Goal: Communication & Community: Answer question/provide support

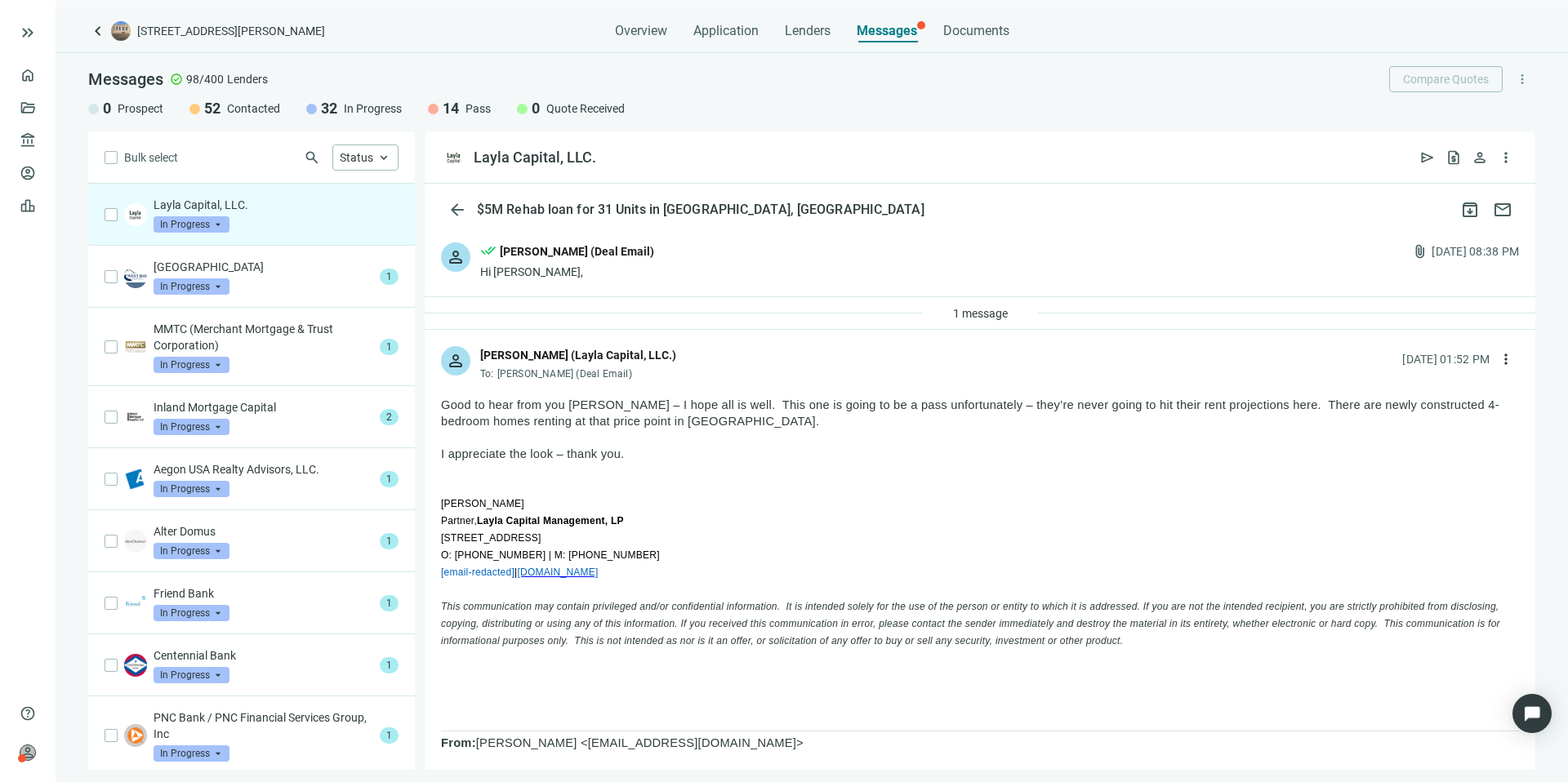
click at [297, 195] on div "Layla Capital, LLC. In Progress arrow_drop_down" at bounding box center [252, 215] width 327 height 62
click at [1426, 165] on span "send" at bounding box center [1427, 157] width 16 height 16
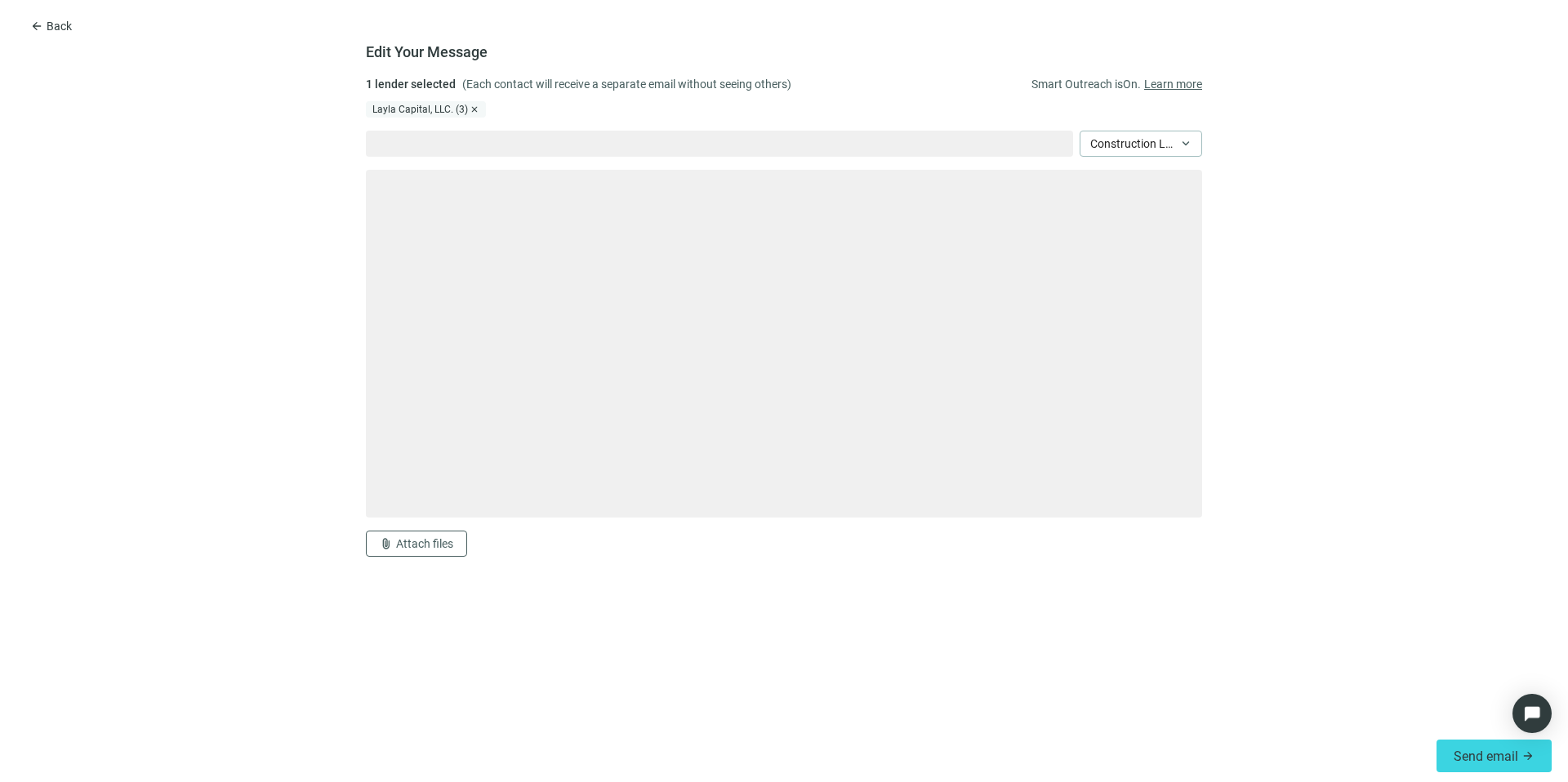
type textarea "**********"
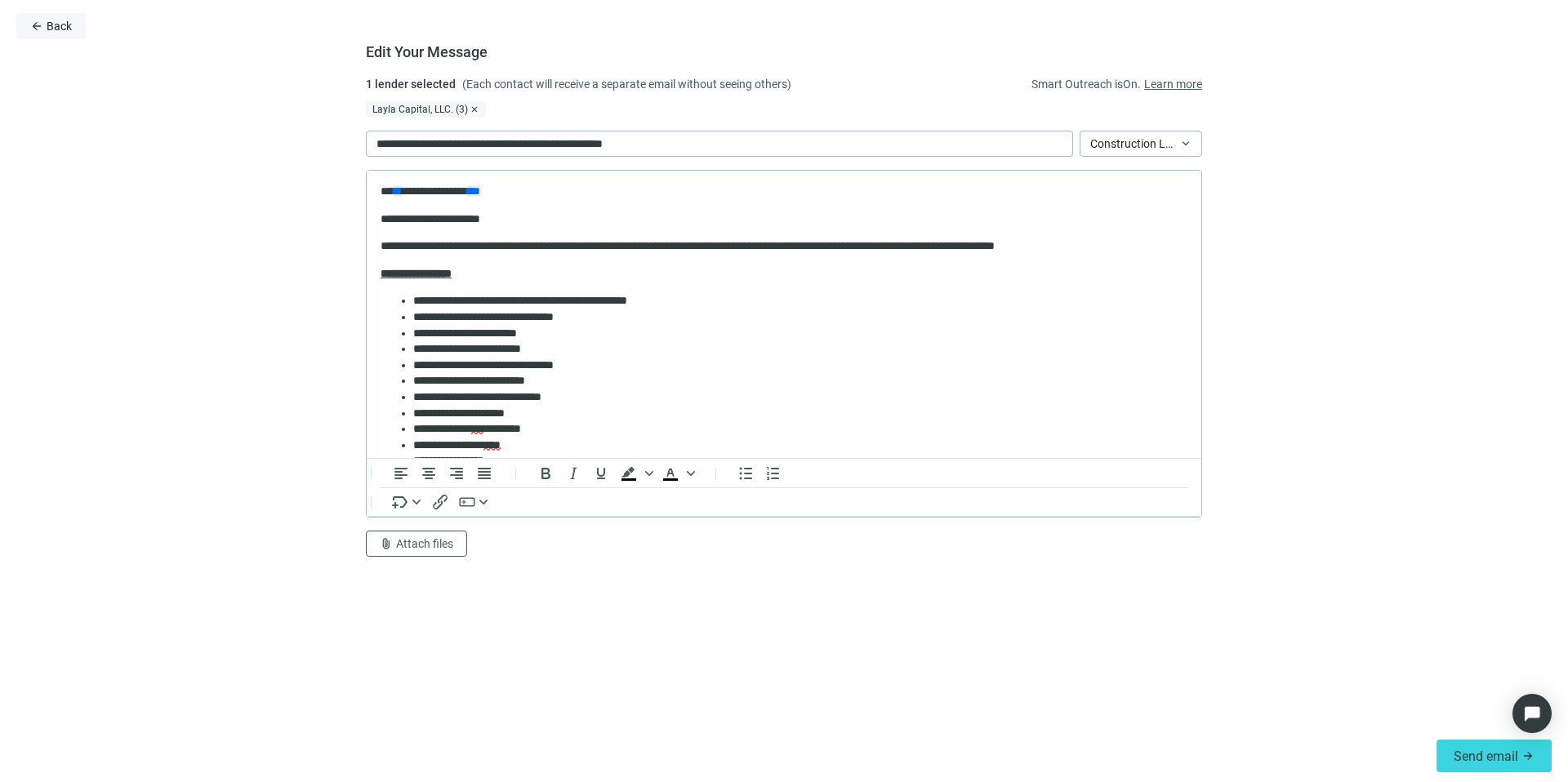
click at [50, 15] on button "arrow_back Back" at bounding box center [50, 27] width 70 height 27
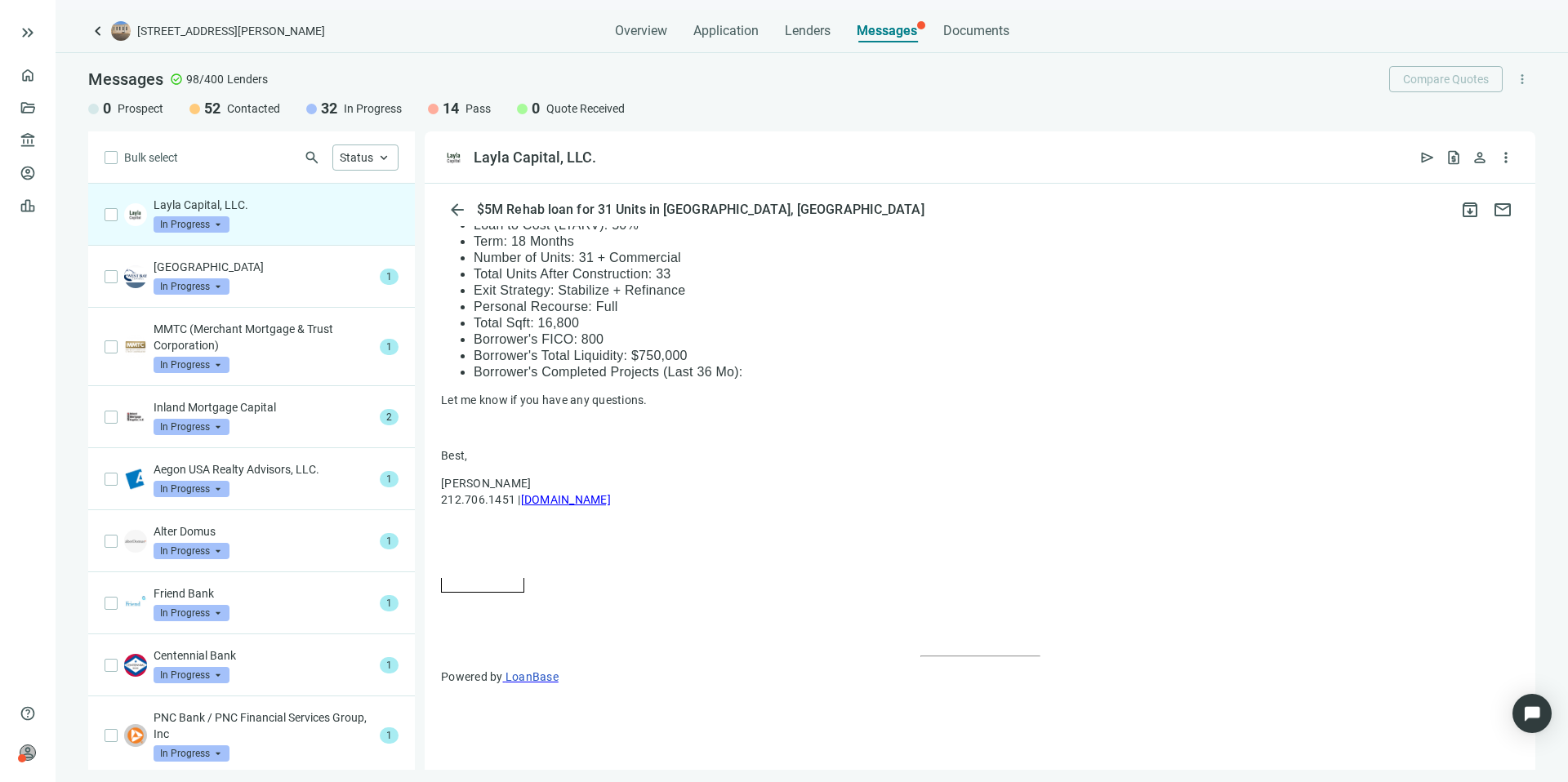
scroll to position [967, 0]
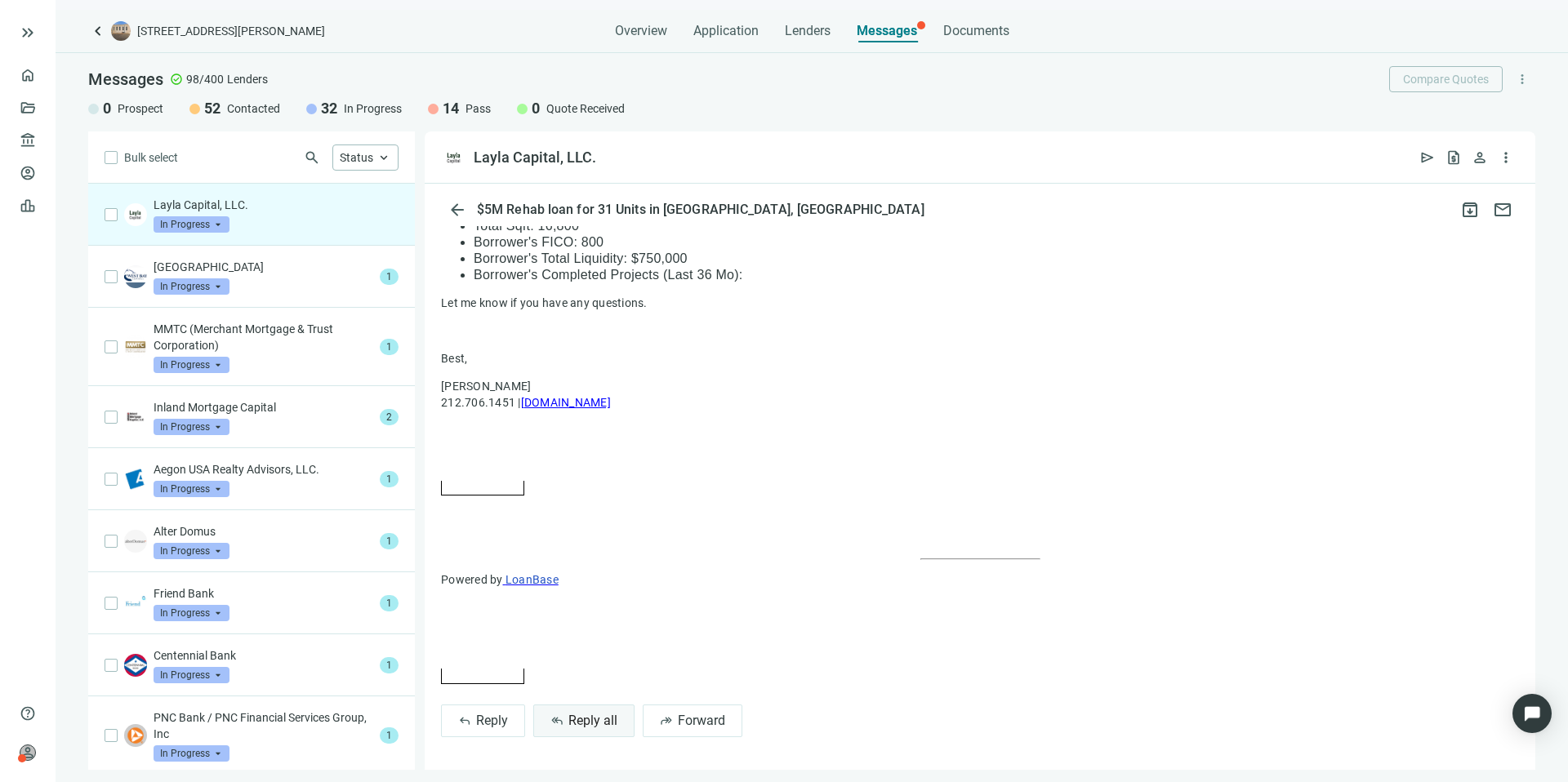
click at [600, 714] on span "Reply all" at bounding box center [592, 721] width 49 height 16
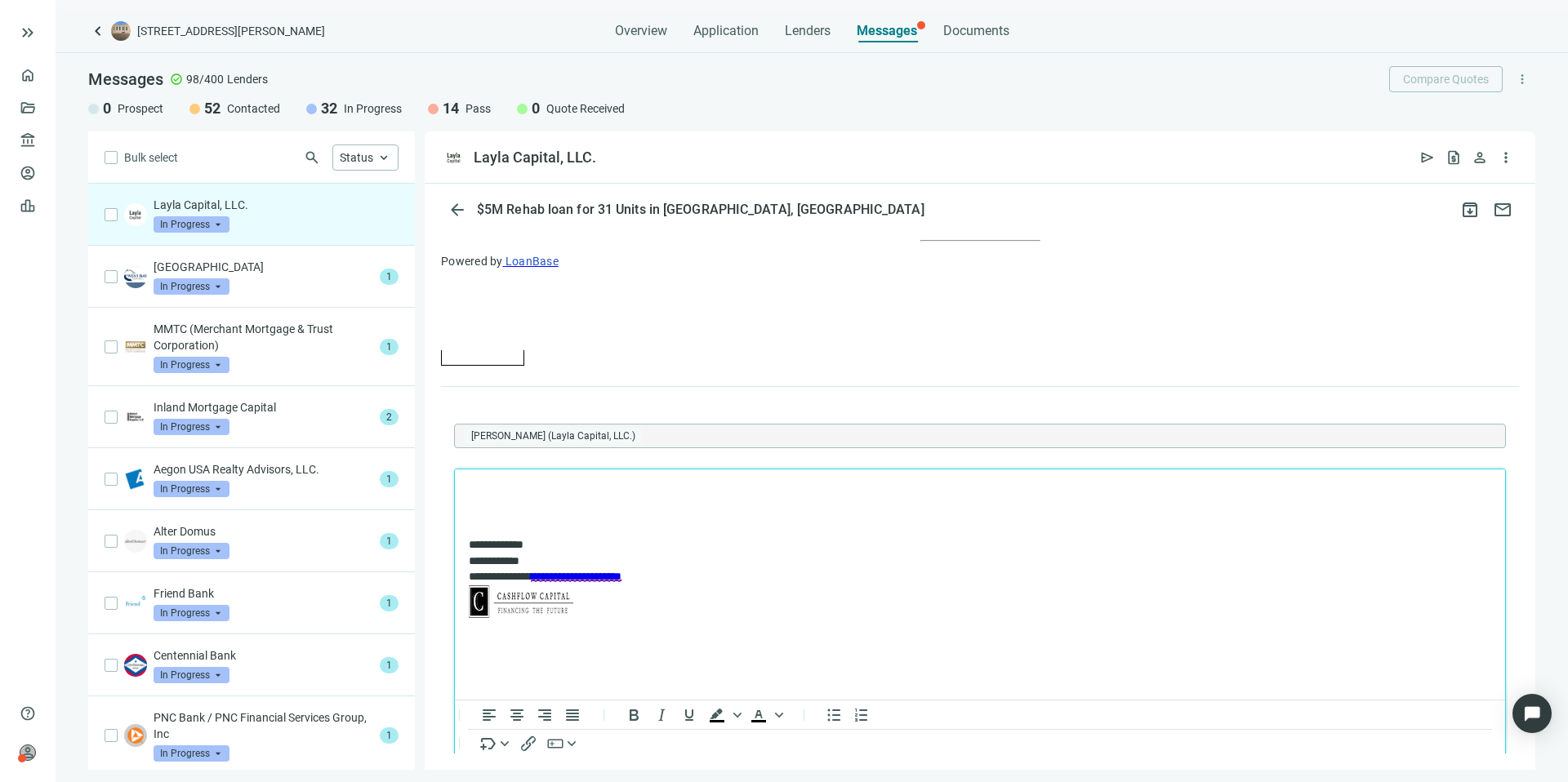
scroll to position [0, 0]
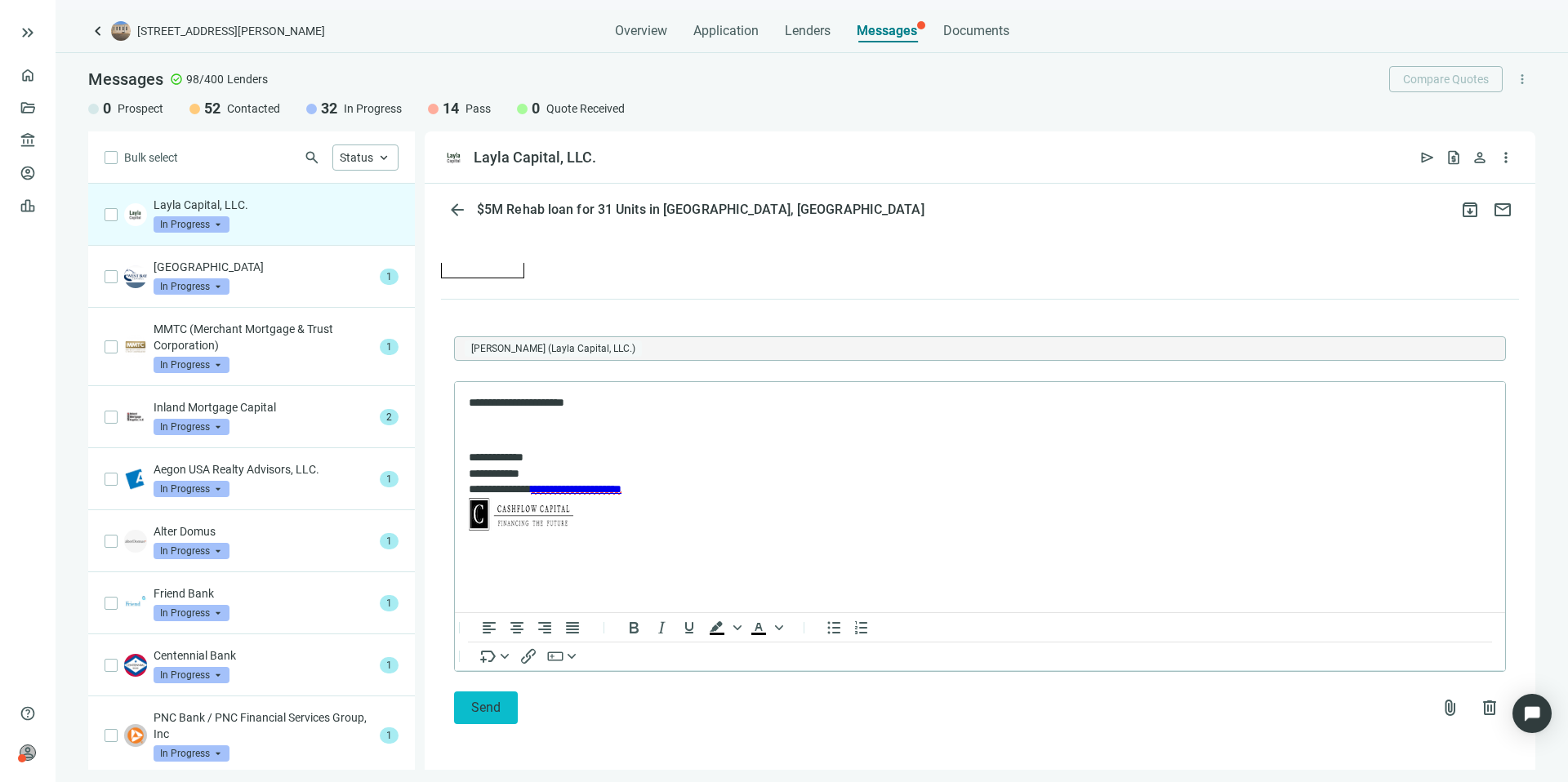
click at [501, 708] on button "Send" at bounding box center [486, 708] width 64 height 33
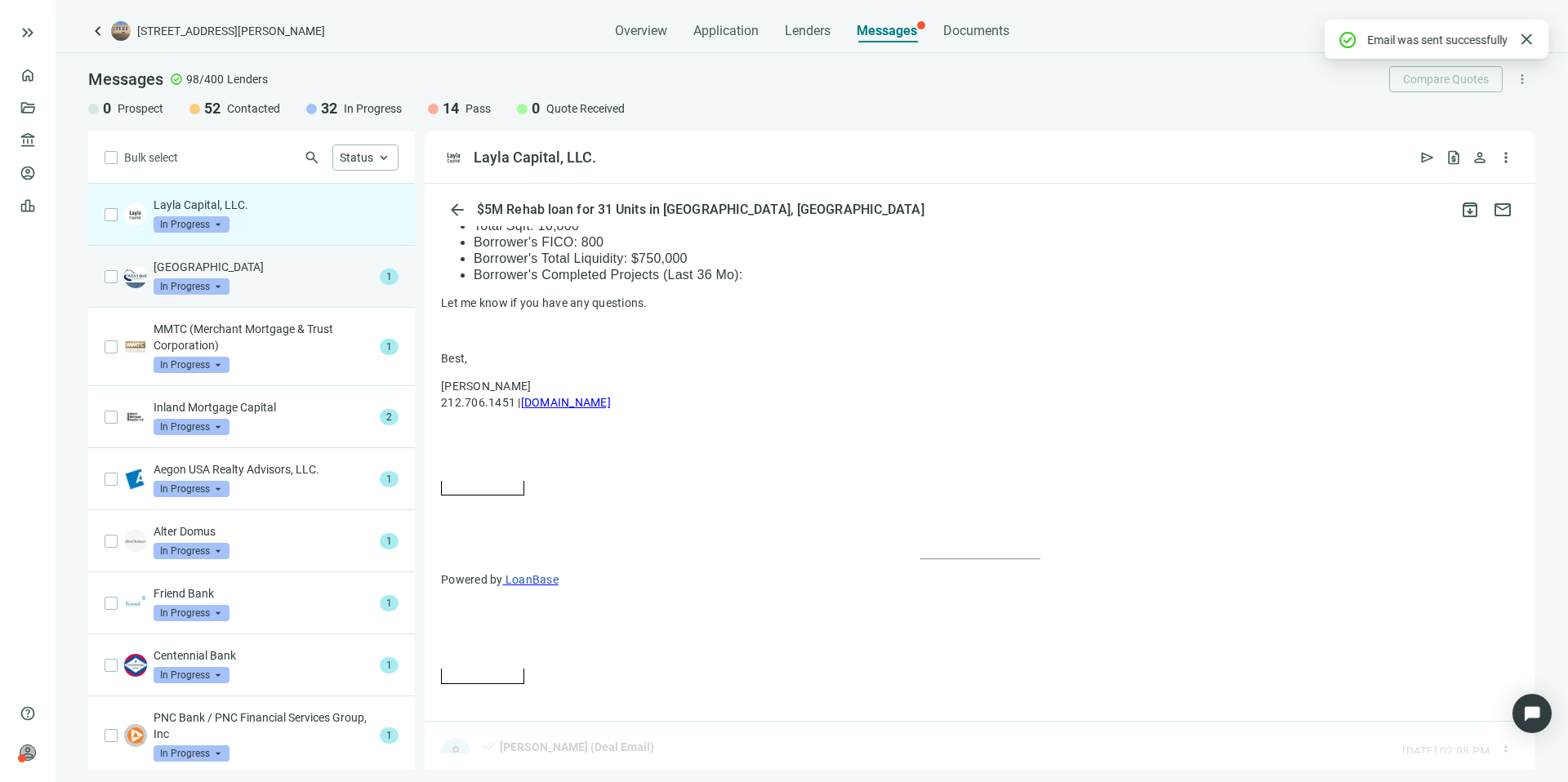
scroll to position [1319, 0]
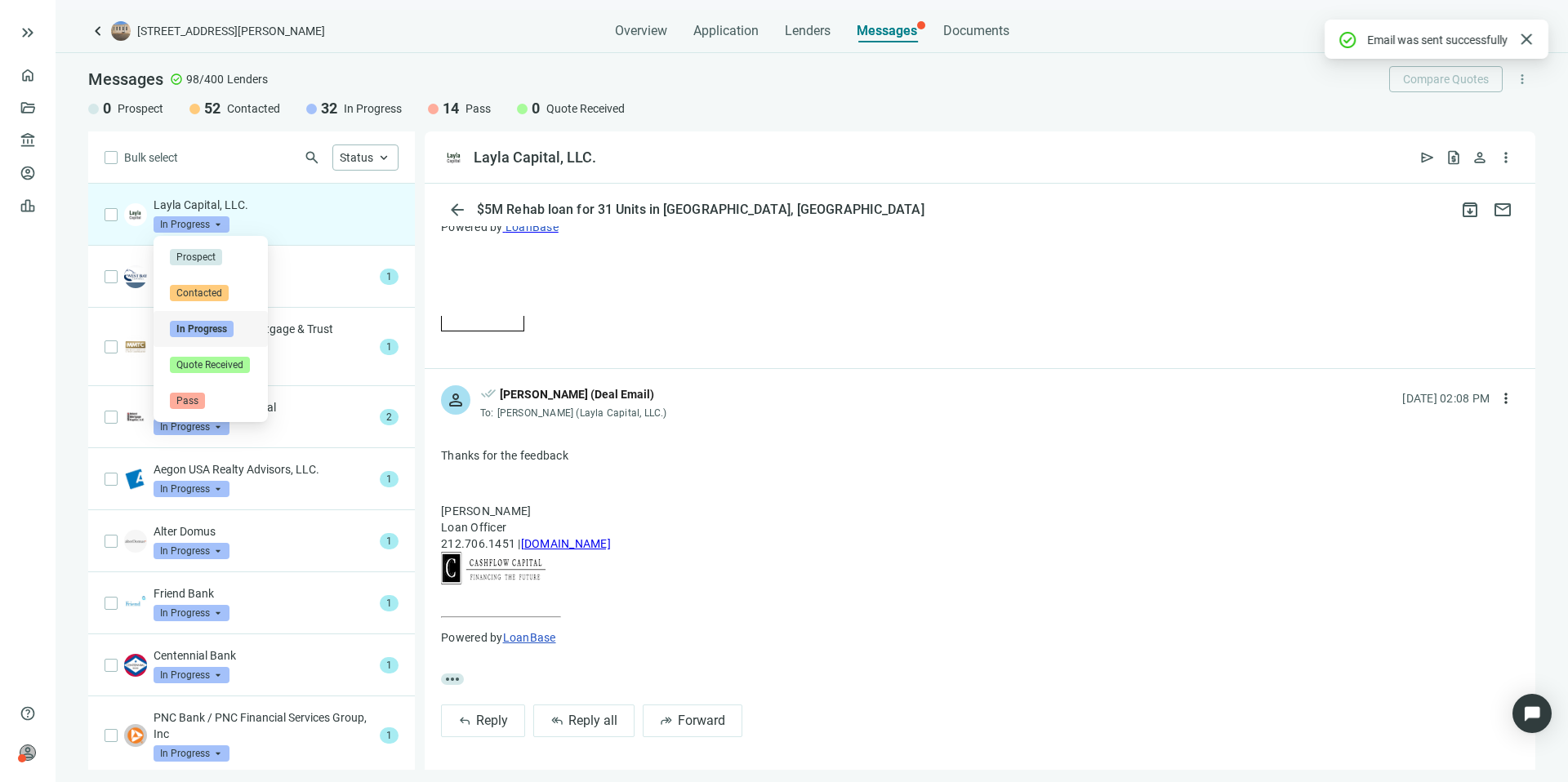
click at [208, 216] on span "In Progress" at bounding box center [192, 224] width 76 height 16
click at [214, 402] on div "Pass" at bounding box center [210, 400] width 81 height 16
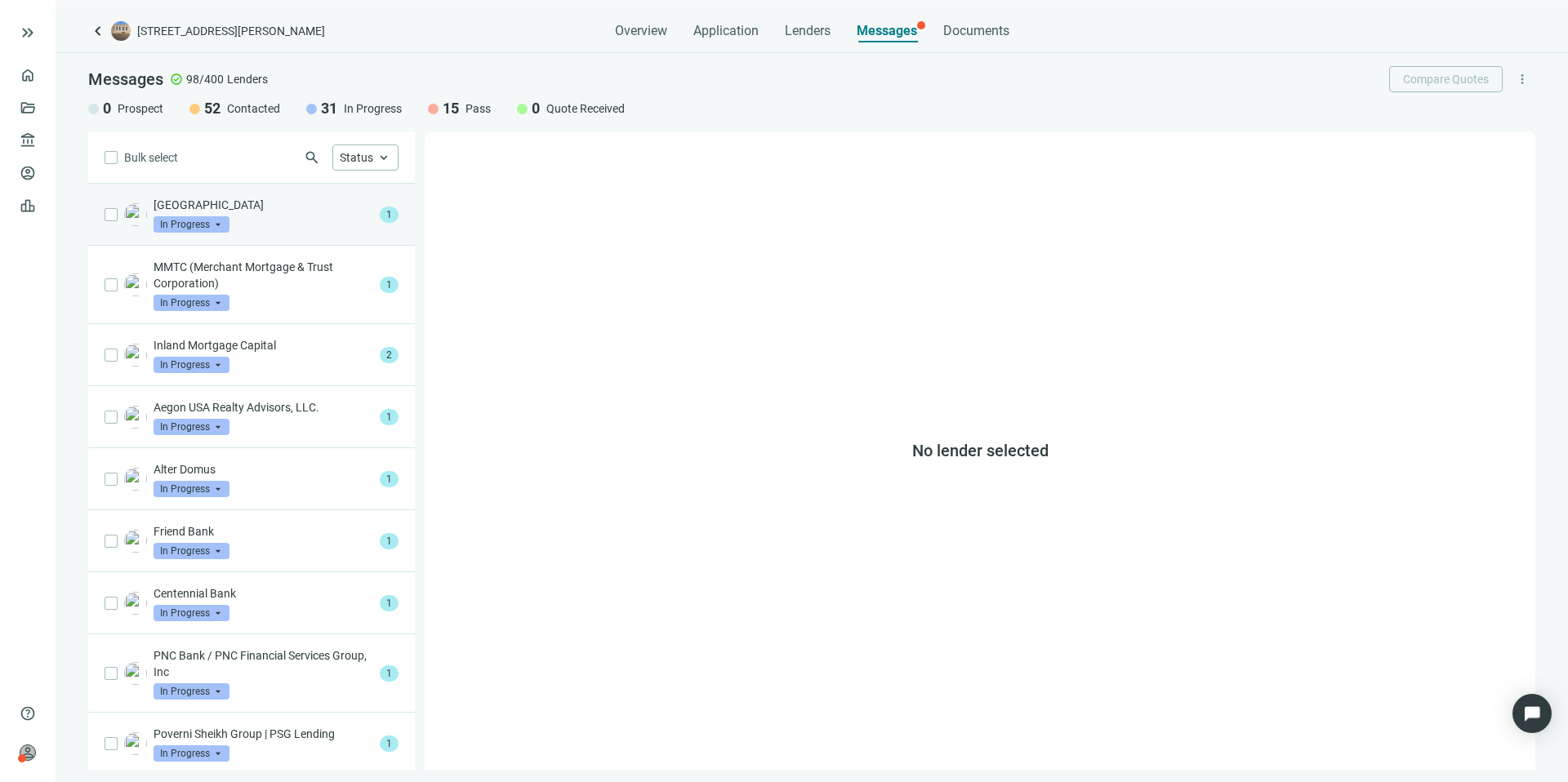
click at [363, 224] on div "West Bay Capital In Progress arrow_drop_down 1" at bounding box center [252, 215] width 327 height 62
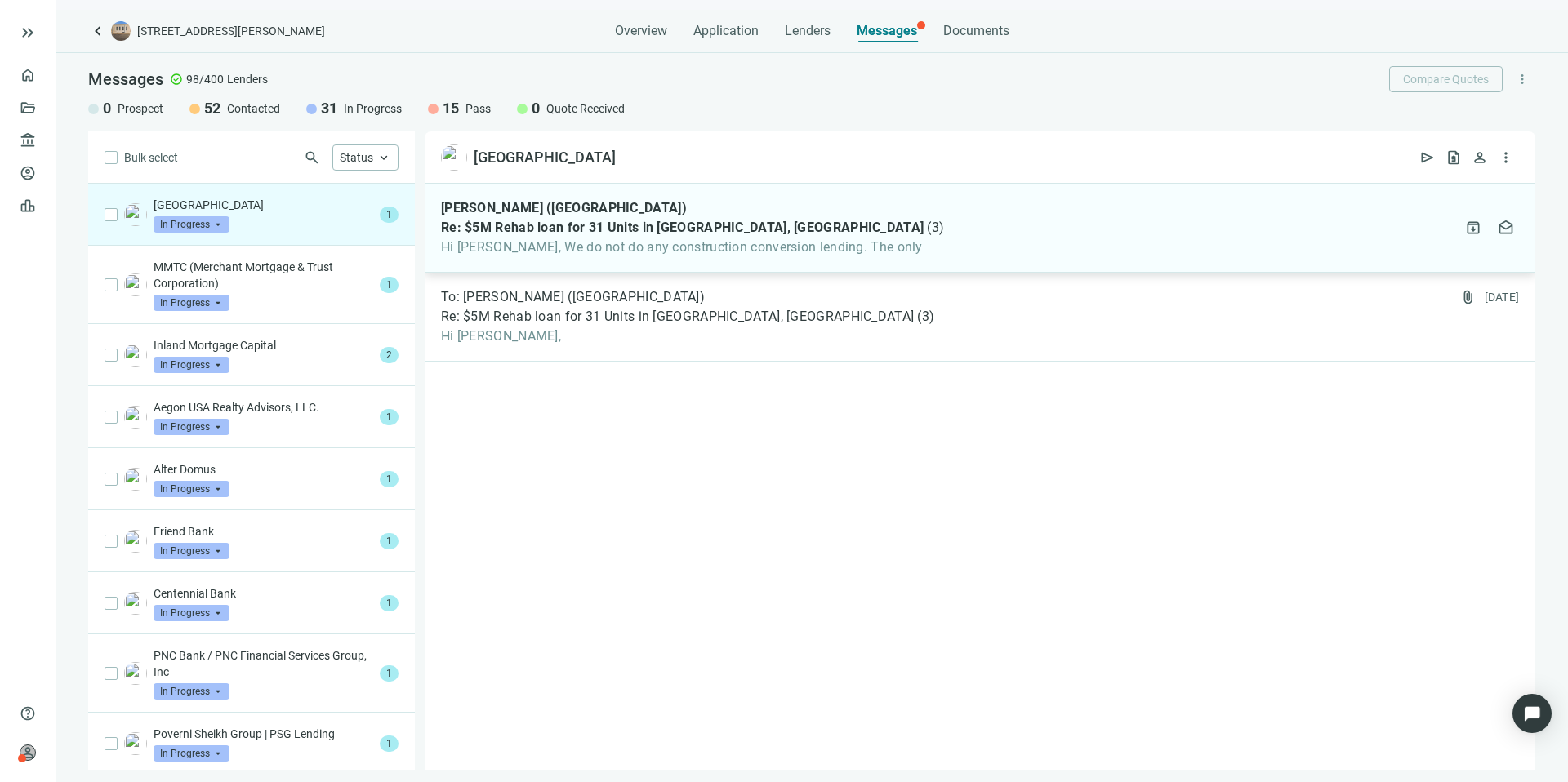
click at [830, 246] on span "Hi Kevin, We do not do any construction conversion lending. The only" at bounding box center [692, 247] width 503 height 16
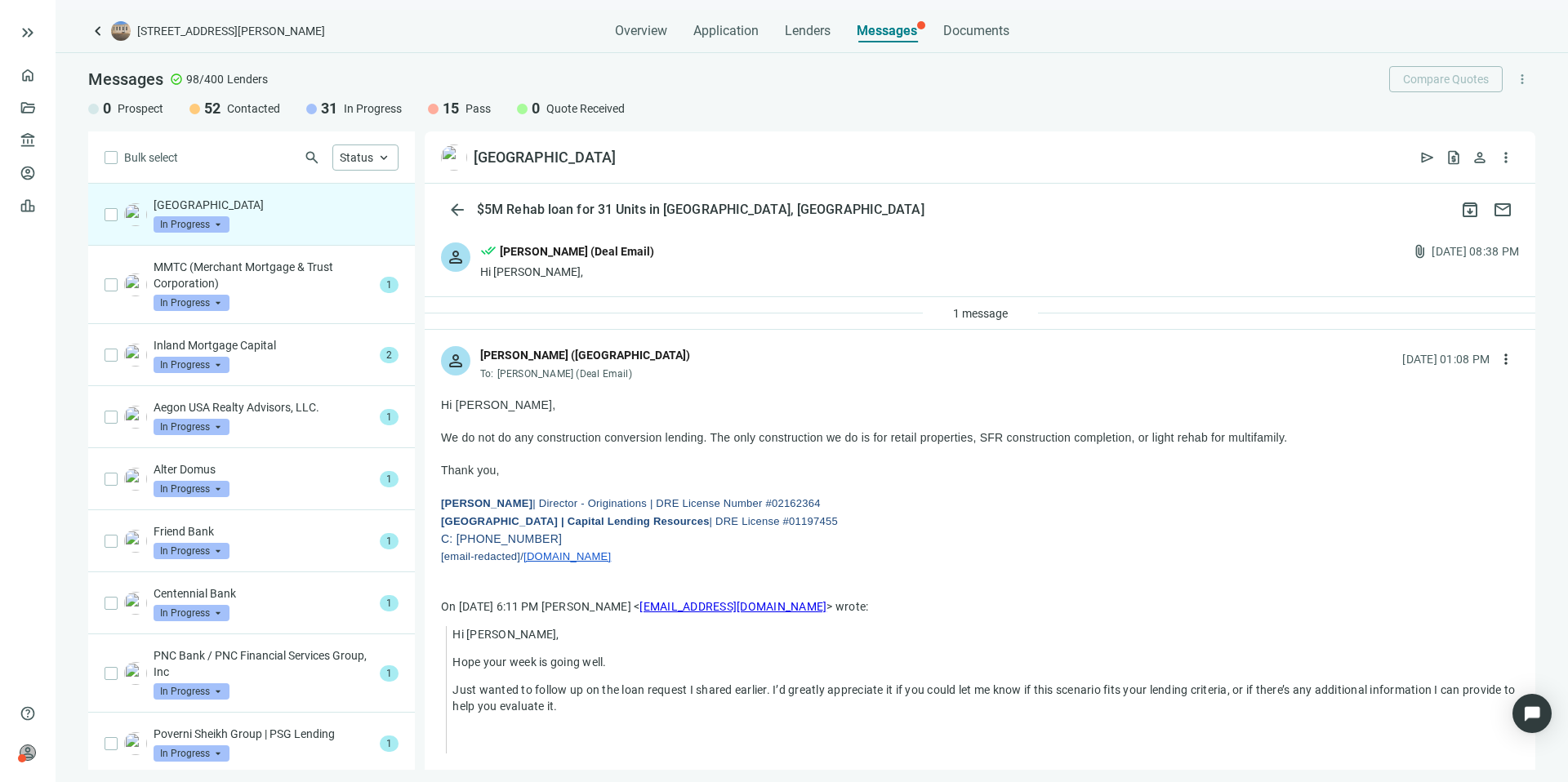
scroll to position [253, 0]
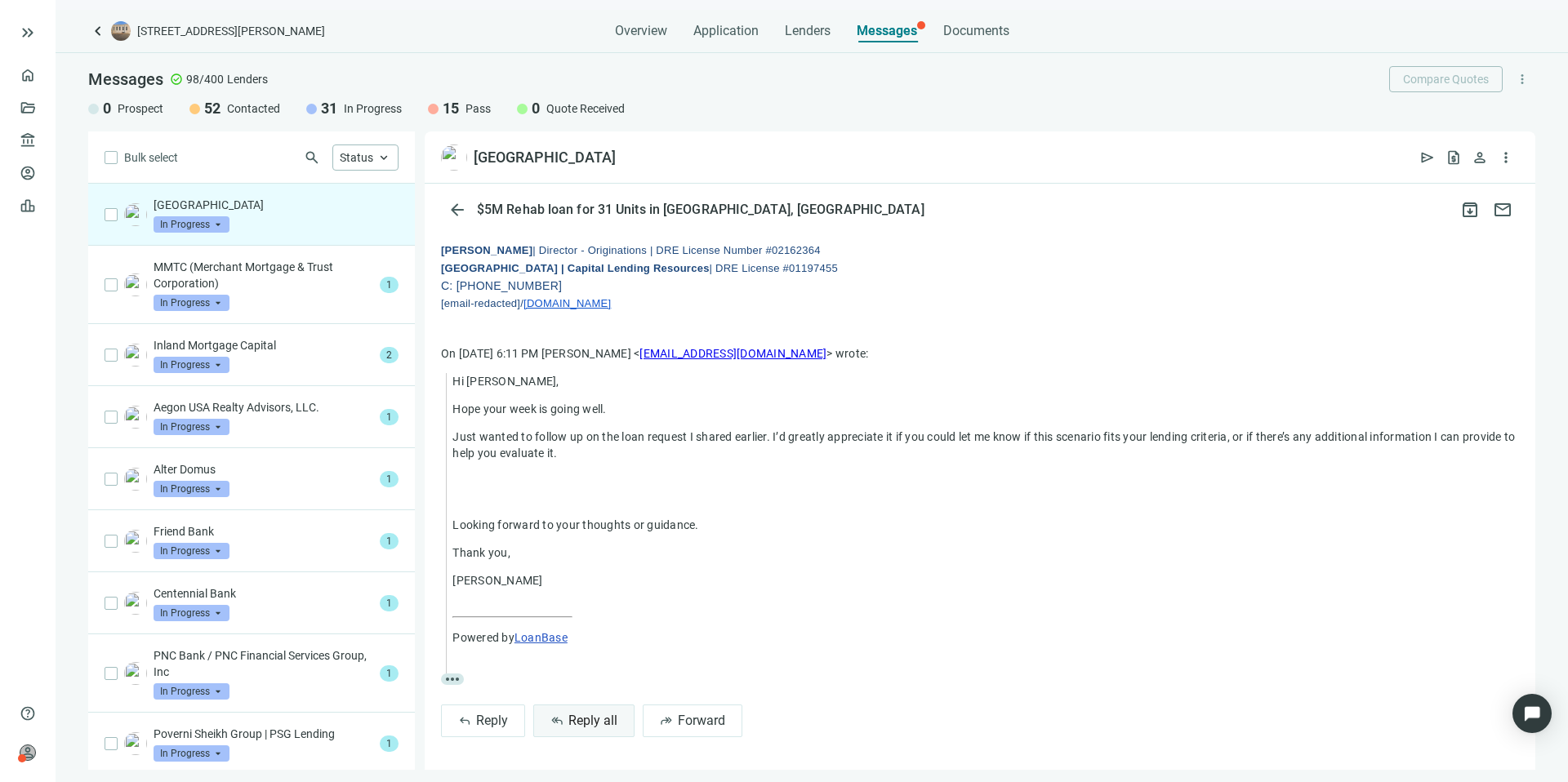
click at [583, 721] on span "Reply all" at bounding box center [592, 721] width 49 height 16
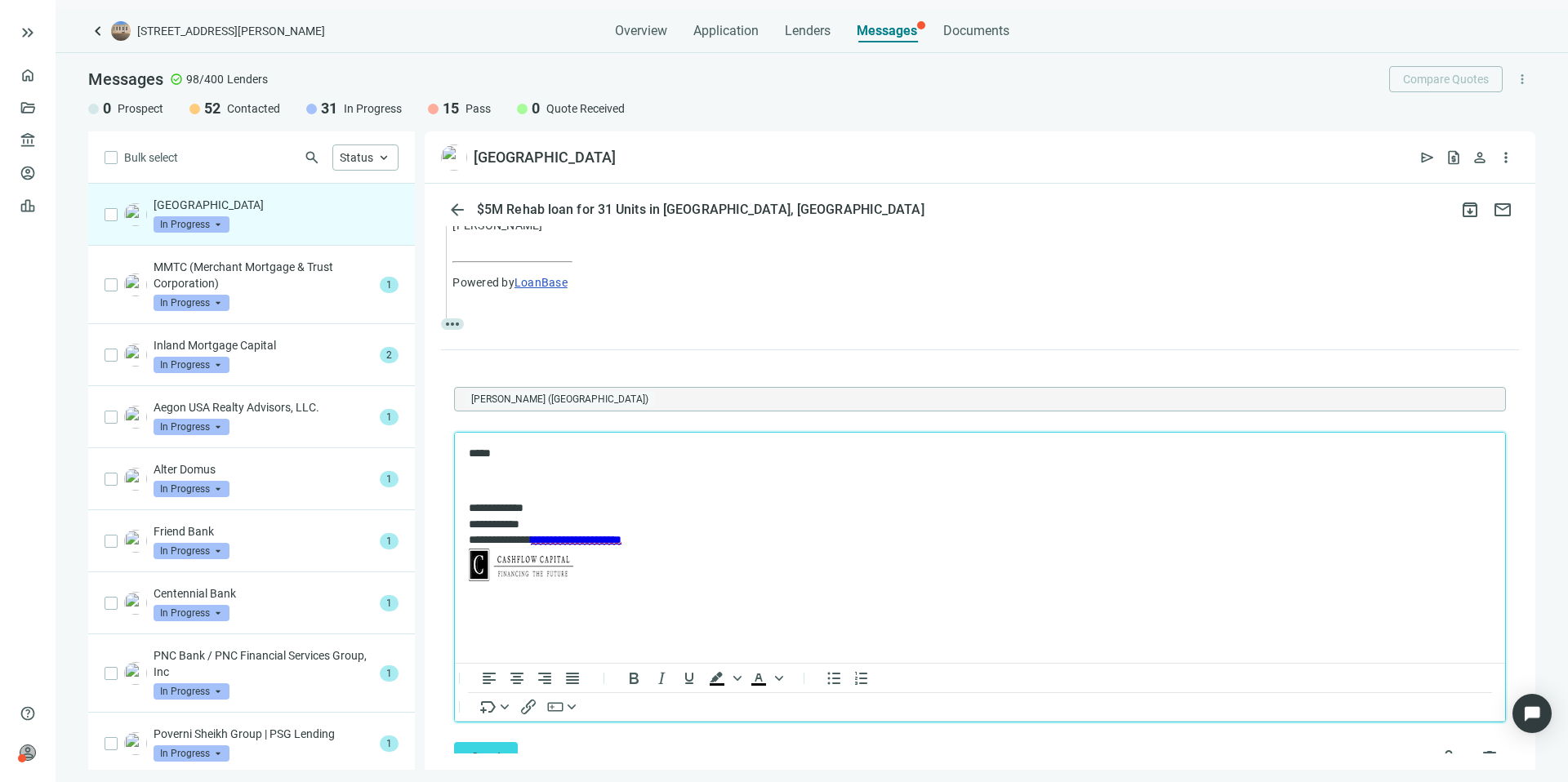
scroll to position [659, 0]
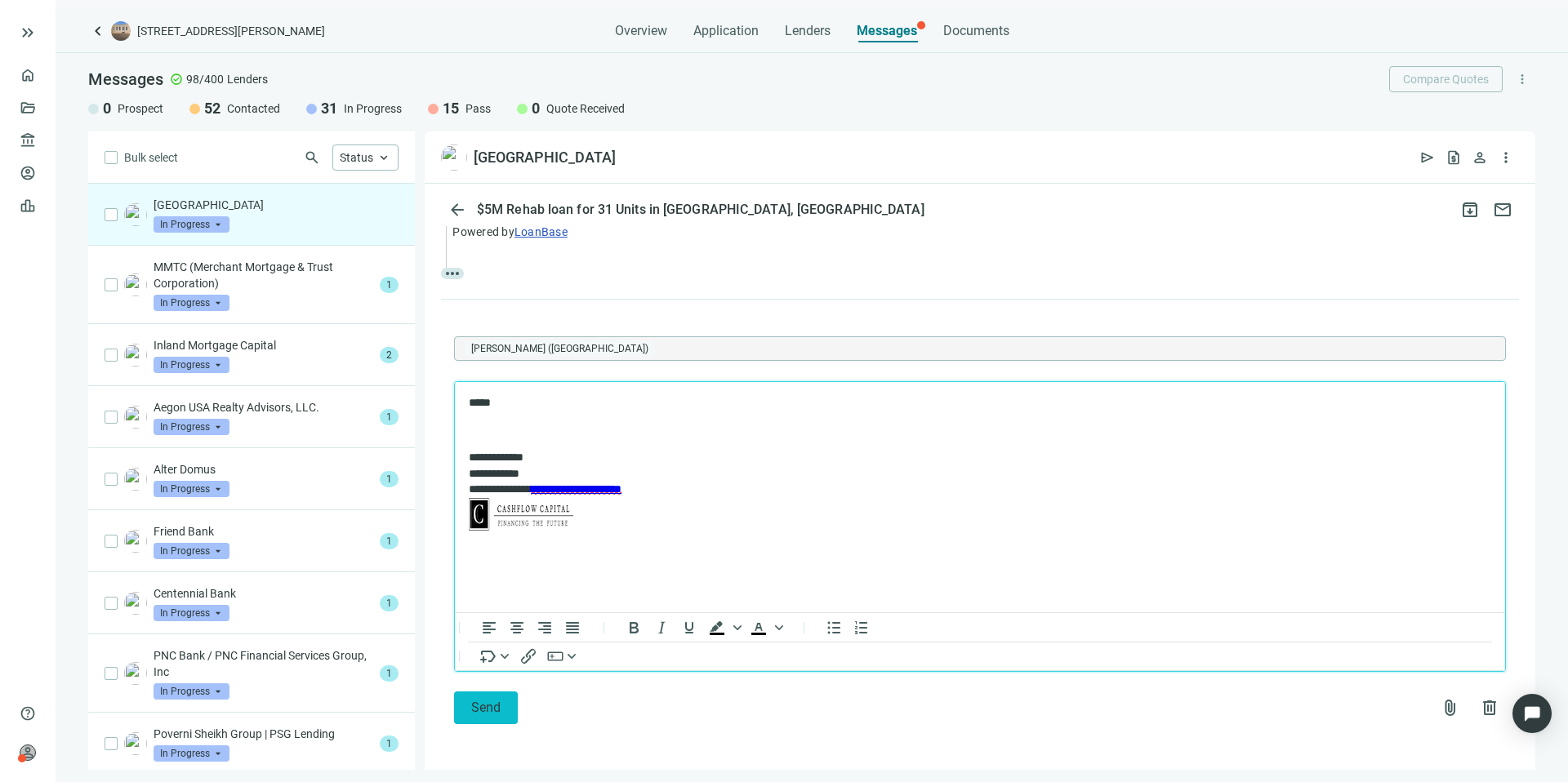
click at [497, 707] on span "Send" at bounding box center [485, 708] width 29 height 16
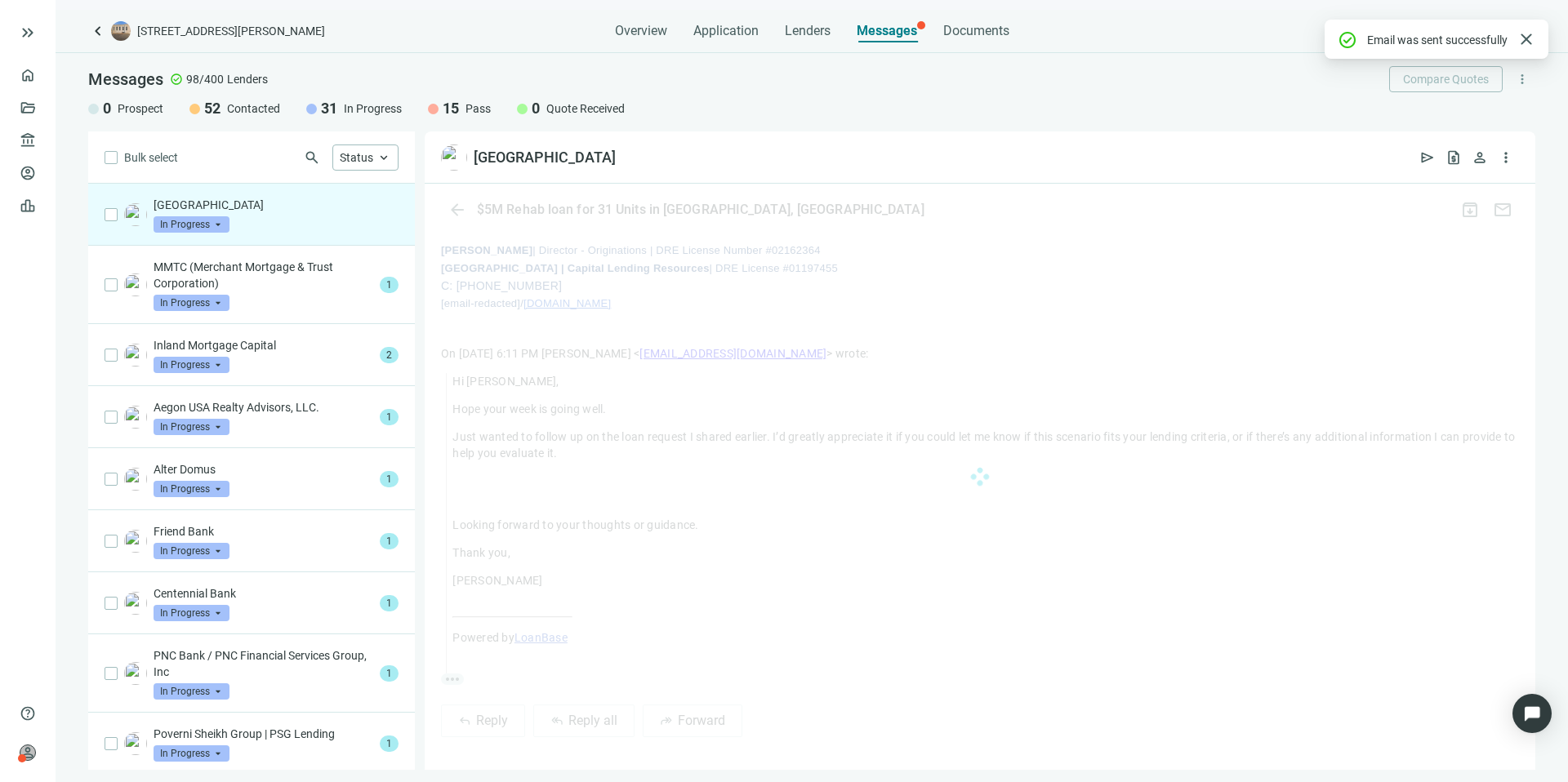
scroll to position [606, 0]
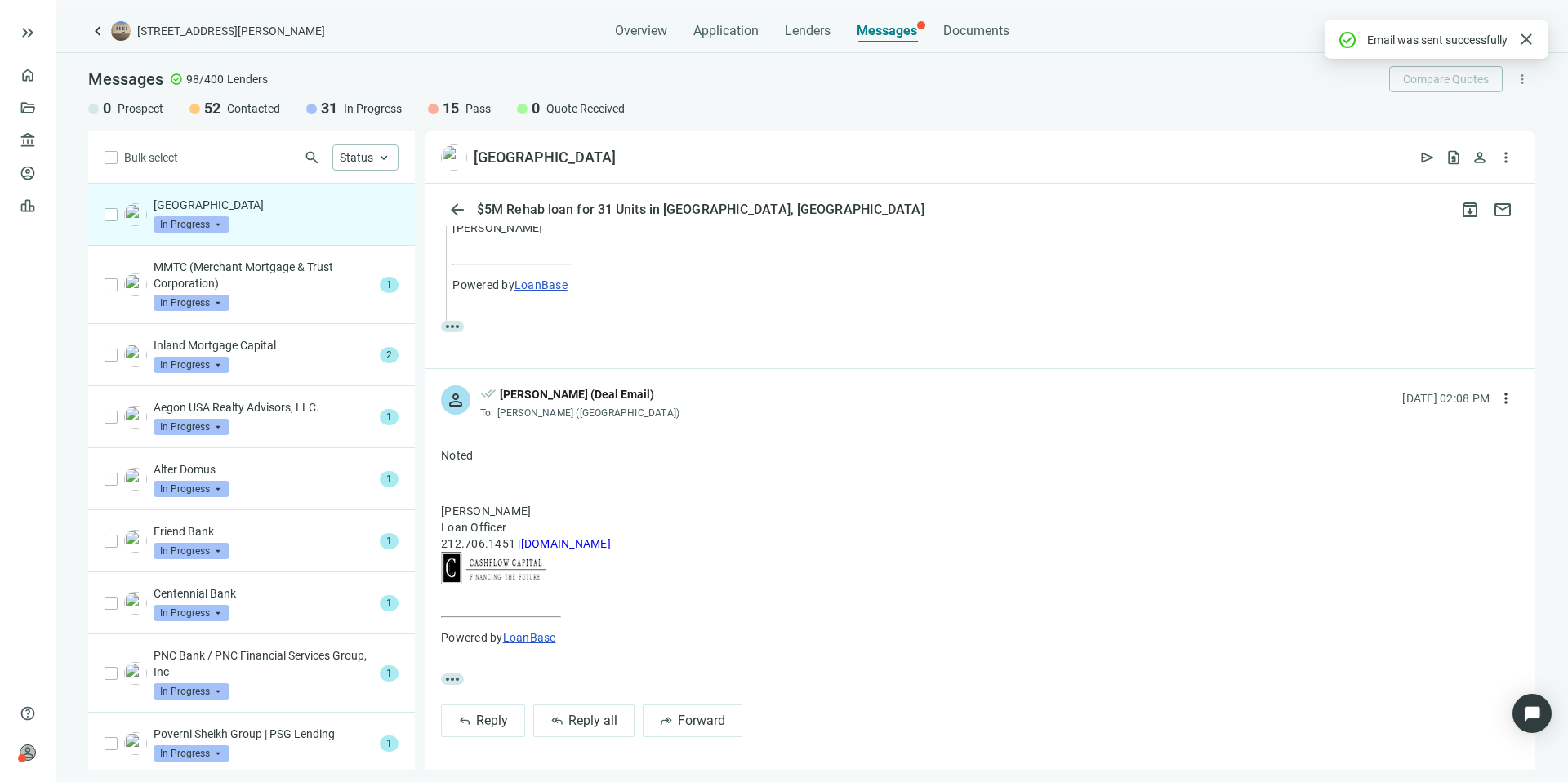
click at [225, 224] on span "In Progress" at bounding box center [192, 224] width 76 height 16
click at [184, 400] on span "Pass" at bounding box center [187, 400] width 35 height 16
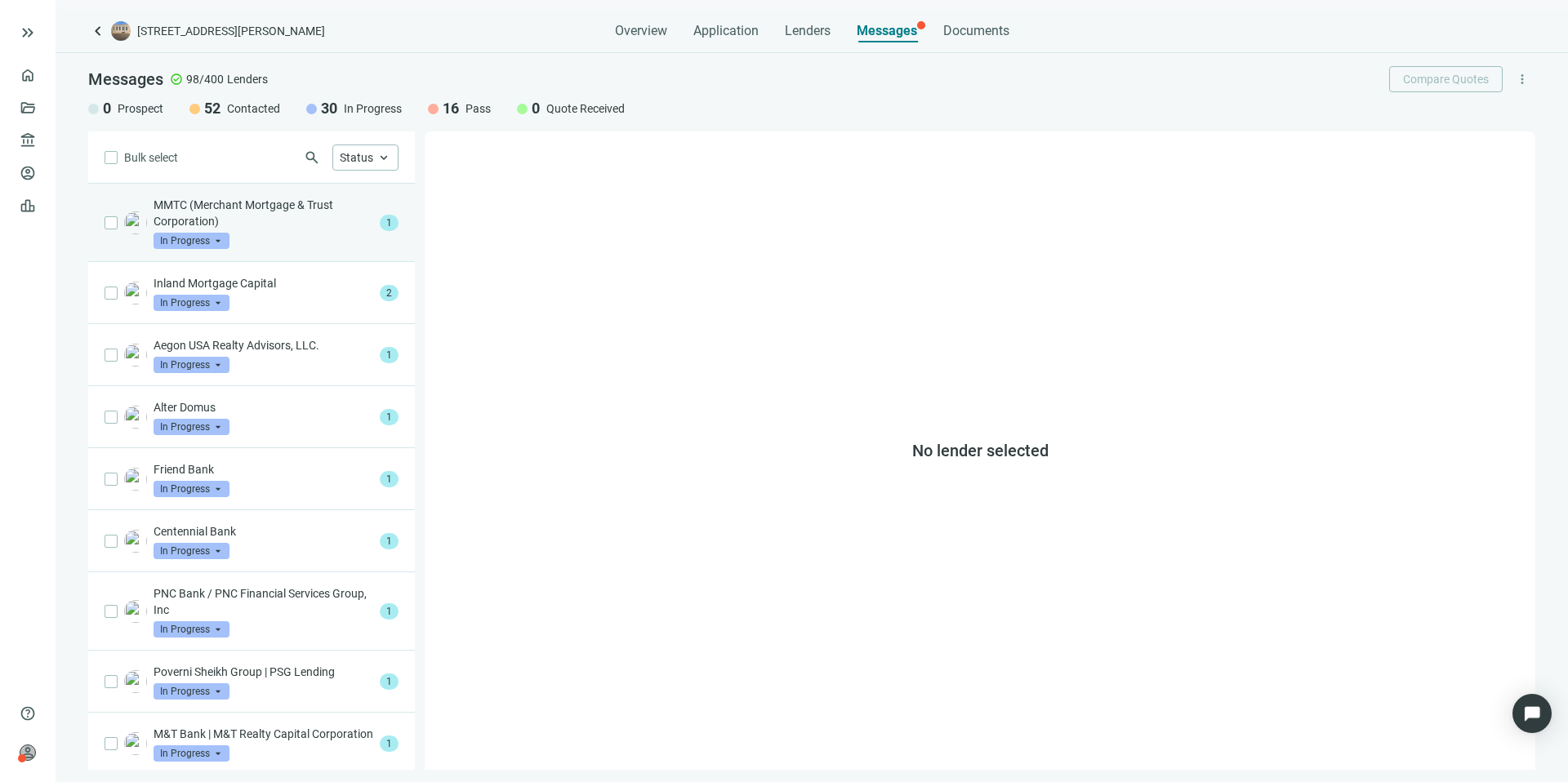
click at [349, 232] on div "MMTC (Merchant Mortgage & Trust Corporation) In Progress arrow_drop_down" at bounding box center [263, 223] width 220 height 52
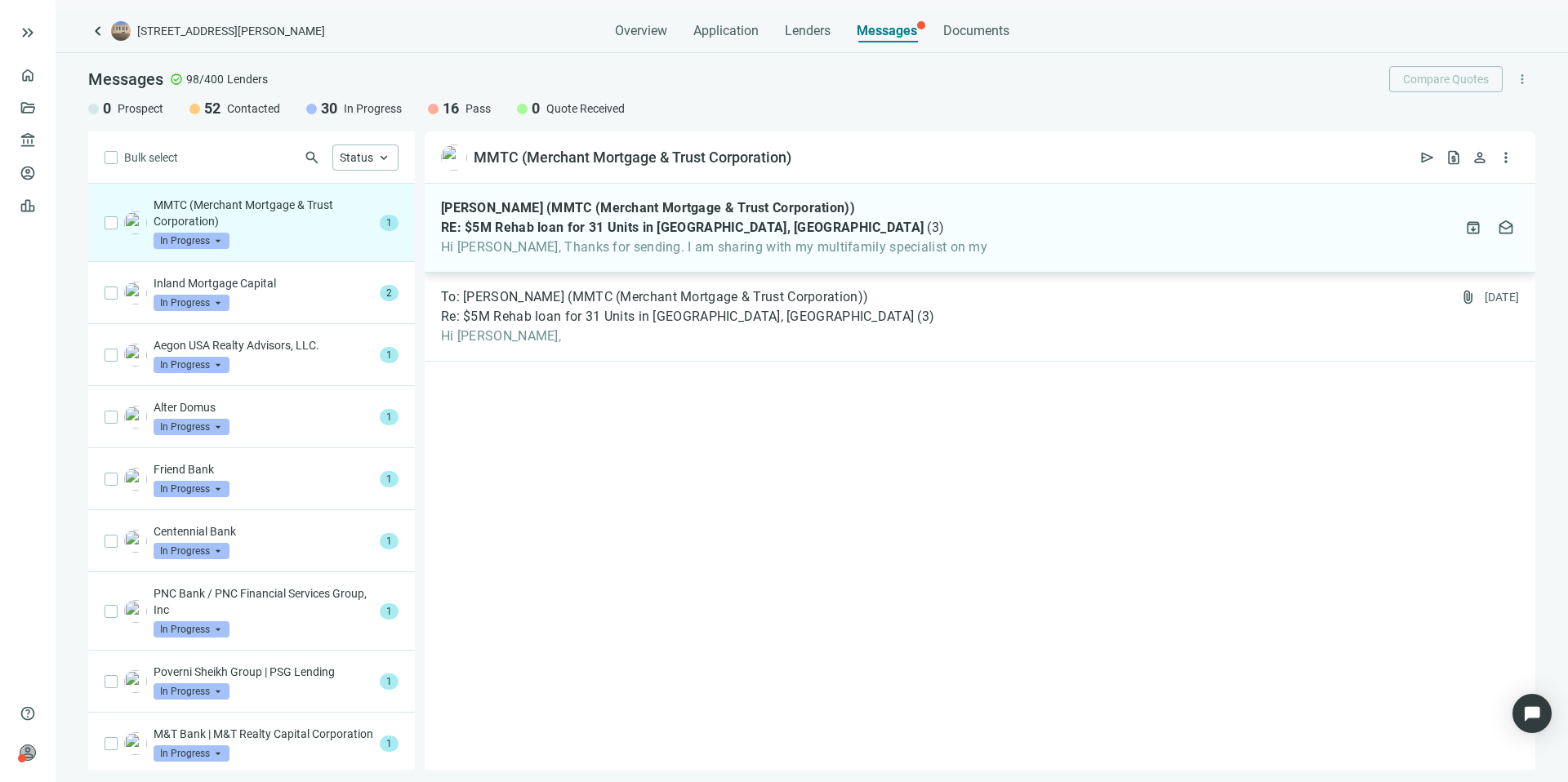
click at [726, 263] on div "Alexa Johnson (MMTC (Merchant Mortgage & Trust Corporation)) RE: $5M Rehab loan…" at bounding box center [980, 228] width 1111 height 89
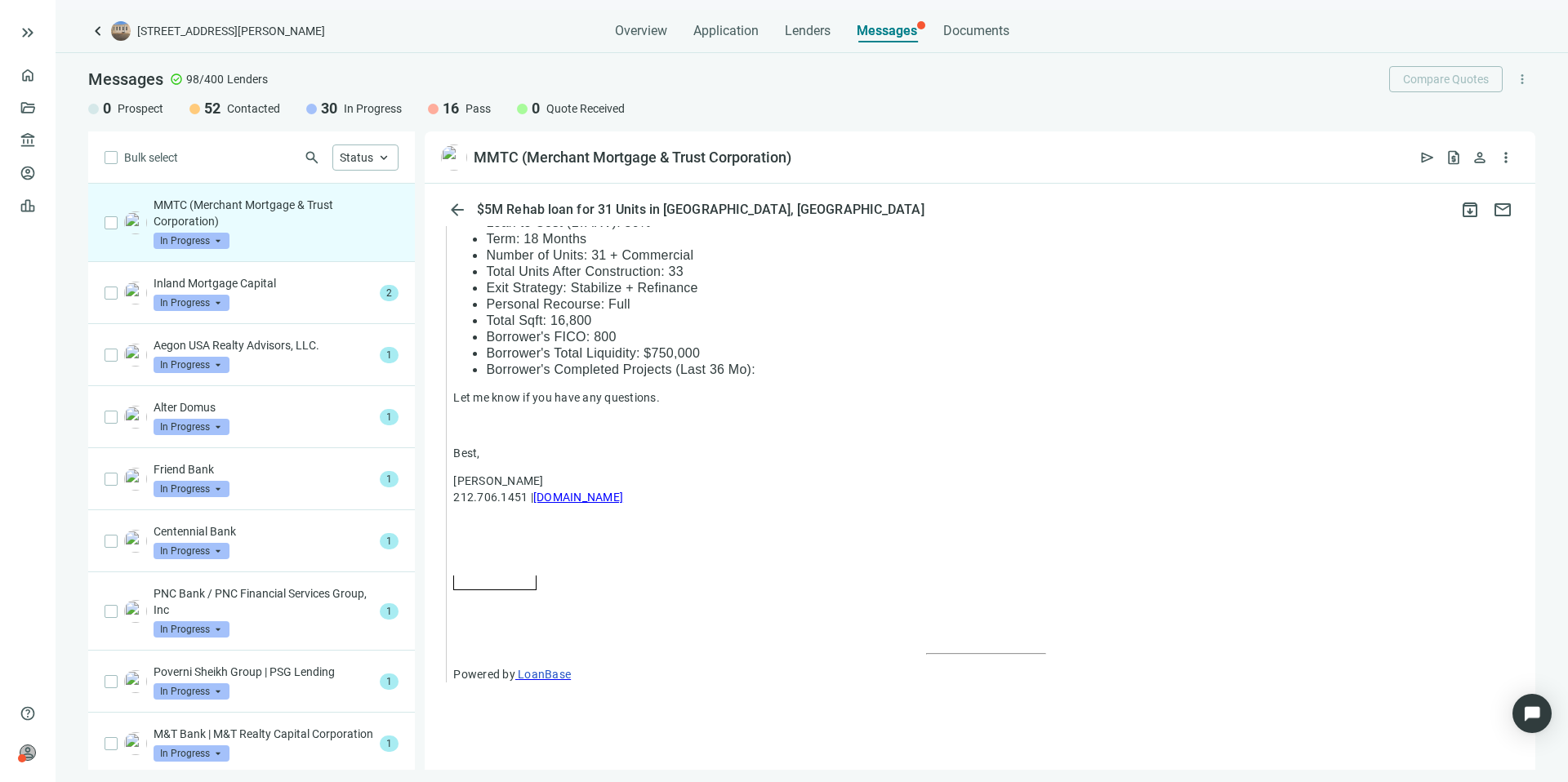
scroll to position [1334, 0]
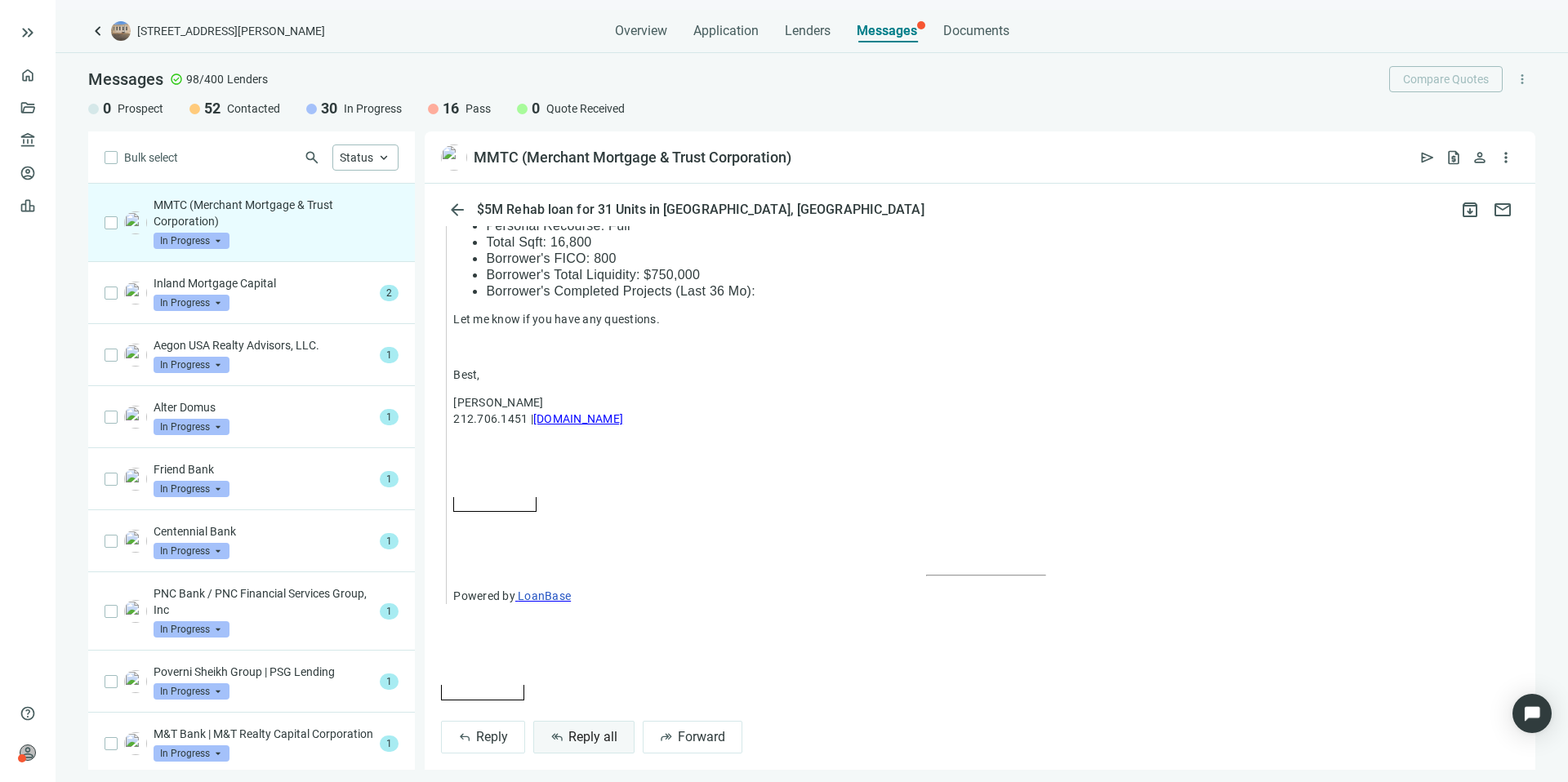
click at [587, 729] on span "Reply all" at bounding box center [592, 737] width 49 height 16
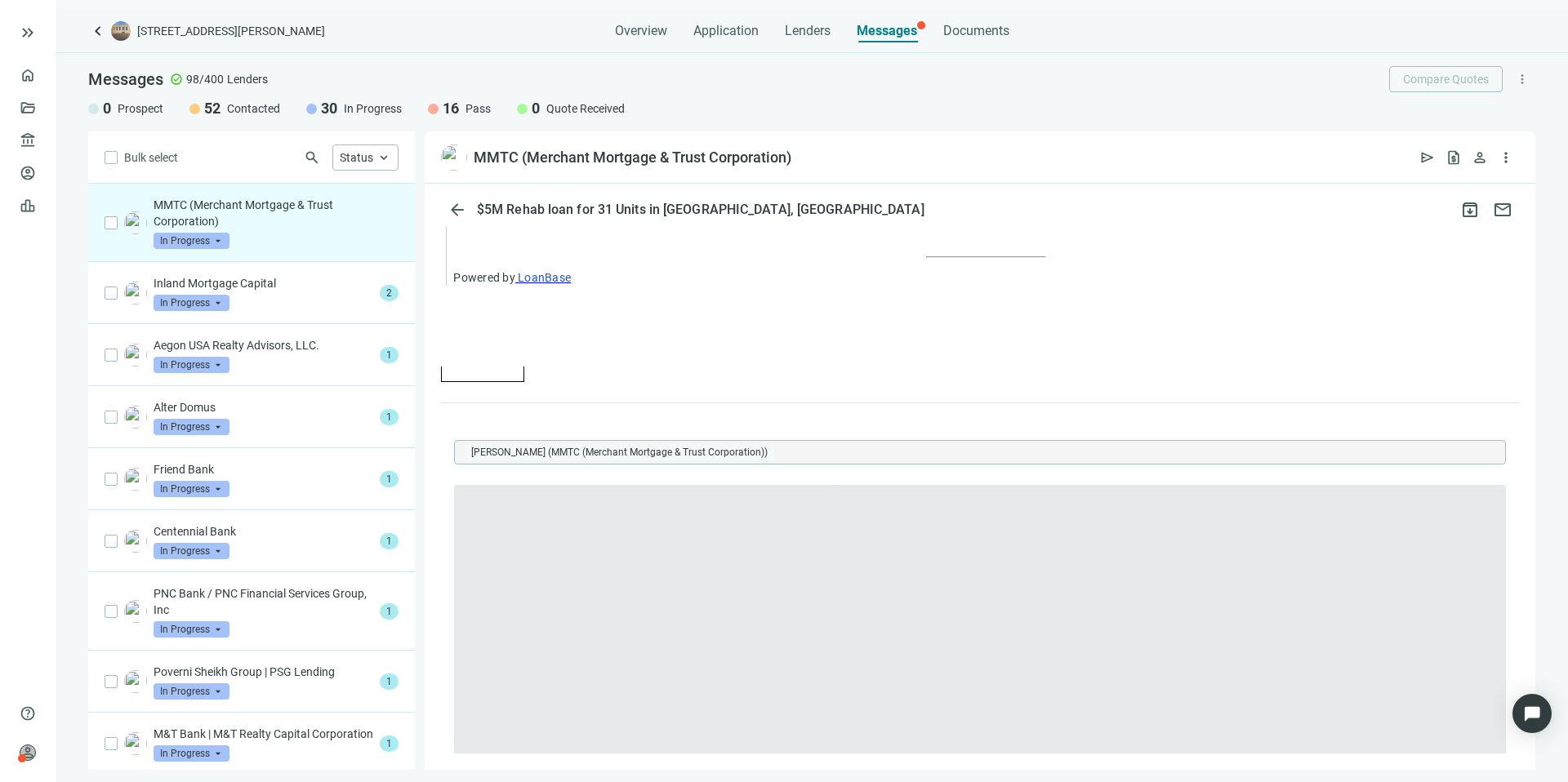
scroll to position [0, 0]
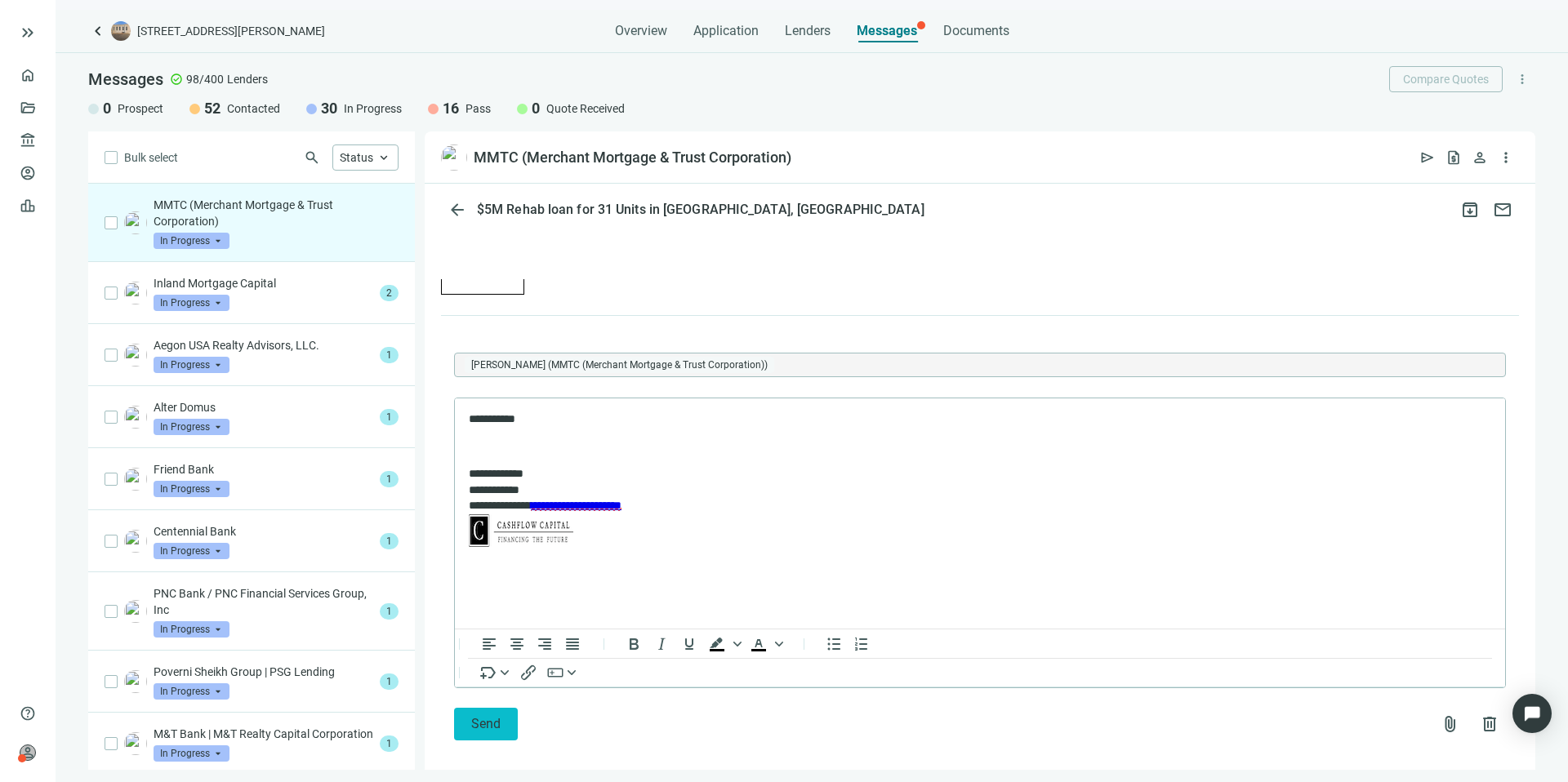
click at [502, 710] on button "Send" at bounding box center [486, 724] width 64 height 33
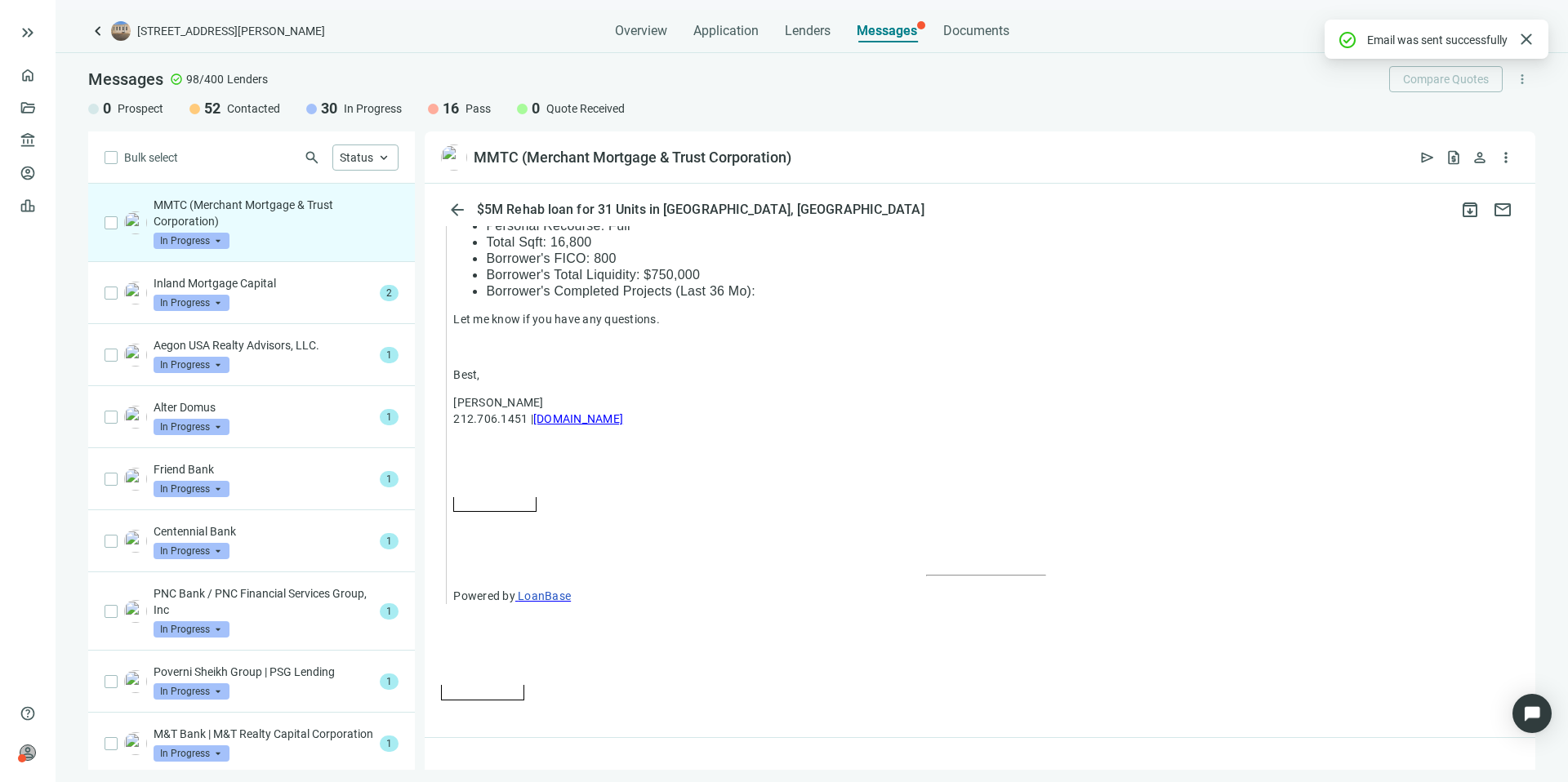
scroll to position [1687, 0]
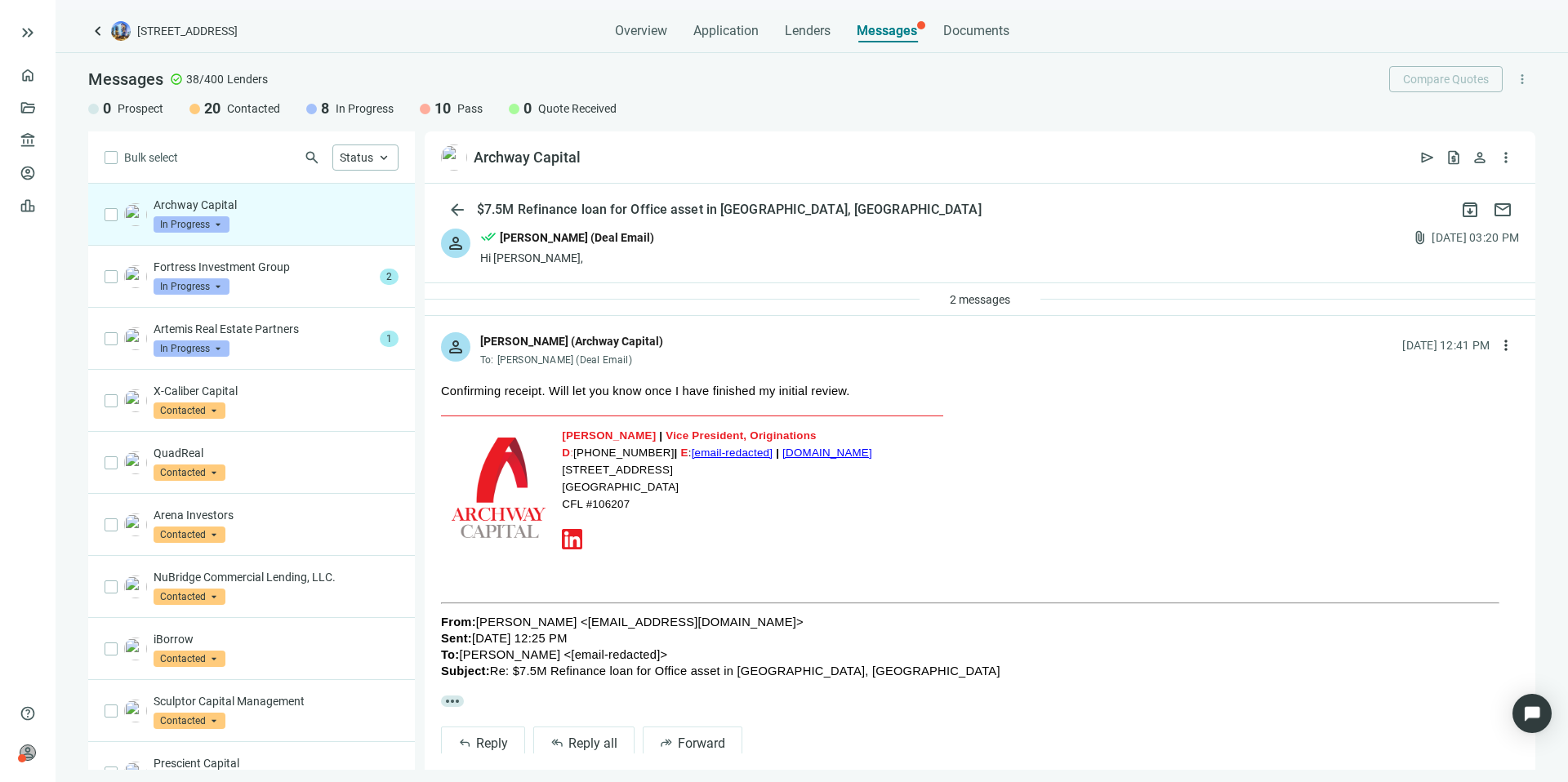
scroll to position [36, 0]
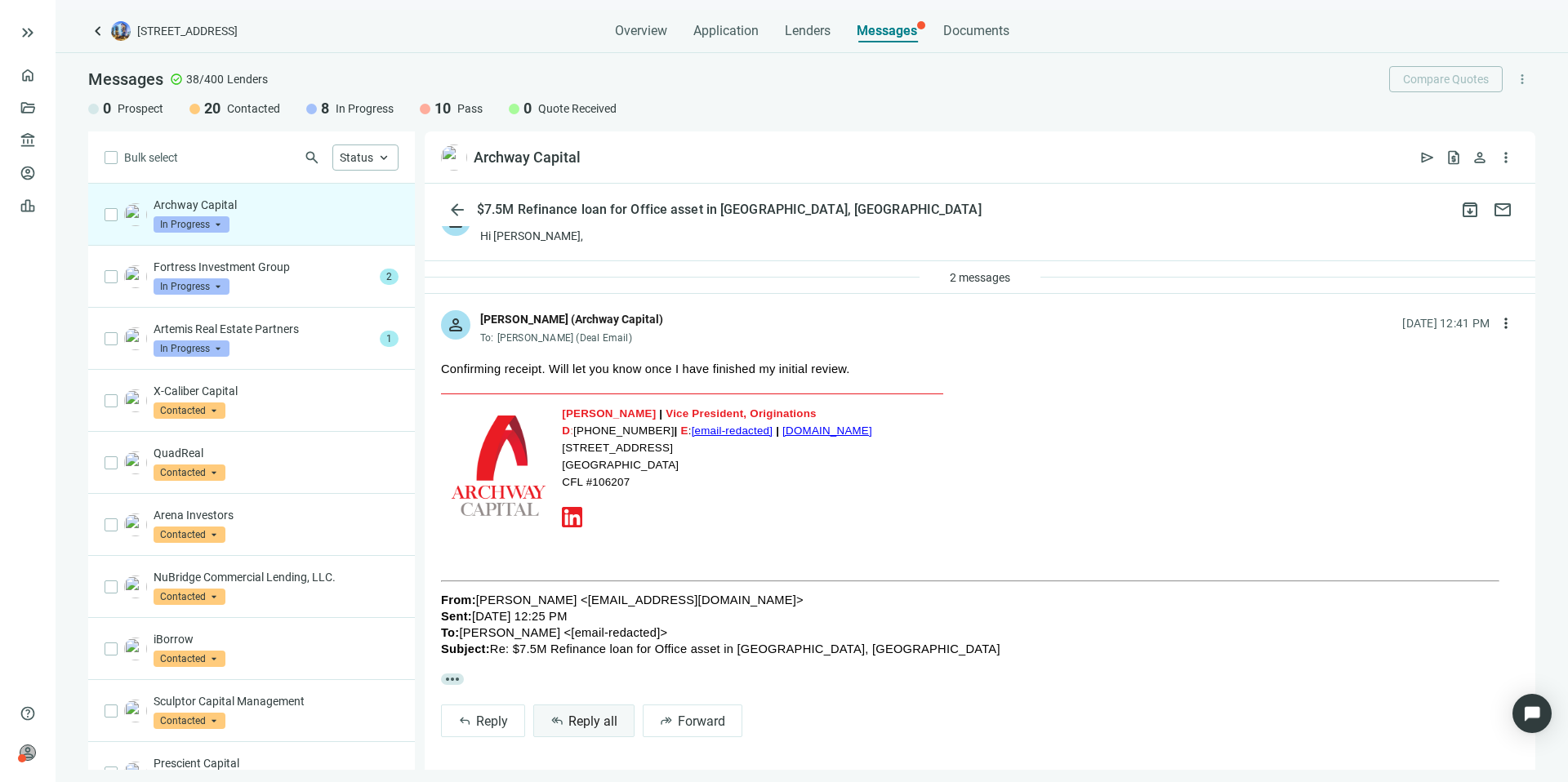
click at [592, 725] on span "Reply all" at bounding box center [592, 722] width 49 height 16
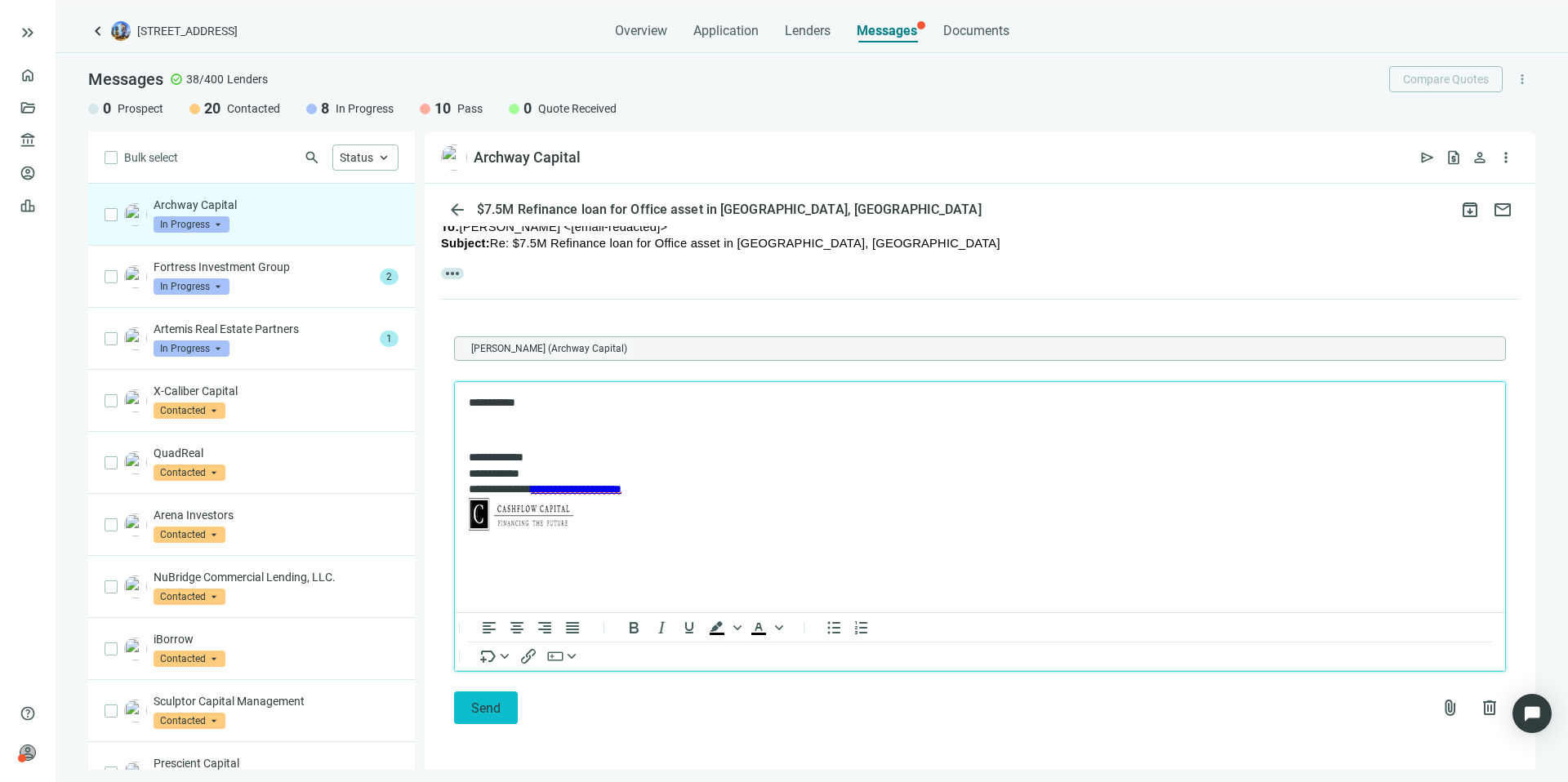
click at [469, 711] on button "Send" at bounding box center [486, 708] width 64 height 33
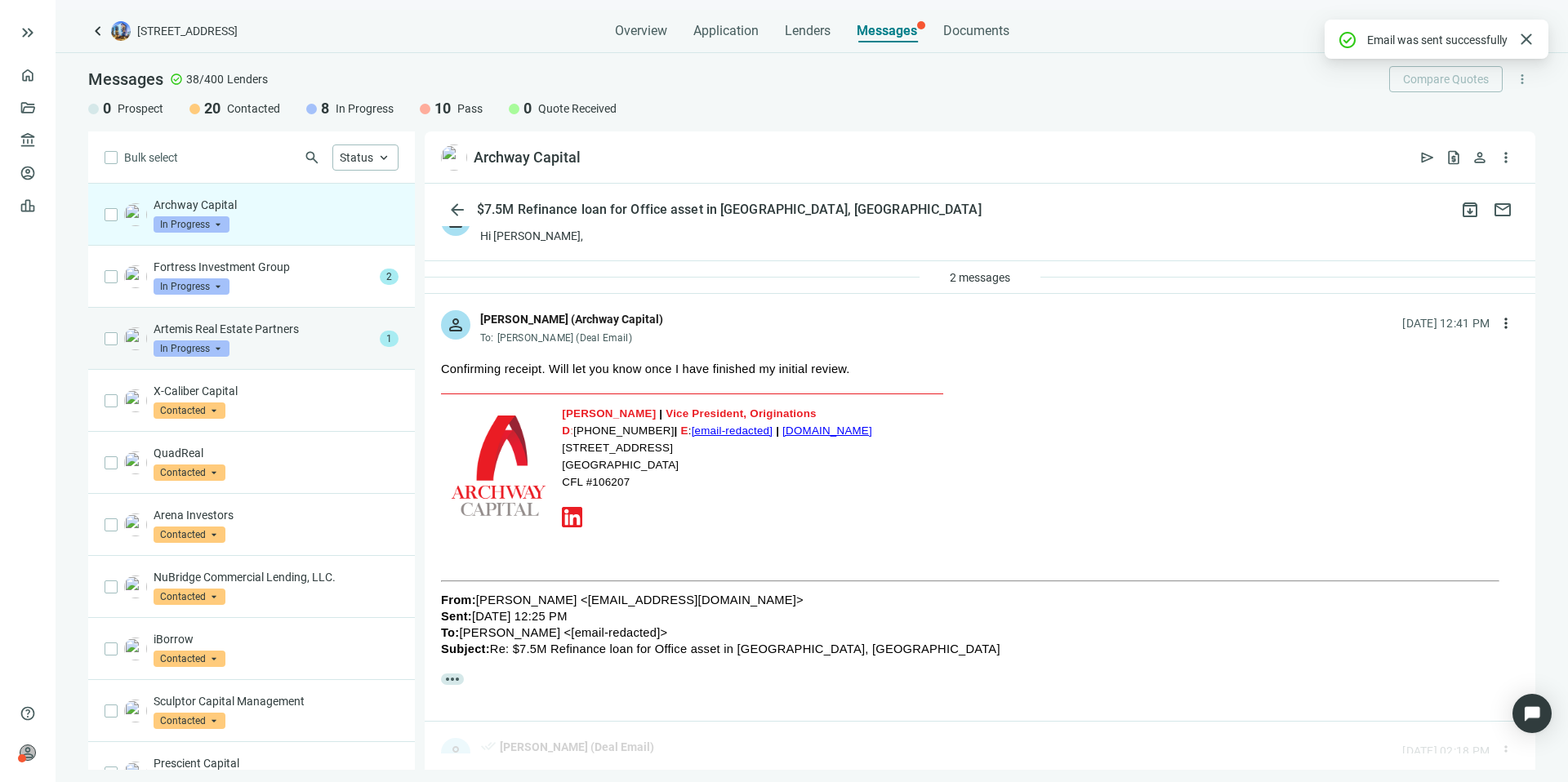
scroll to position [389, 0]
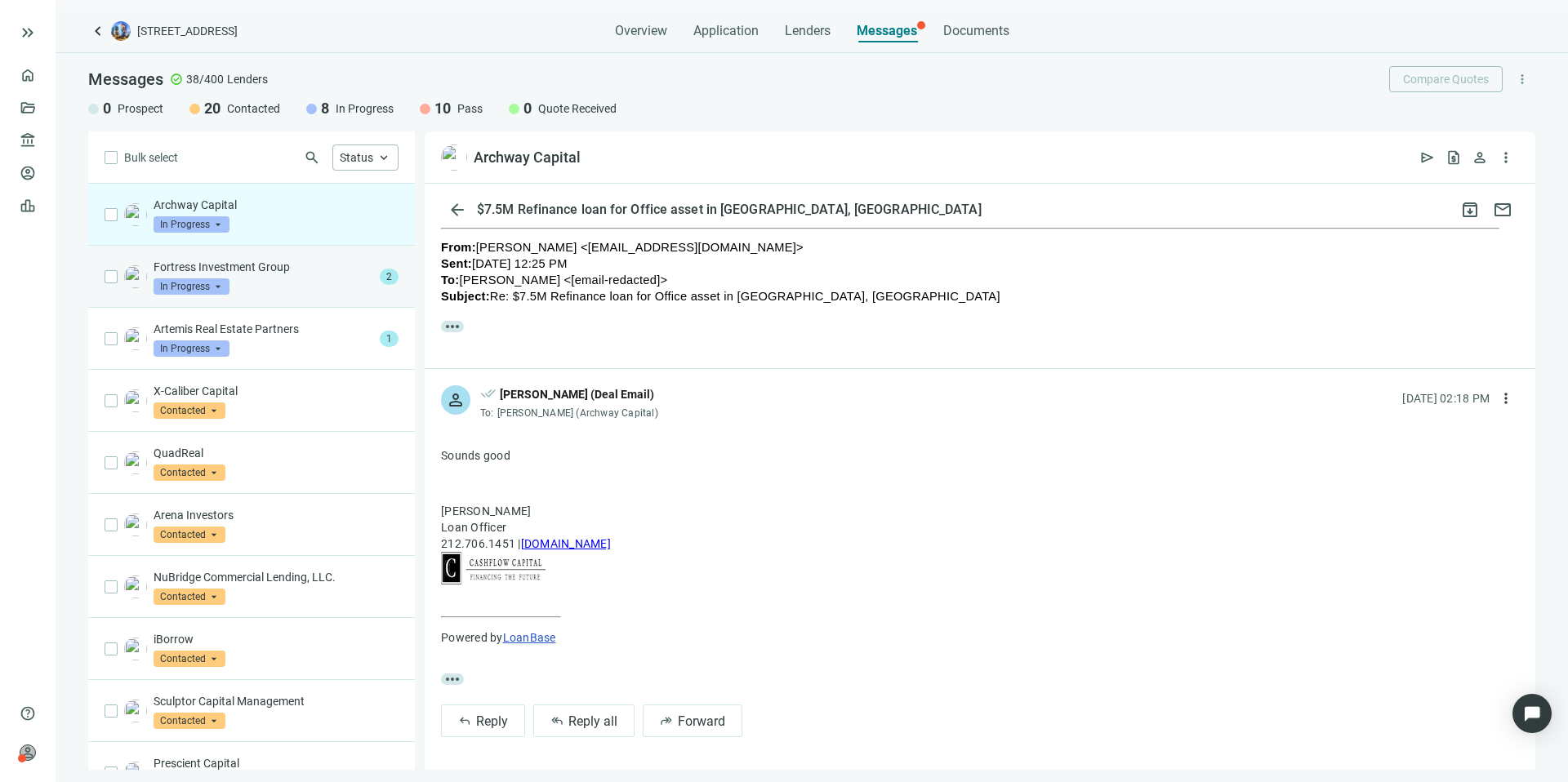
click at [215, 283] on span "In Progress" at bounding box center [192, 286] width 76 height 16
click at [313, 289] on div "Fortress Investment Group In Progress arrow_drop_down contacted in_progress quo…" at bounding box center [263, 277] width 220 height 36
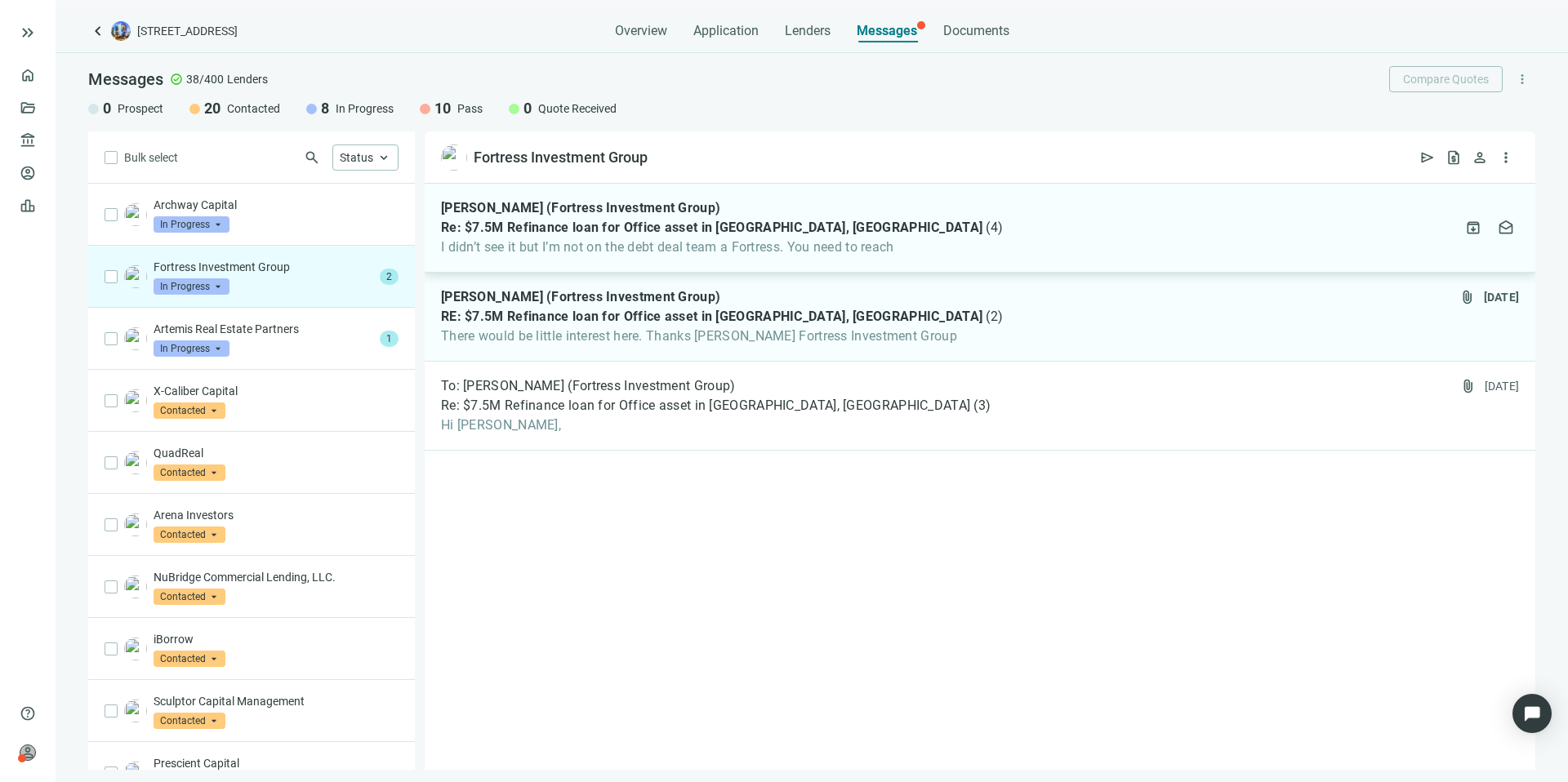
click at [897, 253] on span "I didn’t see it but I’m not on the debt deal team a Fortress. You need to reach" at bounding box center [722, 247] width 562 height 16
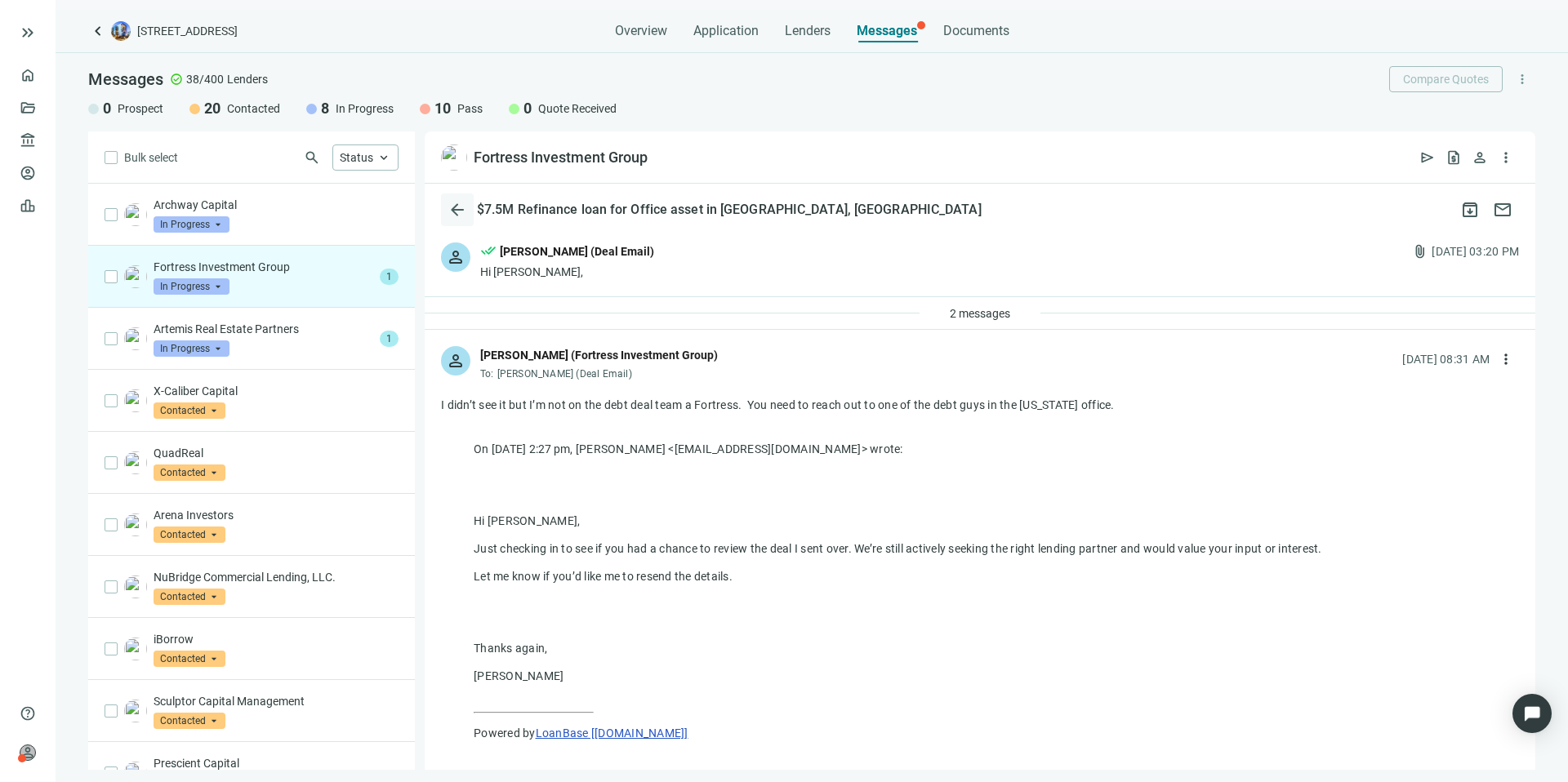
click at [458, 201] on span "arrow_back" at bounding box center [457, 209] width 19 height 19
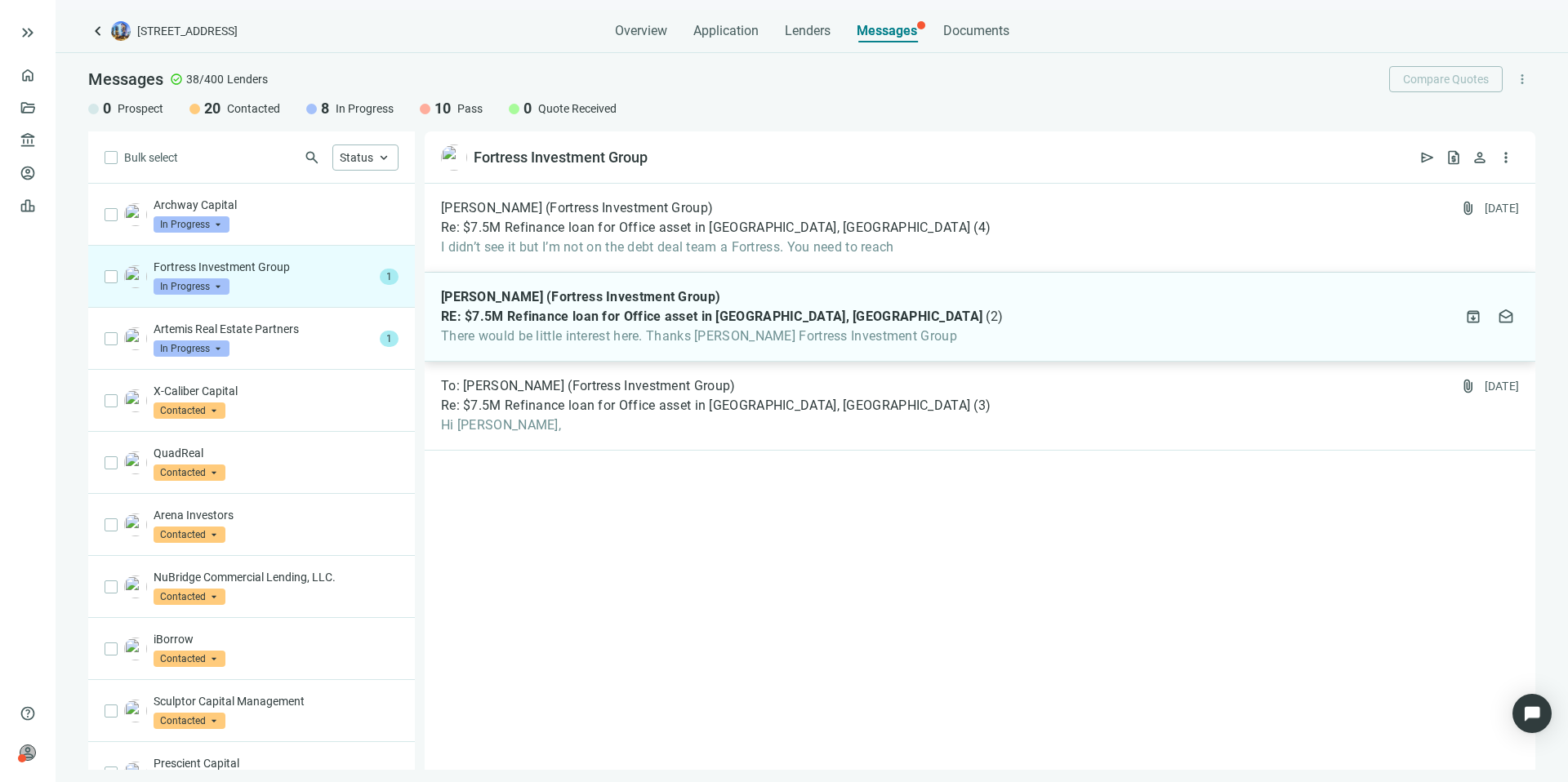
click at [986, 312] on span "( 2 )" at bounding box center [993, 316] width 17 height 16
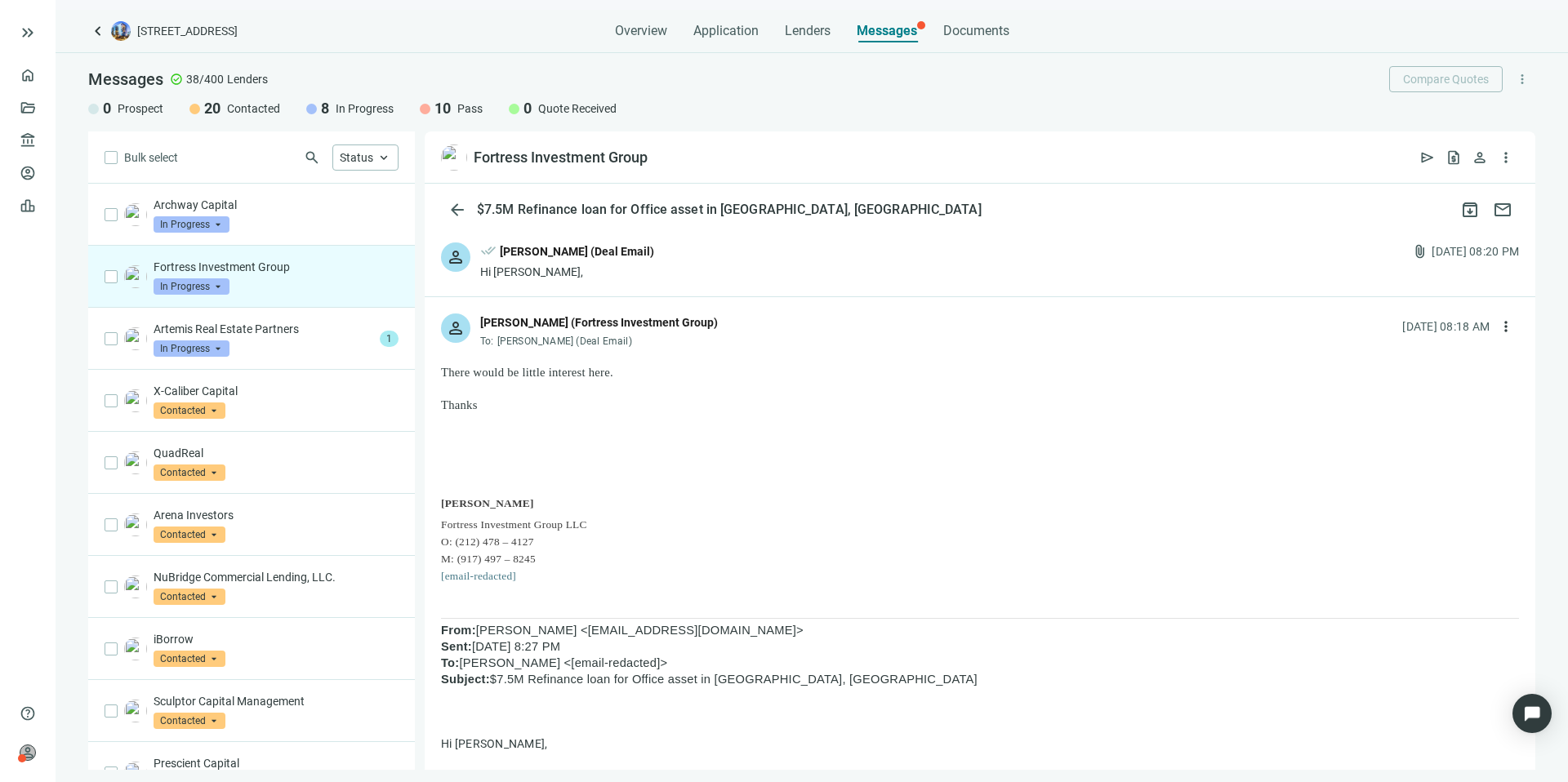
click at [712, 256] on div "person done_all [PERSON_NAME] (Deal Email) Hi [PERSON_NAME], attach_file [DATE]…" at bounding box center [980, 261] width 1111 height 70
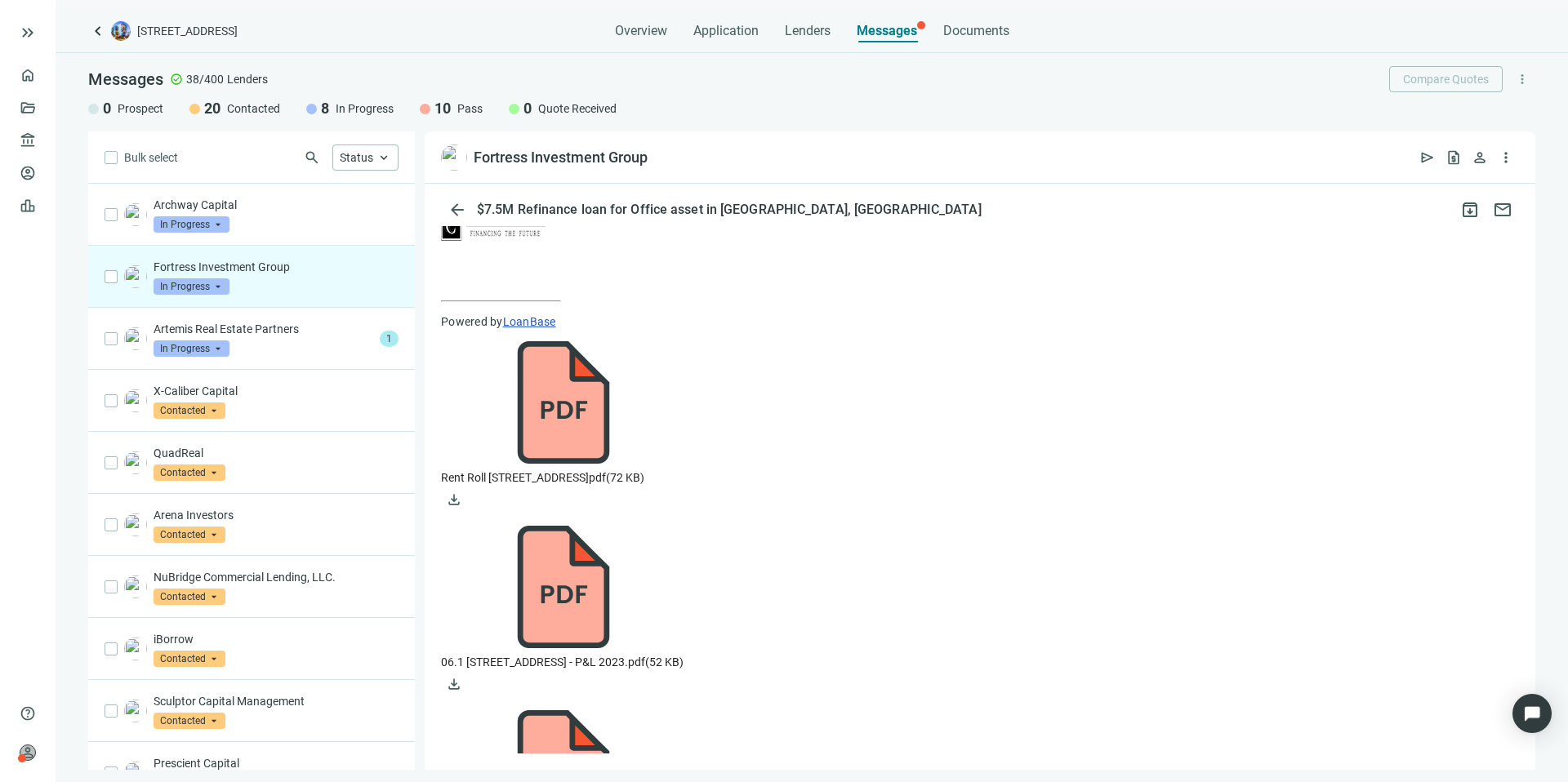
scroll to position [337, 0]
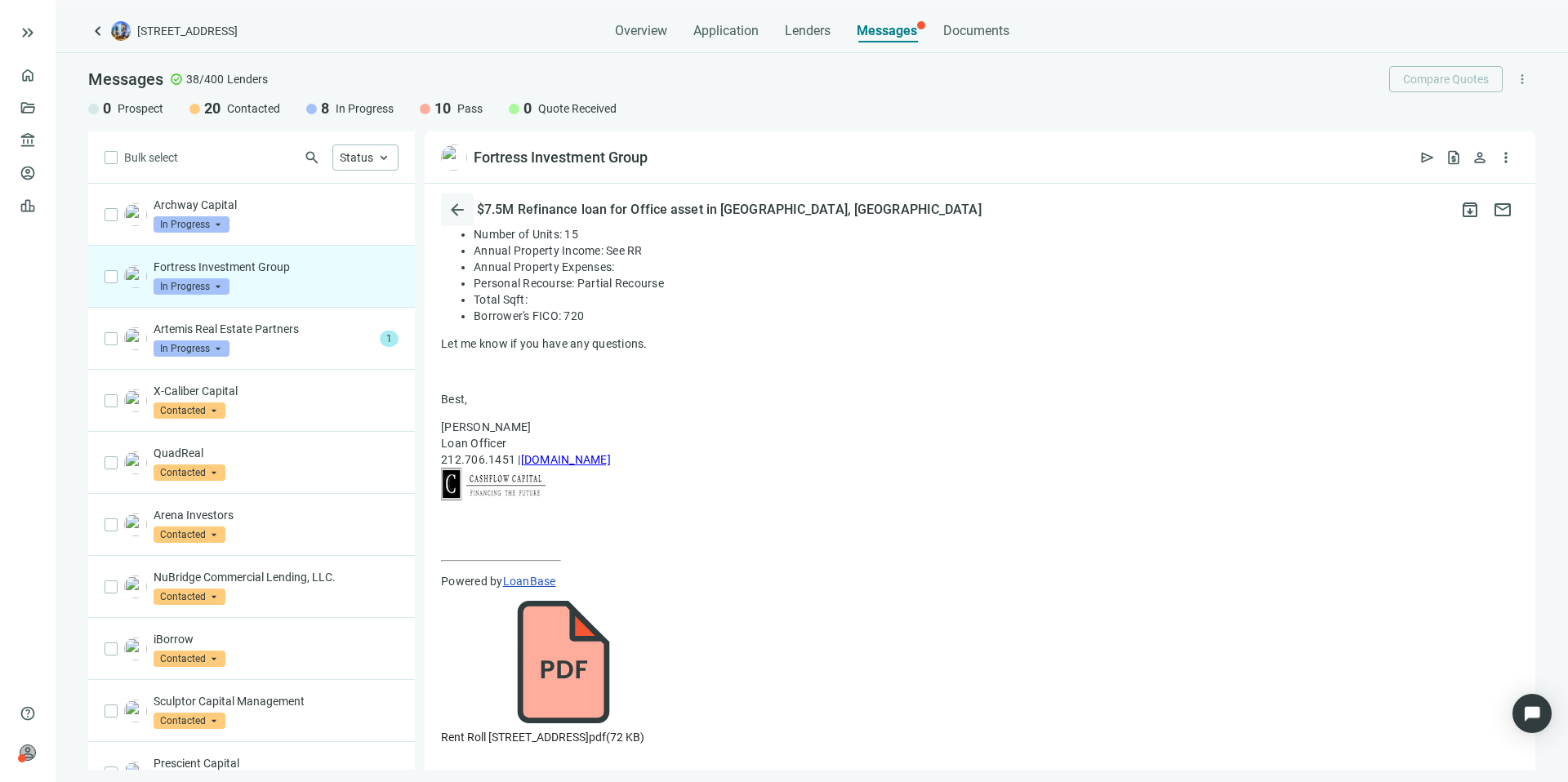
click at [458, 212] on span "arrow_back" at bounding box center [457, 209] width 19 height 19
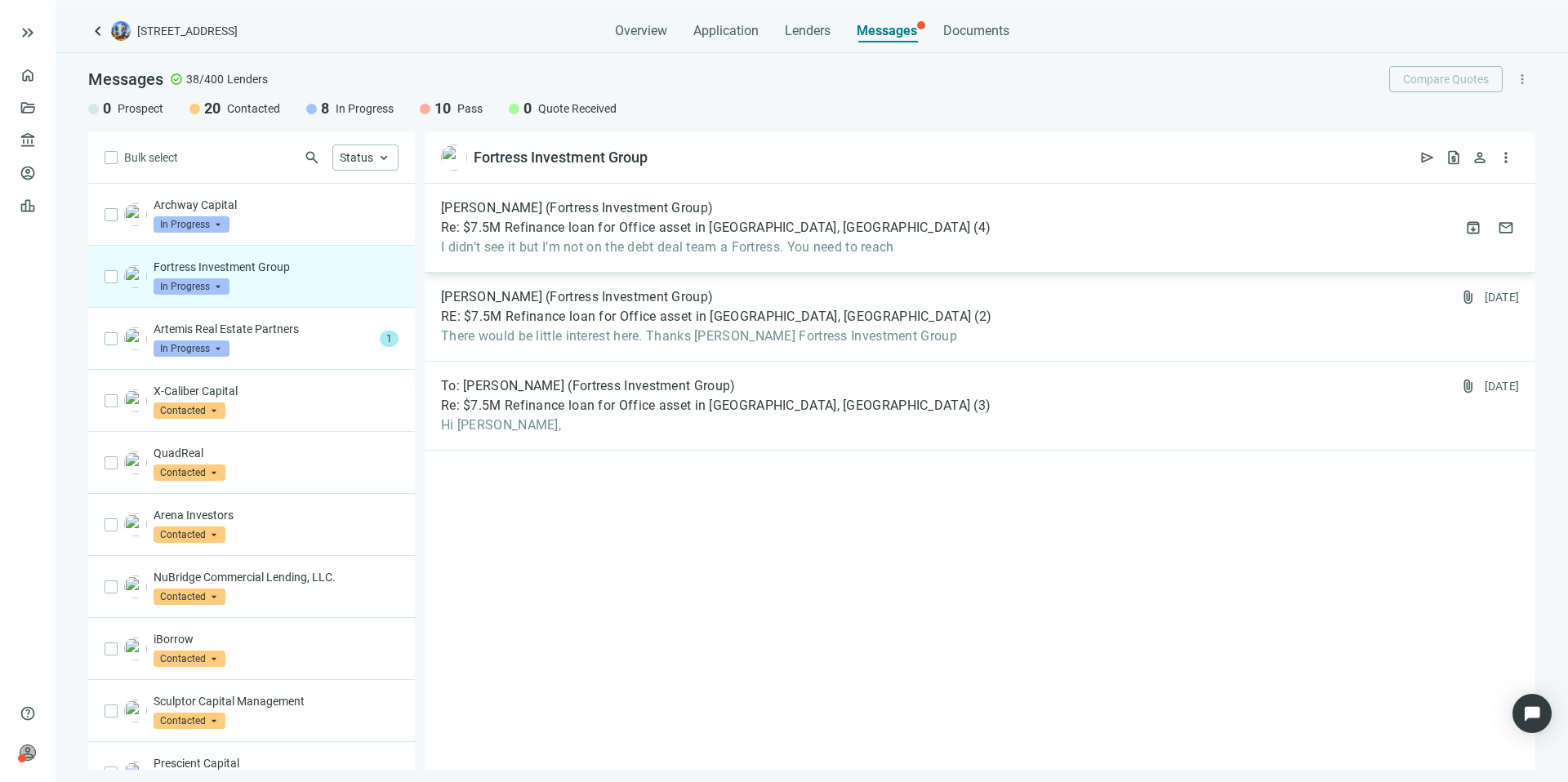
click at [949, 246] on div "[PERSON_NAME] (Fortress Investment Group) Re: $7.5M Refinance loan for Office a…" at bounding box center [980, 228] width 1111 height 89
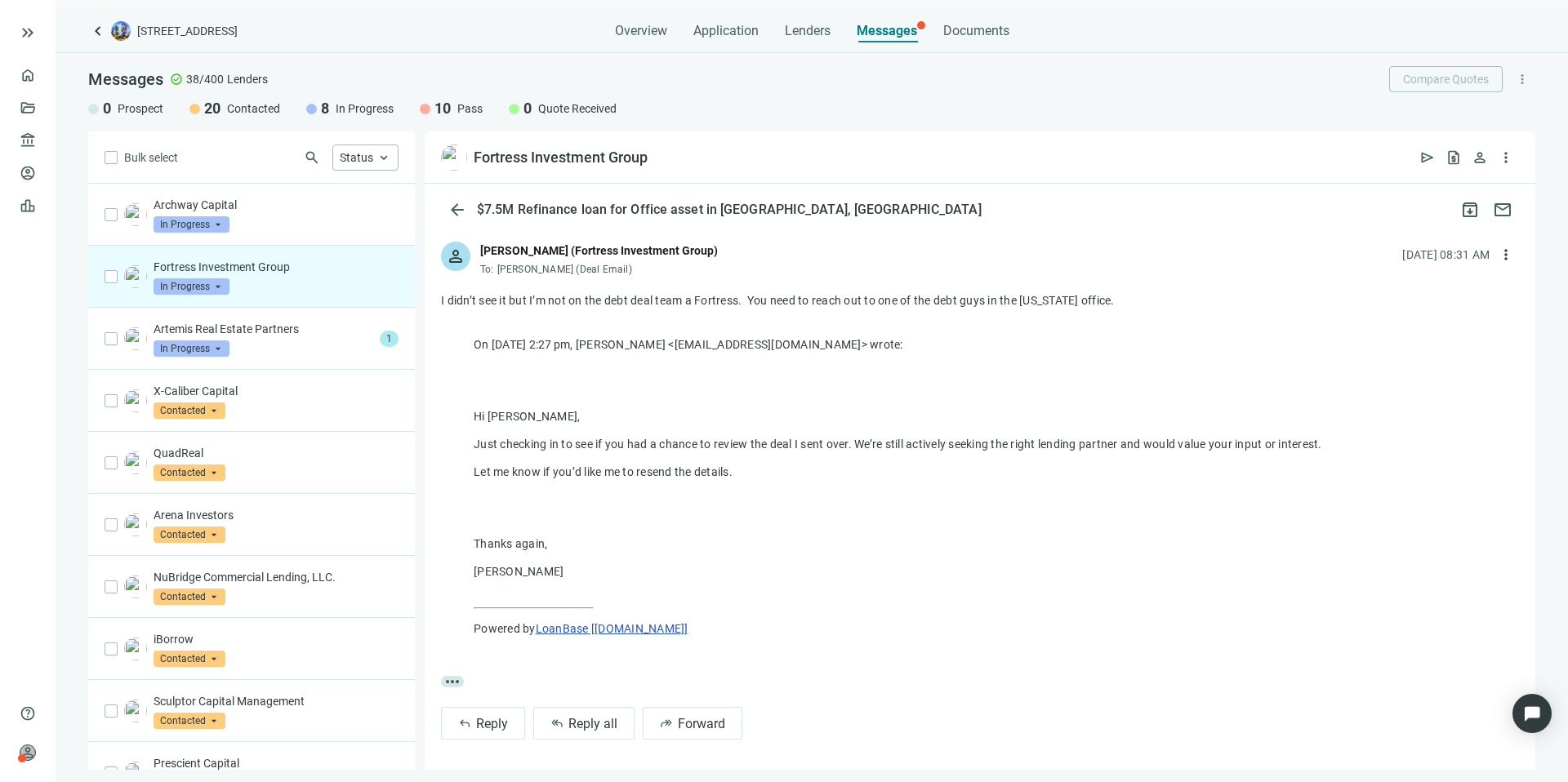
scroll to position [107, 0]
click at [591, 716] on span "Reply all" at bounding box center [592, 722] width 49 height 16
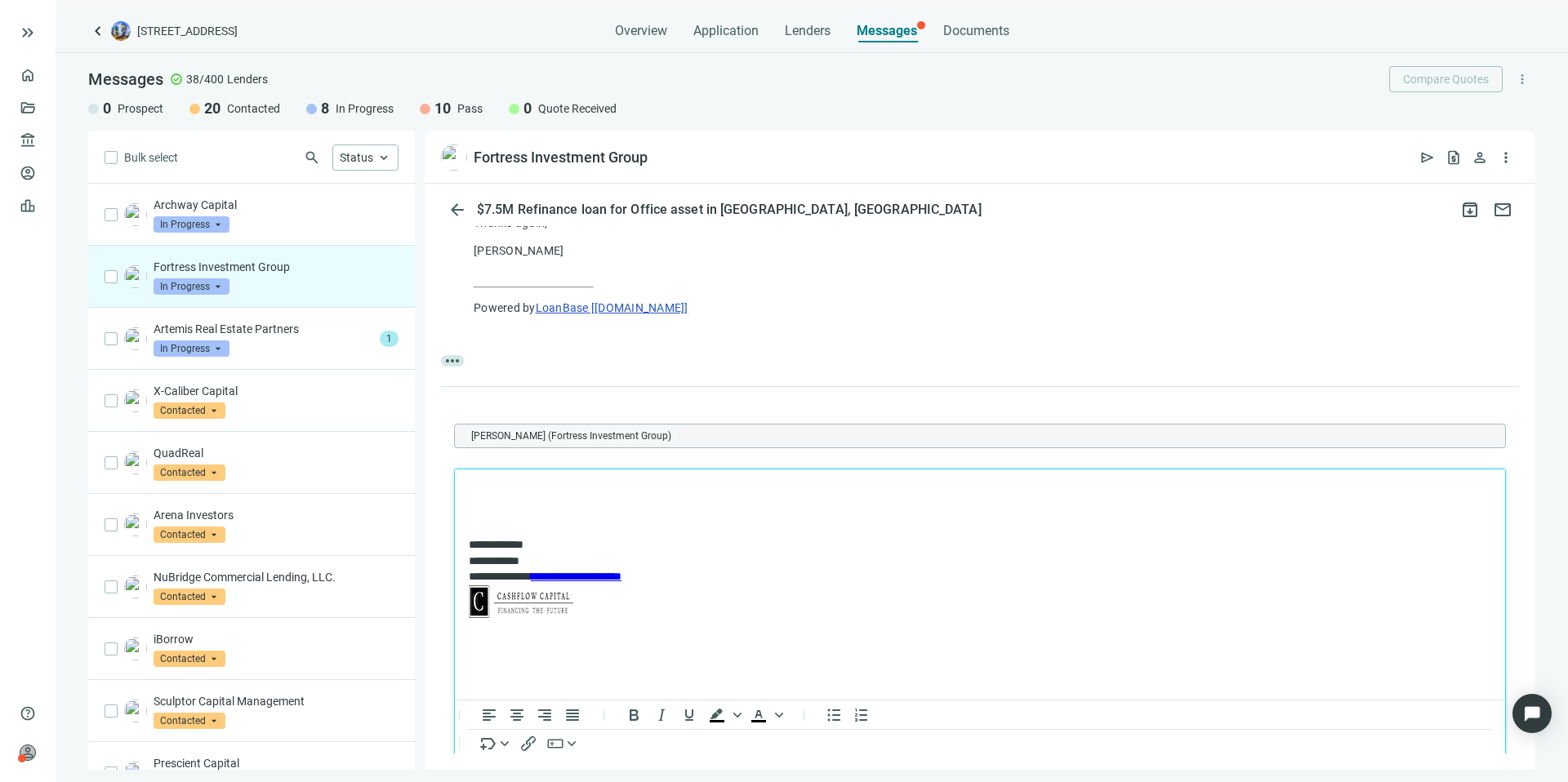
scroll to position [0, 0]
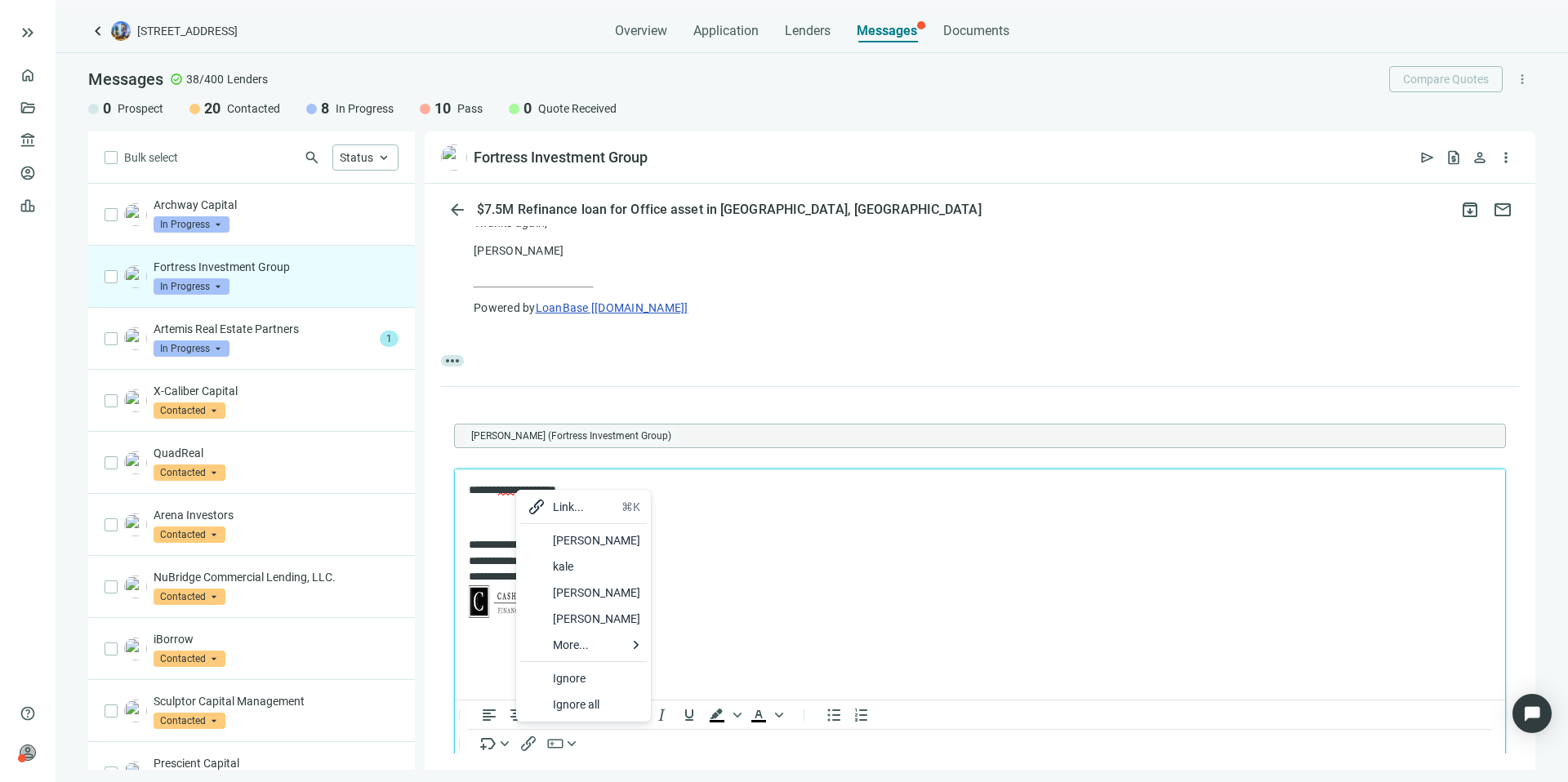
click at [540, 537] on div at bounding box center [537, 541] width 19 height 19
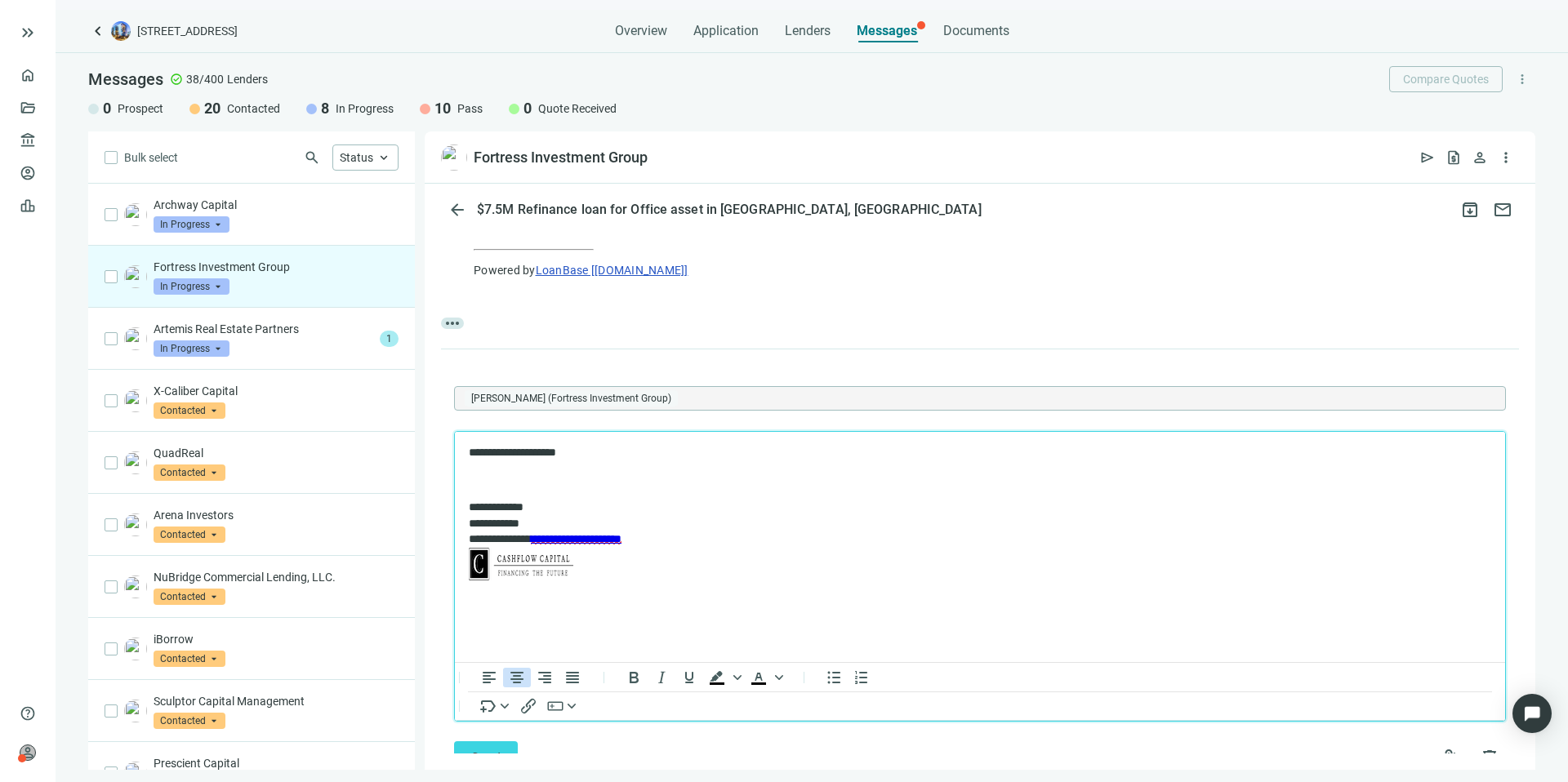
scroll to position [512, 0]
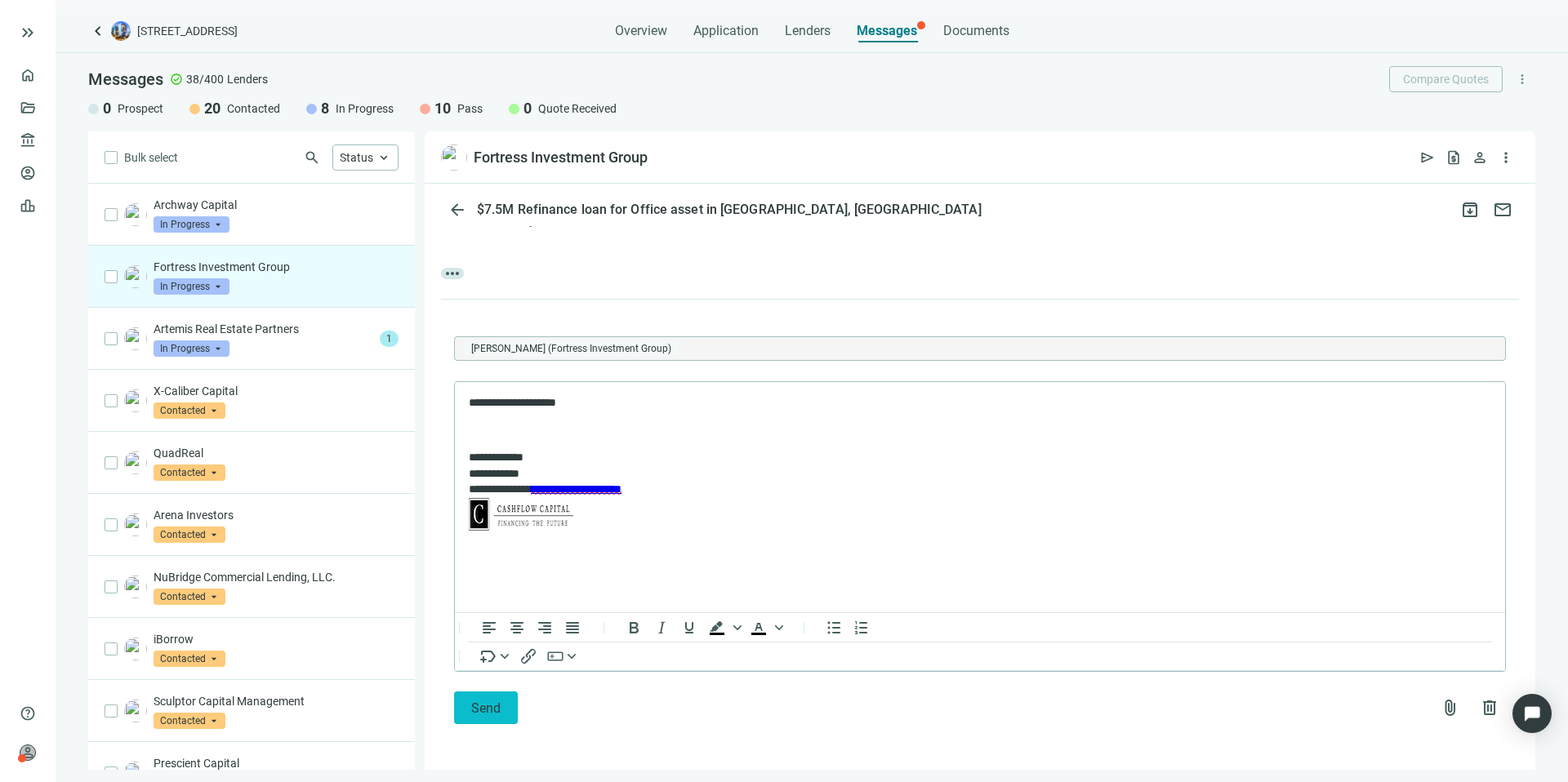
click at [510, 705] on button "Send" at bounding box center [486, 708] width 64 height 33
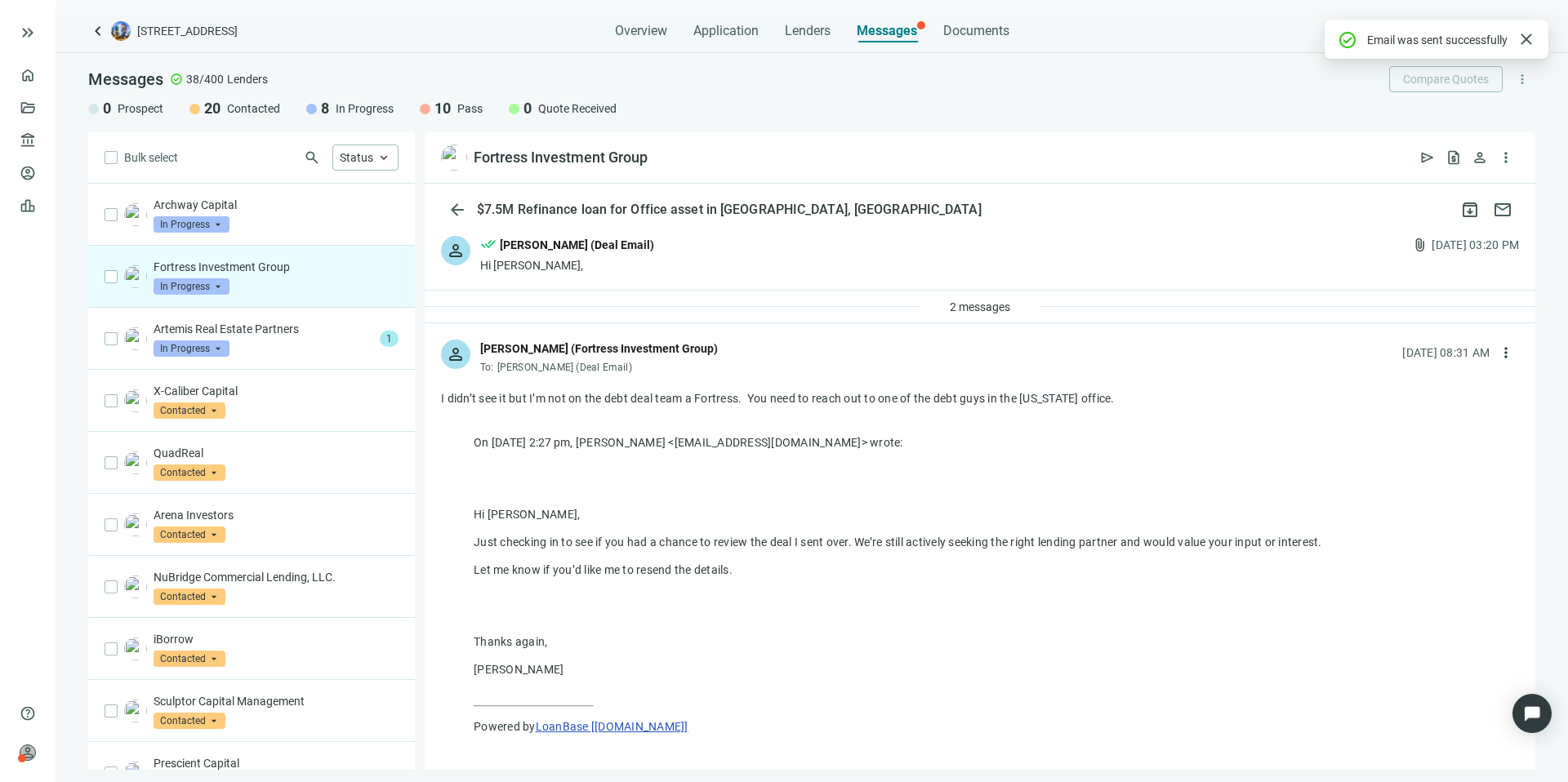
scroll to position [0, 0]
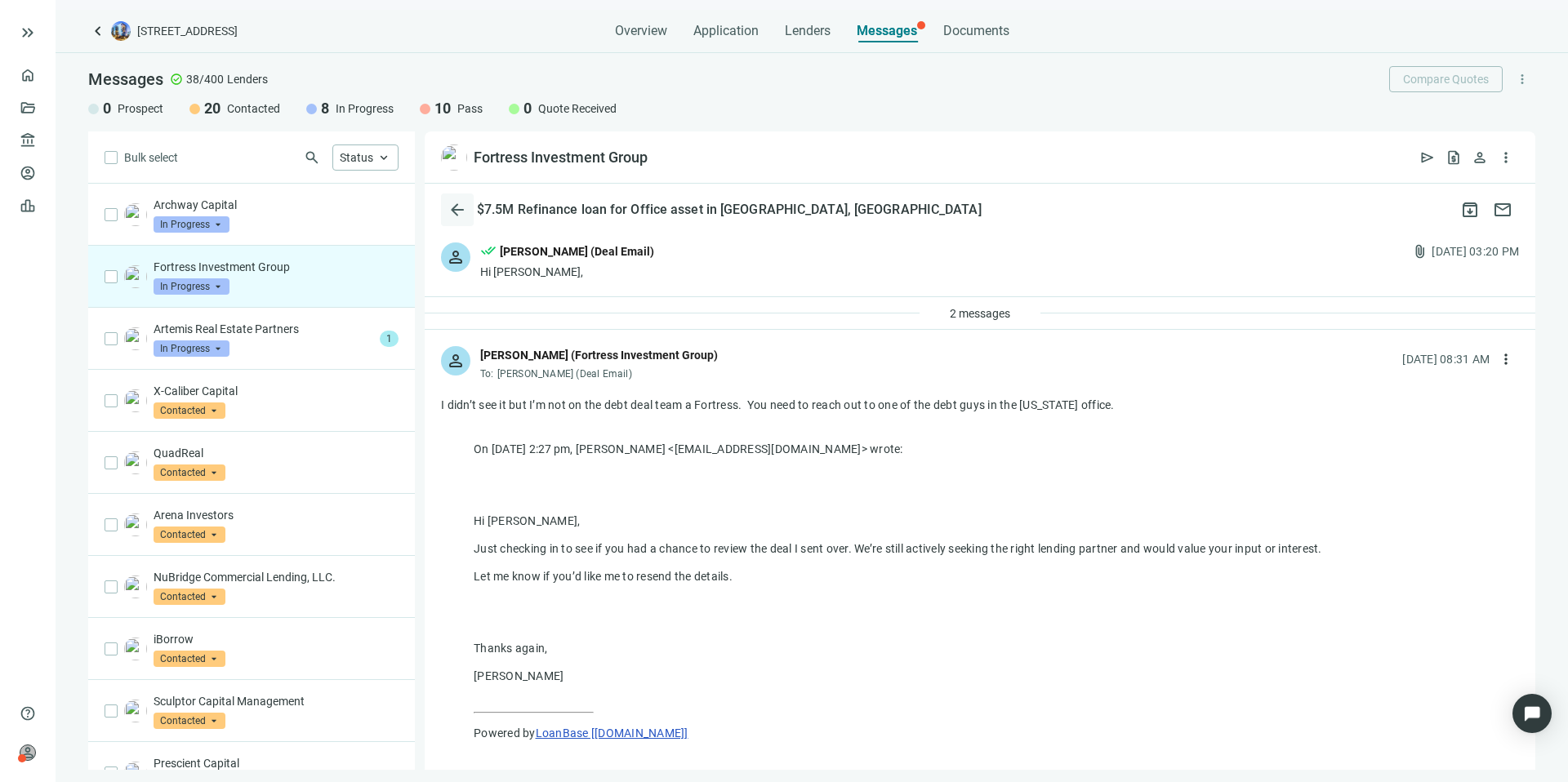
click at [460, 209] on span "arrow_back" at bounding box center [457, 209] width 19 height 19
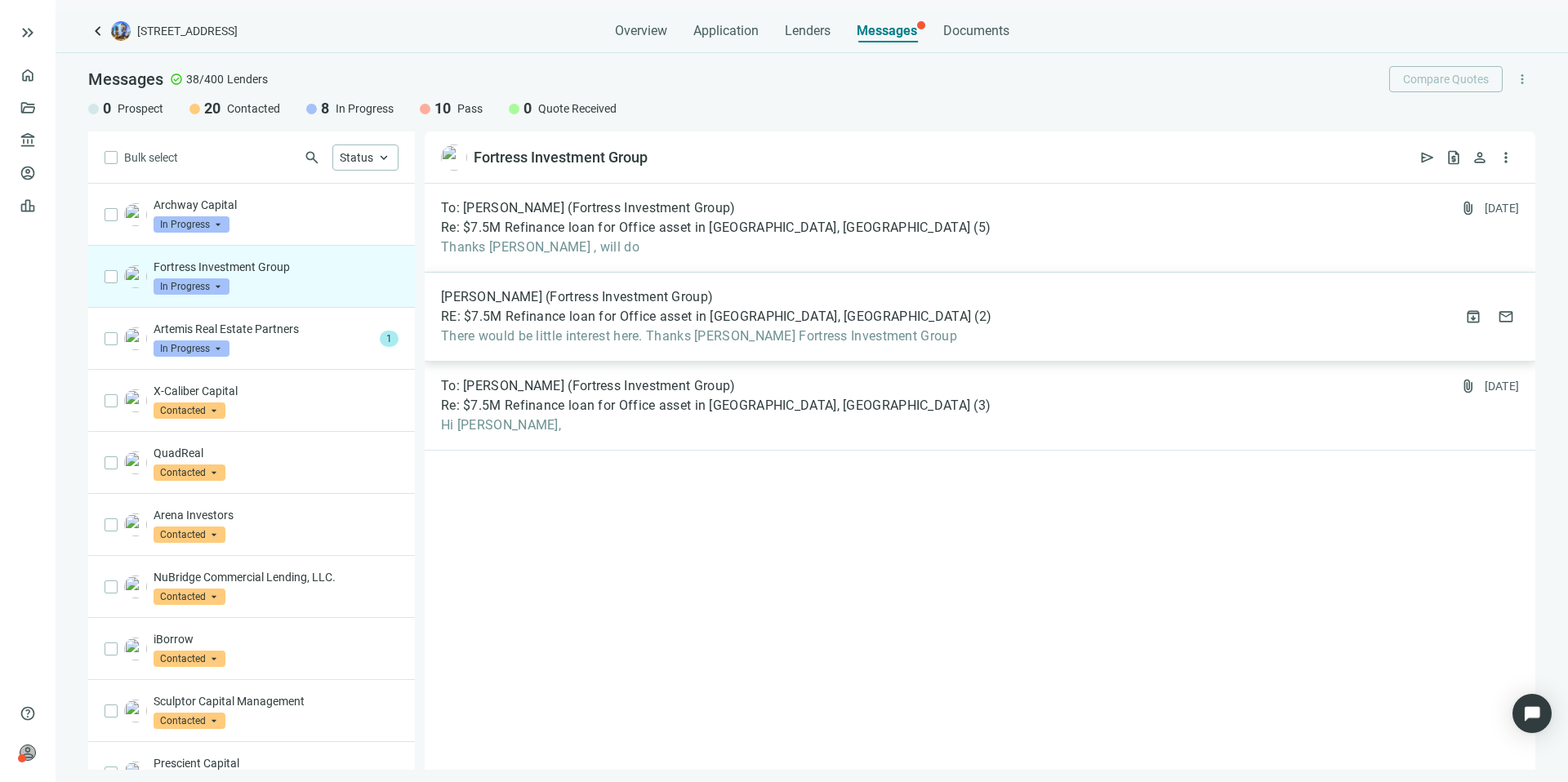
click at [735, 305] on div "[PERSON_NAME] (Fortress Investment Group)" at bounding box center [716, 297] width 551 height 16
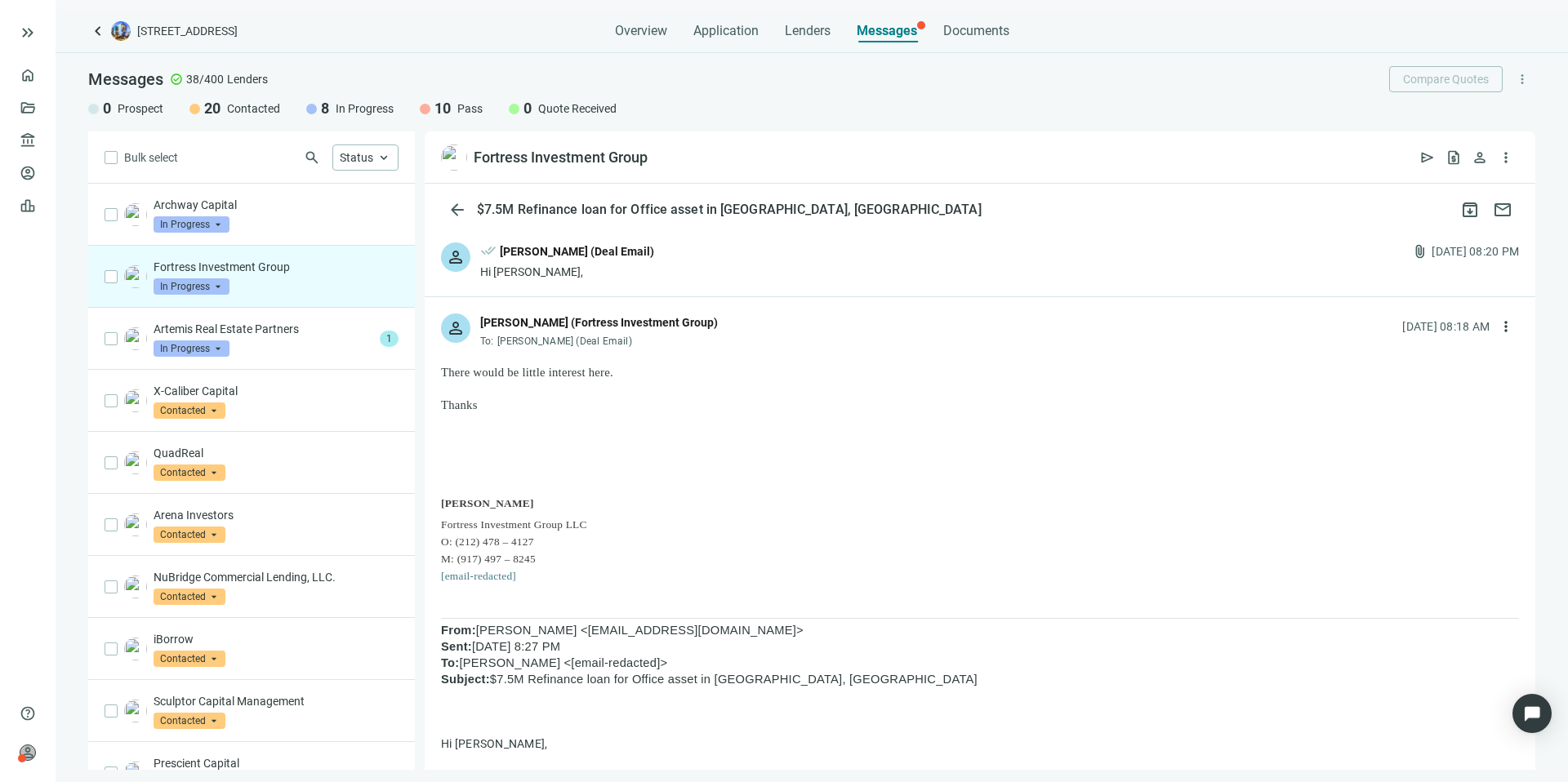
click at [660, 269] on div "person done_all [PERSON_NAME] (Deal Email) Hi [PERSON_NAME], attach_file [DATE]…" at bounding box center [980, 261] width 1111 height 70
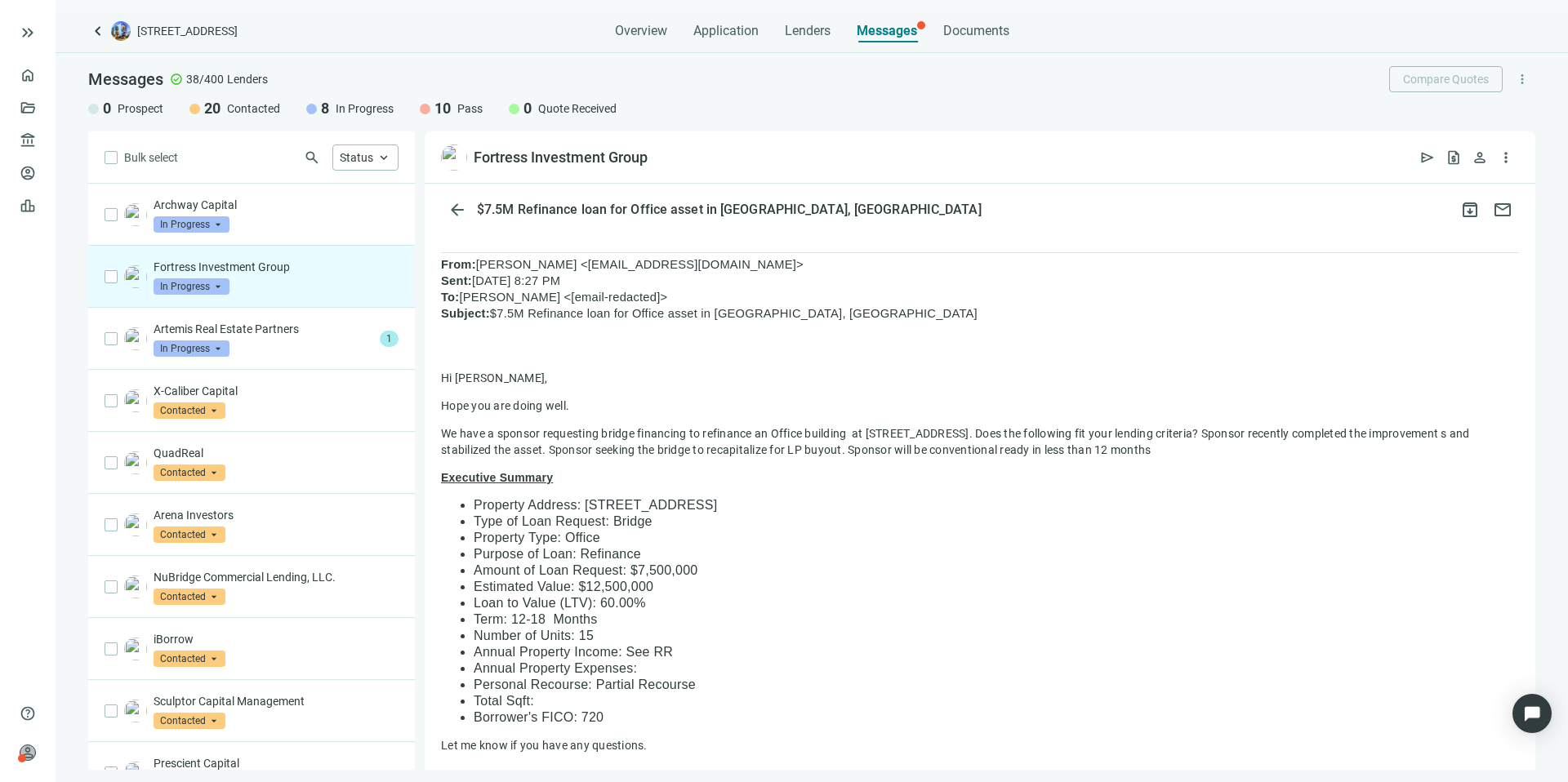
scroll to position [1704, 0]
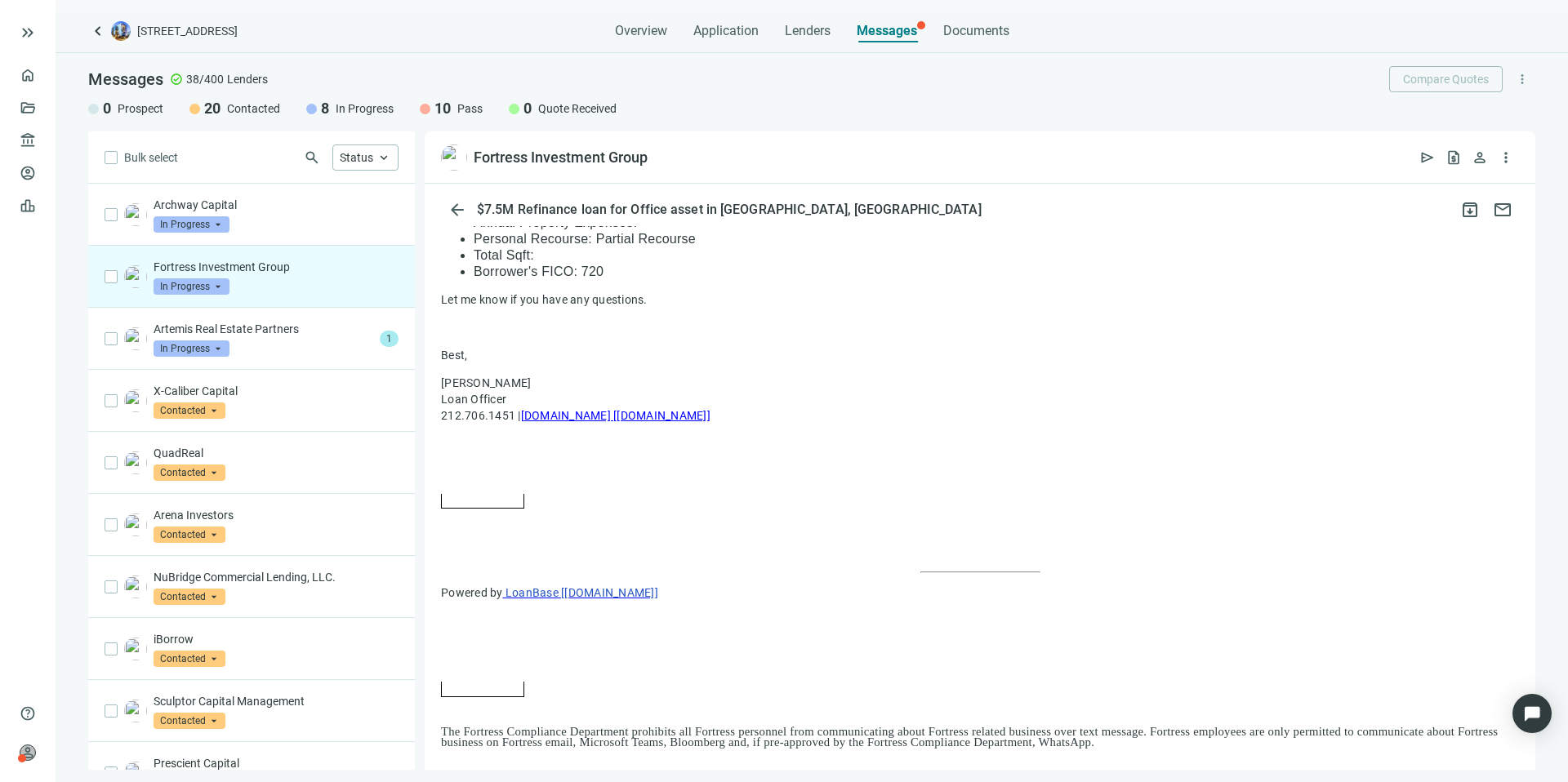
scroll to position [0, 0]
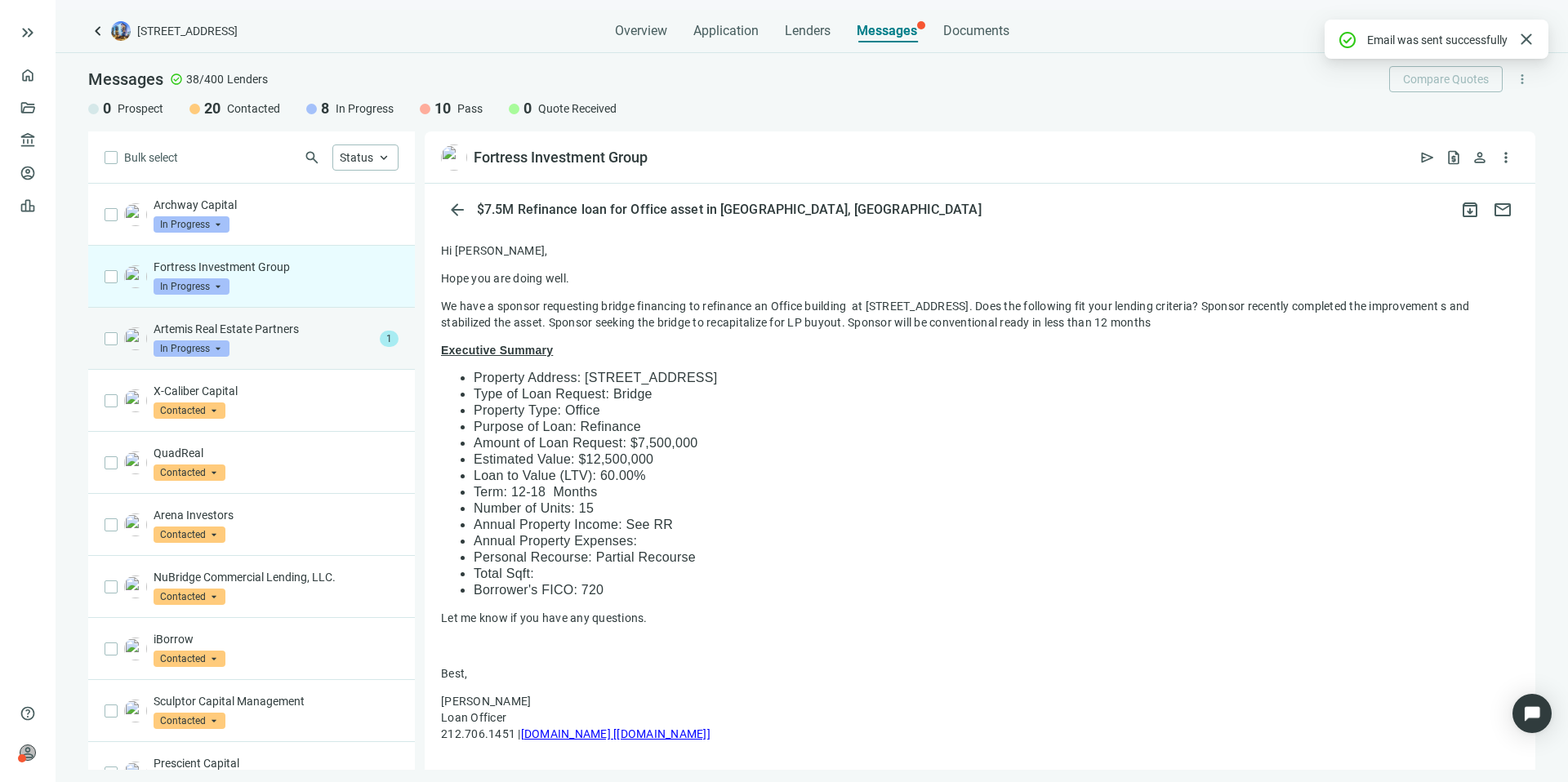
scroll to position [2057, 0]
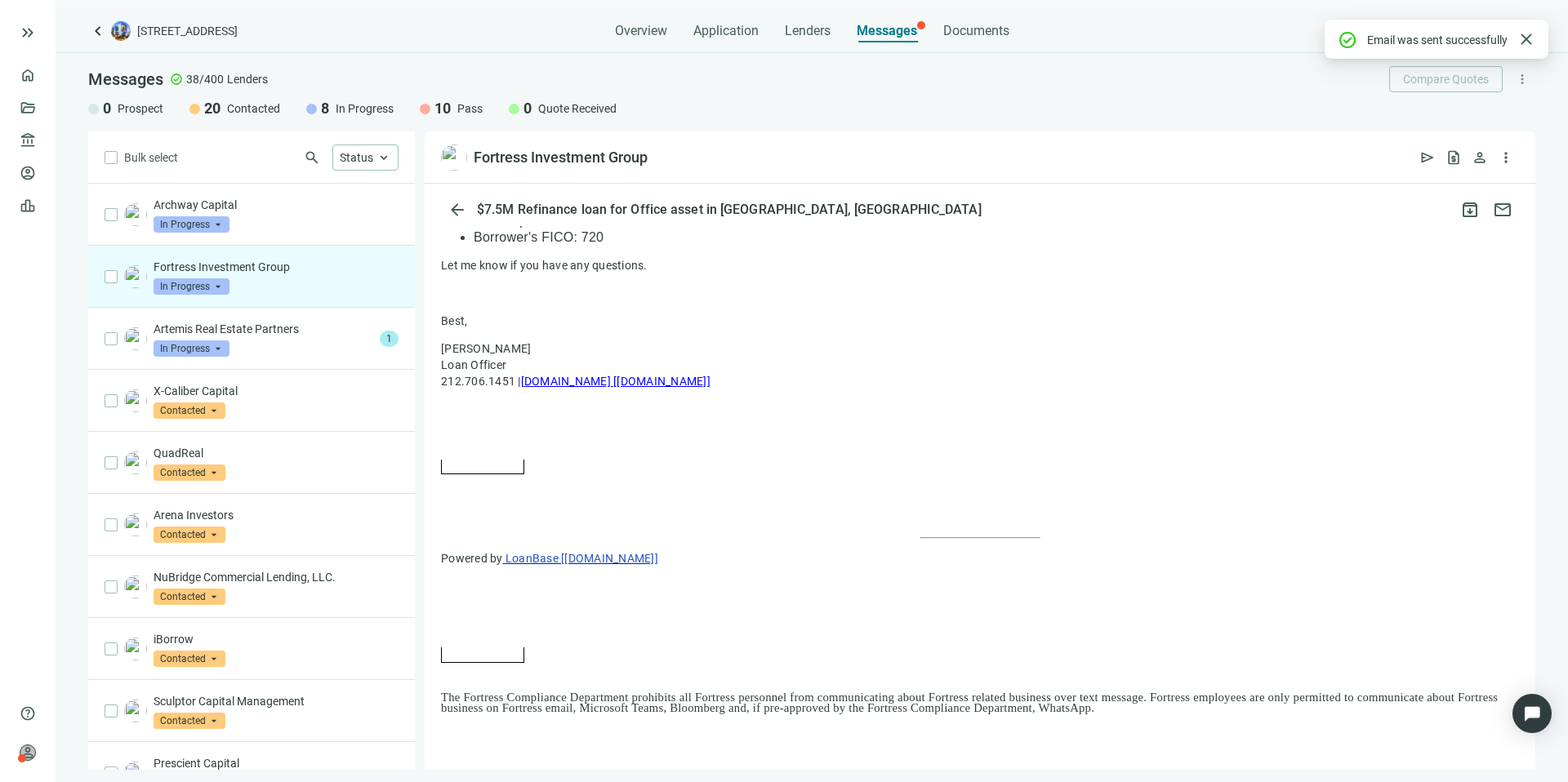
click at [219, 285] on span "In Progress" at bounding box center [192, 286] width 76 height 16
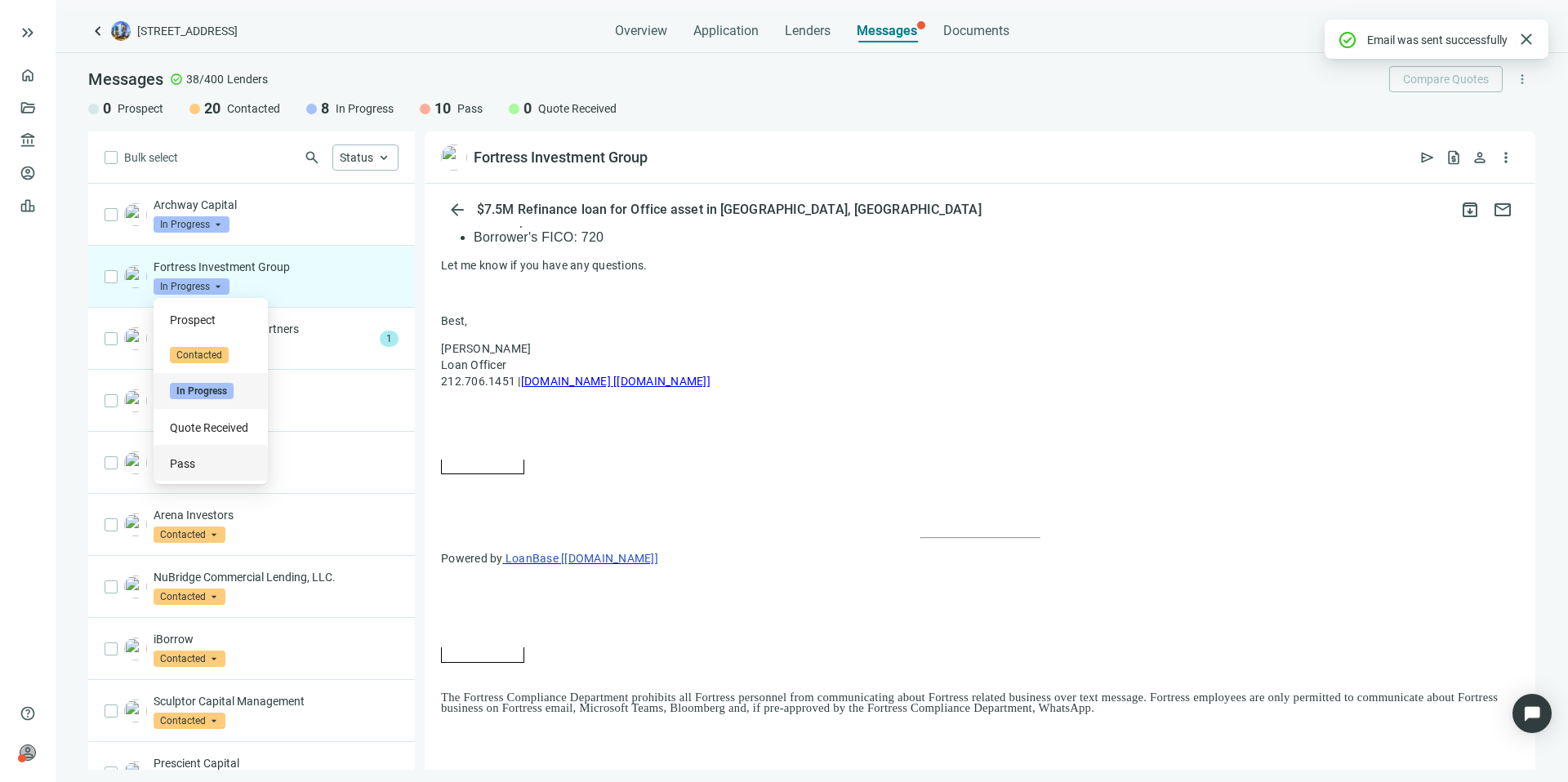
click at [195, 456] on span "Pass" at bounding box center [182, 464] width 26 height 18
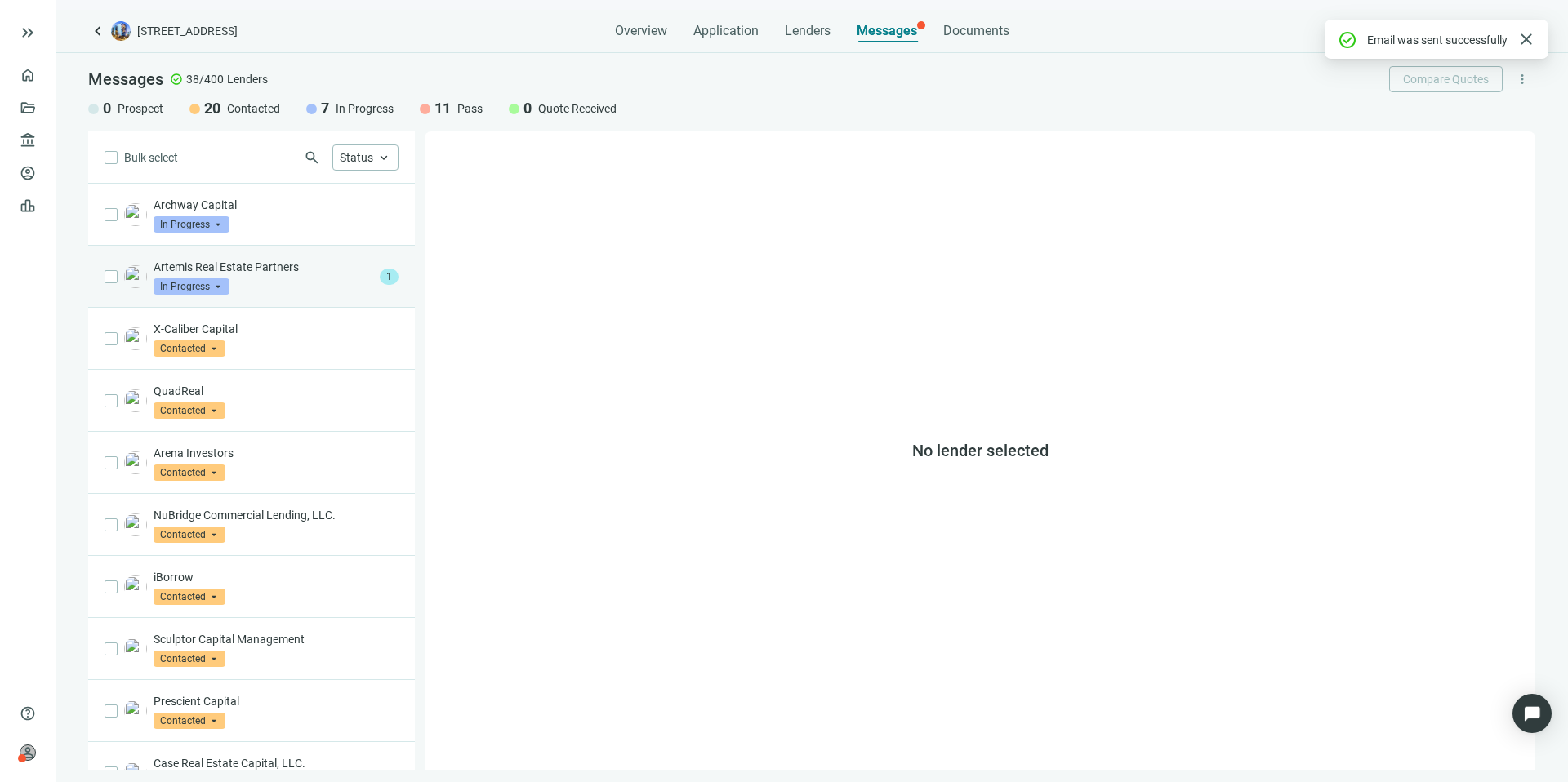
click at [263, 284] on div "Artemis Real Estate Partners In Progress arrow_drop_down" at bounding box center [263, 277] width 220 height 36
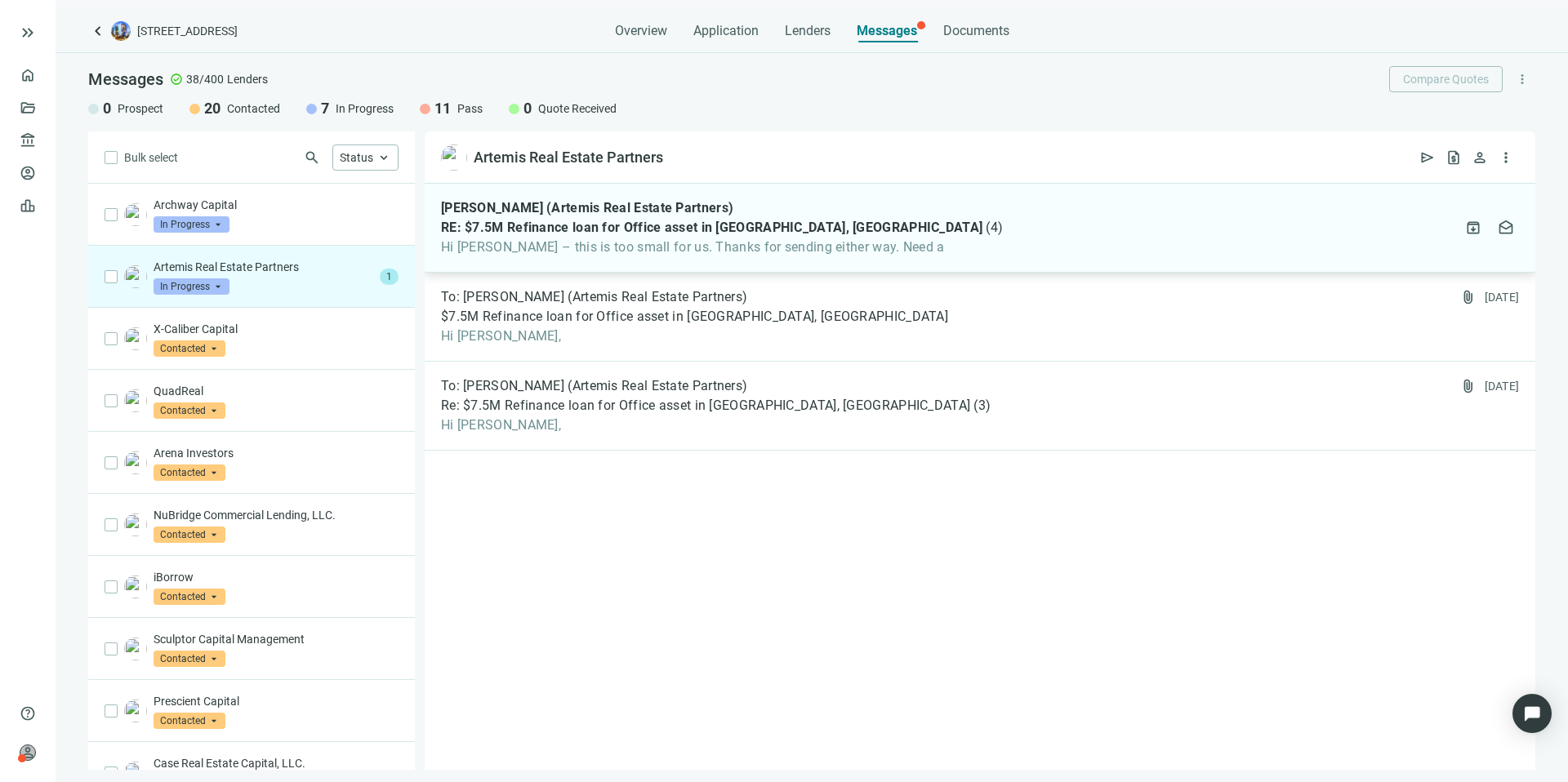
click at [737, 244] on span "Hi [PERSON_NAME] – this is too small for us. Thanks for sending either way. Nee…" at bounding box center [722, 247] width 562 height 16
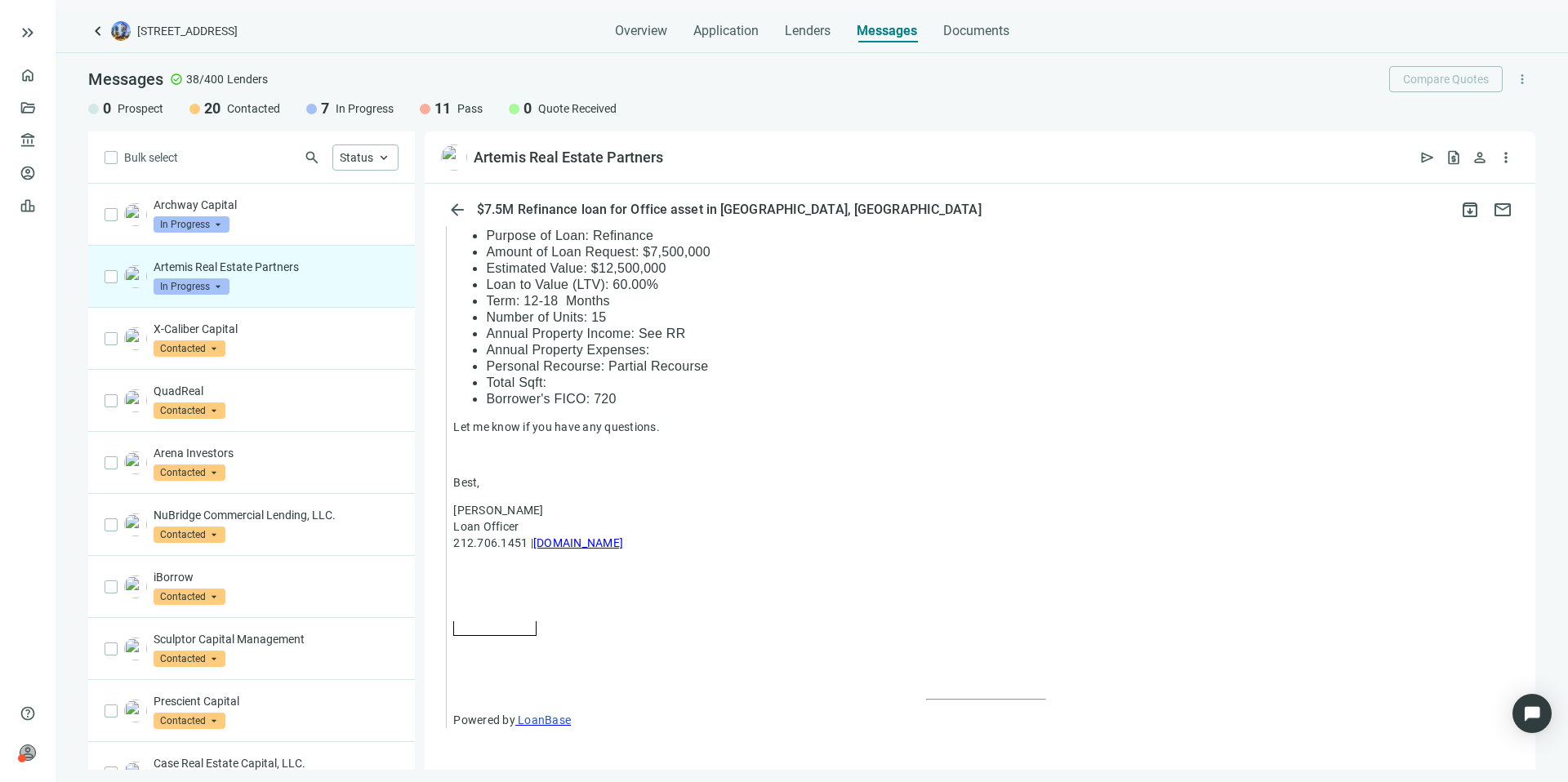
scroll to position [1014, 0]
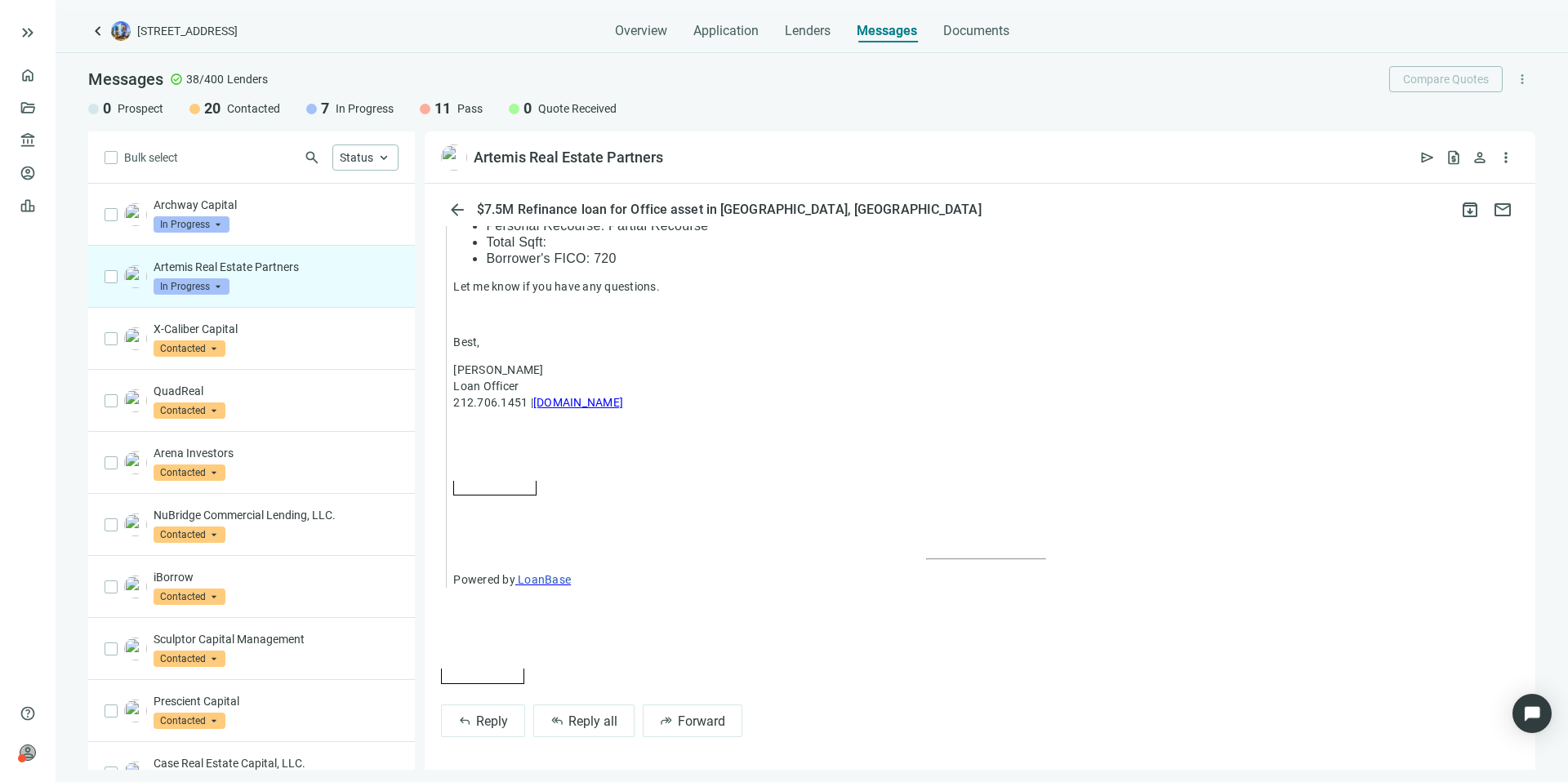
click at [209, 292] on span "In Progress" at bounding box center [192, 286] width 76 height 16
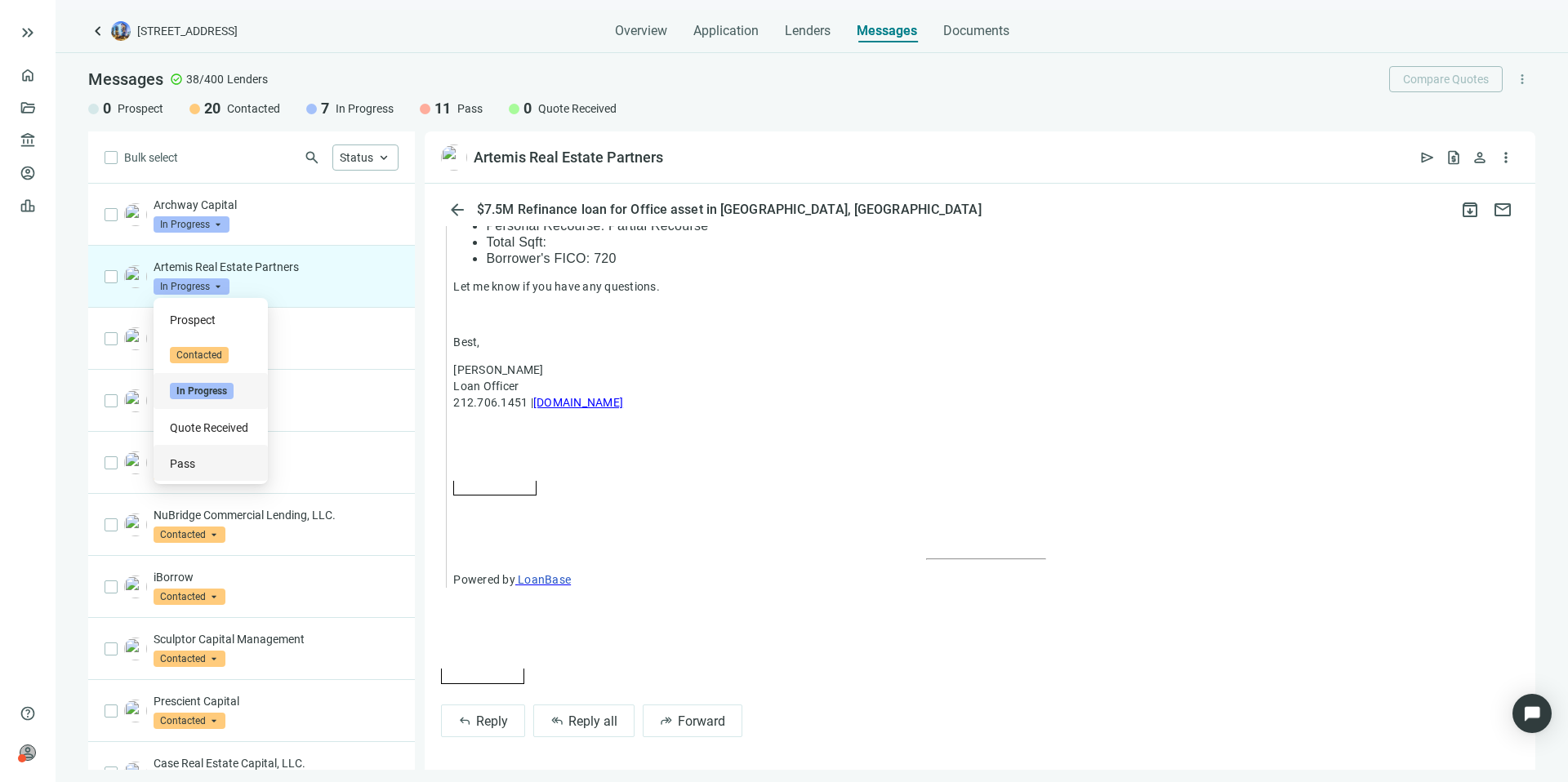
click at [209, 469] on div "Pass" at bounding box center [210, 463] width 81 height 16
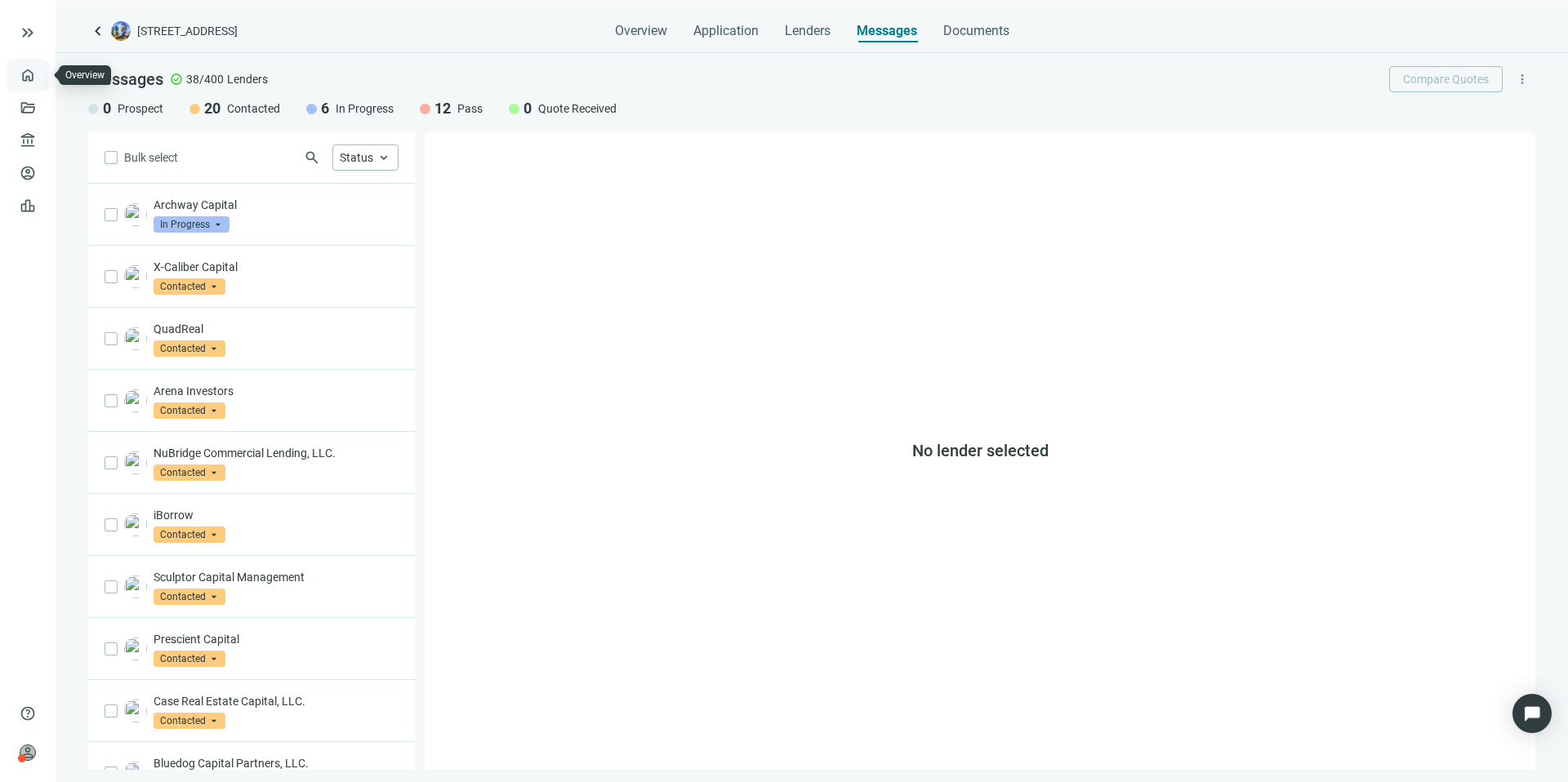
click at [41, 73] on link "Overview" at bounding box center [65, 75] width 49 height 13
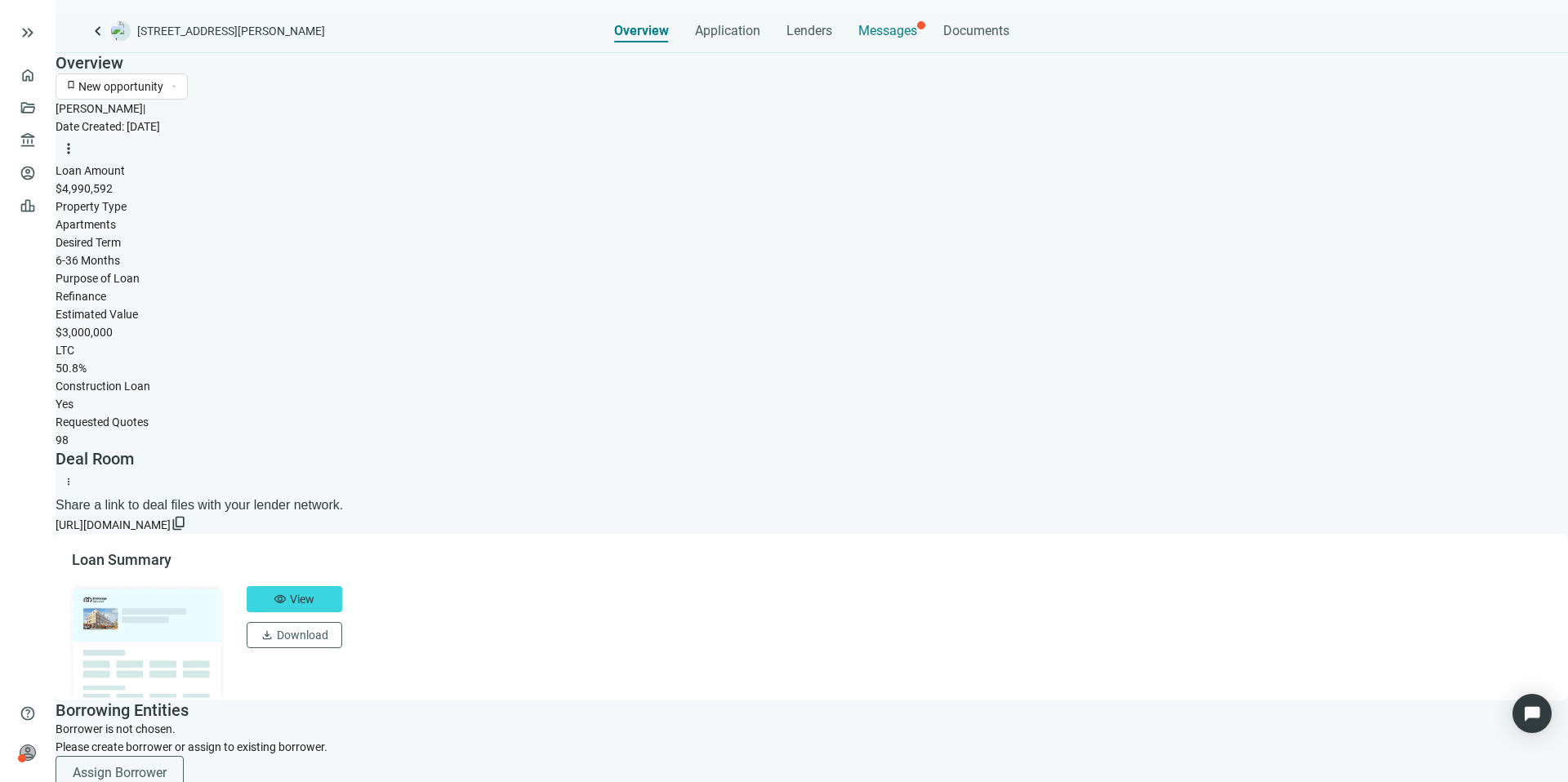
click at [877, 34] on span "Messages" at bounding box center [887, 31] width 59 height 16
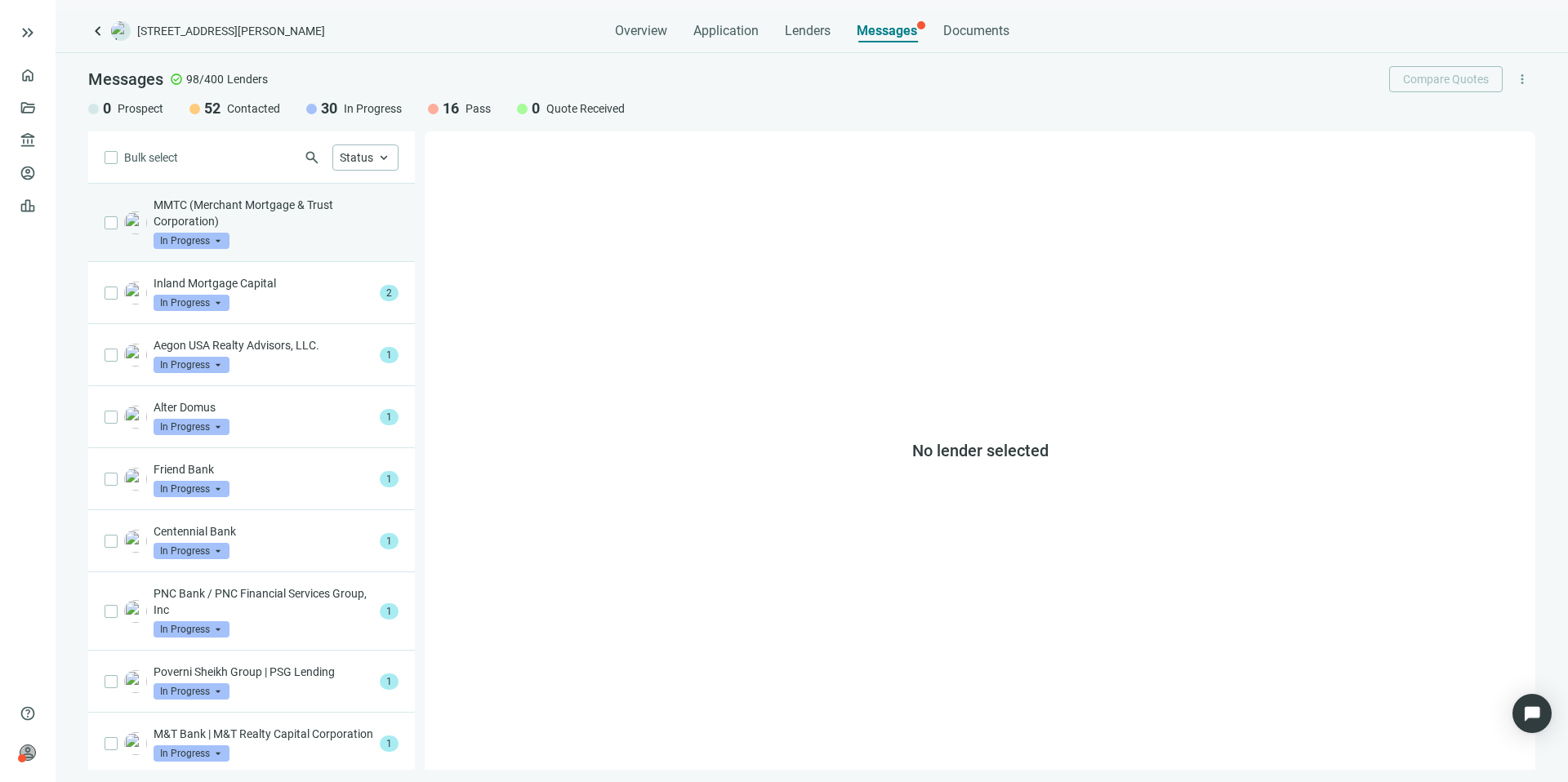
click at [326, 238] on div "MMTC (Merchant Mortgage & Trust Corporation) In Progress arrow_drop_down" at bounding box center [276, 223] width 245 height 52
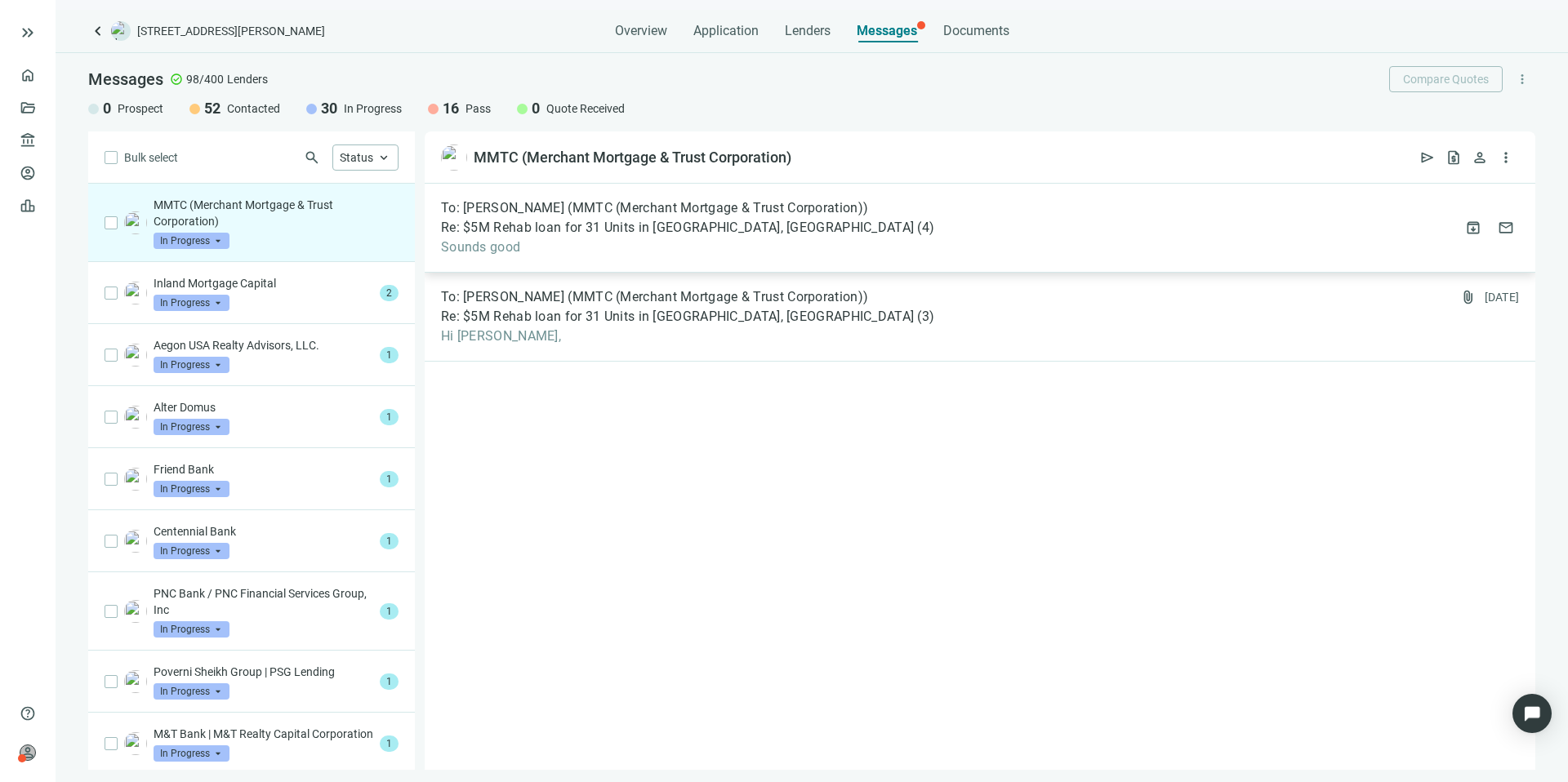
click at [598, 231] on span "Re: $5M Rehab loan for 31 Units in [GEOGRAPHIC_DATA], [GEOGRAPHIC_DATA]" at bounding box center [677, 228] width 473 height 16
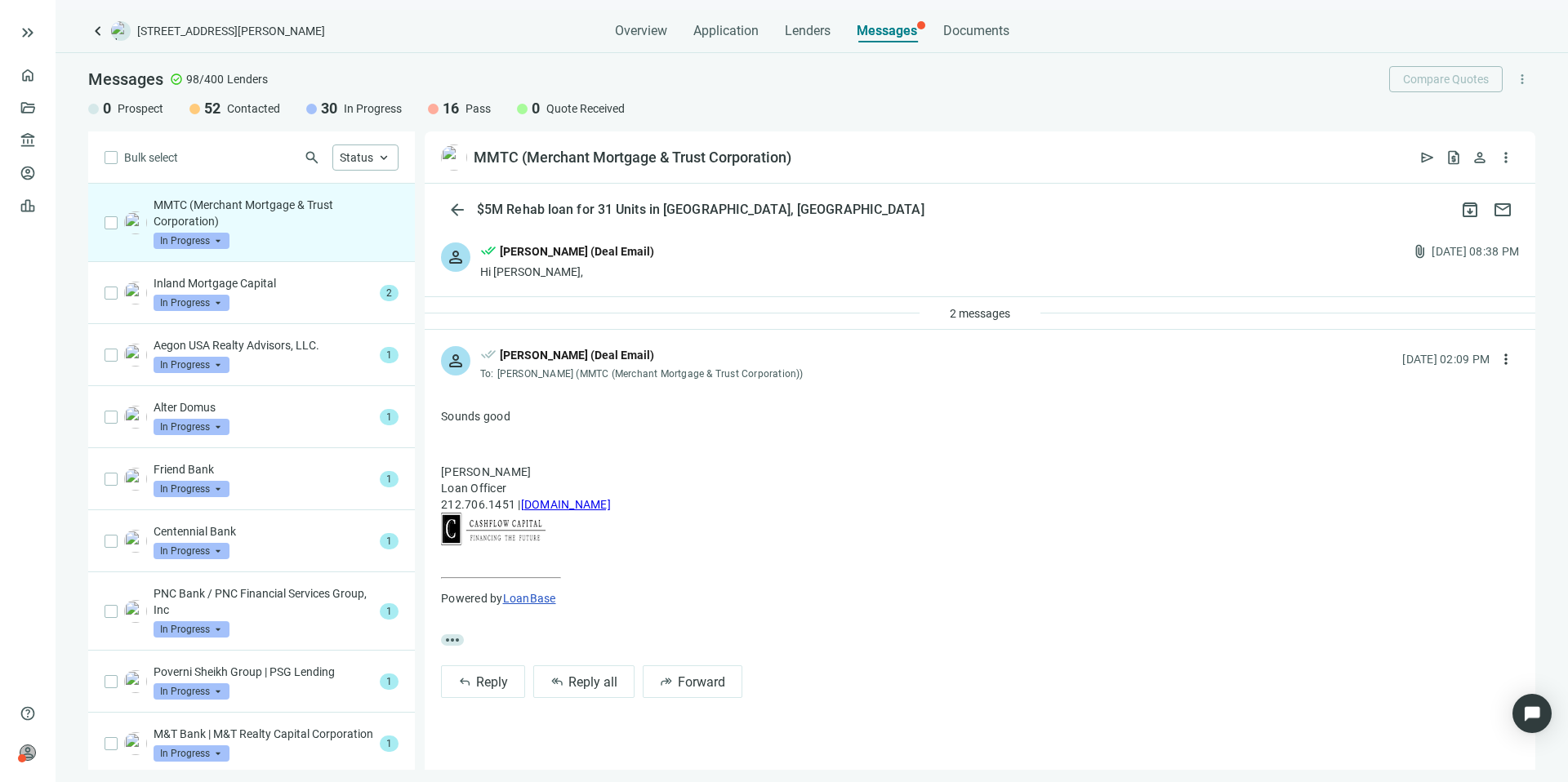
click at [596, 317] on div "2 messages" at bounding box center [980, 313] width 1111 height 33
click at [600, 290] on div "person done_all [PERSON_NAME] (Deal Email) Hi [PERSON_NAME], attach_file [DATE]…" at bounding box center [980, 261] width 1111 height 70
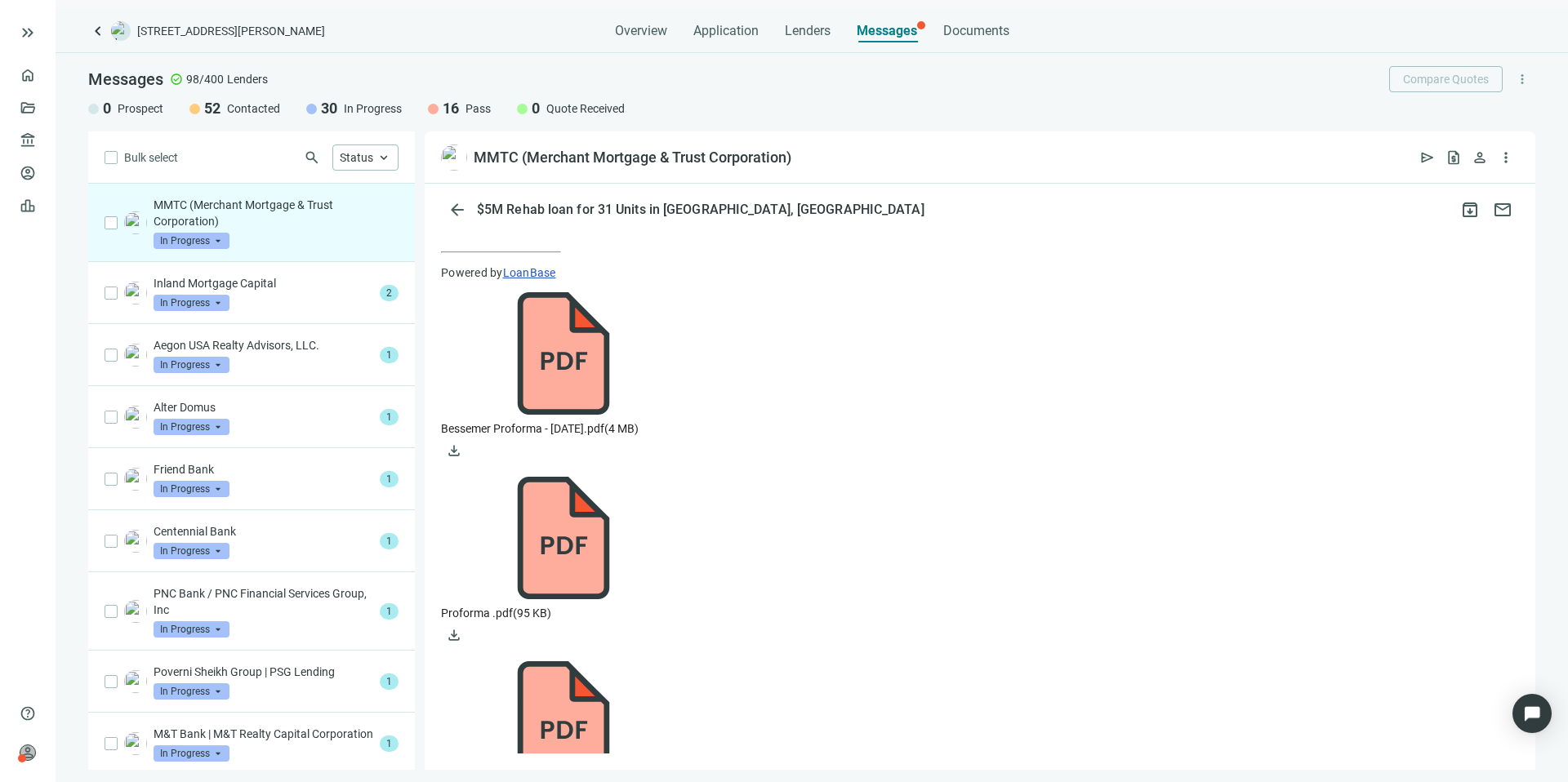
scroll to position [733, 0]
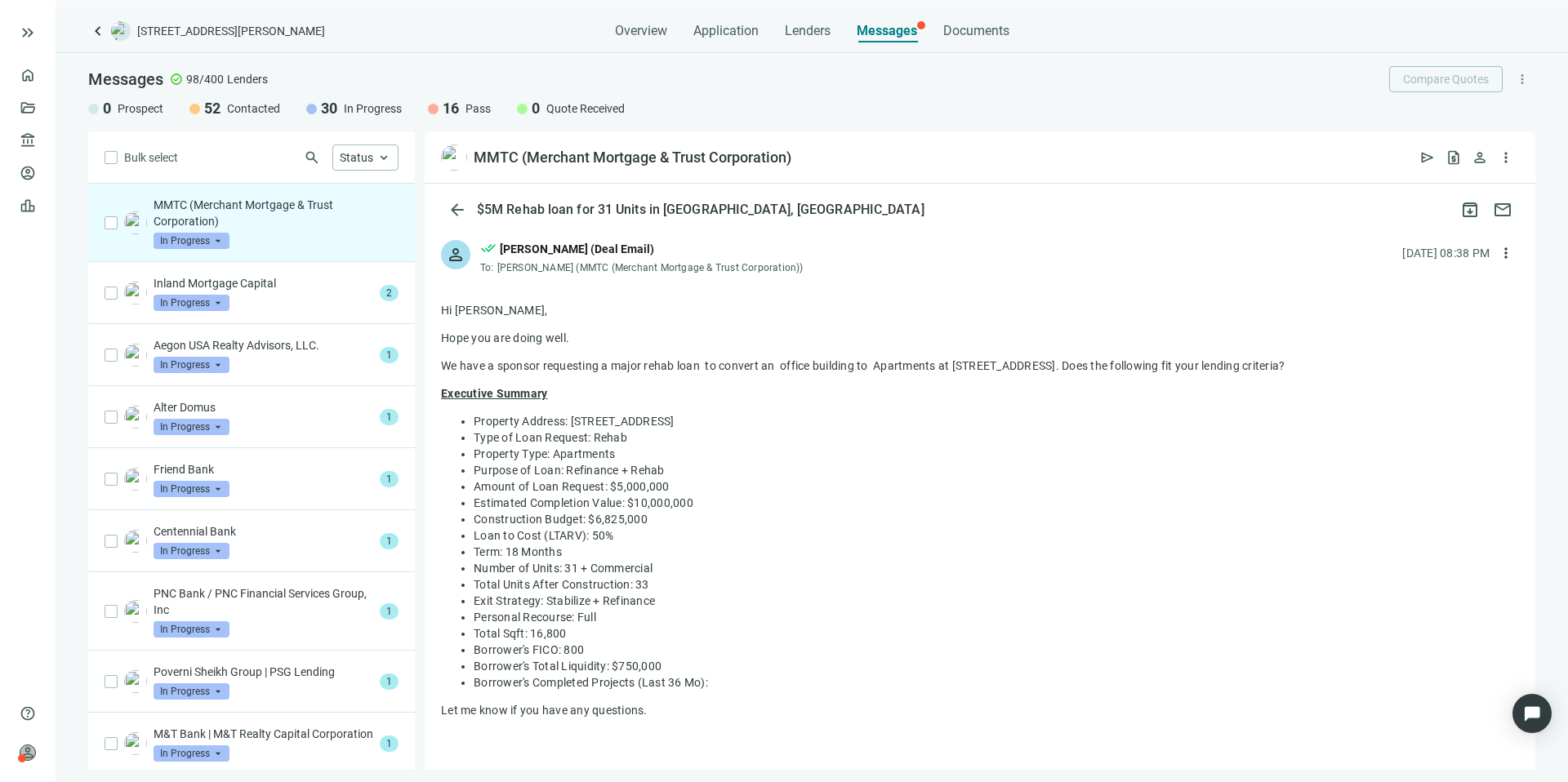
scroll to position [0, 0]
click at [449, 207] on span "arrow_back" at bounding box center [457, 209] width 19 height 19
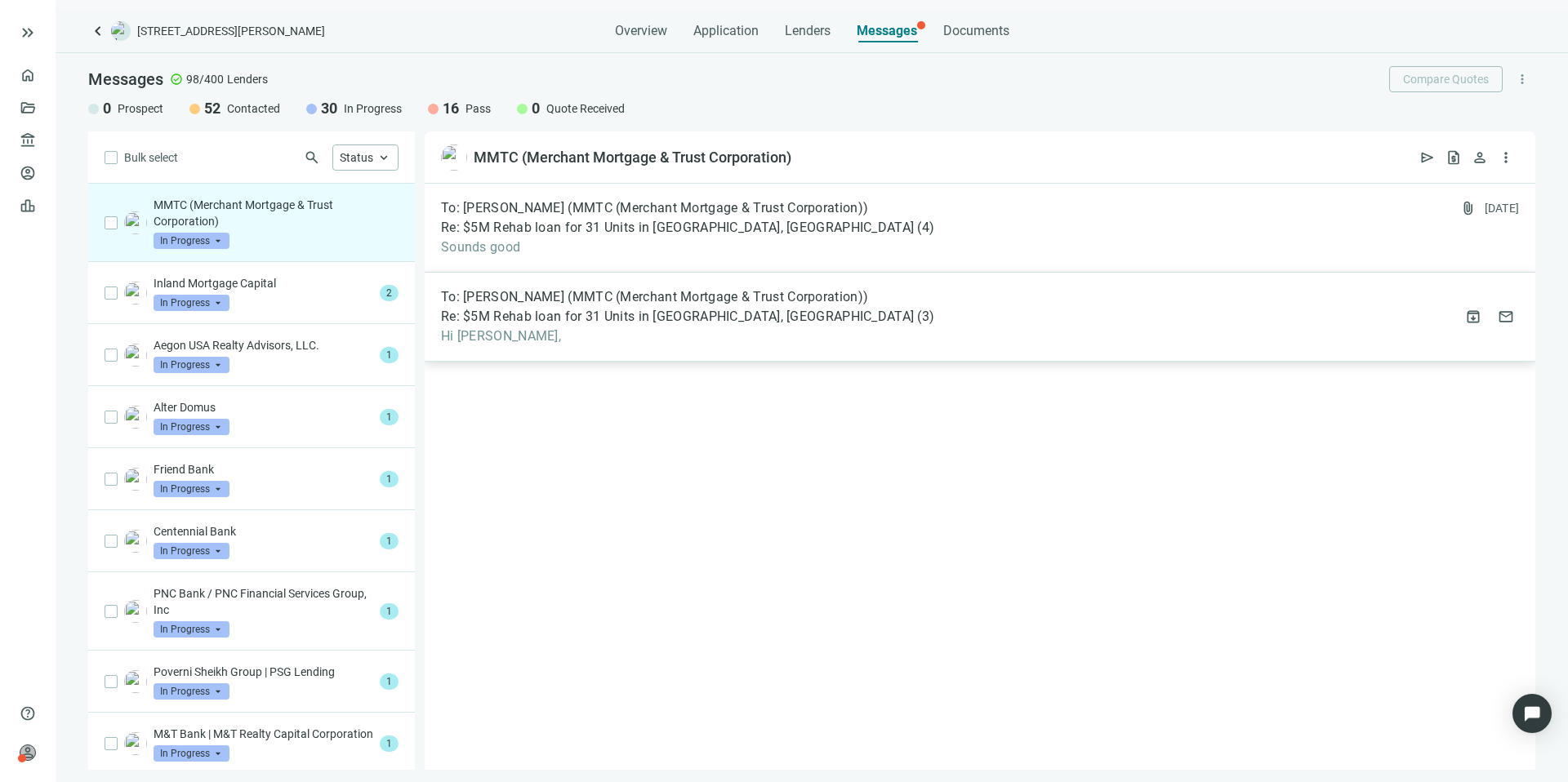
click at [712, 307] on div "To: [PERSON_NAME] (MMTC (Merchant Mortgage & Trust Corporation)) Re: $5M Rehab …" at bounding box center [688, 316] width 493 height 56
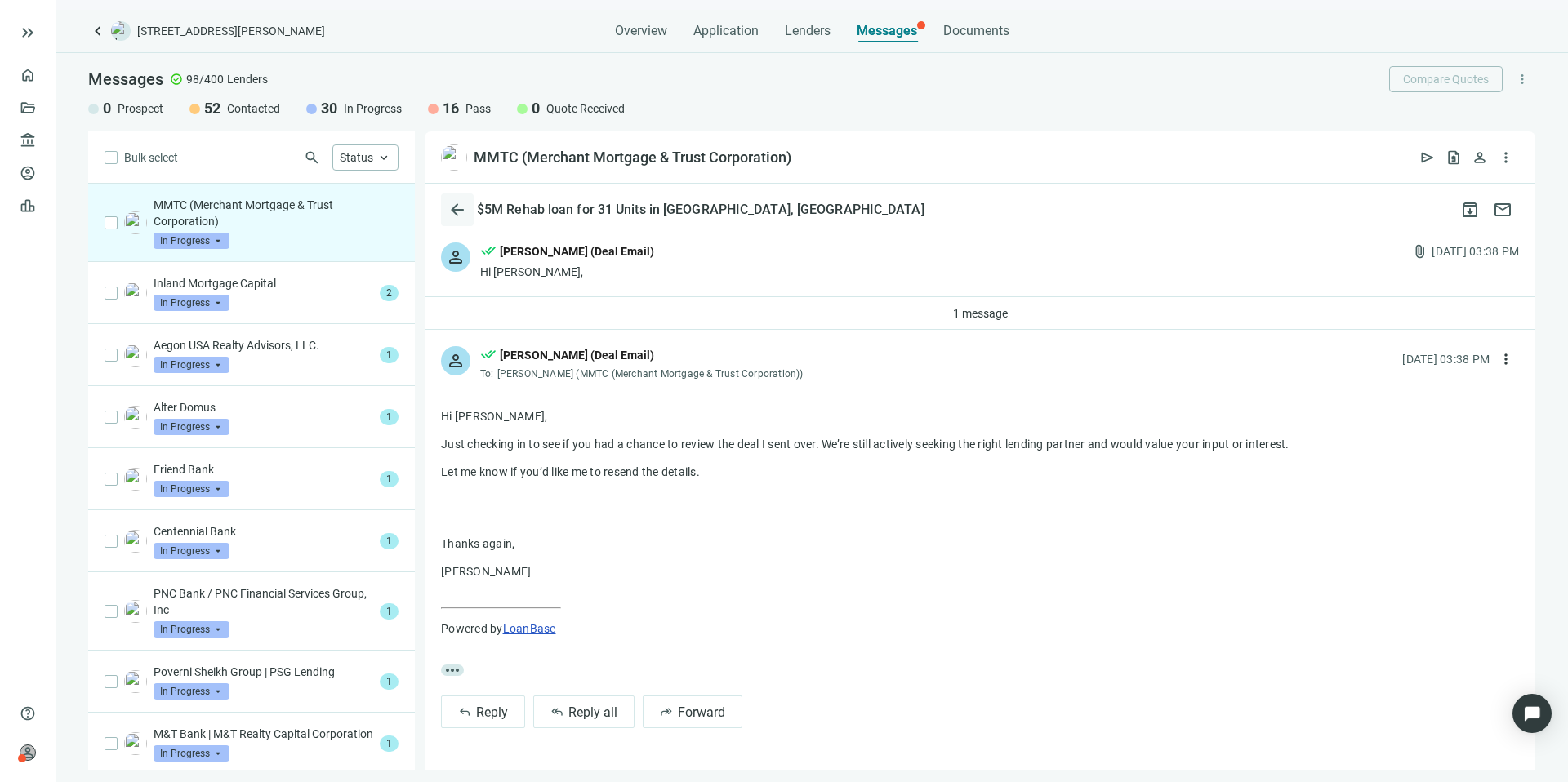
click at [457, 201] on span "arrow_back" at bounding box center [457, 209] width 19 height 19
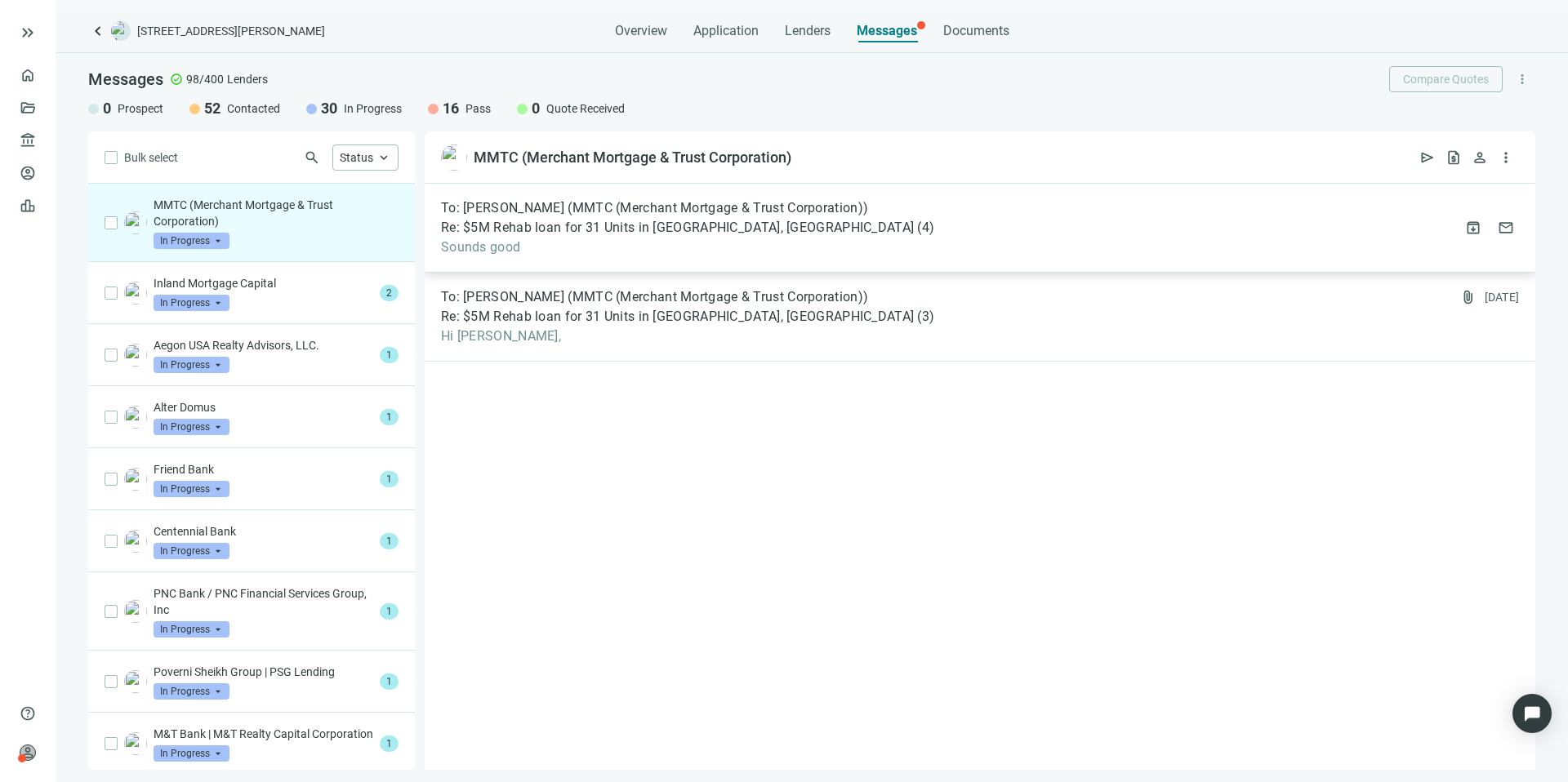
click at [723, 241] on span "Sounds good" at bounding box center [688, 247] width 493 height 16
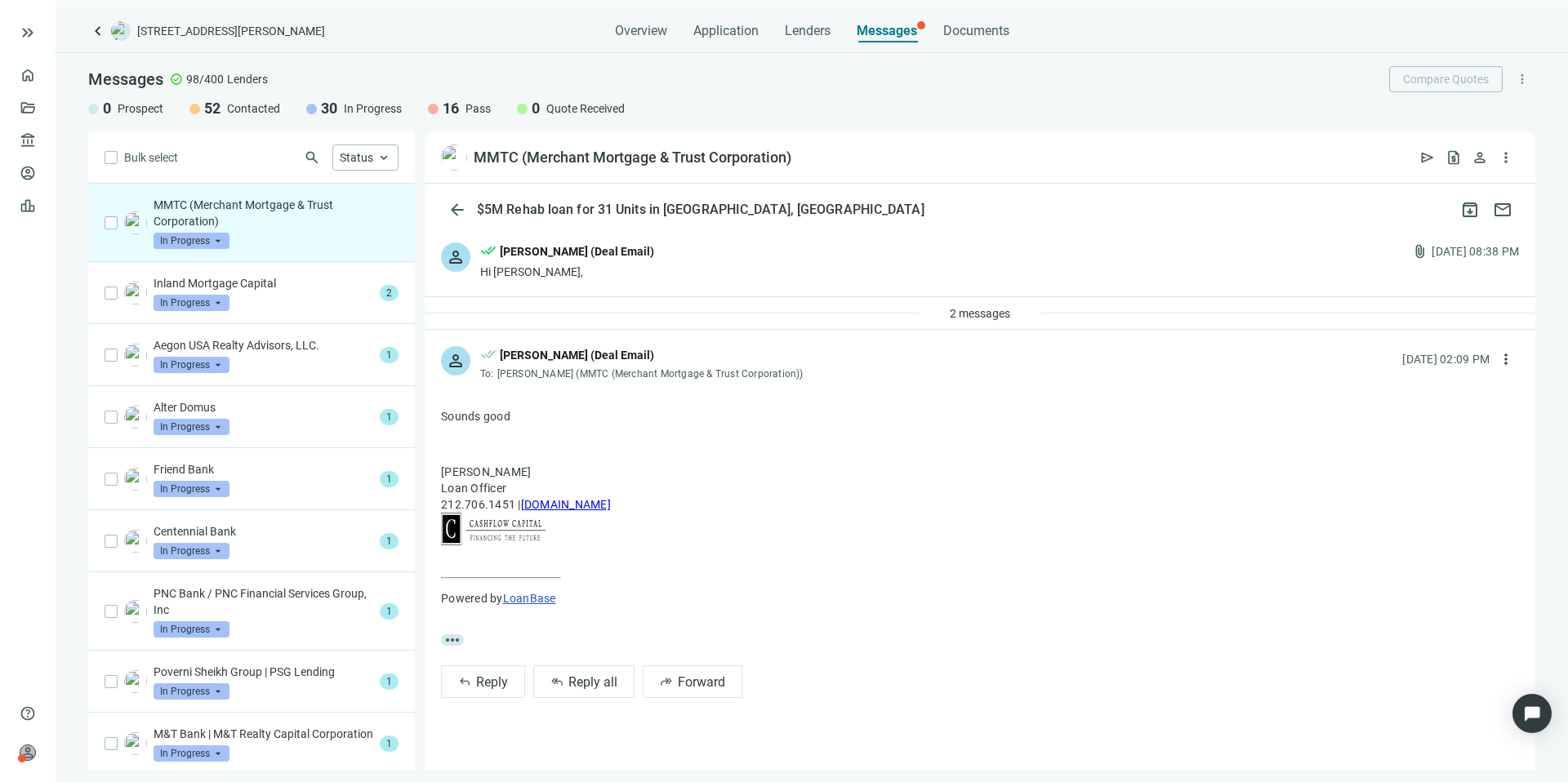
click at [1159, 292] on div "person done_all [PERSON_NAME] (Deal Email) Hi [PERSON_NAME], attach_file [DATE]…" at bounding box center [980, 261] width 1111 height 70
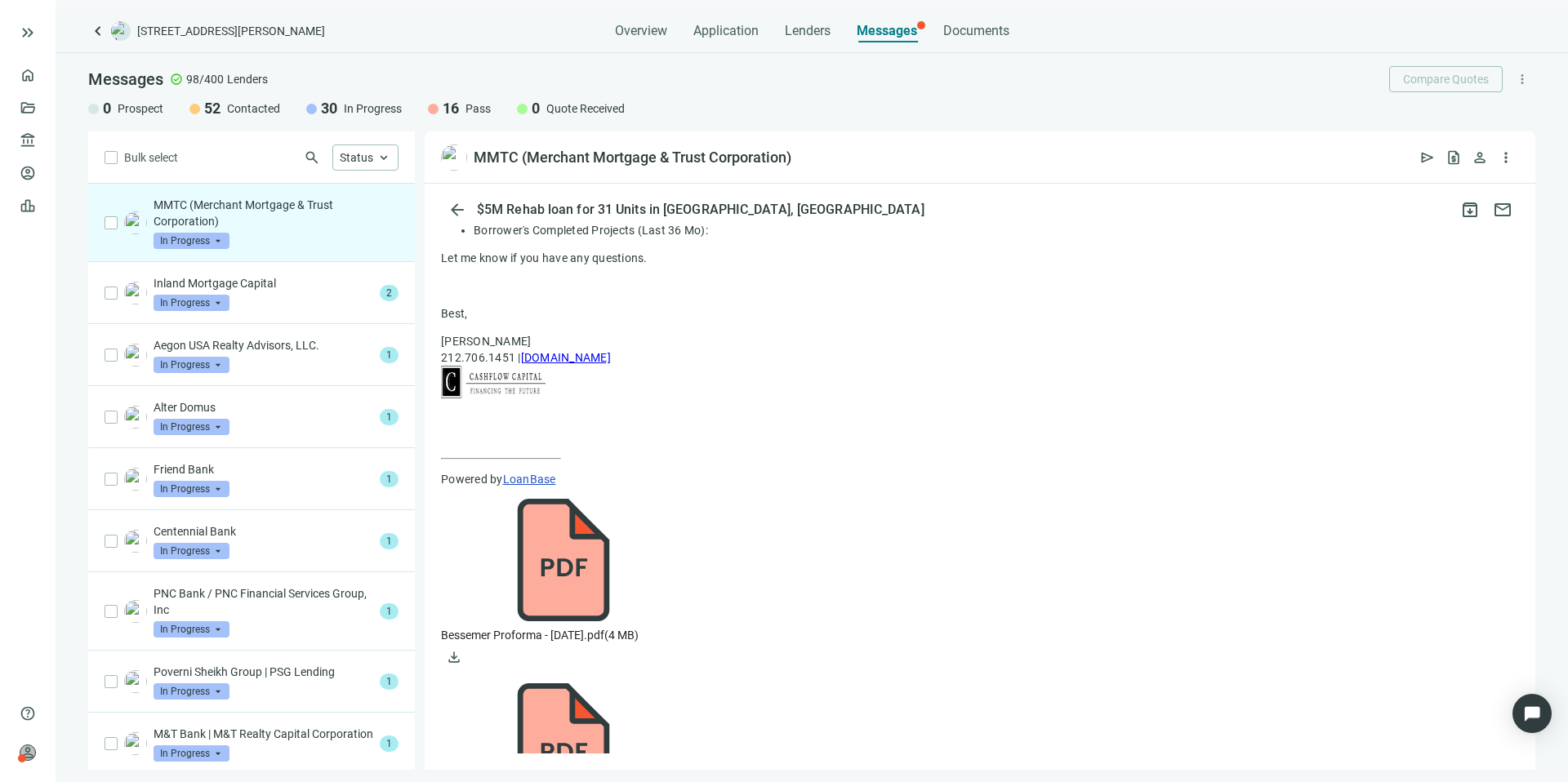
scroll to position [908, 0]
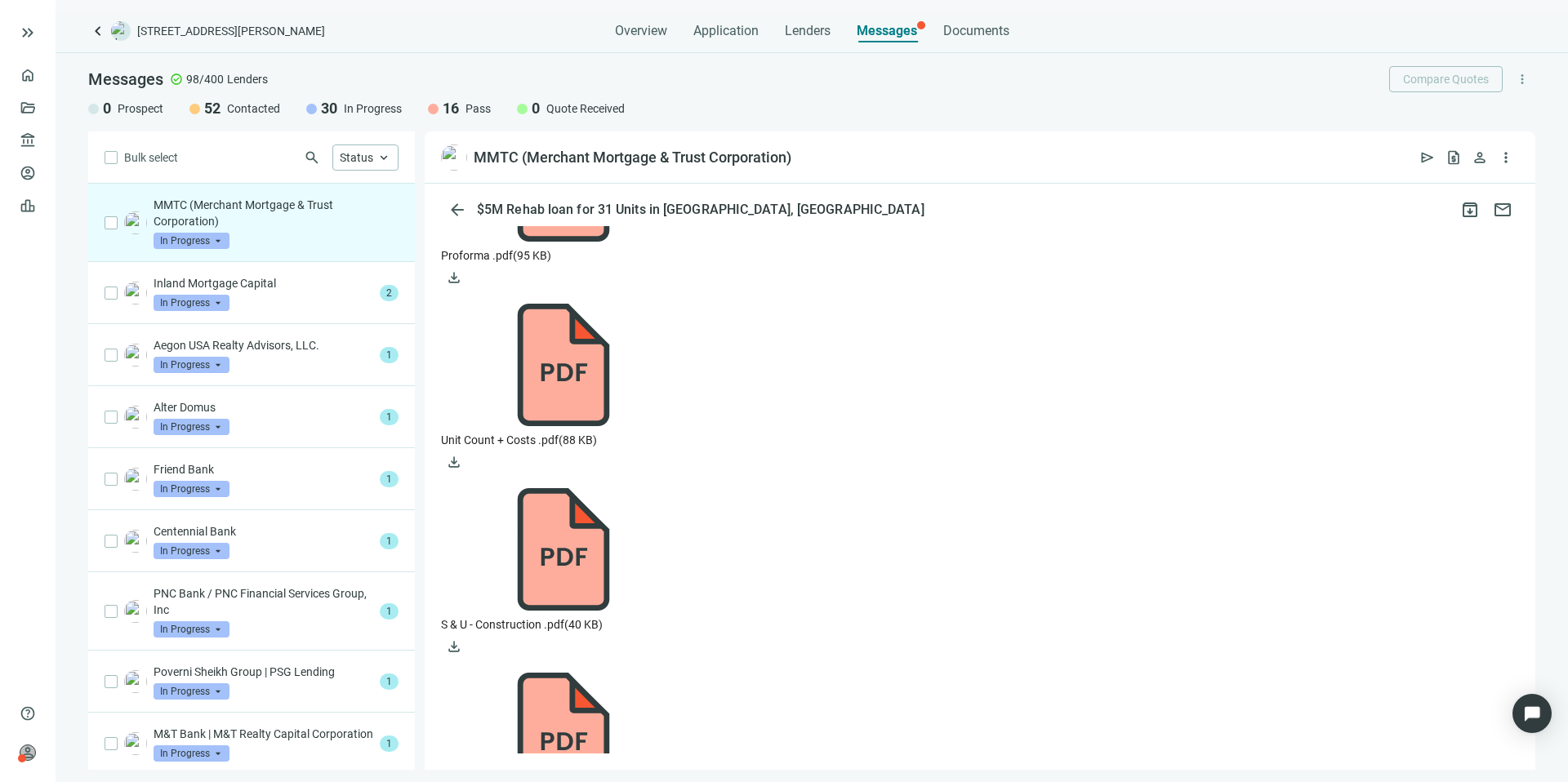
scroll to position [1024, 0]
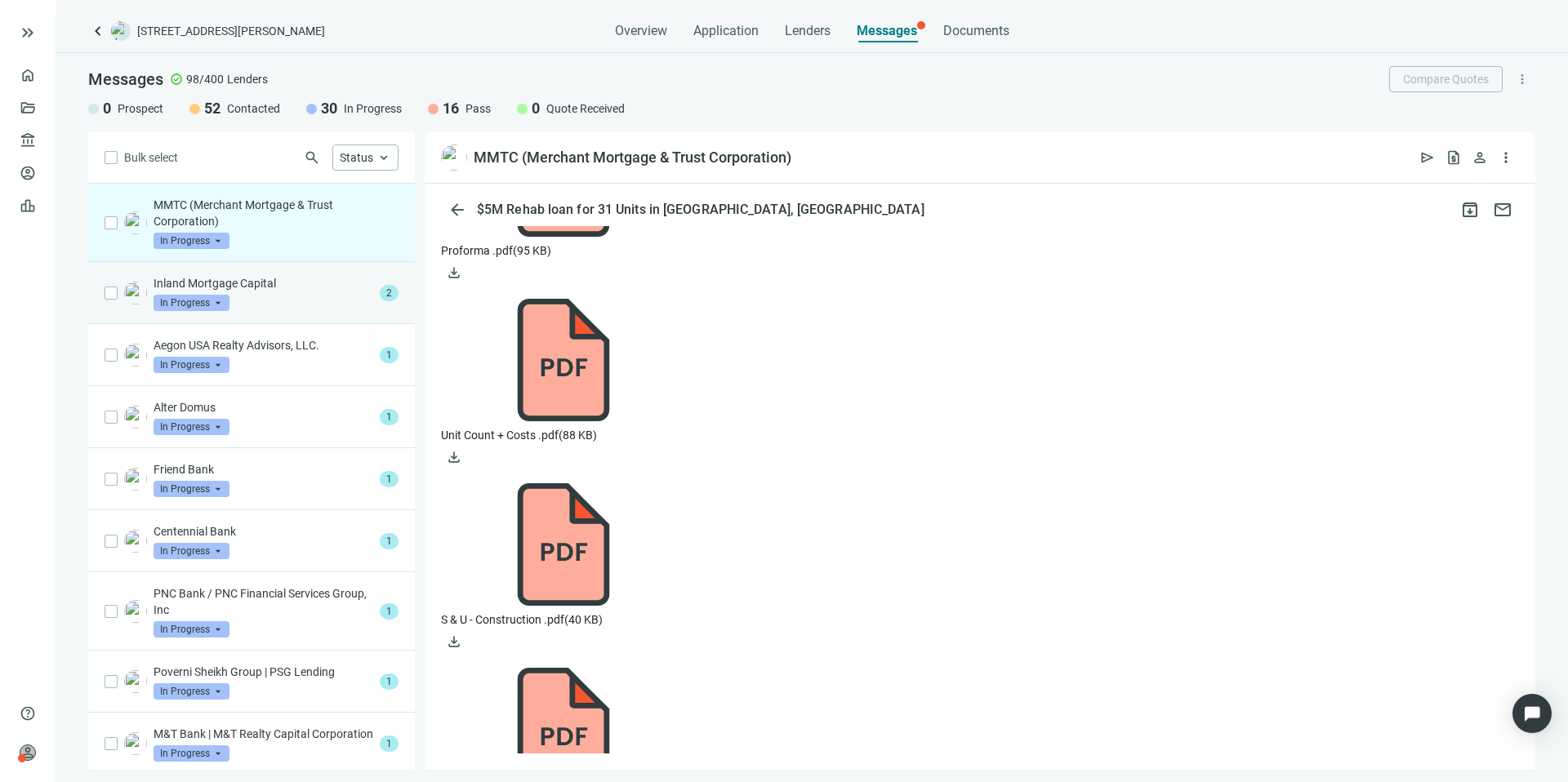
click at [367, 284] on div "Inland Mortgage Capital In Progress arrow_drop_down 2" at bounding box center [252, 293] width 327 height 62
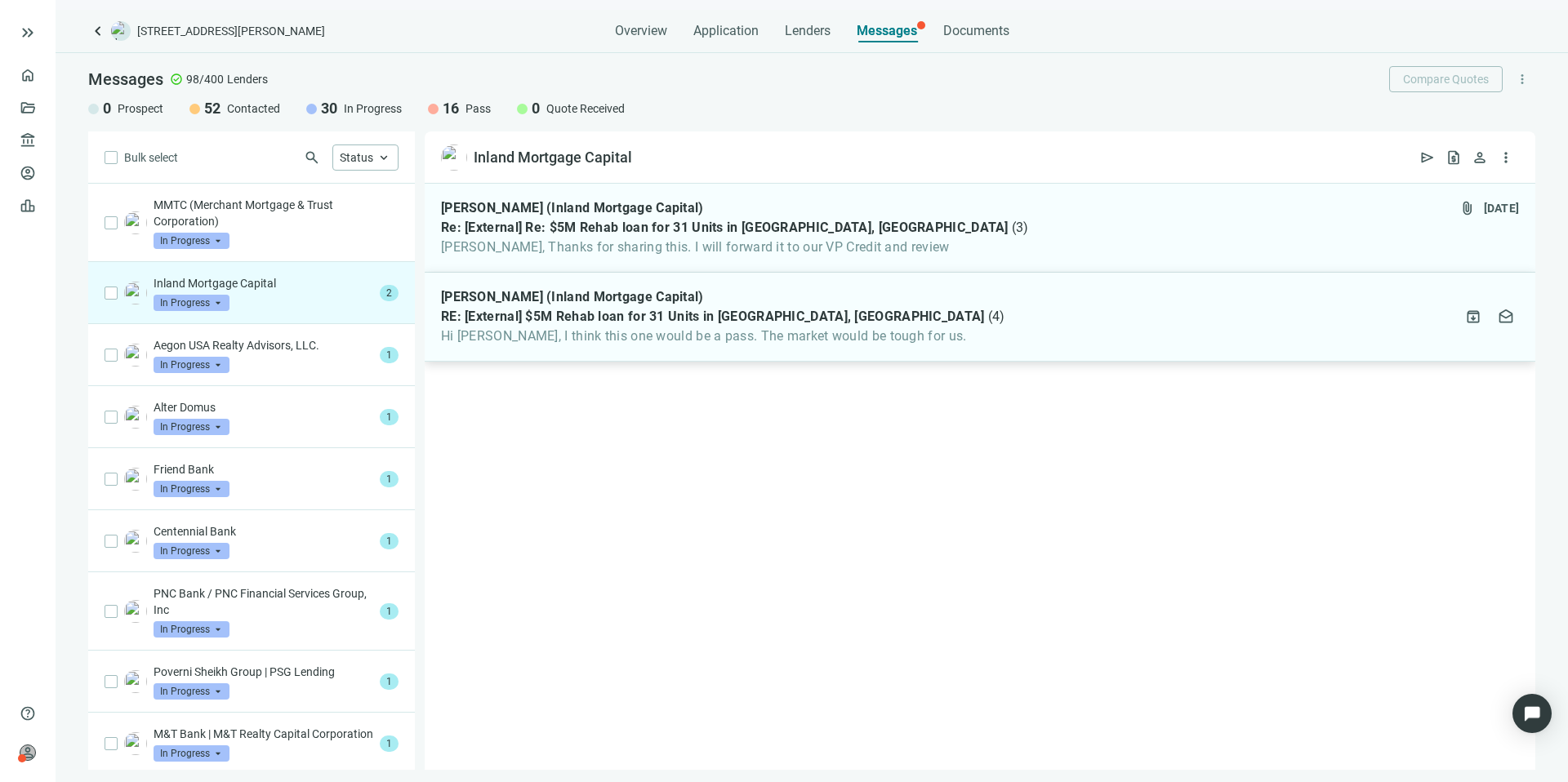
click at [613, 275] on div "[PERSON_NAME] (Inland Mortgage Capital) RE: [External] $5M Rehab loan for 31 Un…" at bounding box center [980, 317] width 1111 height 89
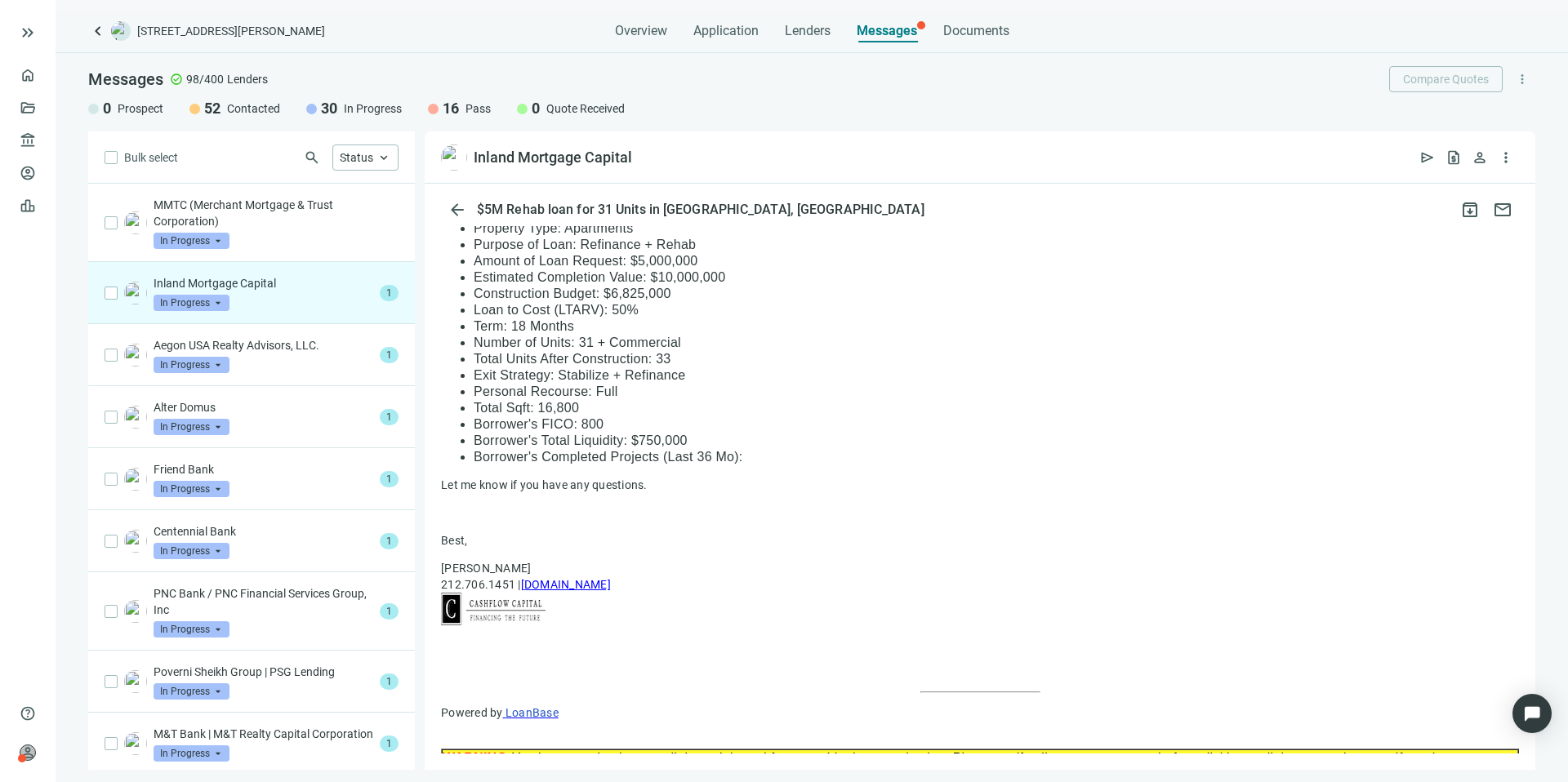
scroll to position [1059, 0]
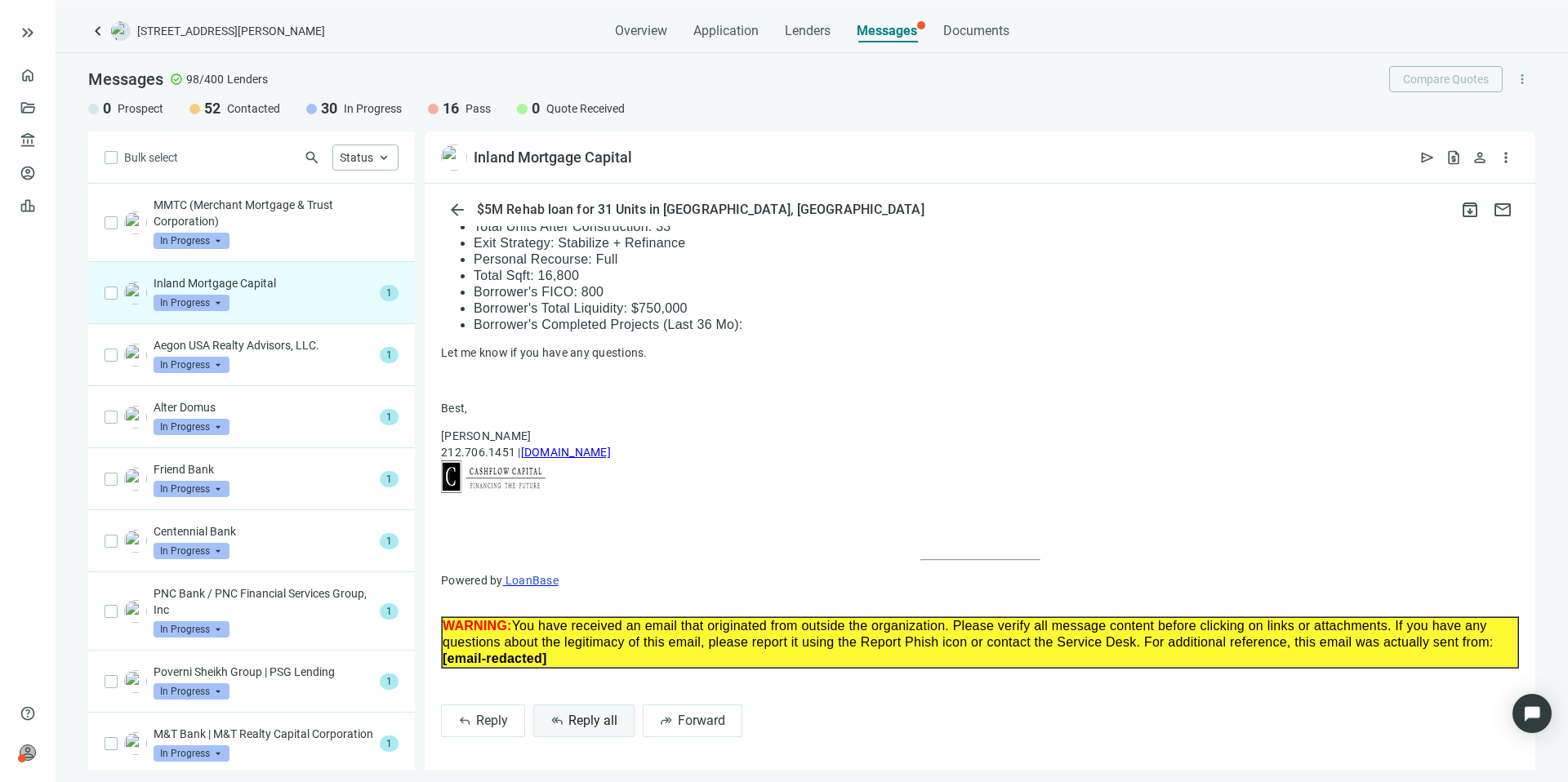
click at [592, 720] on span "Reply all" at bounding box center [592, 721] width 49 height 16
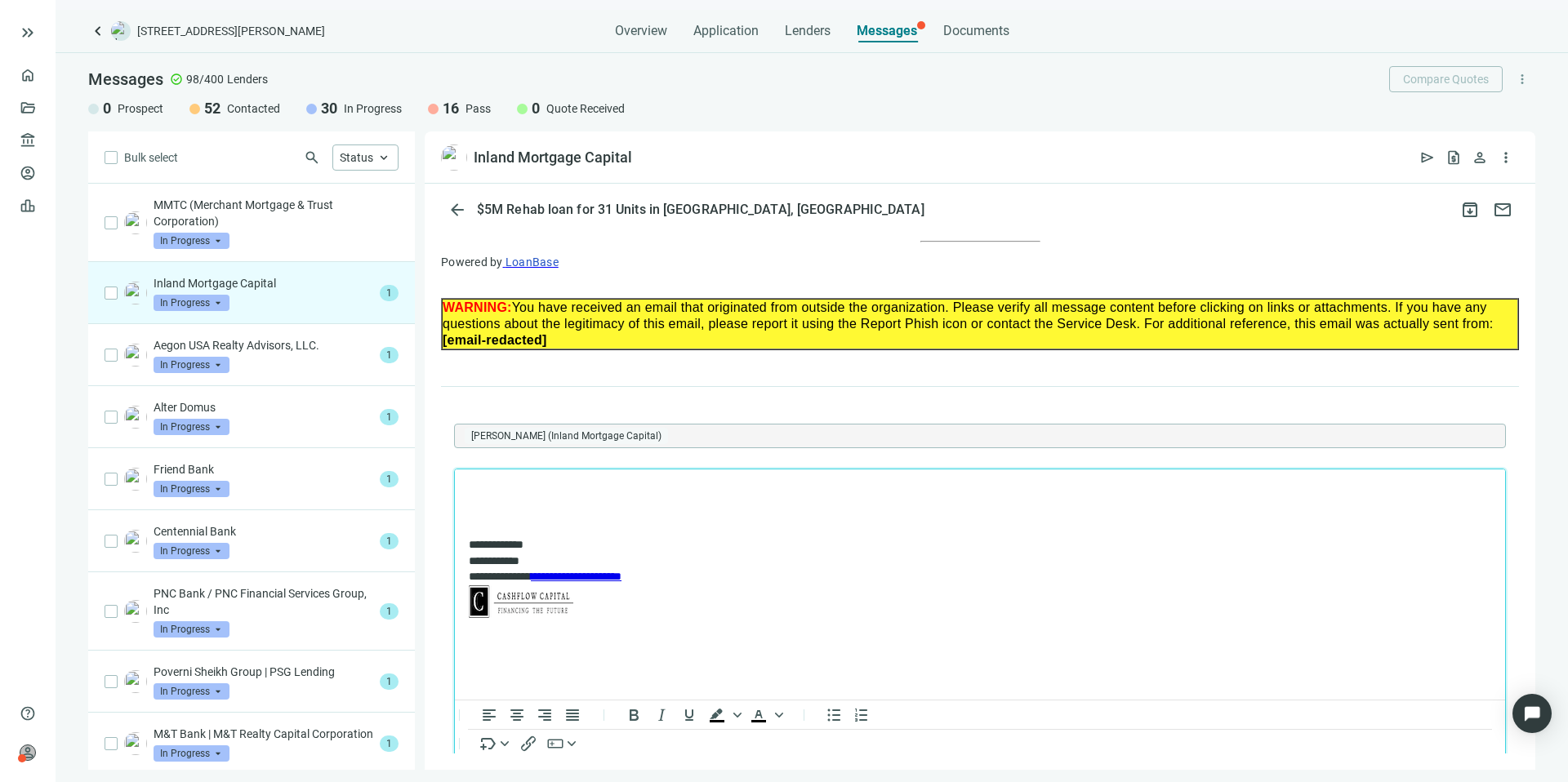
scroll to position [0, 0]
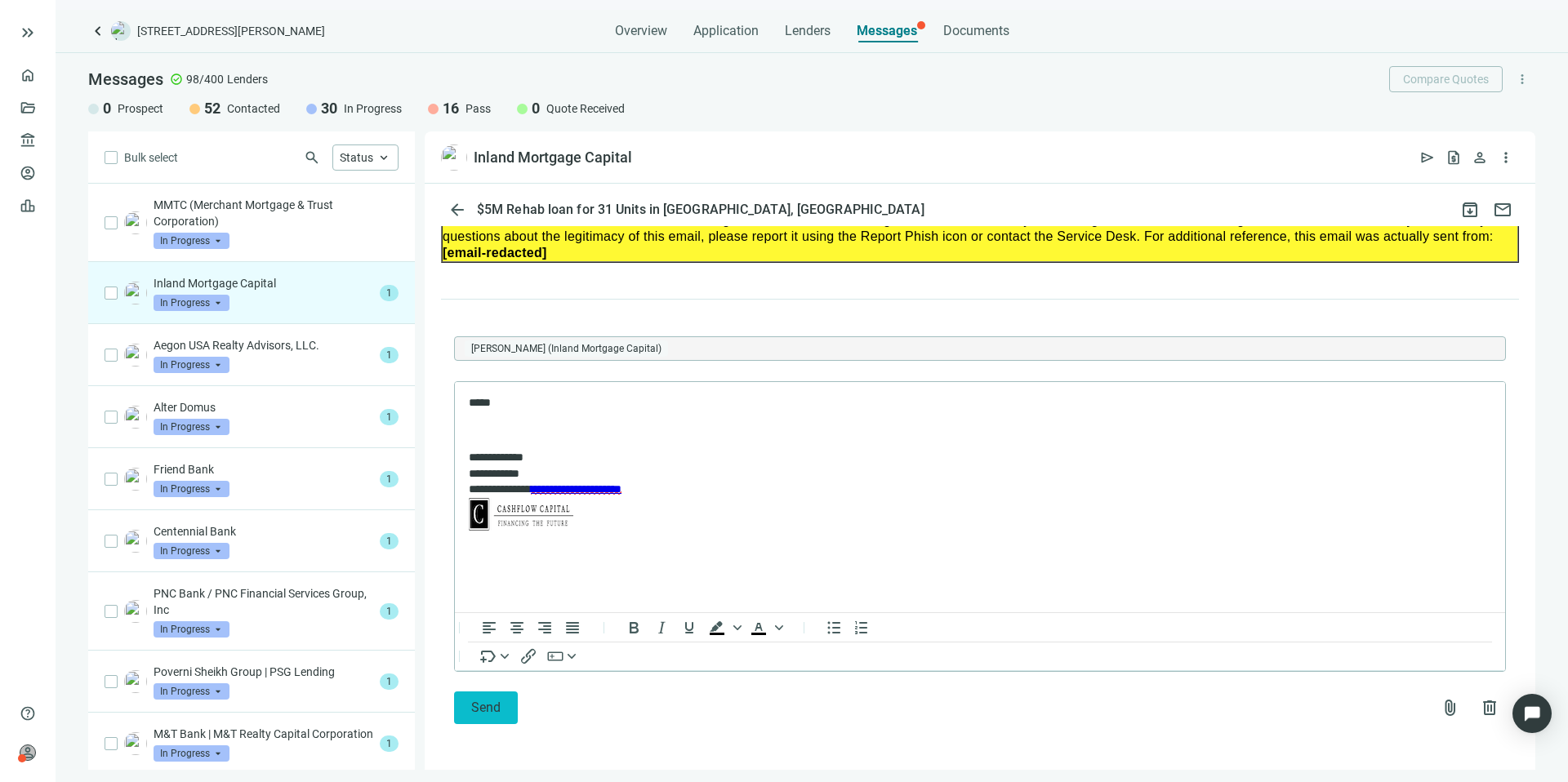
click at [482, 695] on button "Send" at bounding box center [486, 708] width 64 height 33
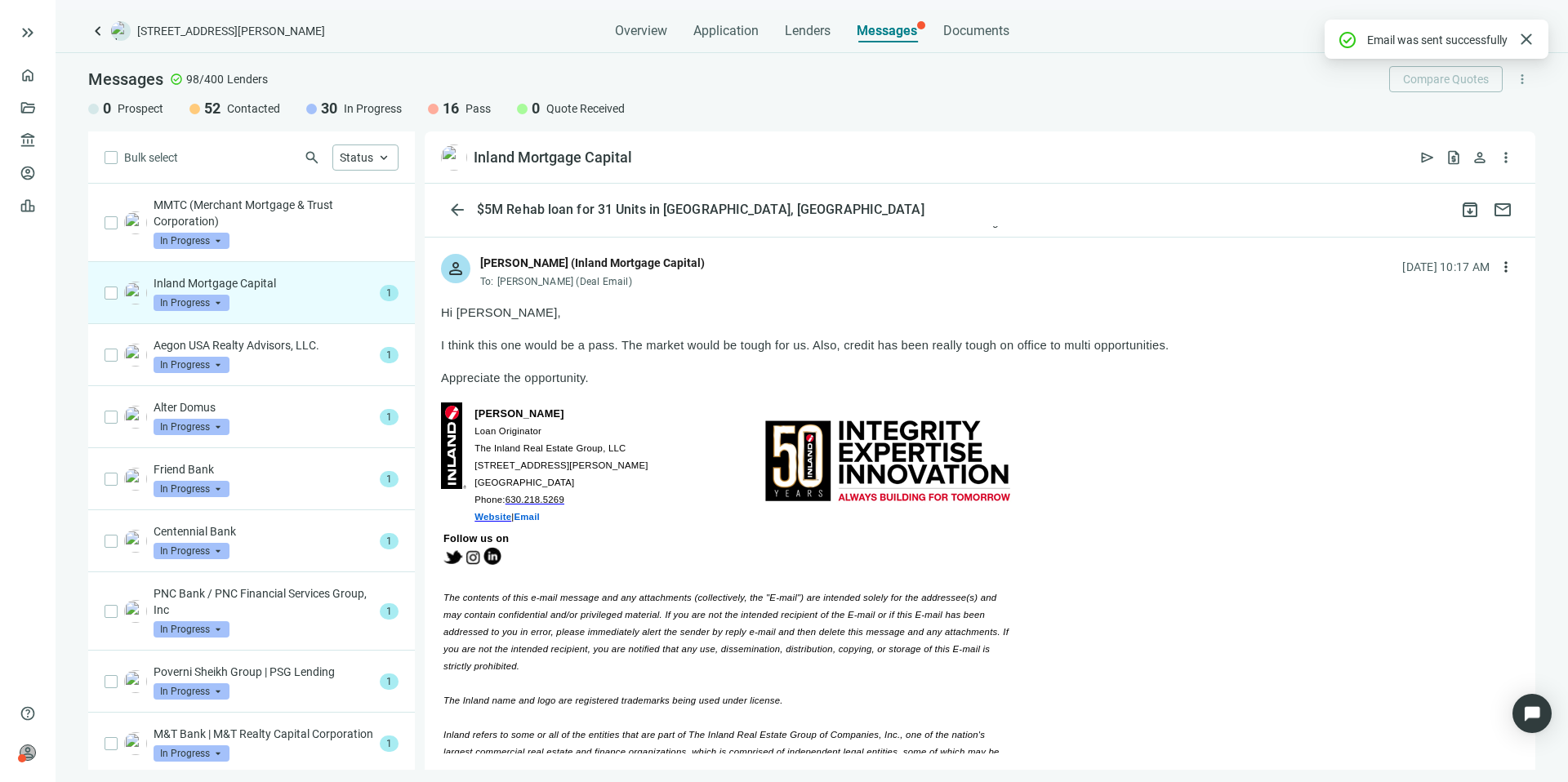
scroll to position [71, 0]
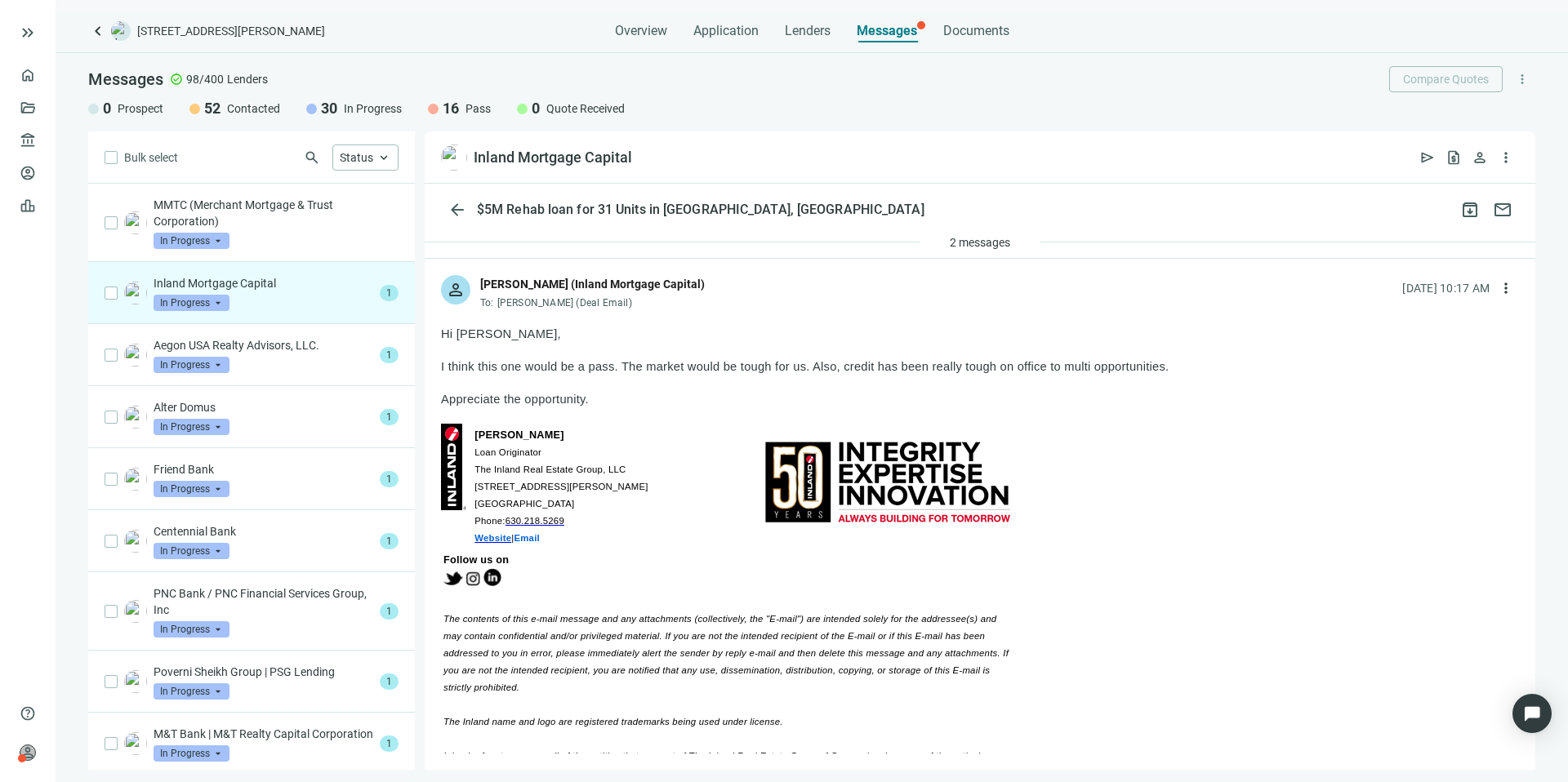
click at [356, 280] on p "Inland Mortgage Capital" at bounding box center [263, 283] width 220 height 16
click at [464, 200] on span "arrow_back" at bounding box center [457, 209] width 19 height 19
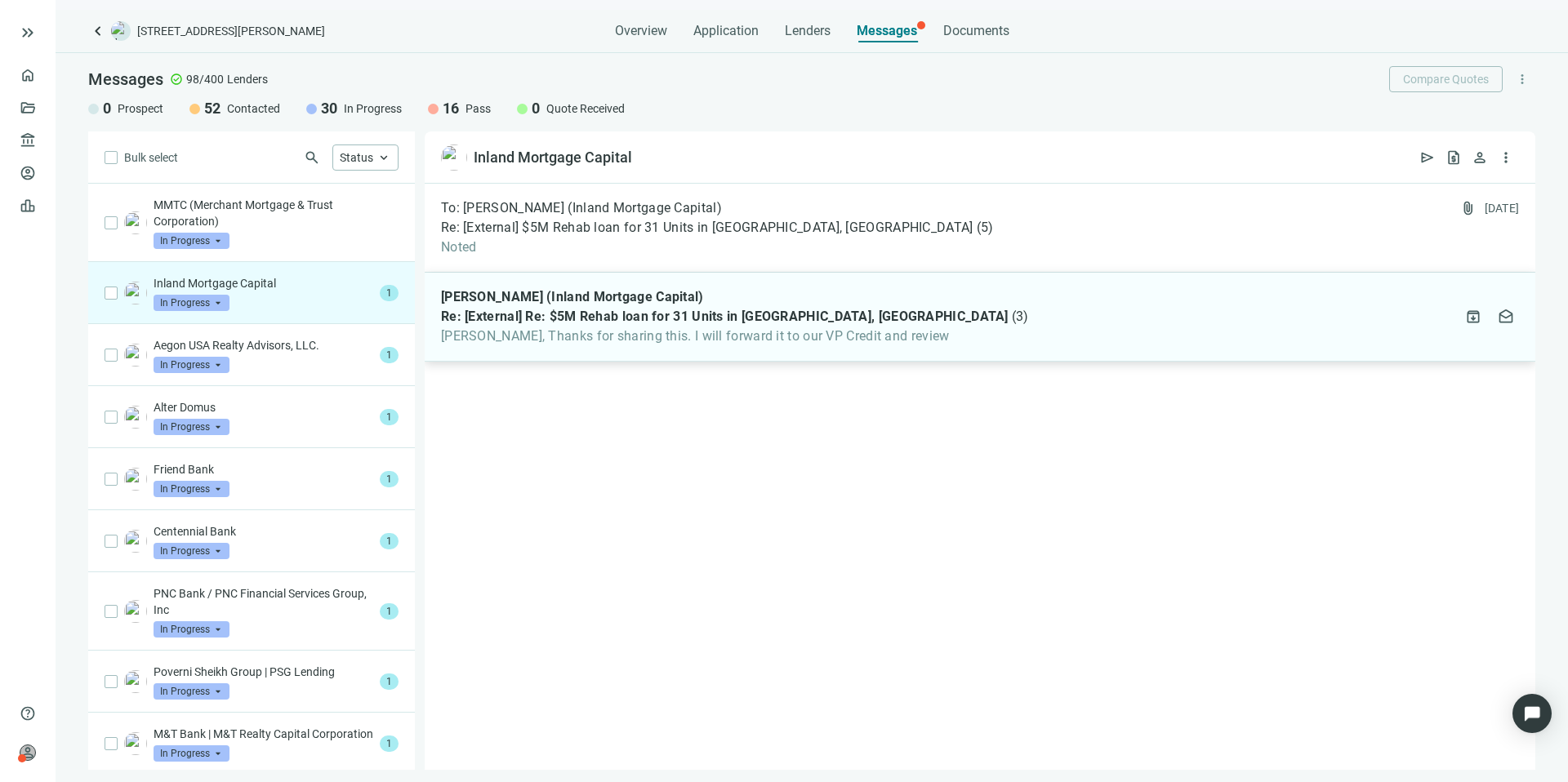
click at [940, 328] on div "[PERSON_NAME] (Inland Mortgage Capital) Re: [External] Re: $5M Rehab loan for 3…" at bounding box center [980, 317] width 1111 height 89
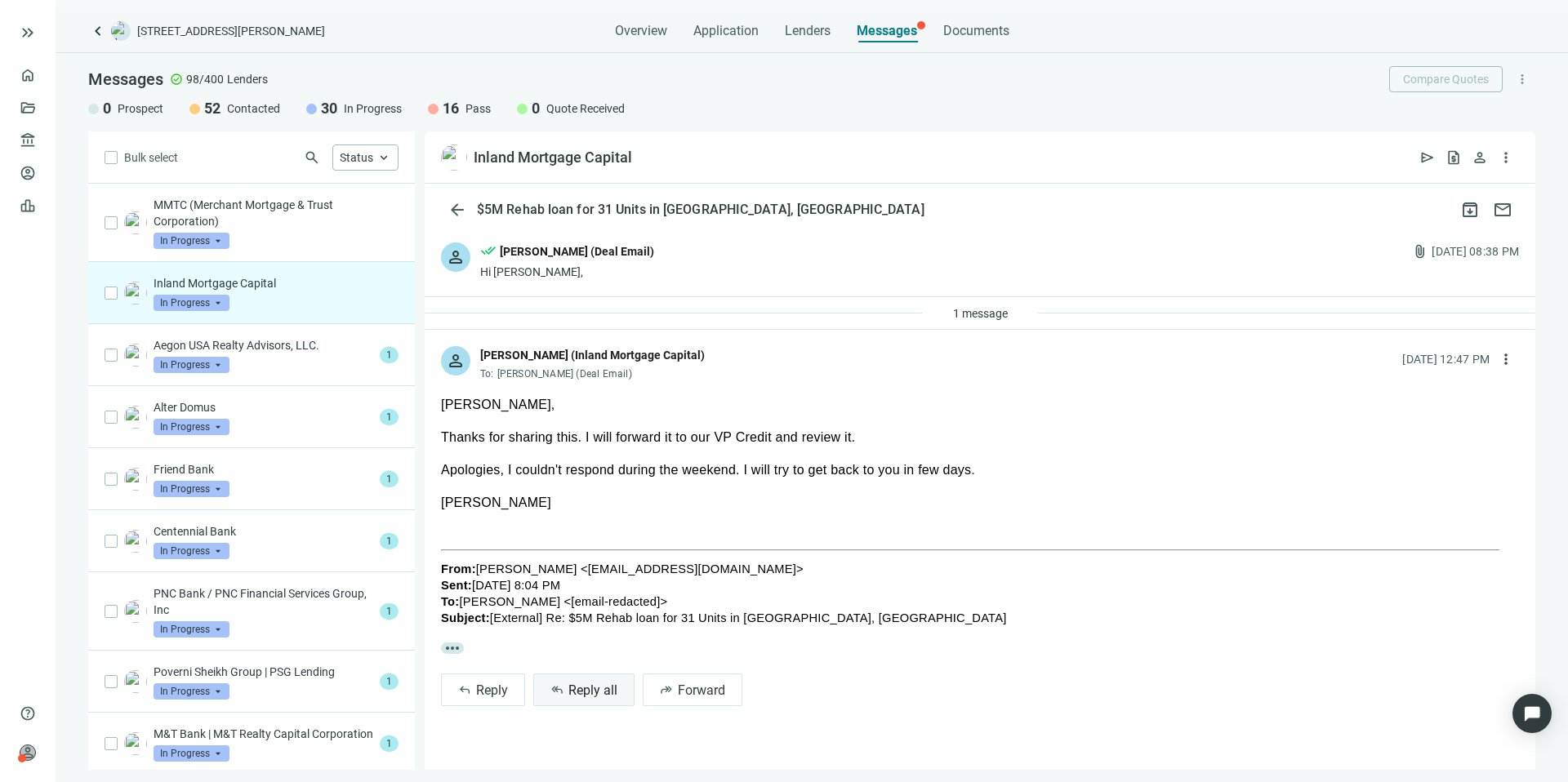
click at [597, 693] on span "Reply all" at bounding box center [592, 691] width 49 height 16
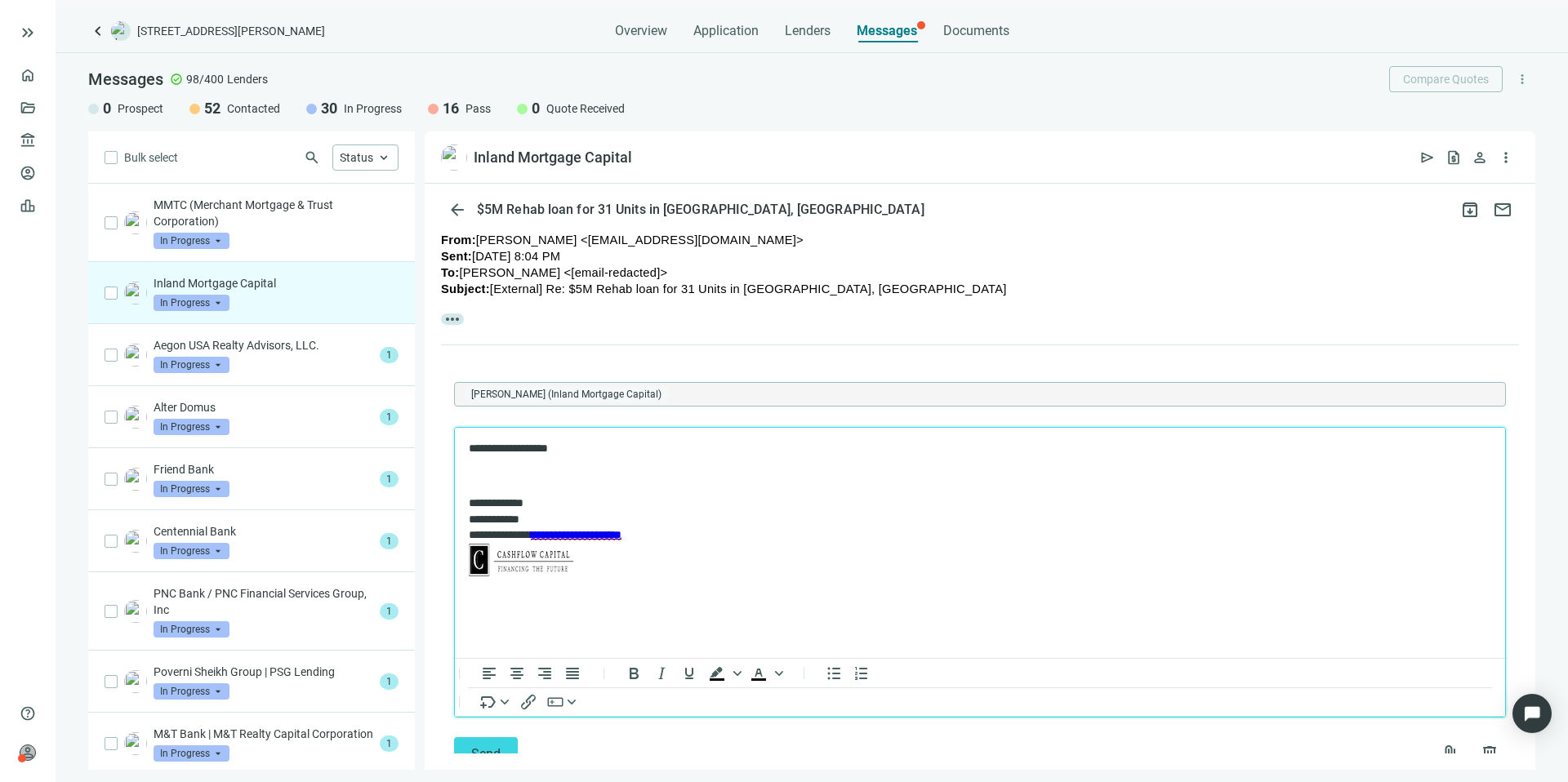
scroll to position [375, 0]
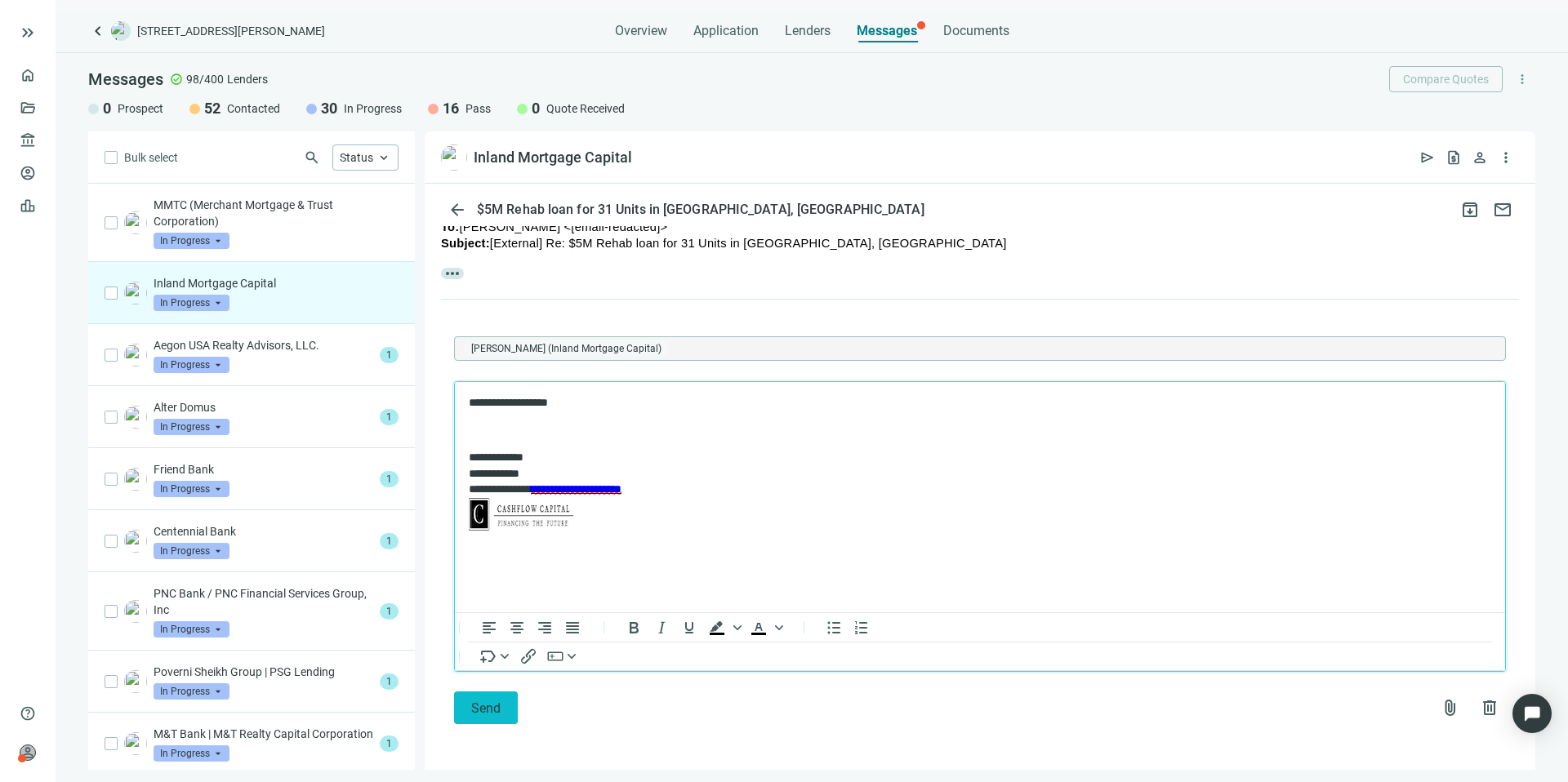
click at [497, 701] on span "Send" at bounding box center [485, 709] width 29 height 16
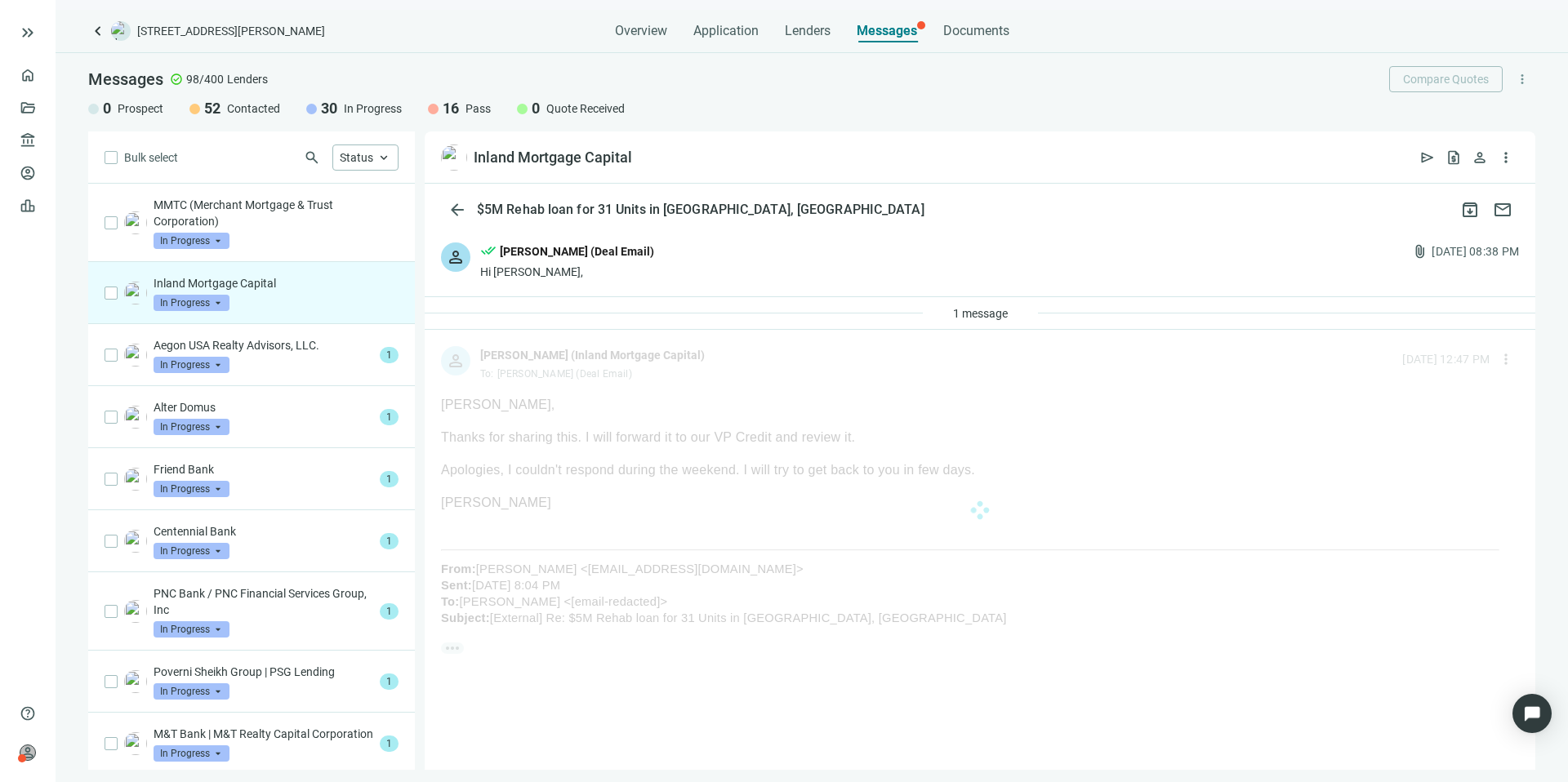
scroll to position [0, 0]
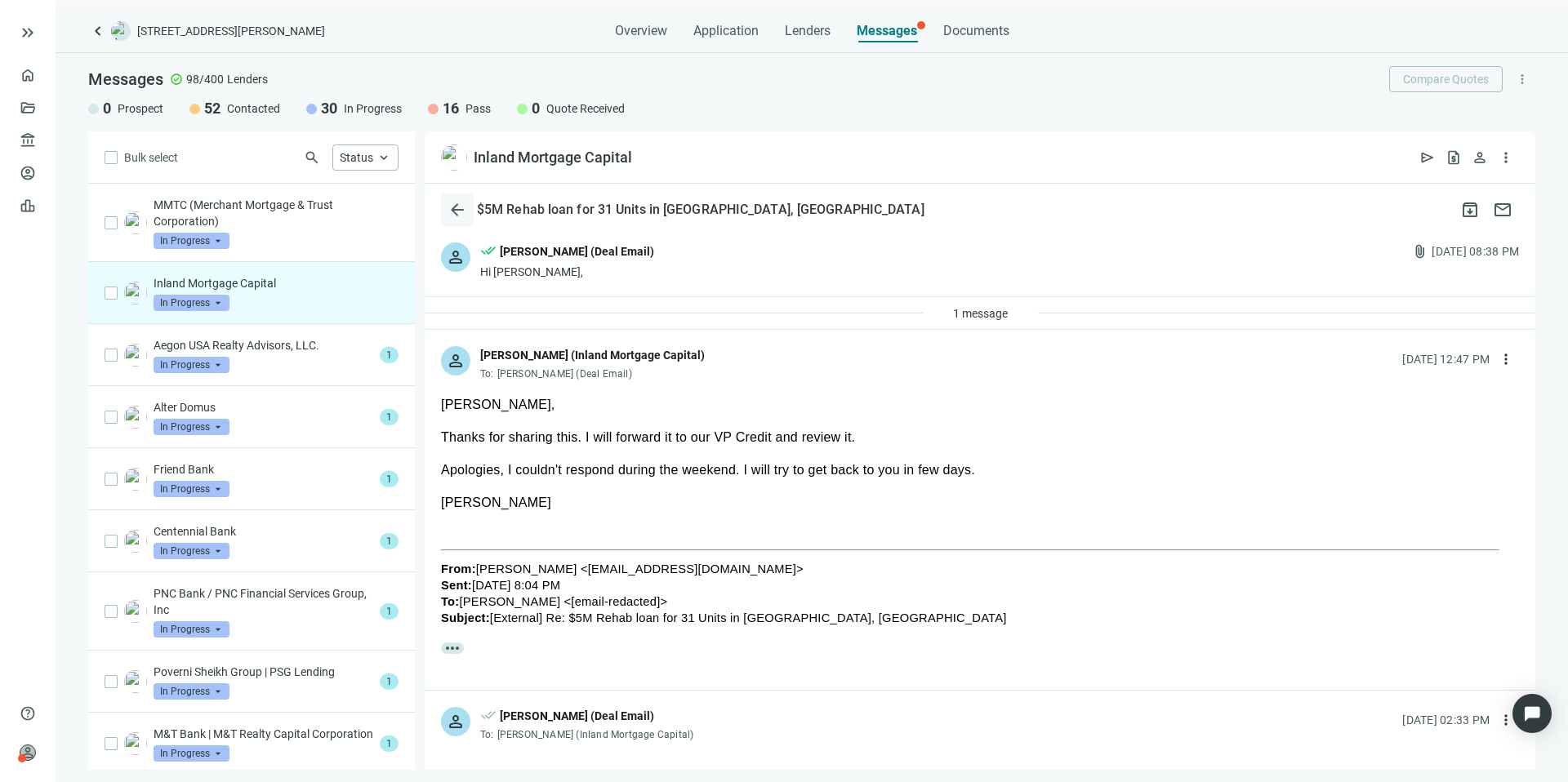
click at [458, 207] on span "arrow_back" at bounding box center [457, 209] width 19 height 19
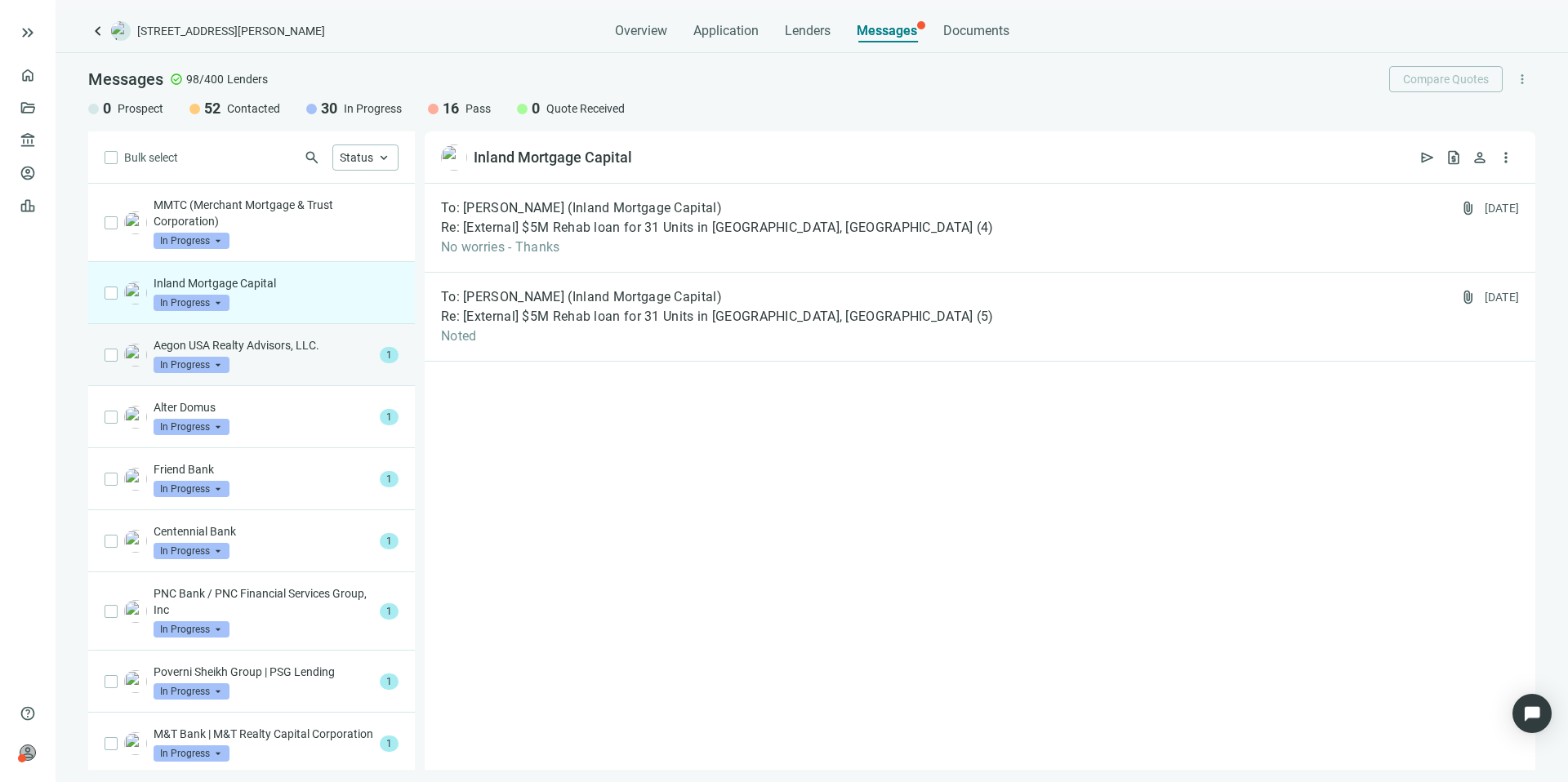
click at [313, 350] on p "Aegon USA Realty Advisors, LLC." at bounding box center [263, 345] width 220 height 16
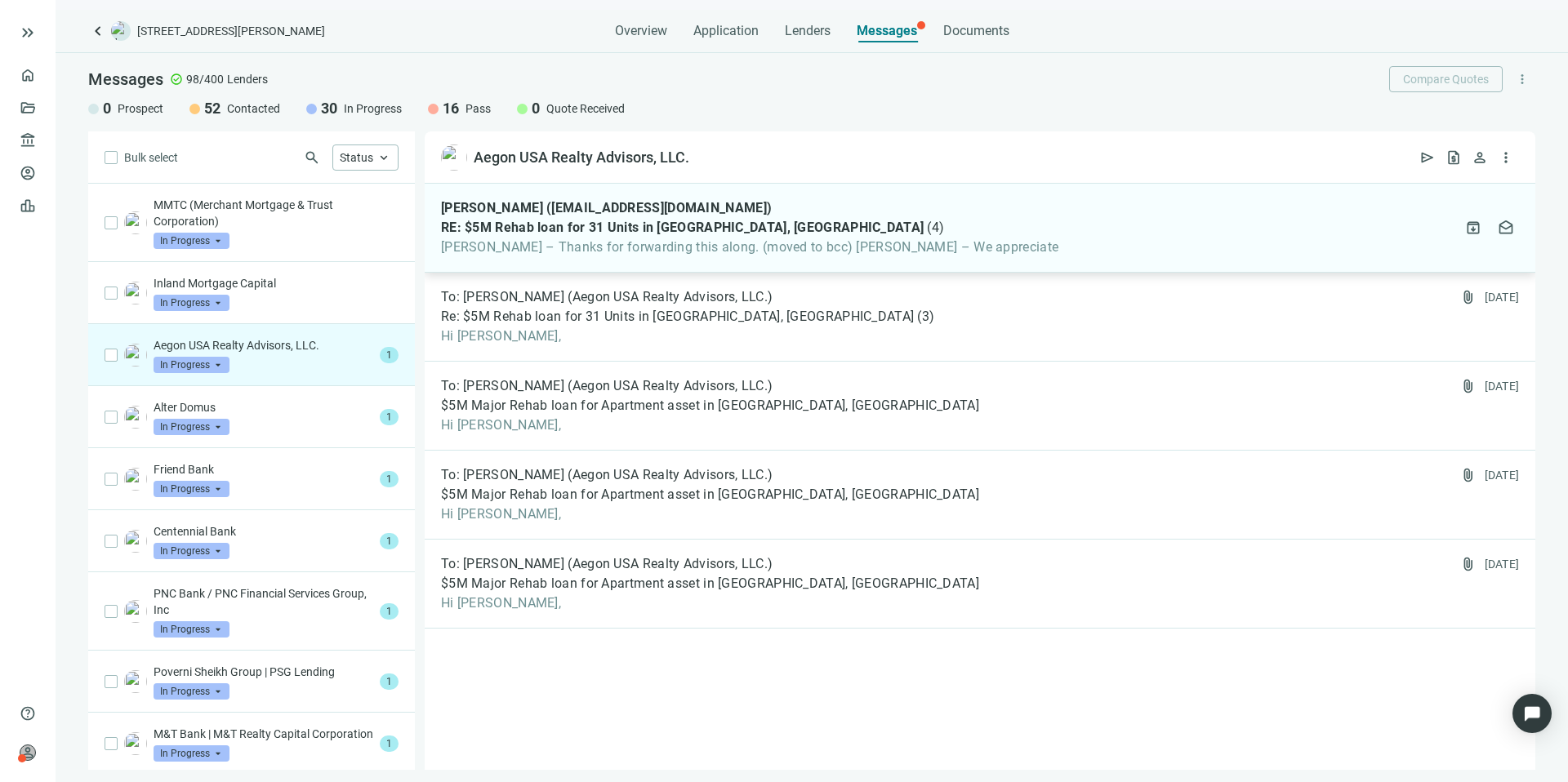
click at [872, 237] on div "[PERSON_NAME] ([EMAIL_ADDRESS][DOMAIN_NAME]) RE: $5M Rehab loan for 31 Units in…" at bounding box center [750, 227] width 618 height 56
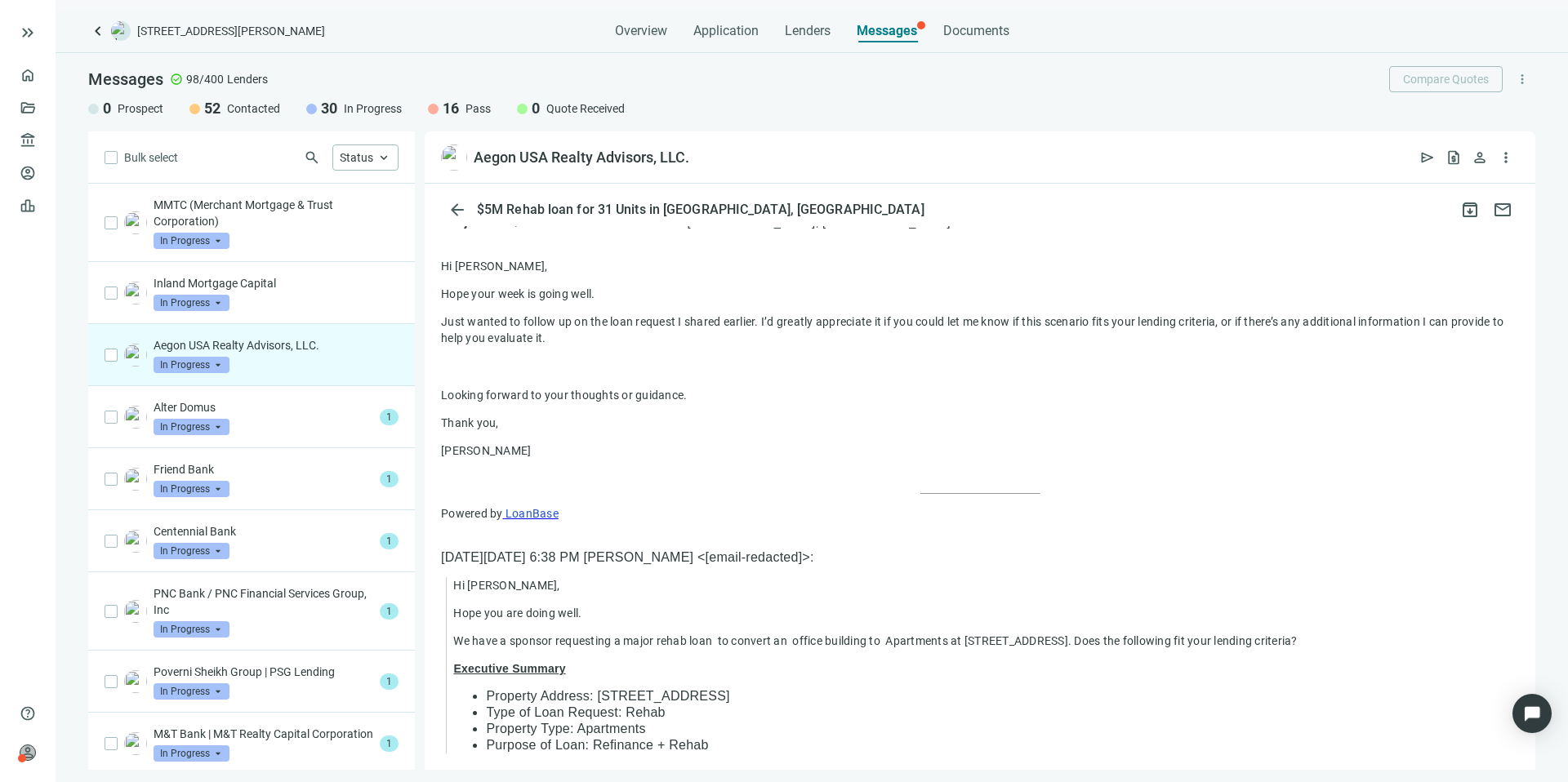
scroll to position [3661, 0]
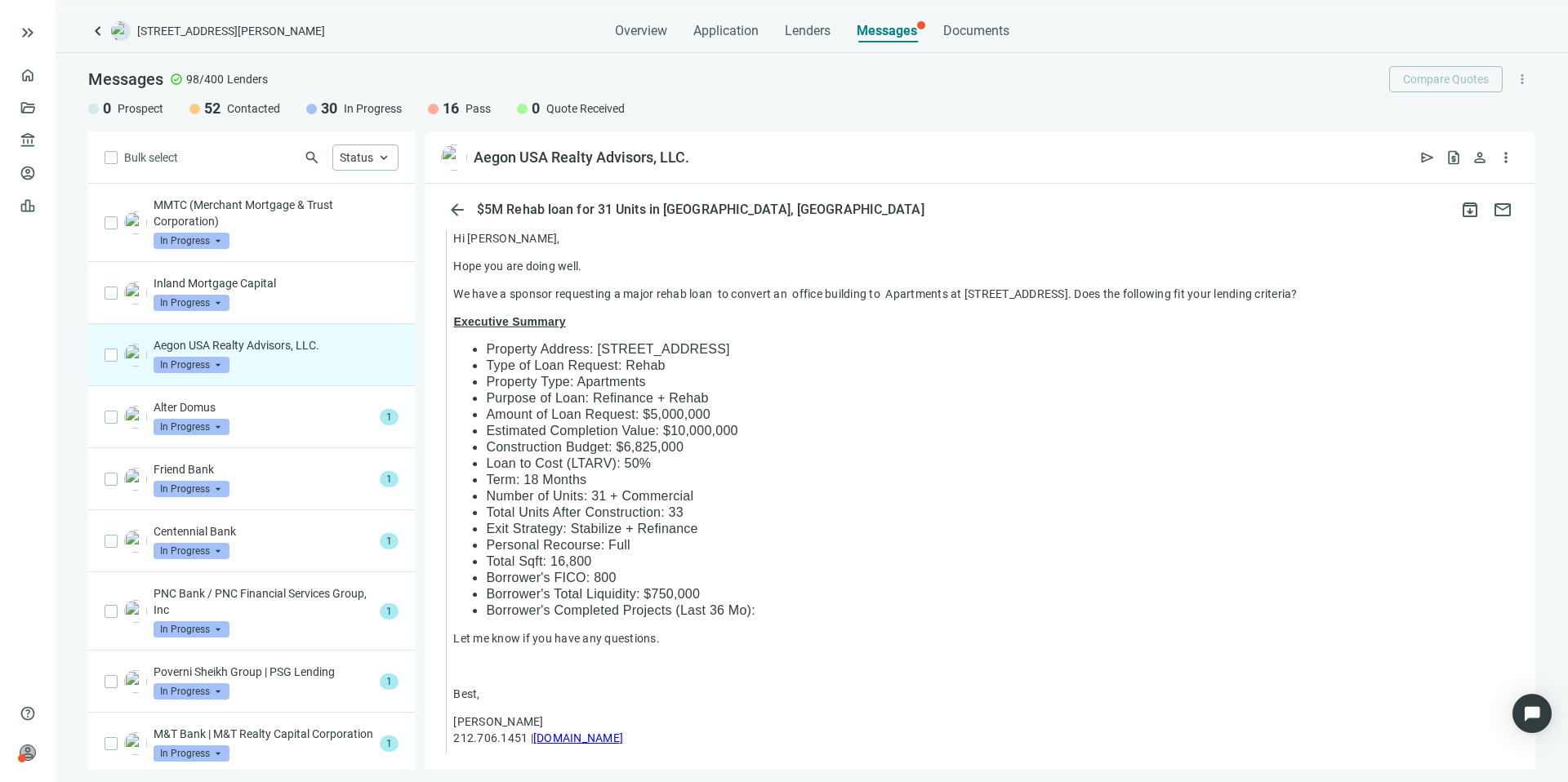
scroll to position [0, 0]
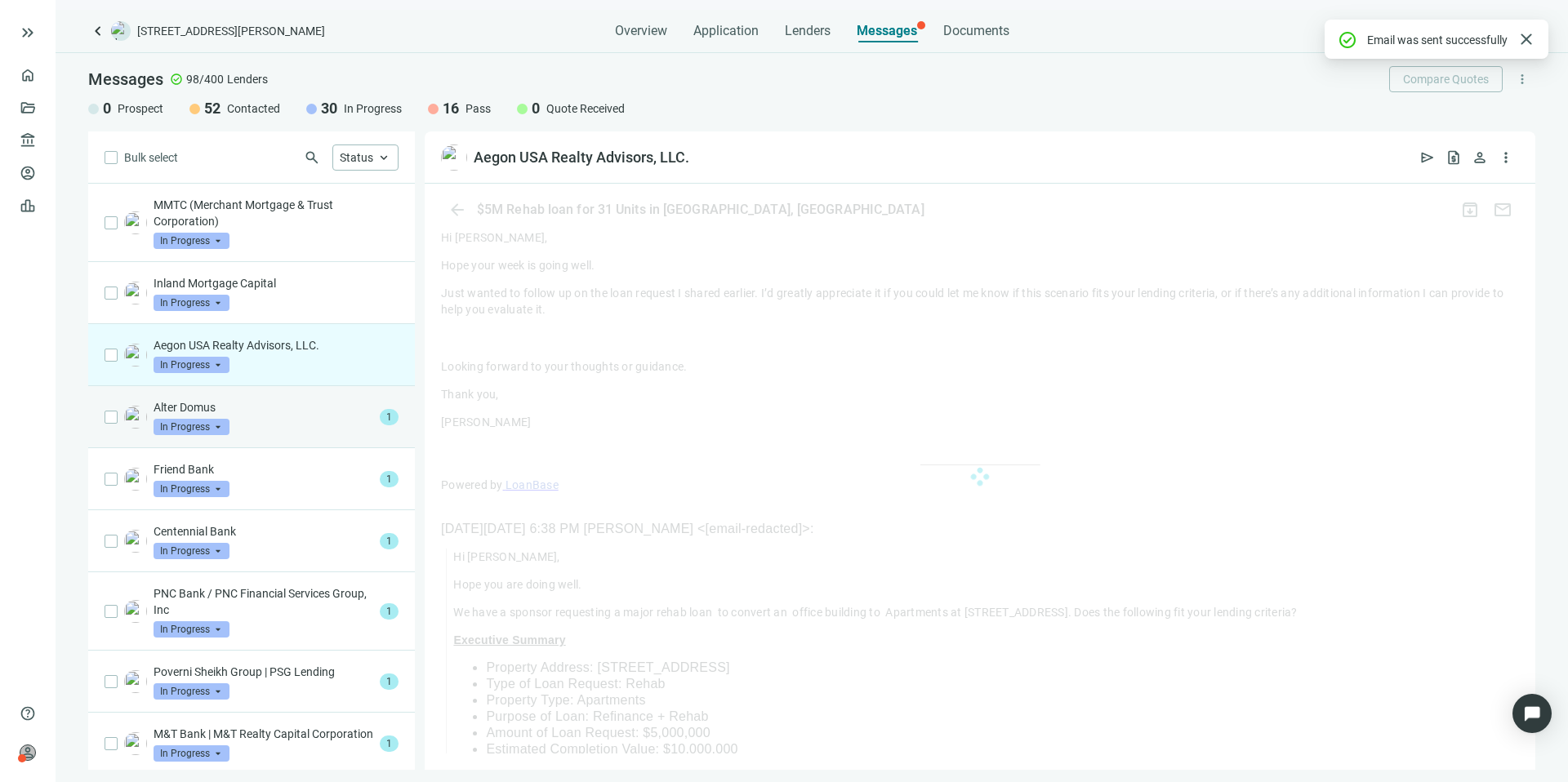
scroll to position [4013, 0]
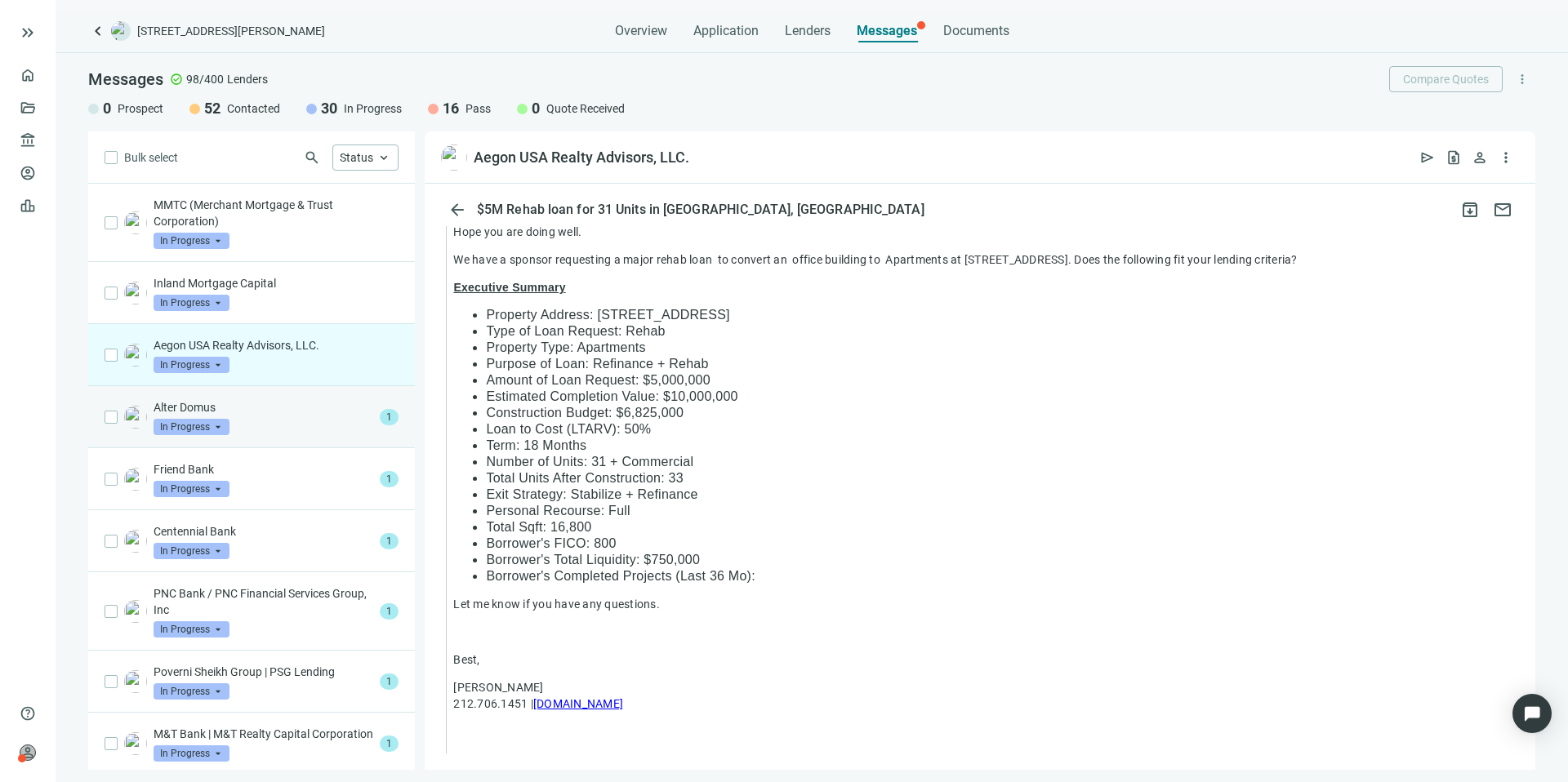
click at [332, 410] on p "Alter Domus" at bounding box center [263, 407] width 220 height 16
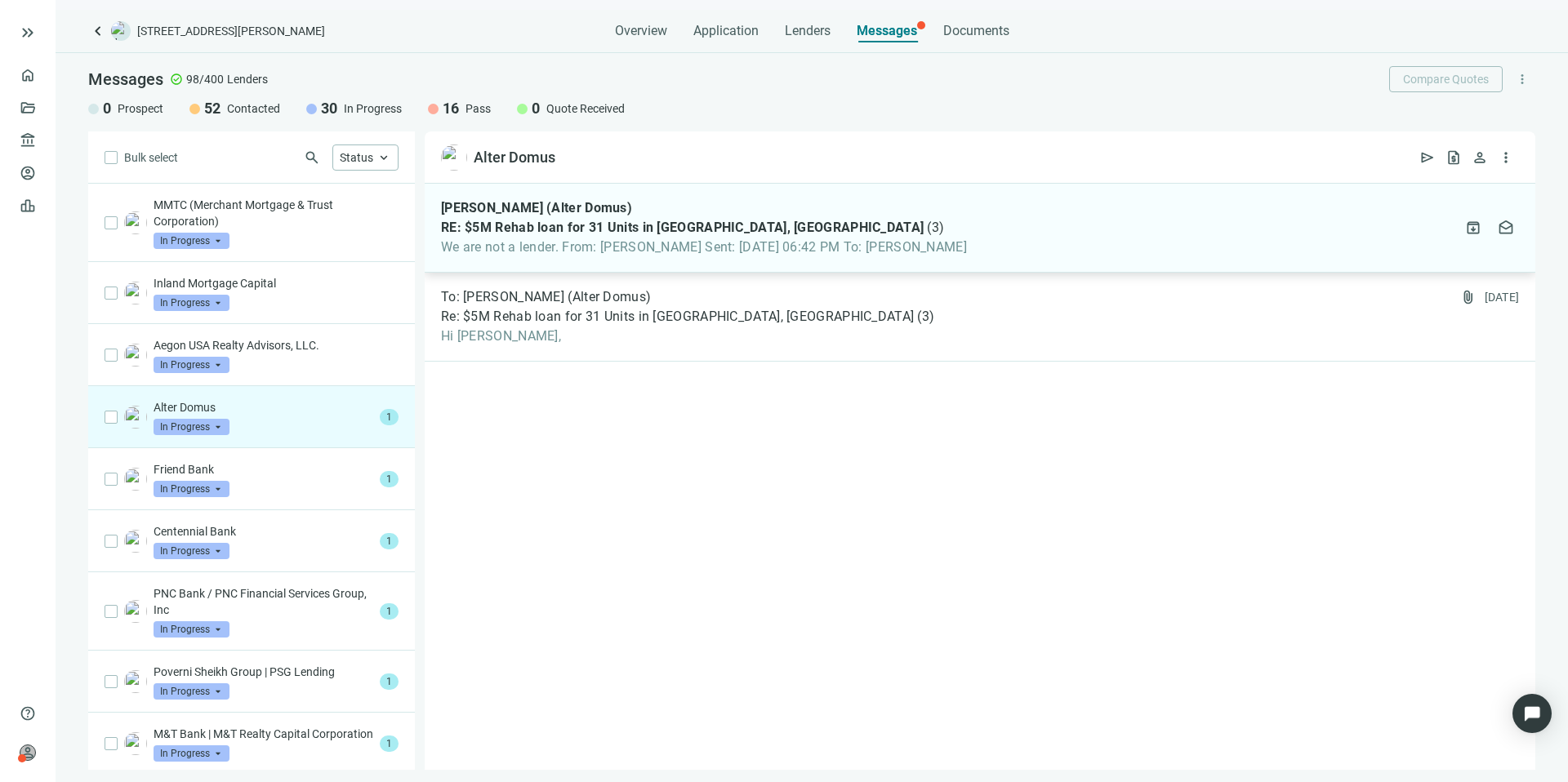
click at [803, 245] on span "We are not a lender. From: [PERSON_NAME] Sent: [DATE] 06:42 PM To: [PERSON_NAME]" at bounding box center [704, 247] width 526 height 16
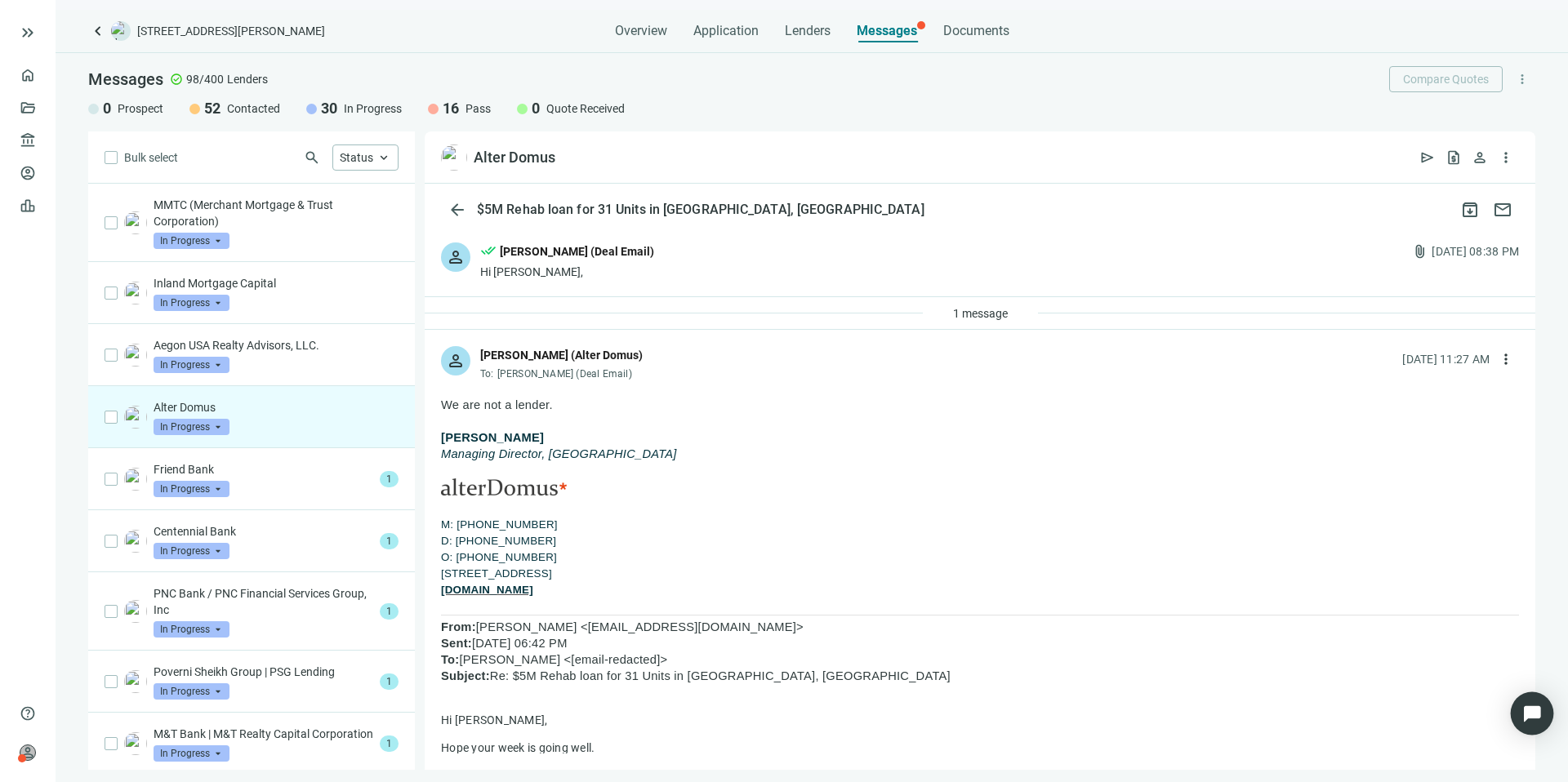
click at [1538, 715] on img "Open Intercom Messenger" at bounding box center [1533, 714] width 21 height 21
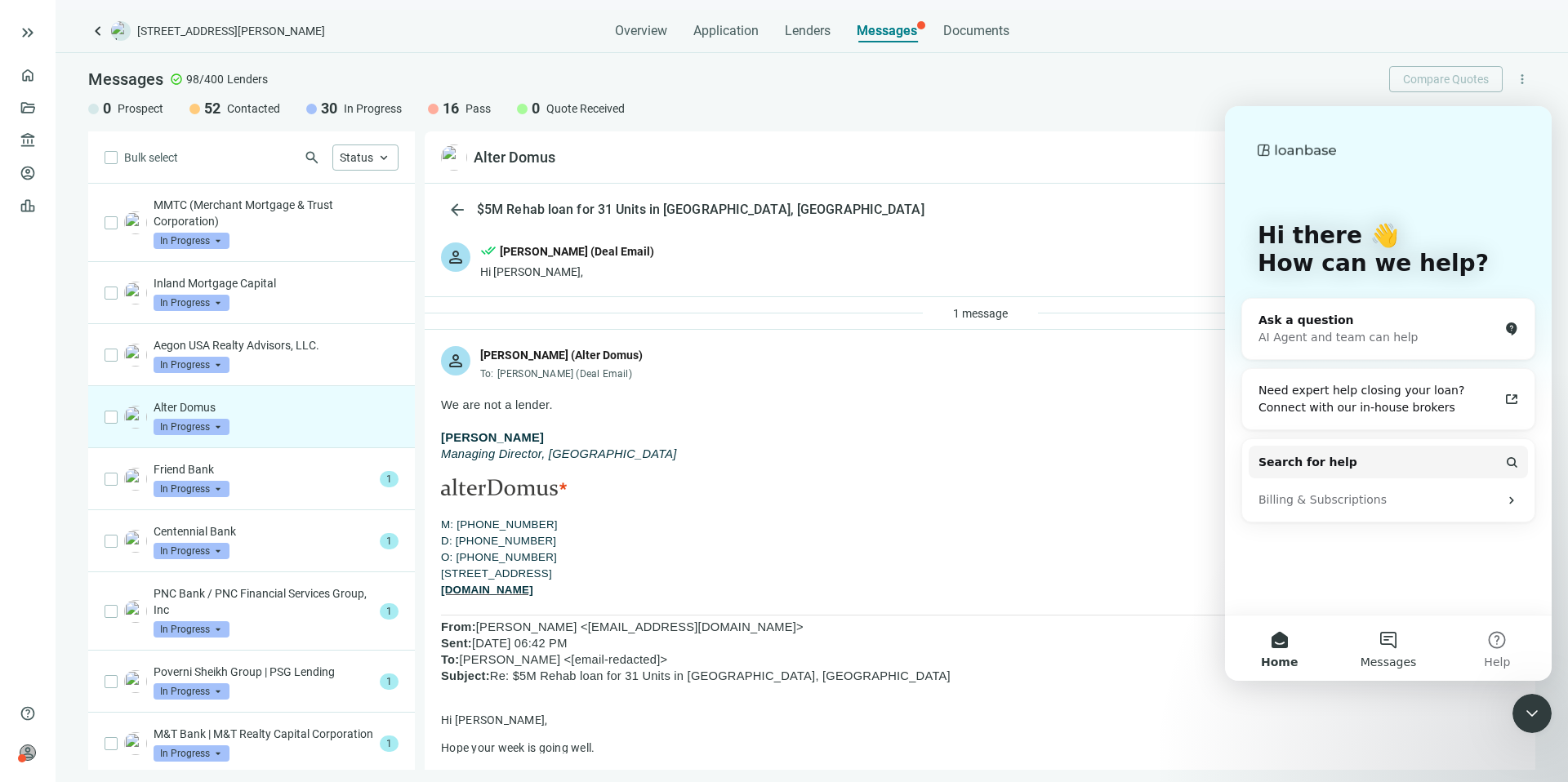
click at [1393, 640] on button "Messages" at bounding box center [1388, 649] width 109 height 65
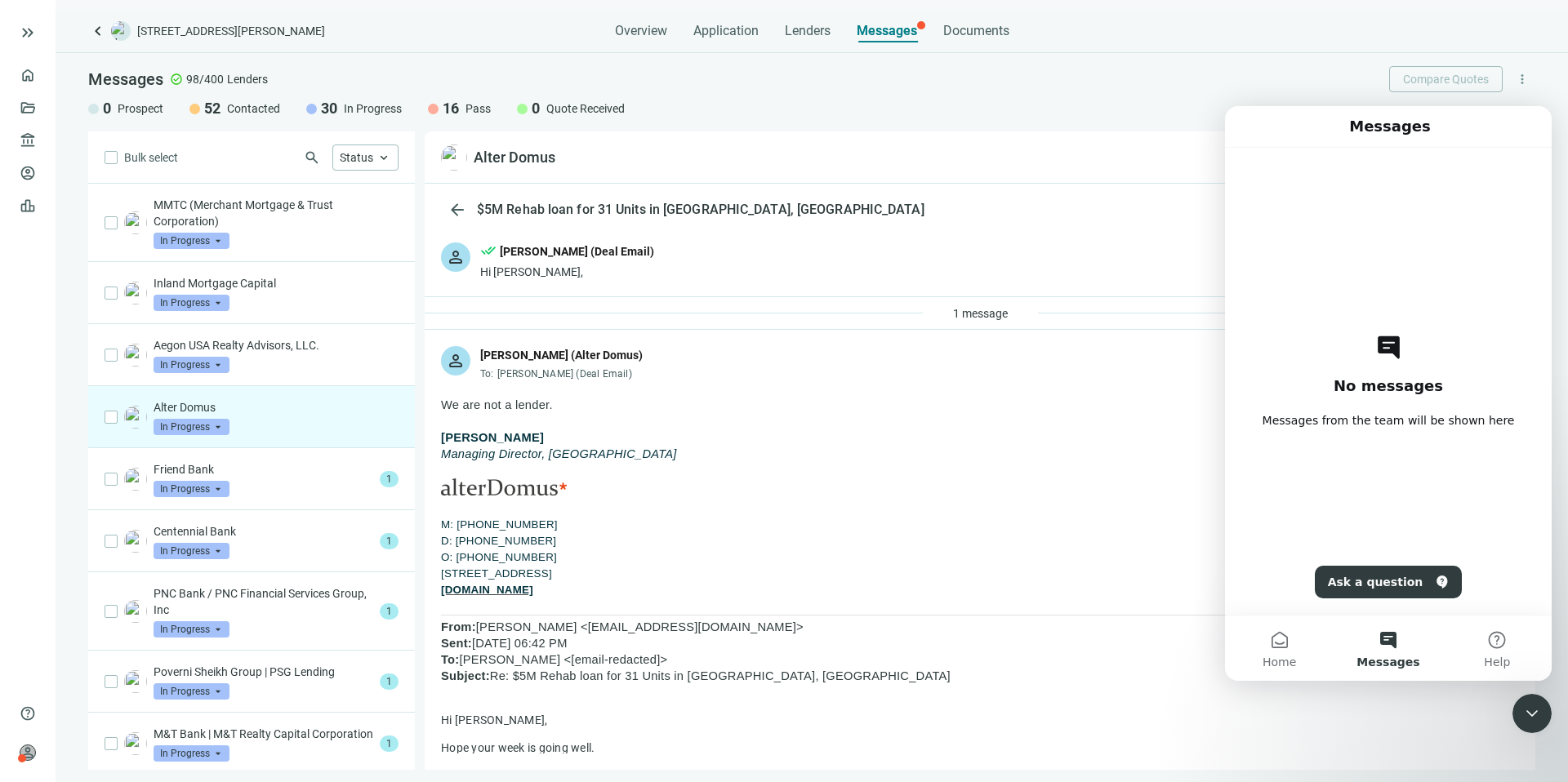
drag, startPoint x: 594, startPoint y: 588, endPoint x: 430, endPoint y: 407, distance: 244.2
click at [1396, 384] on h2 "No messages" at bounding box center [1389, 386] width 110 height 19
click at [1379, 567] on button "Ask a question" at bounding box center [1389, 581] width 148 height 33
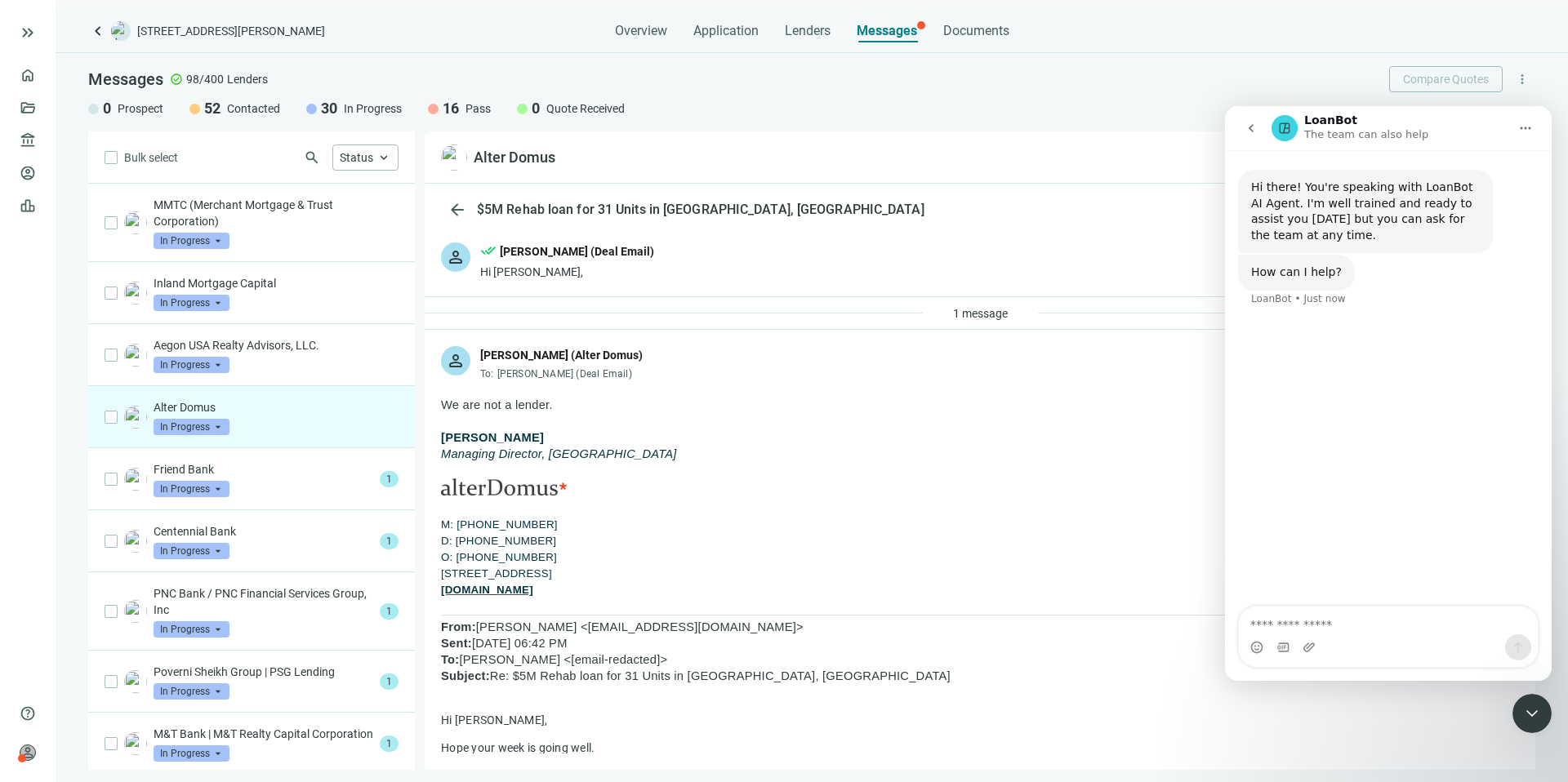
type textarea "**********"
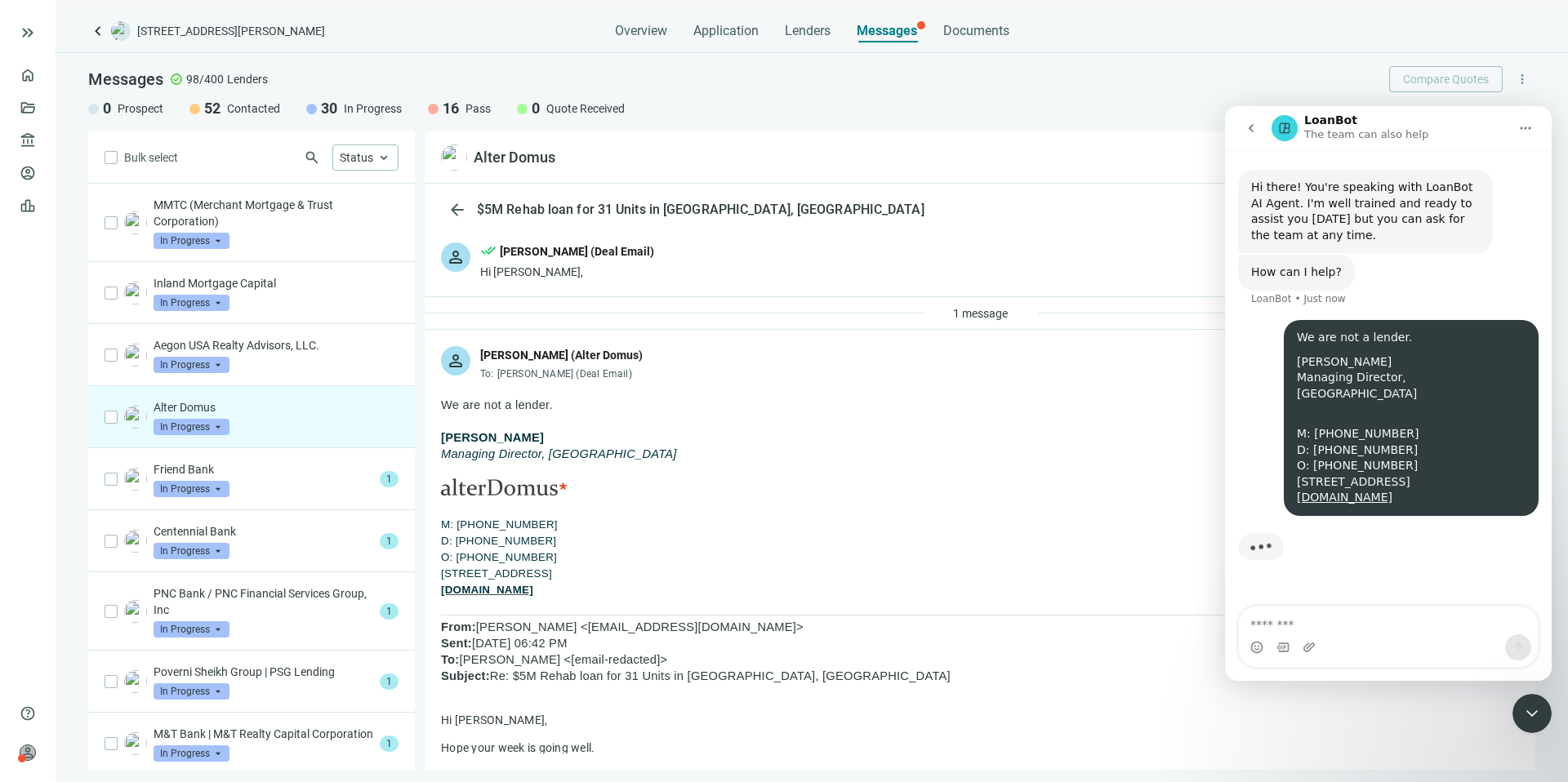
click at [1354, 624] on textarea "Message…" at bounding box center [1389, 620] width 299 height 27
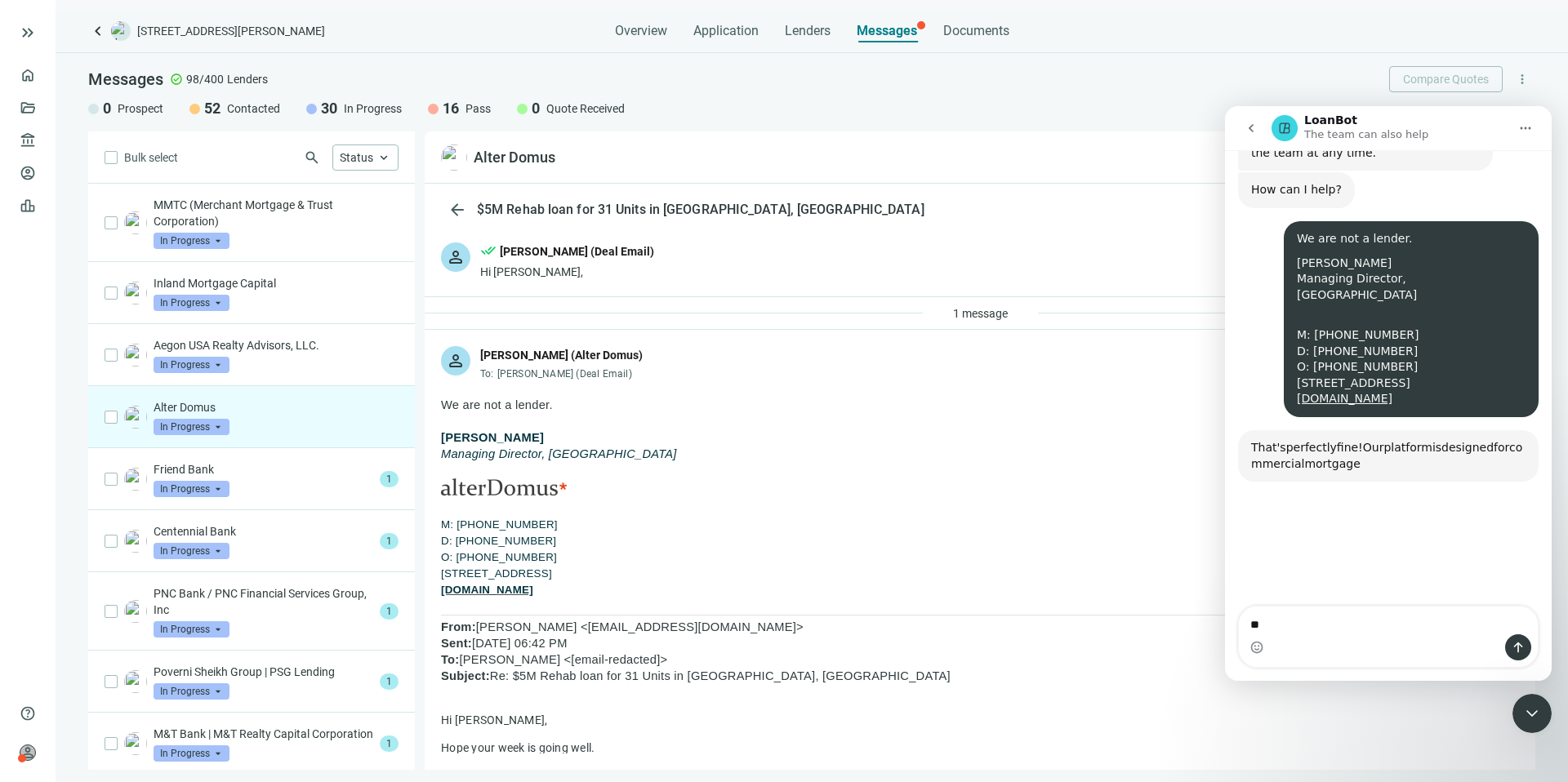
scroll to position [157, 0]
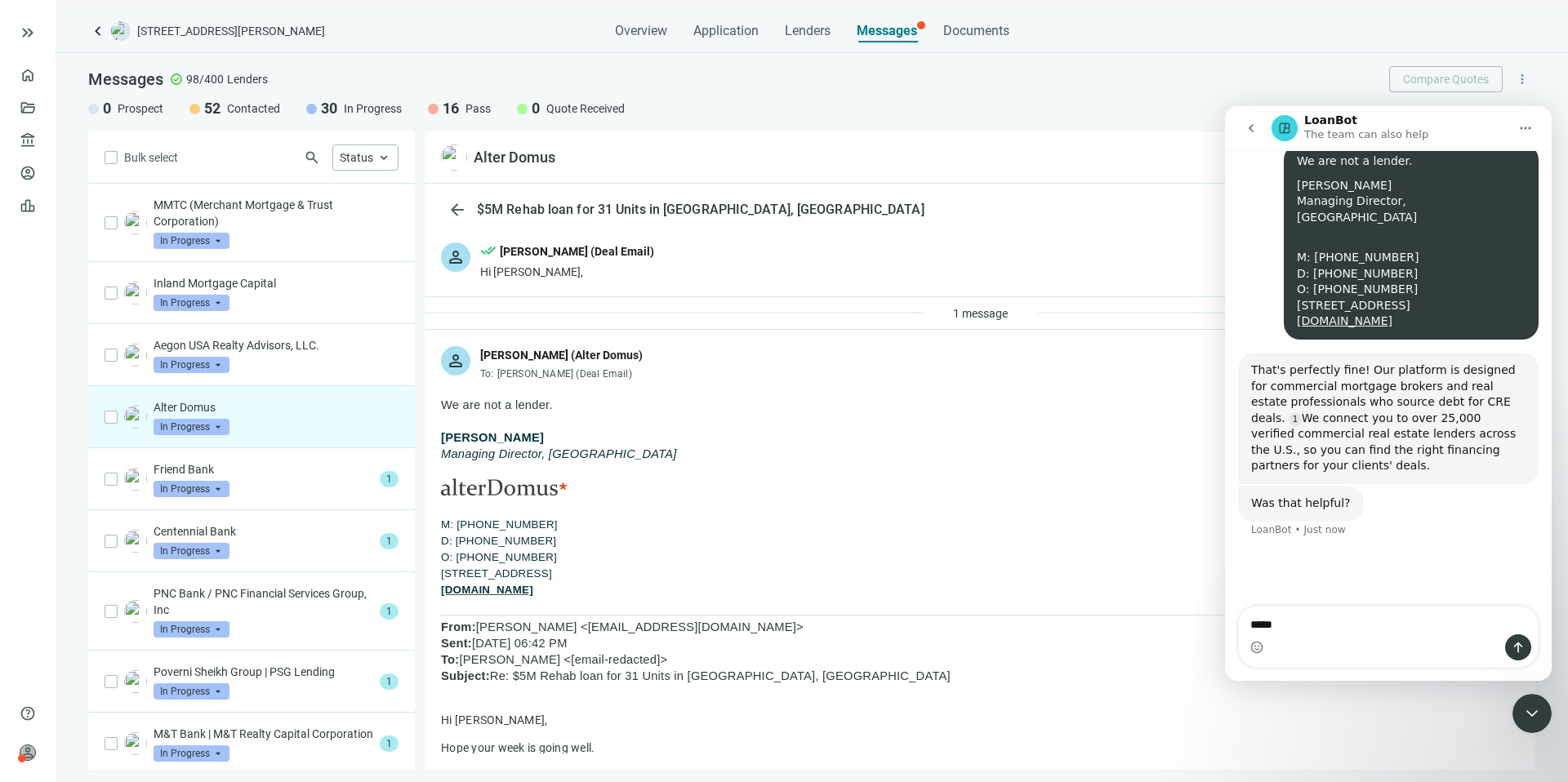
type textarea "******"
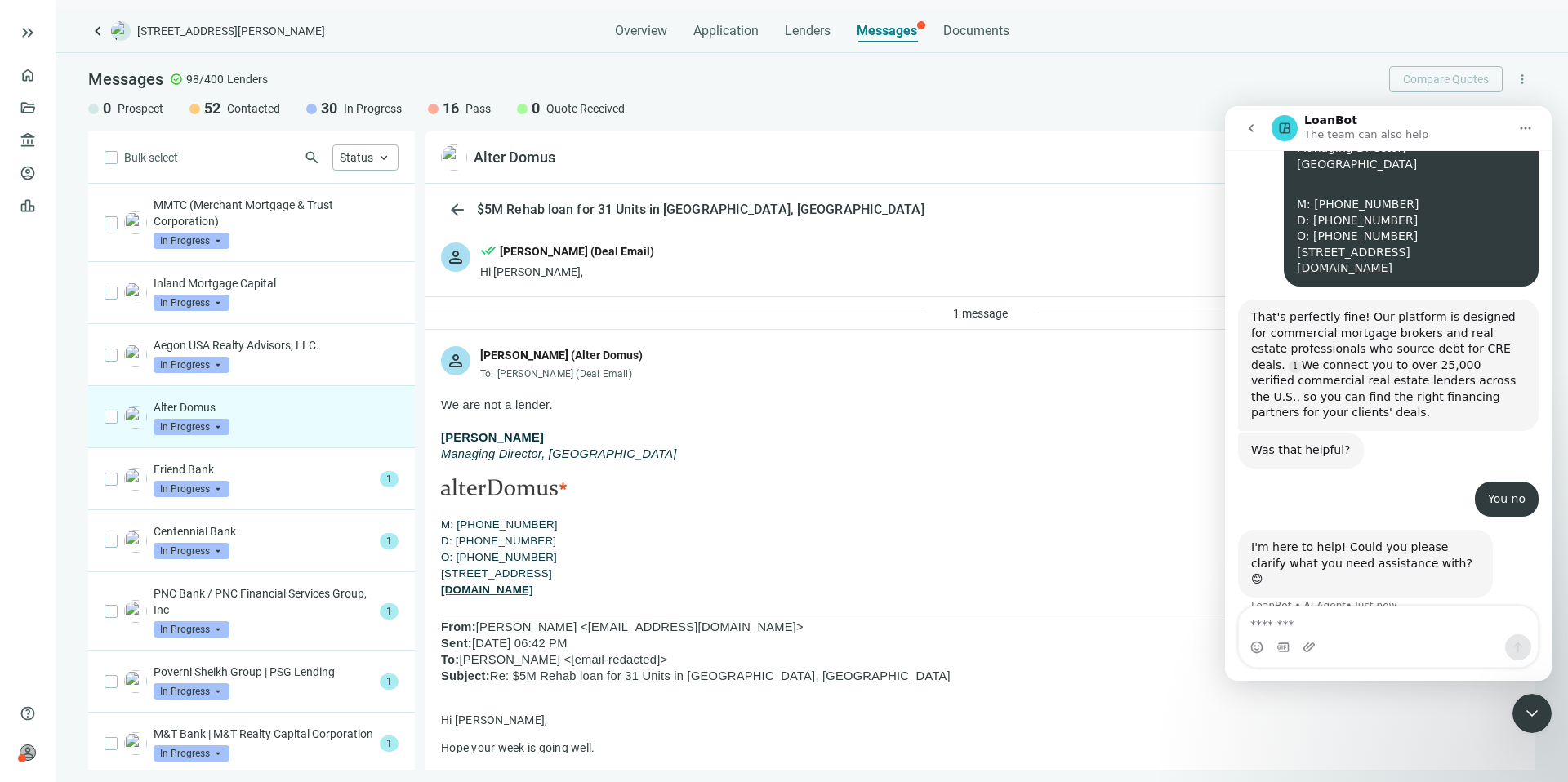
scroll to position [222, 0]
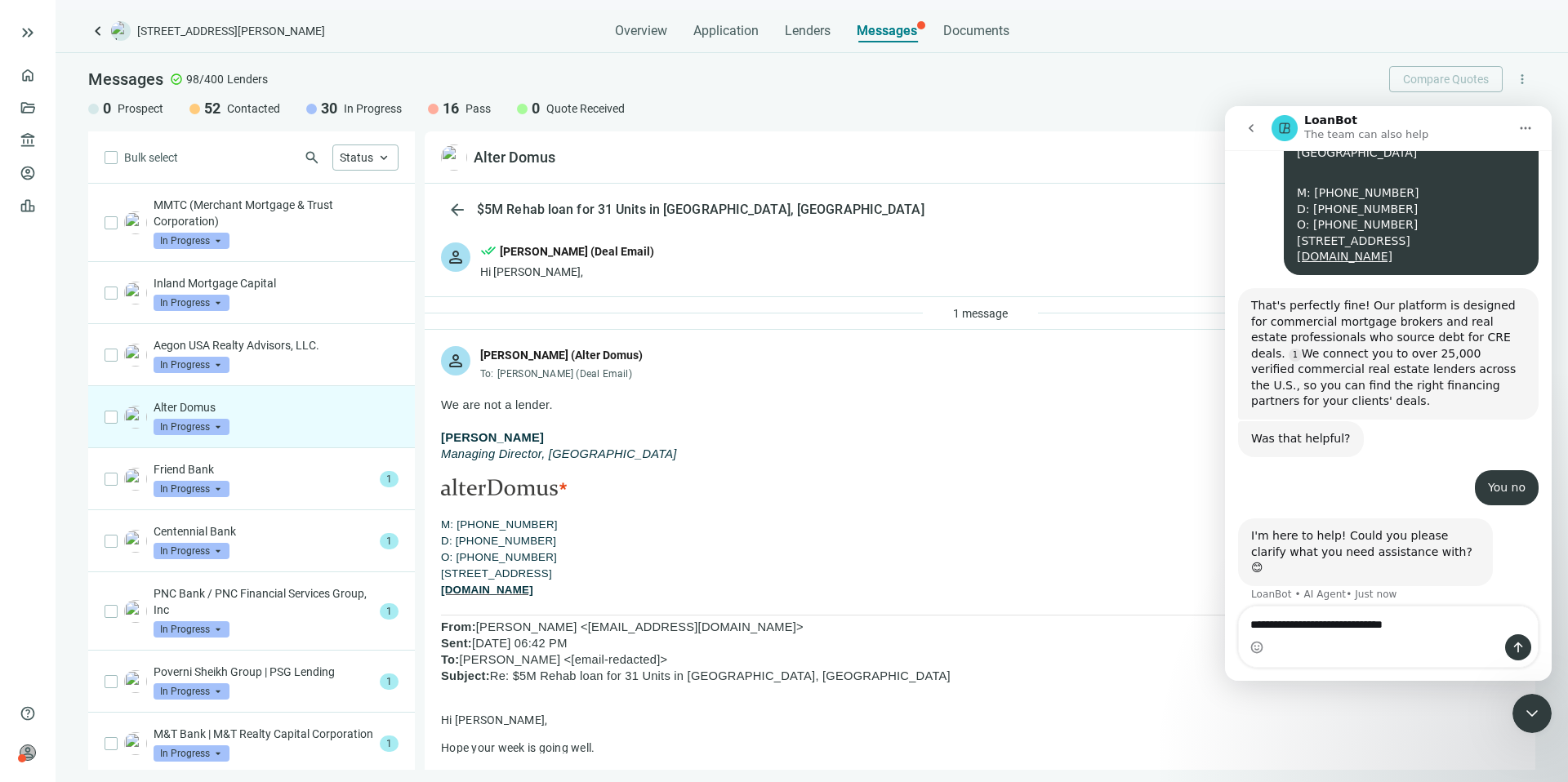
type textarea "**********"
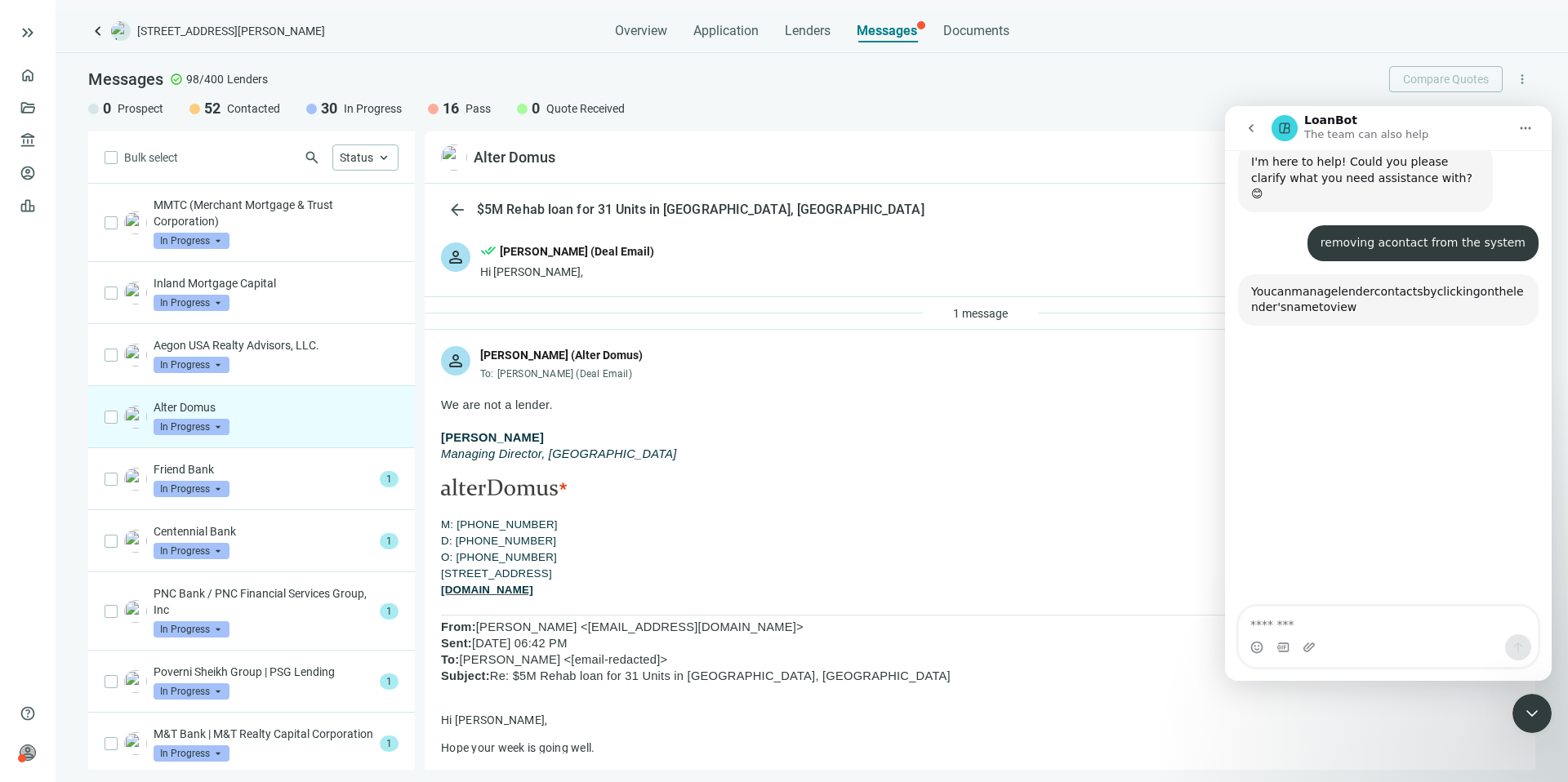
scroll to position [661, 0]
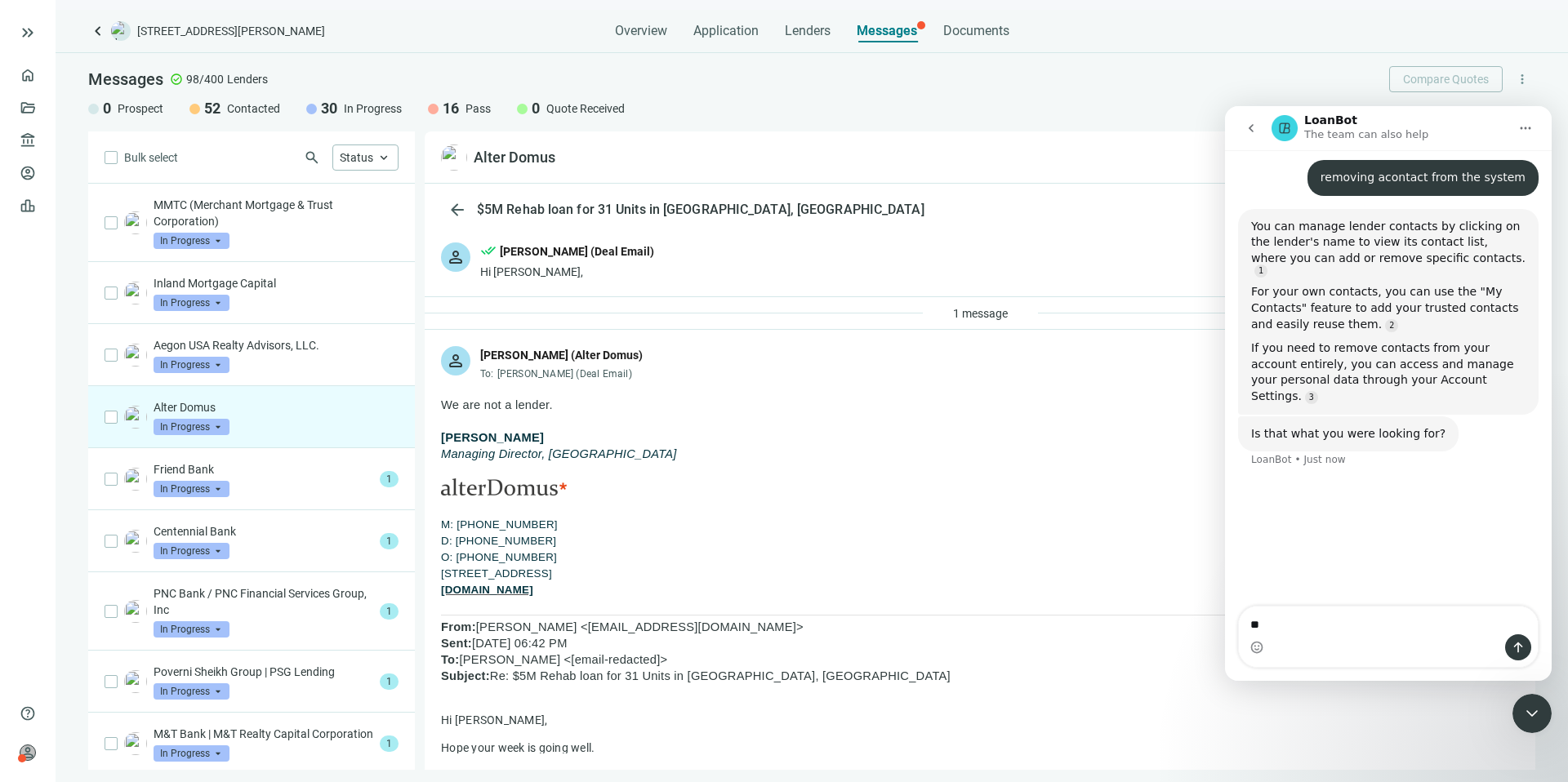
type textarea "***"
click at [1528, 134] on button "Home" at bounding box center [1526, 128] width 31 height 31
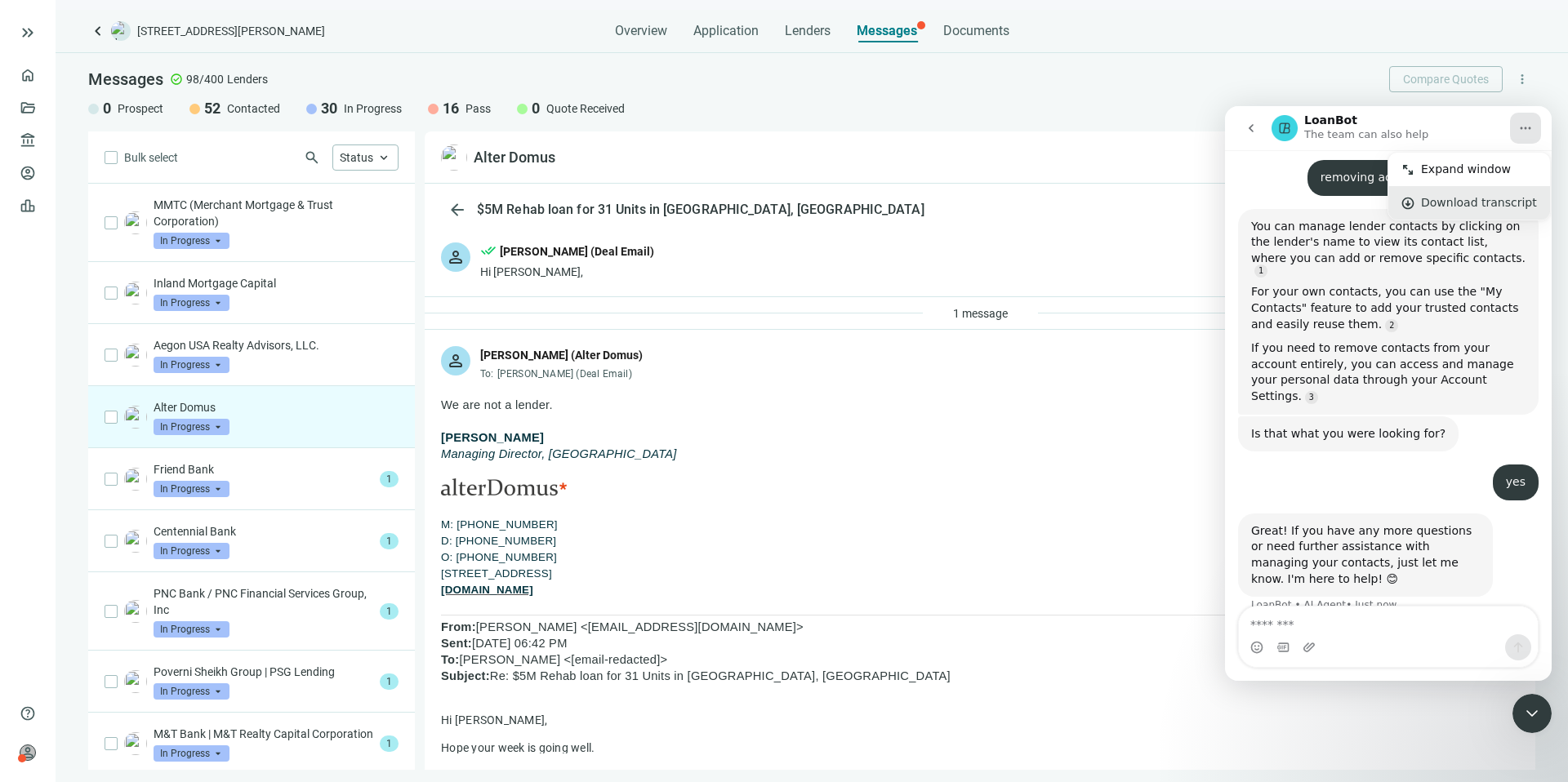
click at [1506, 195] on div "Download transcript" at bounding box center [1479, 202] width 116 height 17
click at [1254, 129] on icon "go back" at bounding box center [1251, 128] width 13 height 13
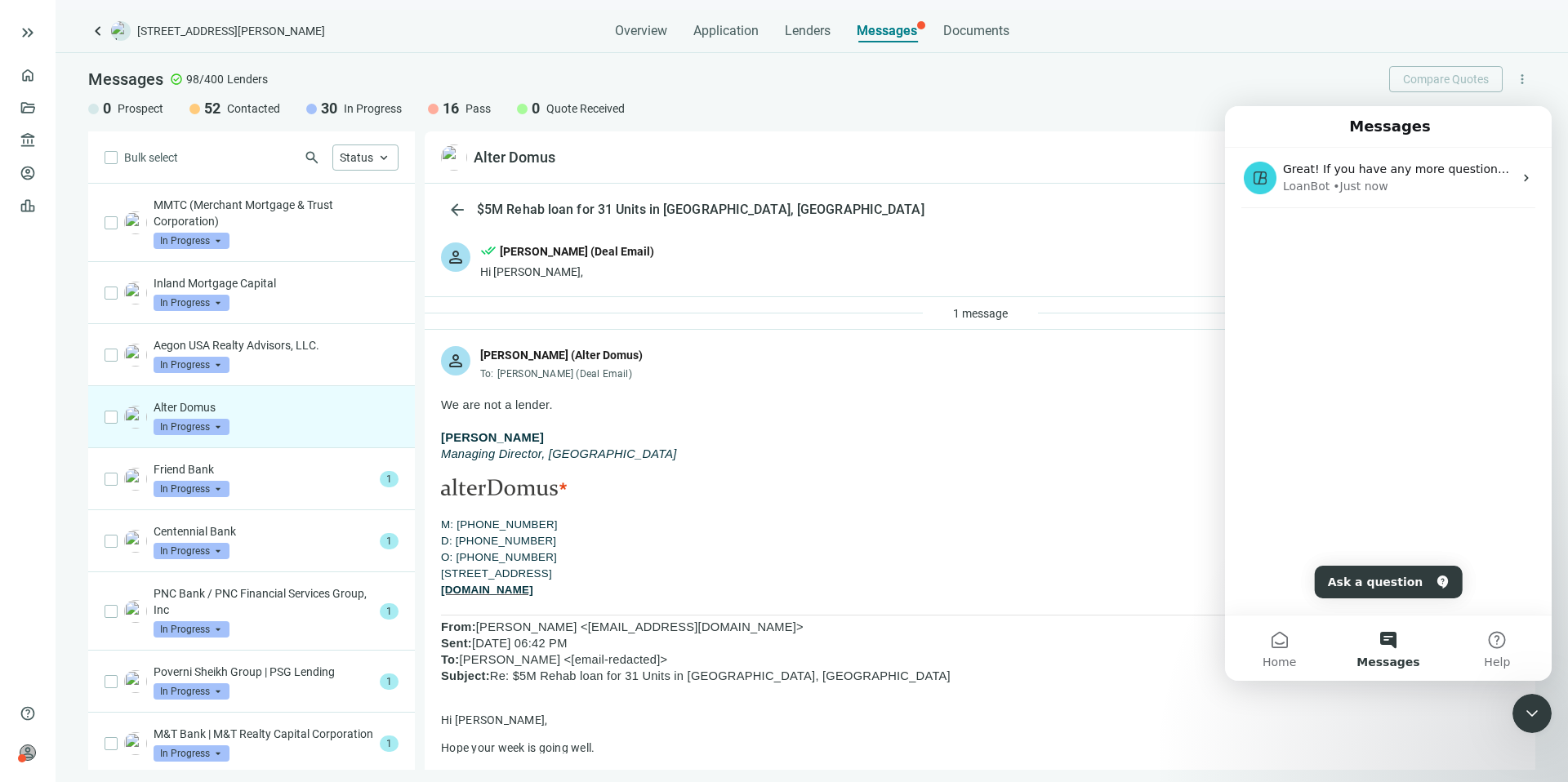
click at [1544, 715] on div "Close Intercom Messenger" at bounding box center [1532, 713] width 39 height 39
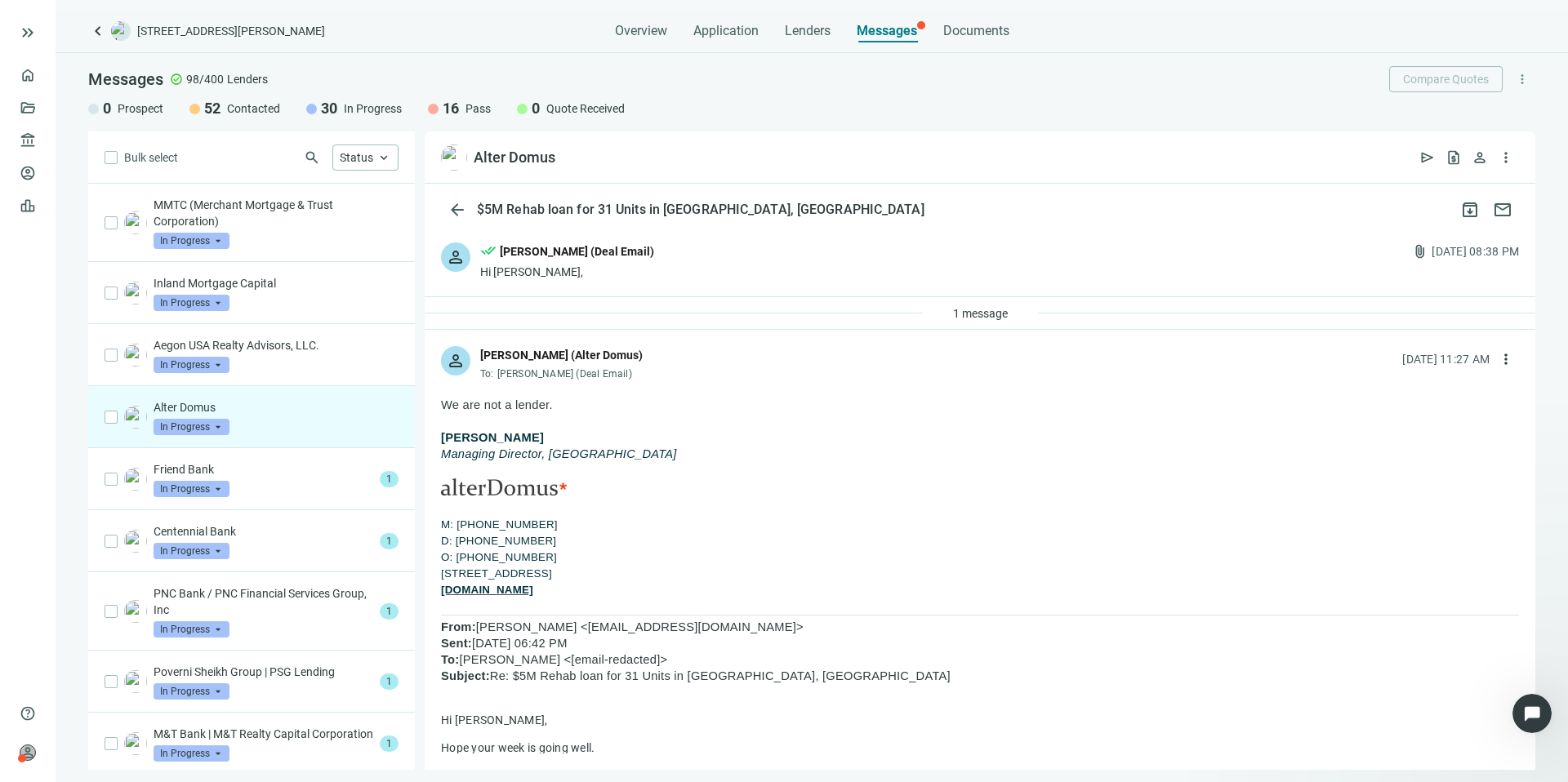
scroll to position [0, 0]
click at [1498, 353] on span "more_vert" at bounding box center [1506, 359] width 16 height 16
click at [988, 399] on p "We are not a lender." at bounding box center [980, 405] width 1078 height 16
click at [661, 319] on div "1 message" at bounding box center [980, 313] width 1111 height 33
click at [1479, 274] on div "person done_all [PERSON_NAME] (Deal Email) Hi [PERSON_NAME], attach_file [DATE]…" at bounding box center [980, 261] width 1111 height 70
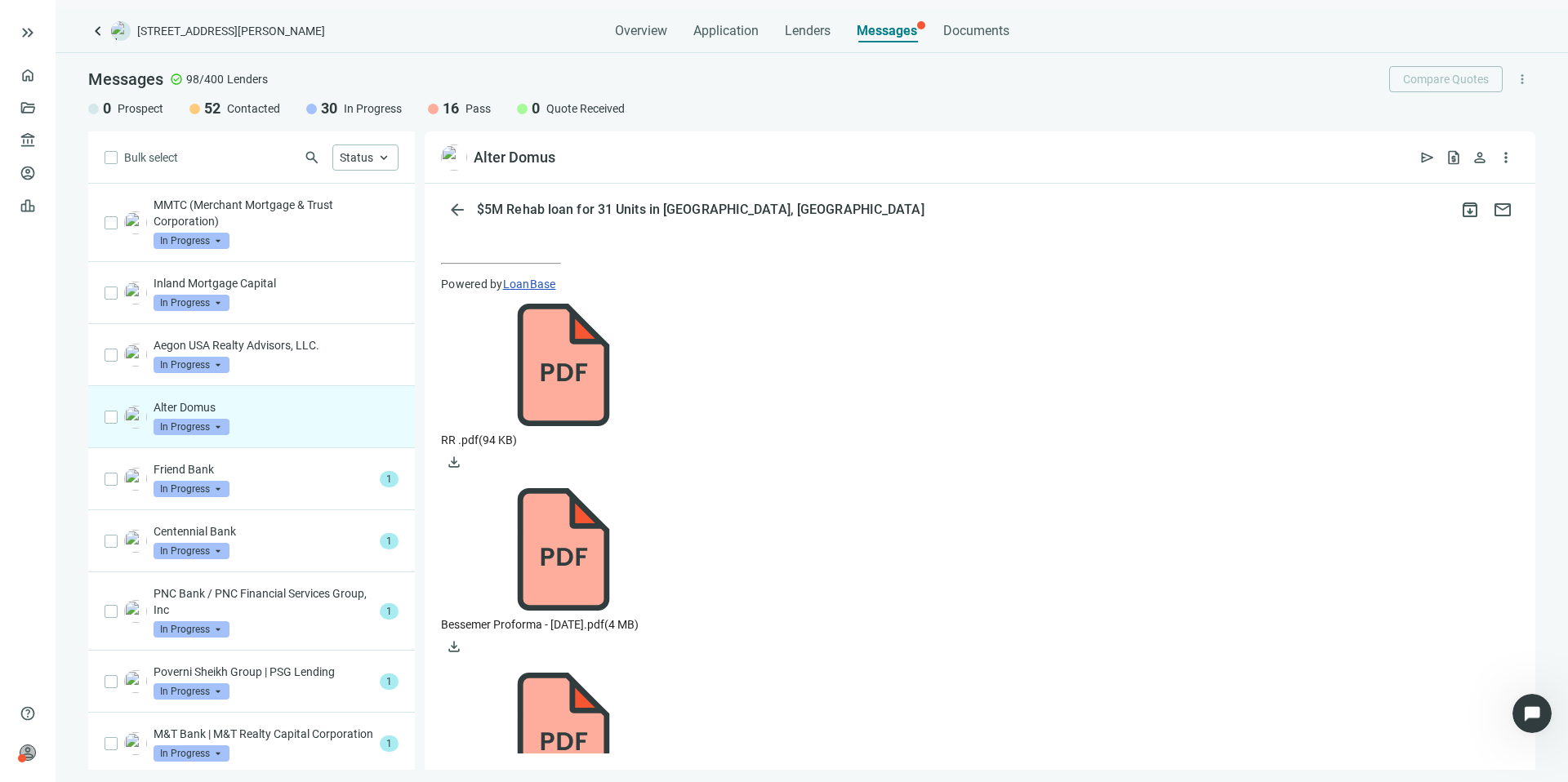
scroll to position [758, 0]
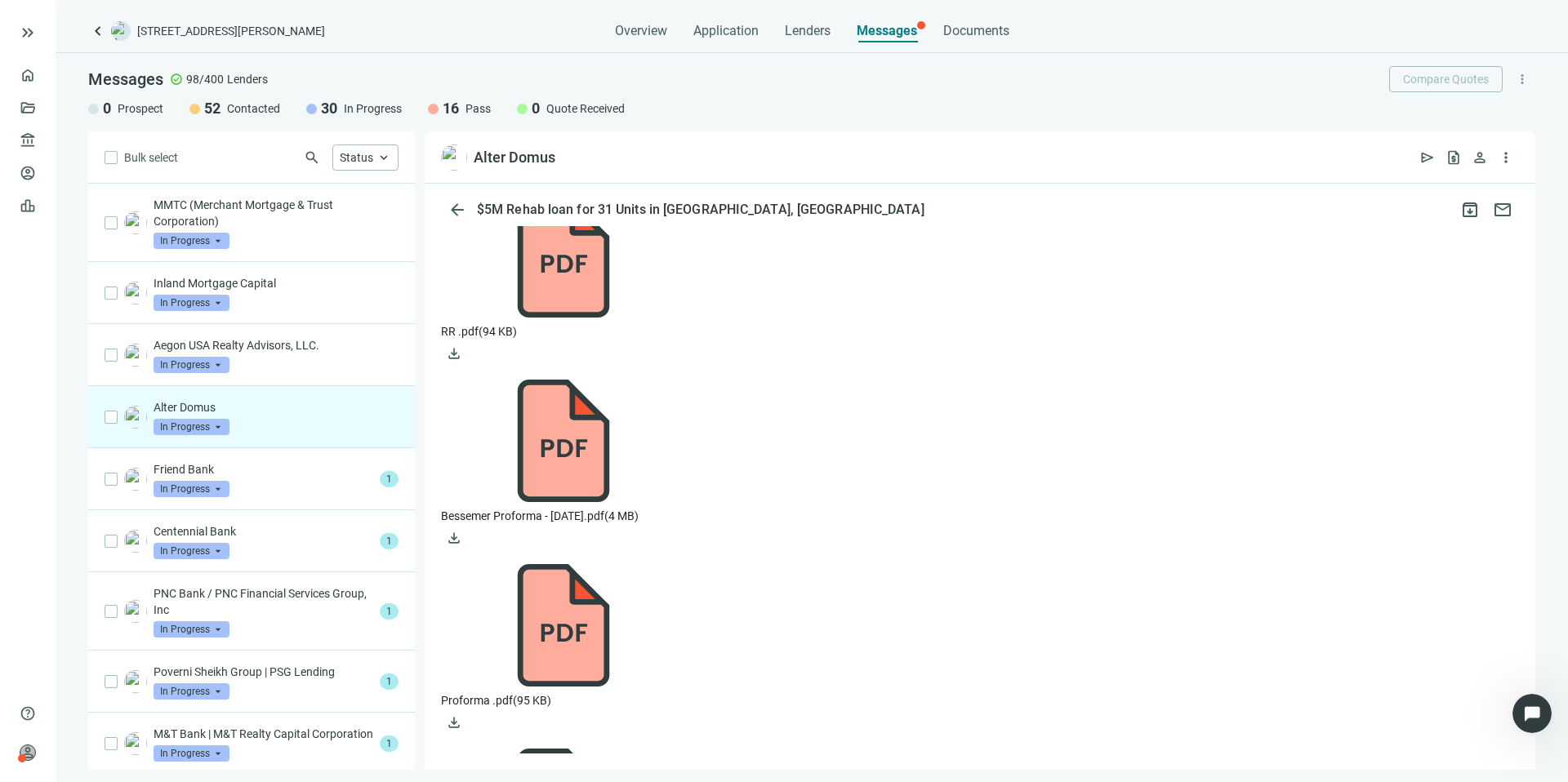
click at [1480, 161] on span "person" at bounding box center [1480, 157] width 16 height 16
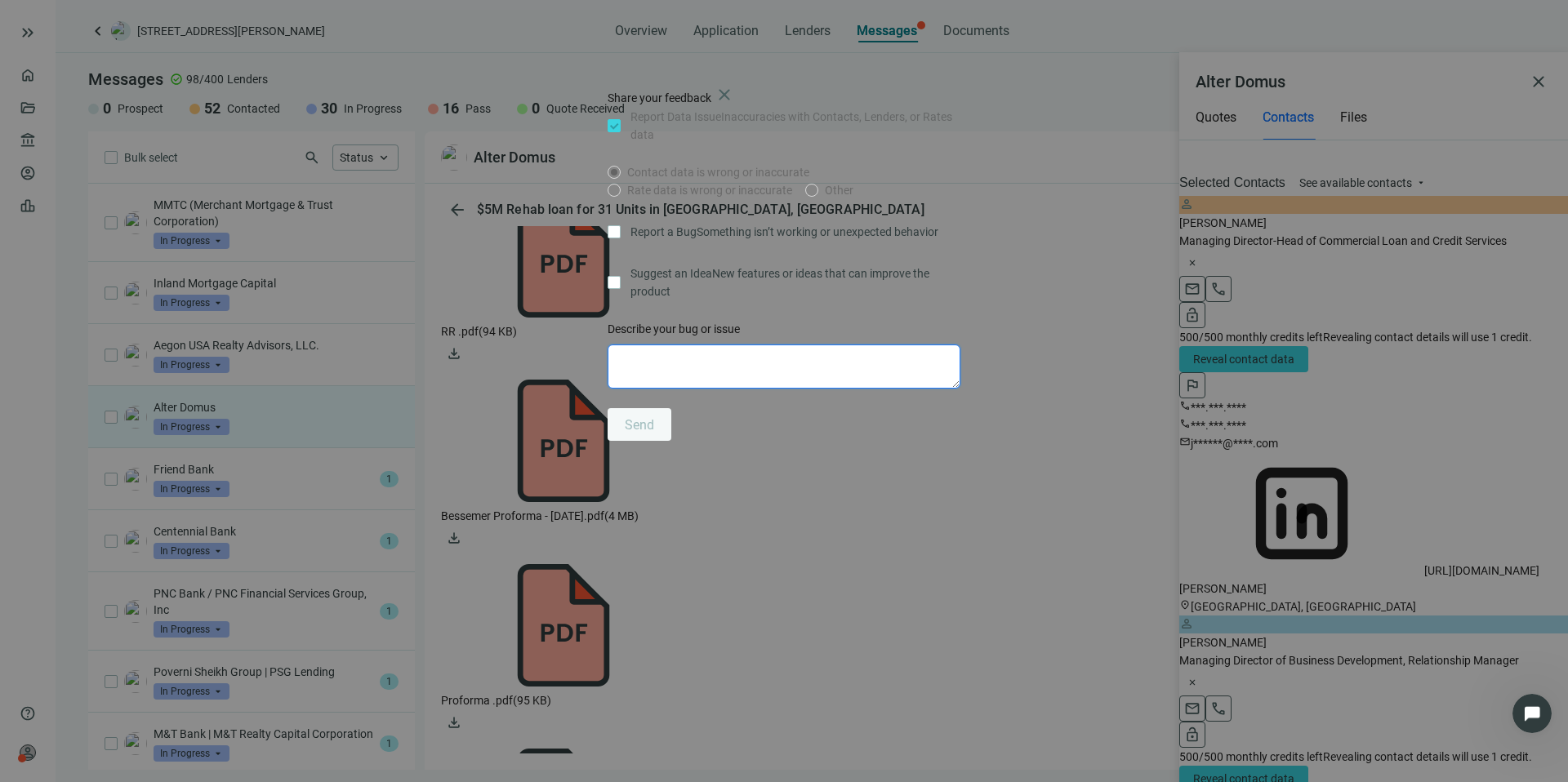
click at [769, 389] on textarea at bounding box center [784, 367] width 353 height 44
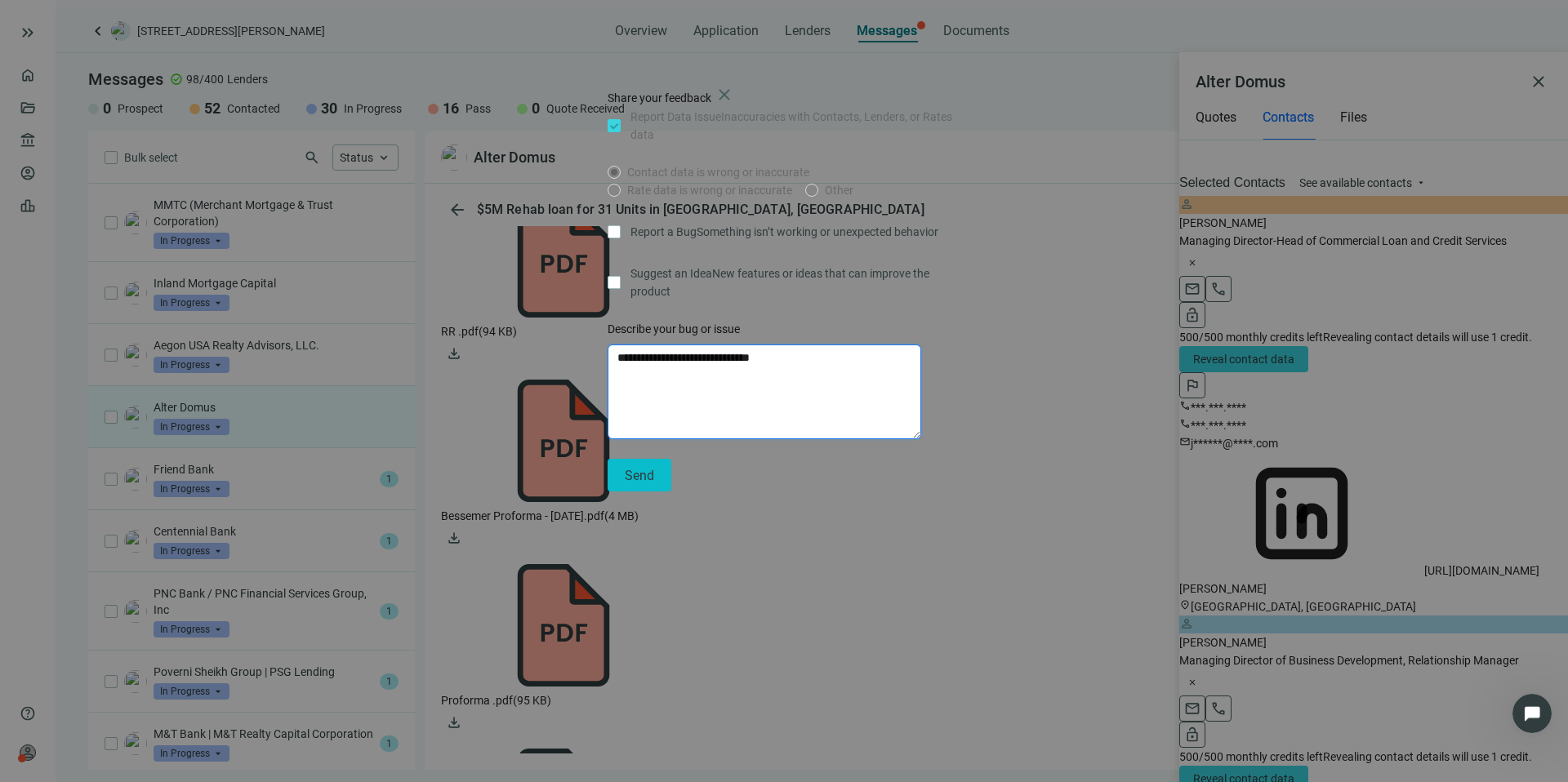
type textarea "**********"
click at [654, 483] on span "Send" at bounding box center [639, 475] width 29 height 16
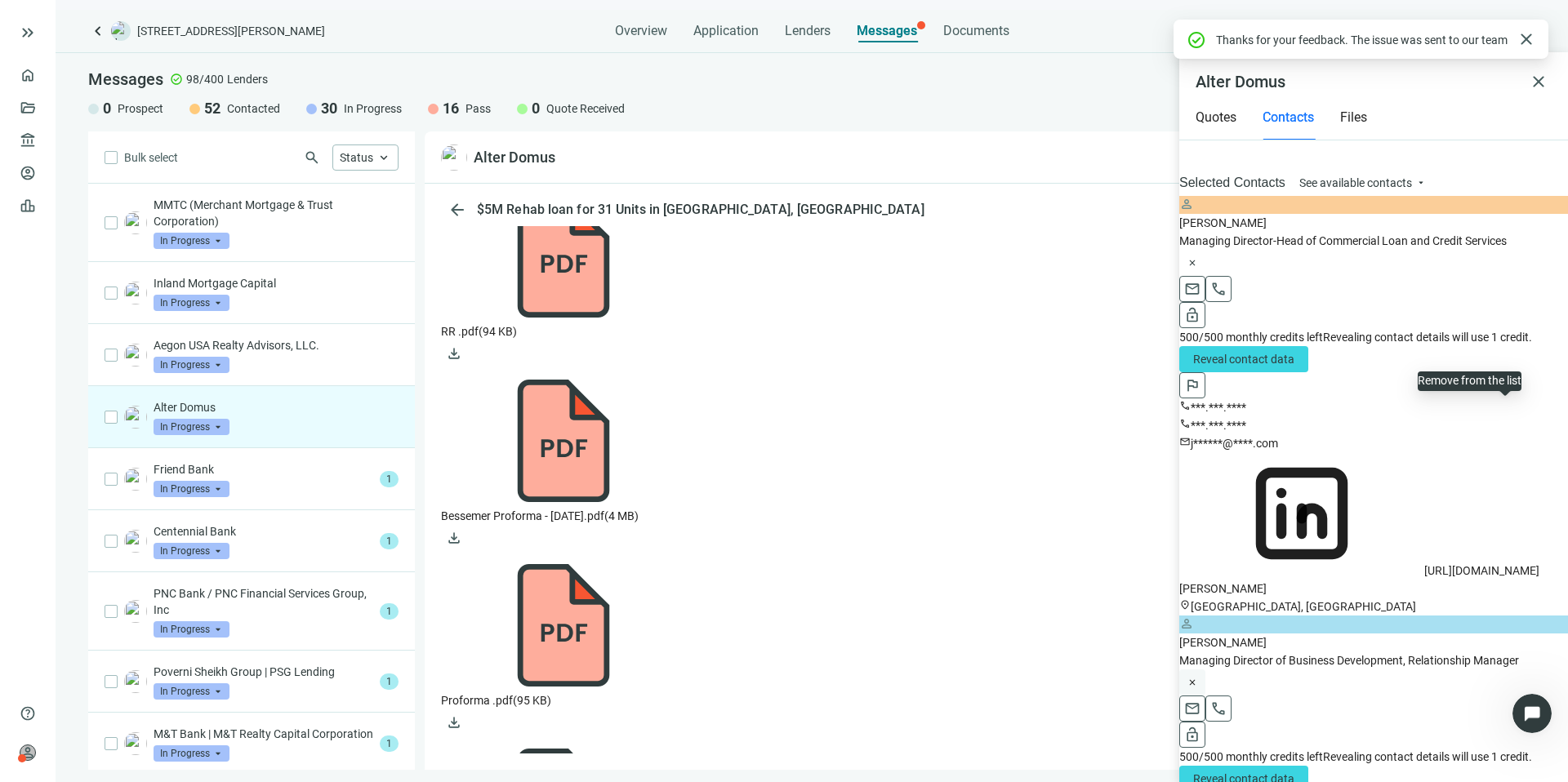
click at [1199, 677] on span "close" at bounding box center [1192, 682] width 11 height 11
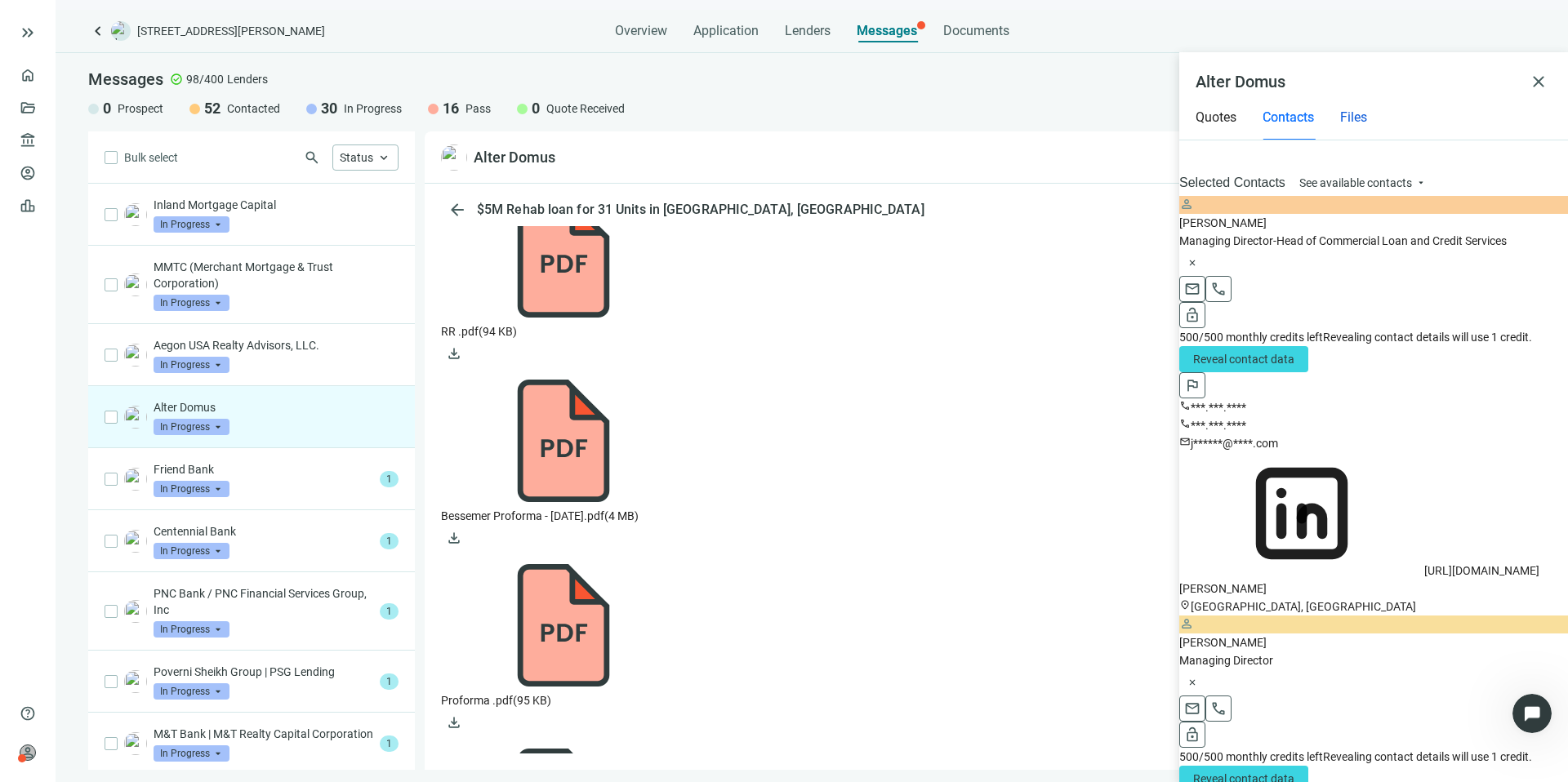
click at [1357, 110] on span "Files" at bounding box center [1353, 118] width 27 height 16
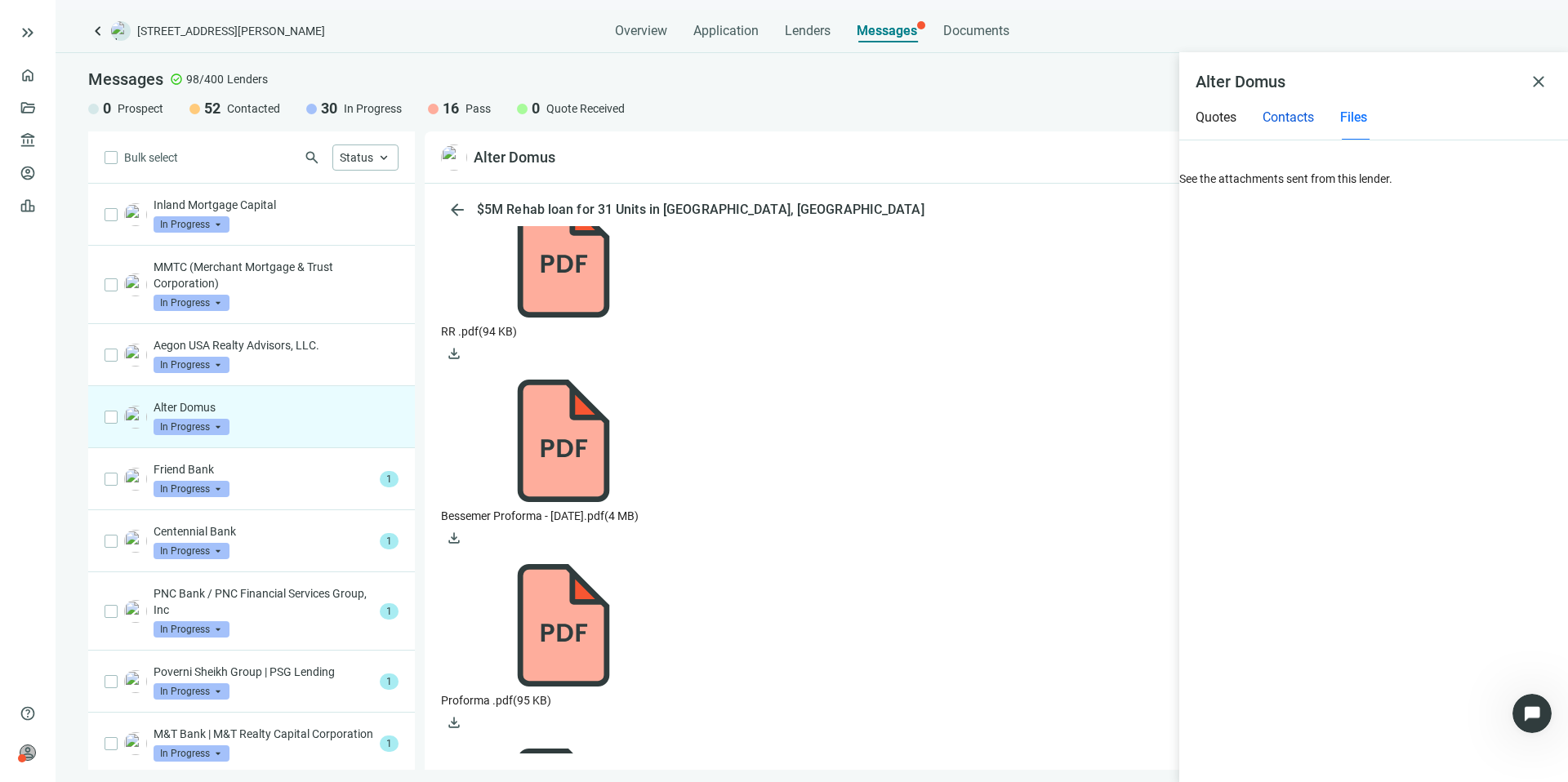
click at [1301, 111] on span "Contacts" at bounding box center [1289, 118] width 51 height 16
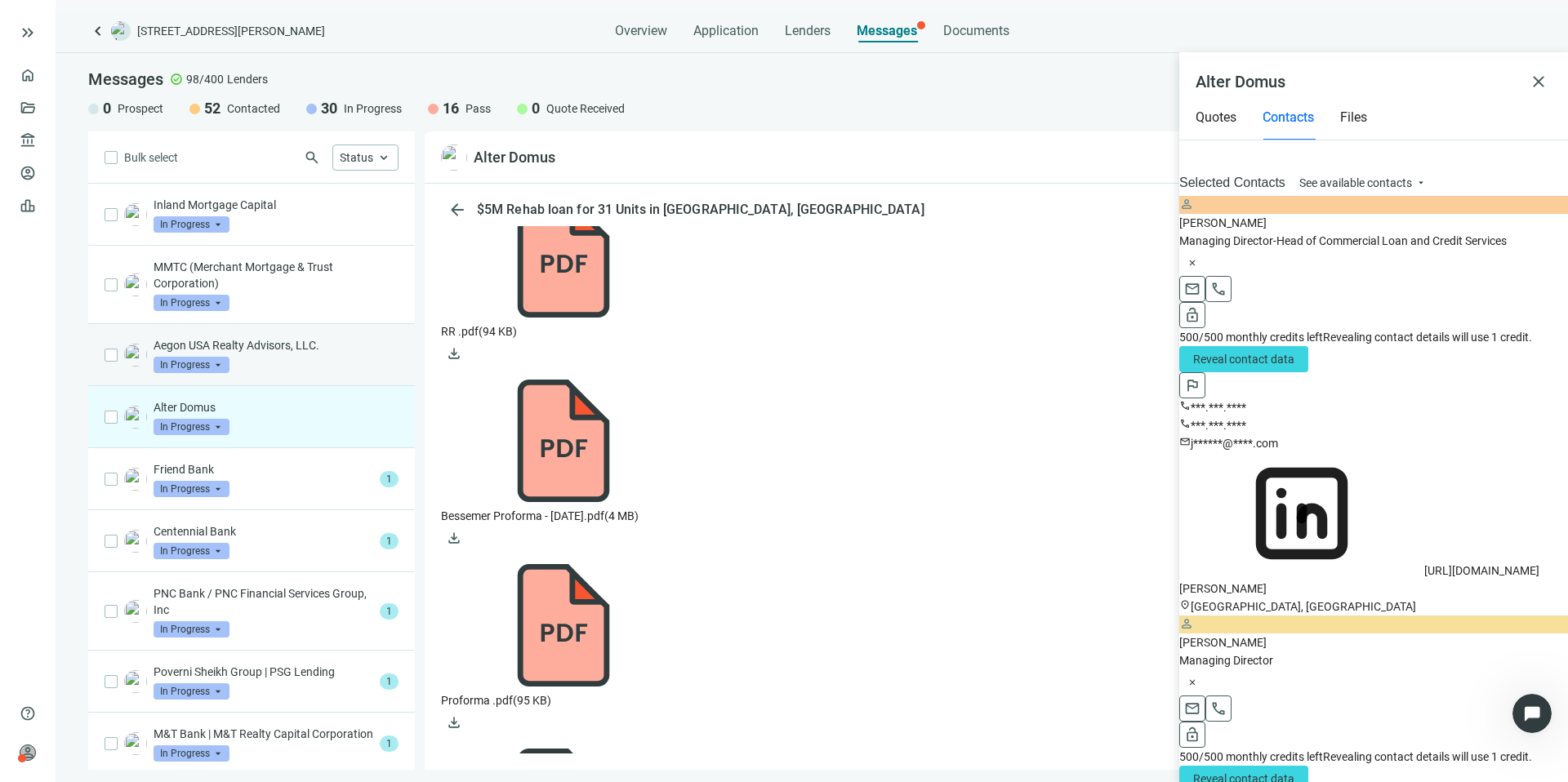
click at [268, 352] on p "Aegon USA Realty Advisors, LLC." at bounding box center [276, 345] width 245 height 16
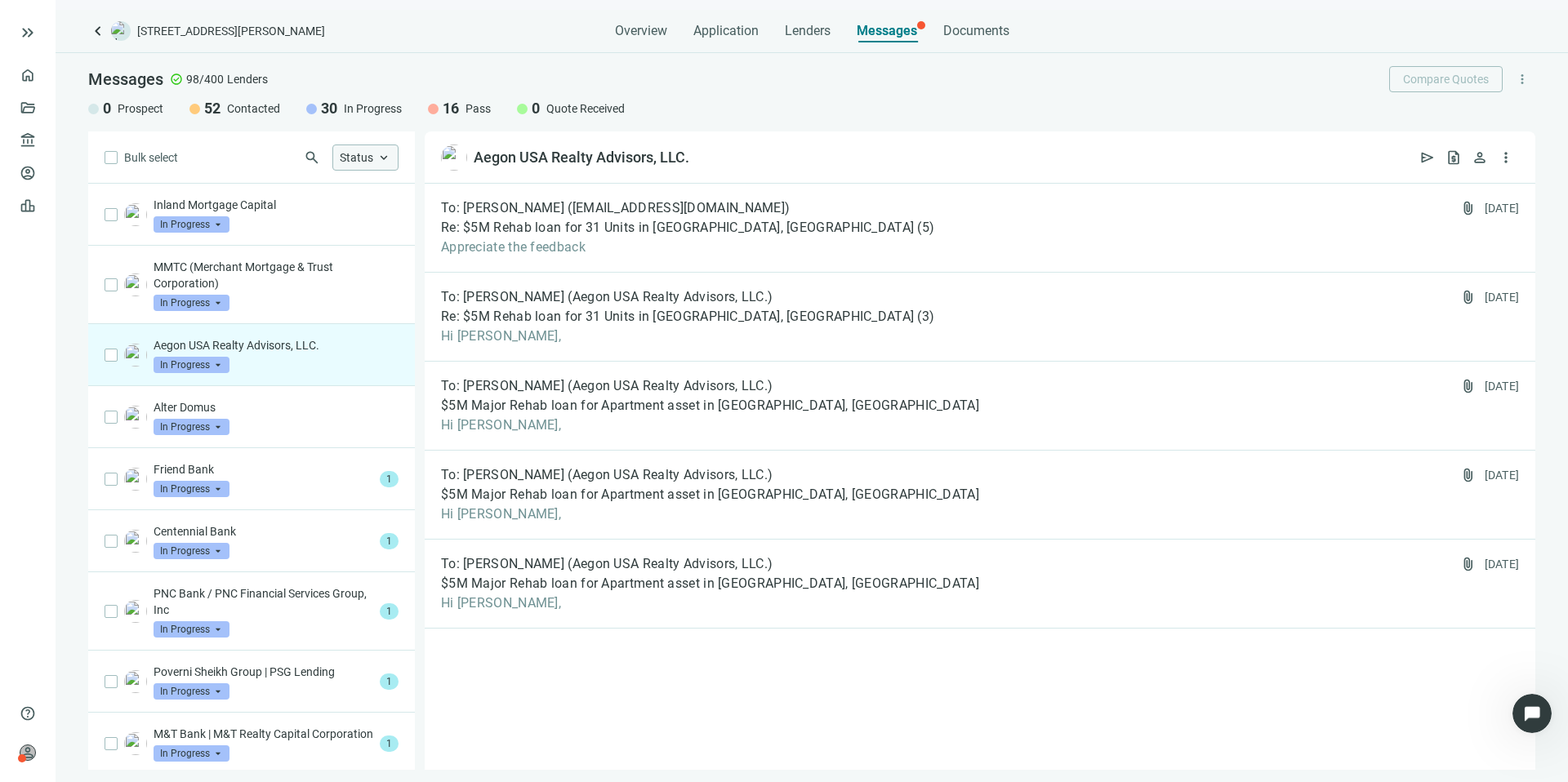
click at [346, 165] on div "Status keyboard_arrow_up" at bounding box center [365, 158] width 66 height 27
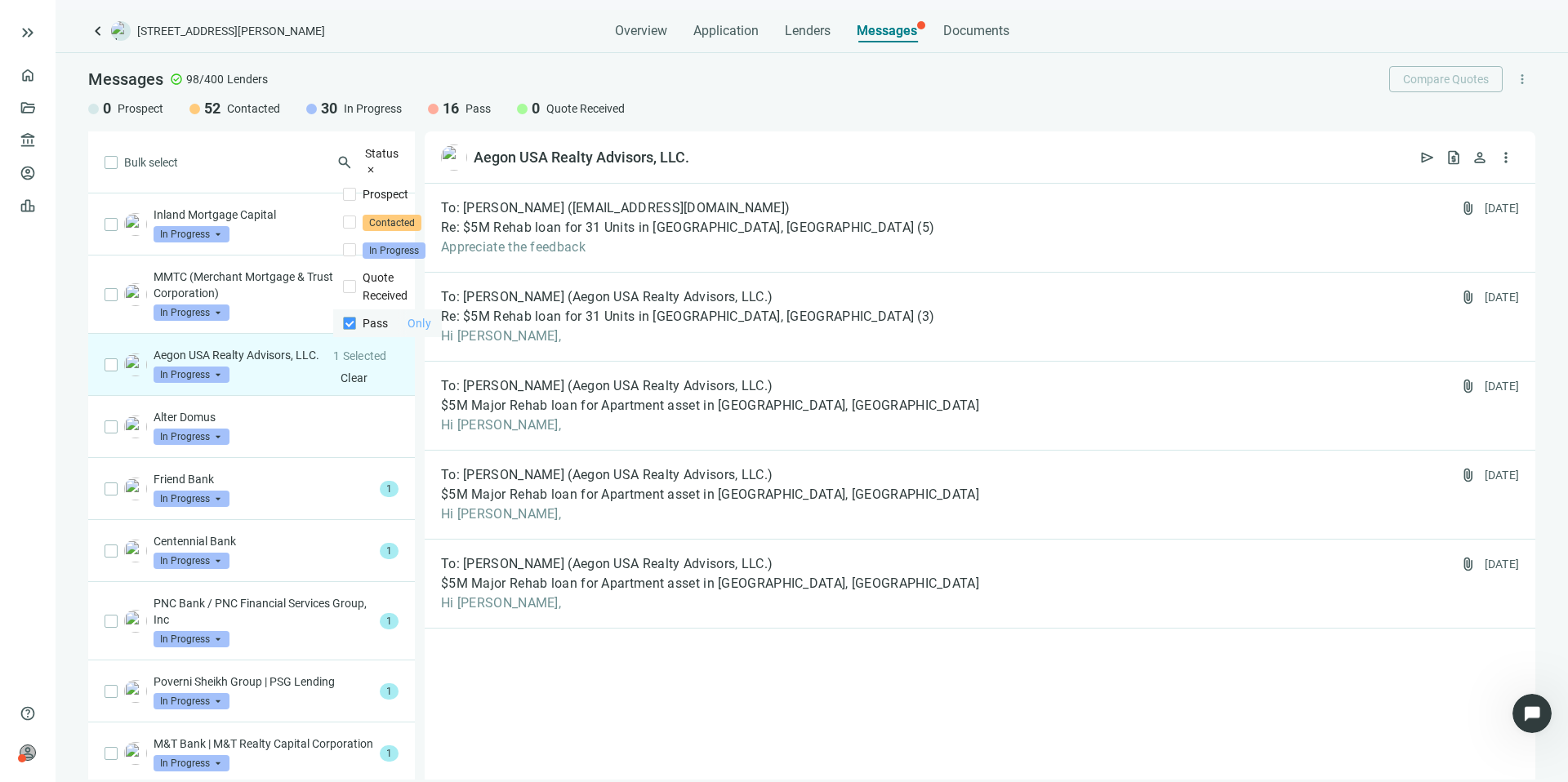
click at [442, 312] on button "Only" at bounding box center [419, 323] width 45 height 27
click at [188, 157] on div "Bulk select search Status close Prospect Only Contacted Only In Progress Only Q…" at bounding box center [252, 456] width 327 height 649
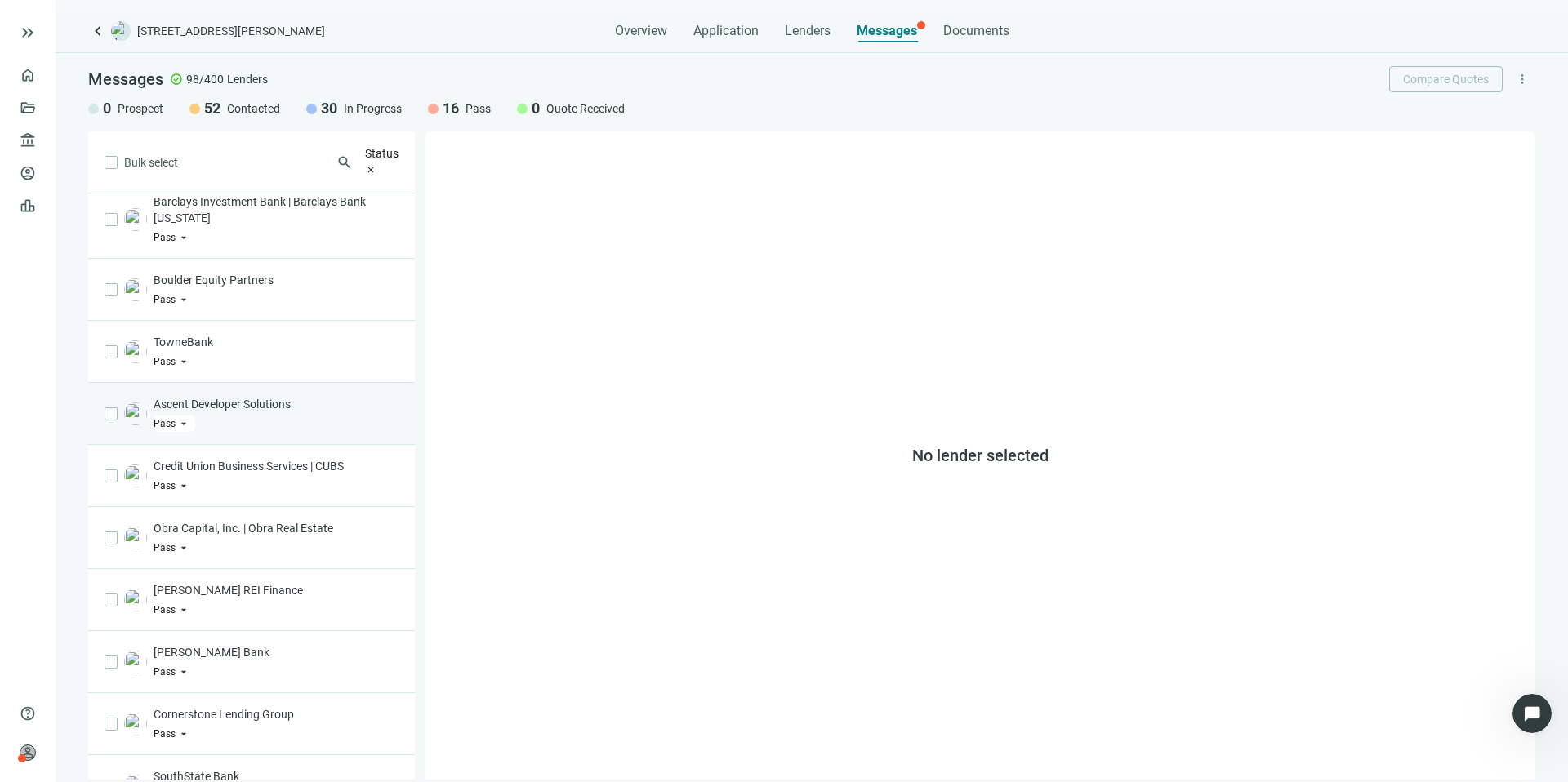
scroll to position [423, 0]
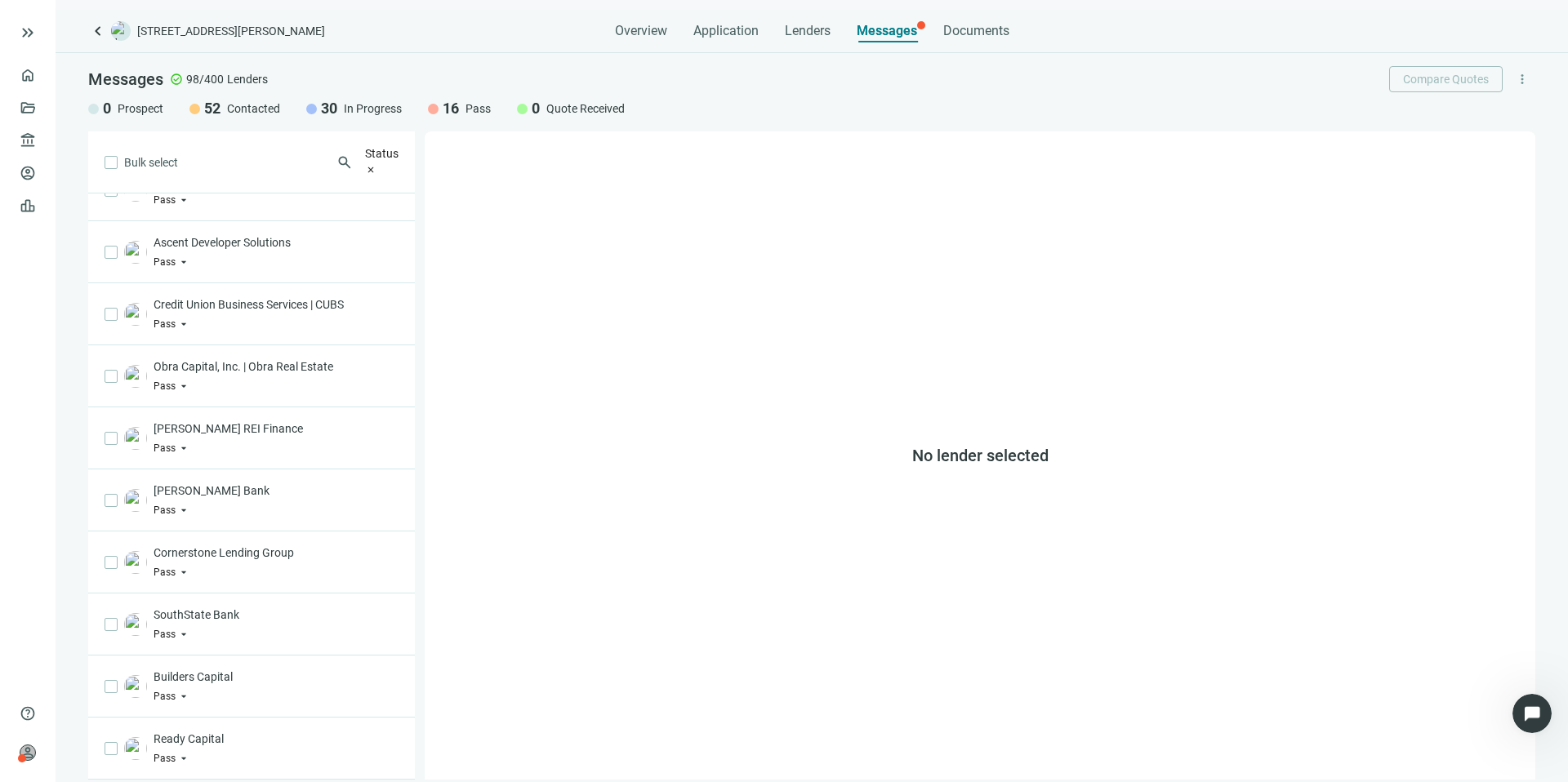
click at [365, 148] on div "Status close" at bounding box center [382, 163] width 34 height 36
click at [221, 156] on div "Bulk select search Status close Prospect Only Contacted Only In Progress Only Q…" at bounding box center [252, 456] width 327 height 649
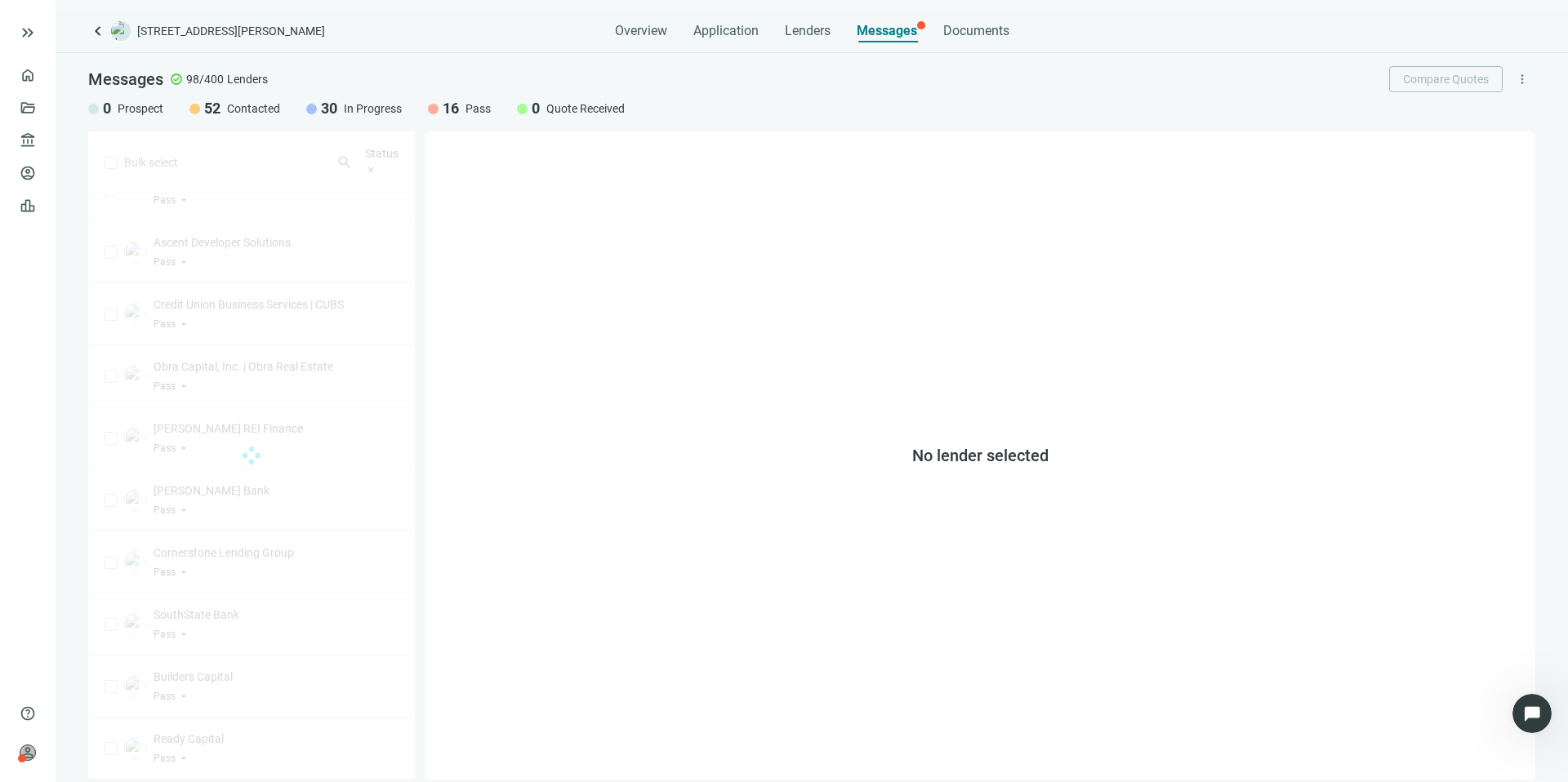
scroll to position [0, 0]
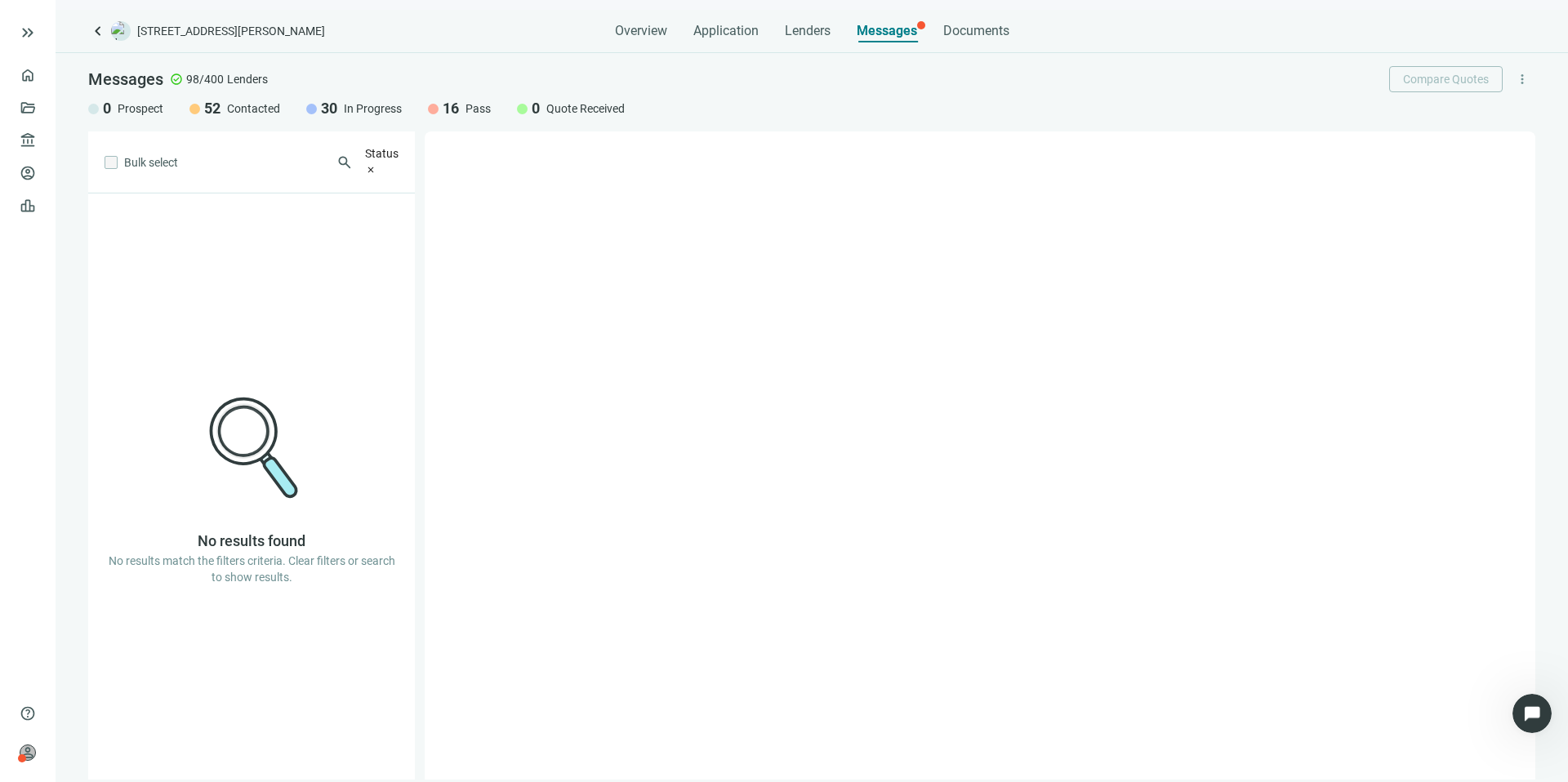
click at [365, 150] on span "Status" at bounding box center [382, 153] width 34 height 13
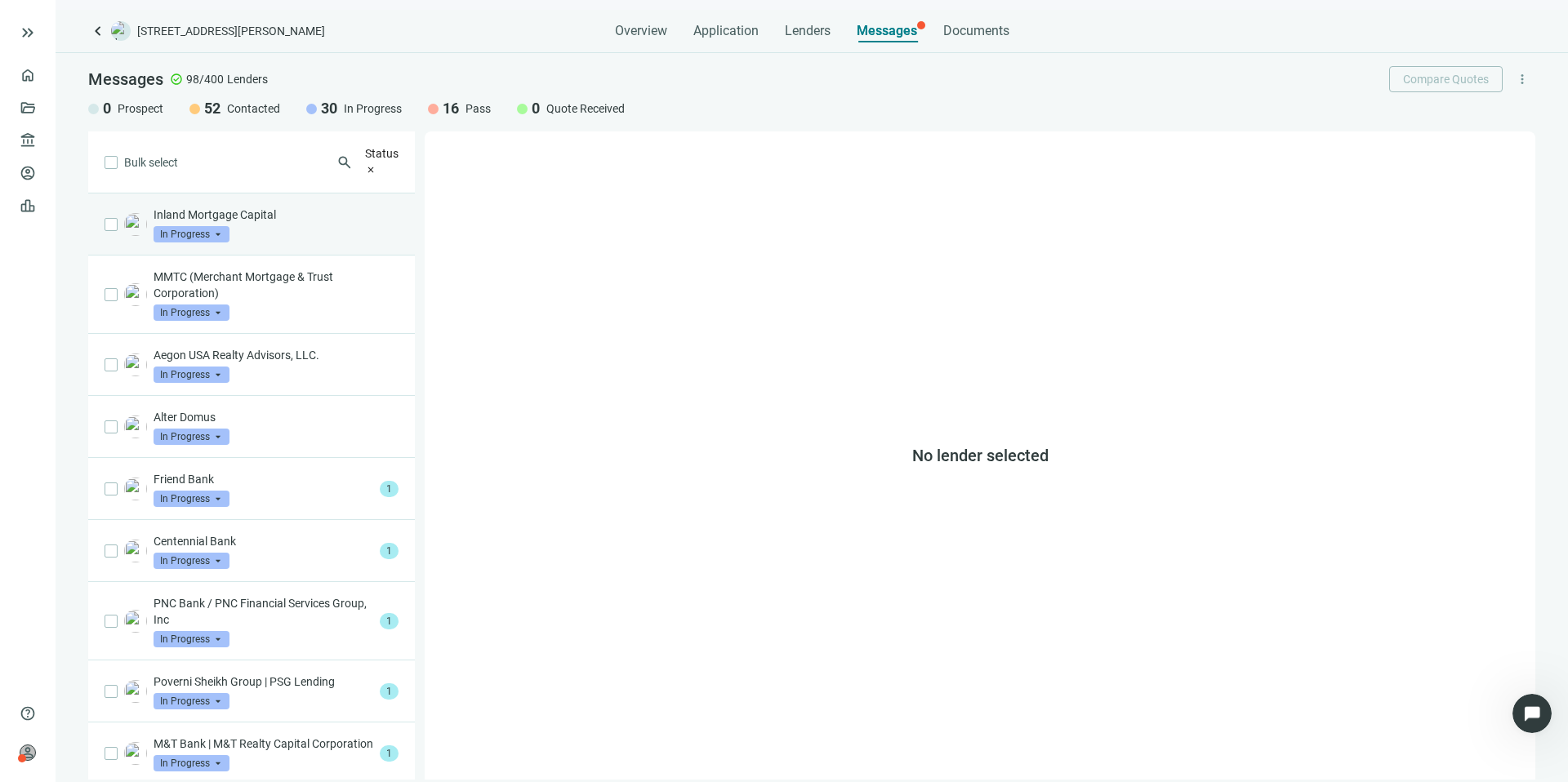
click at [186, 226] on span "In Progress" at bounding box center [192, 234] width 76 height 16
click at [329, 225] on div "Inland Mortgage Capital In Progress arrow_drop_down prospect contacted Prospect…" at bounding box center [276, 224] width 245 height 36
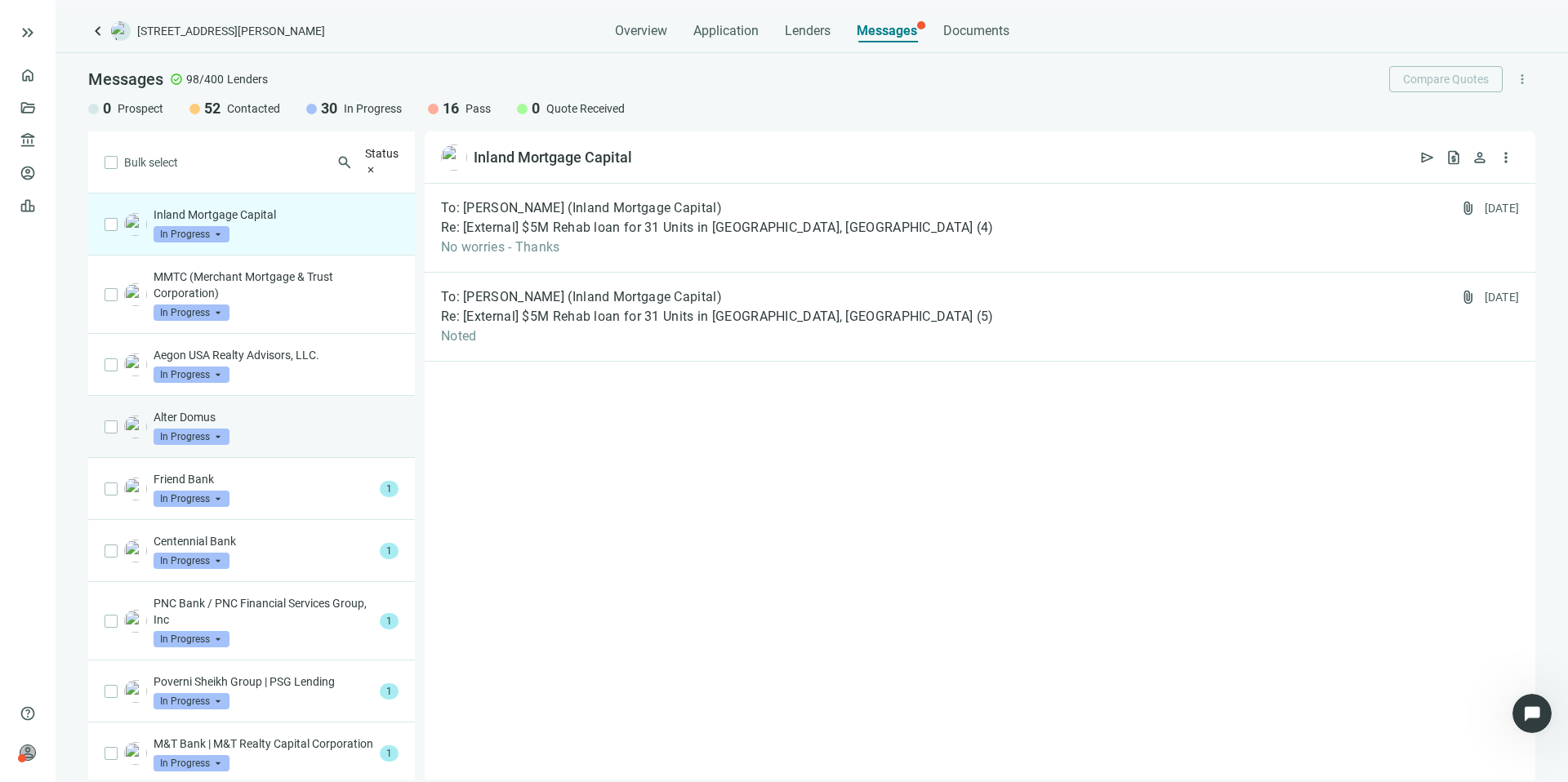
click at [316, 427] on div "Alter Domus In Progress arrow_drop_down" at bounding box center [276, 427] width 245 height 36
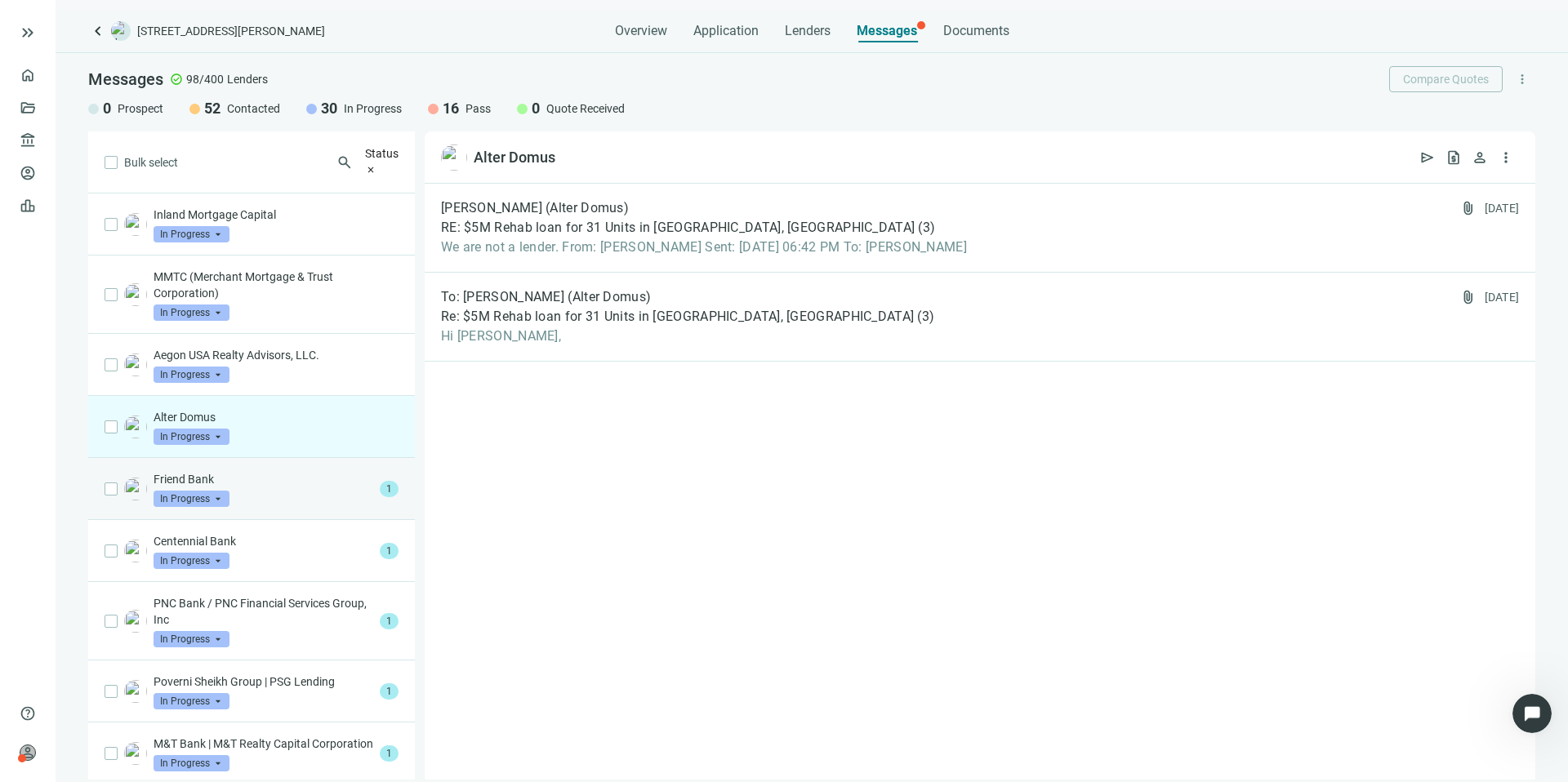
click at [339, 471] on p "Friend Bank" at bounding box center [263, 479] width 220 height 16
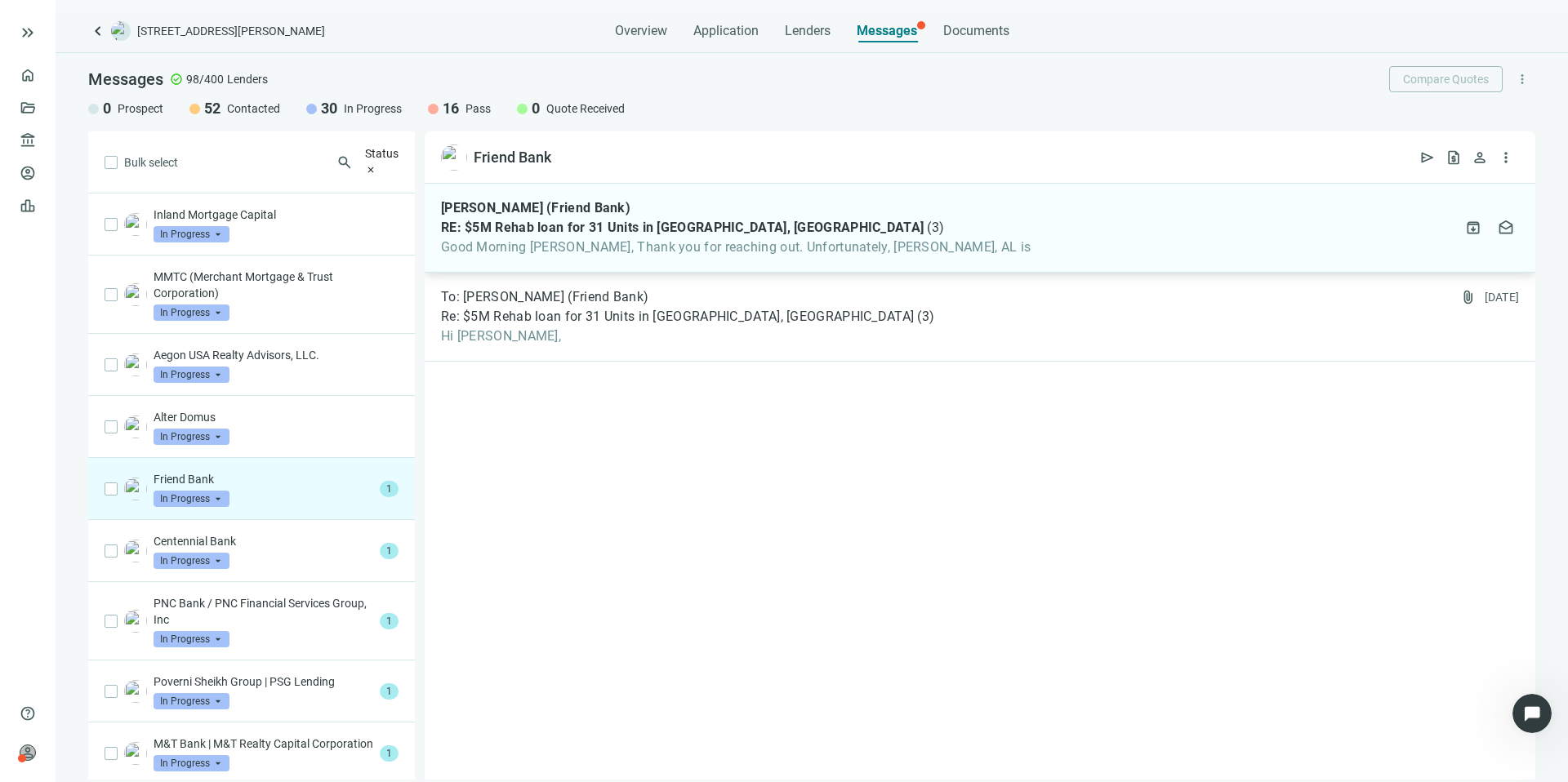
click at [856, 221] on div "RE: $5M Rehab loan for 31 Units in [GEOGRAPHIC_DATA], [GEOGRAPHIC_DATA] ( 3 )" at bounding box center [735, 228] width 590 height 16
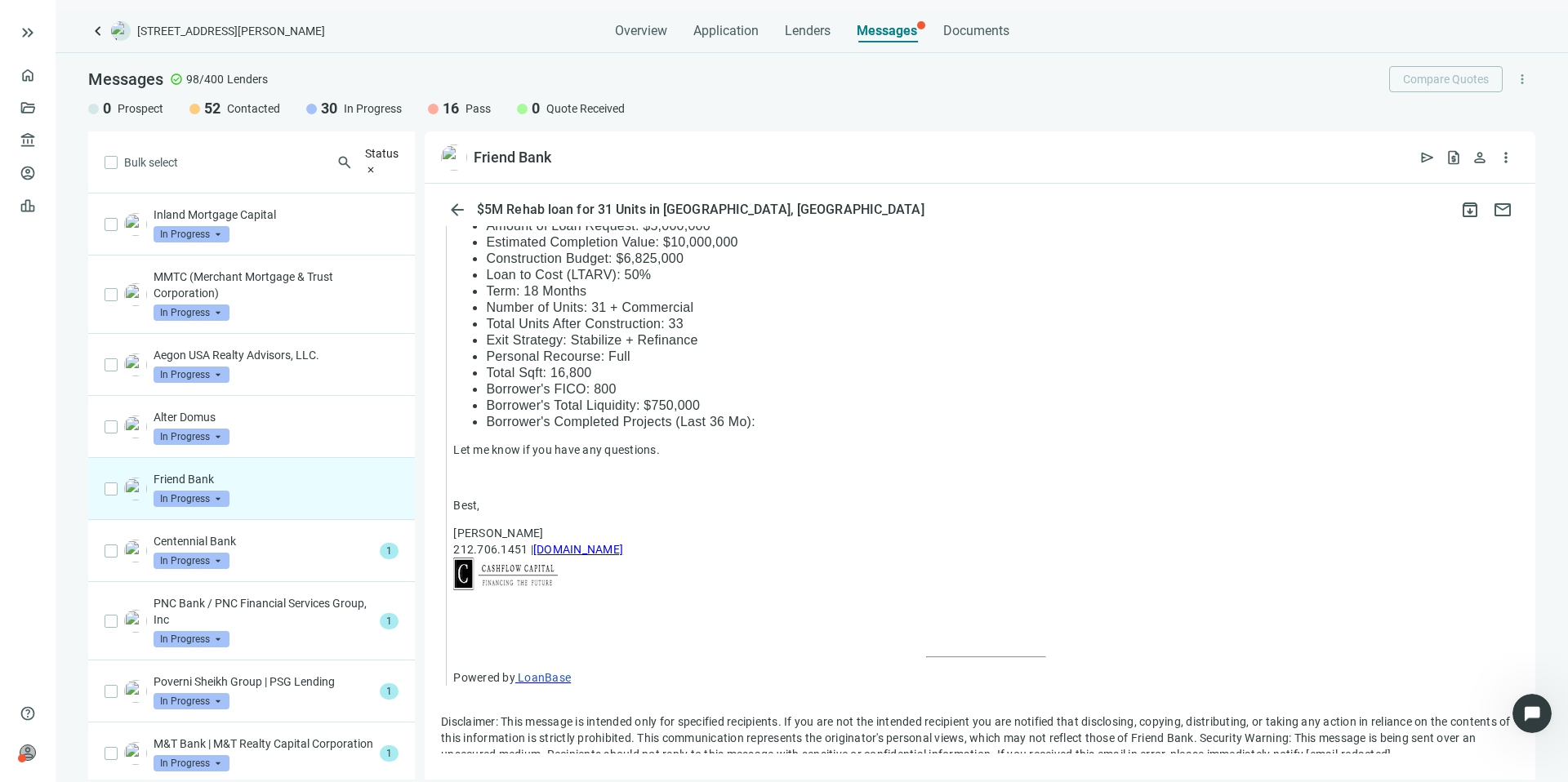
scroll to position [1343, 0]
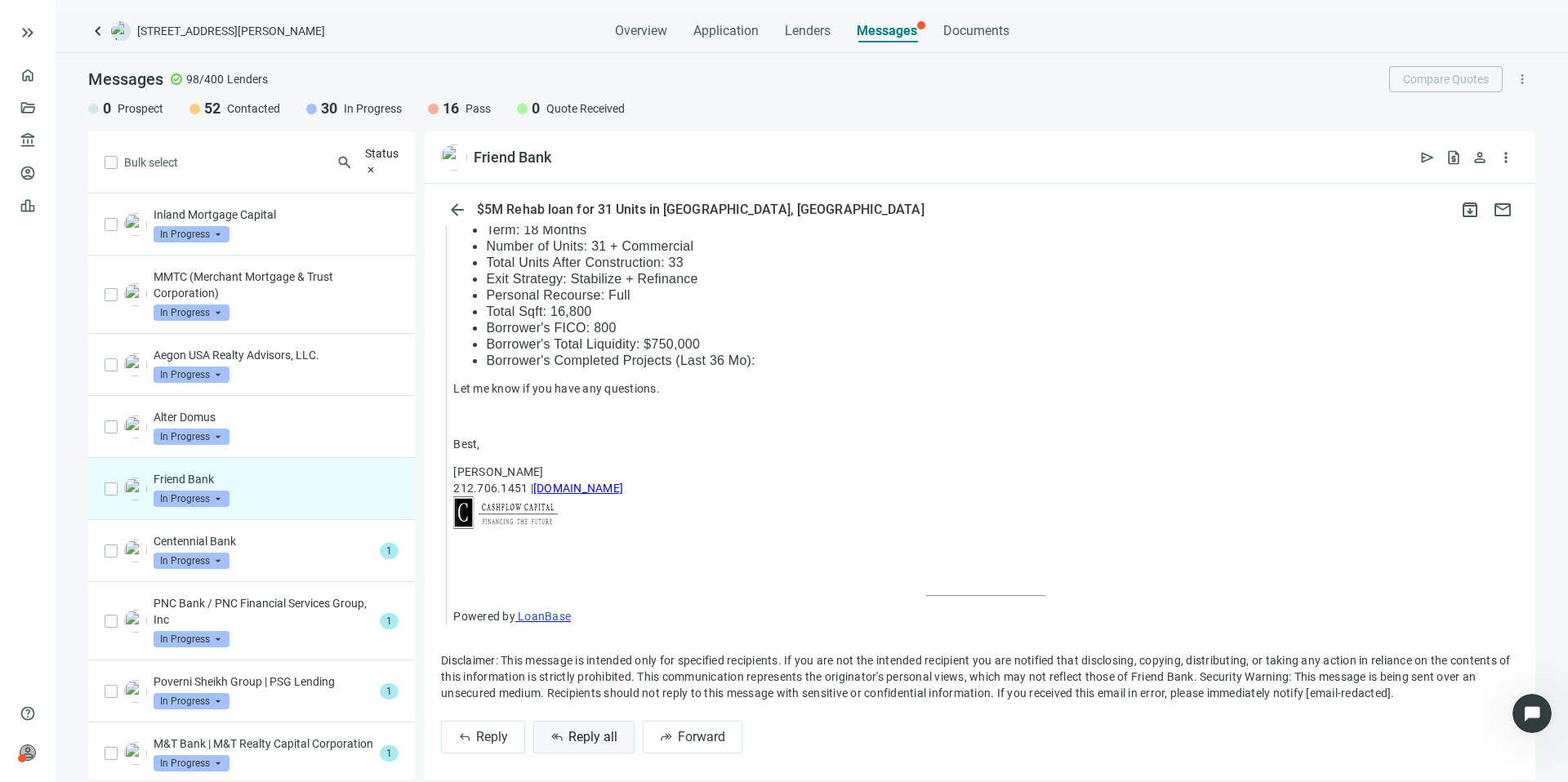
click at [587, 729] on span "Reply all" at bounding box center [592, 737] width 49 height 16
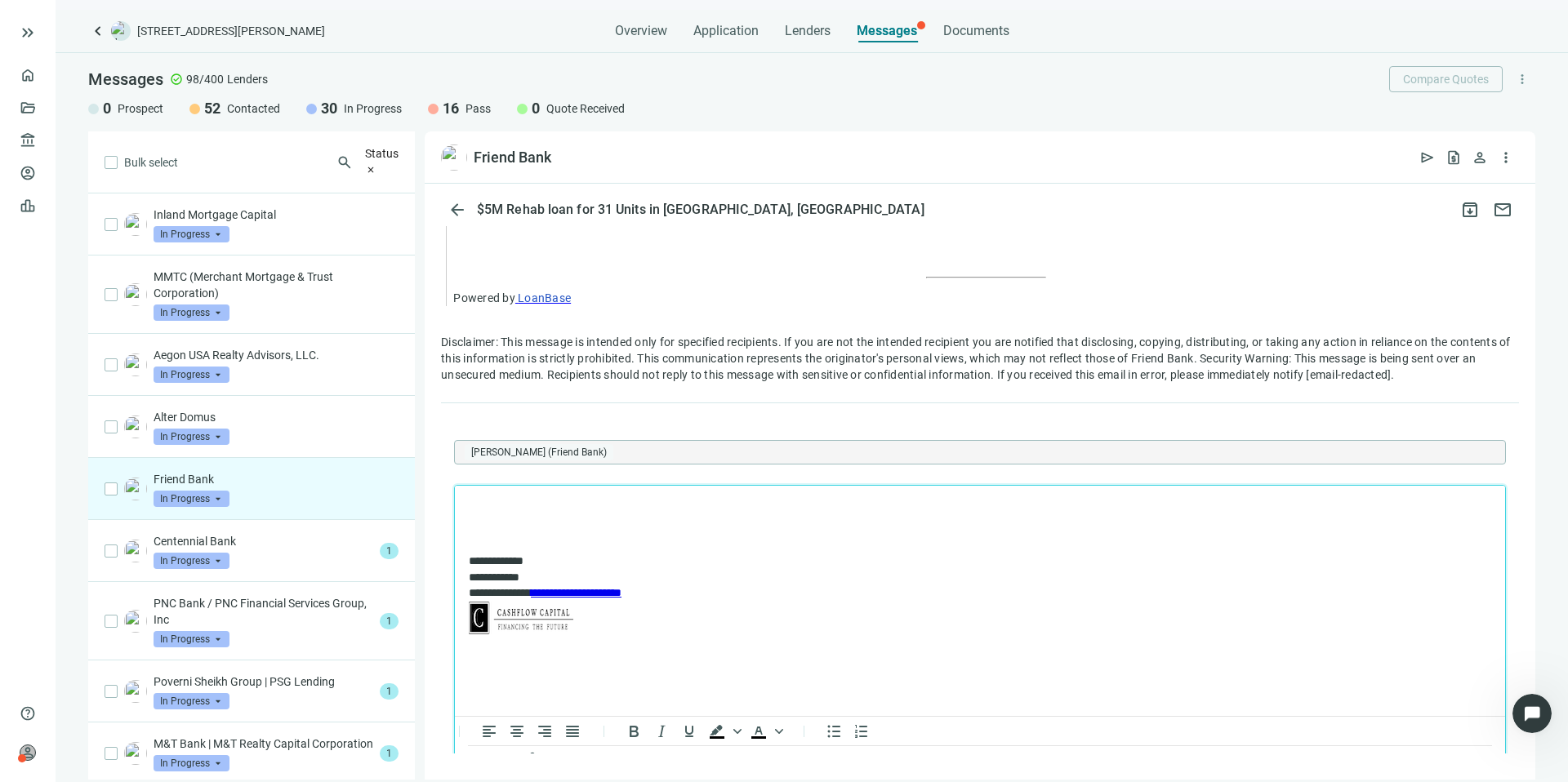
scroll to position [0, 0]
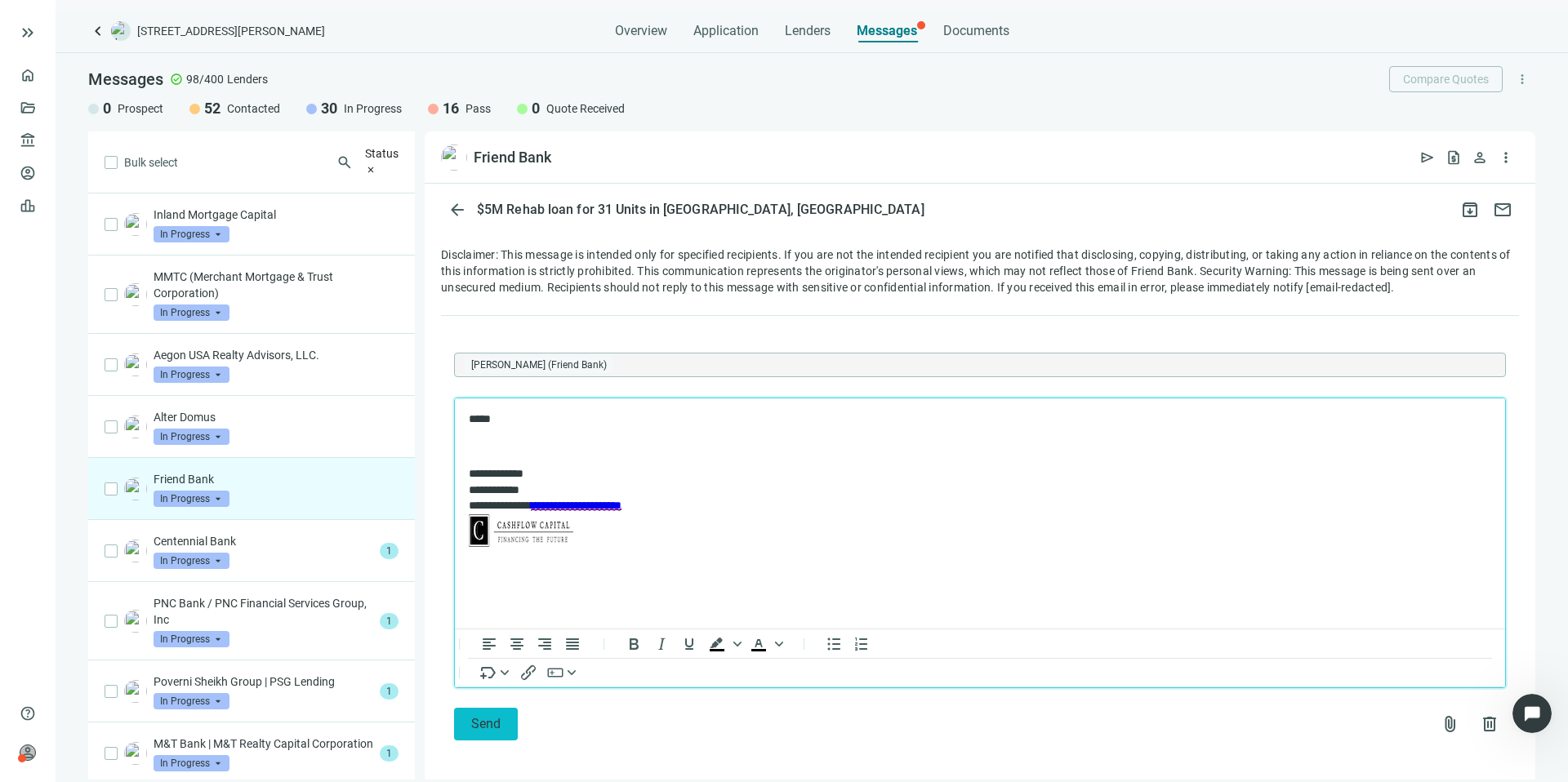
click at [506, 708] on button "Send" at bounding box center [486, 724] width 64 height 33
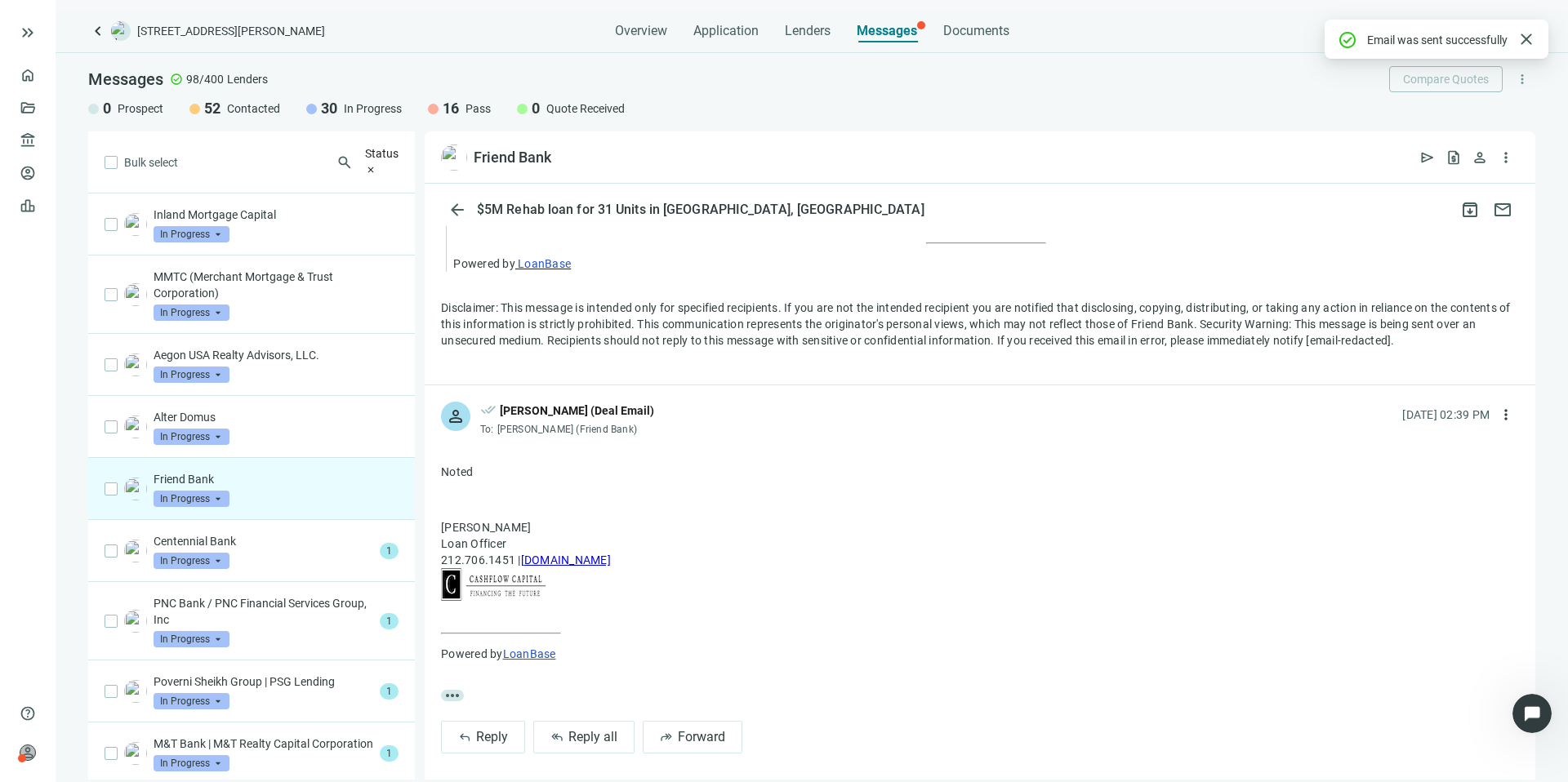
scroll to position [125, 0]
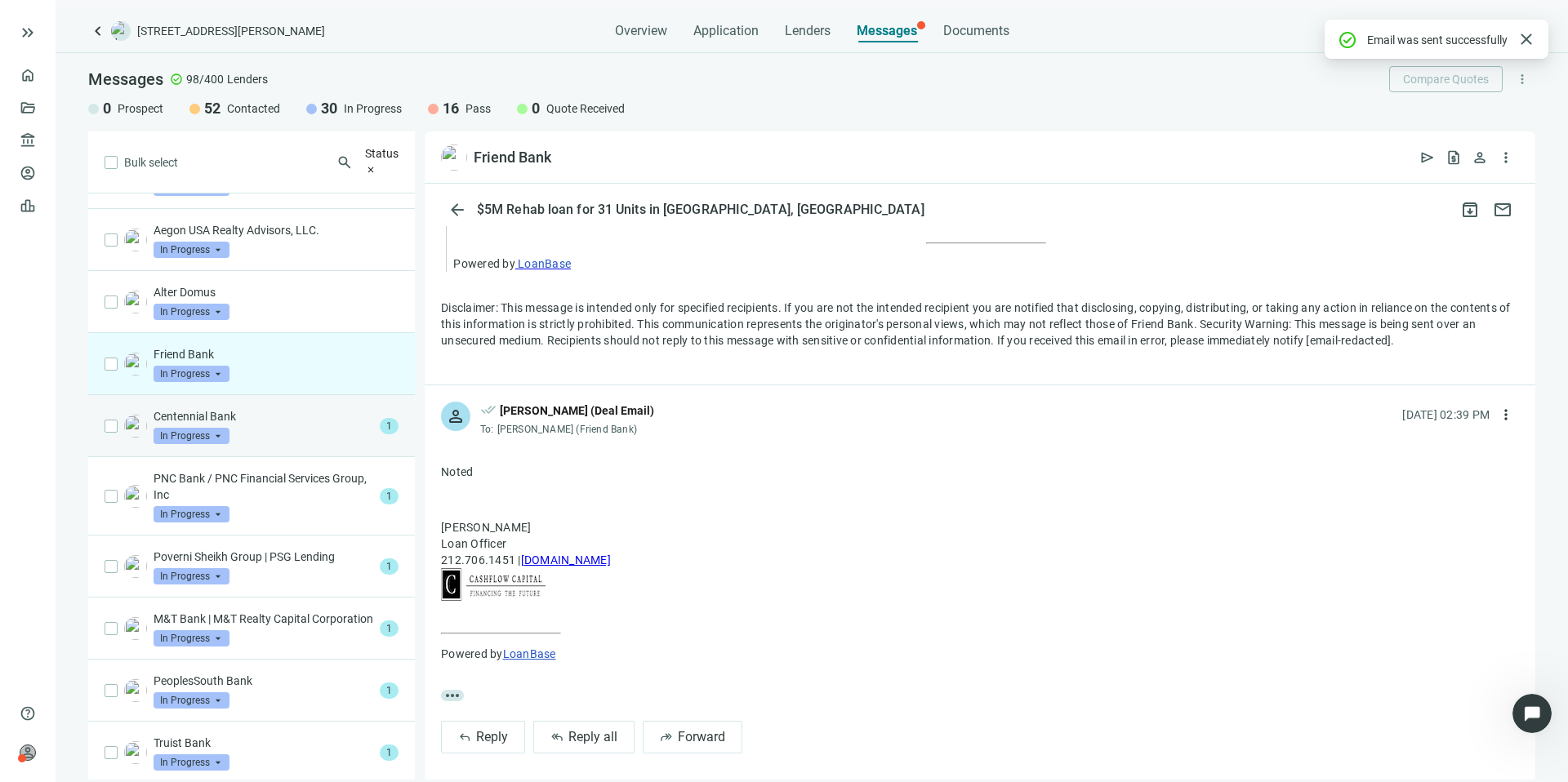
click at [322, 408] on p "Centennial Bank" at bounding box center [263, 416] width 220 height 16
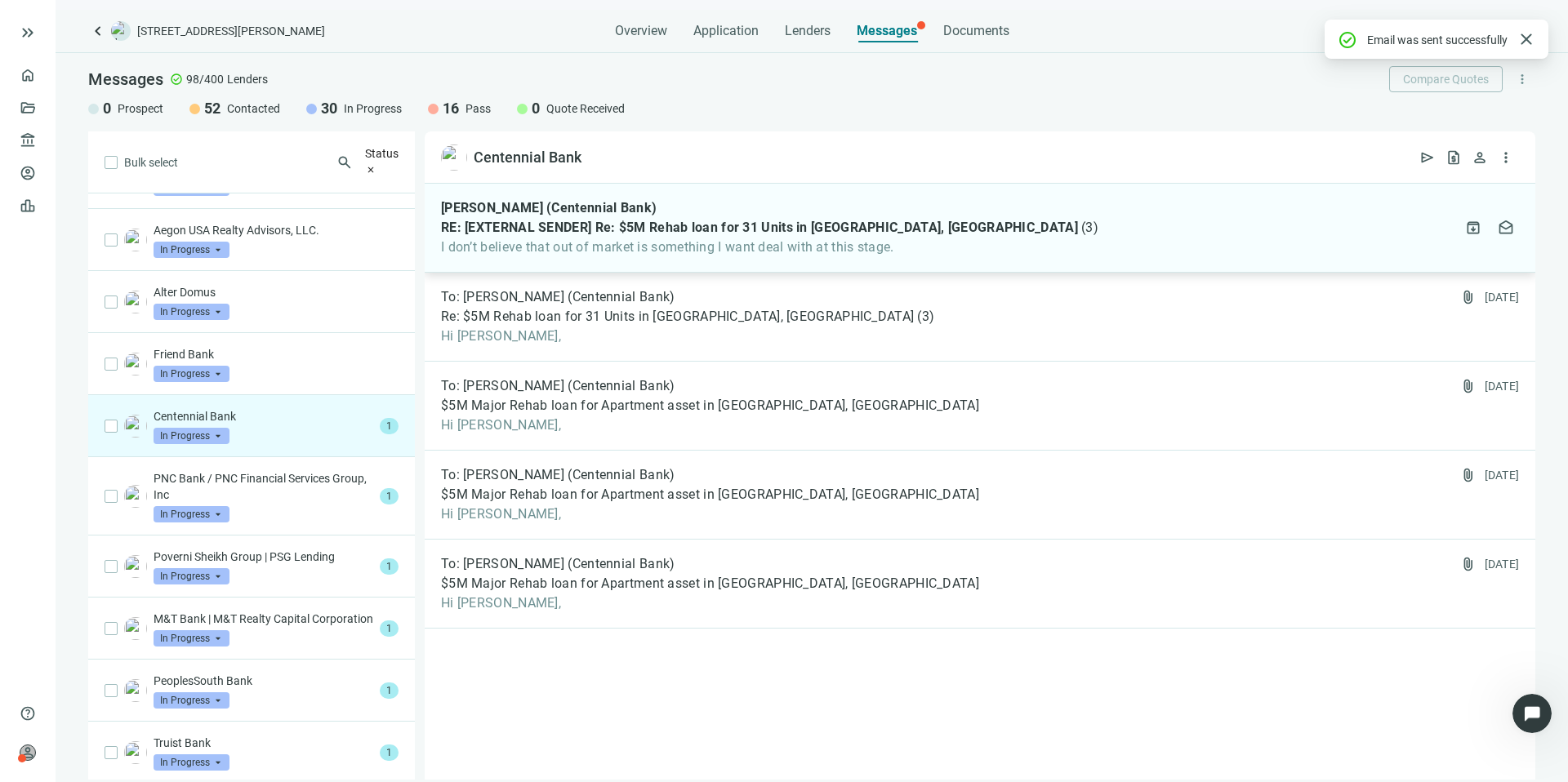
click at [931, 249] on div "[PERSON_NAME] (Centennial Bank) RE: [EXTERNAL SENDER] Re: $5M Rehab loan for 31…" at bounding box center [980, 228] width 1111 height 89
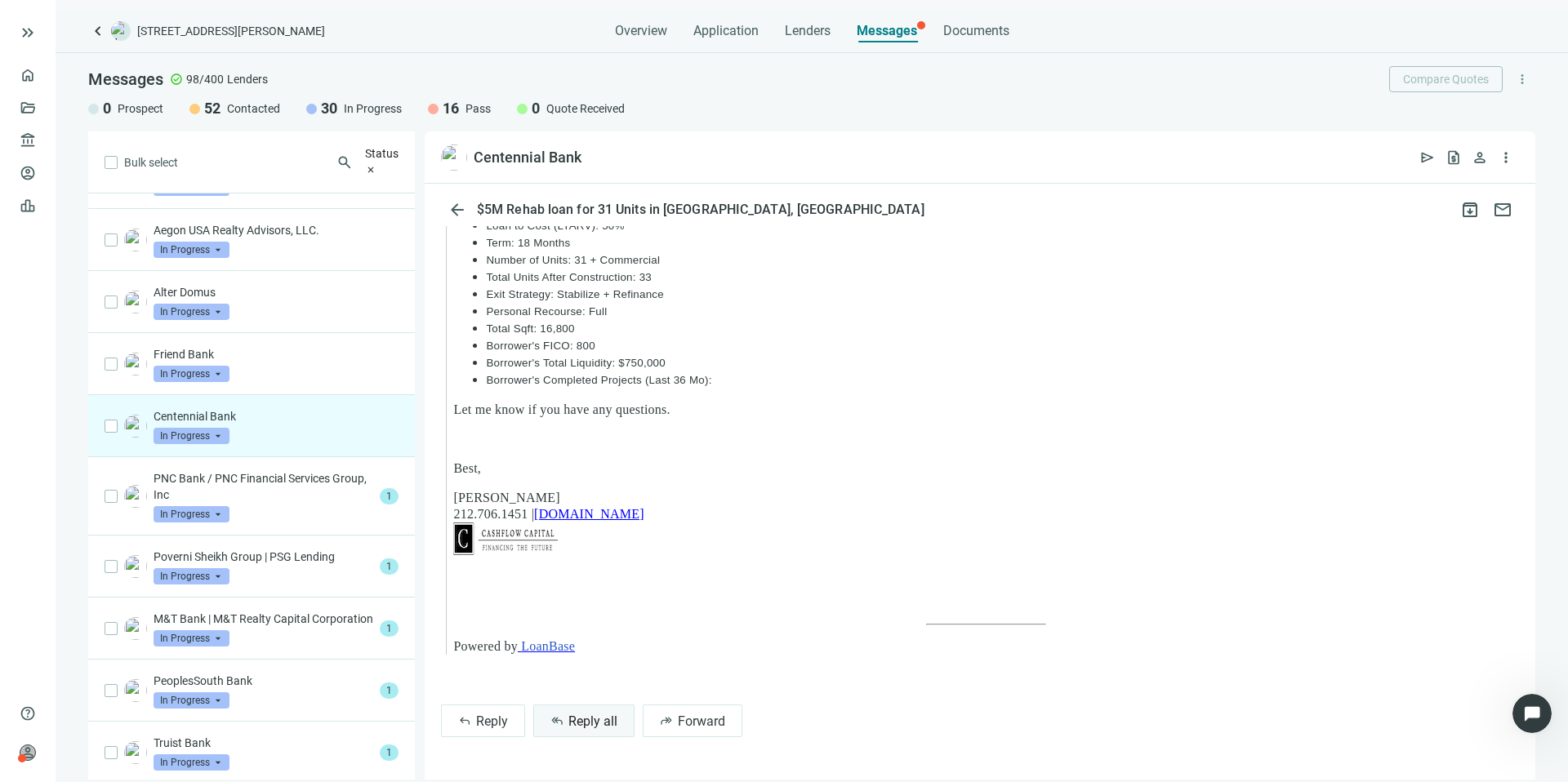
click at [579, 725] on span "Reply all" at bounding box center [592, 722] width 49 height 16
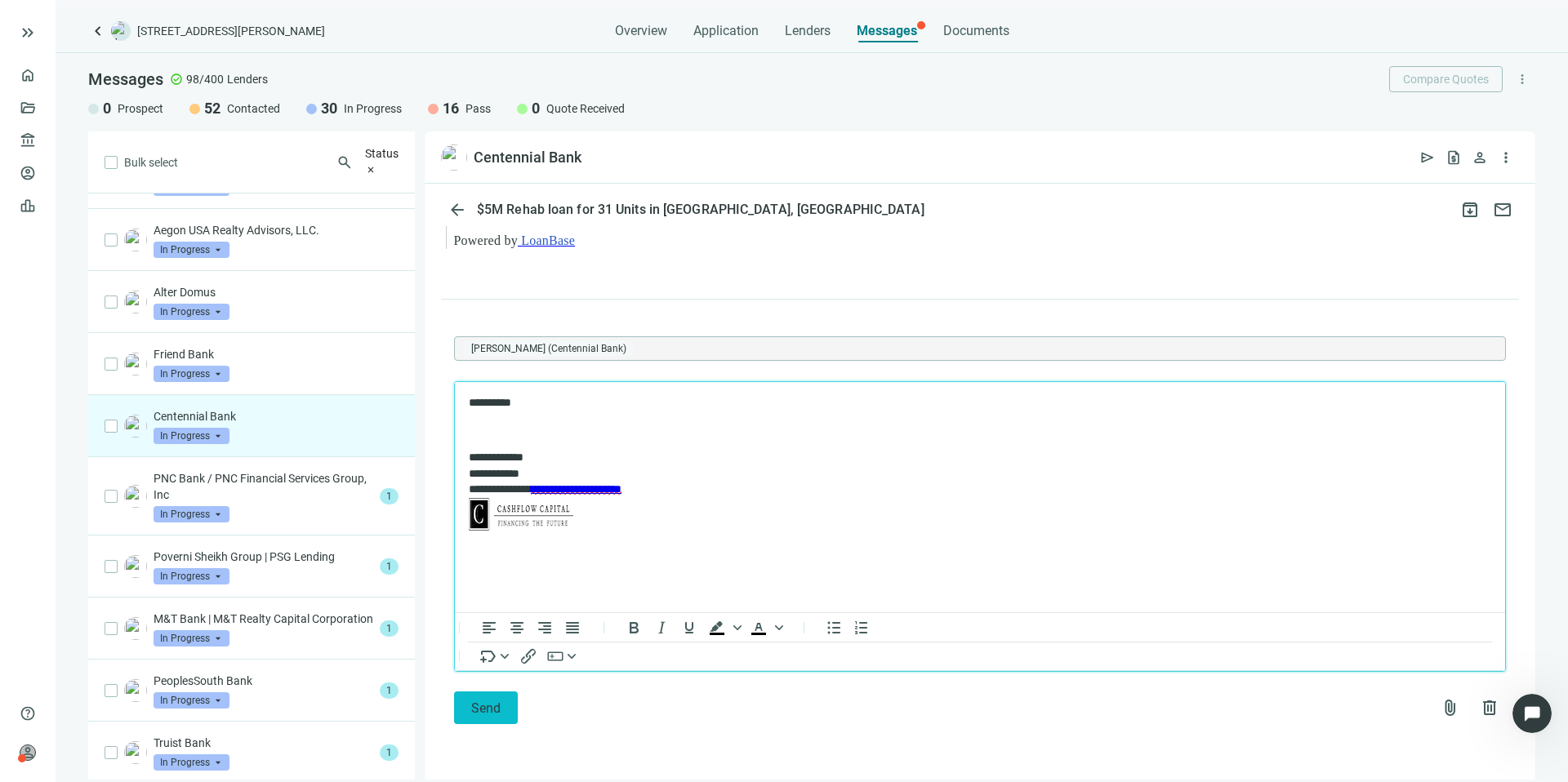
click at [499, 708] on span "Send" at bounding box center [485, 709] width 29 height 16
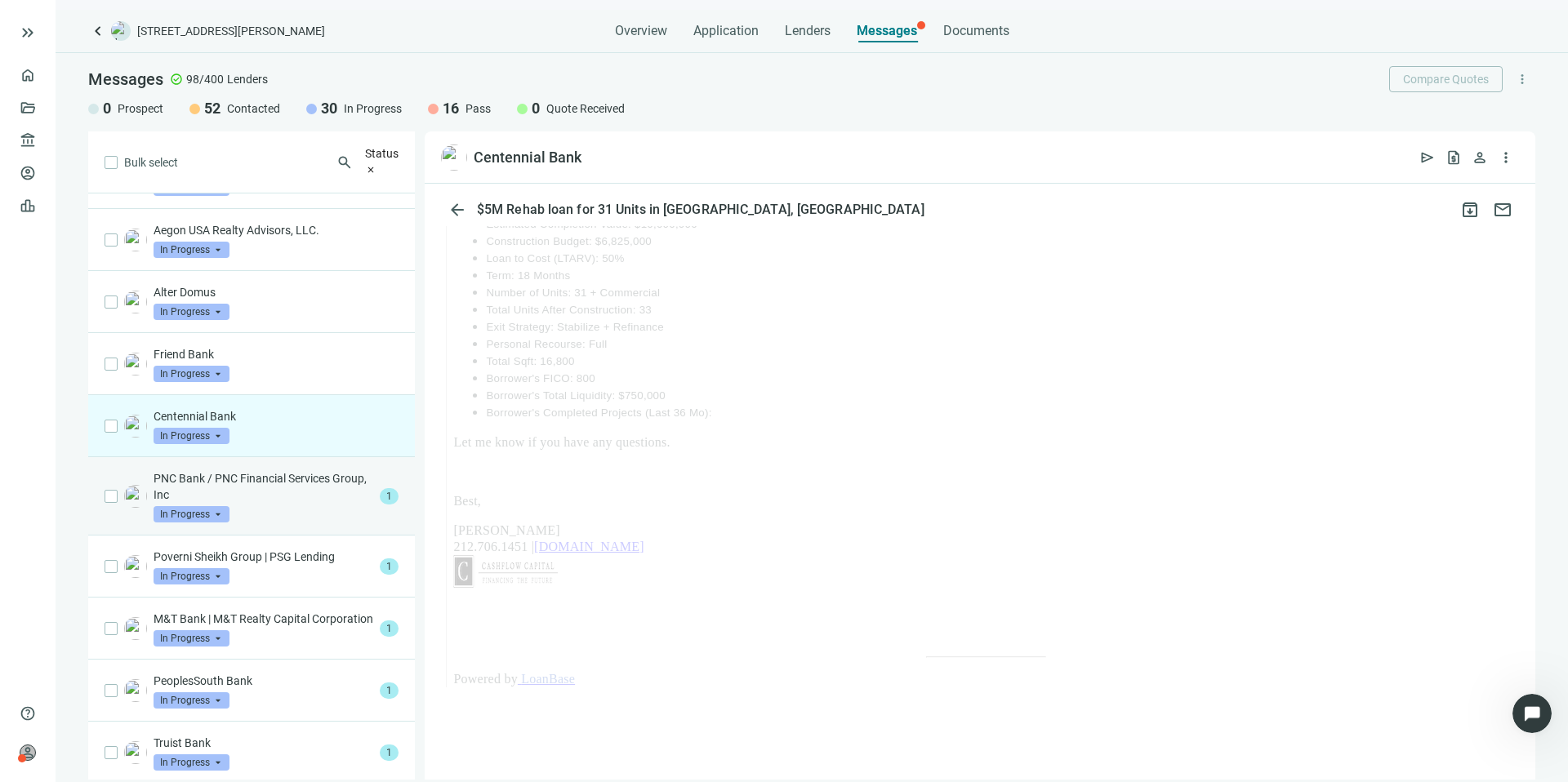
scroll to position [1349, 0]
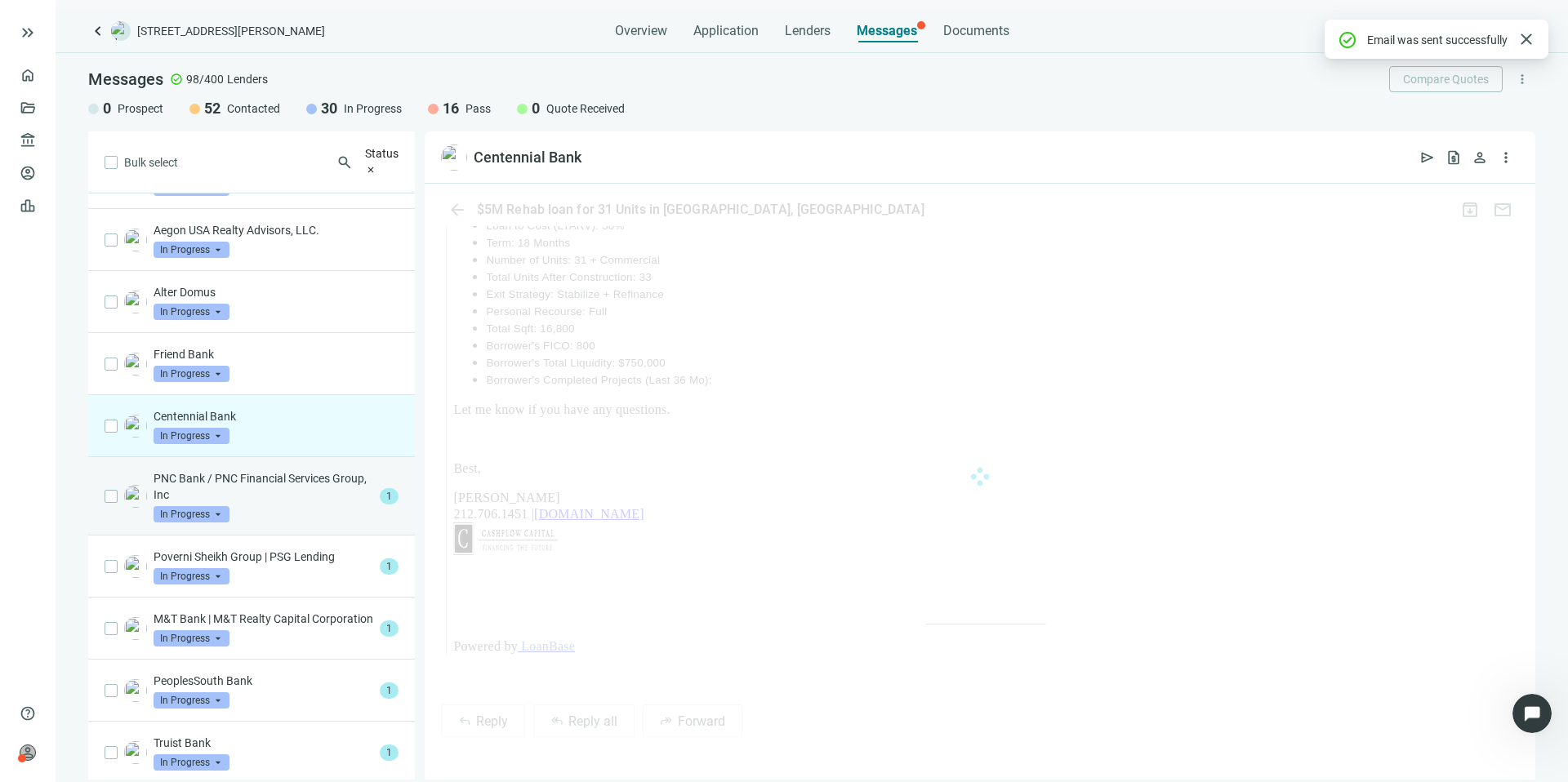
click at [300, 470] on p "PNC Bank / PNC Financial Services Group, Inc" at bounding box center [263, 486] width 220 height 33
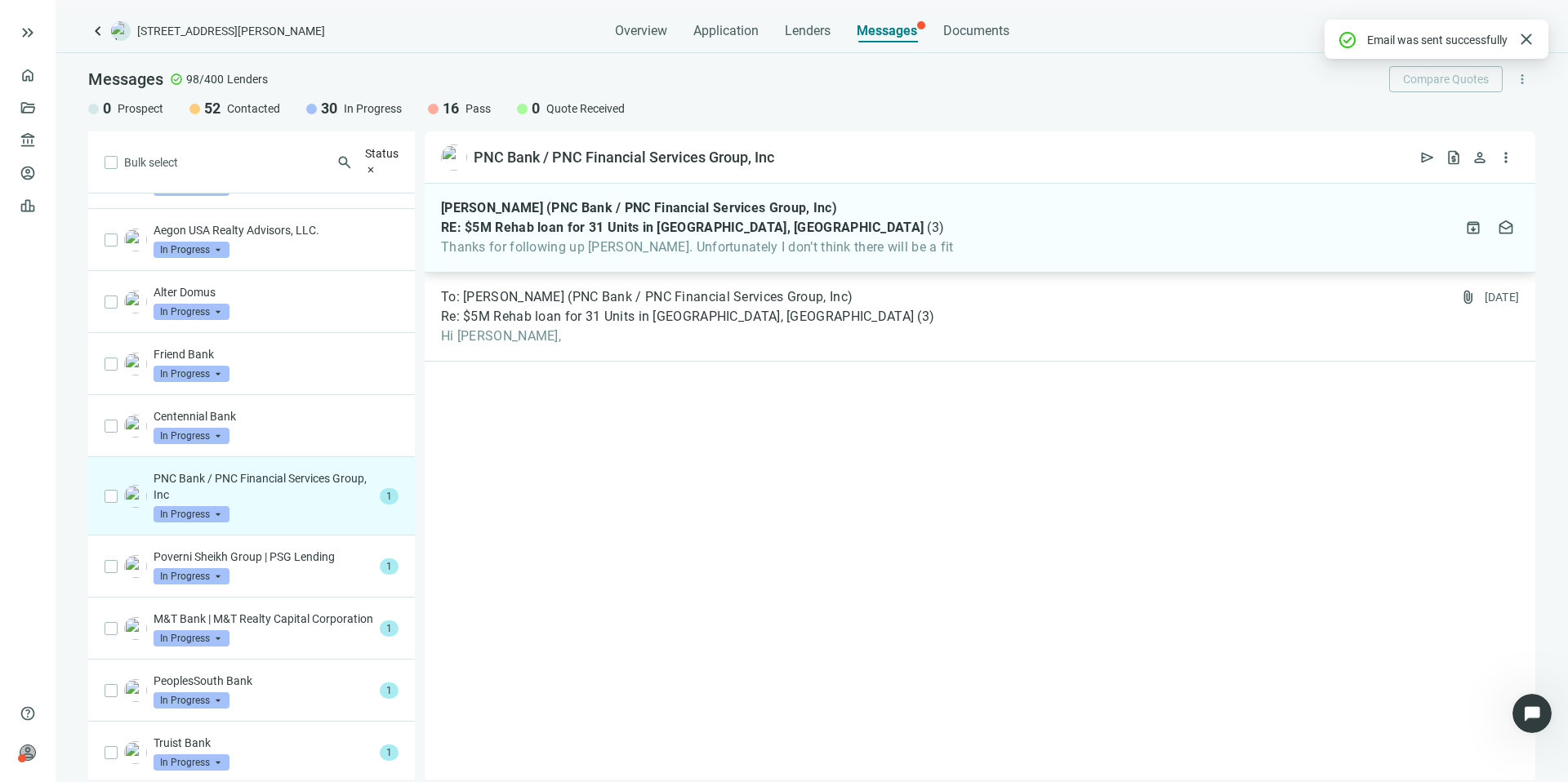
click at [733, 234] on span "RE: $5M Rehab loan for 31 Units in [GEOGRAPHIC_DATA], [GEOGRAPHIC_DATA]" at bounding box center [682, 228] width 483 height 16
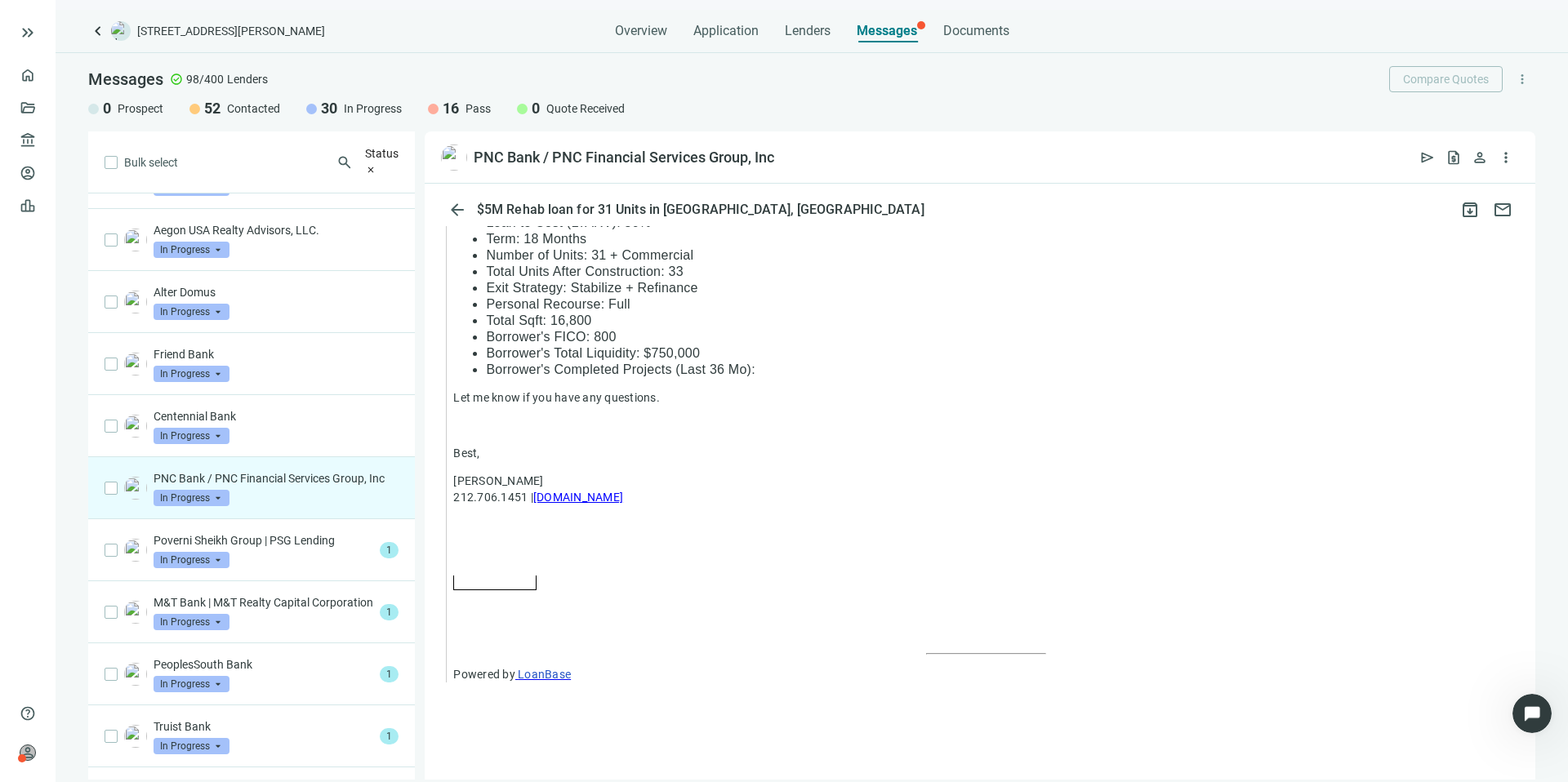
scroll to position [1261, 0]
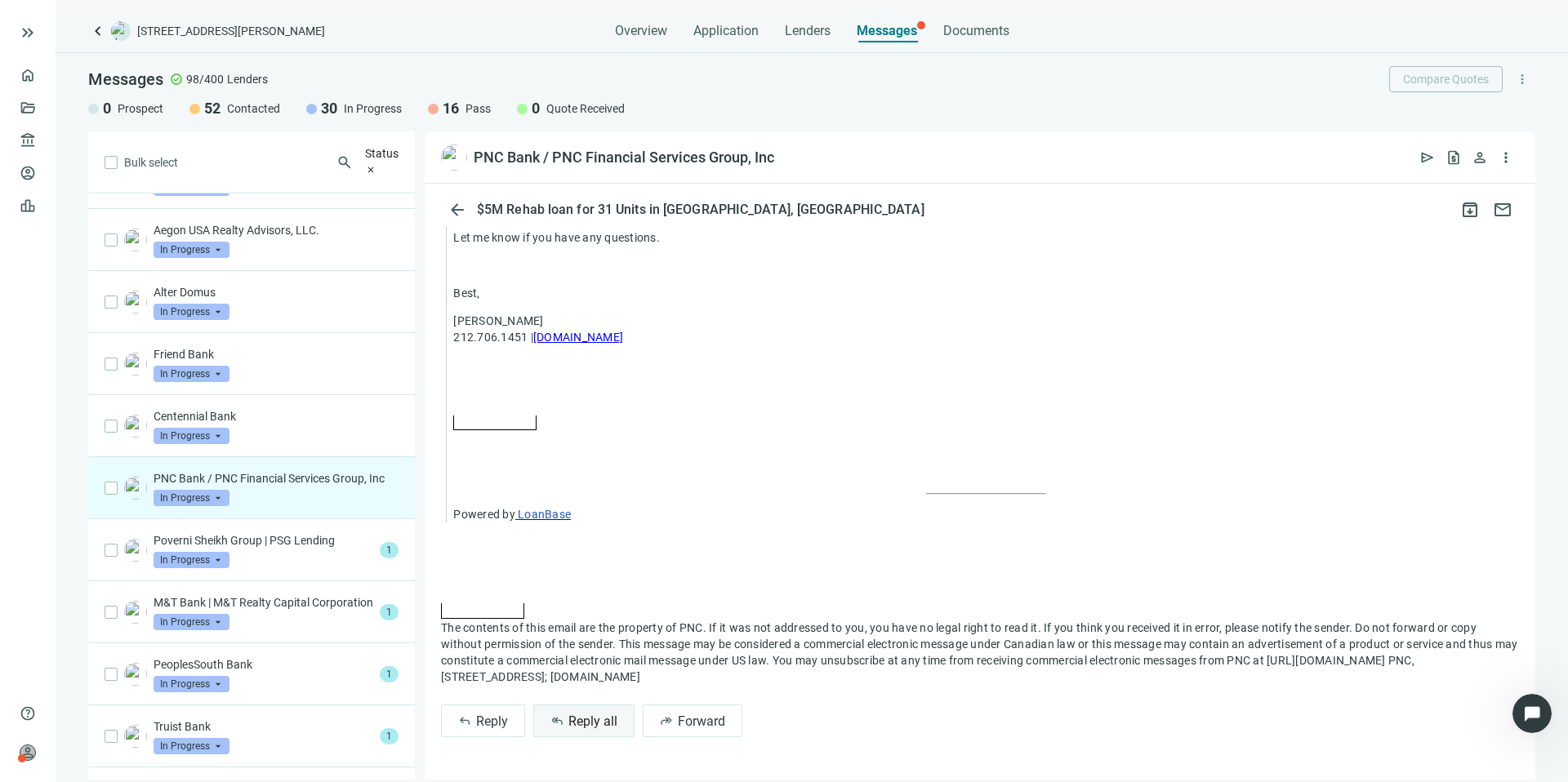
click at [580, 724] on span "Reply all" at bounding box center [592, 722] width 49 height 16
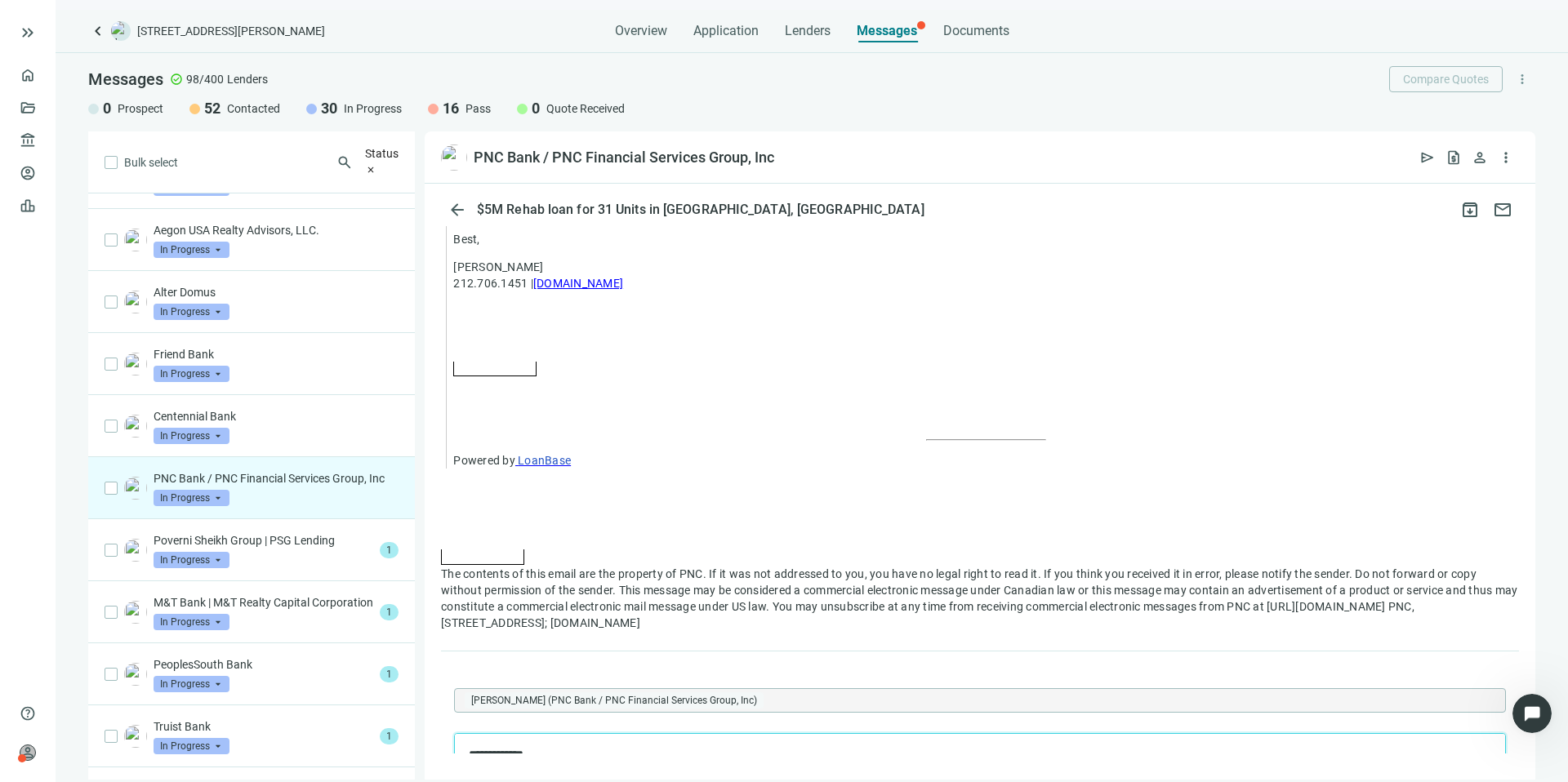
scroll to position [1601, 0]
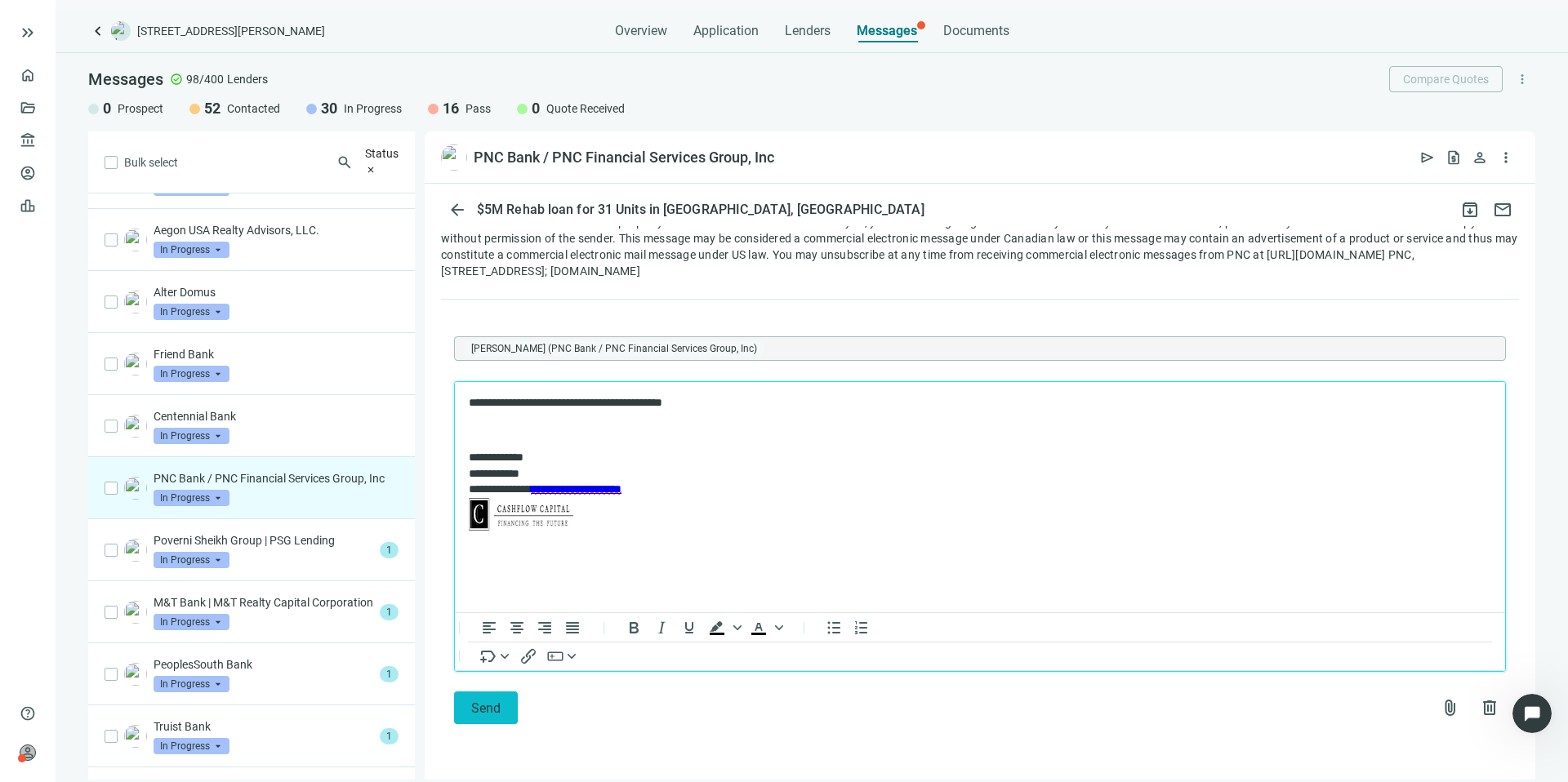
click at [485, 716] on button "Send" at bounding box center [486, 708] width 64 height 33
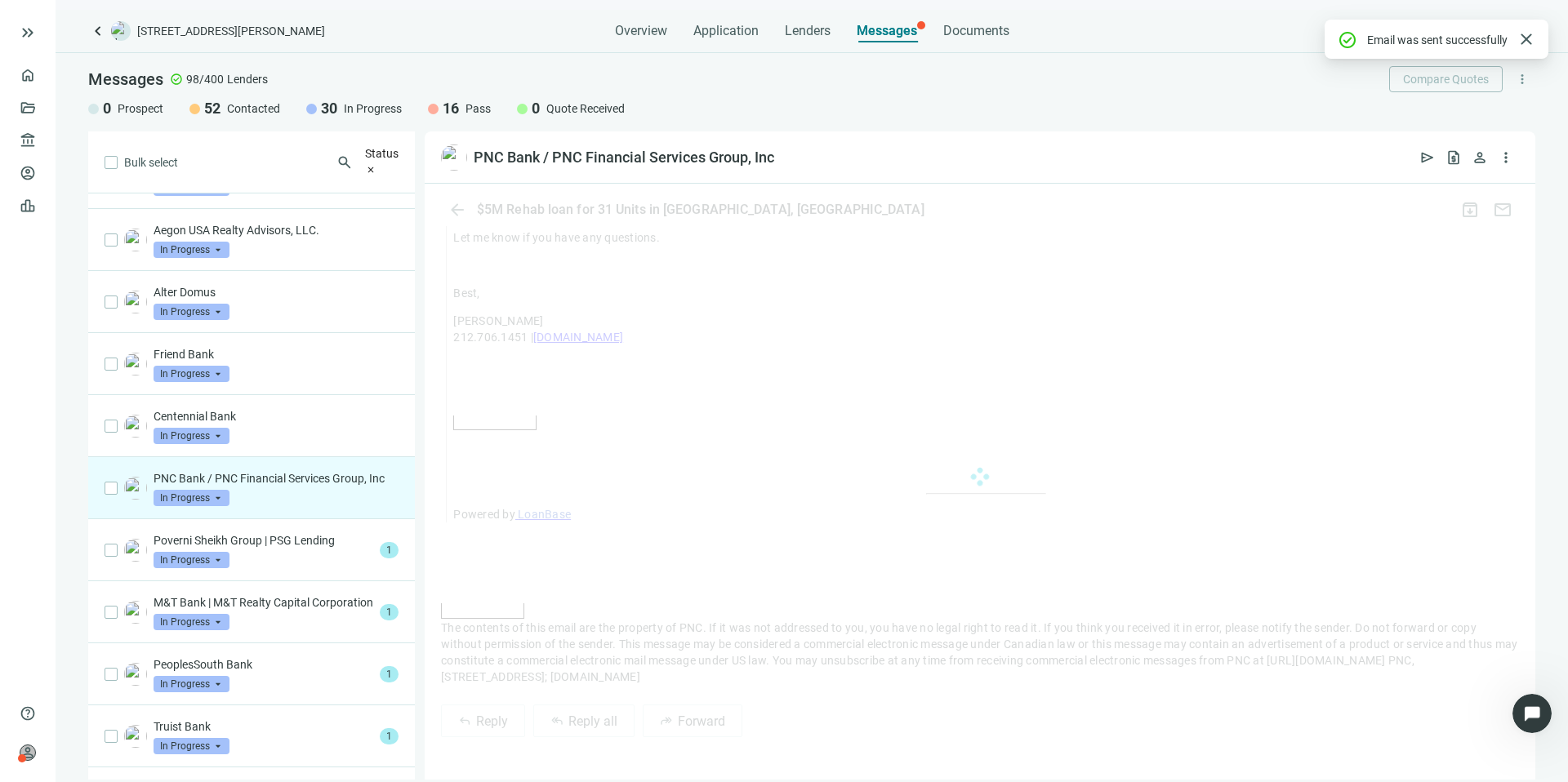
scroll to position [1613, 0]
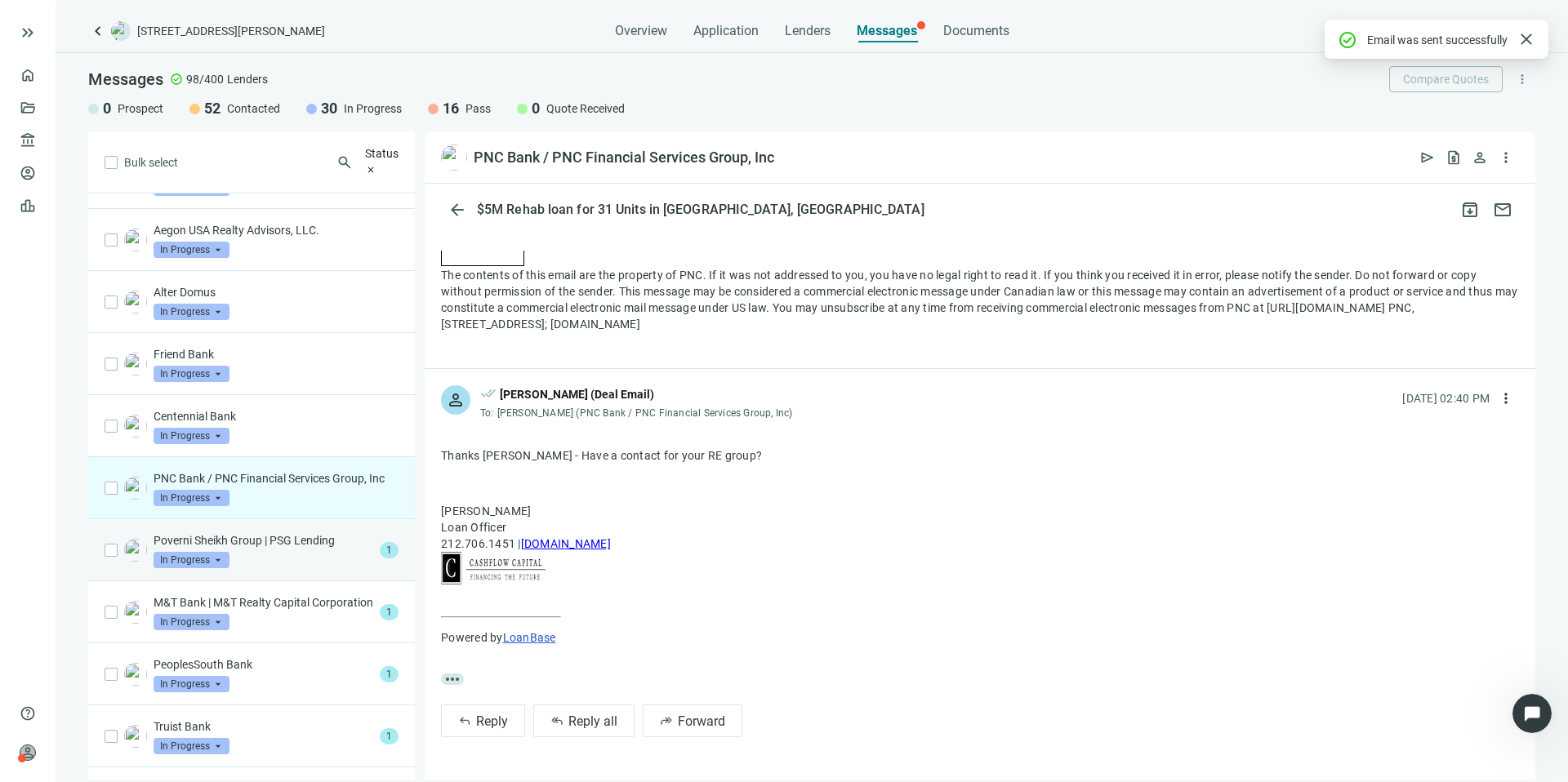
click at [290, 549] on p "Poverni Sheikh Group | PSG Lending" at bounding box center [263, 540] width 220 height 16
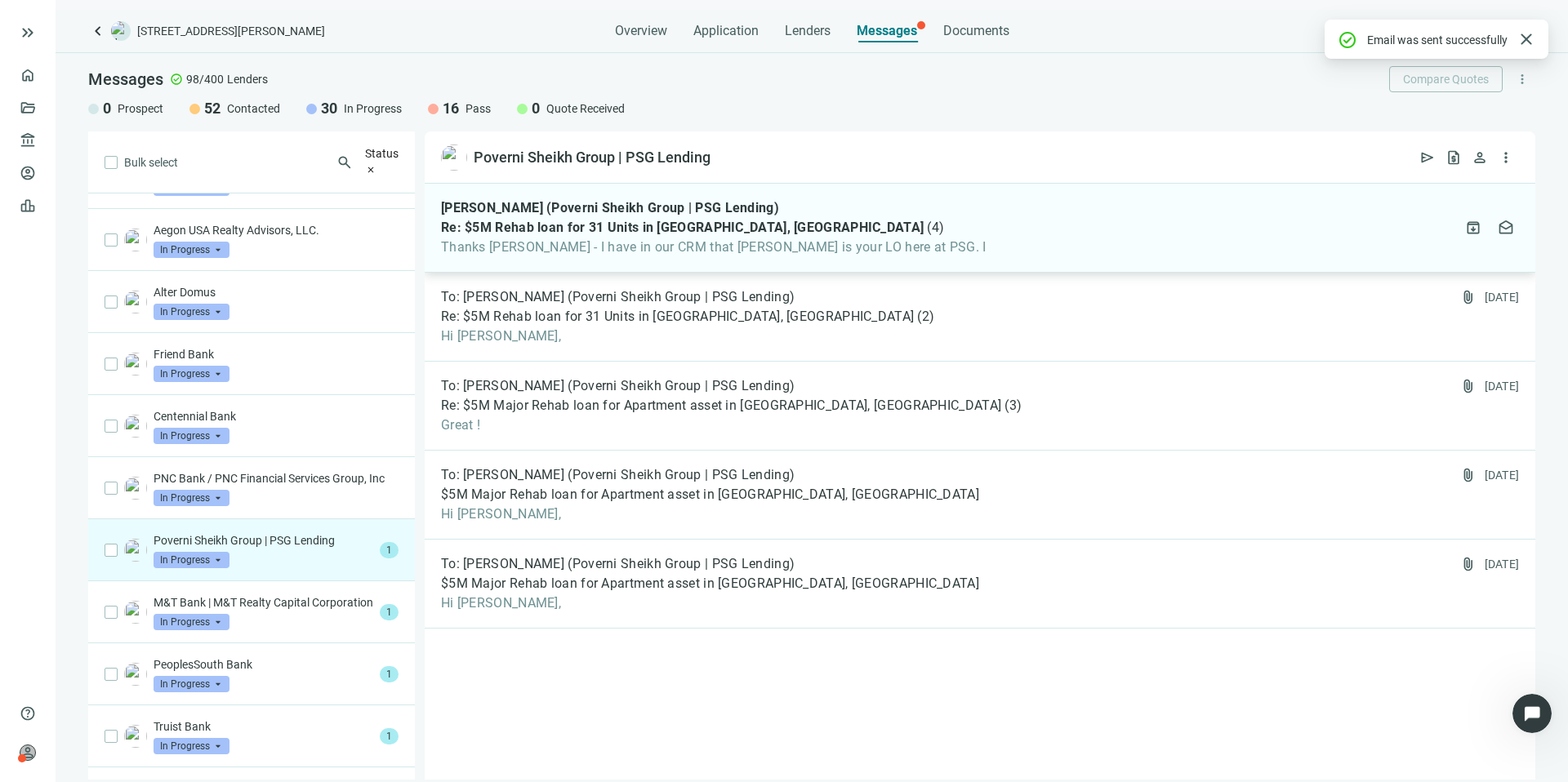
click at [812, 251] on span "Thanks [PERSON_NAME] - I have in our CRM that [PERSON_NAME] is your LO here at …" at bounding box center [713, 247] width 545 height 16
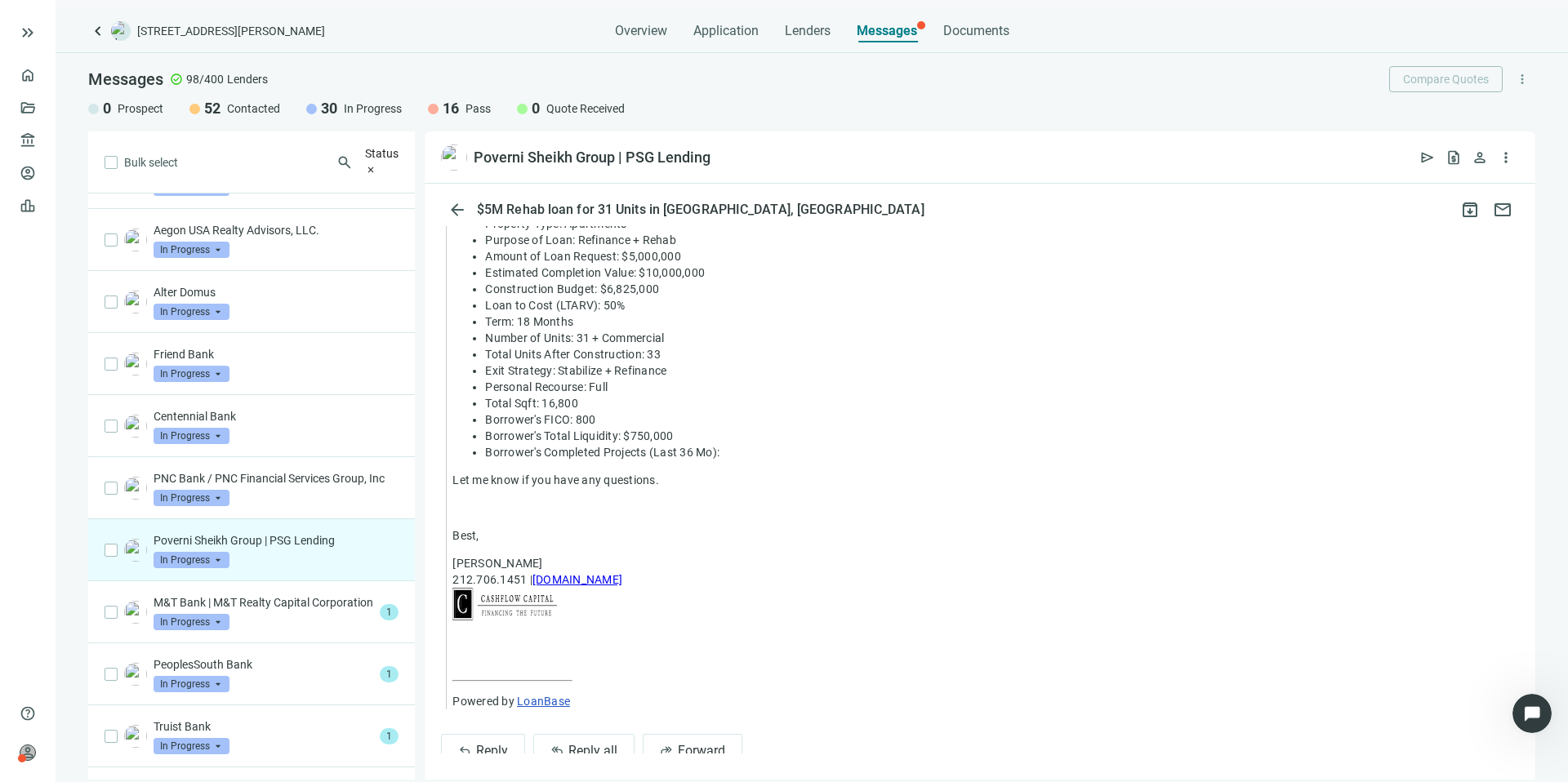
scroll to position [975, 0]
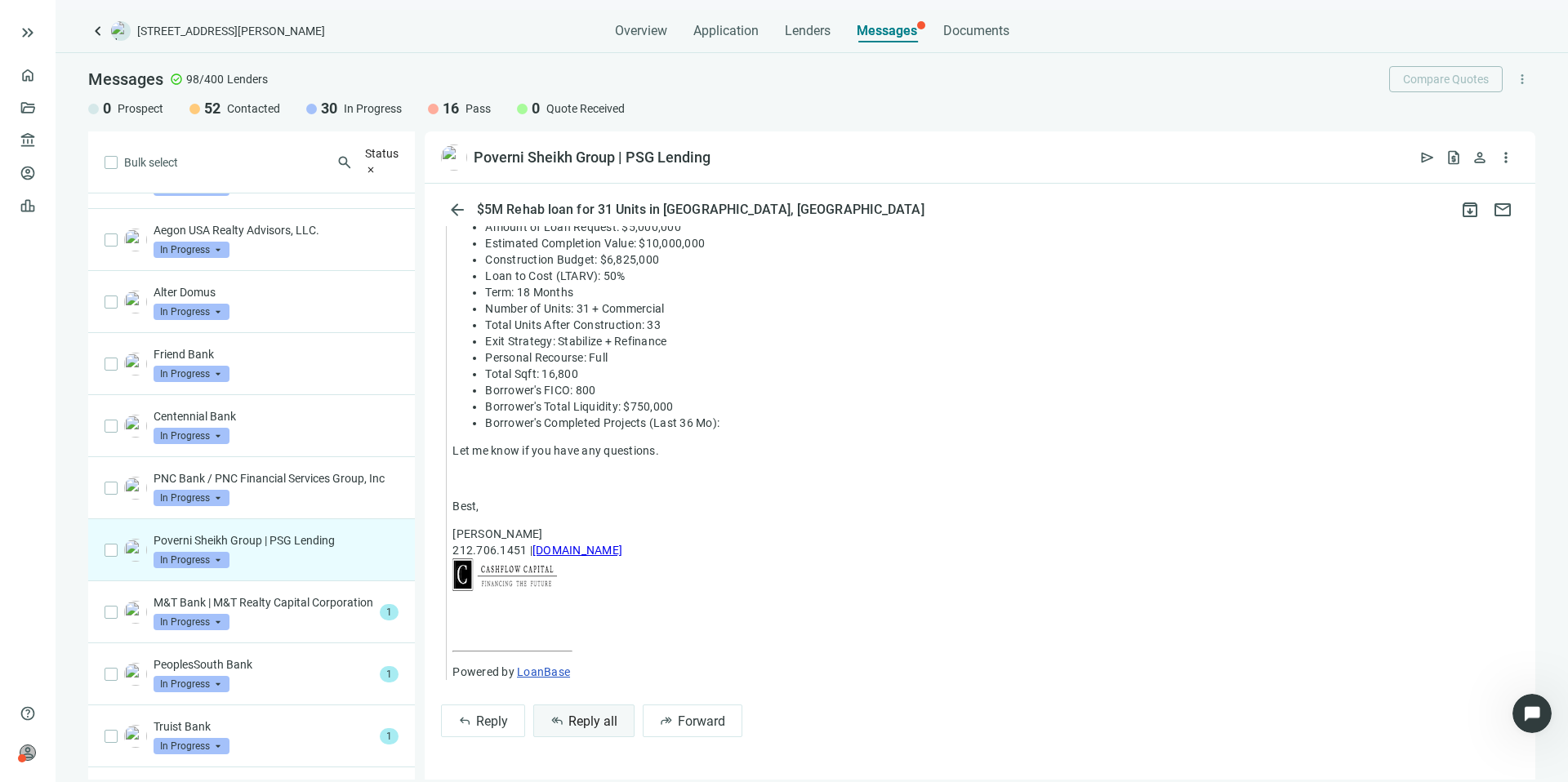
click at [586, 723] on span "Reply all" at bounding box center [592, 722] width 49 height 16
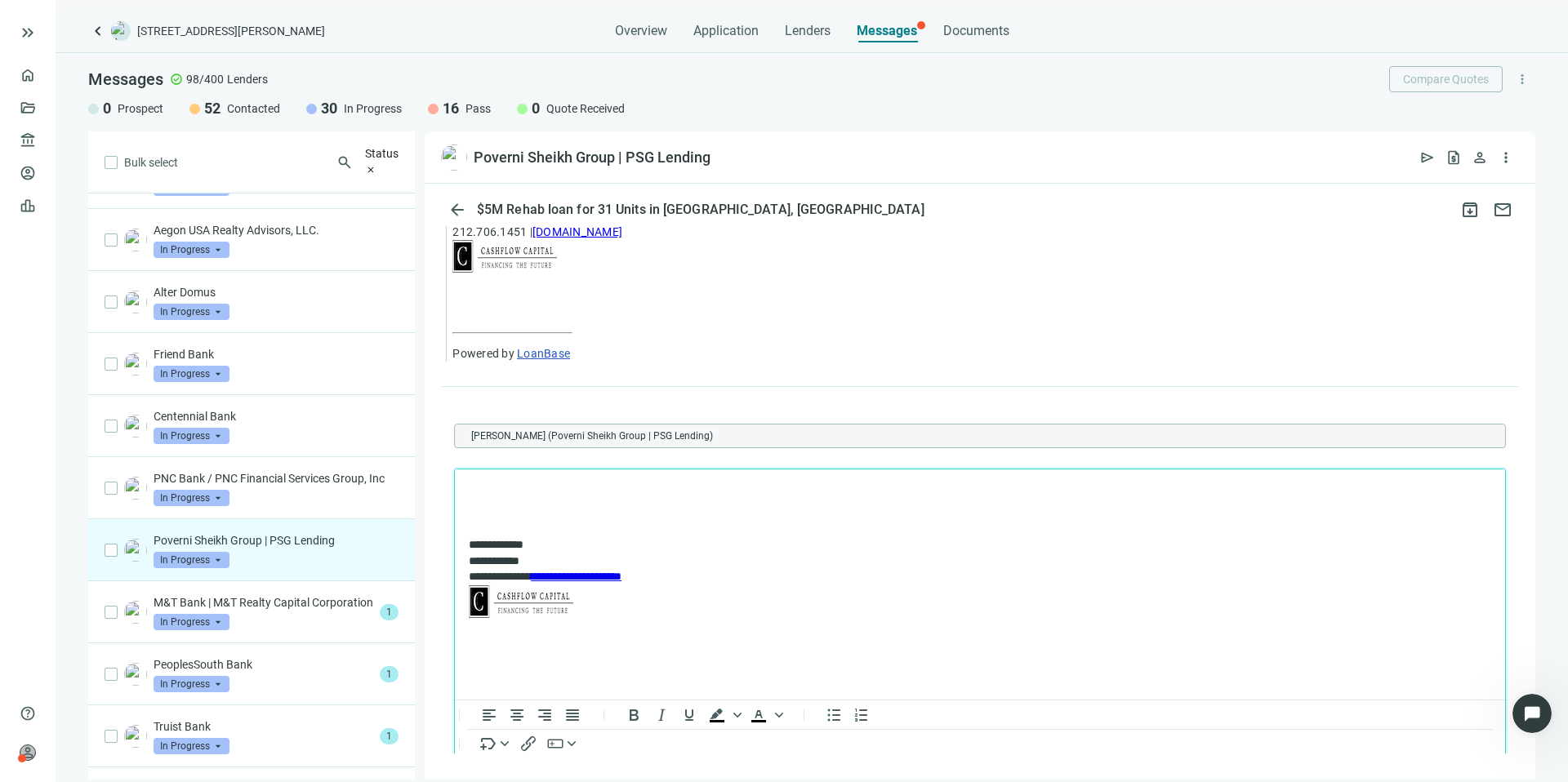
scroll to position [0, 0]
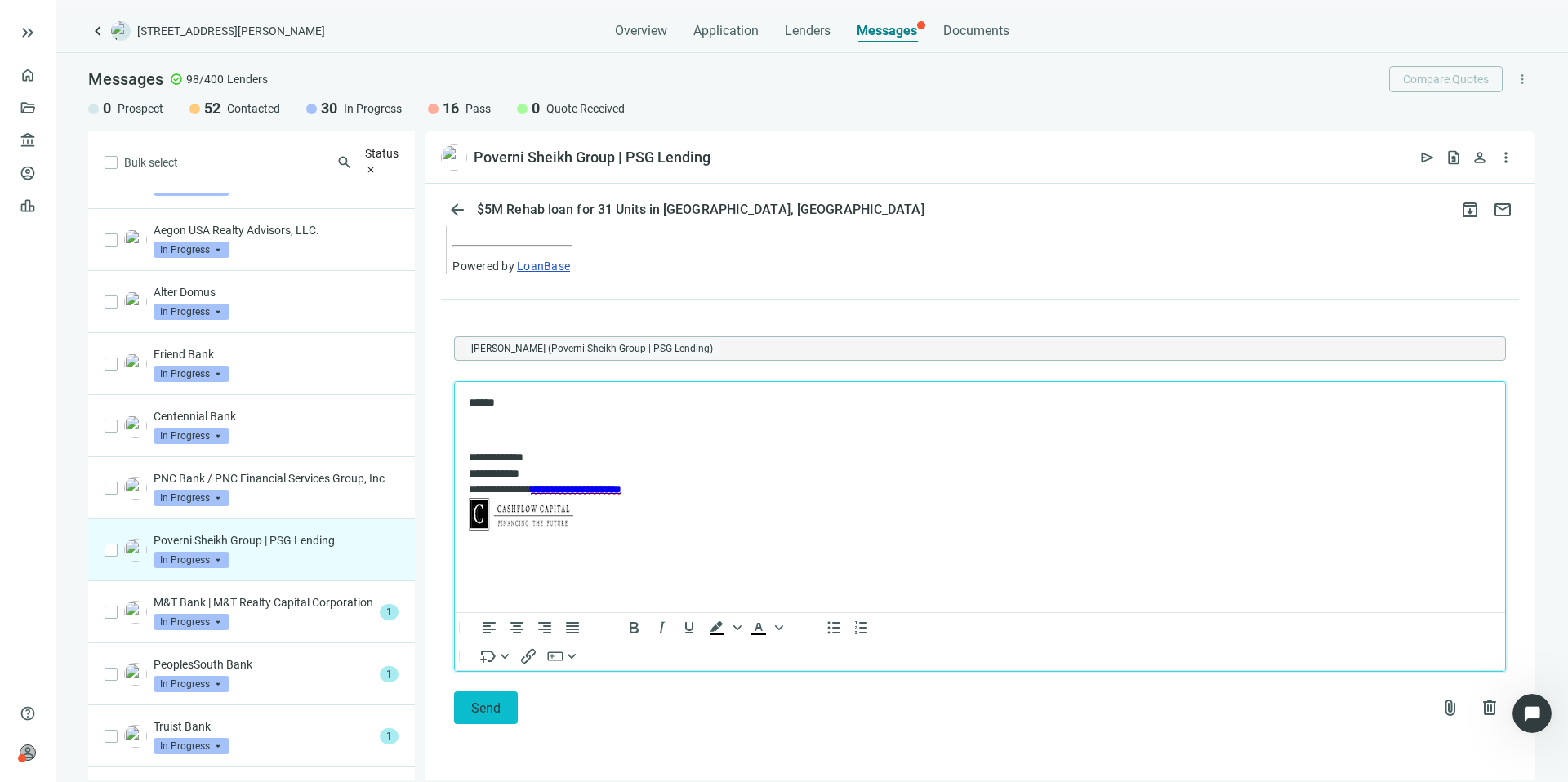
click at [496, 703] on span "Send" at bounding box center [485, 709] width 29 height 16
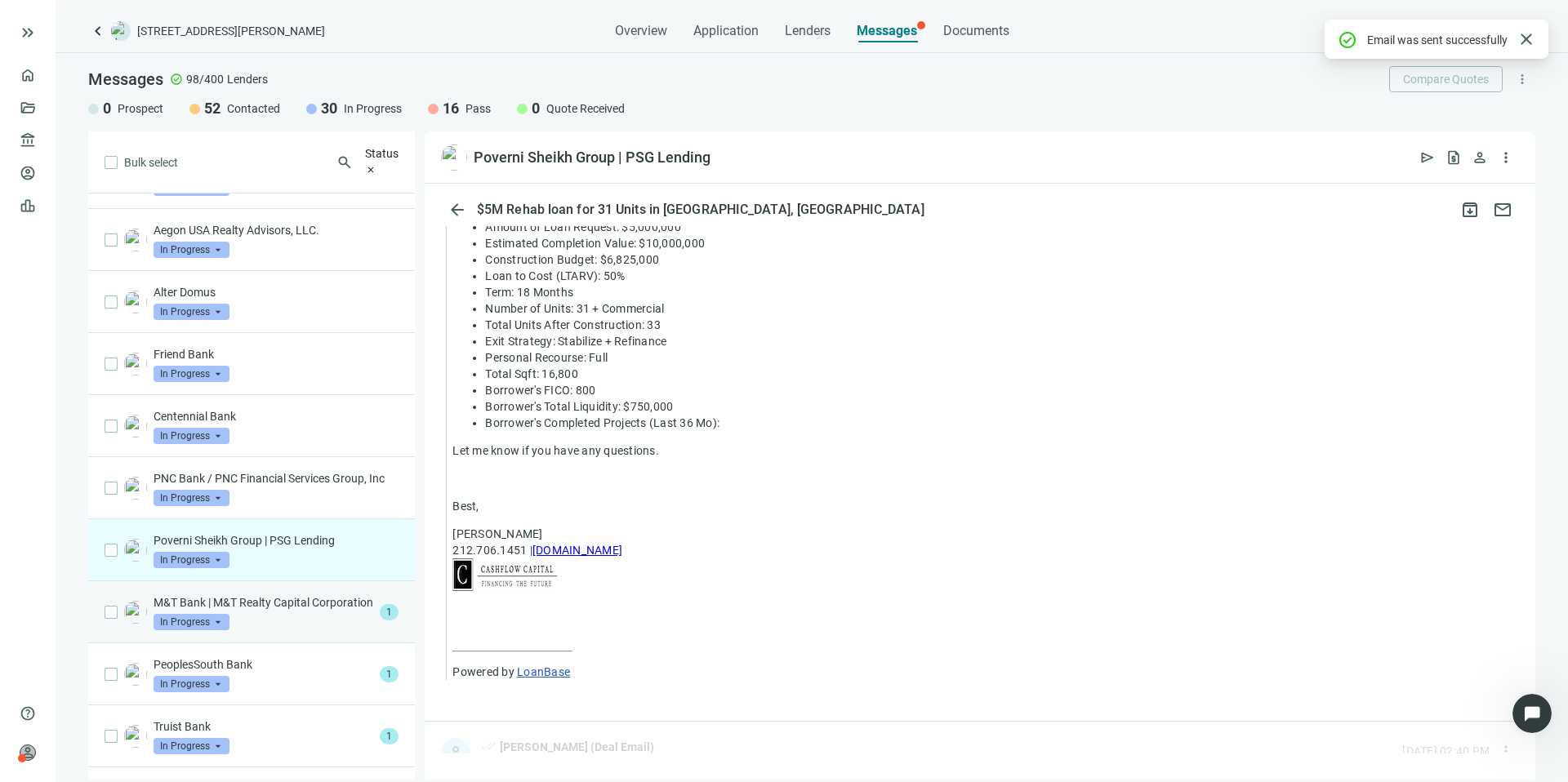
scroll to position [1328, 0]
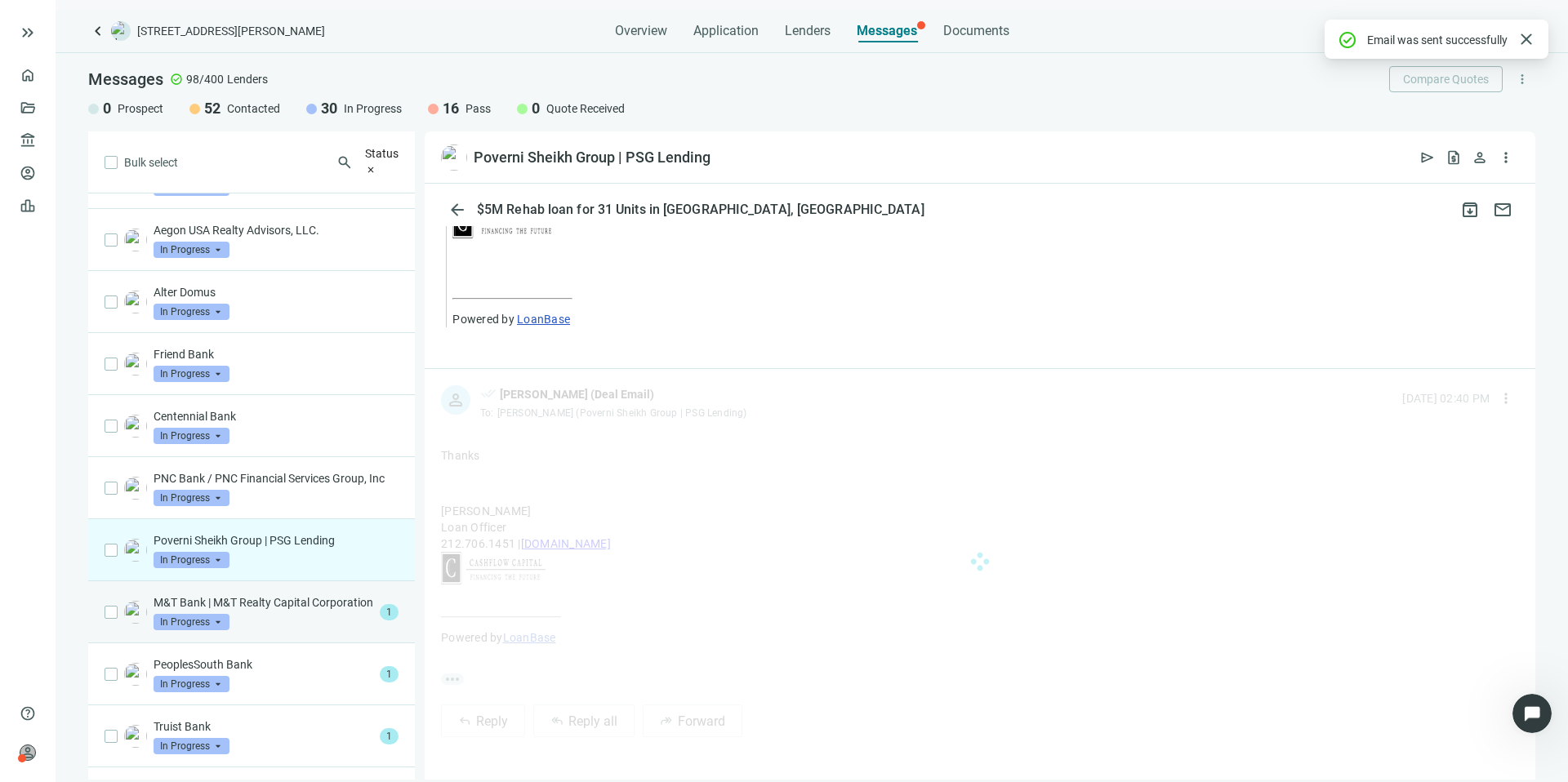
click at [270, 611] on p "M&T Bank | M&T Realty Capital Corporation" at bounding box center [263, 603] width 220 height 16
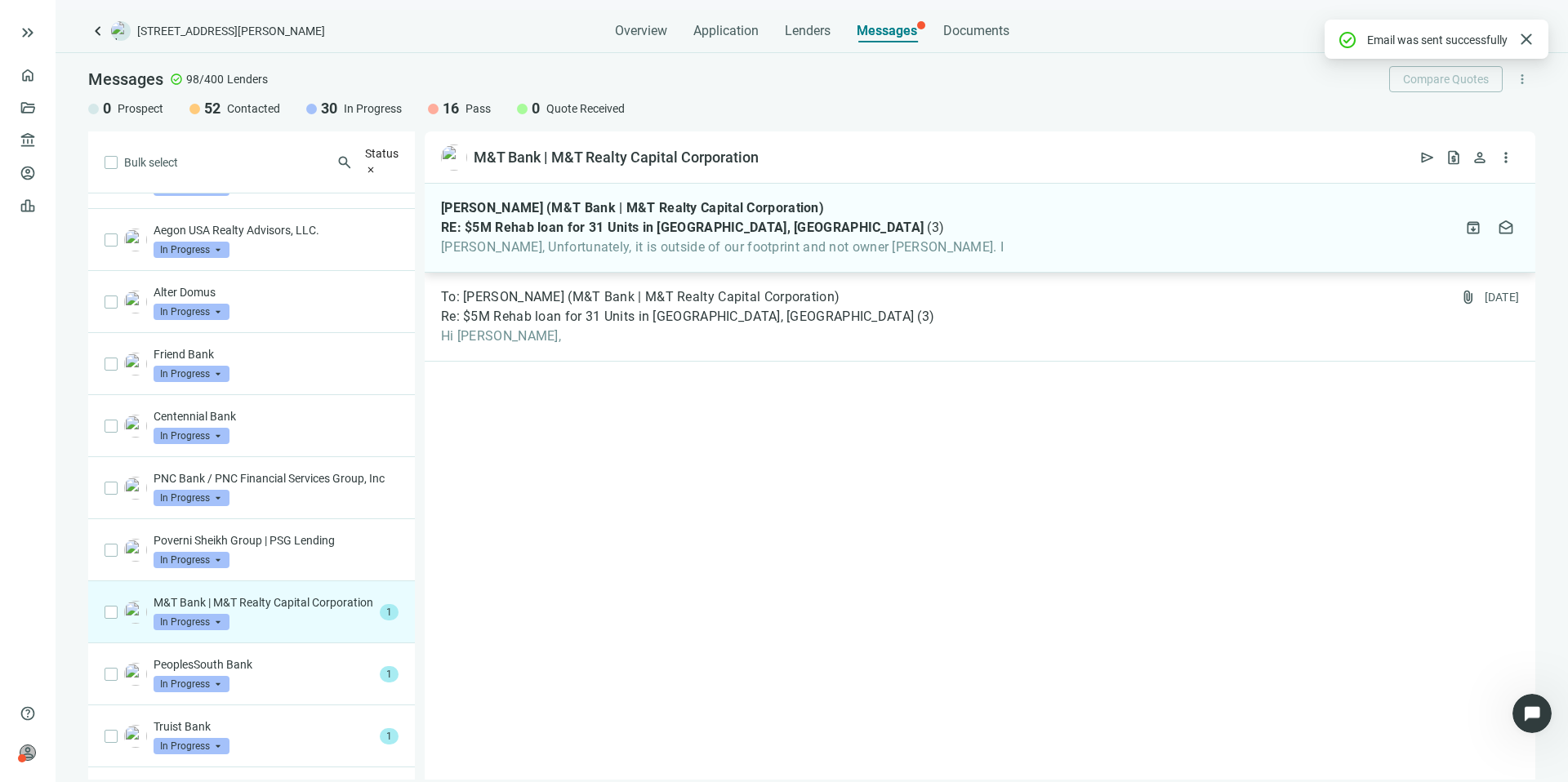
click at [856, 256] on div "[PERSON_NAME] (M&T Bank | M&T Realty Capital Corporation) RE: $5M Rehab loan fo…" at bounding box center [980, 228] width 1111 height 89
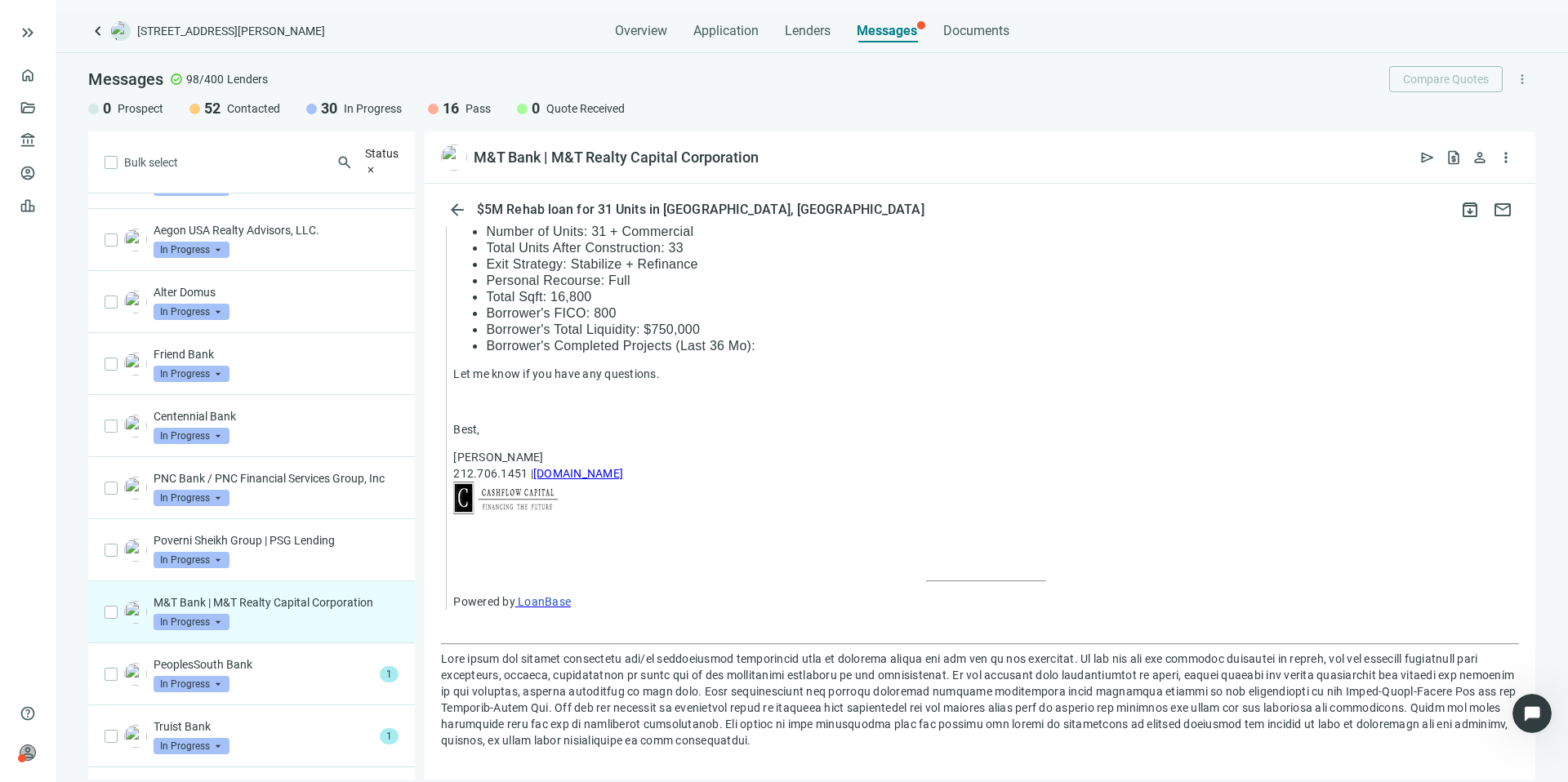
scroll to position [1388, 0]
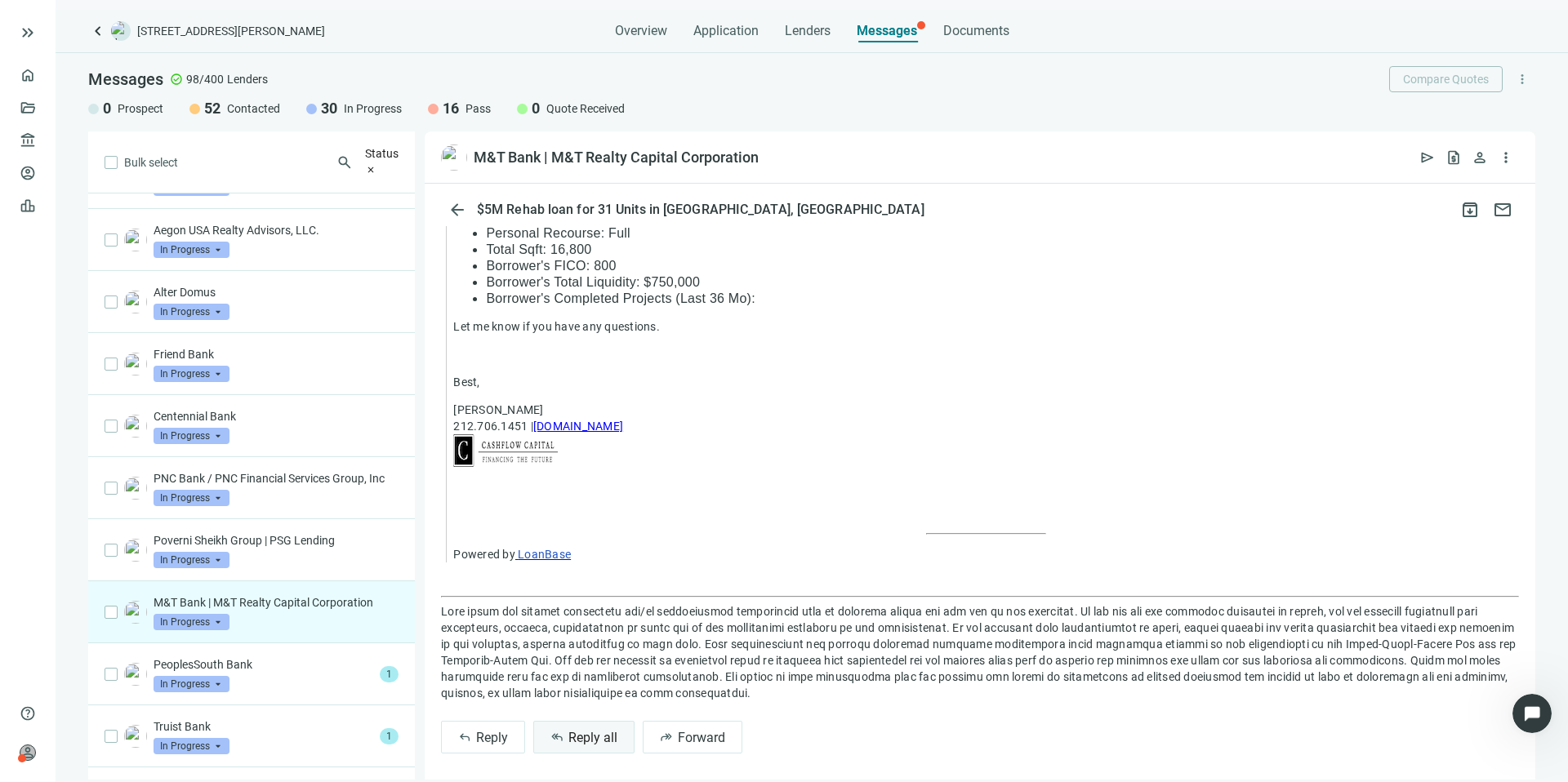
click at [580, 731] on button "reply_all Reply all" at bounding box center [583, 737] width 102 height 33
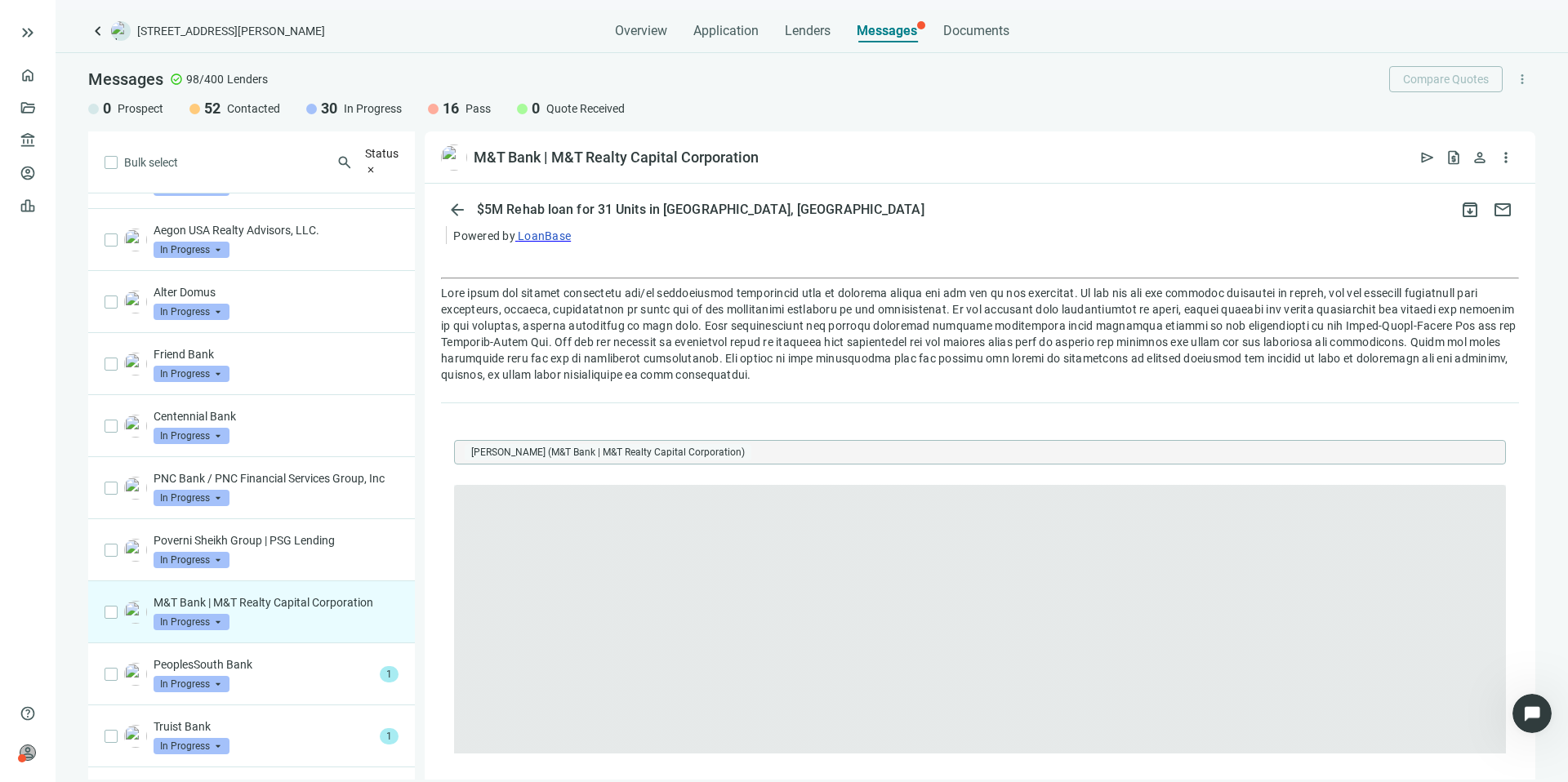
scroll to position [0, 0]
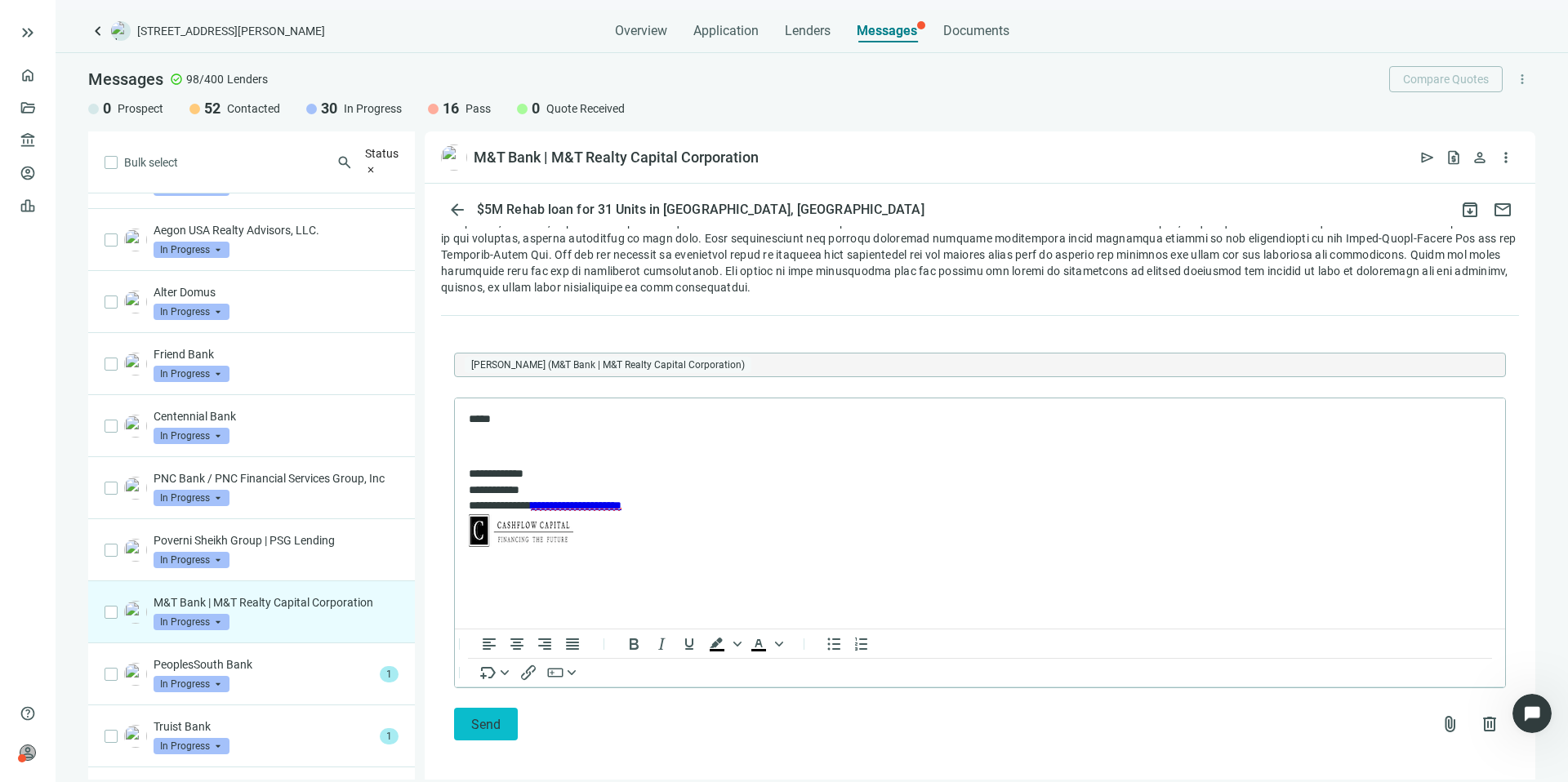
click at [501, 708] on button "Send" at bounding box center [486, 724] width 64 height 33
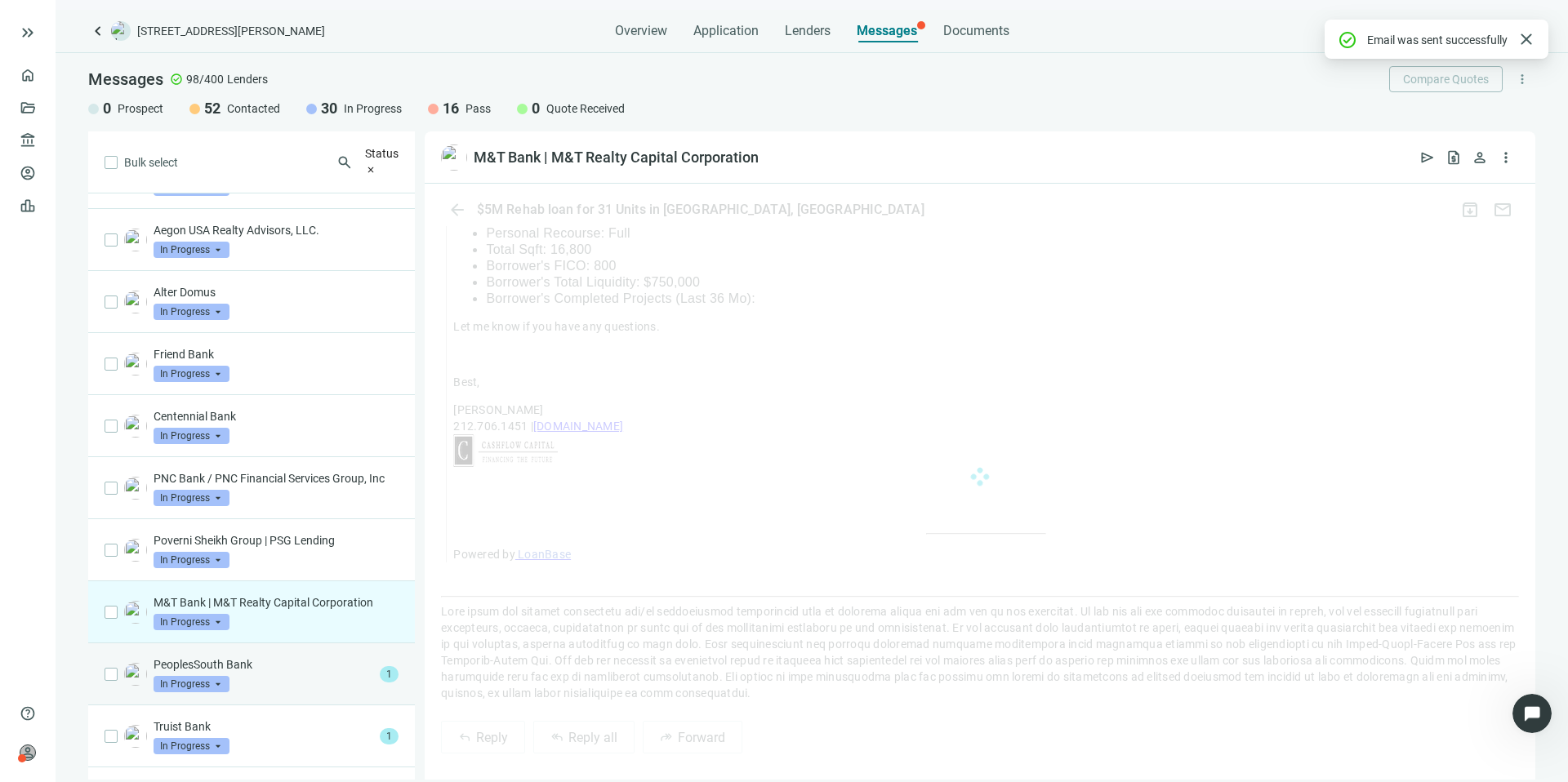
scroll to position [1741, 0]
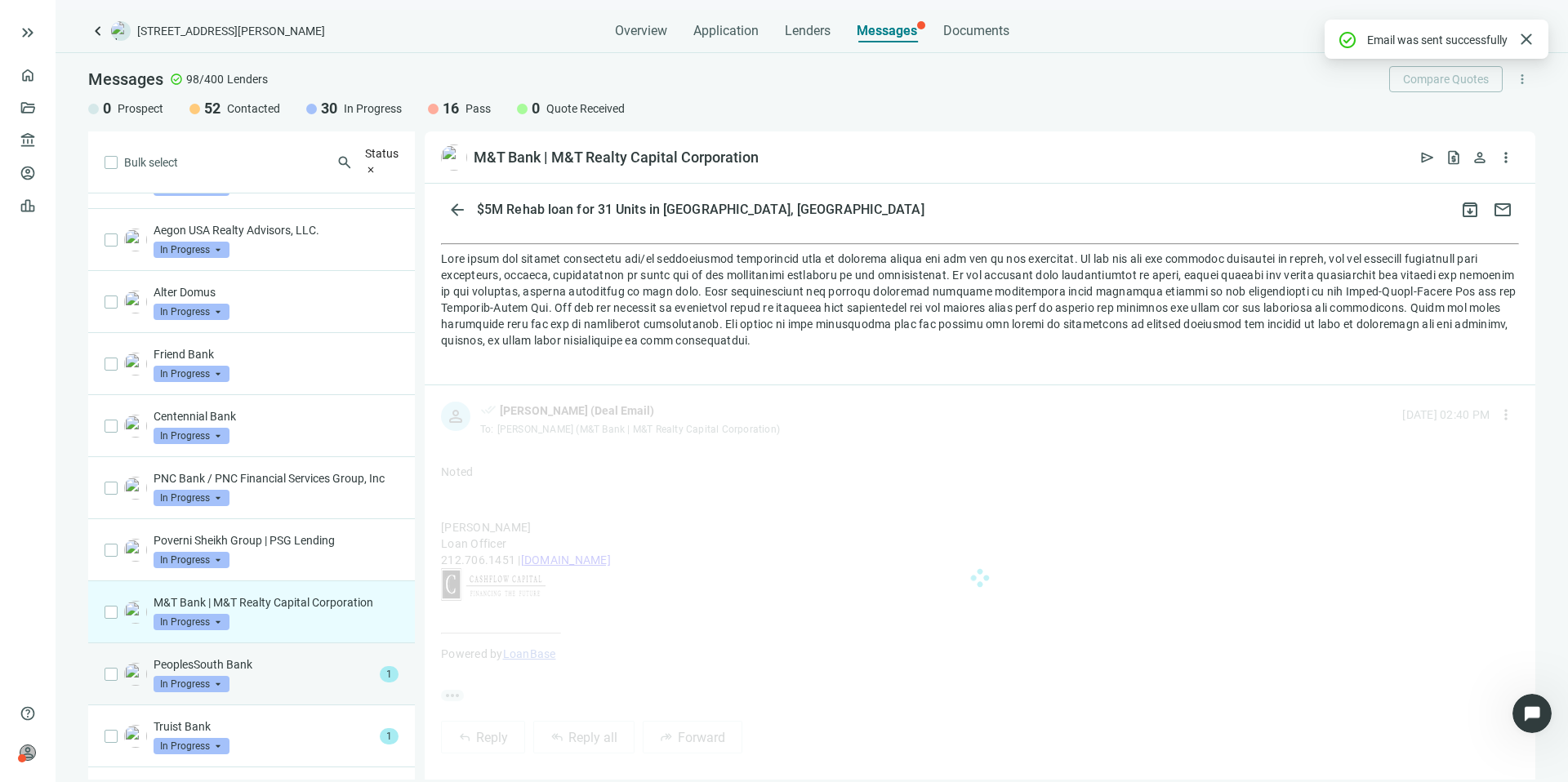
click at [326, 660] on div "PeoplesSouth Bank In Progress arrow_drop_down 1" at bounding box center [252, 674] width 327 height 62
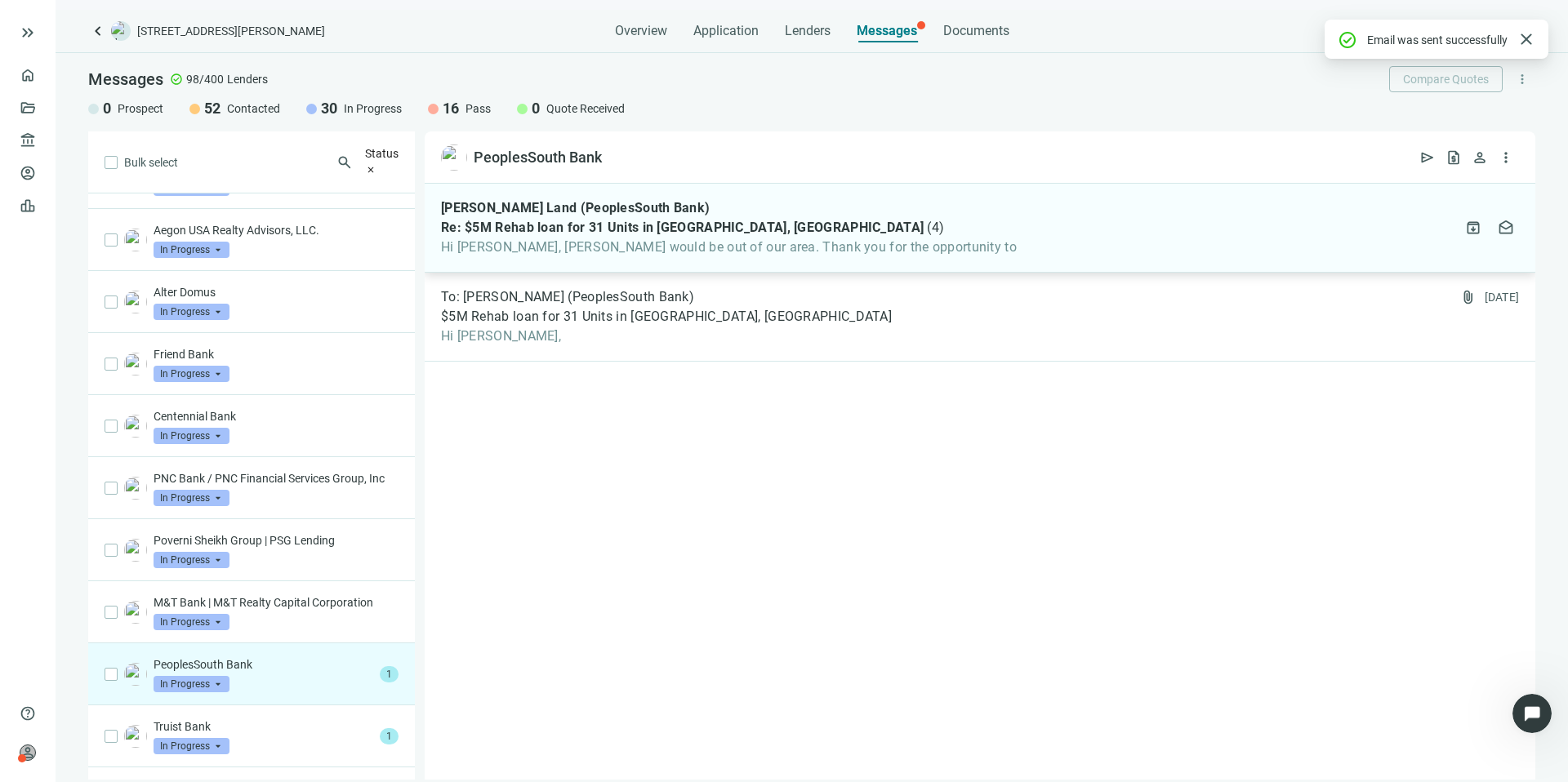
click at [925, 228] on div "[PERSON_NAME] Land (PeoplesSouth Bank) Re: $5M Rehab loan for 31 Units in [GEOG…" at bounding box center [980, 228] width 1111 height 89
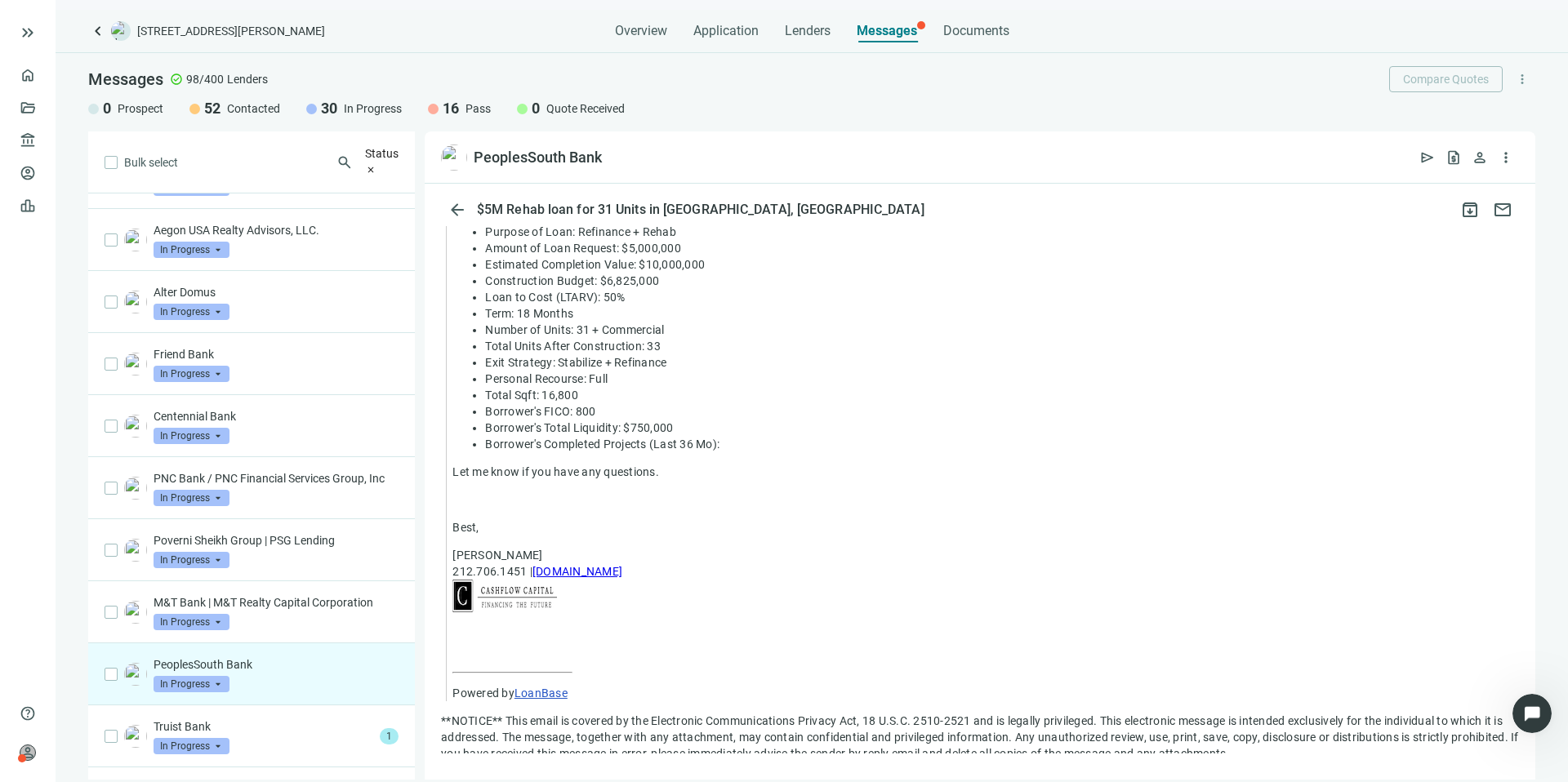
scroll to position [919, 0]
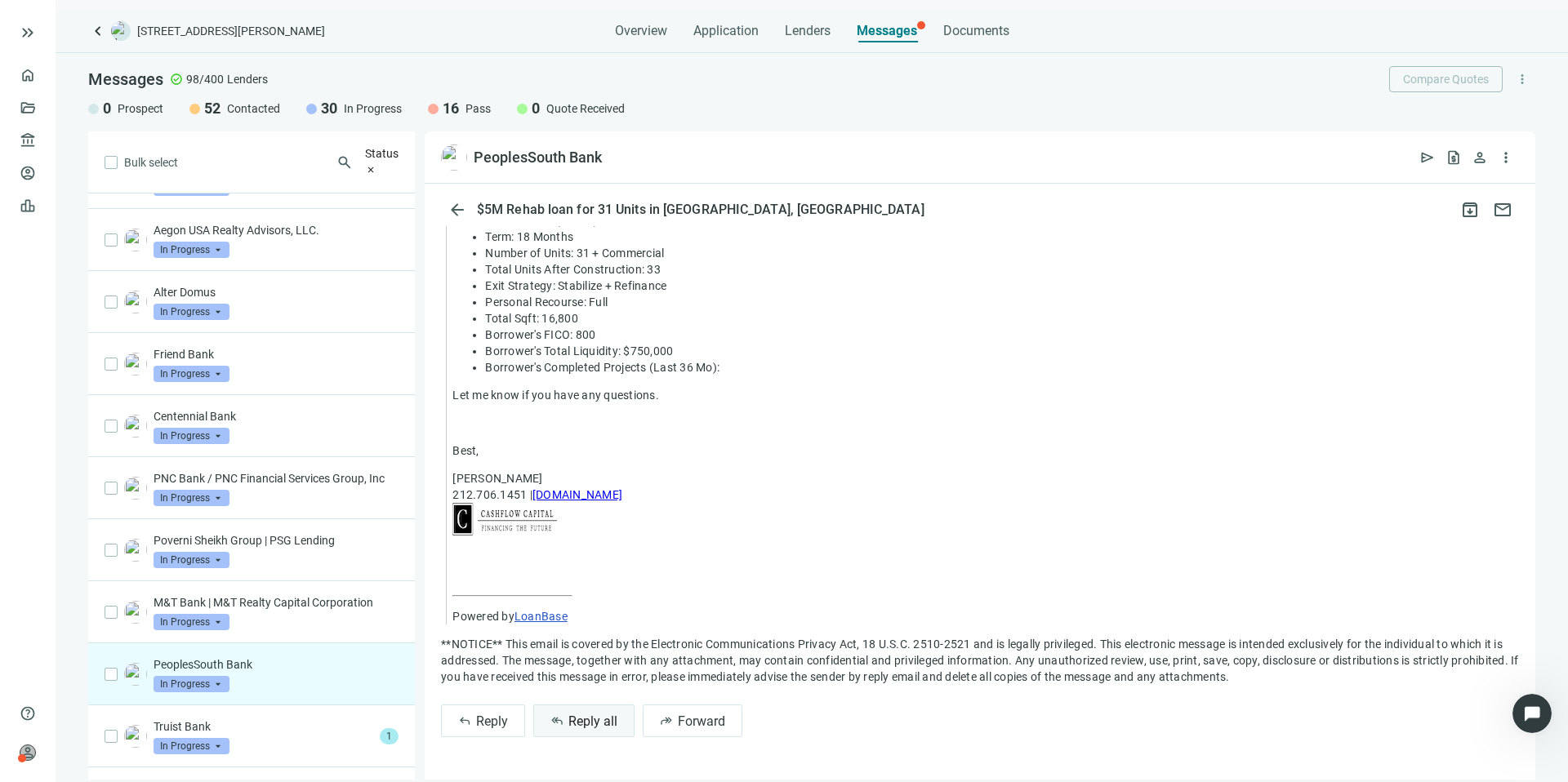
click at [610, 725] on span "Reply all" at bounding box center [592, 722] width 49 height 16
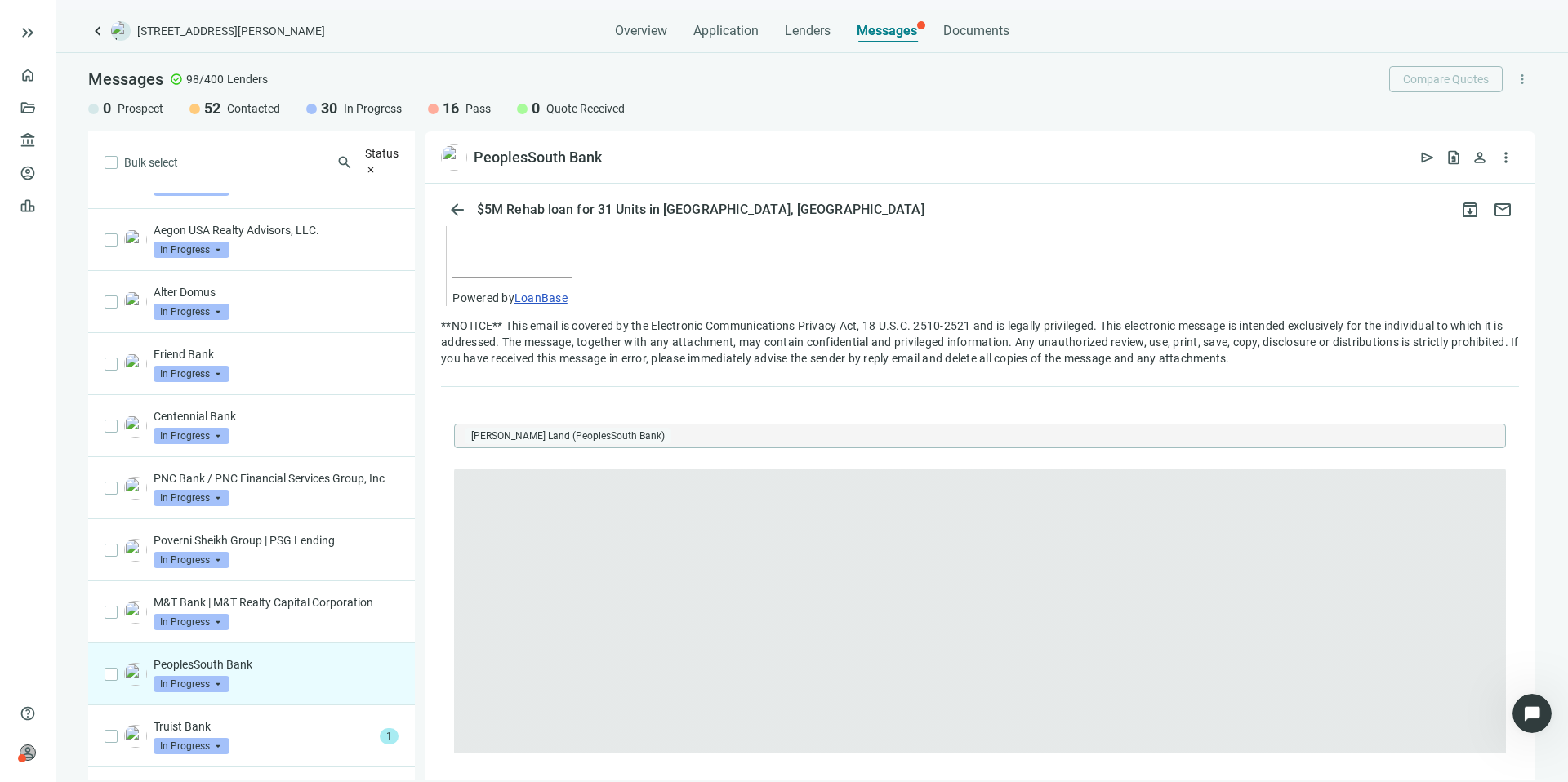
scroll to position [0, 0]
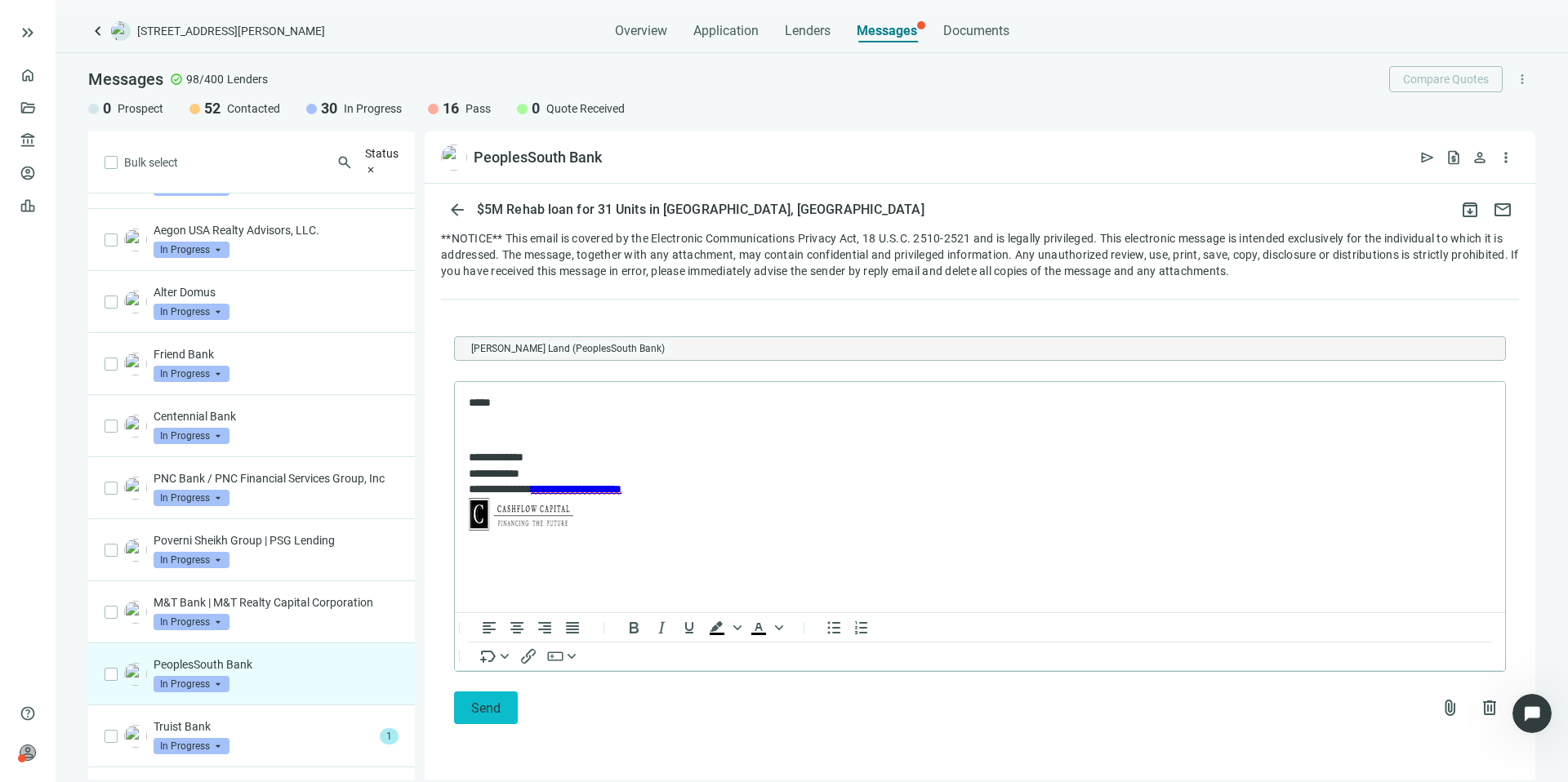
click at [460, 718] on button "Send" at bounding box center [486, 708] width 64 height 33
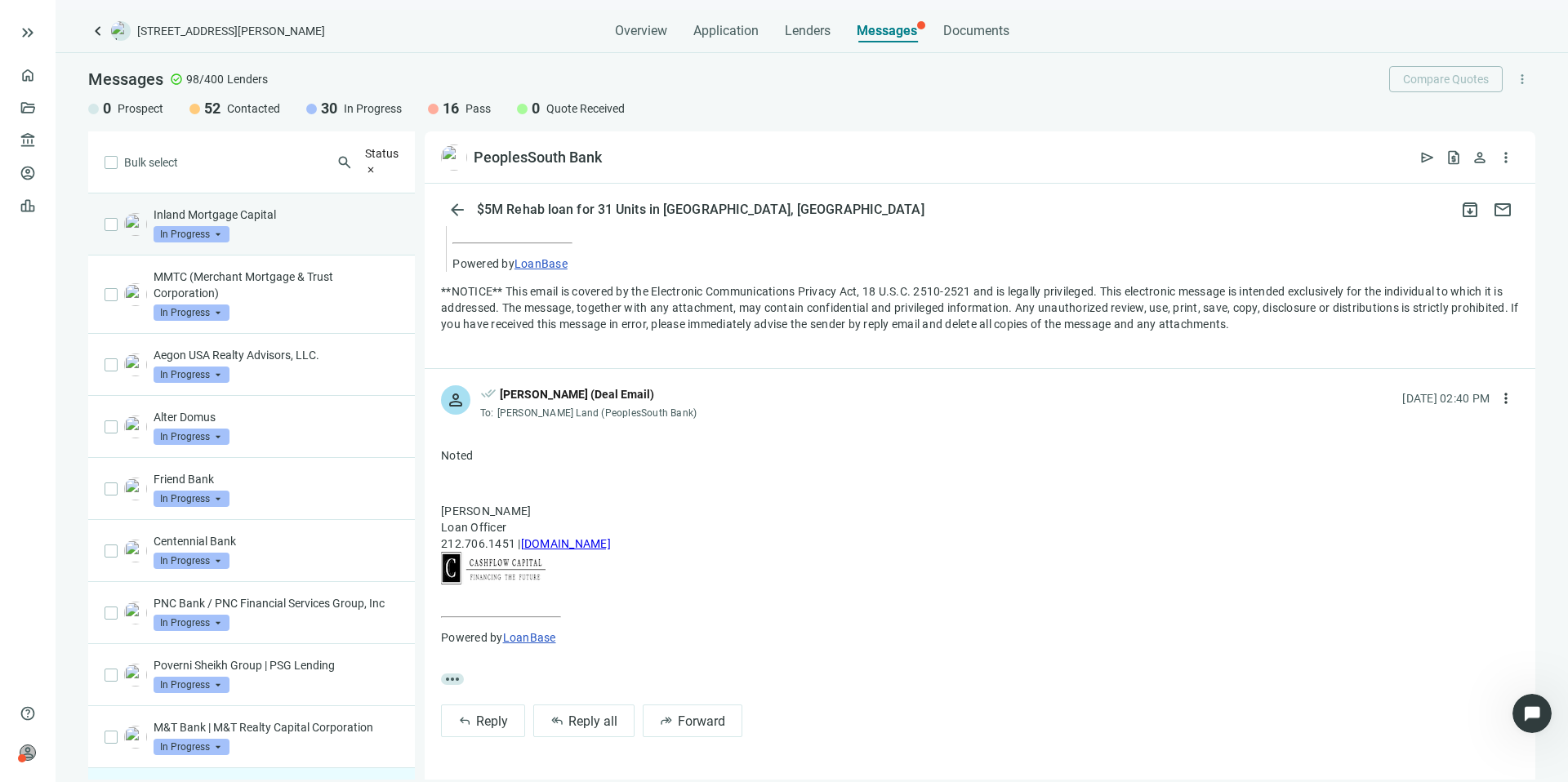
click at [293, 221] on div "Inland Mortgage Capital In Progress arrow_drop_down prospect contacted Prospect…" at bounding box center [276, 224] width 245 height 36
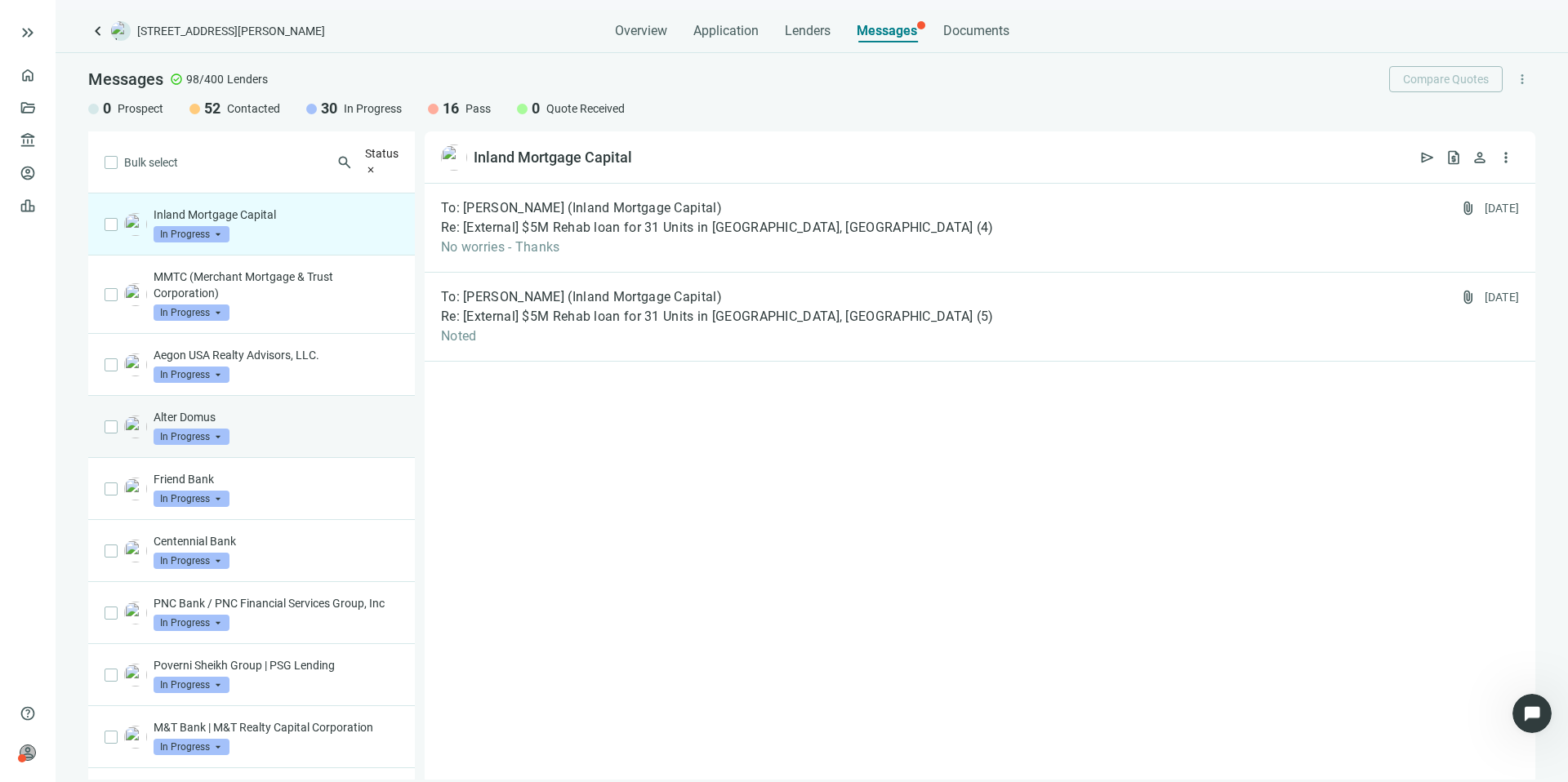
click at [356, 396] on div "Alter Domus In Progress arrow_drop_down" at bounding box center [252, 427] width 327 height 62
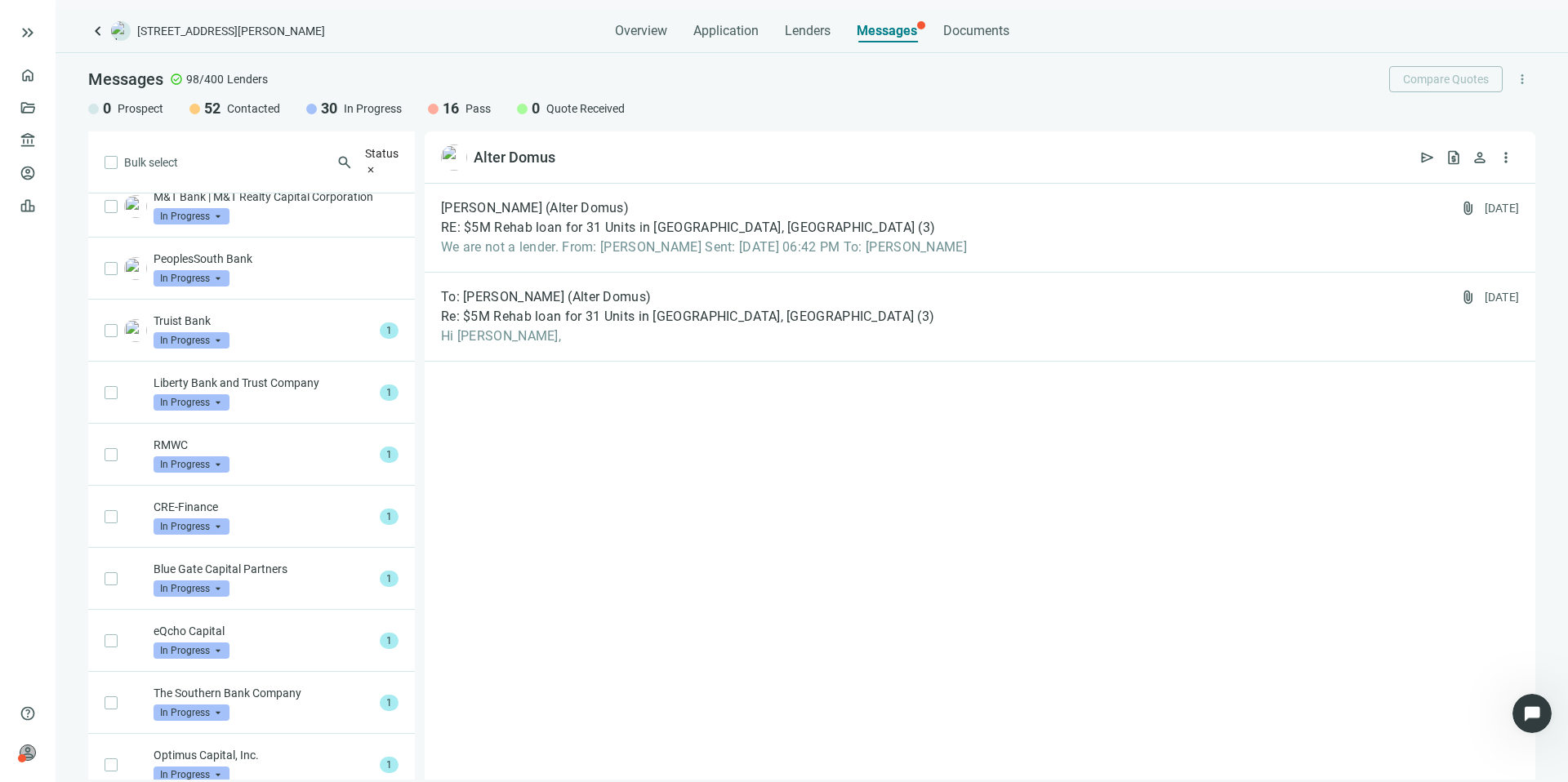
scroll to position [740, 0]
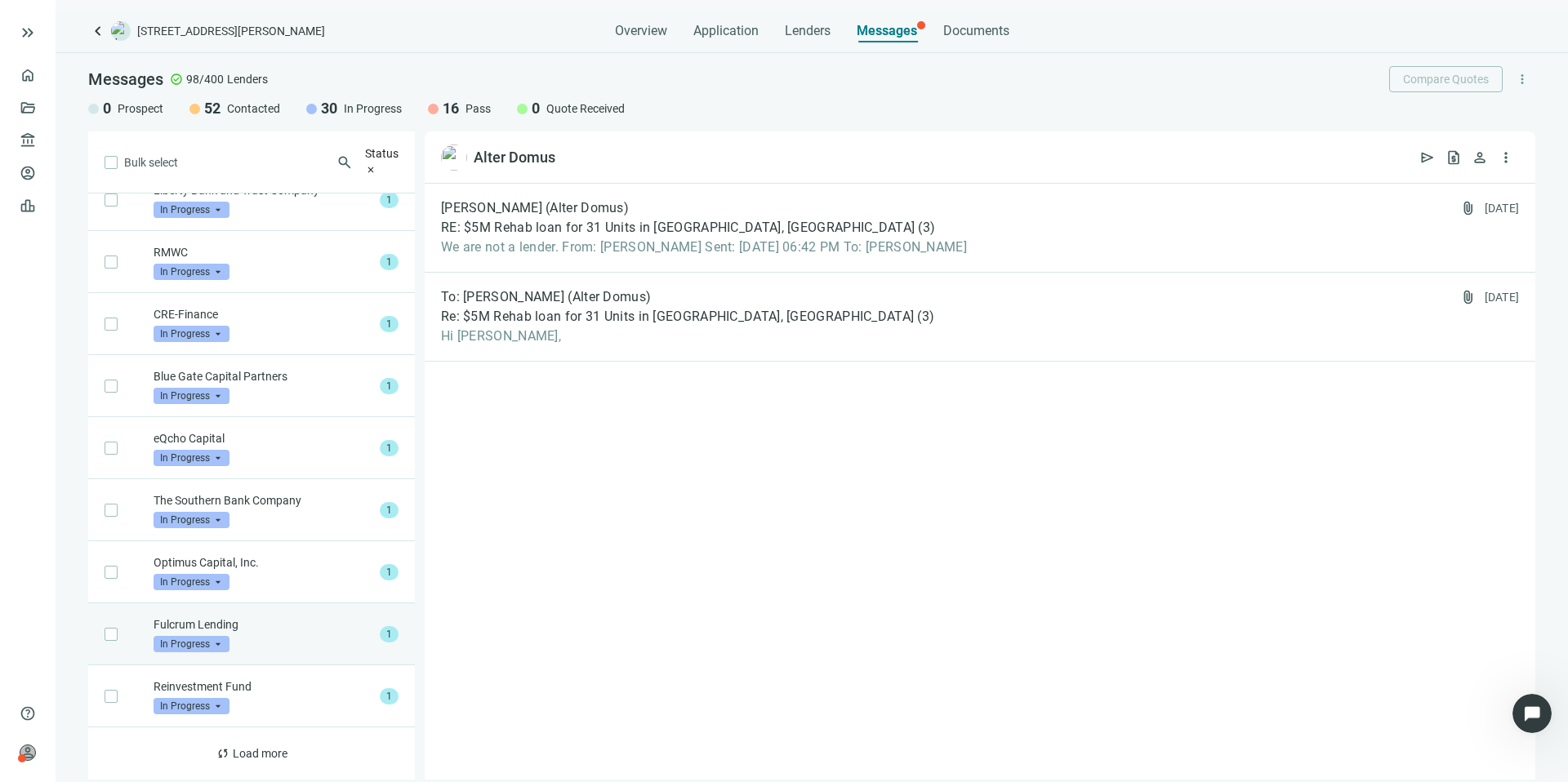
click at [344, 627] on div "Fulcrum Lending In Progress arrow_drop_down" at bounding box center [263, 634] width 220 height 36
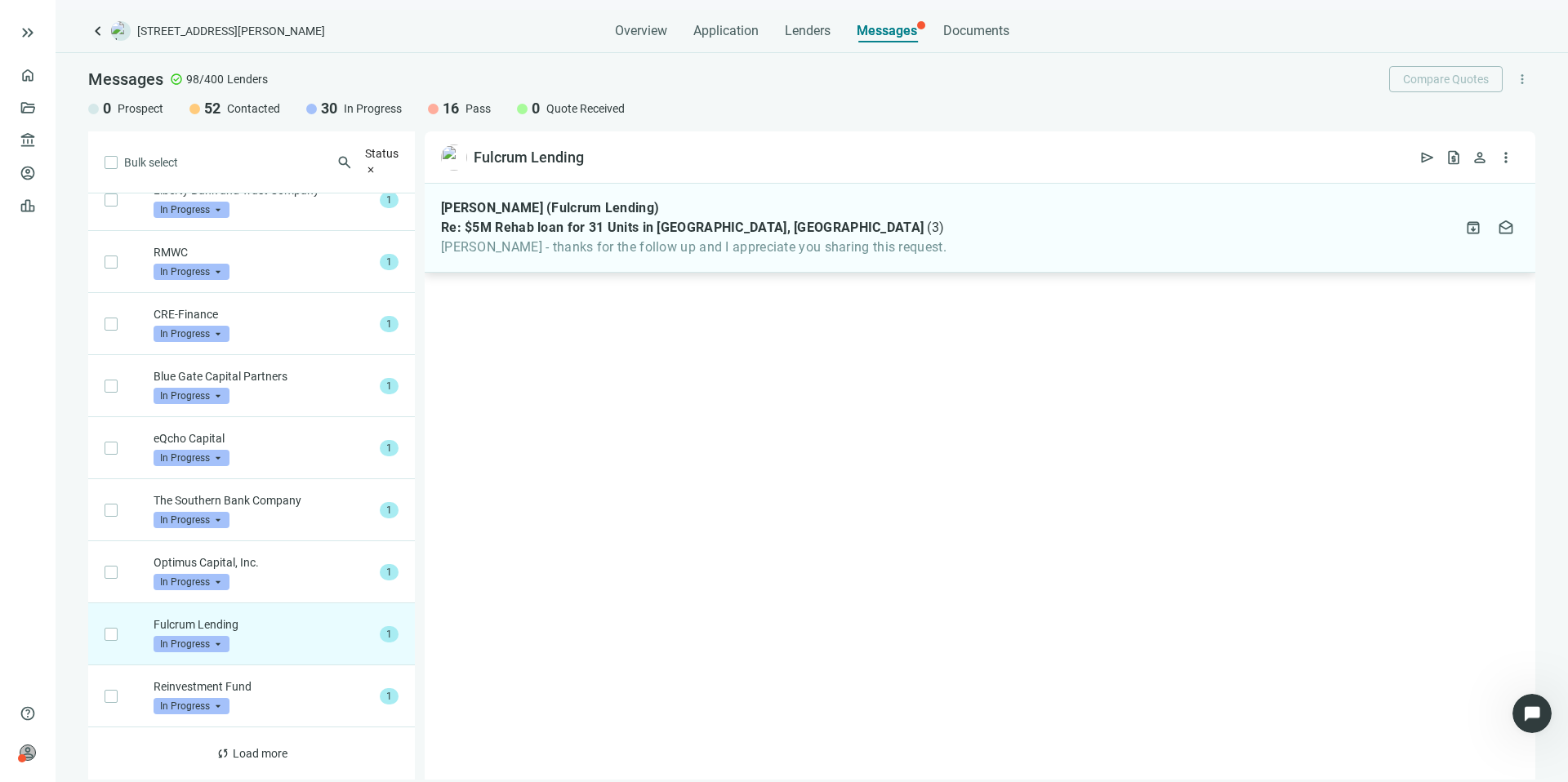
click at [952, 239] on div "[PERSON_NAME] (Fulcrum Lending) Re: $5M Rehab loan for 31 Units in Bessemer, [G…" at bounding box center [980, 228] width 1111 height 89
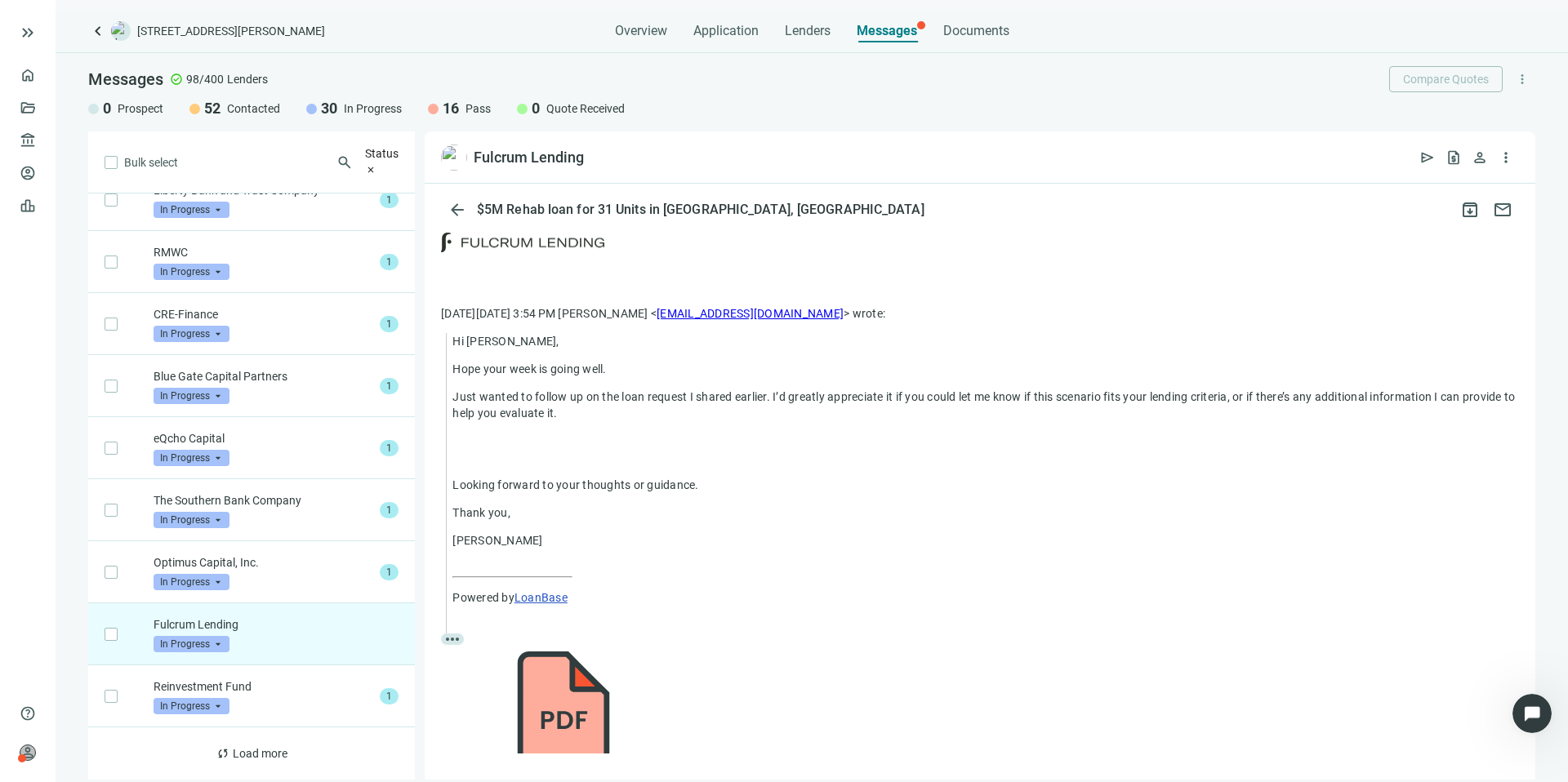
scroll to position [437, 0]
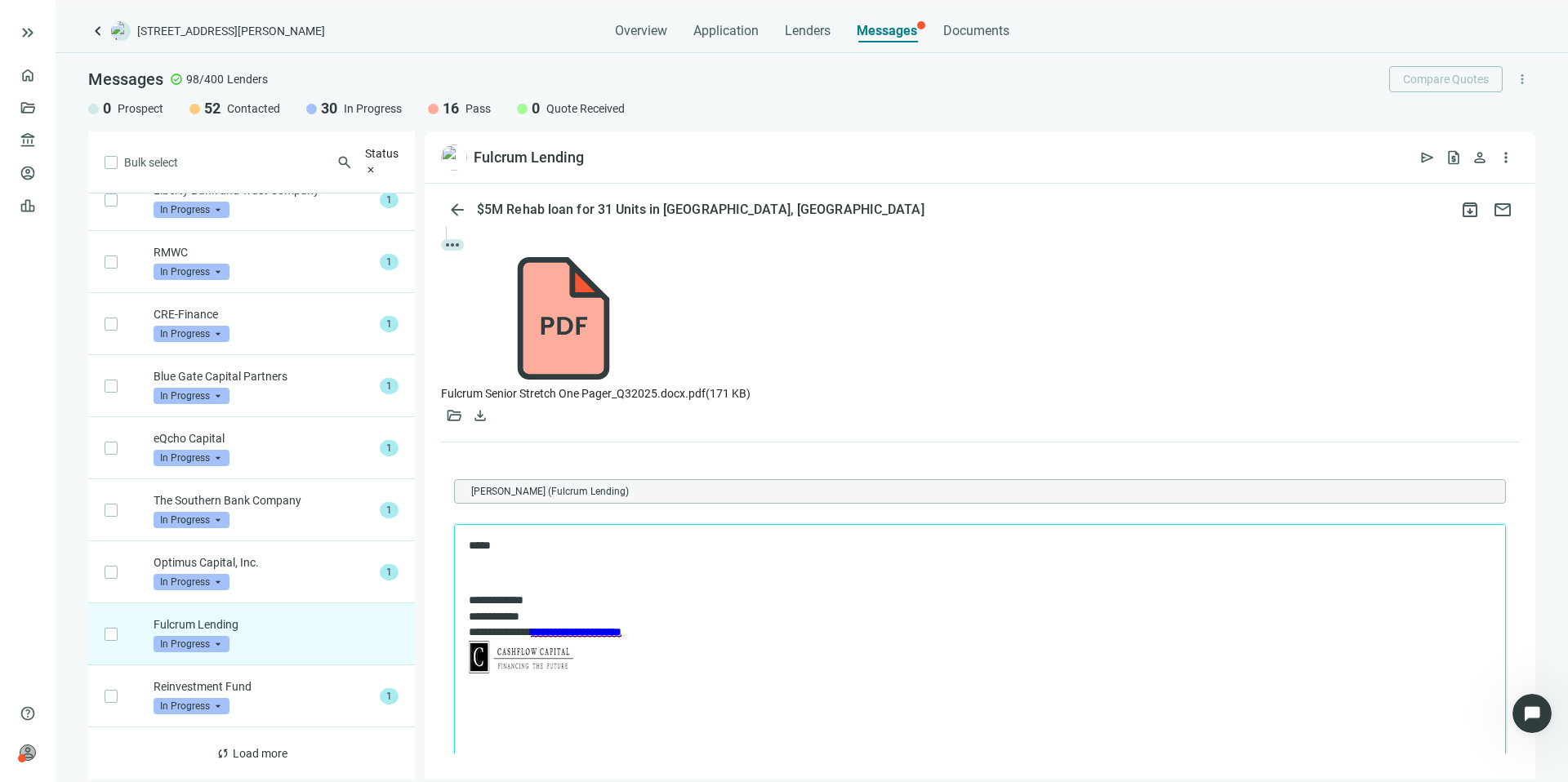
scroll to position [843, 0]
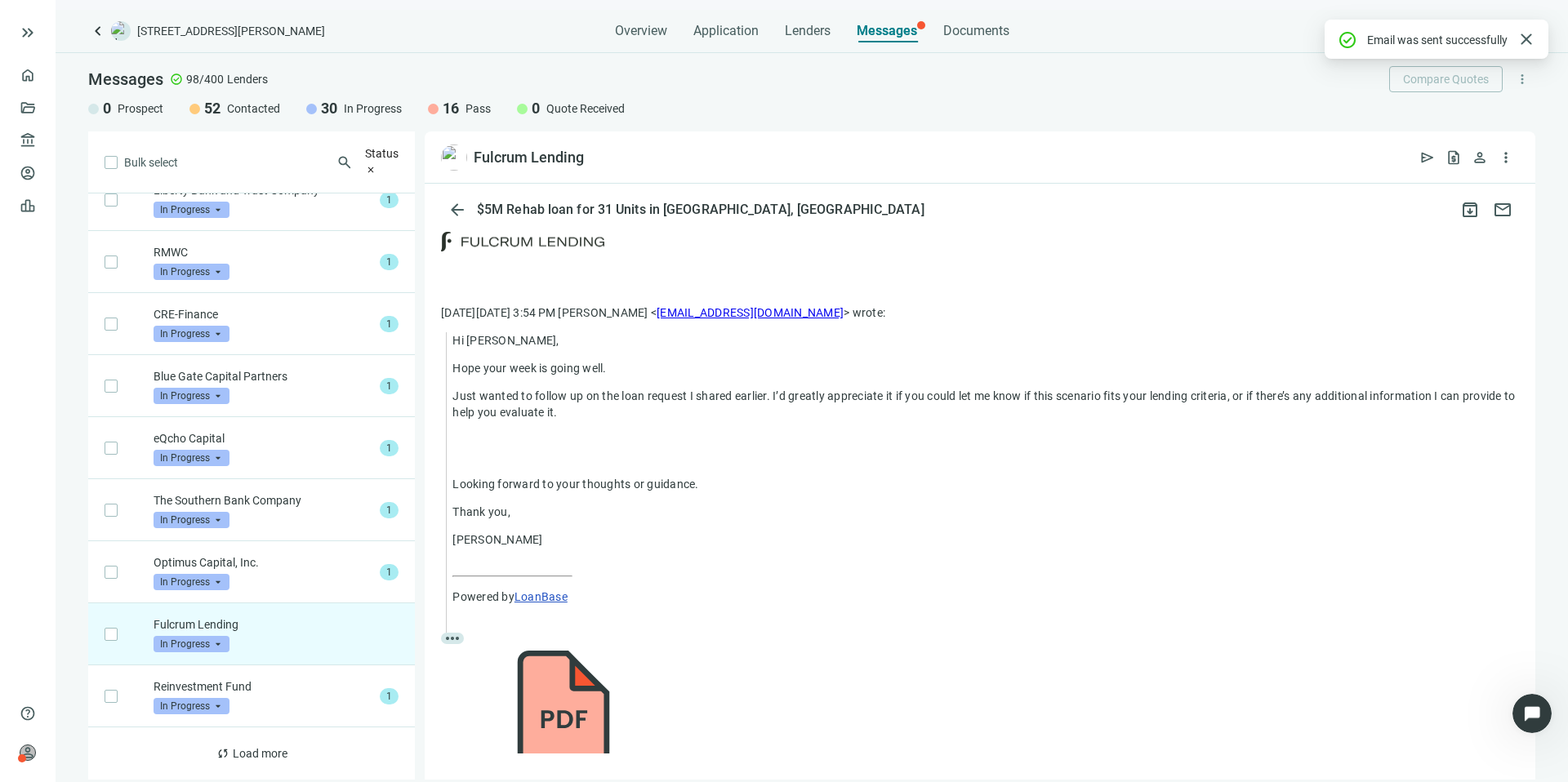
scroll to position [790, 0]
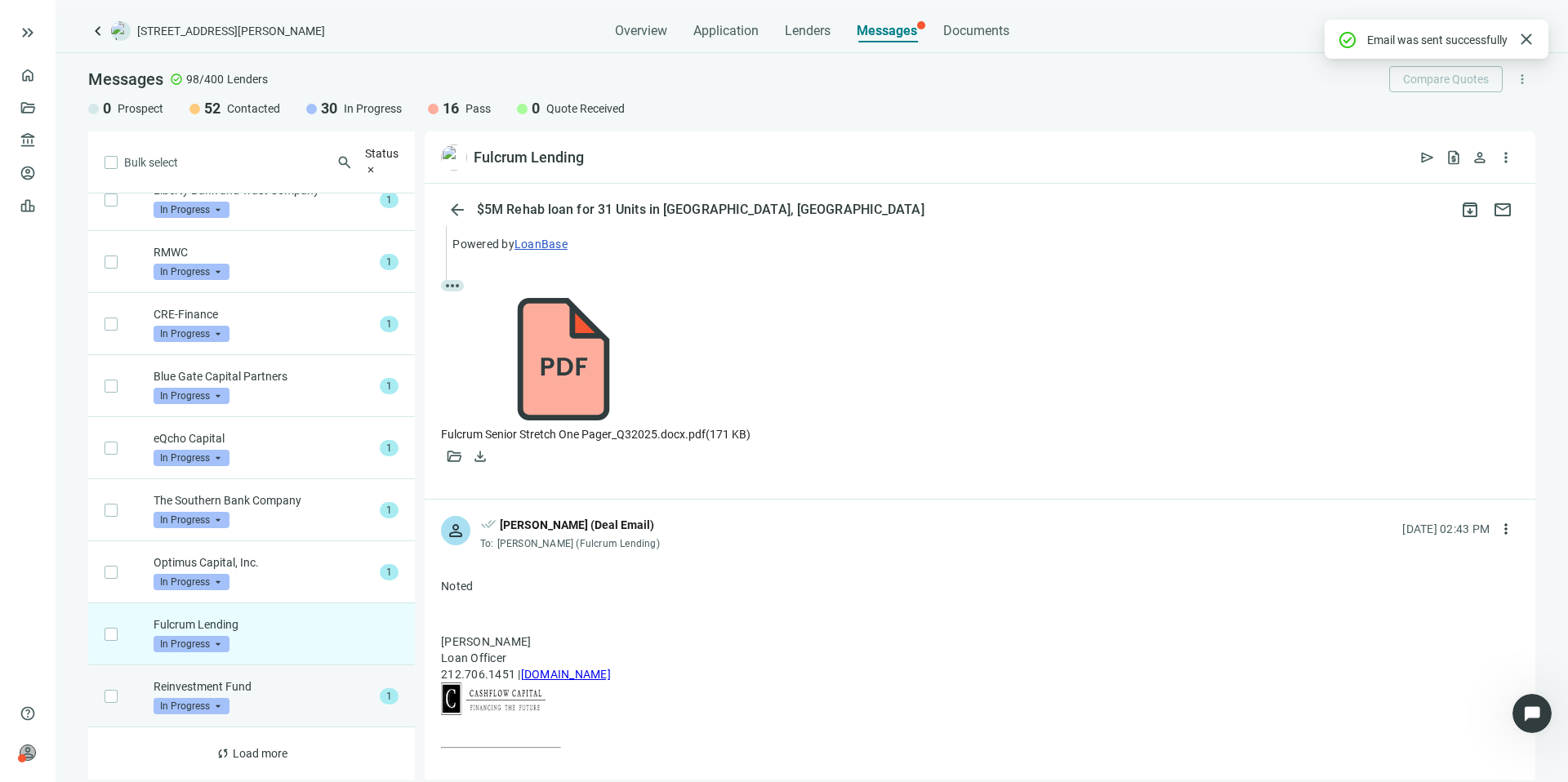
click at [310, 696] on div "Reinvestment Fund In Progress arrow_drop_down" at bounding box center [263, 696] width 220 height 36
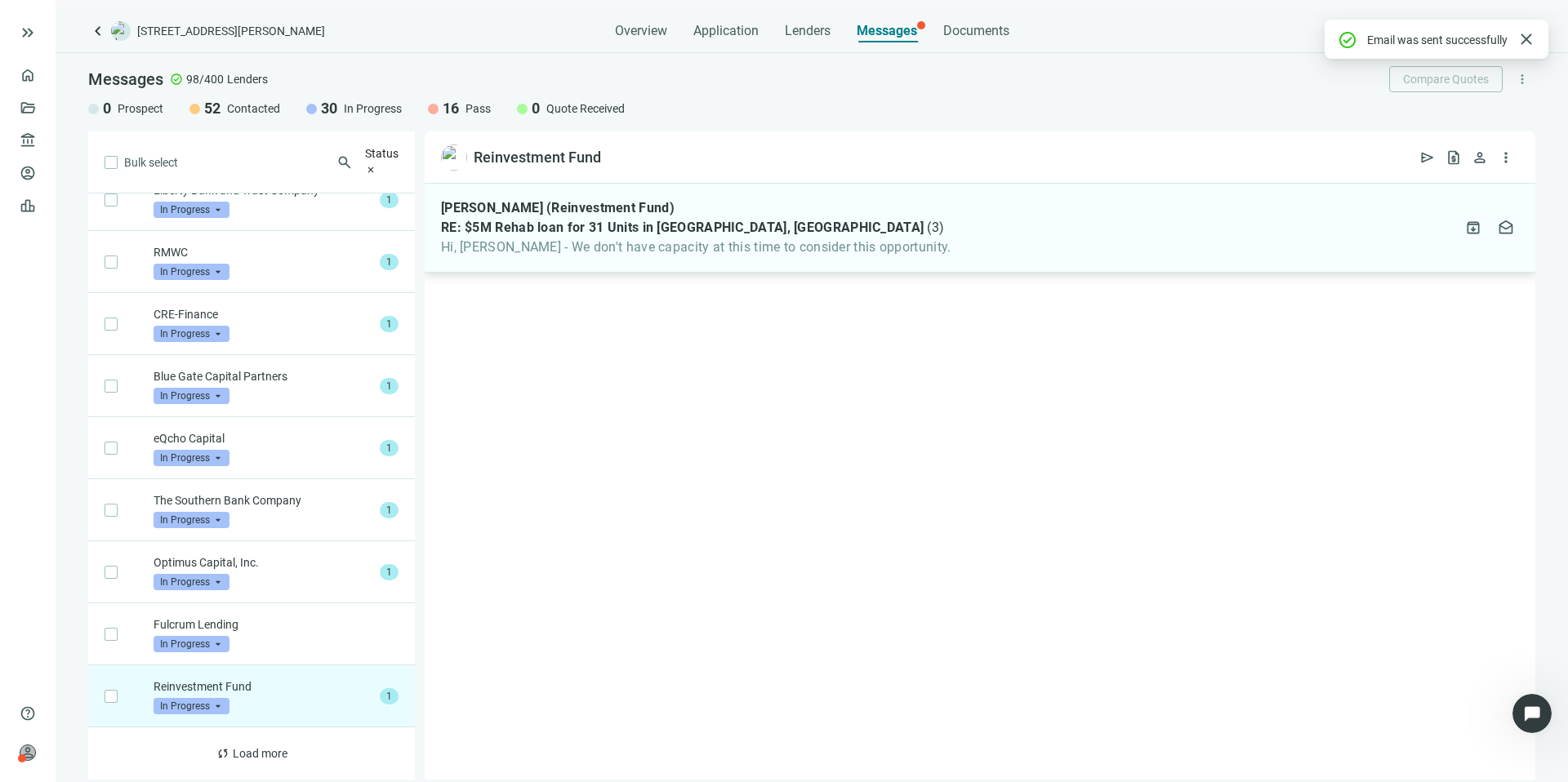
click at [813, 246] on span "Hi, [PERSON_NAME] - We don't have capacity at this time to consider this opport…" at bounding box center [696, 247] width 511 height 16
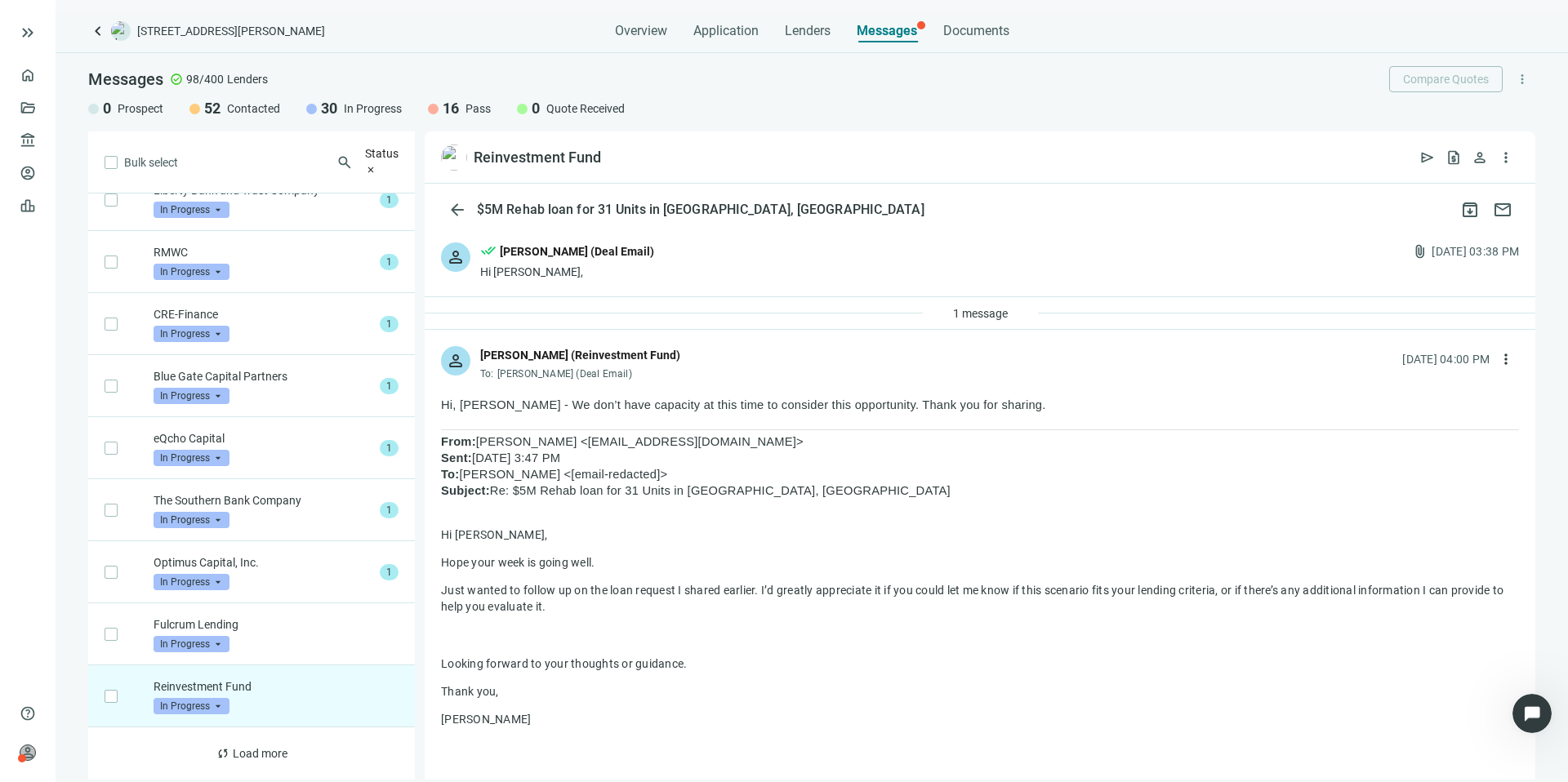
click at [659, 307] on div "1 message" at bounding box center [980, 313] width 1111 height 33
click at [672, 318] on div "1 message" at bounding box center [980, 313] width 1111 height 33
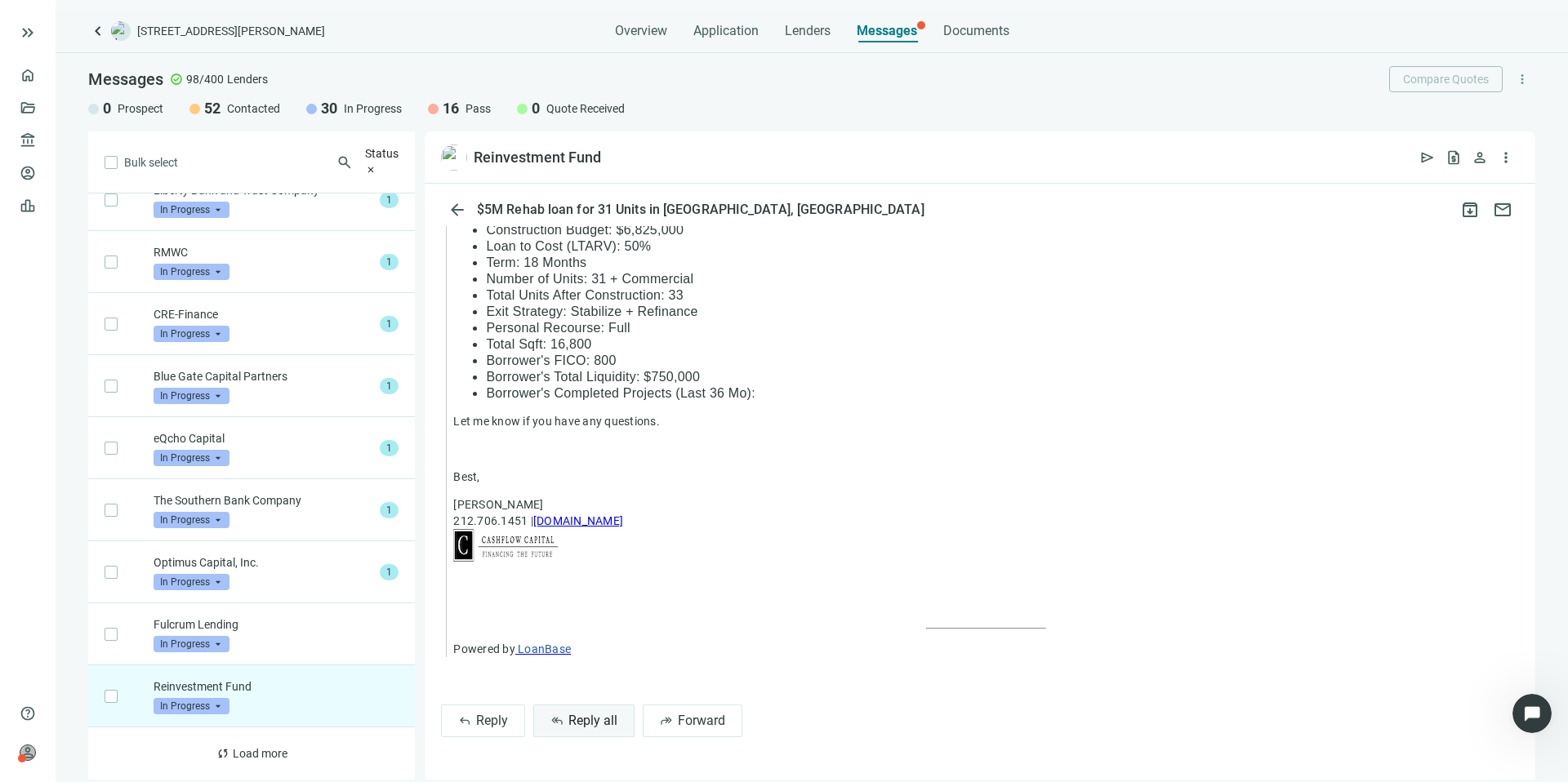
click at [592, 722] on span "Reply all" at bounding box center [592, 721] width 49 height 16
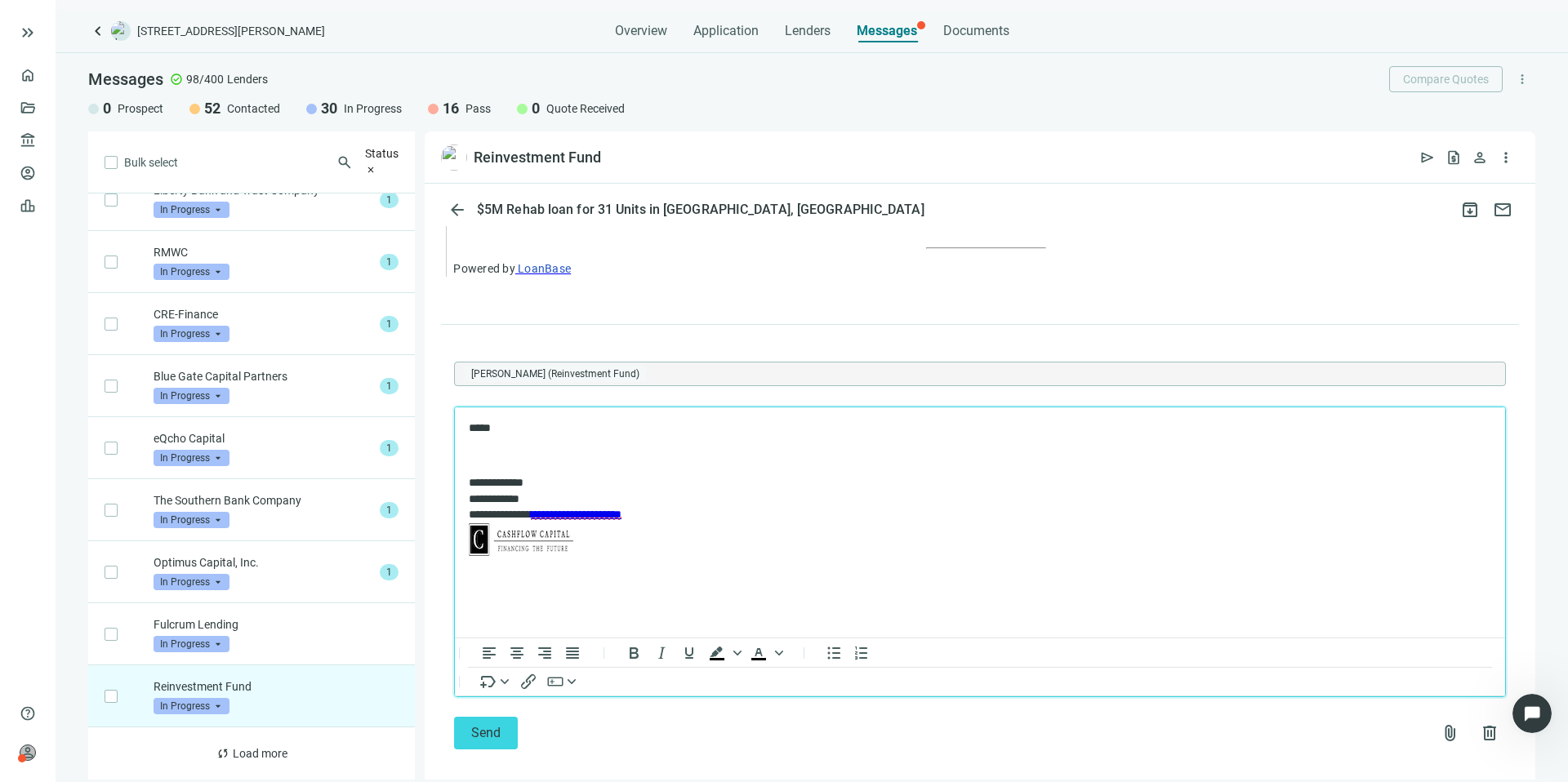
scroll to position [1240, 0]
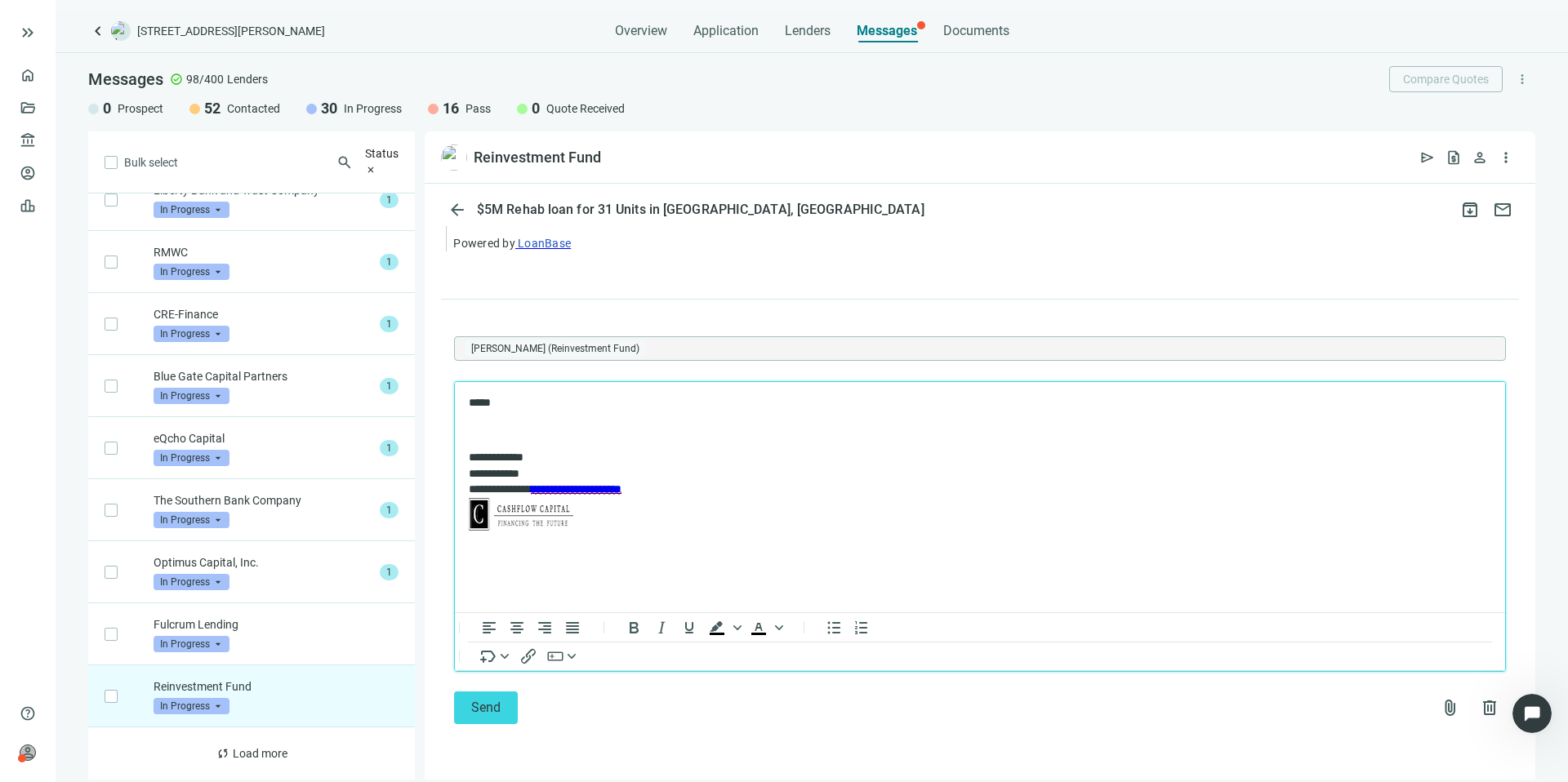
click at [521, 711] on div "Send attach_file delete" at bounding box center [980, 708] width 1052 height 33
click at [512, 712] on button "Send" at bounding box center [486, 708] width 64 height 33
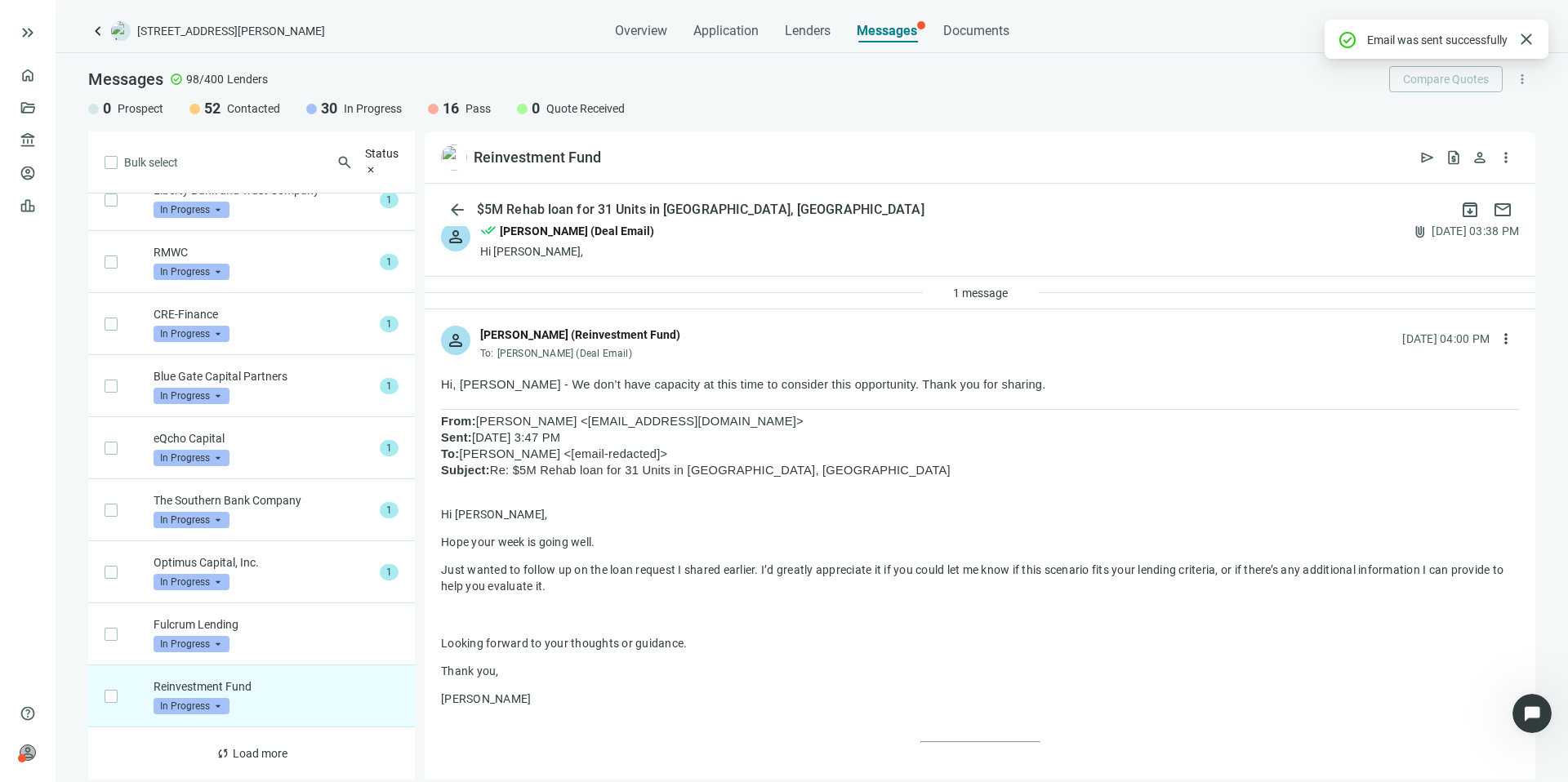
scroll to position [0, 0]
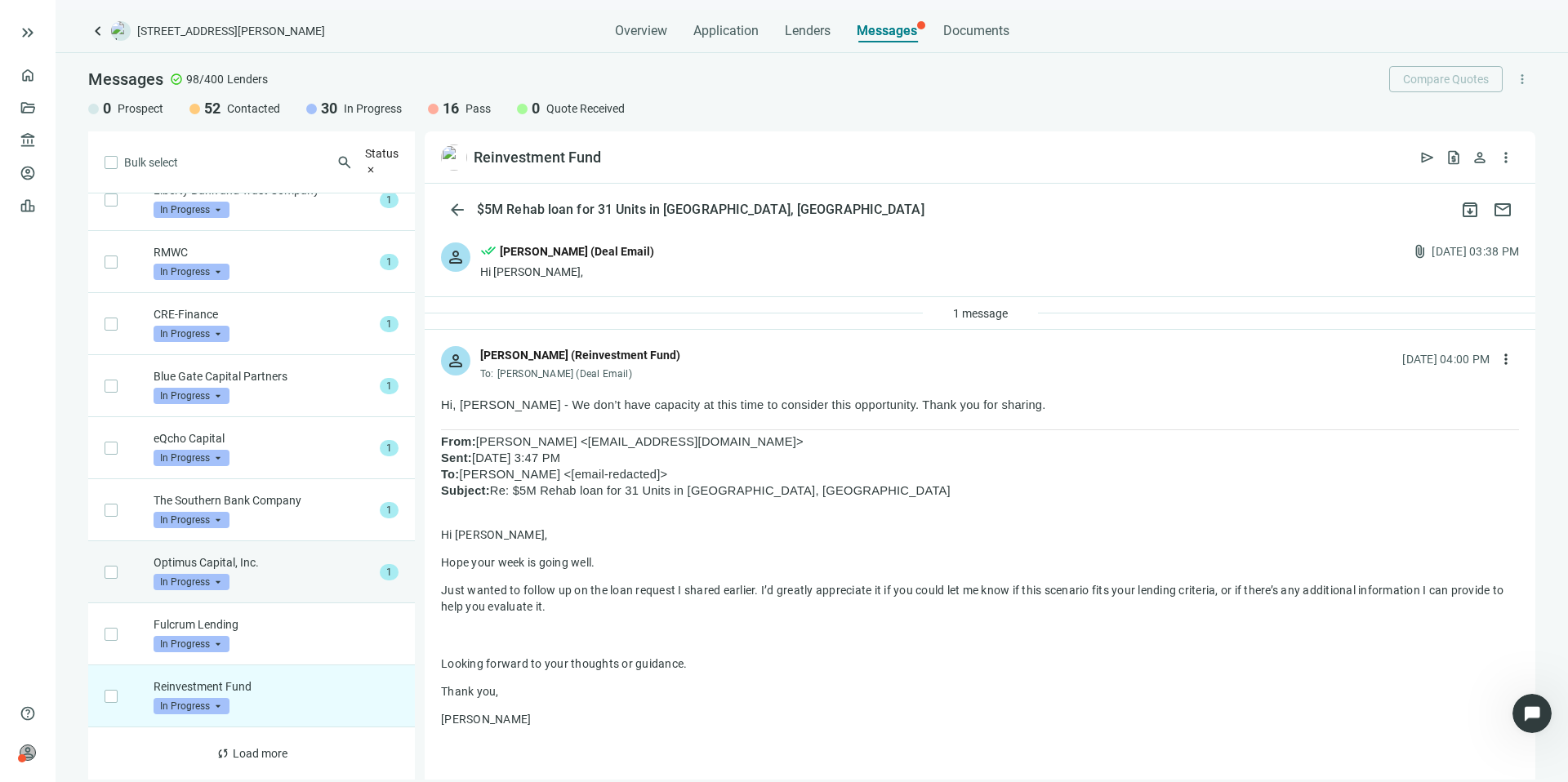
click at [274, 572] on div "Optimus Capital, Inc. In Progress arrow_drop_down" at bounding box center [263, 572] width 220 height 36
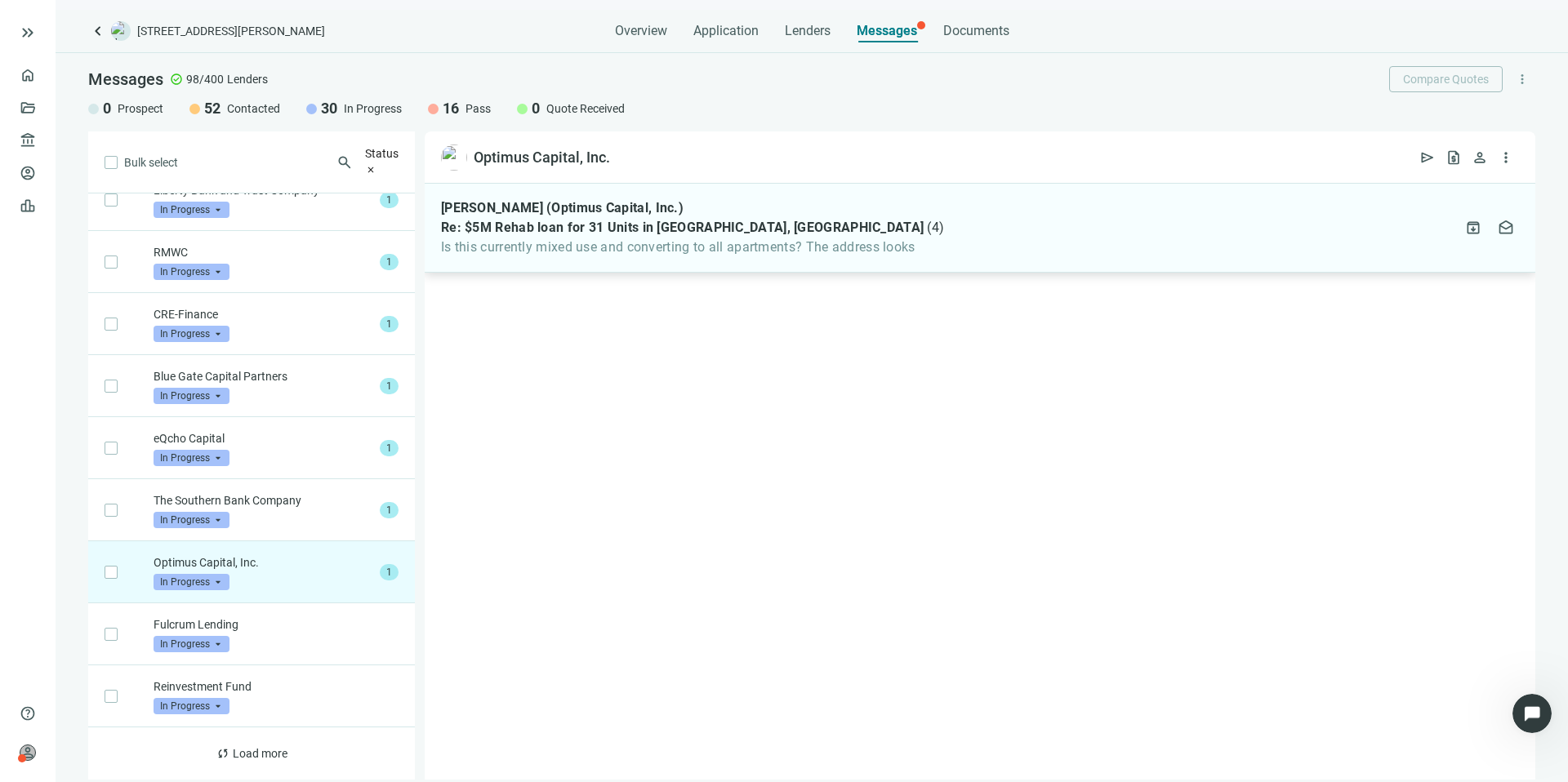
click at [716, 232] on span "Re: $5M Rehab loan for 31 Units in [GEOGRAPHIC_DATA], [GEOGRAPHIC_DATA]" at bounding box center [682, 228] width 483 height 16
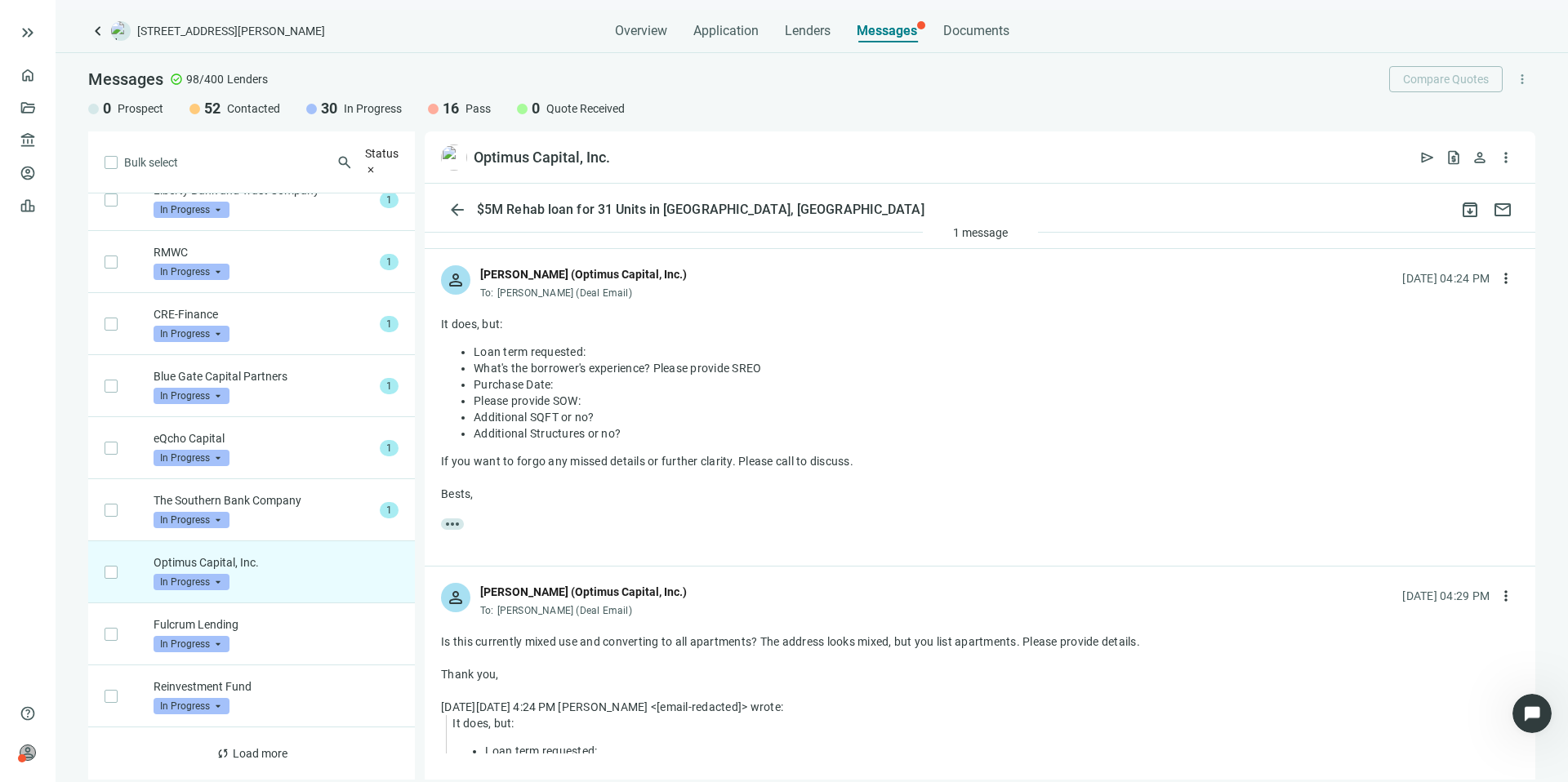
scroll to position [73, 0]
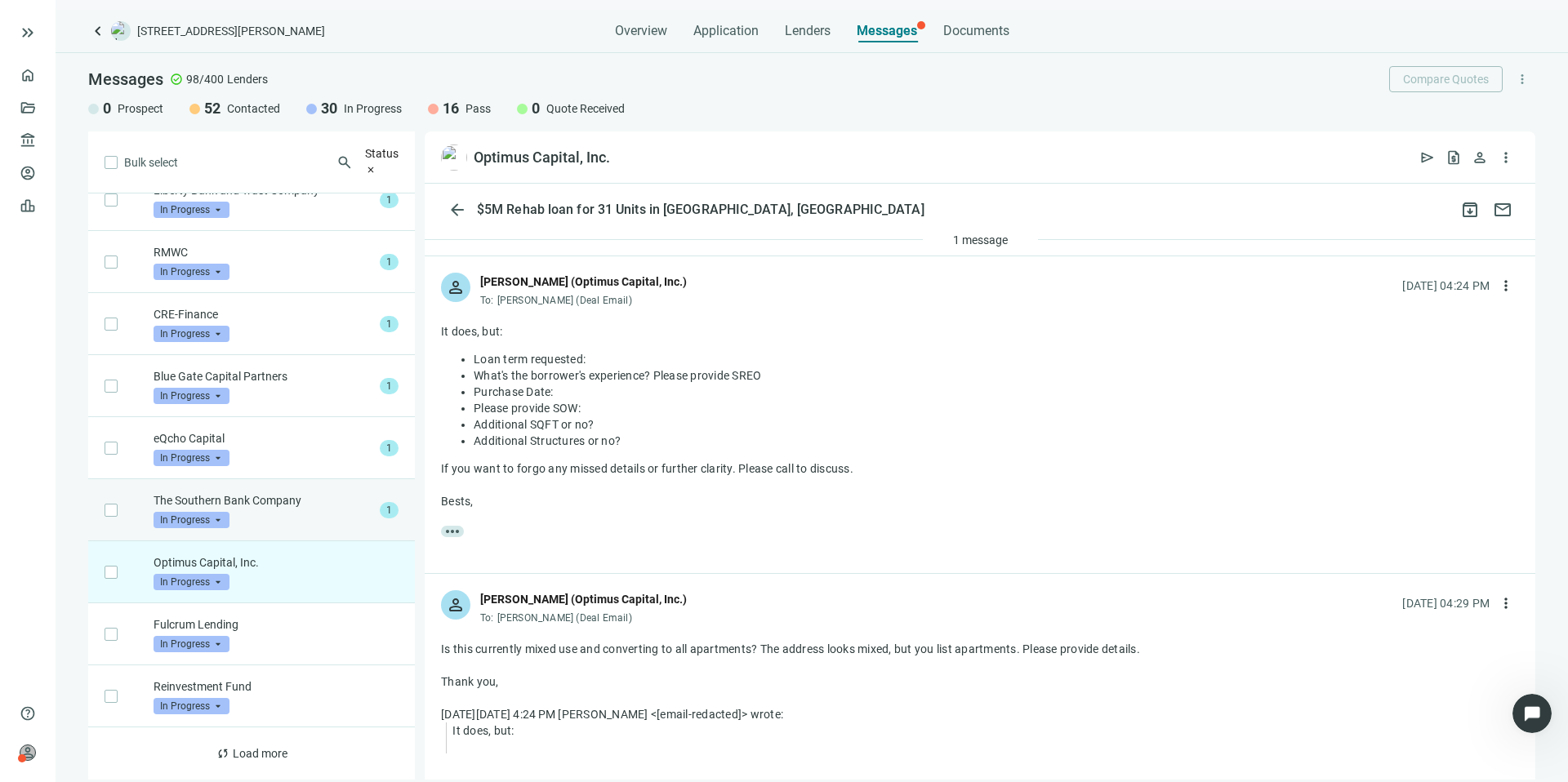
click at [322, 492] on p "The Southern Bank Company" at bounding box center [263, 500] width 220 height 16
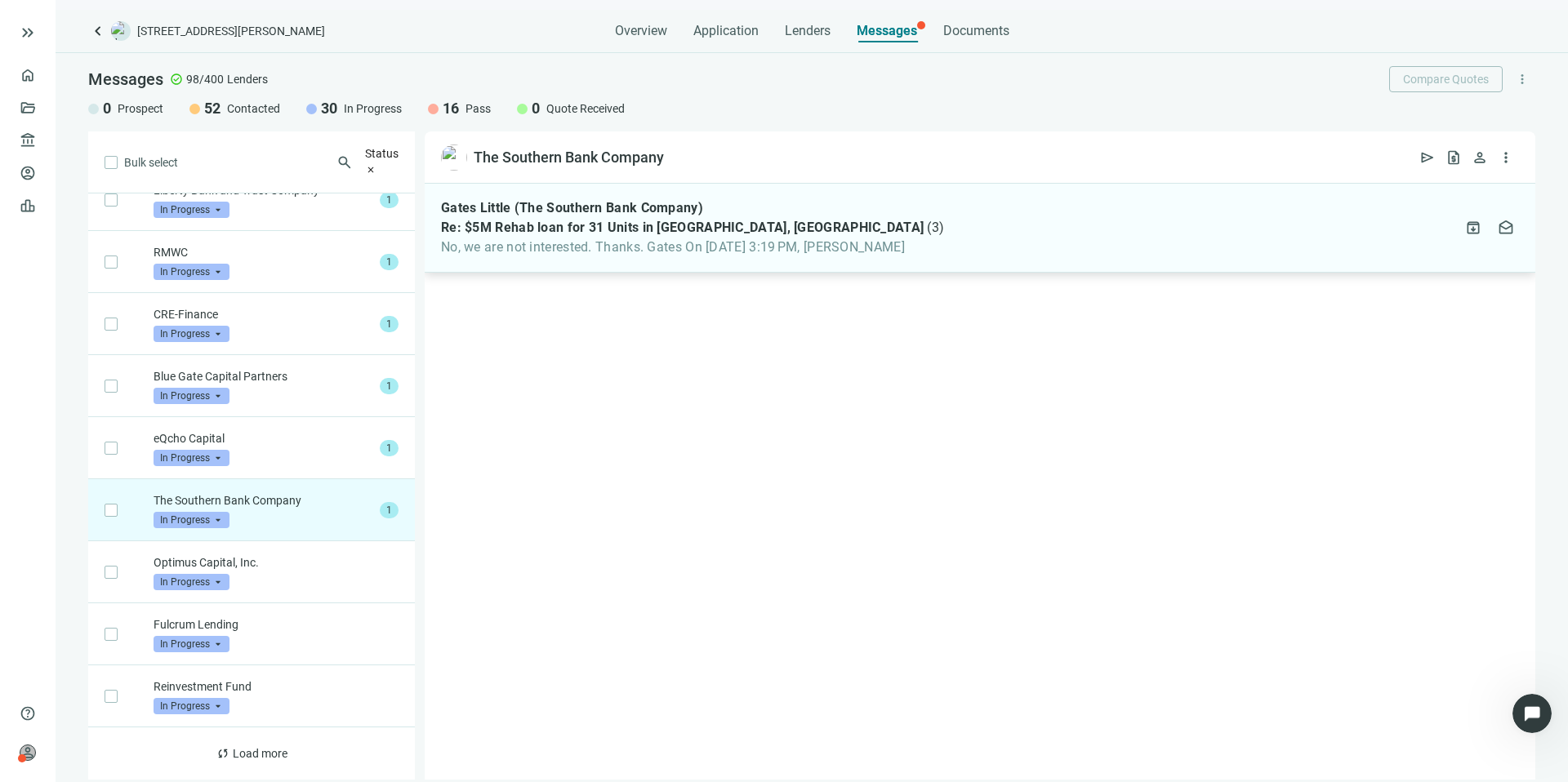
click at [815, 242] on span "No, we are not interested. Thanks. Gates On [DATE] 3:19 PM, [PERSON_NAME]" at bounding box center [692, 247] width 503 height 16
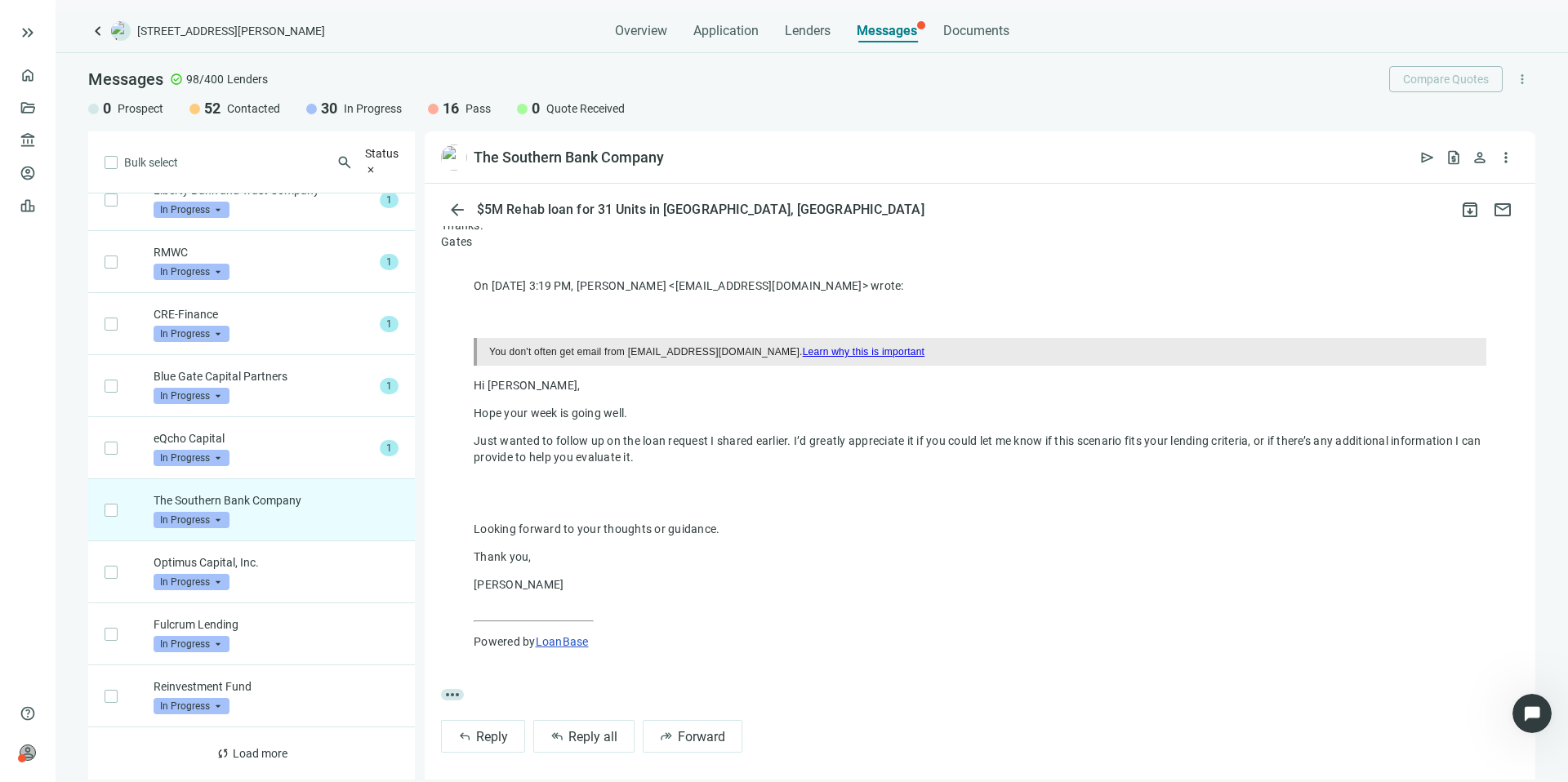
scroll to position [211, 0]
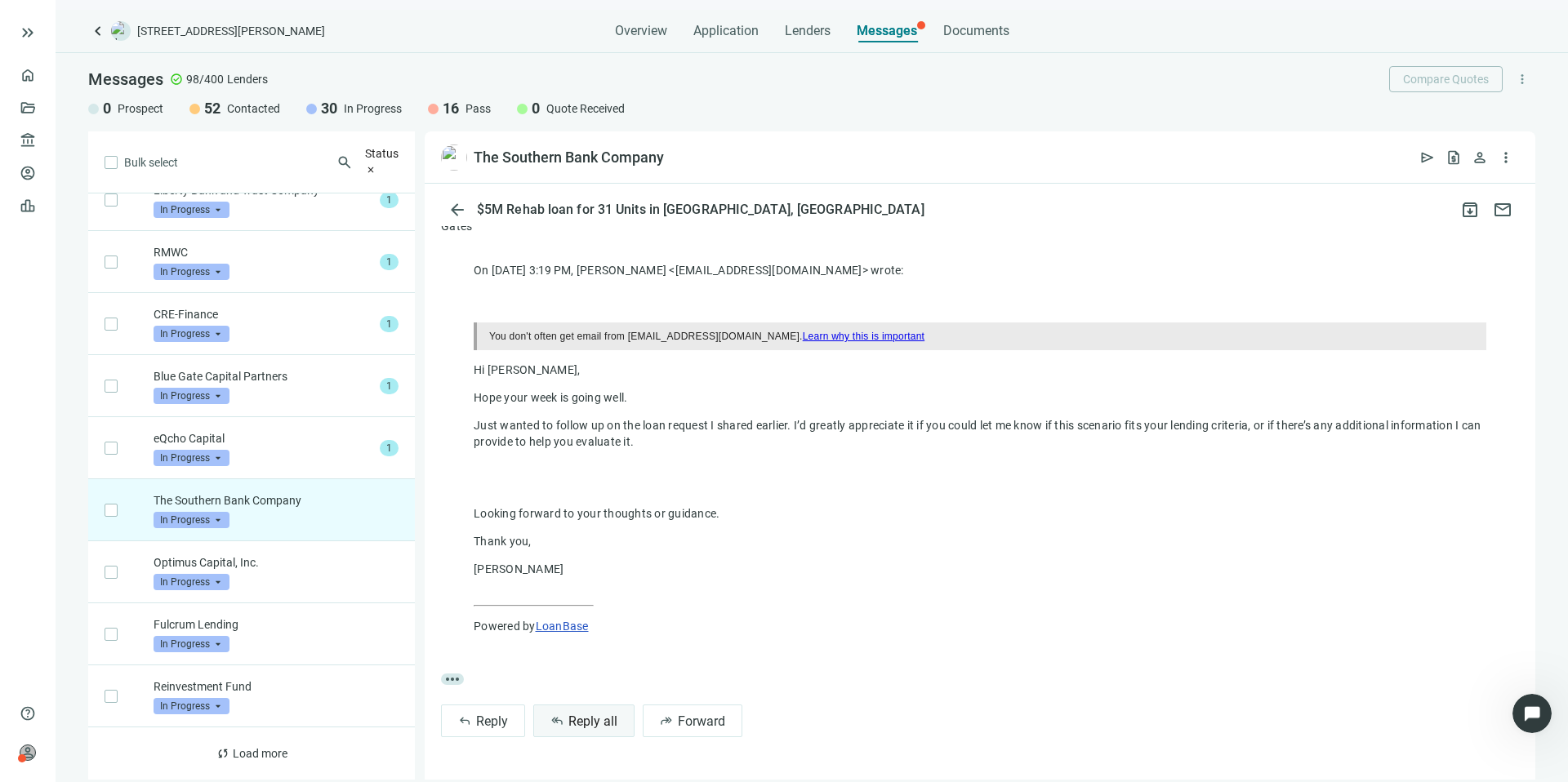
click at [593, 725] on span "Reply all" at bounding box center [592, 722] width 49 height 16
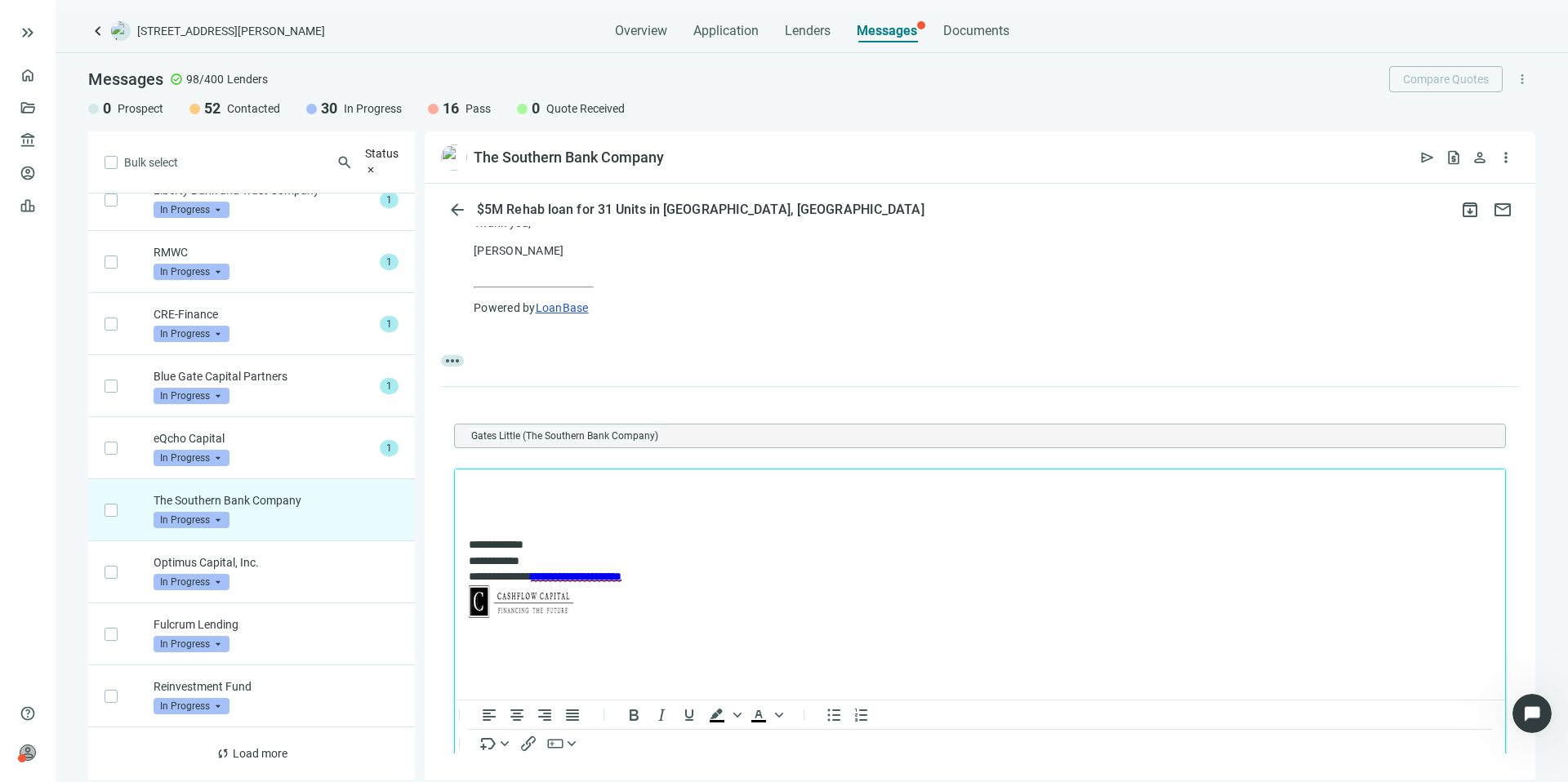
scroll to position [0, 0]
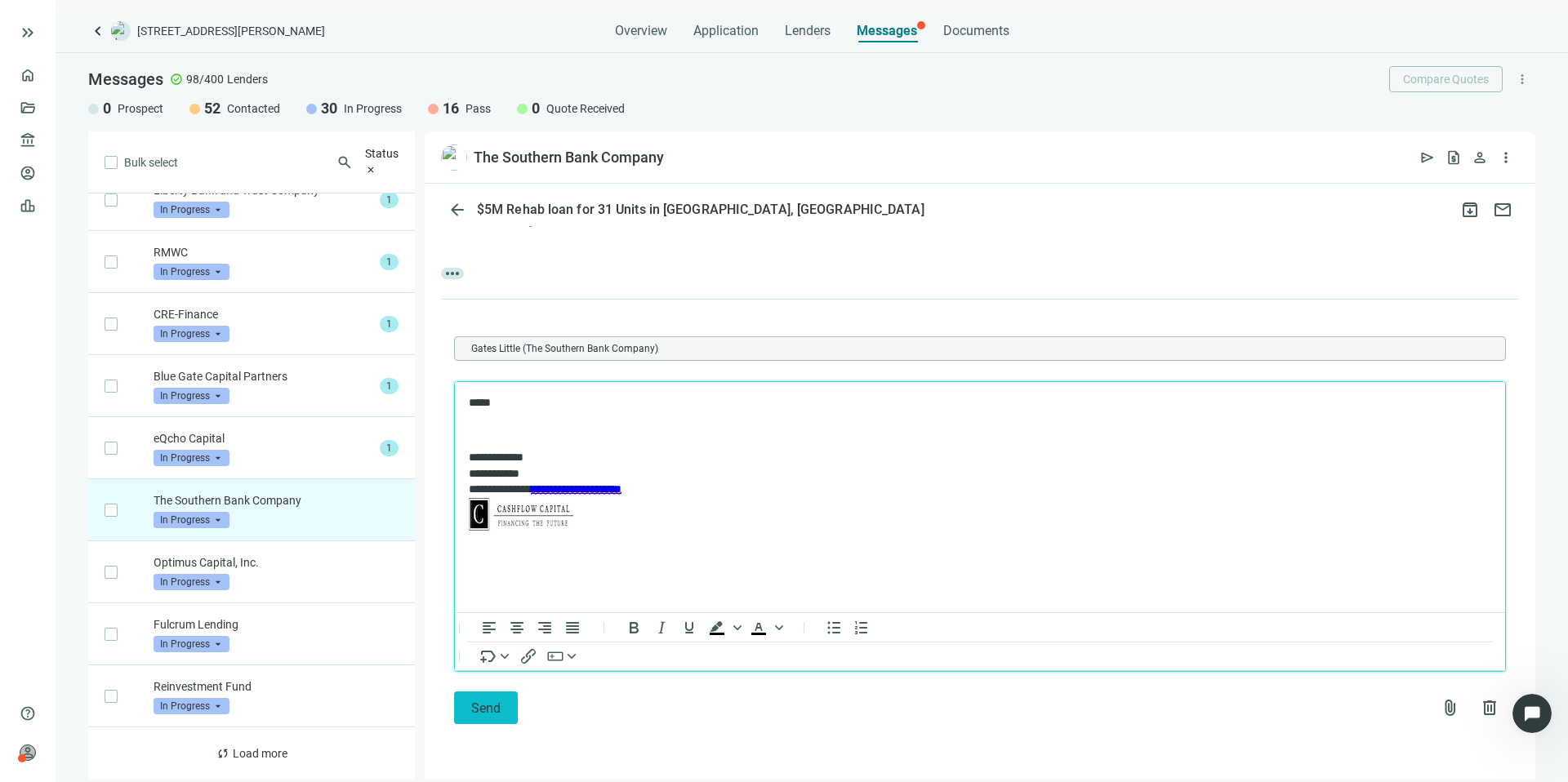
click at [487, 695] on button "Send" at bounding box center [486, 708] width 64 height 33
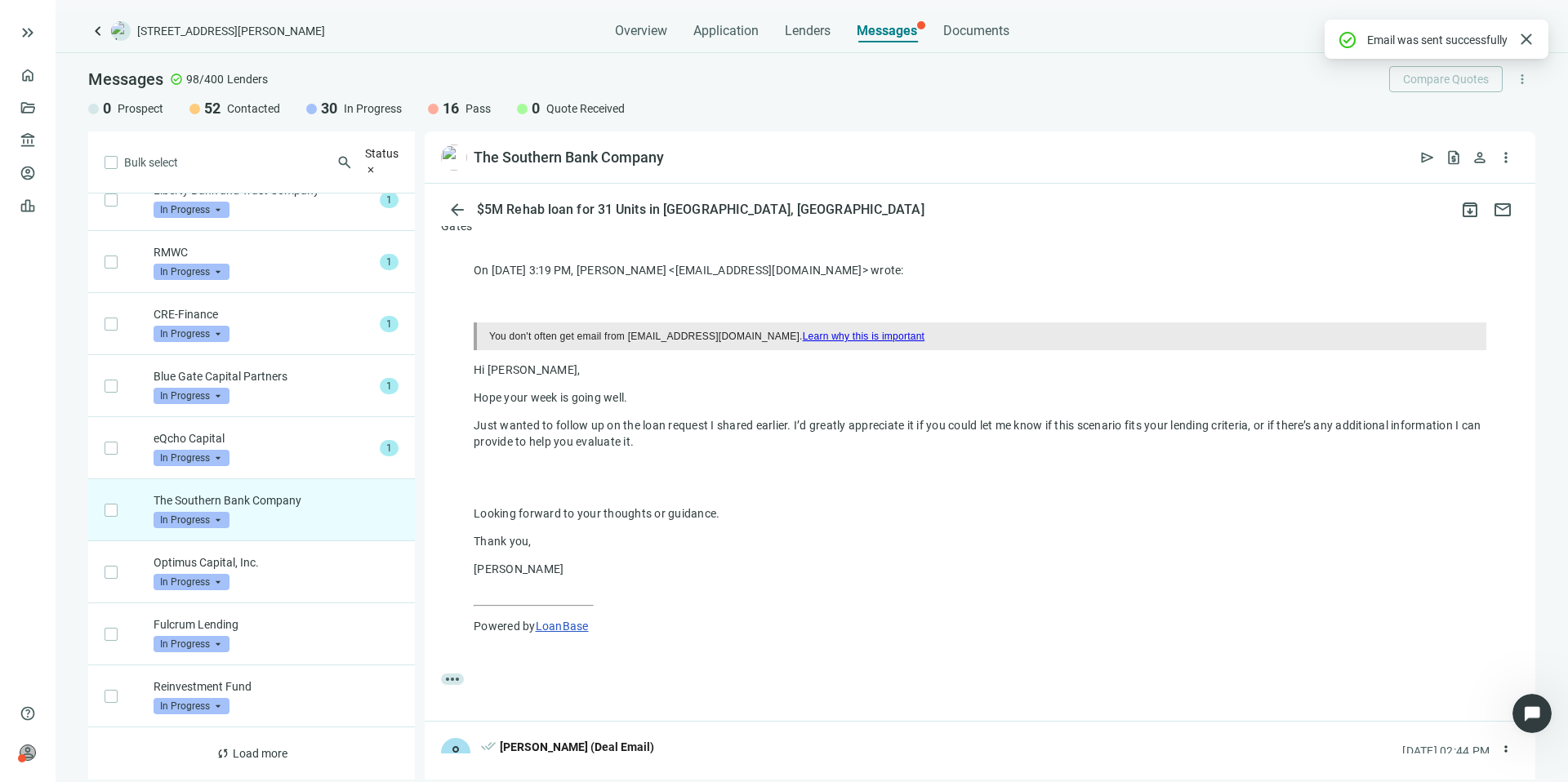
scroll to position [565, 0]
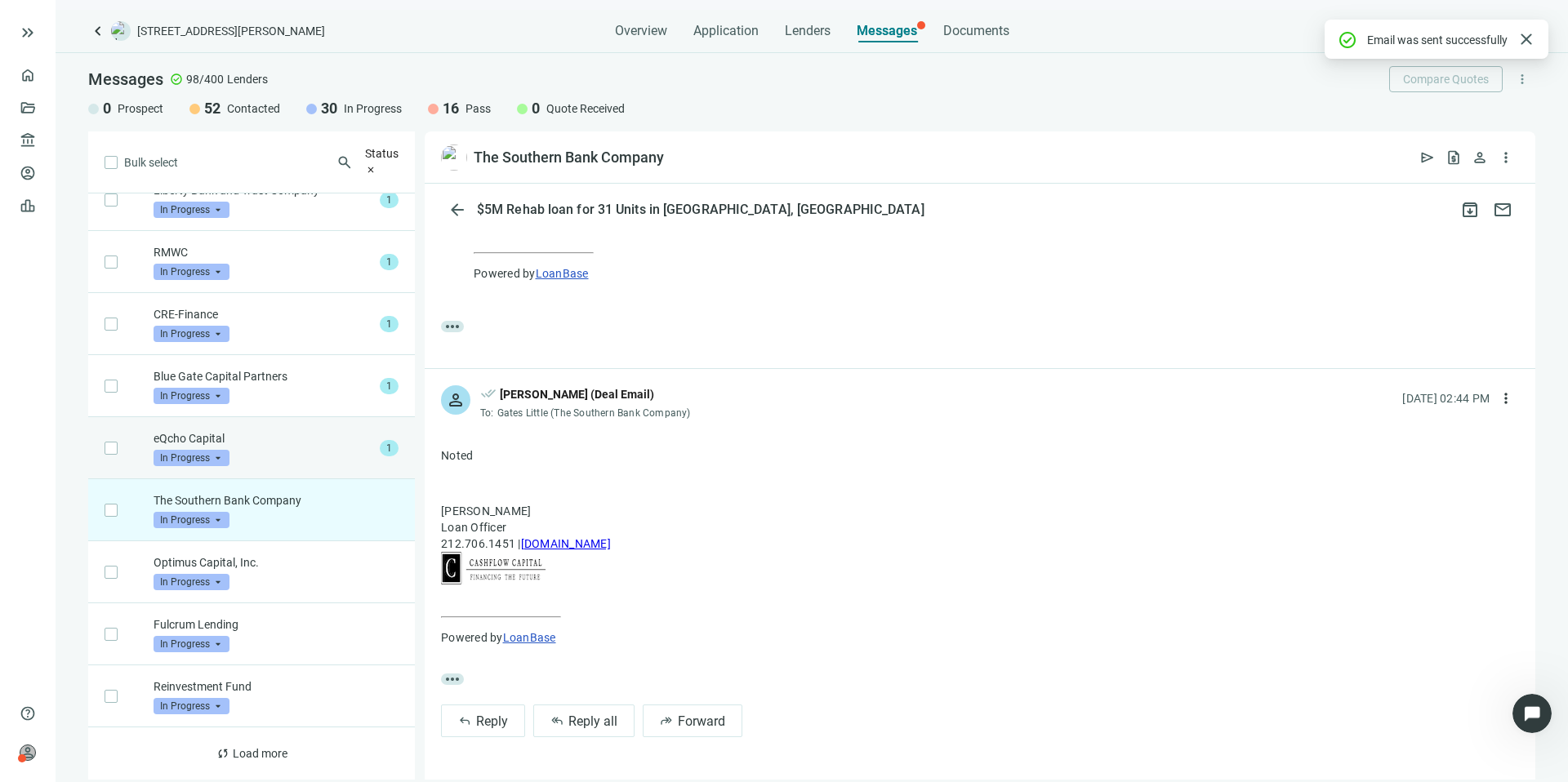
click at [295, 431] on p "eQcho Capital" at bounding box center [263, 438] width 220 height 16
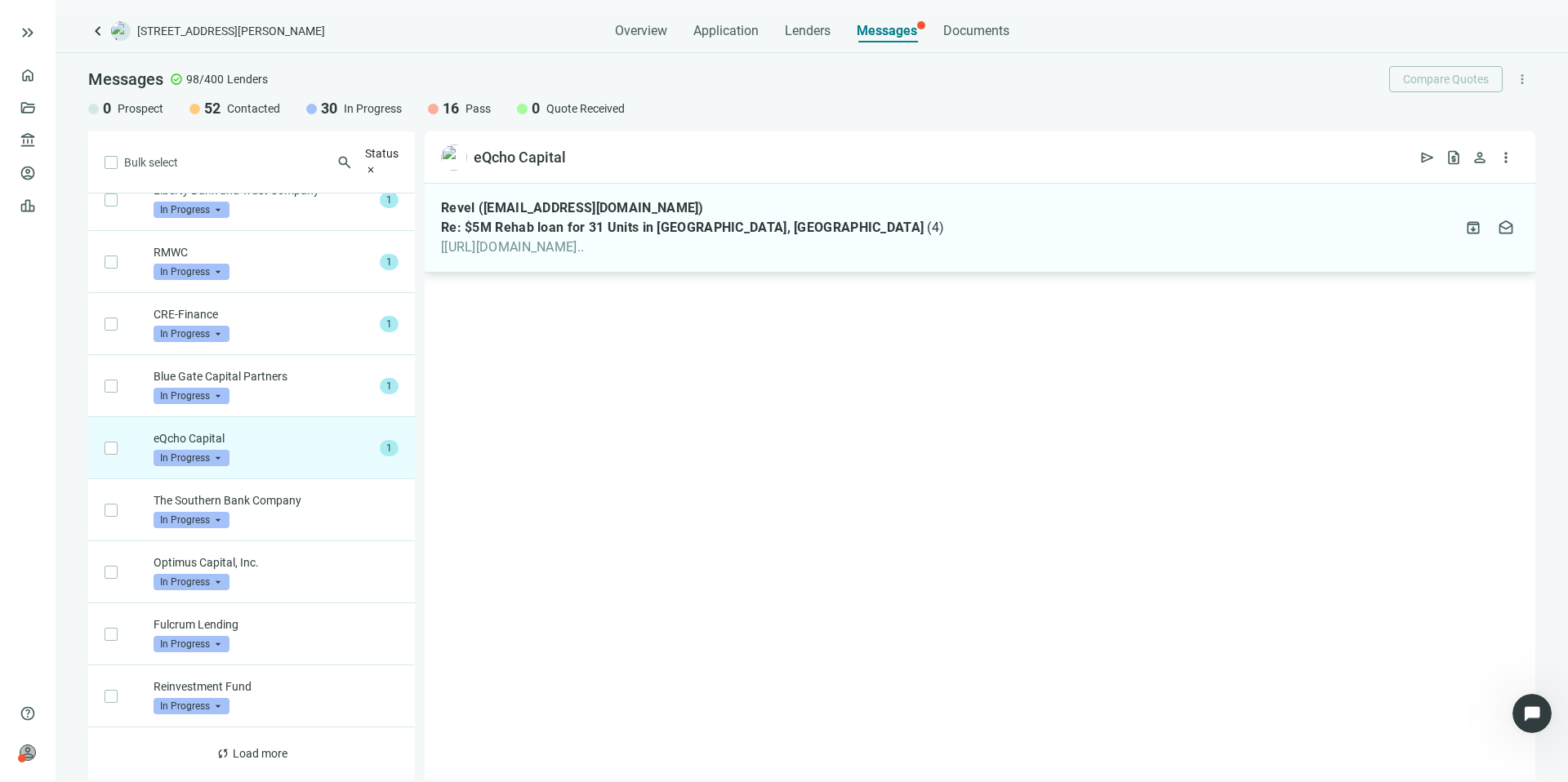
click at [699, 241] on span "[[URL][DOMAIN_NAME].." at bounding box center [692, 247] width 503 height 16
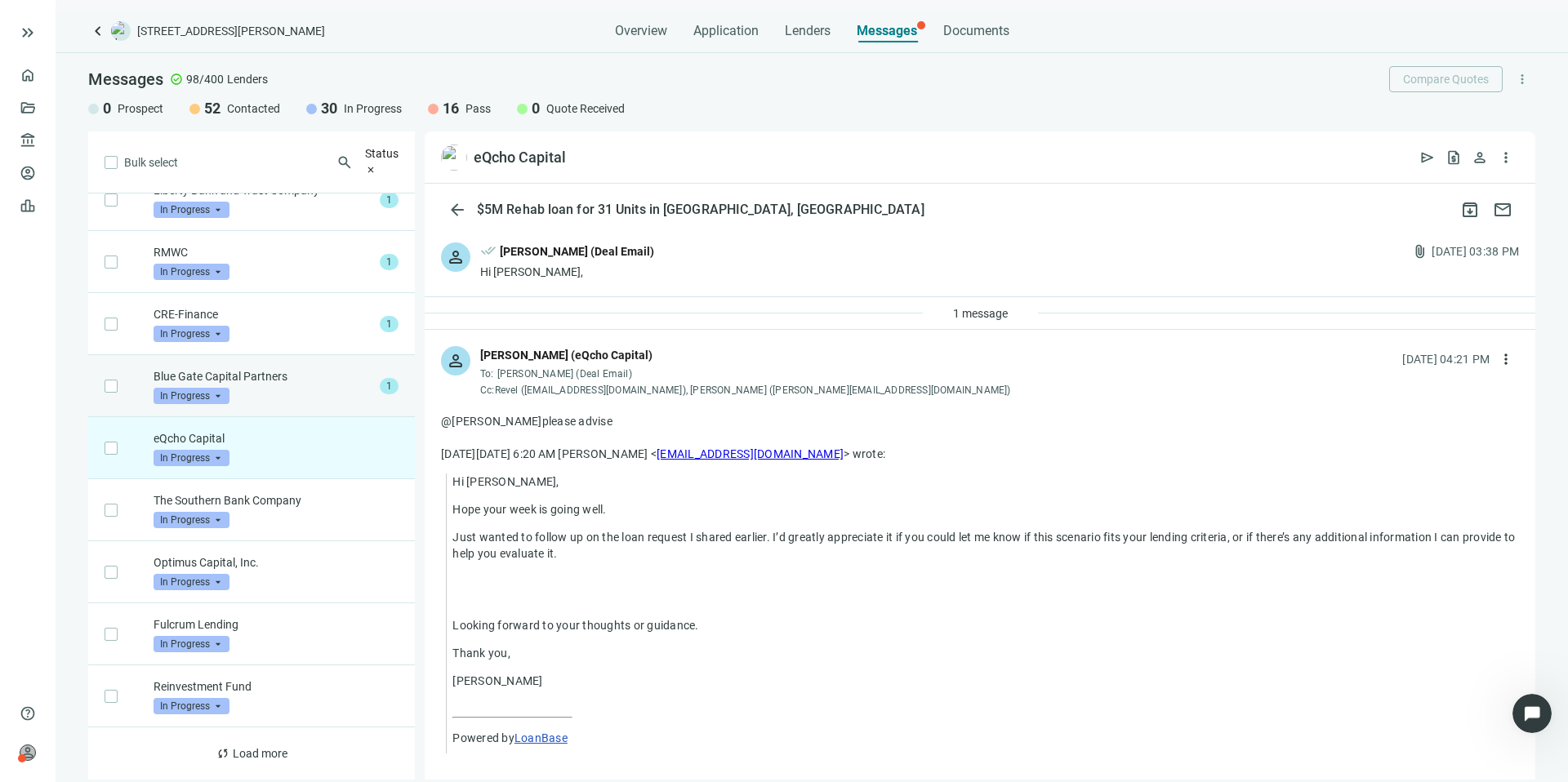
click at [322, 371] on p "Blue Gate Capital Partners" at bounding box center [263, 376] width 220 height 16
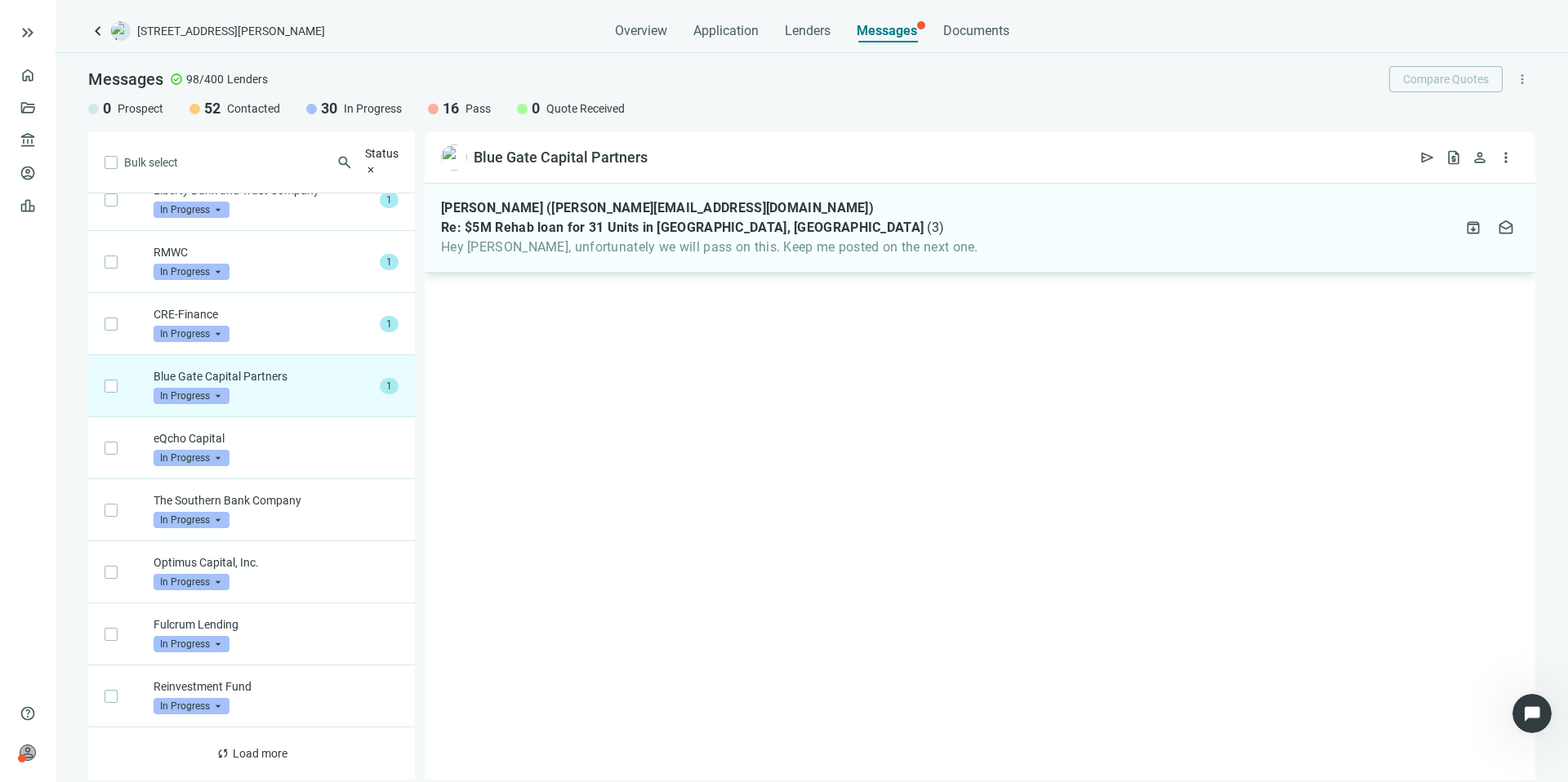
click at [823, 239] on span "Hey [PERSON_NAME], unfortunately we will pass on this. Keep me posted on the ne…" at bounding box center [710, 247] width 537 height 16
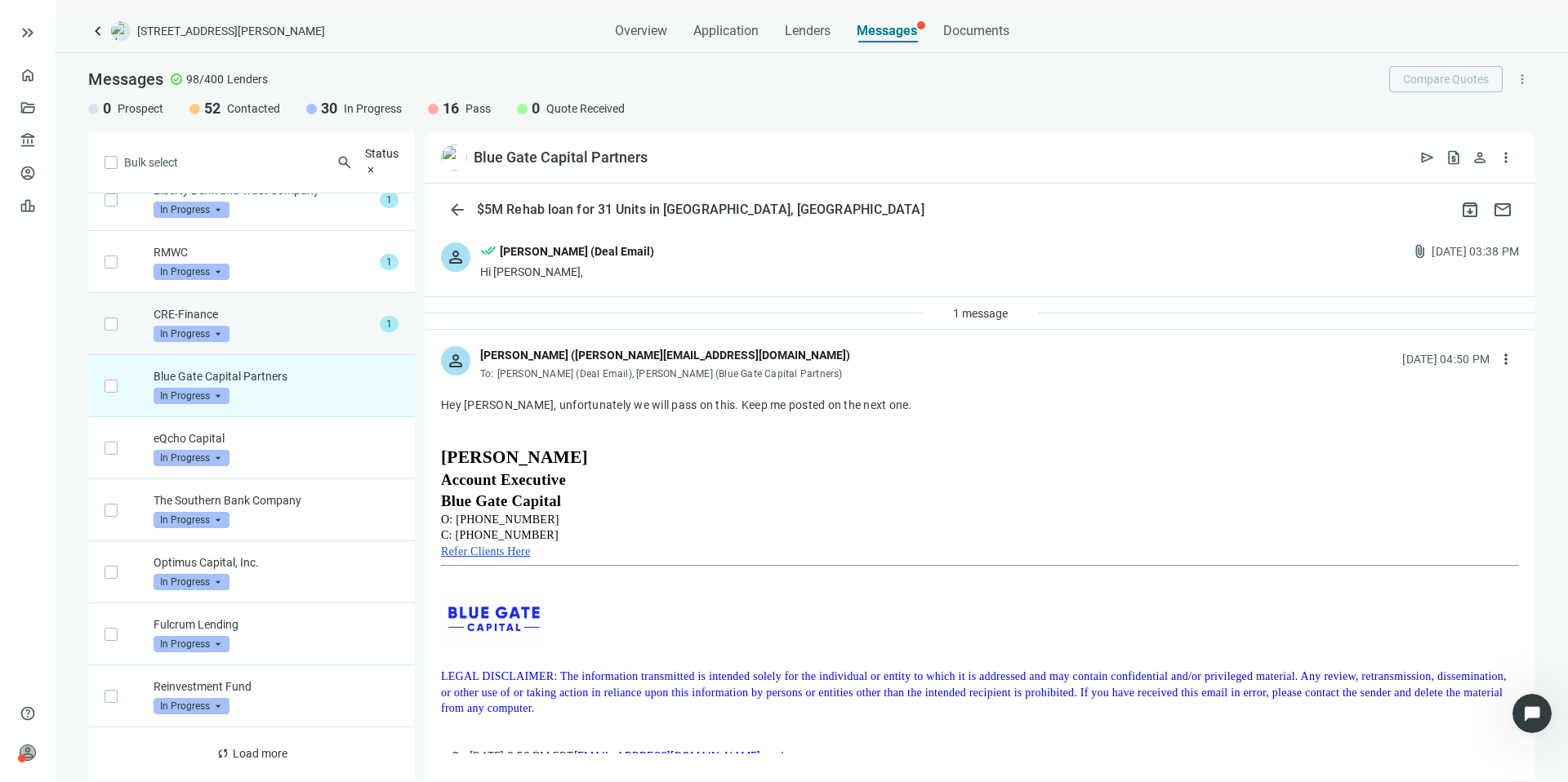
click at [322, 336] on div "CRE-Finance In Progress arrow_drop_down 1" at bounding box center [252, 324] width 327 height 62
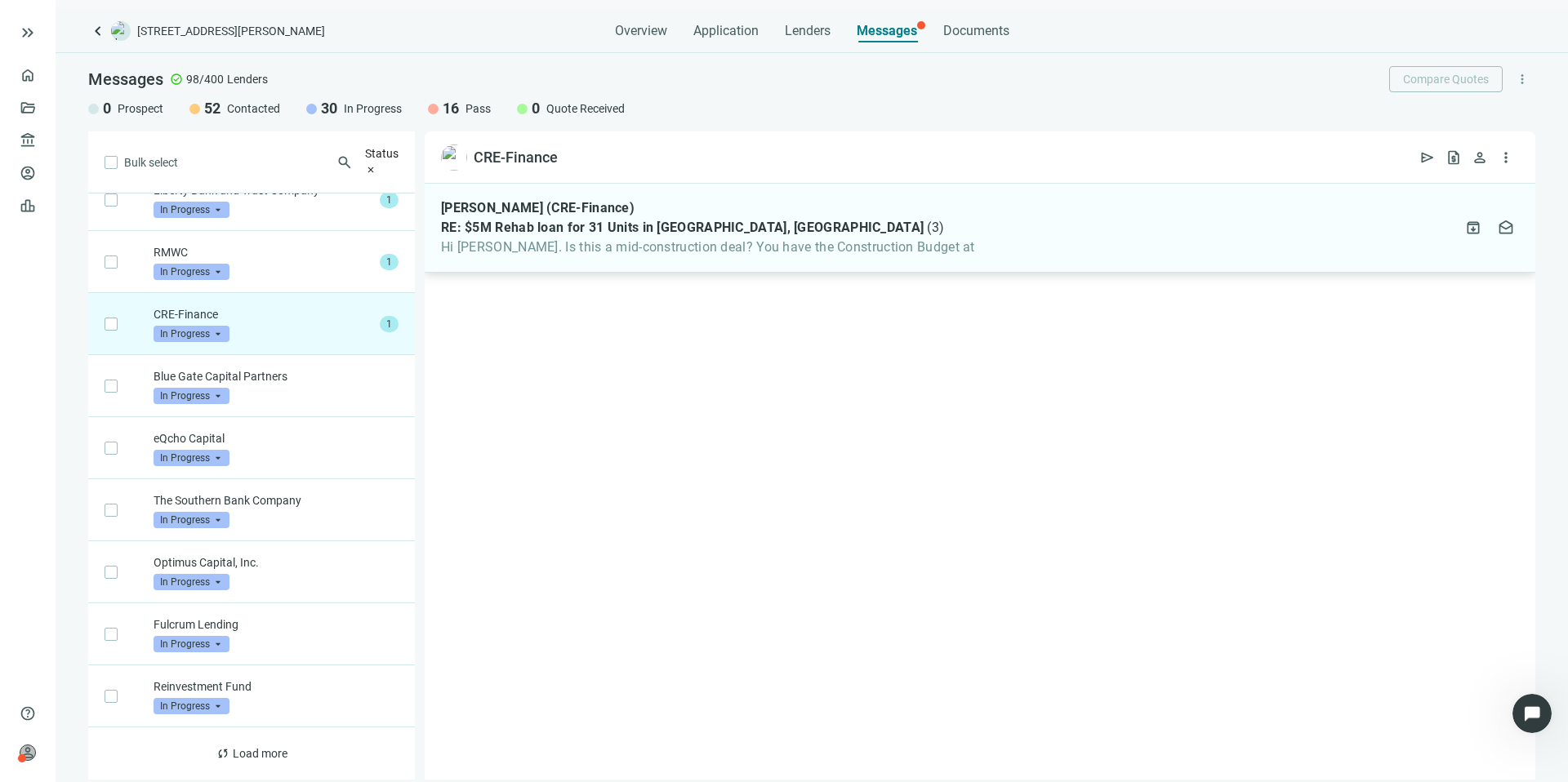
click at [696, 220] on span "RE: $5M Rehab loan for 31 Units in [GEOGRAPHIC_DATA], [GEOGRAPHIC_DATA]" at bounding box center [682, 228] width 483 height 16
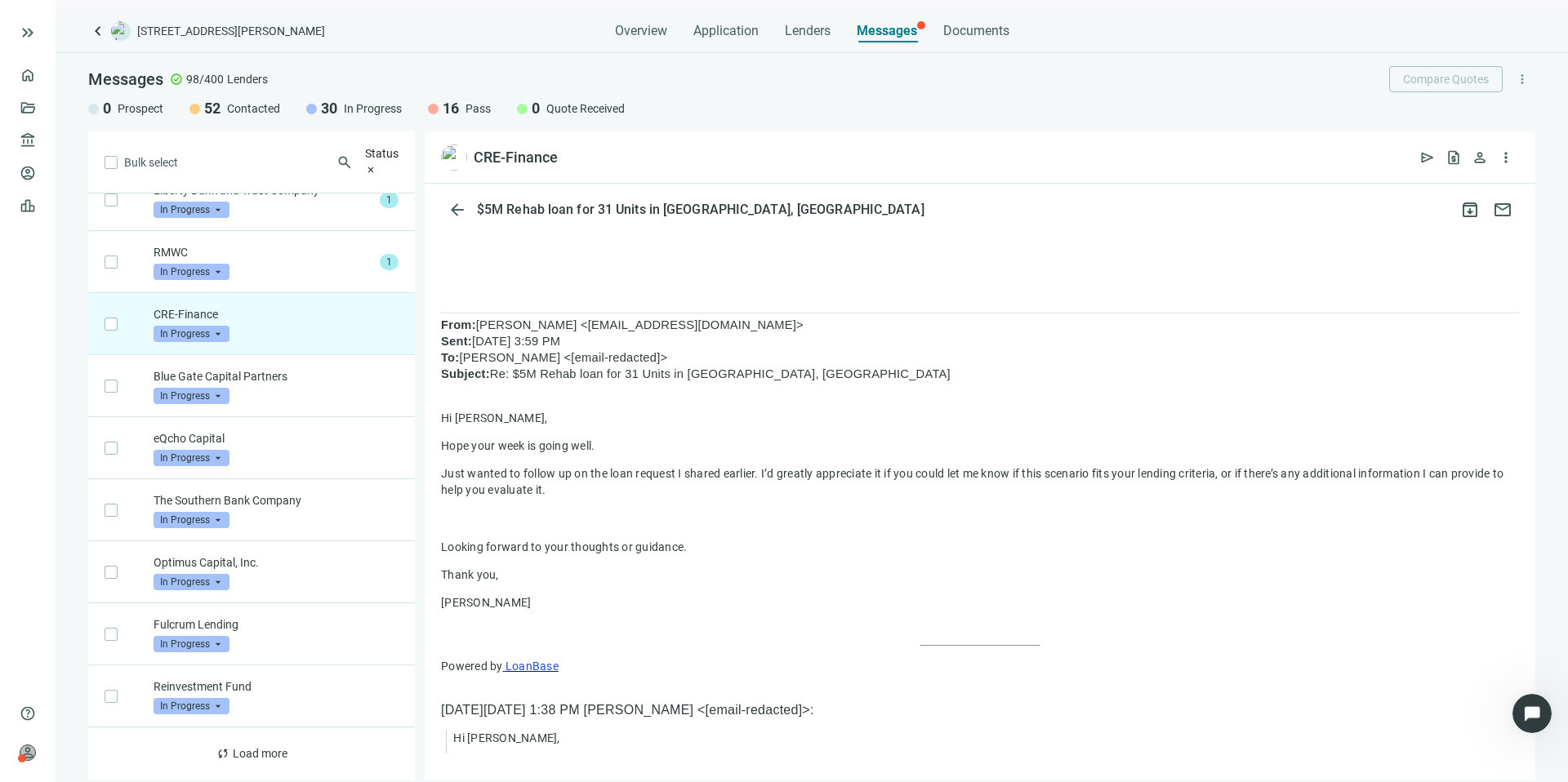
scroll to position [1410, 0]
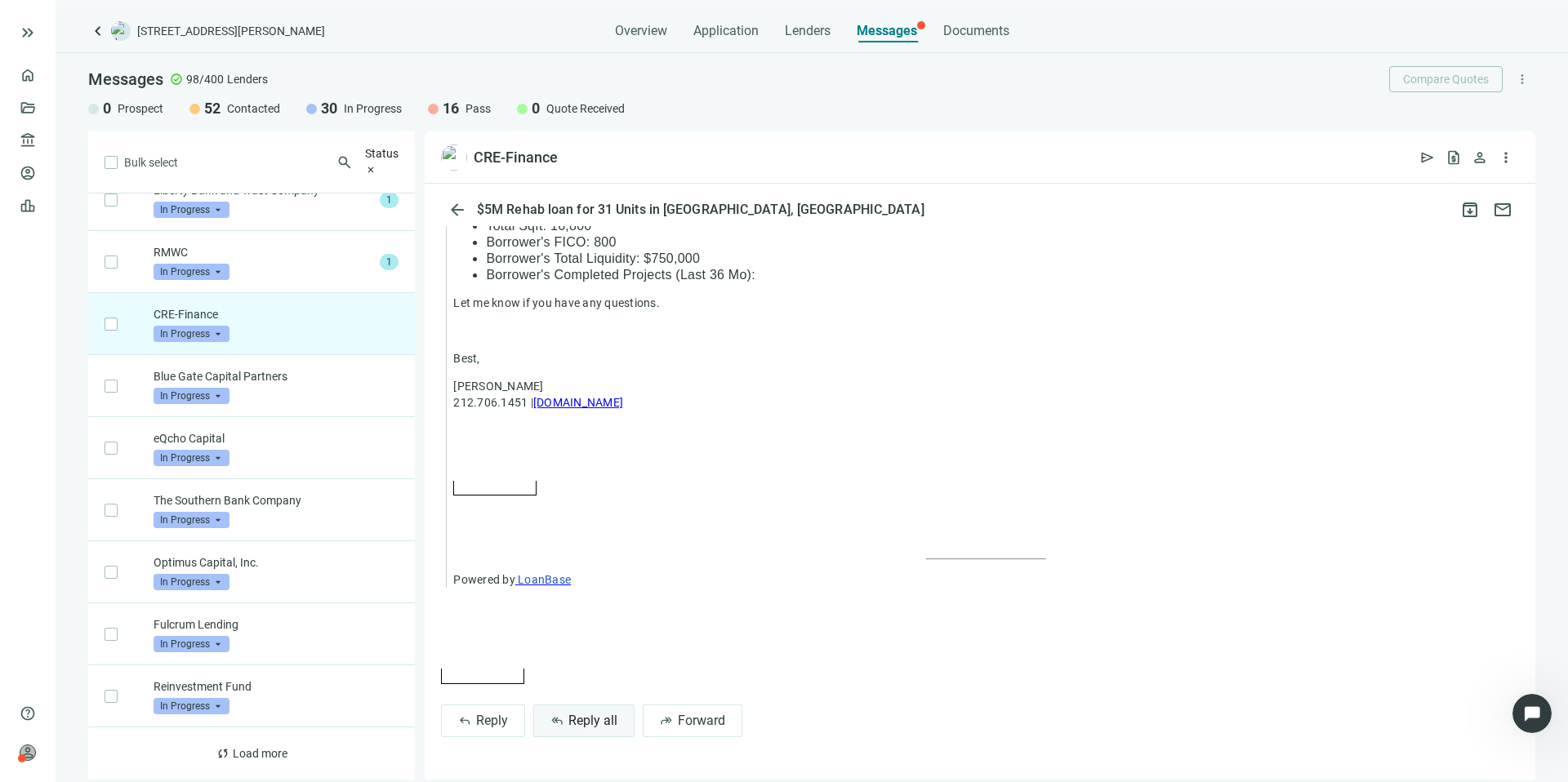
click at [591, 725] on span "Reply all" at bounding box center [592, 721] width 49 height 16
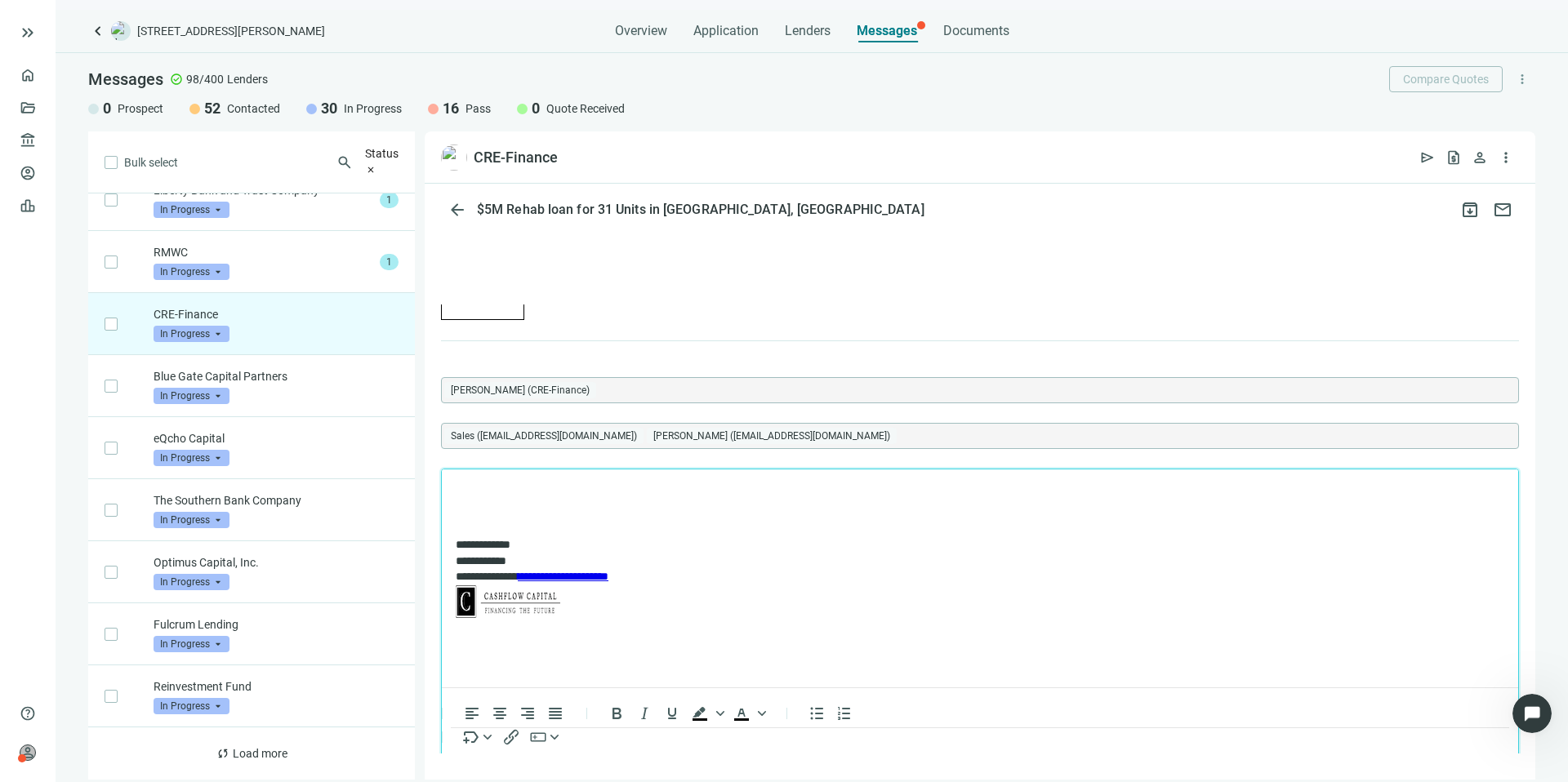
scroll to position [0, 0]
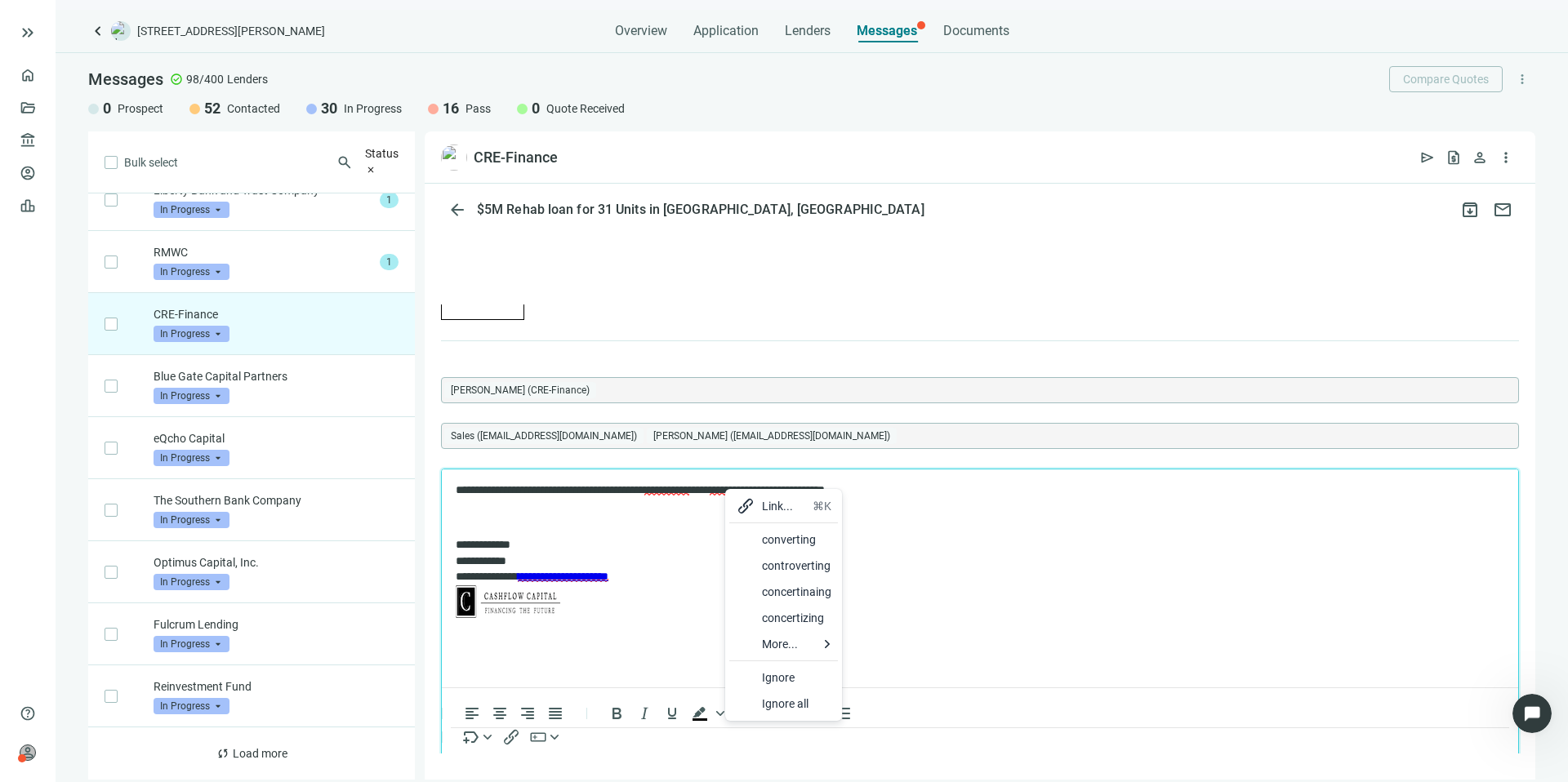
click at [754, 530] on div at bounding box center [746, 540] width 19 height 19
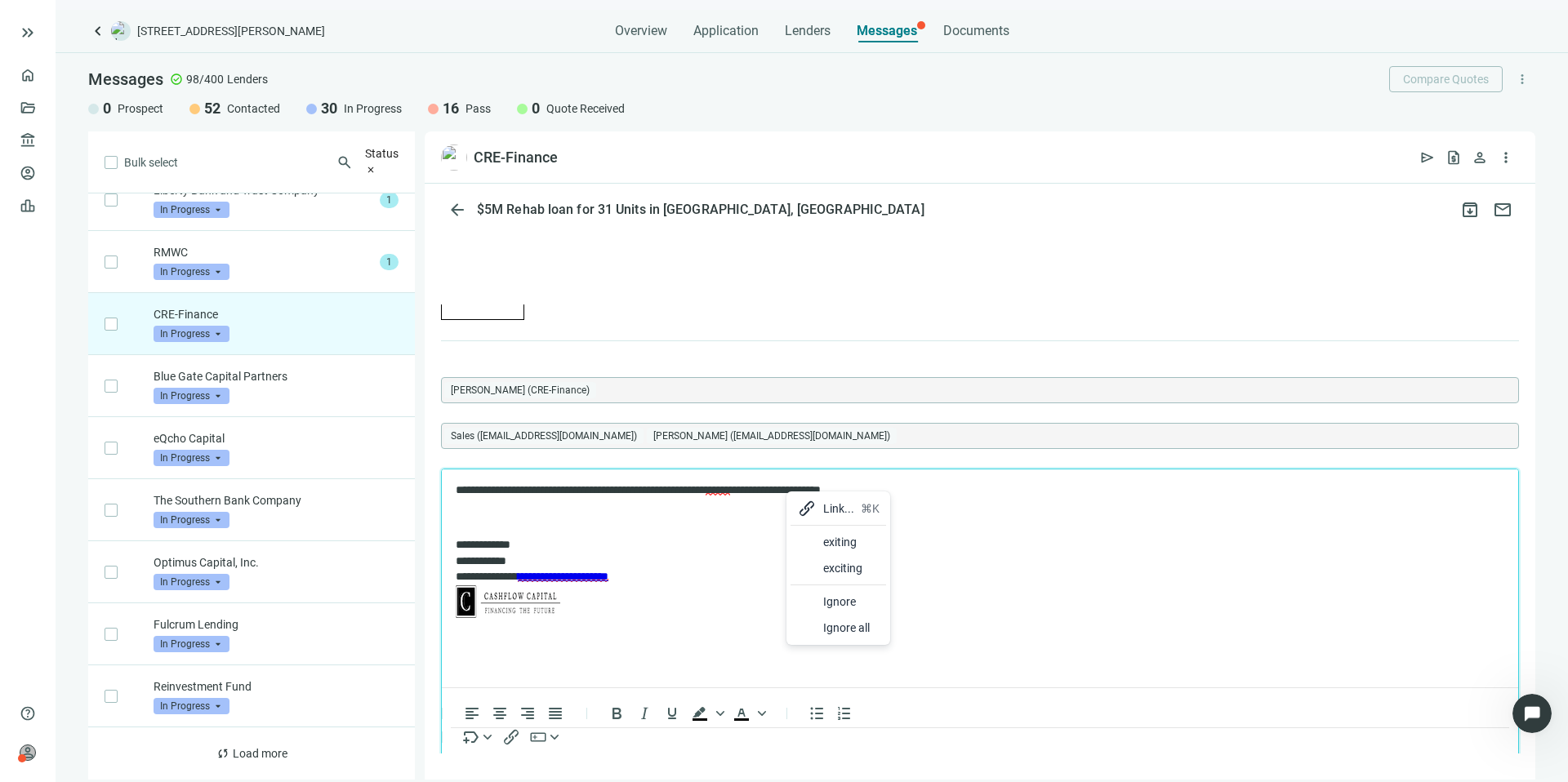
click at [817, 543] on div "exiting" at bounding box center [838, 543] width 95 height 27
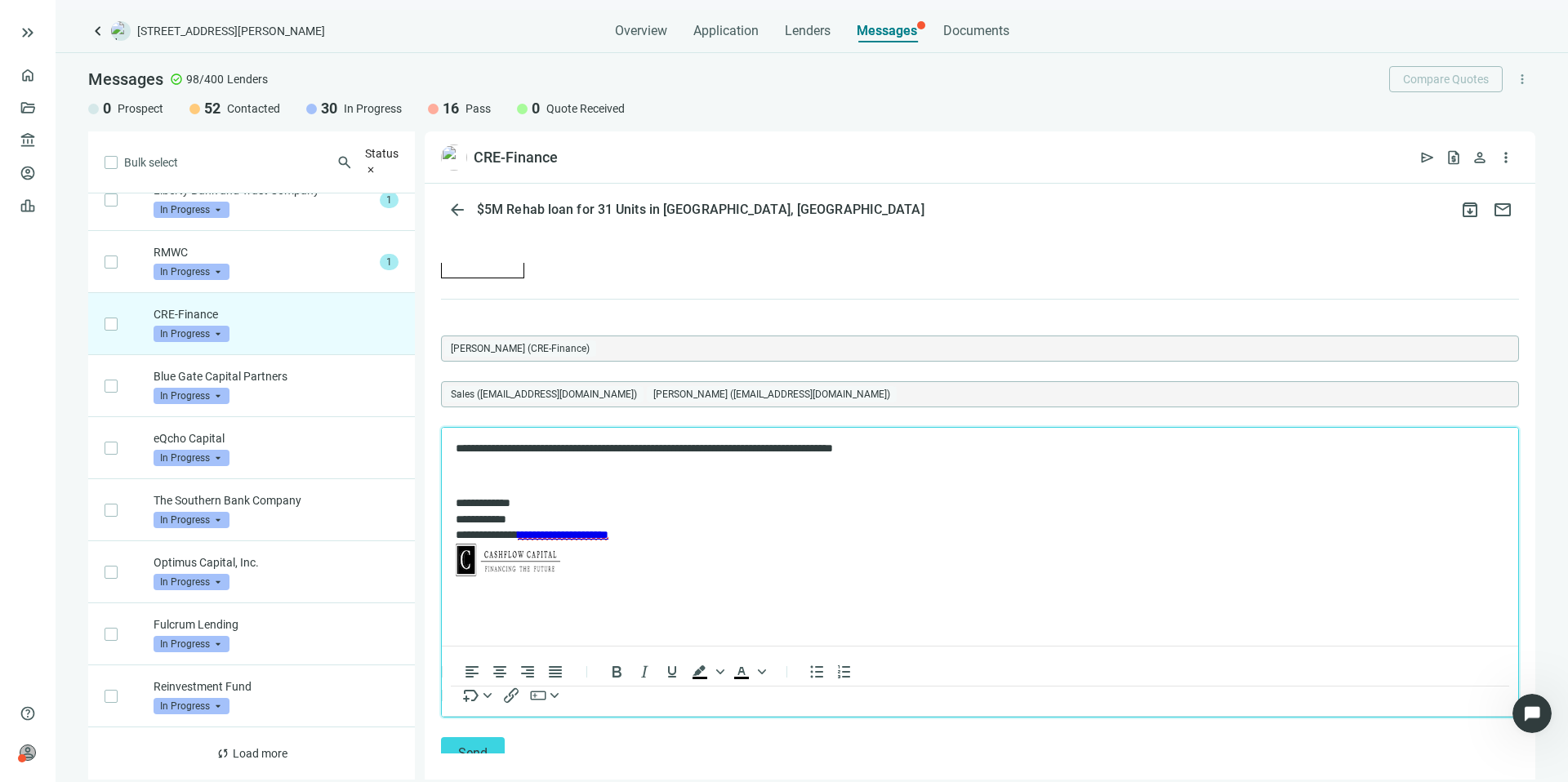
scroll to position [1862, 0]
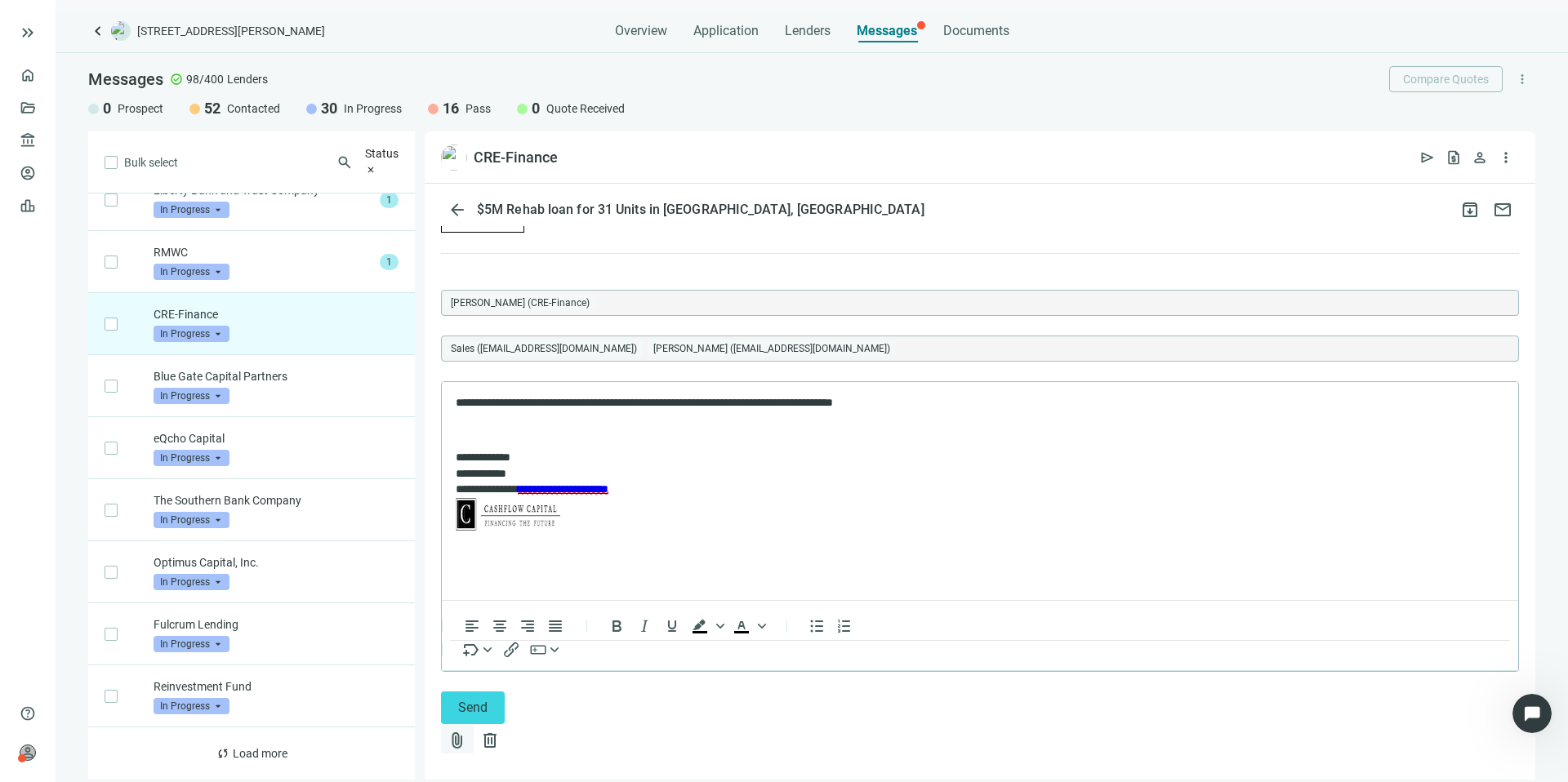
click at [468, 731] on span "attach_file" at bounding box center [457, 740] width 19 height 19
click at [1318, 647] on span "Сhoose from deal documents" at bounding box center [1244, 643] width 148 height 13
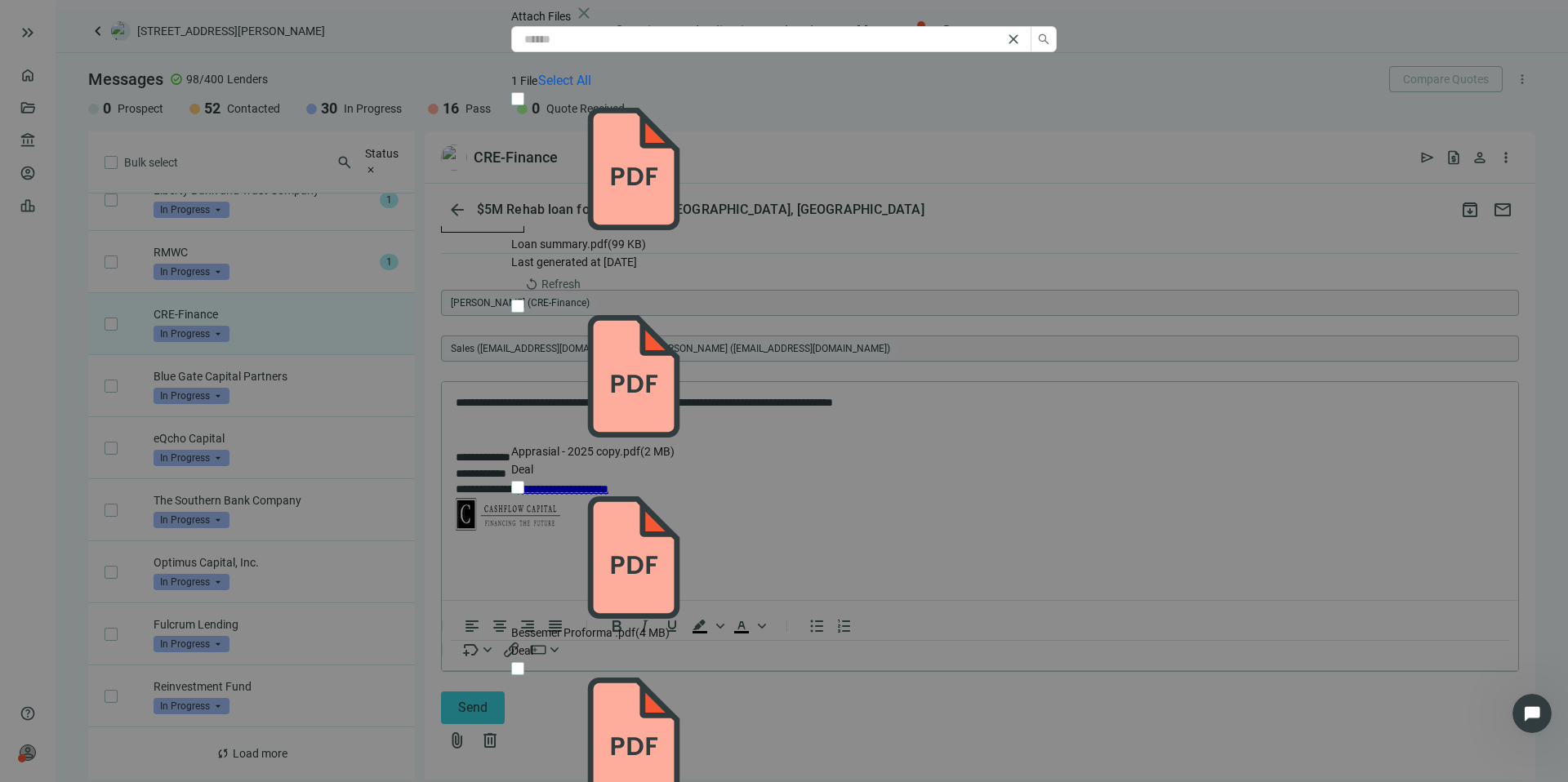
scroll to position [145, 0]
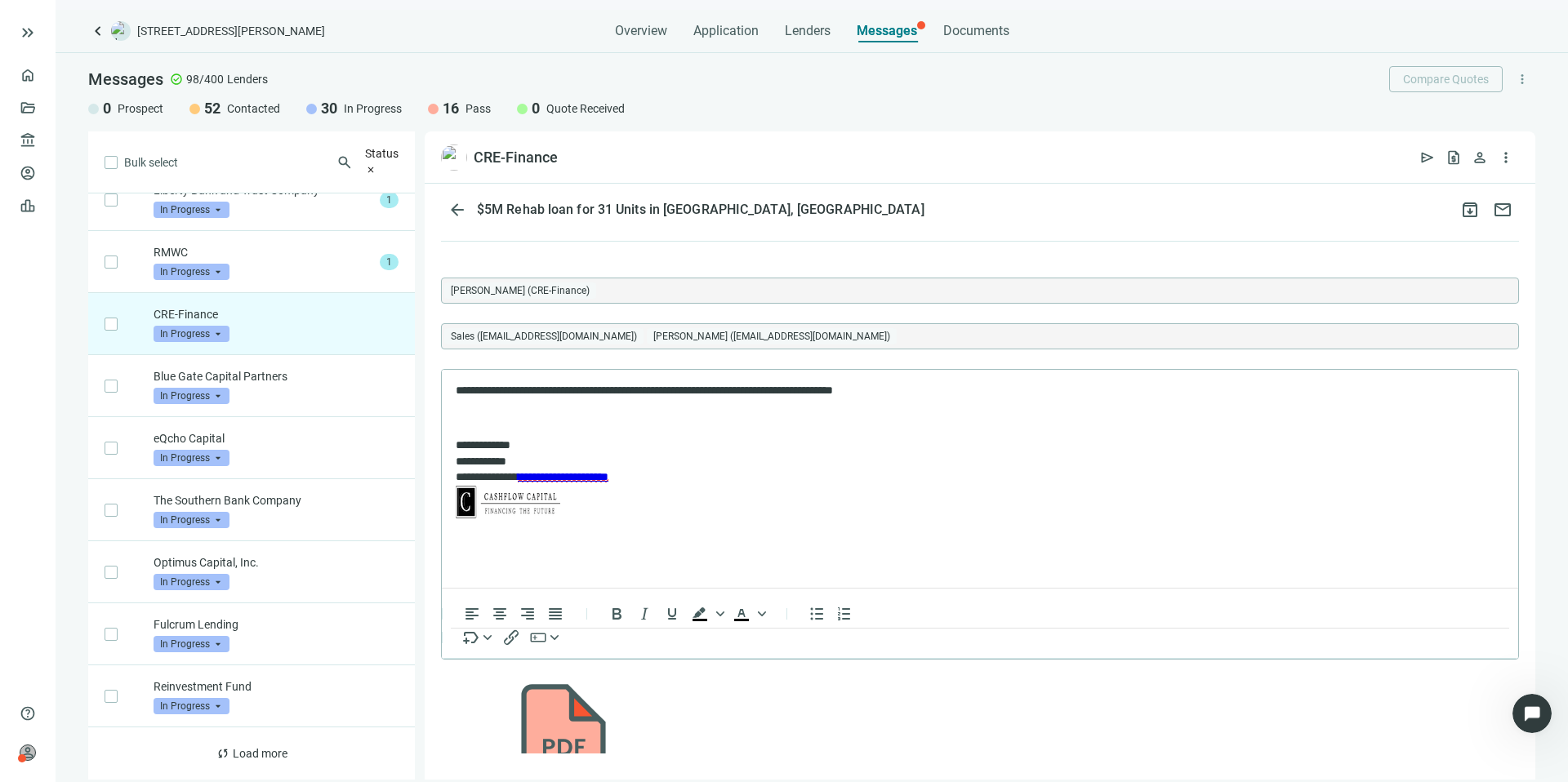
scroll to position [1914, 0]
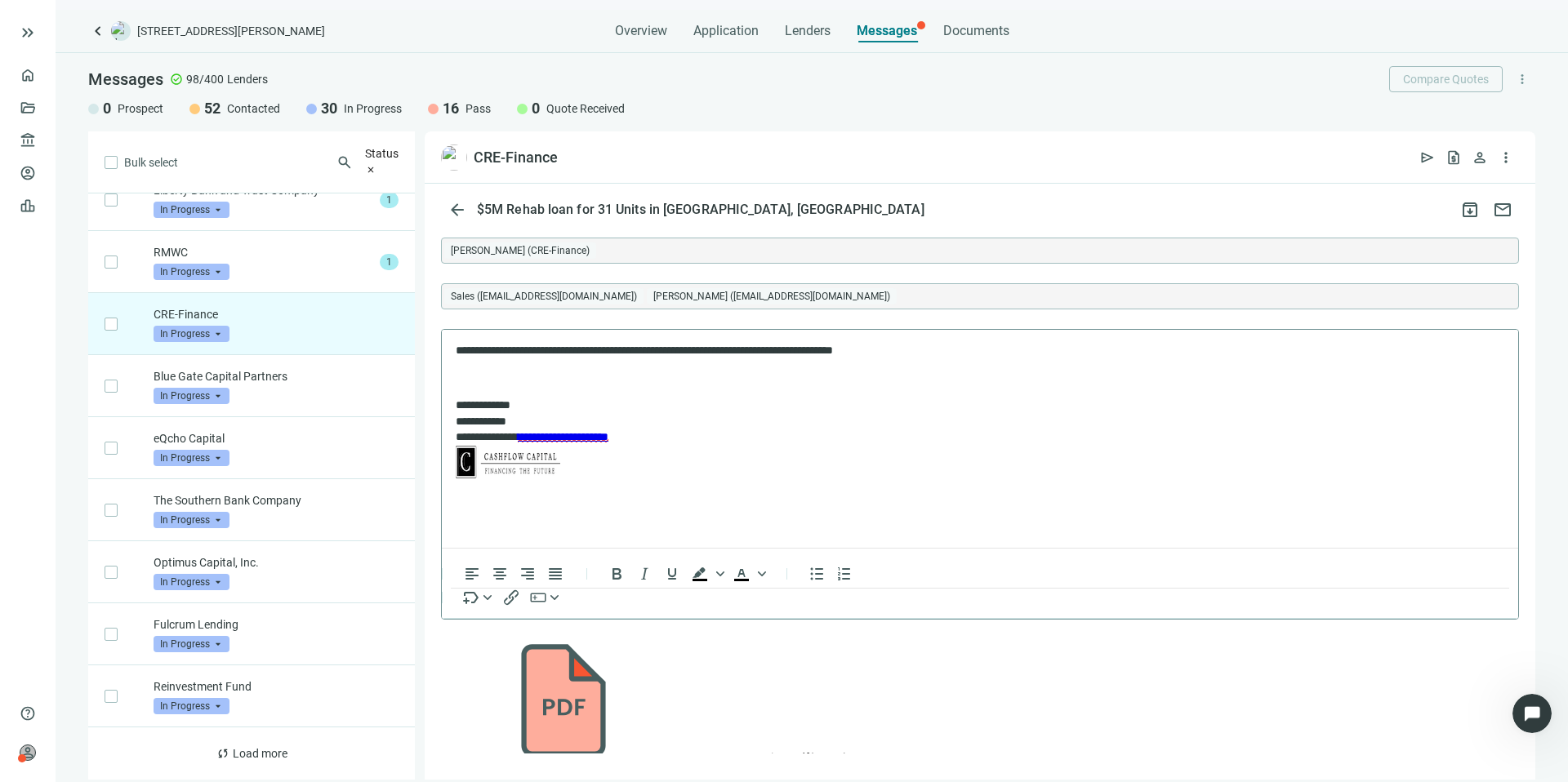
click at [946, 350] on p "**********" at bounding box center [959, 350] width 1006 height 16
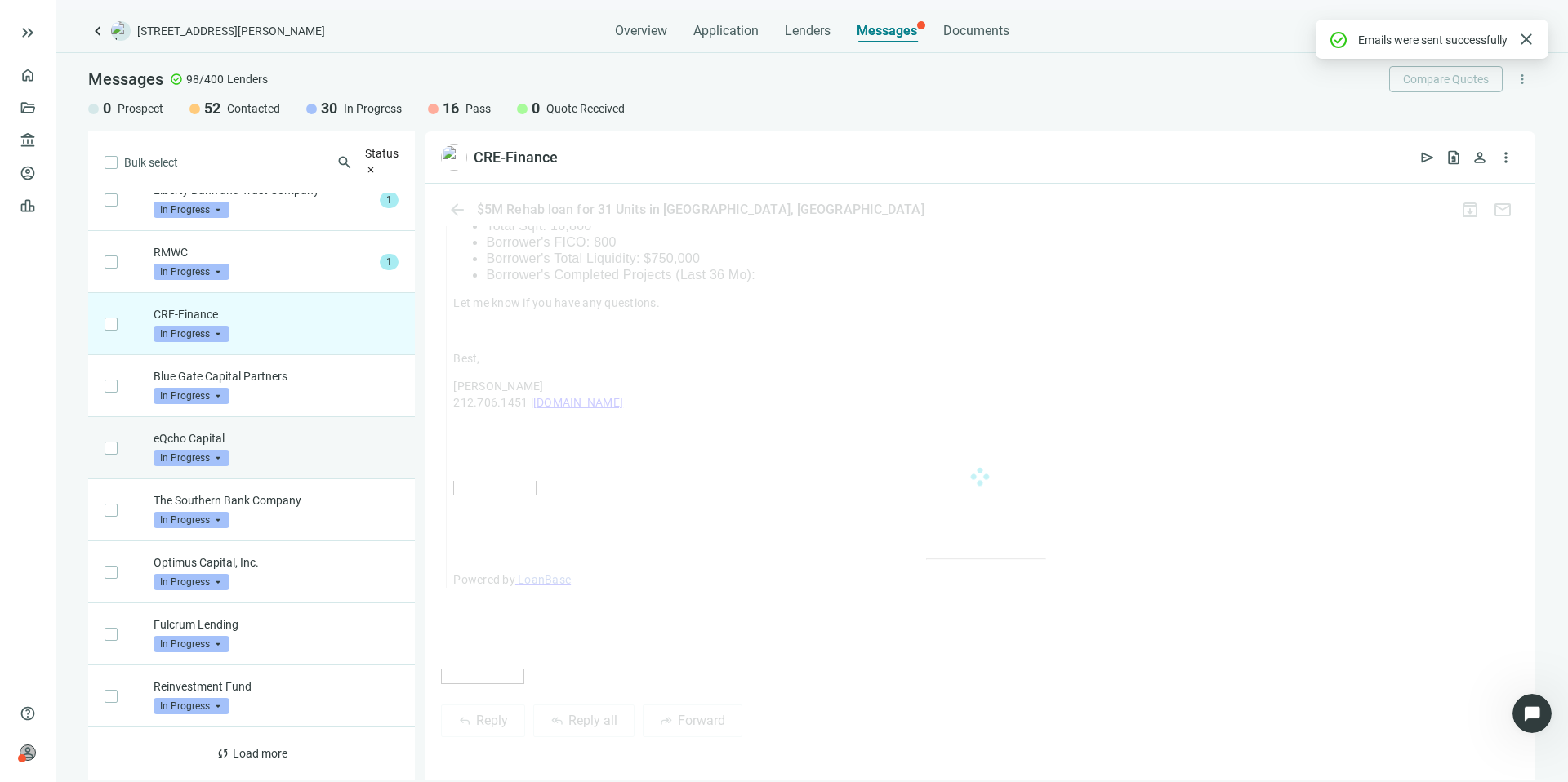
scroll to position [1822, 0]
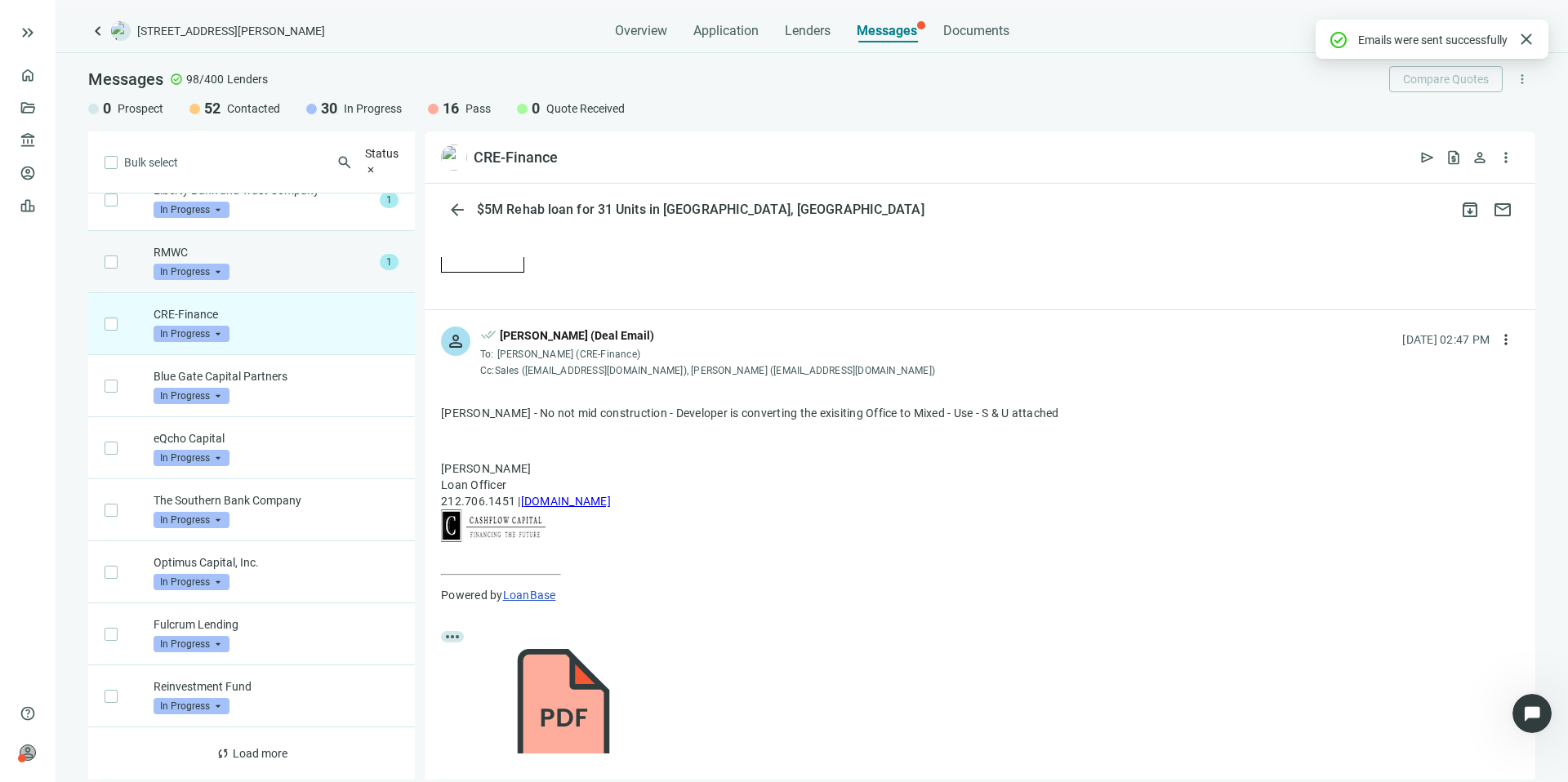
click at [274, 244] on p "RMWC" at bounding box center [263, 252] width 220 height 16
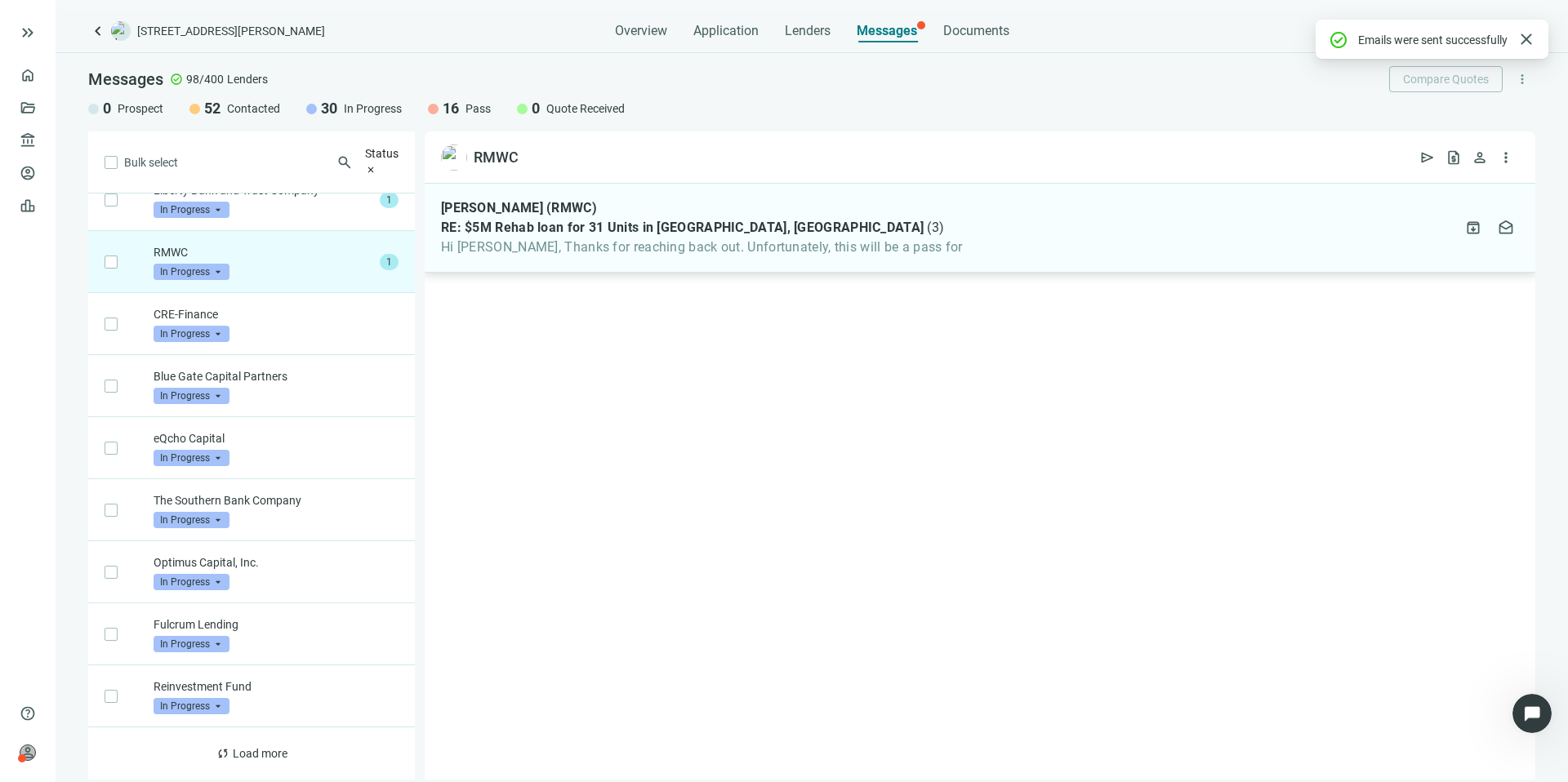
click at [833, 248] on span "Hi [PERSON_NAME], Thanks for reaching back out. Unfortunately, this will be a p…" at bounding box center [702, 247] width 521 height 16
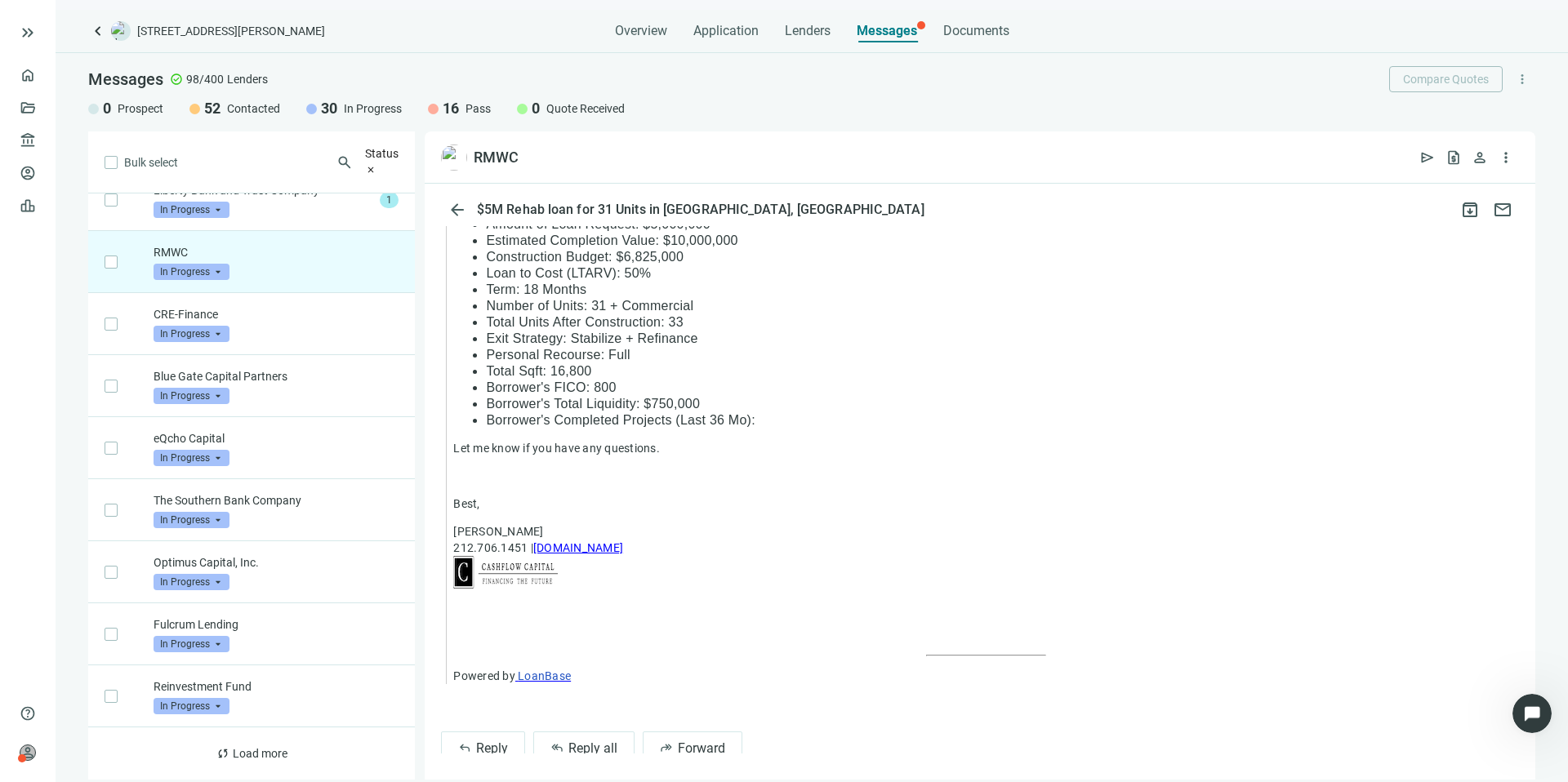
scroll to position [1118, 0]
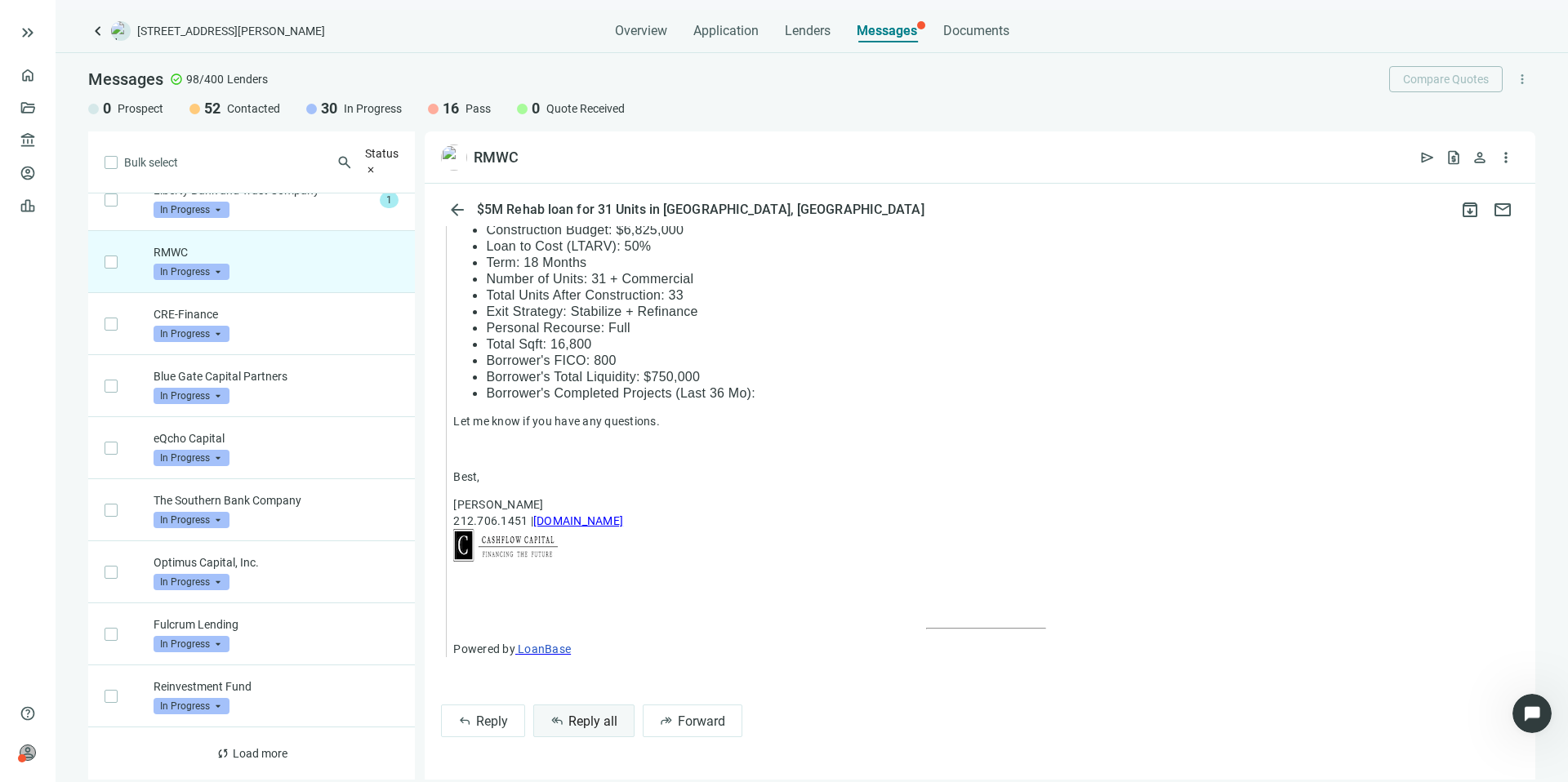
click at [590, 714] on span "Reply all" at bounding box center [592, 722] width 49 height 16
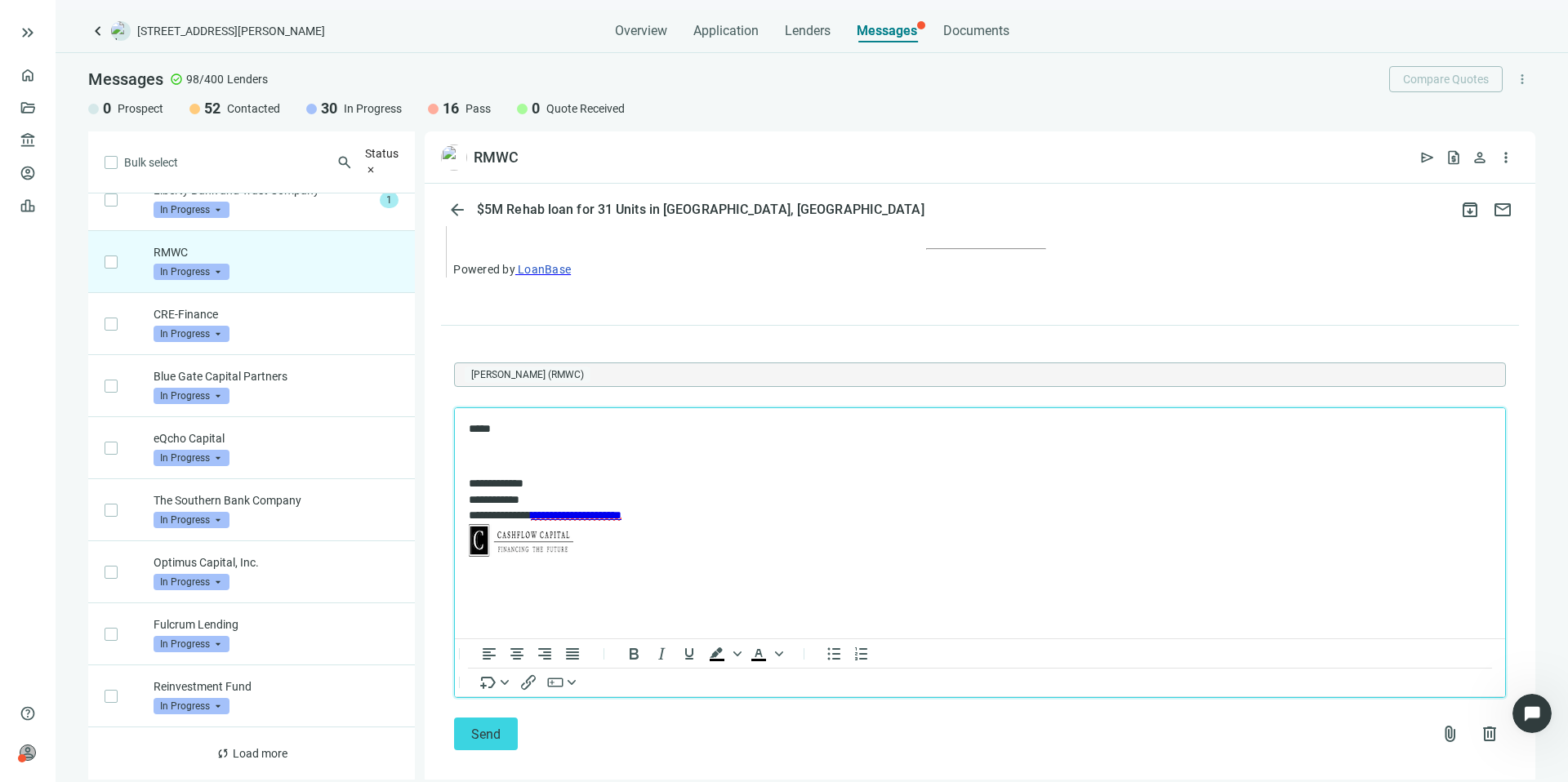
scroll to position [1523, 0]
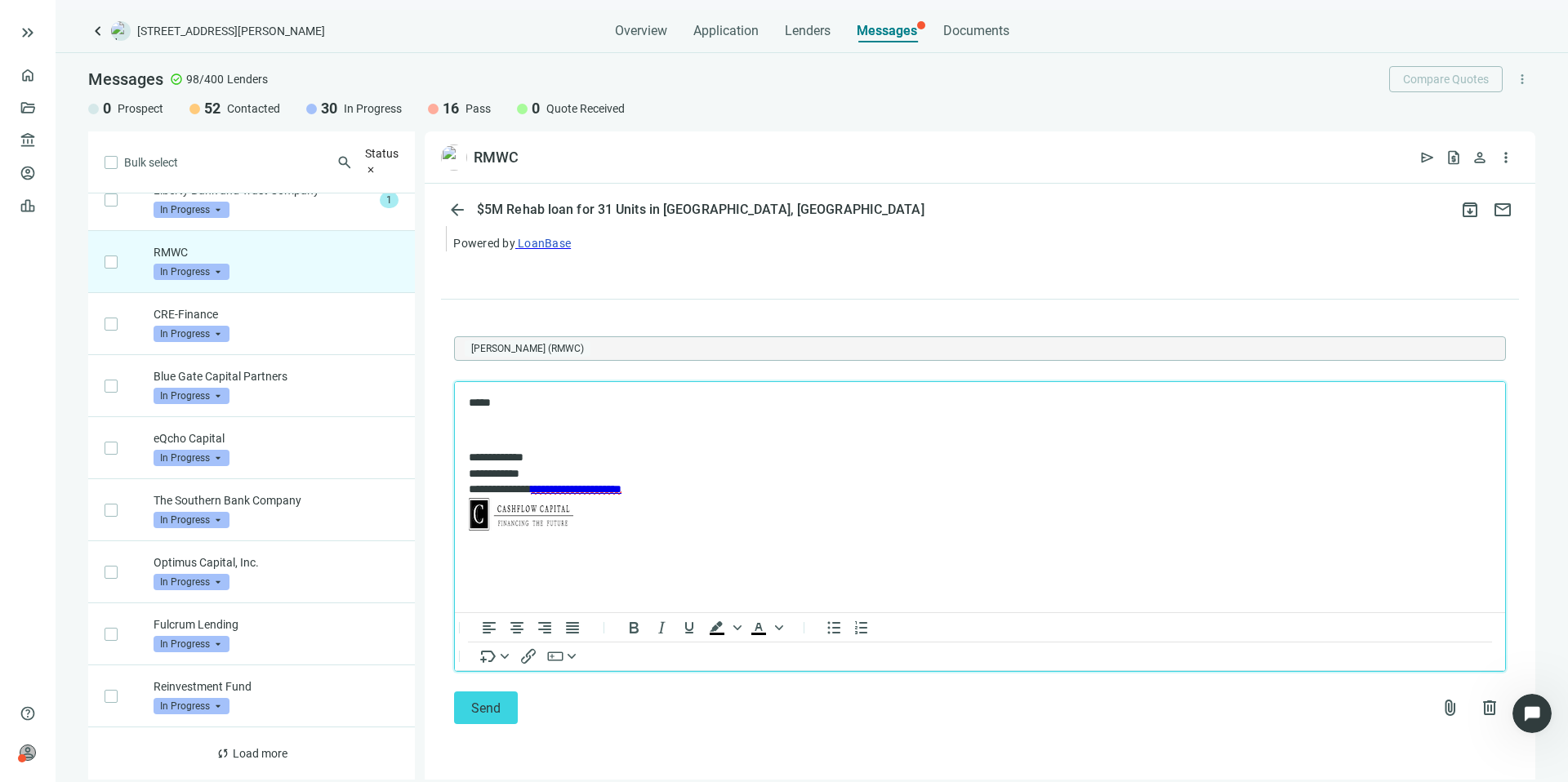
click at [467, 725] on div "**********" at bounding box center [980, 518] width 1078 height 438
click at [470, 692] on button "Send" at bounding box center [486, 708] width 64 height 33
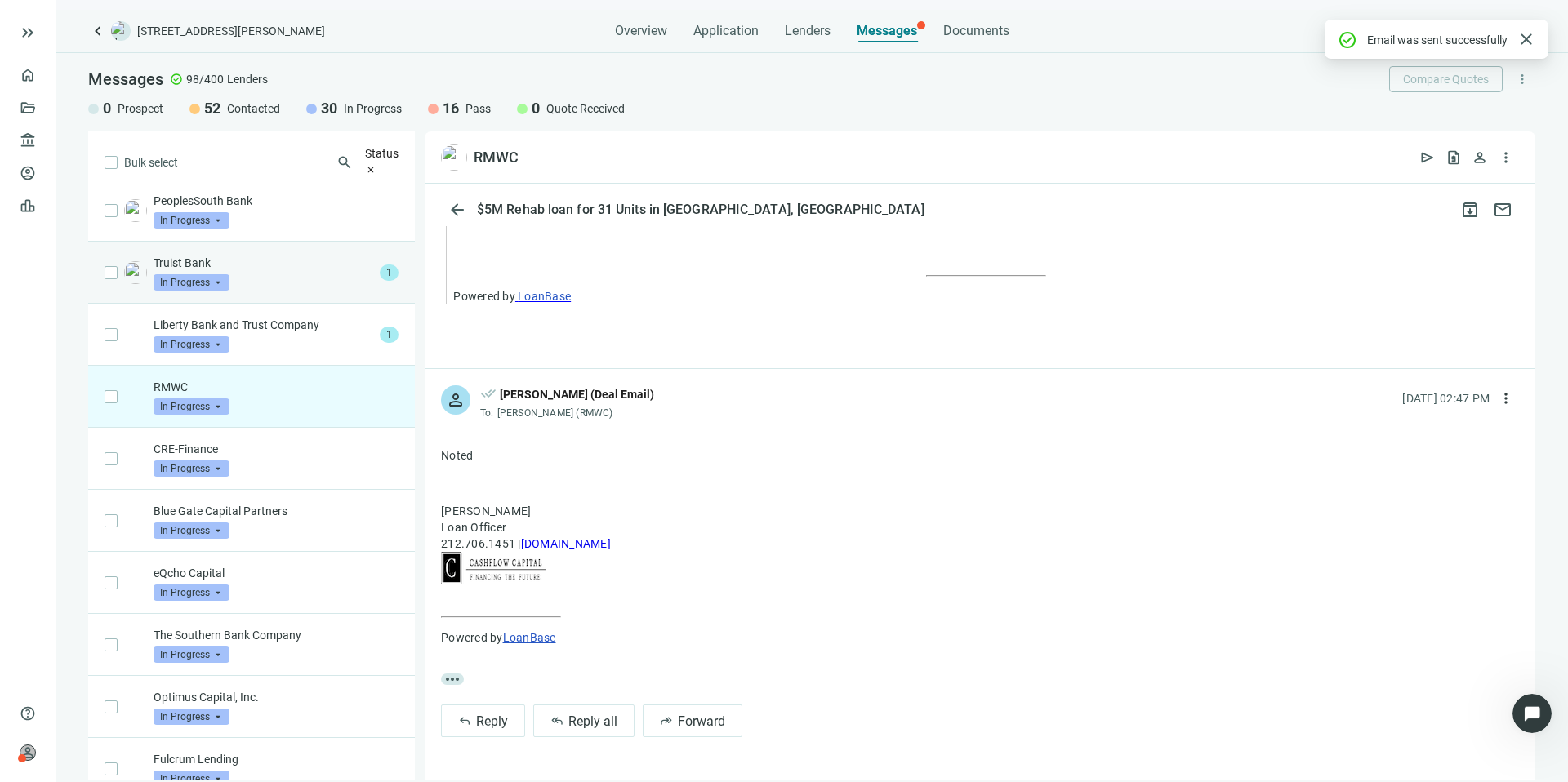
scroll to position [588, 0]
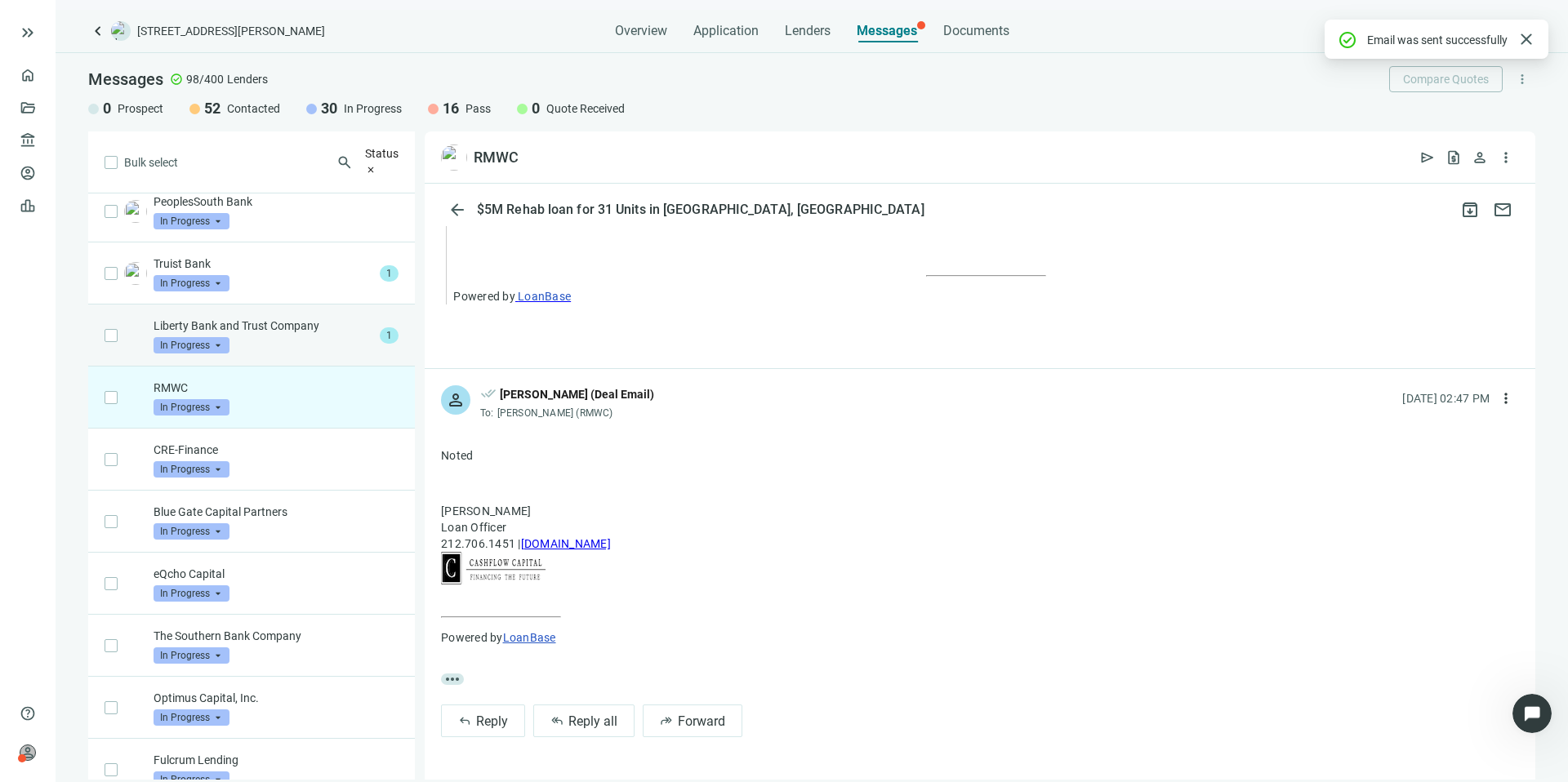
click at [320, 330] on p "Liberty Bank and Trust Company" at bounding box center [263, 325] width 220 height 16
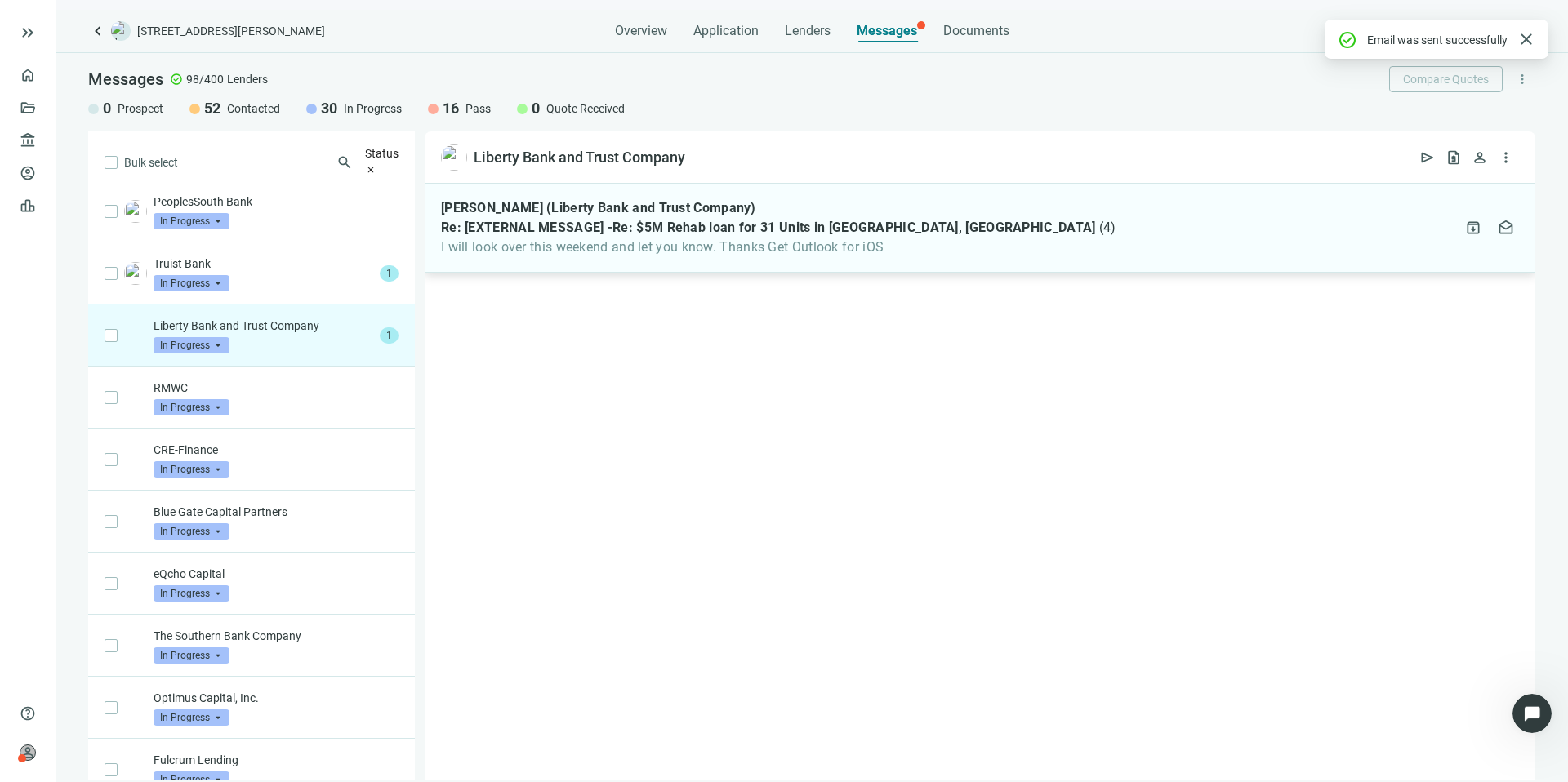
click at [829, 245] on span "I will look over this weekend and let you know. Thanks Get Outlook for iOS" at bounding box center [778, 247] width 674 height 16
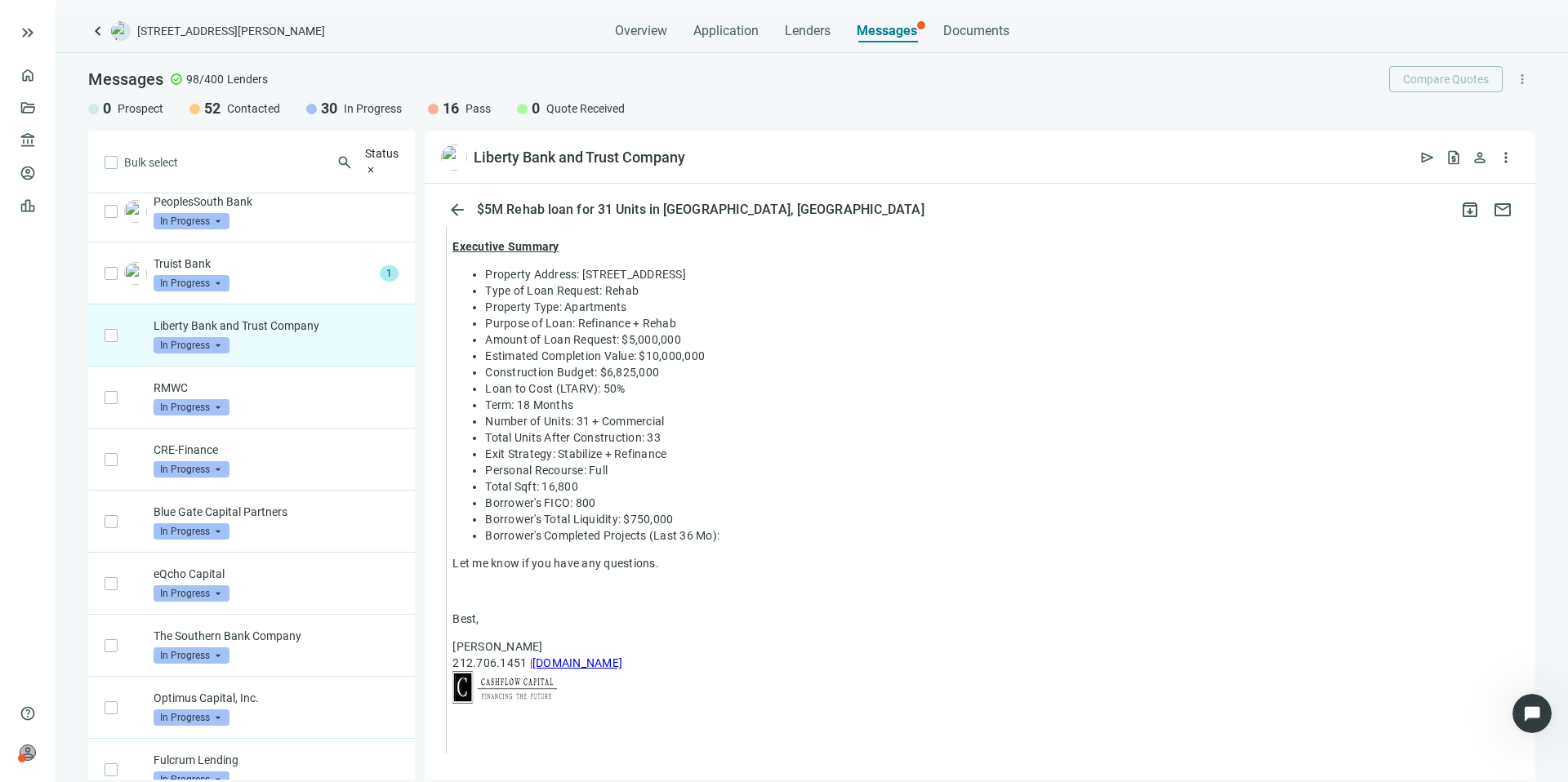
scroll to position [852, 0]
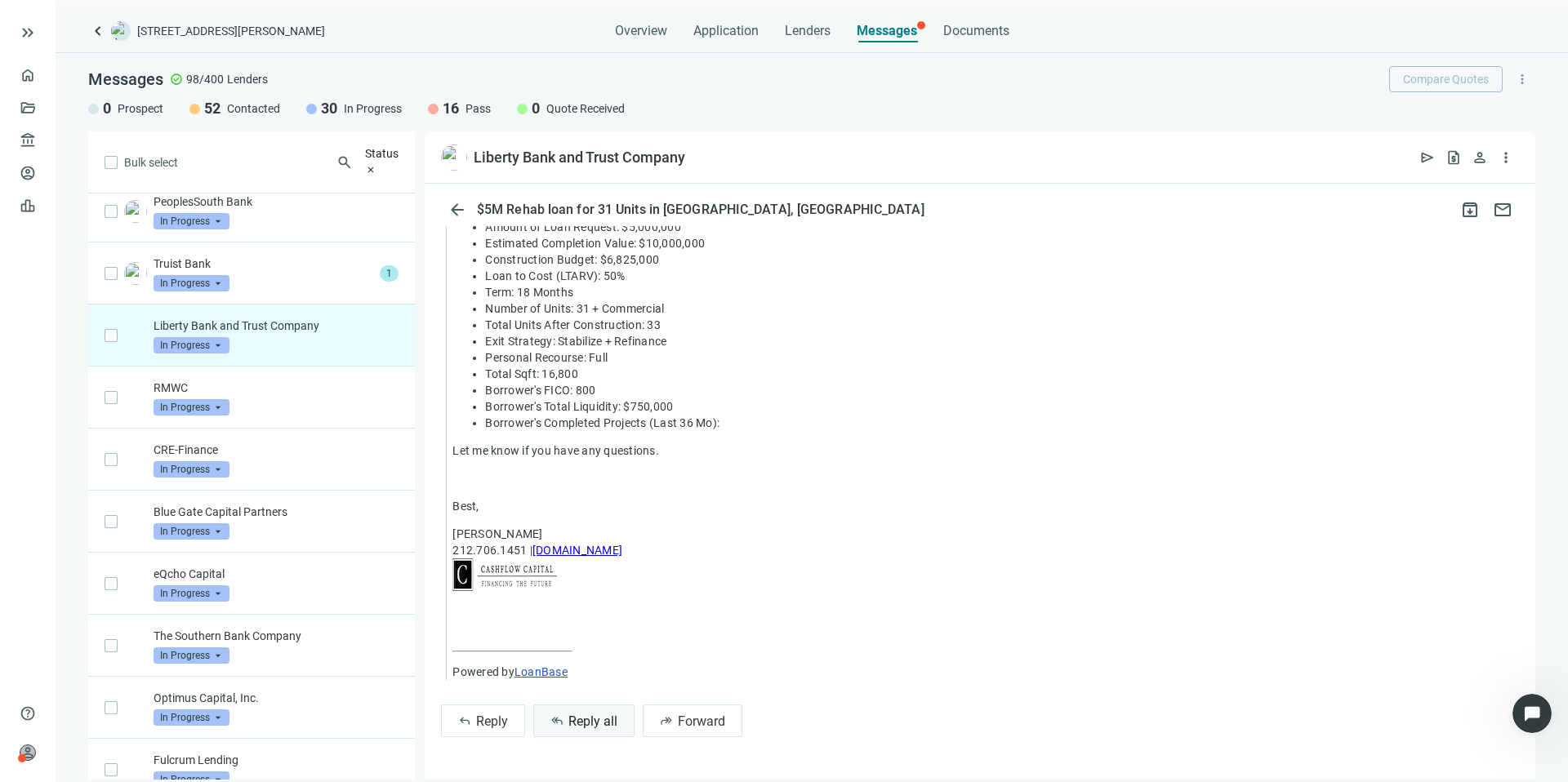
click at [589, 725] on span "Reply all" at bounding box center [592, 722] width 49 height 16
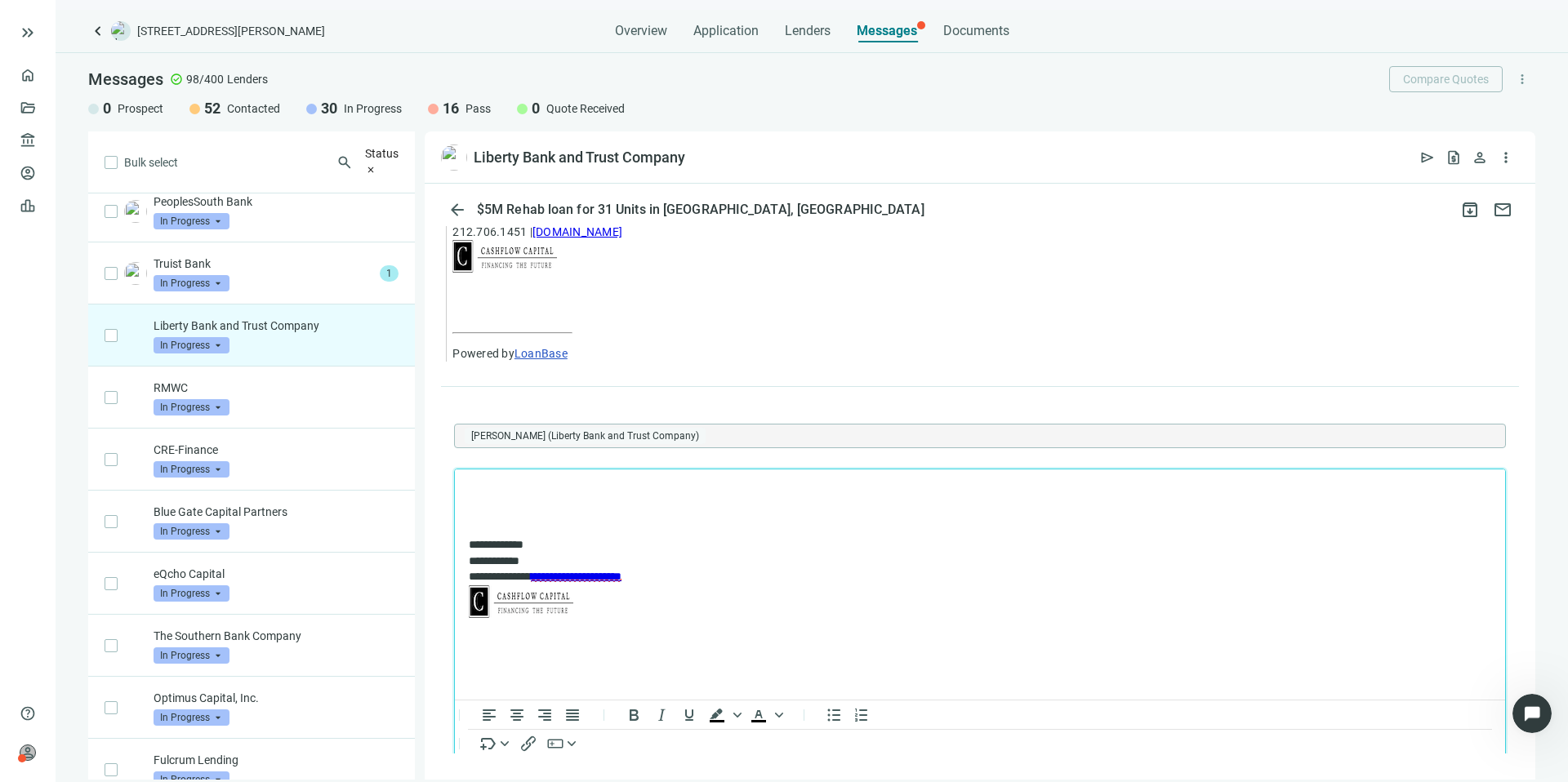
scroll to position [0, 0]
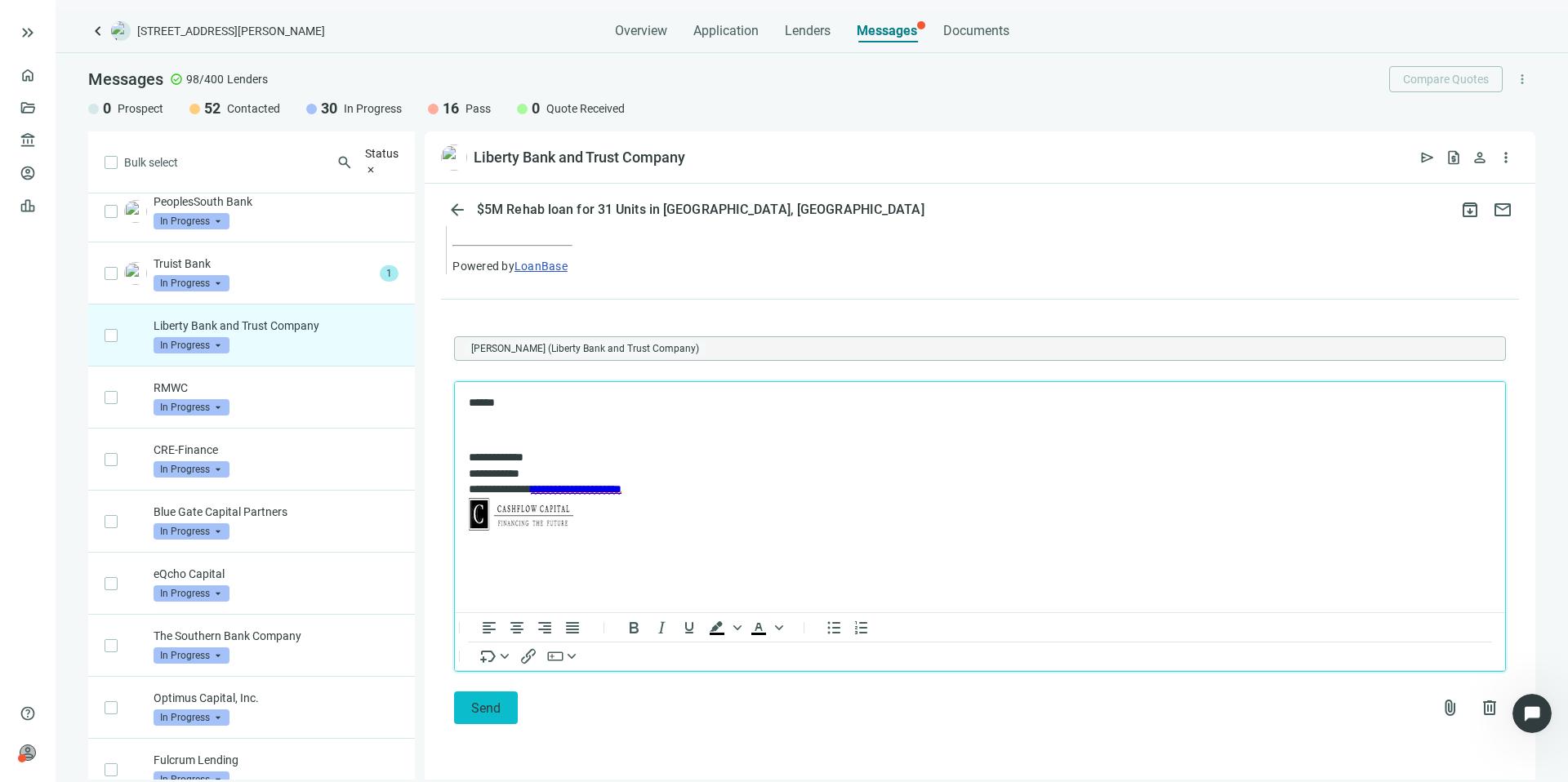
click at [503, 703] on button "Send" at bounding box center [486, 708] width 64 height 33
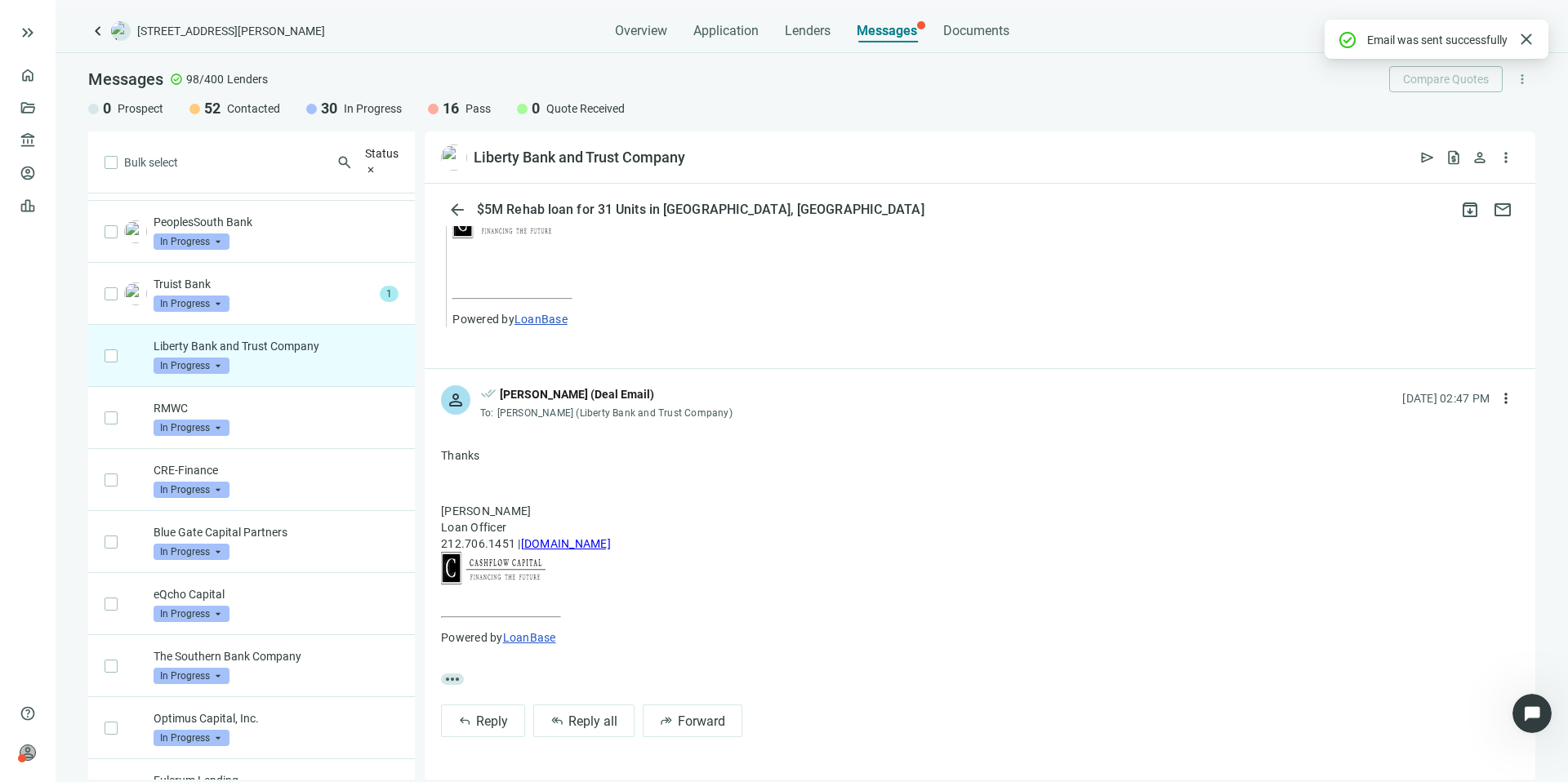
scroll to position [565, 0]
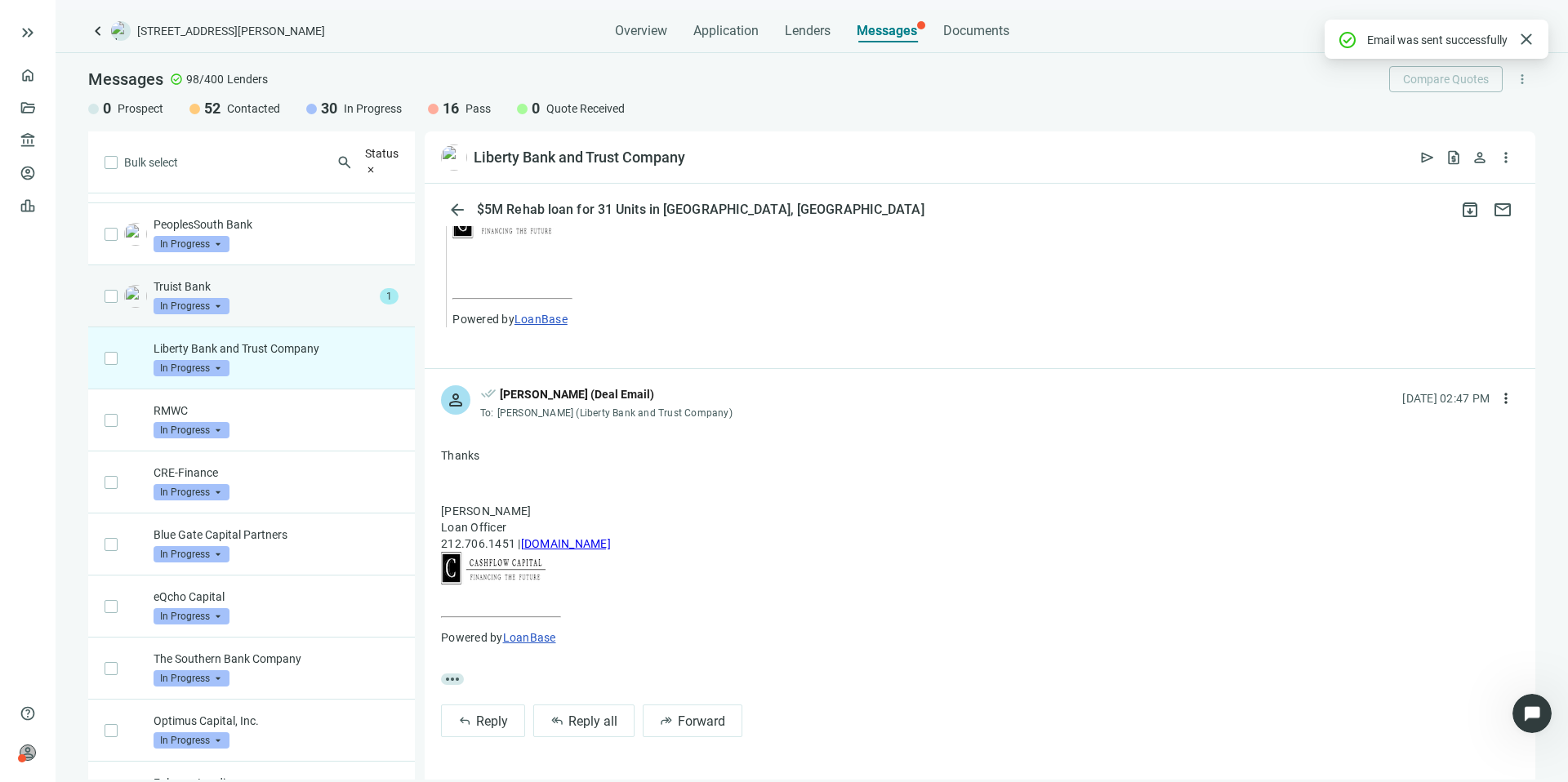
click at [312, 323] on div "Truist Bank In Progress arrow_drop_down 1" at bounding box center [252, 296] width 327 height 62
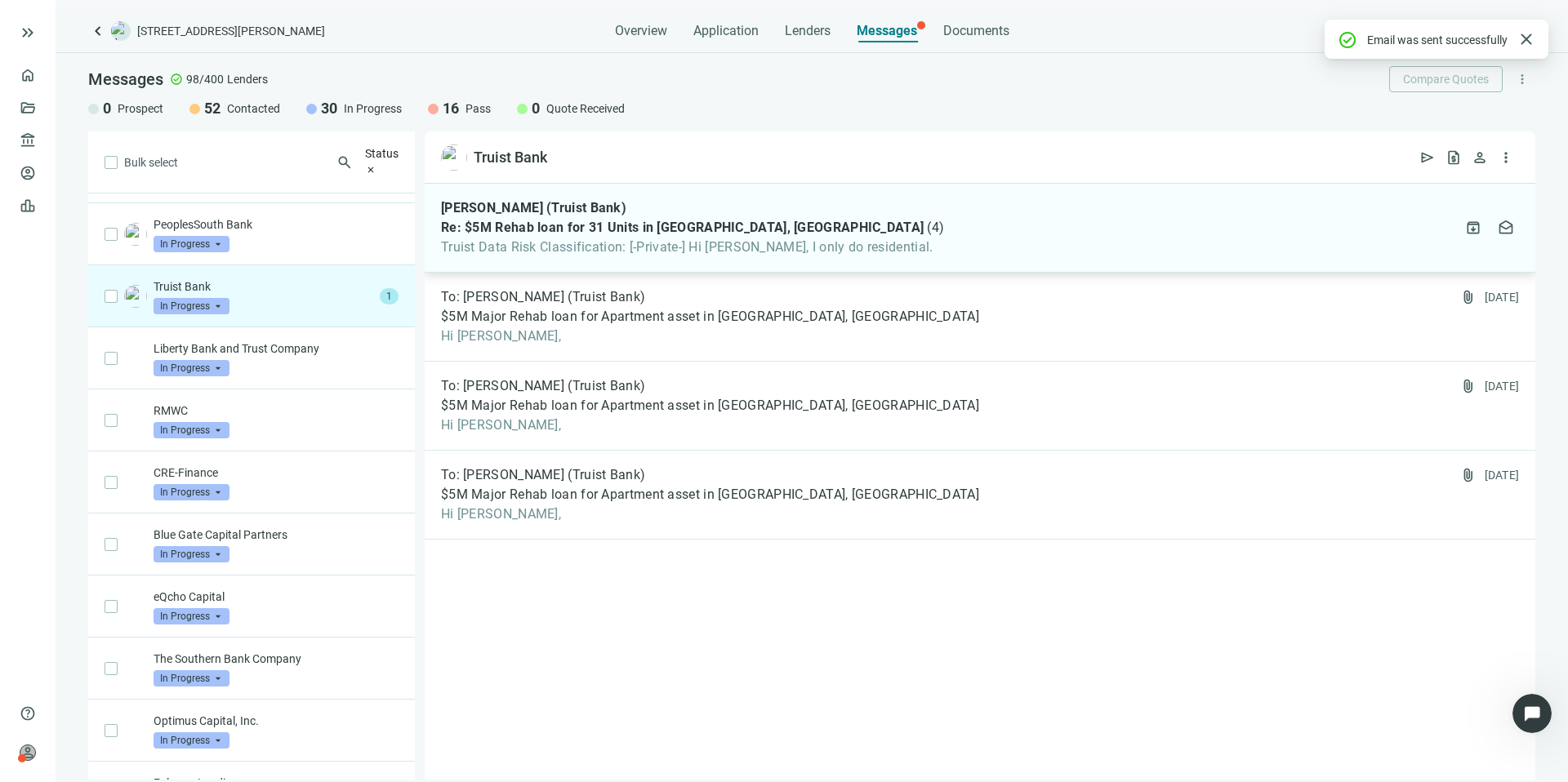
click at [896, 232] on div "[PERSON_NAME] (Truist Bank) Re: $5M Rehab loan for 31 Units in [GEOGRAPHIC_DATA…" at bounding box center [980, 228] width 1111 height 89
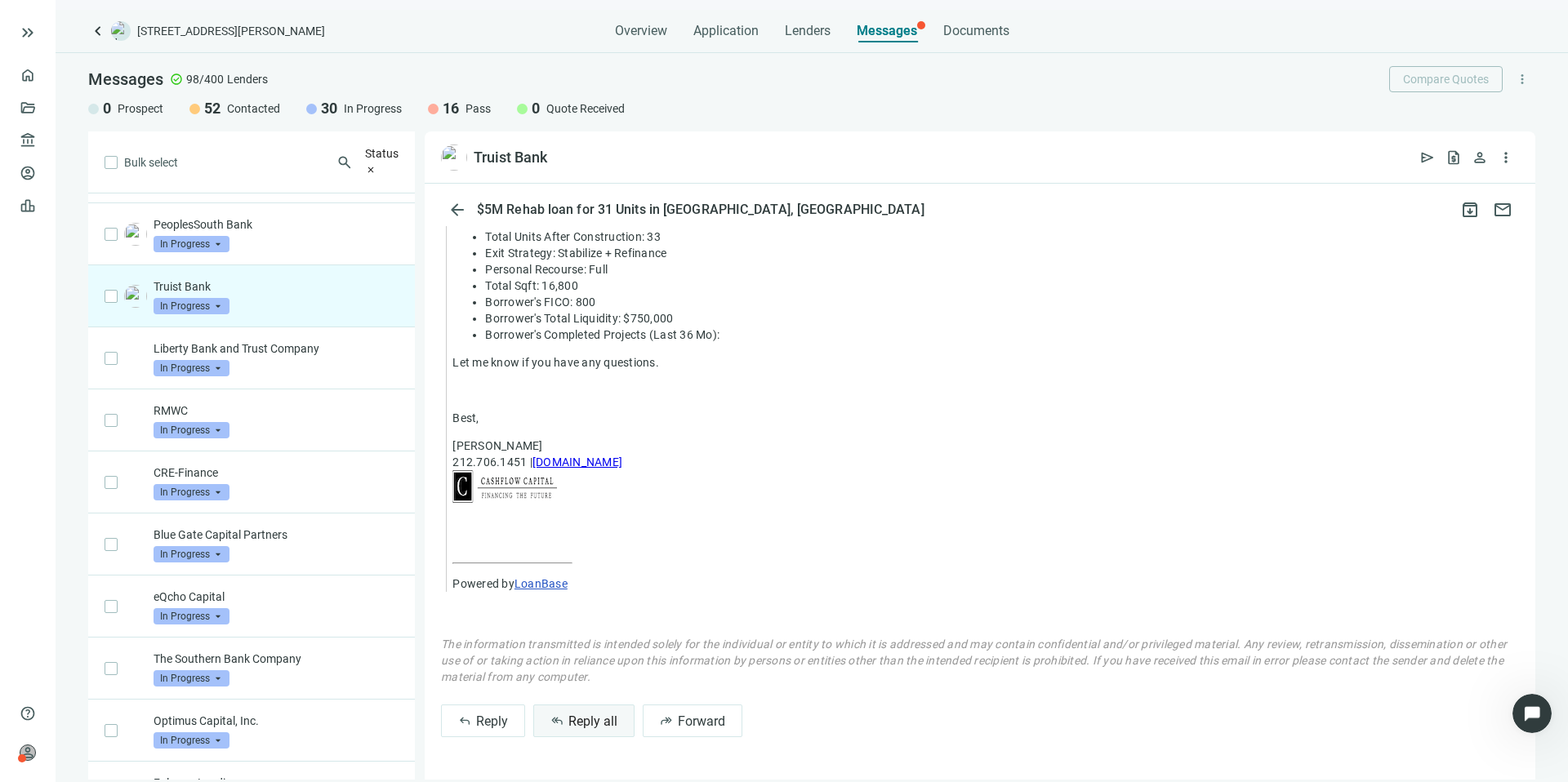
click at [583, 711] on button "reply_all Reply all" at bounding box center [583, 720] width 102 height 33
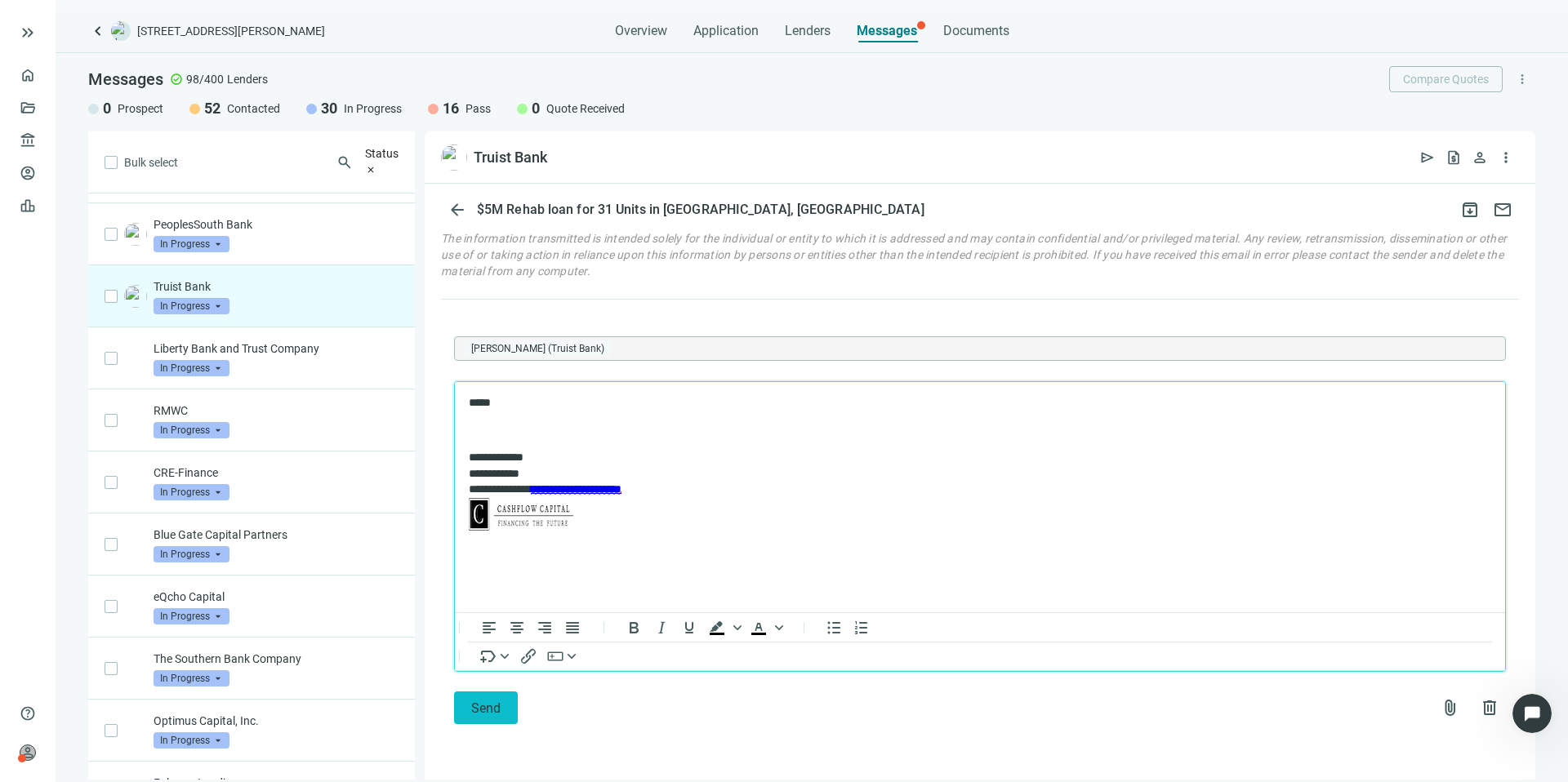
click at [506, 715] on button "Send" at bounding box center [486, 708] width 64 height 33
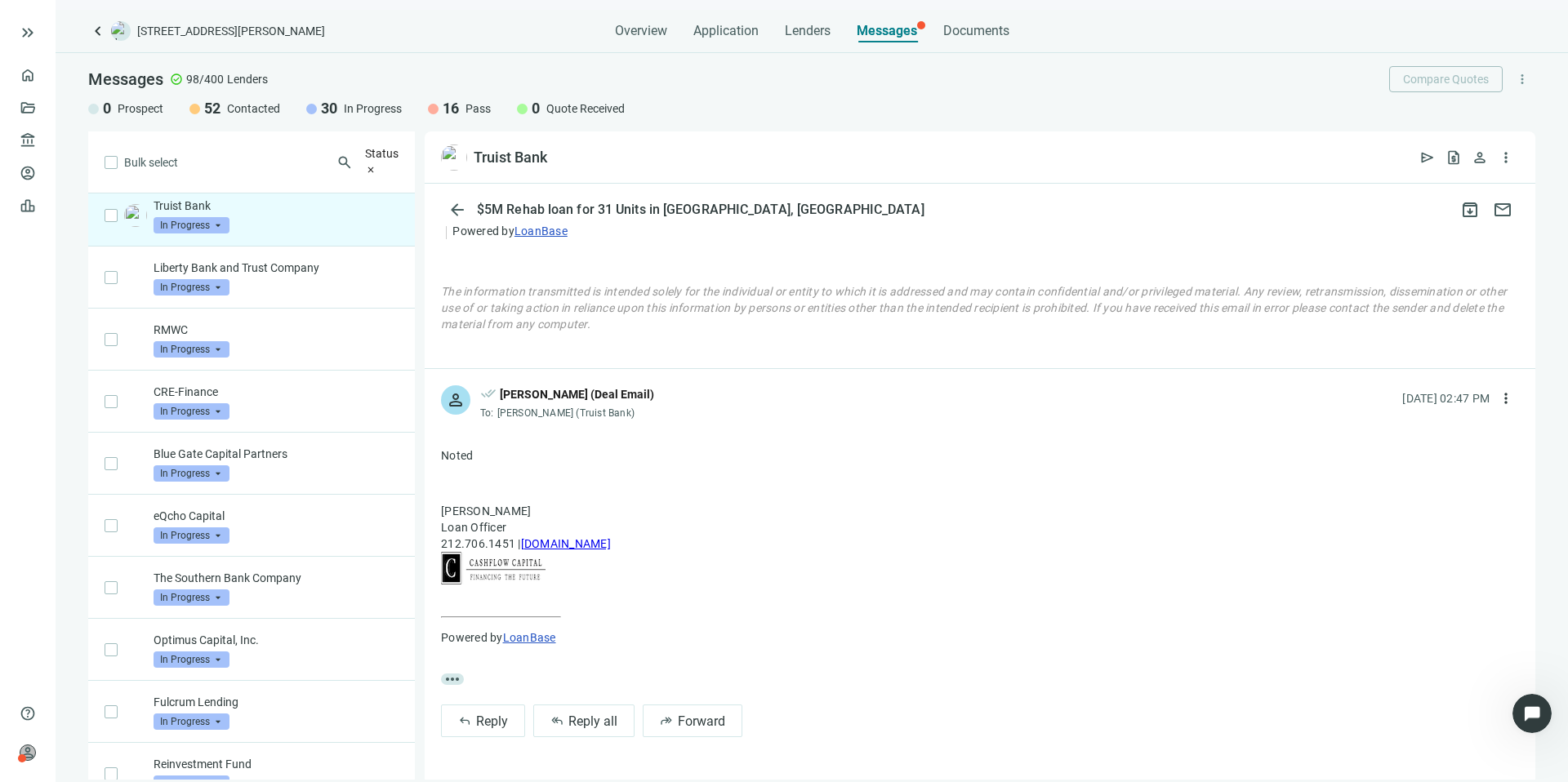
scroll to position [740, 0]
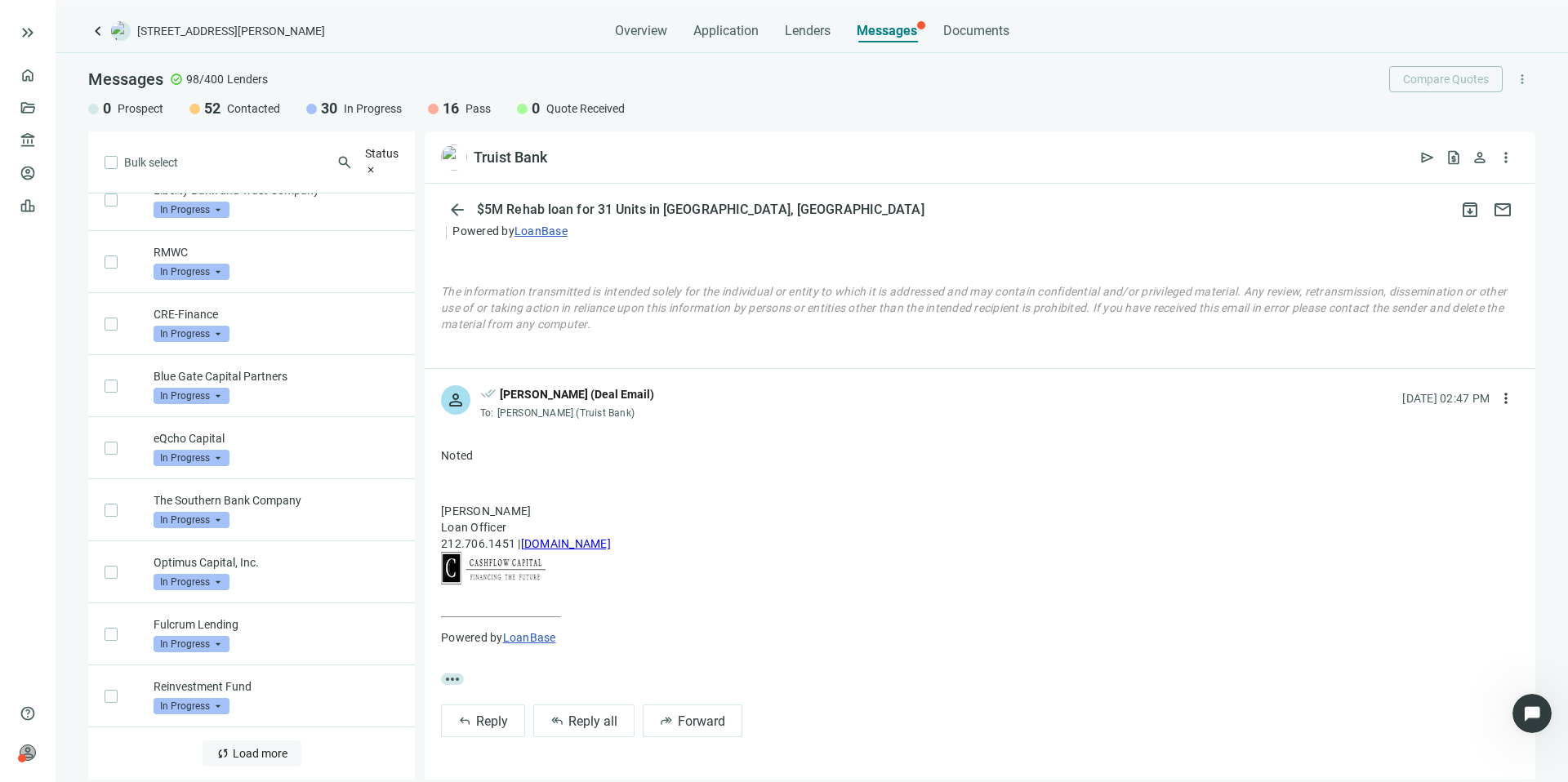
click at [285, 740] on button "sync Load more" at bounding box center [252, 754] width 99 height 27
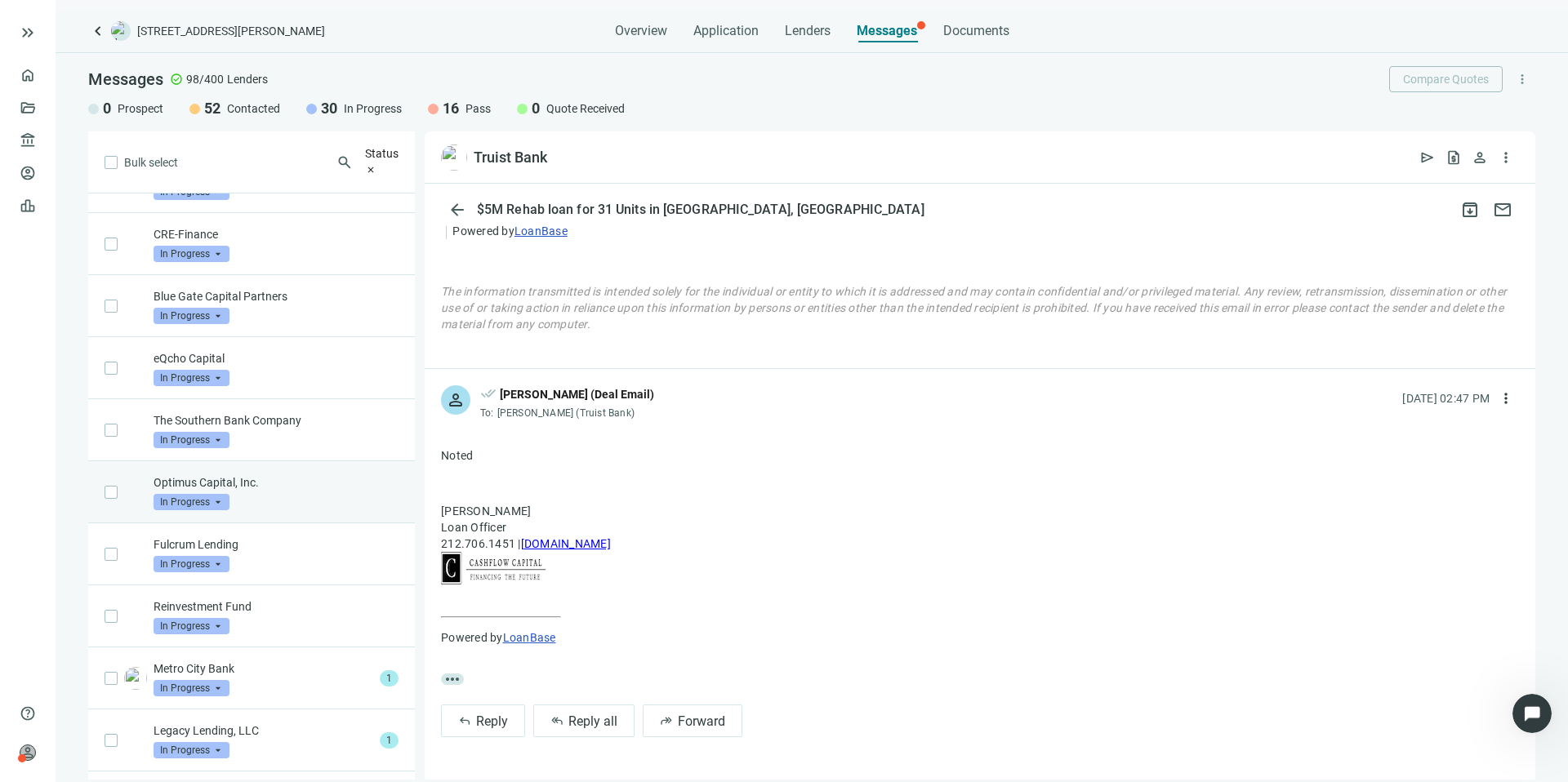
scroll to position [813, 0]
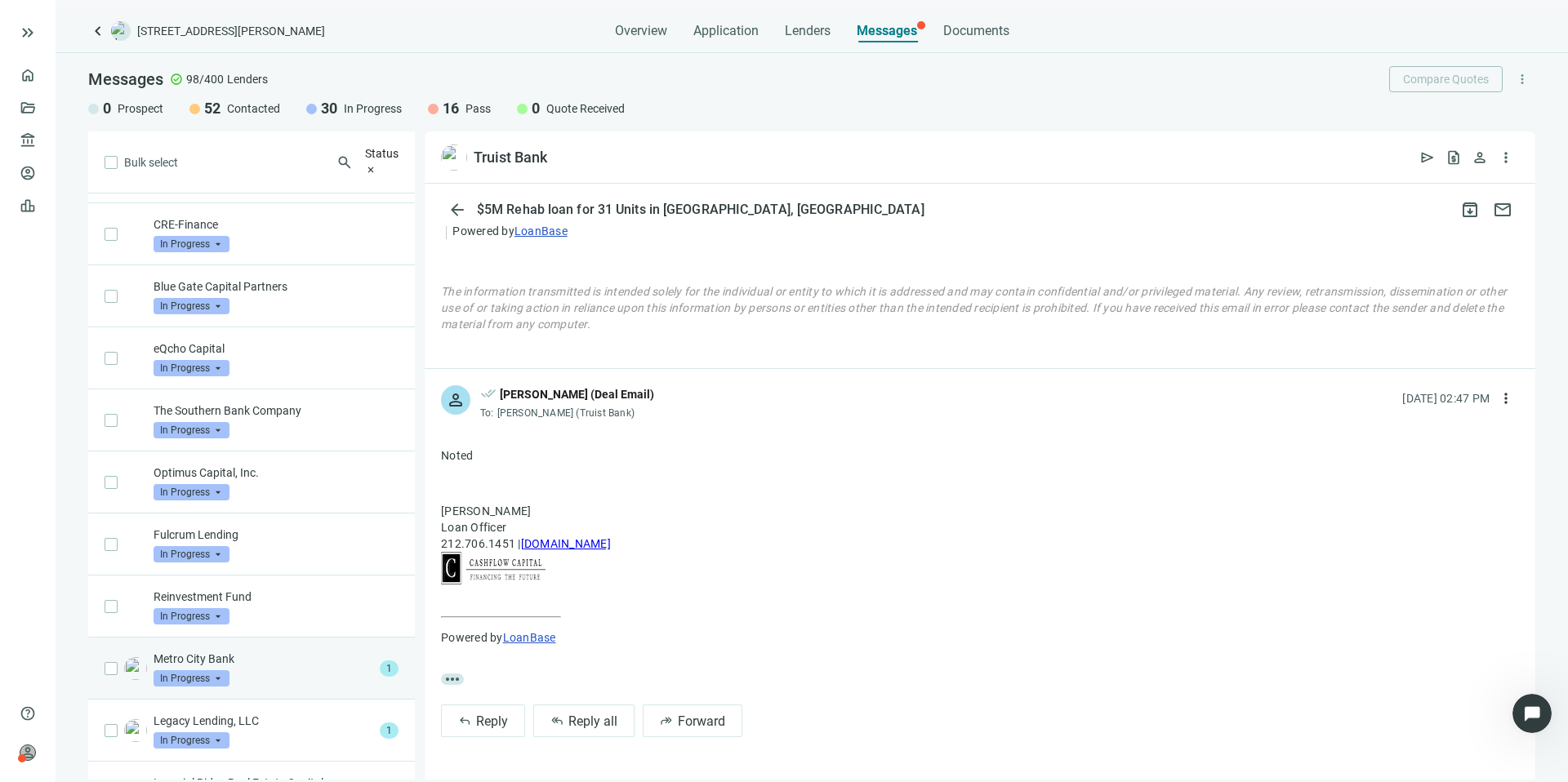
click at [349, 695] on div "Metro City Bank In Progress arrow_drop_down 1" at bounding box center [252, 669] width 327 height 62
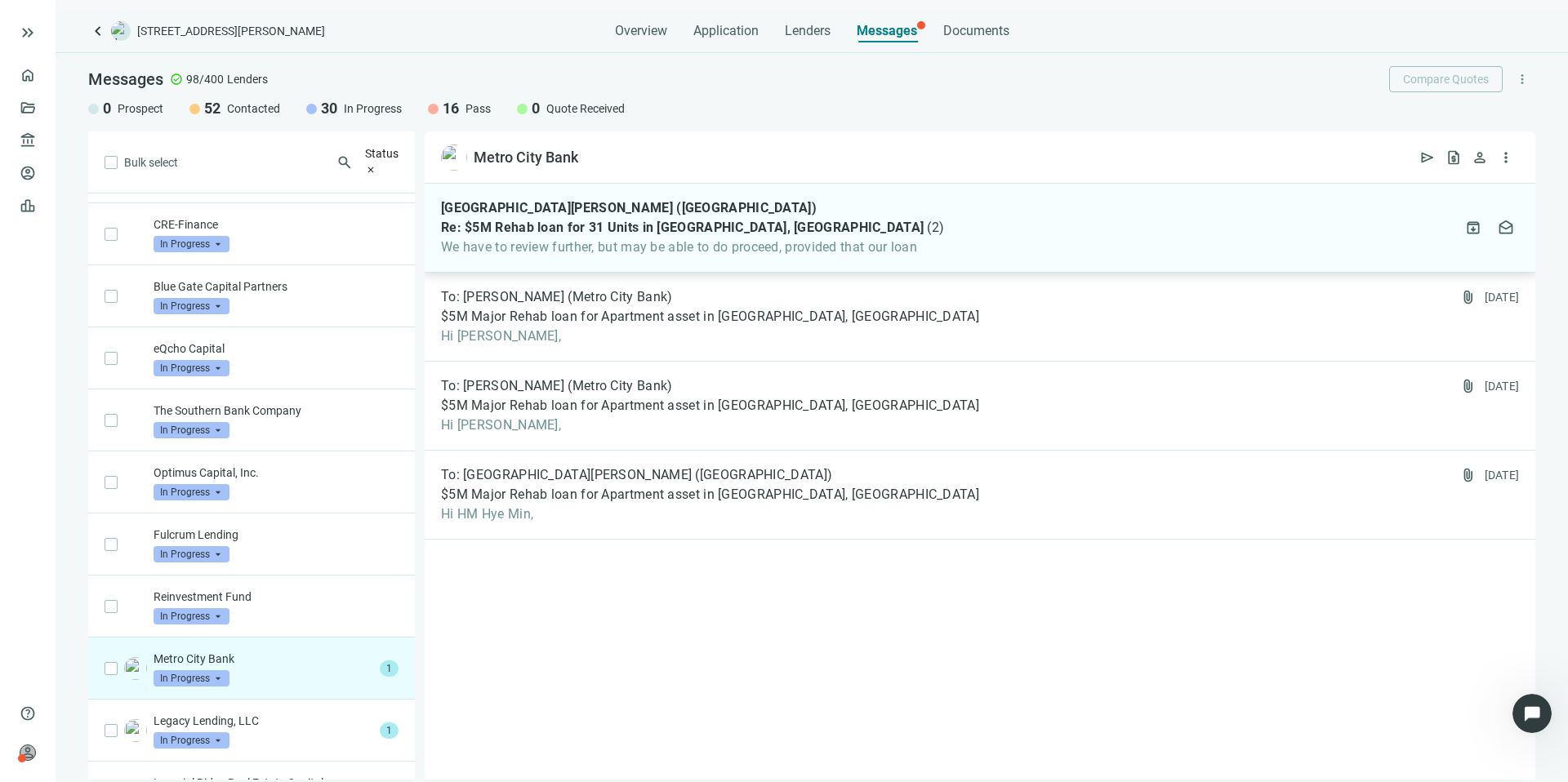
click at [849, 241] on span "We have to review further, but may be able to do proceed, provided that our loan" at bounding box center [692, 247] width 503 height 16
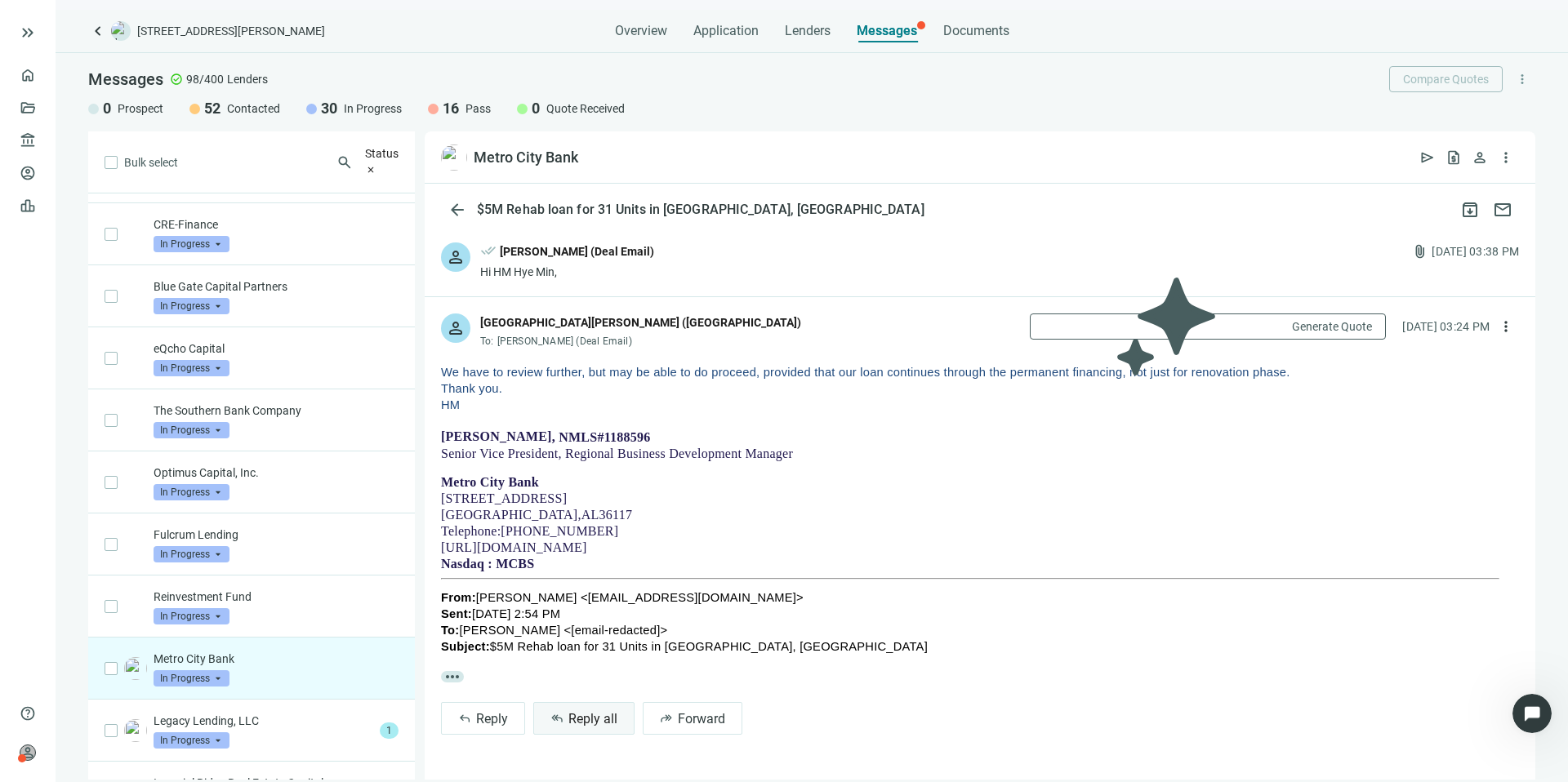
click at [589, 717] on span "Reply all" at bounding box center [592, 719] width 49 height 16
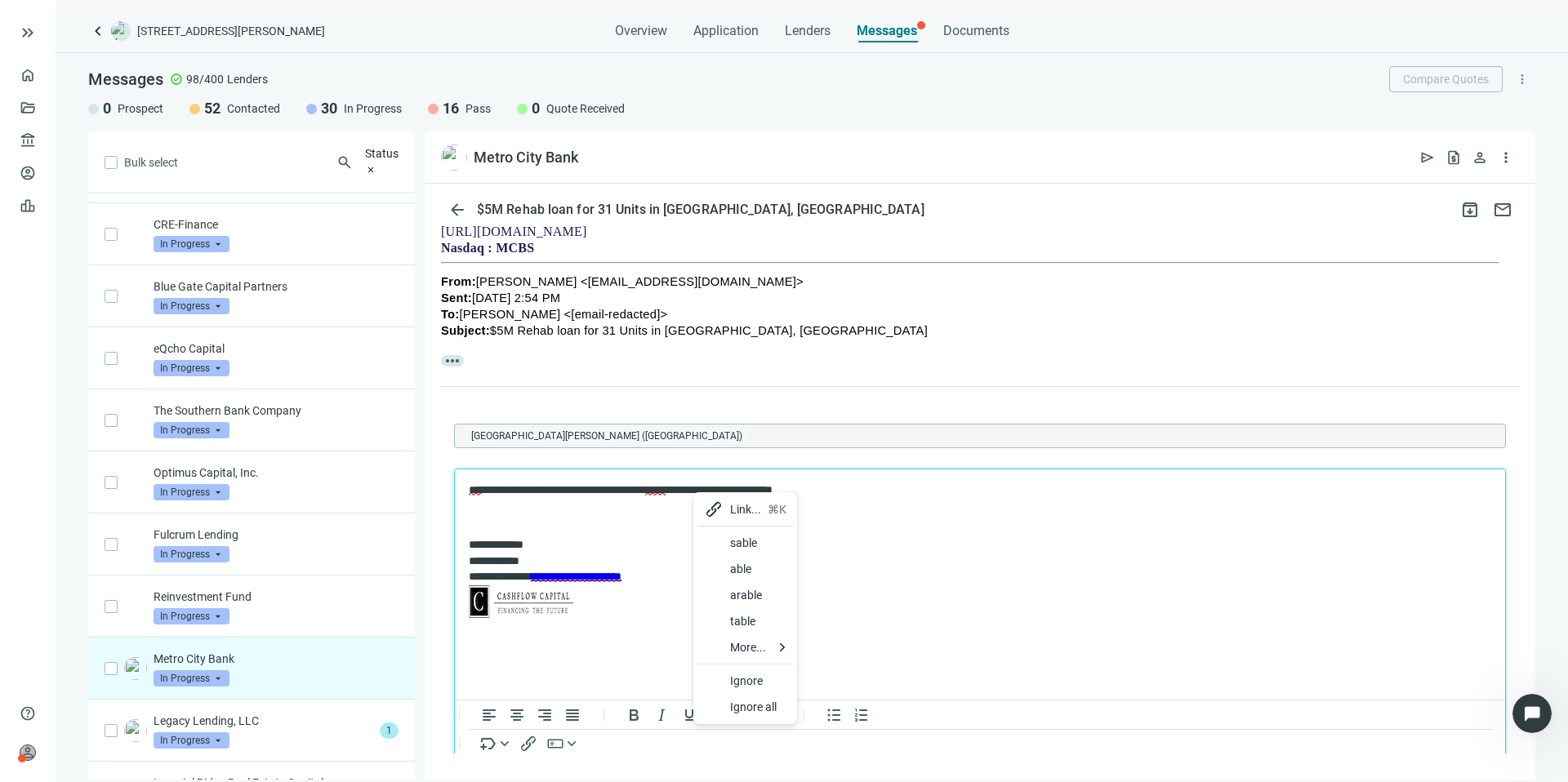
click at [728, 571] on div "able" at bounding box center [745, 569] width 95 height 27
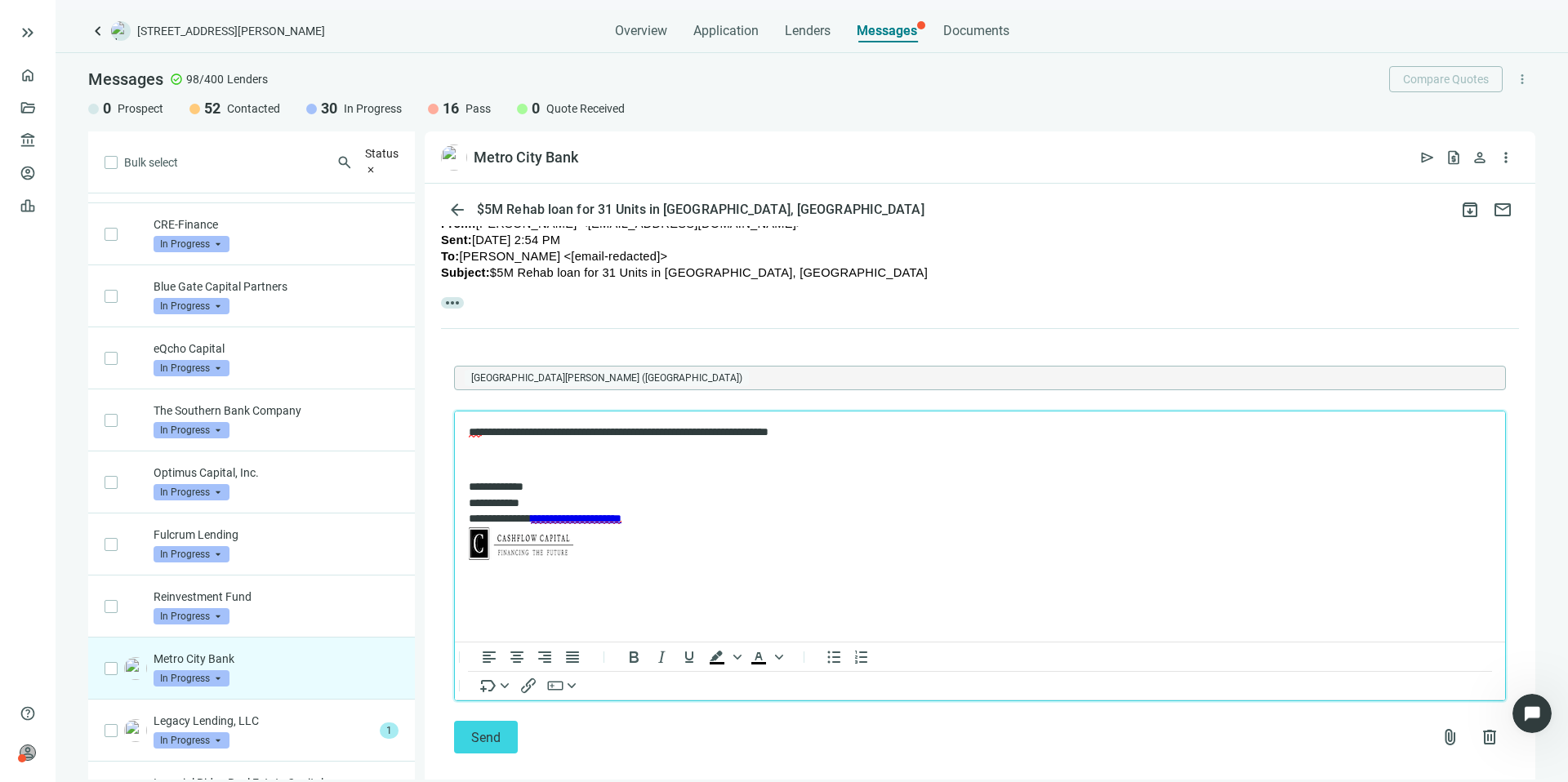
scroll to position [403, 0]
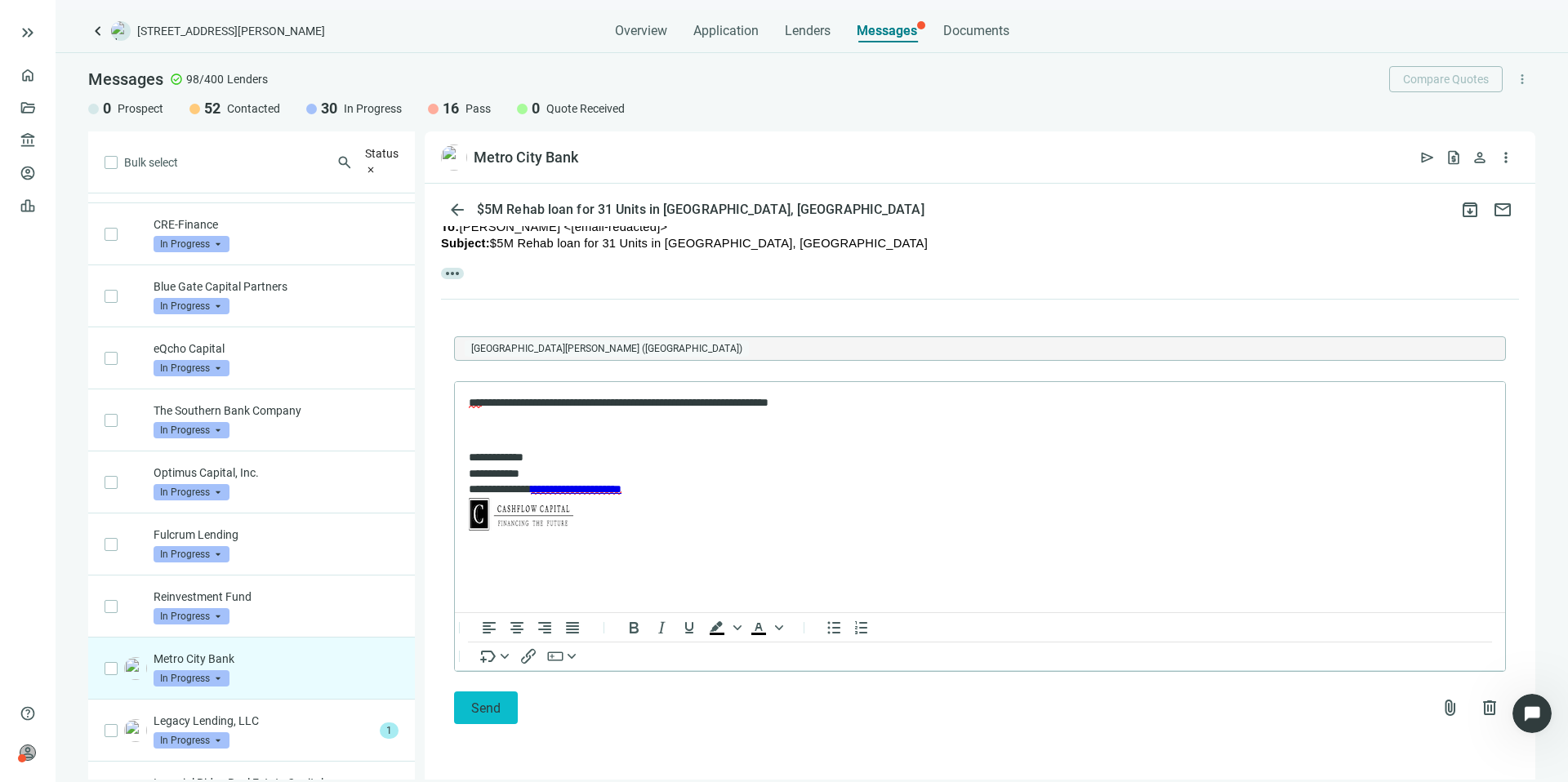
click at [496, 704] on span "Send" at bounding box center [485, 709] width 29 height 16
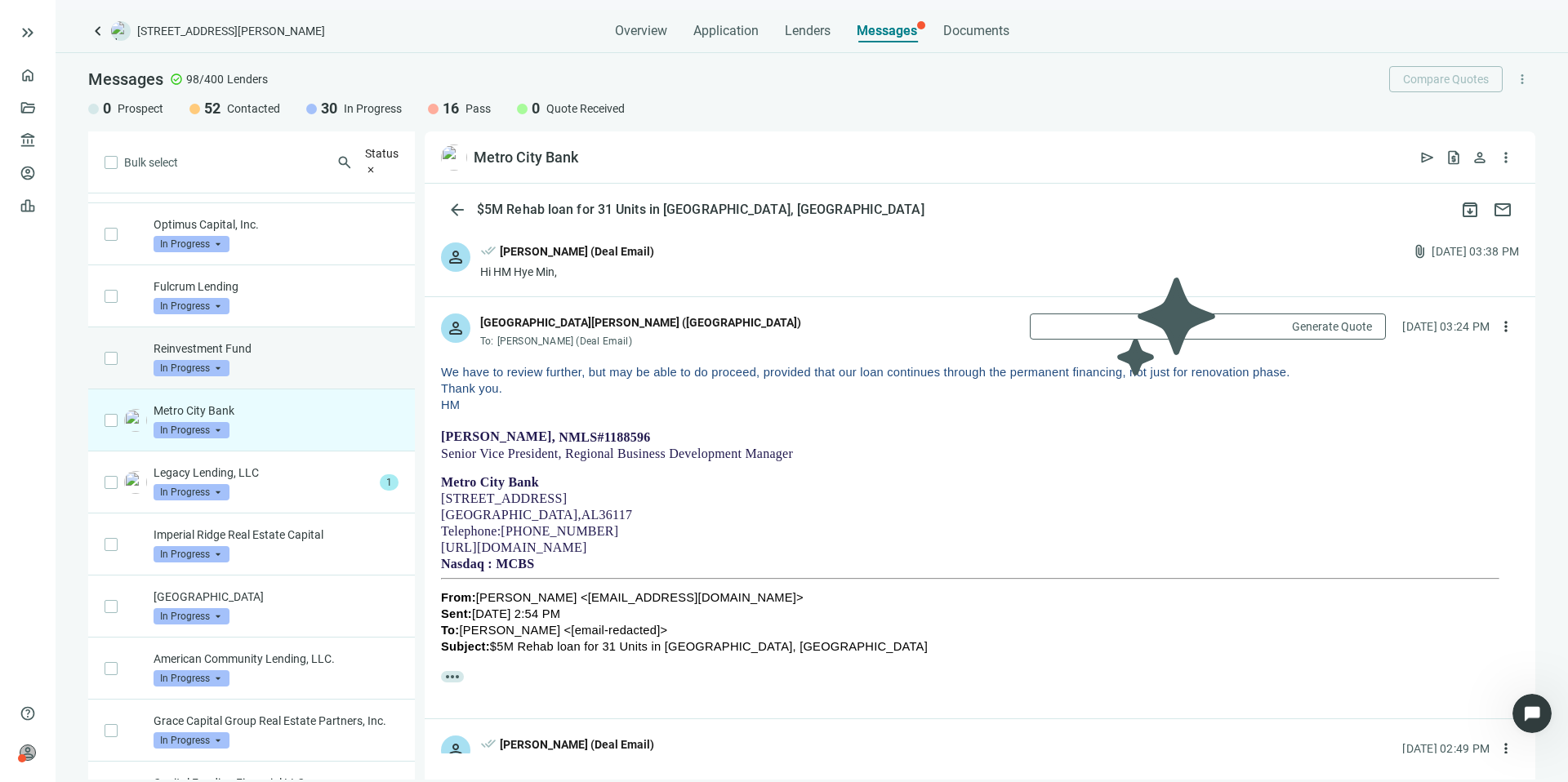
scroll to position [1079, 0]
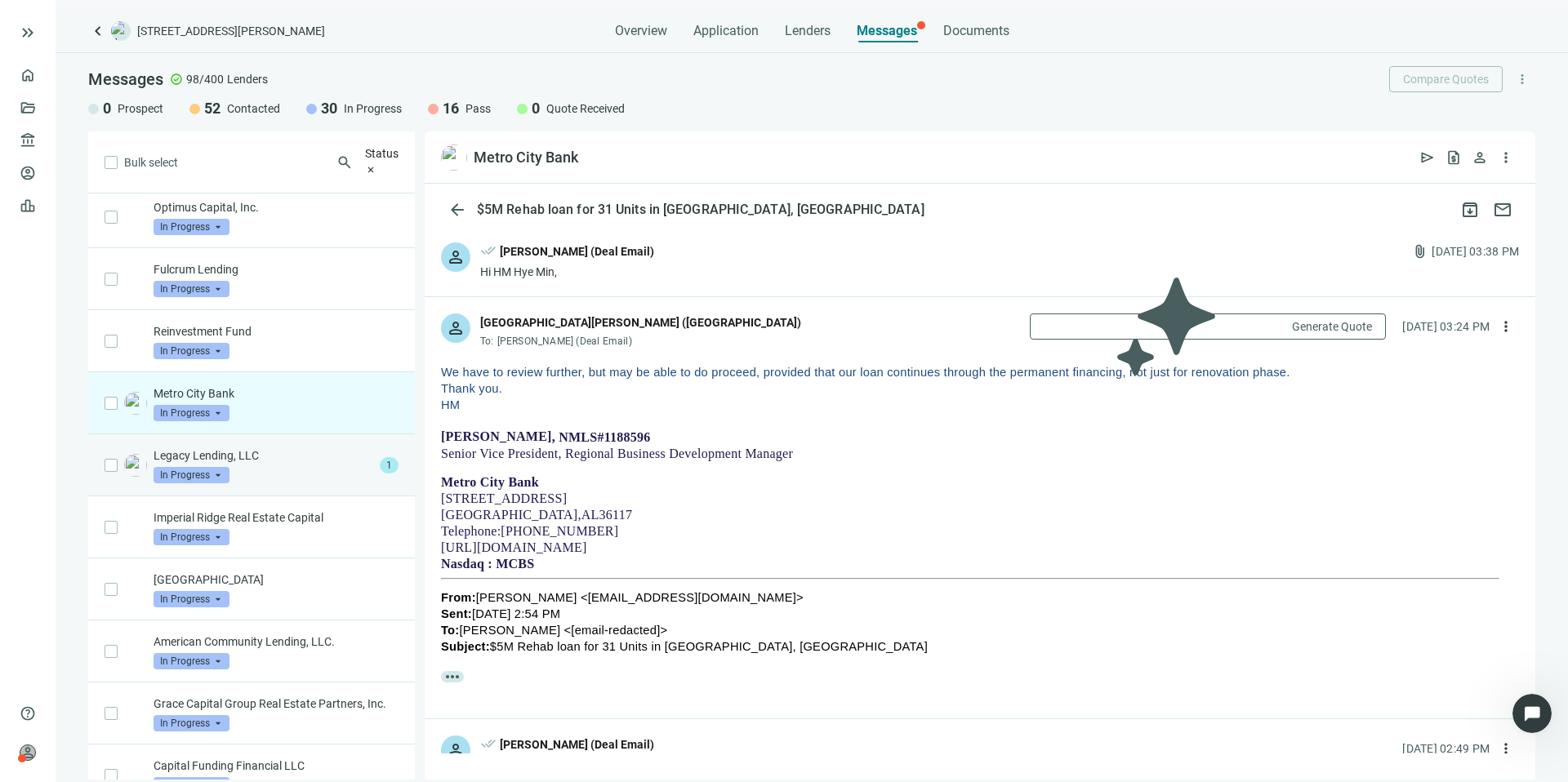
click at [275, 464] on p "Legacy Lending, LLC" at bounding box center [263, 455] width 220 height 16
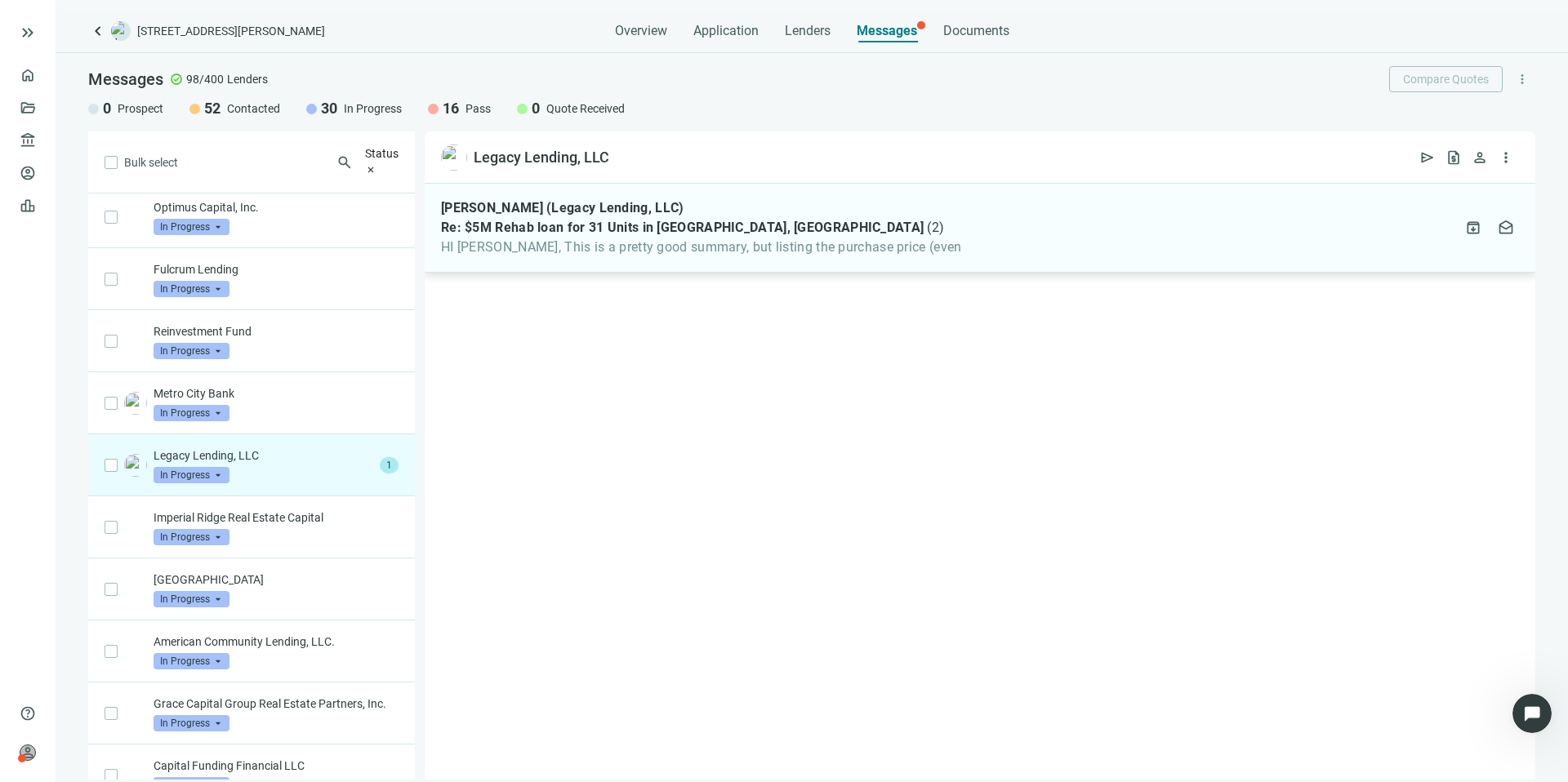
click at [926, 264] on div "[PERSON_NAME] (Legacy Lending, LLC) Re: $5M Rehab loan for 31 Units in Bessemer…" at bounding box center [980, 228] width 1111 height 89
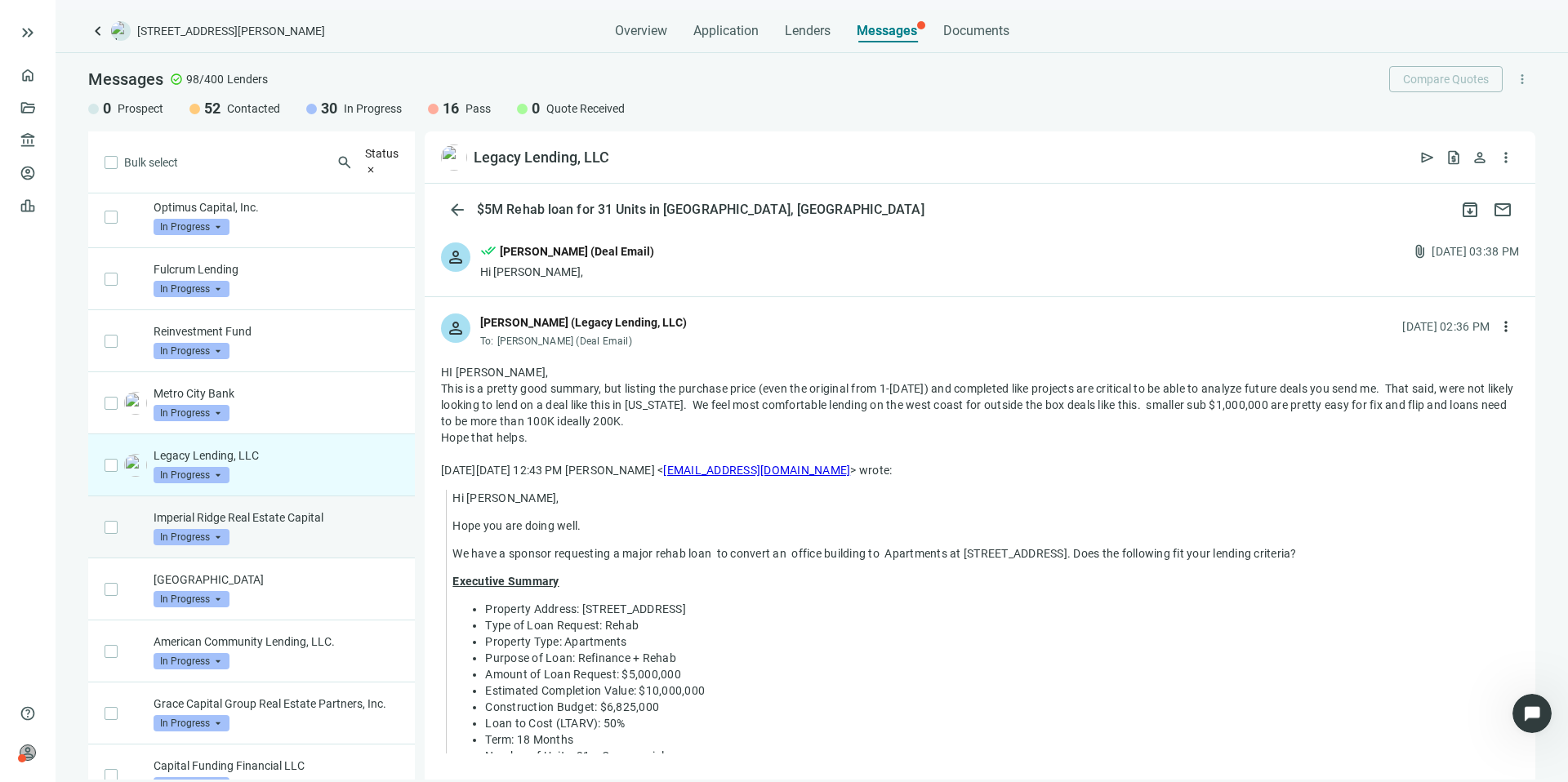
click at [279, 522] on p "Imperial Ridge Real Estate Capital" at bounding box center [276, 518] width 245 height 16
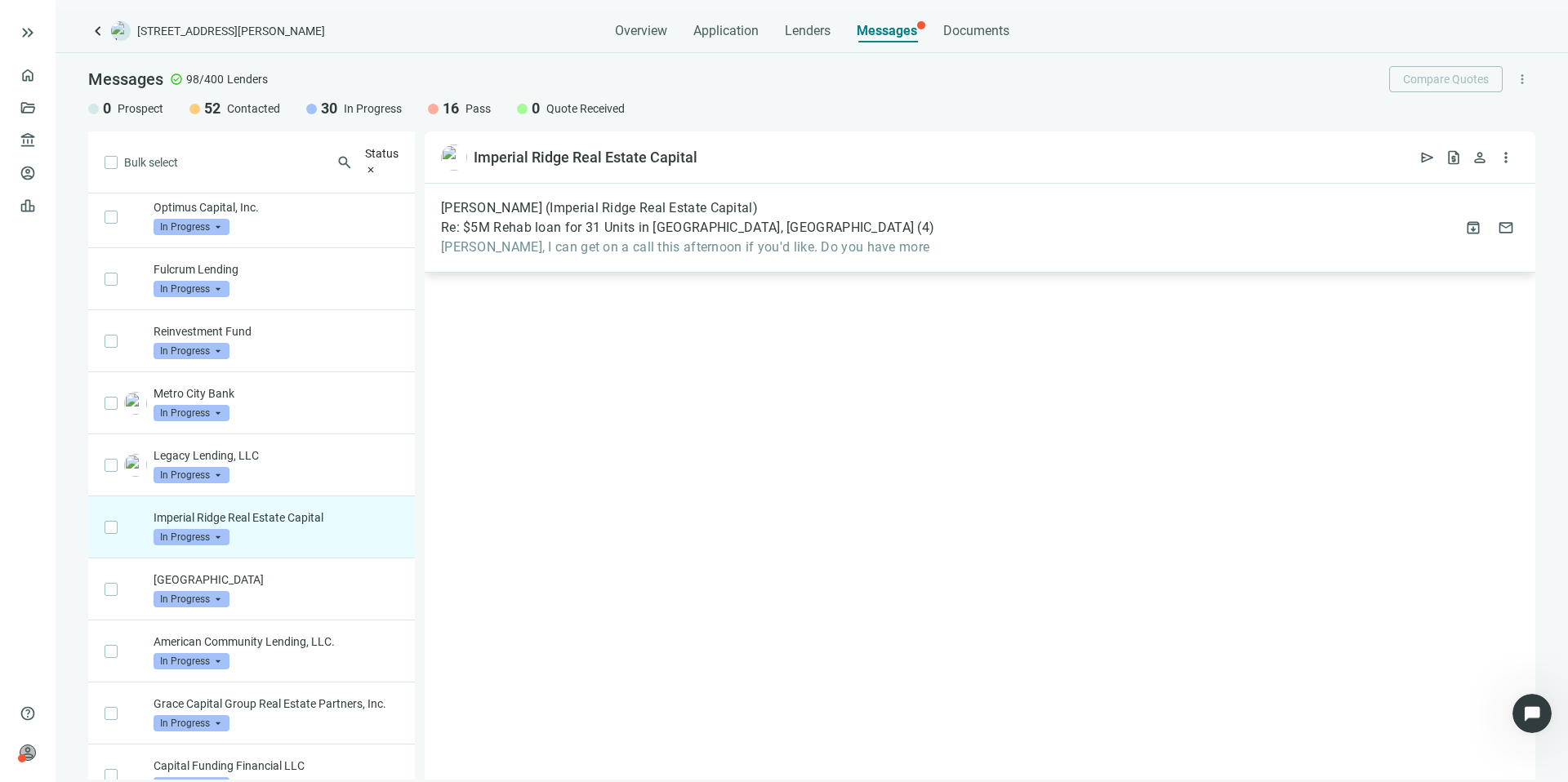
click at [922, 232] on div "[PERSON_NAME] (Imperial Ridge Real Estate Capital) Re: $5M Rehab loan for 31 Un…" at bounding box center [980, 228] width 1111 height 89
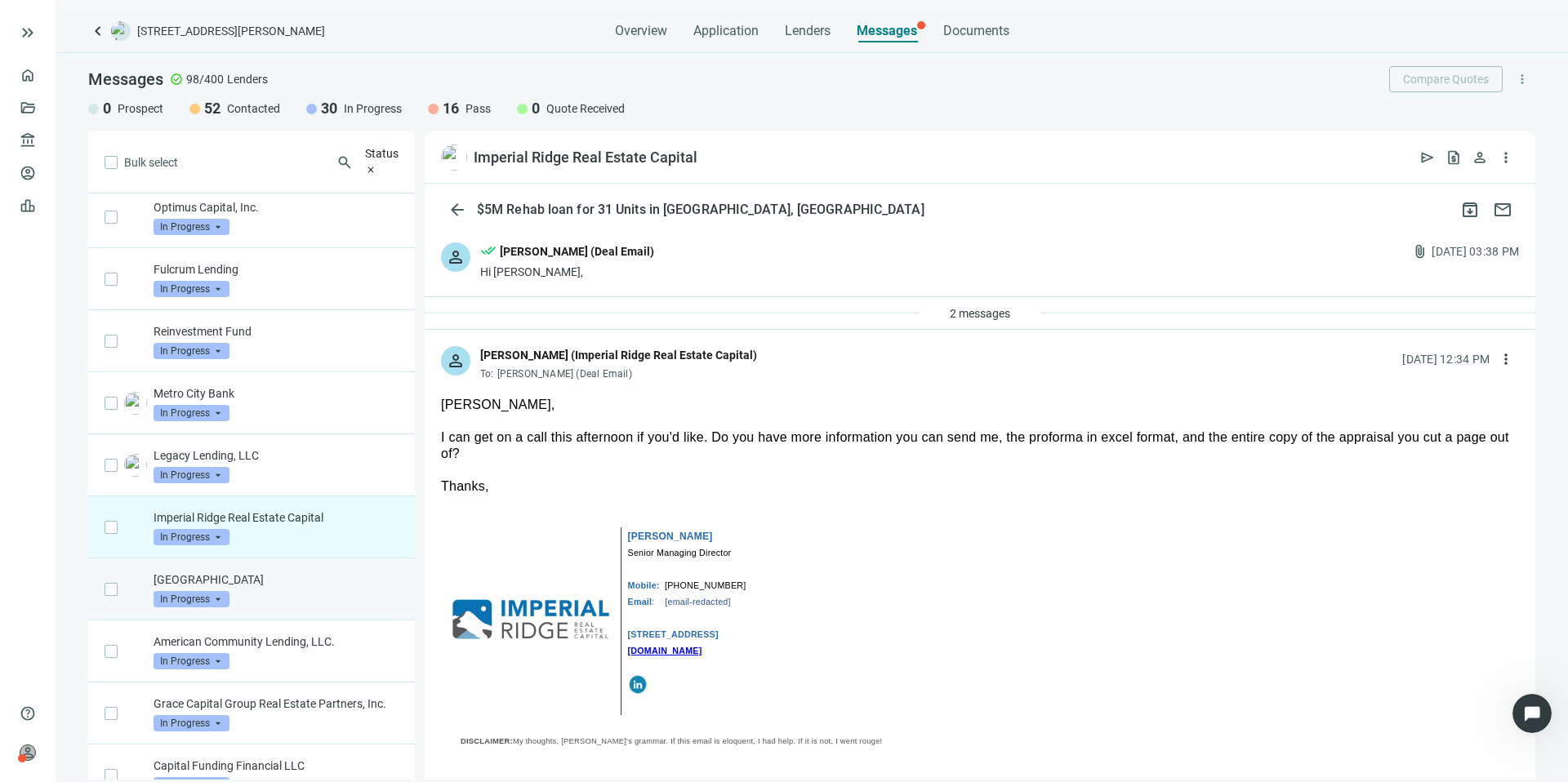
click at [310, 588] on p "[GEOGRAPHIC_DATA]" at bounding box center [276, 580] width 245 height 16
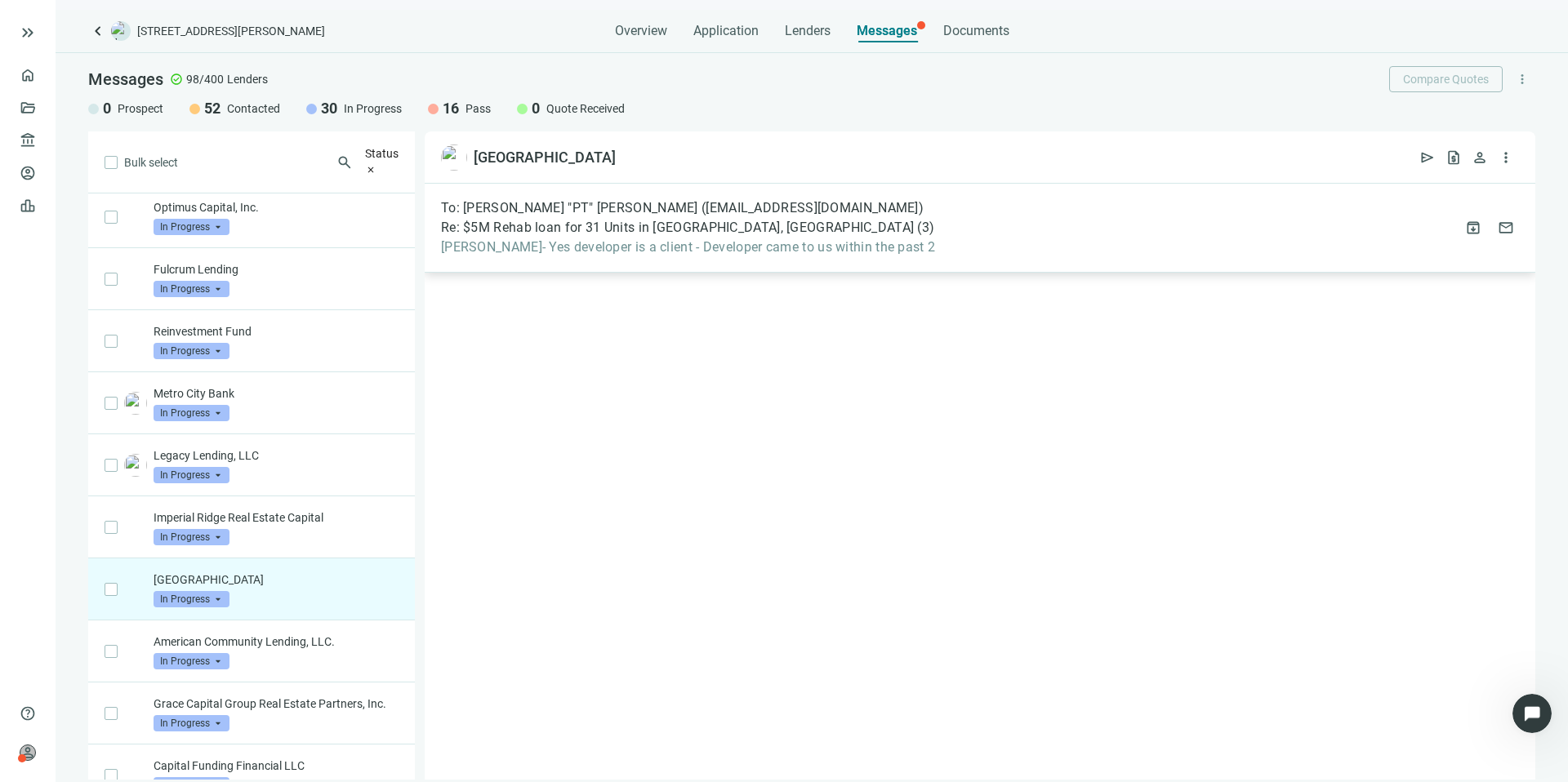
click at [826, 214] on div "To: [PERSON_NAME] "PT" [PERSON_NAME] ([EMAIL_ADDRESS][DOMAIN_NAME])" at bounding box center [688, 208] width 494 height 16
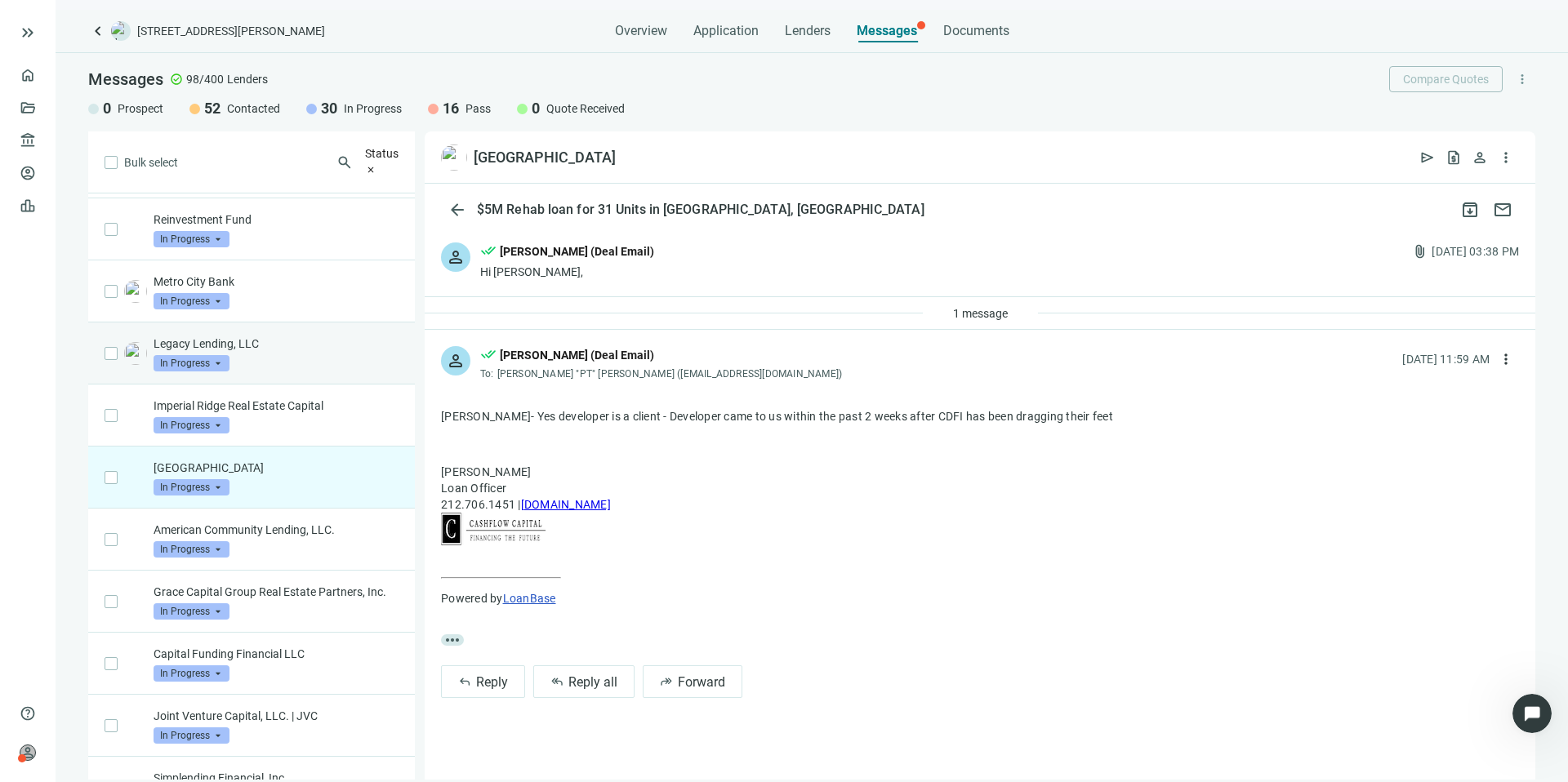
scroll to position [1325, 0]
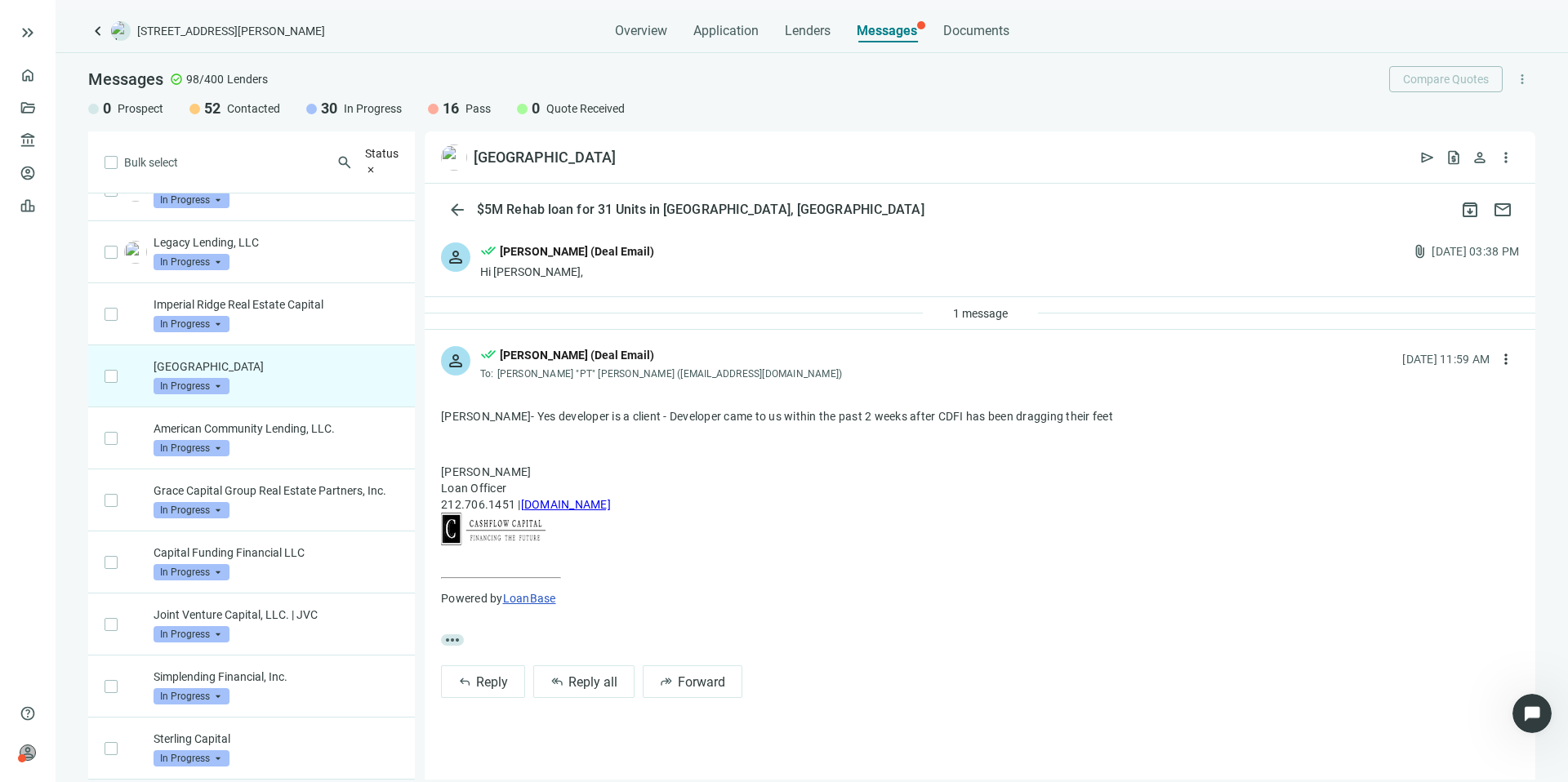
click at [365, 160] on span "Status" at bounding box center [382, 153] width 34 height 13
